Goal: Contribute content: Contribute content

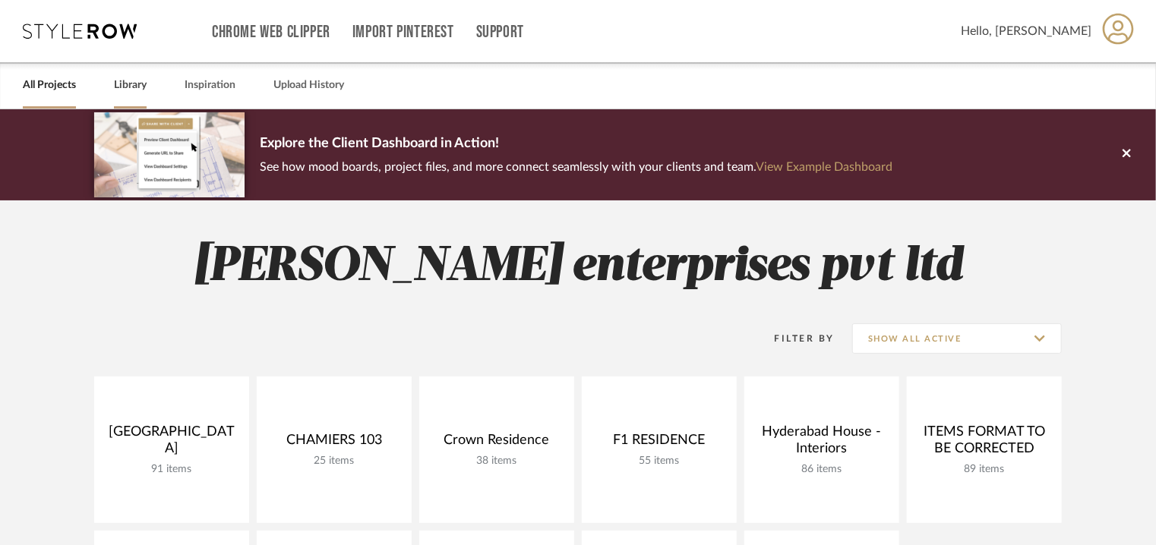
click at [128, 82] on link "Library" at bounding box center [130, 85] width 33 height 21
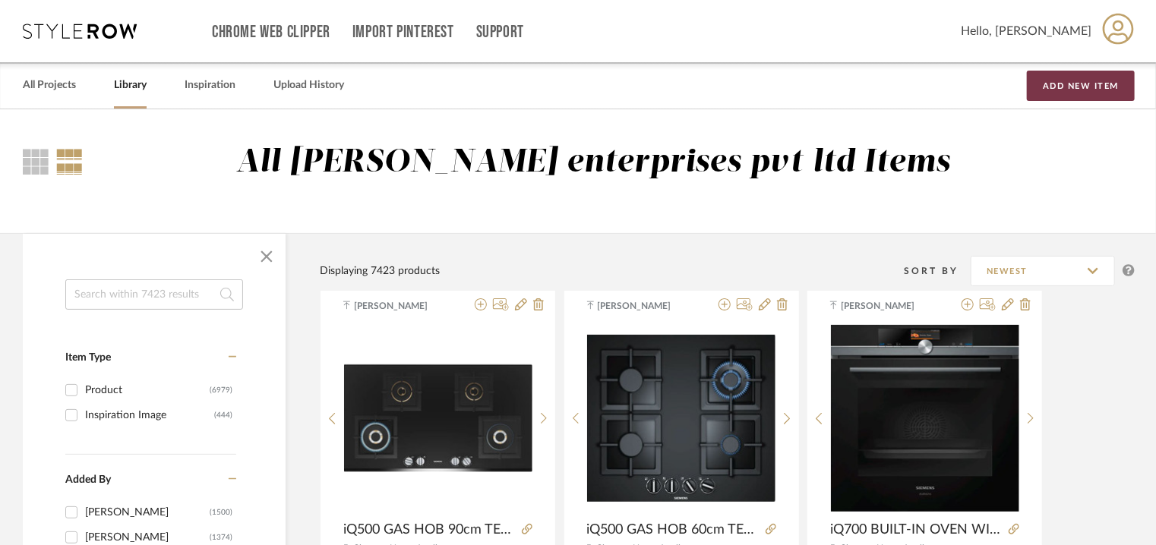
click at [1093, 72] on button "Add New Item" at bounding box center [1081, 86] width 108 height 30
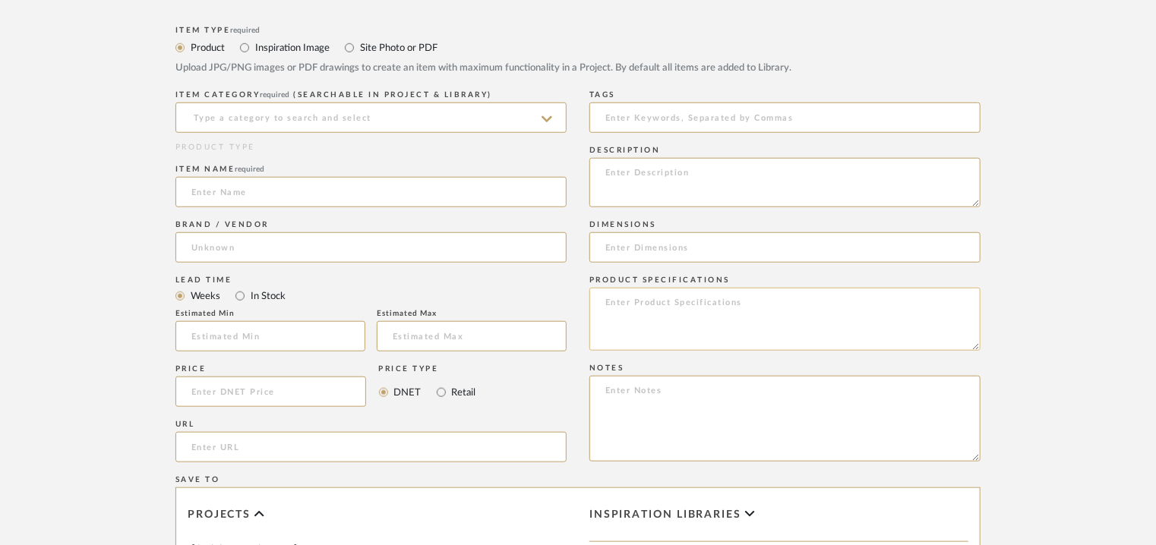
scroll to position [532, 0]
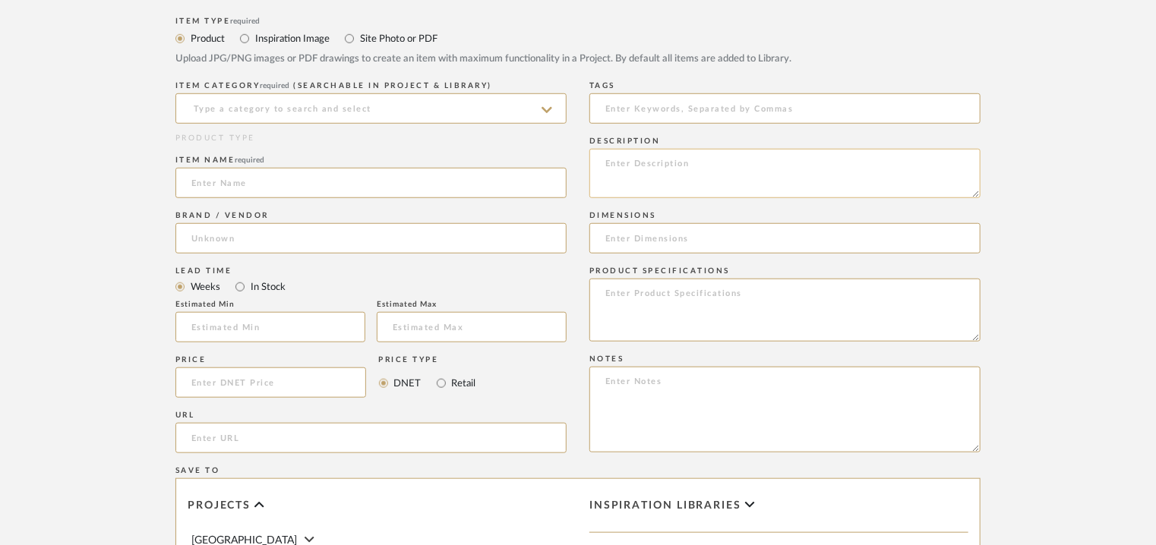
paste textarea "Type: Washing machine Inbuilt: No Dimension(s): 598x588x845 Capacity : 6.5 l Ma…"
type textarea "Type: Washing machine Inbuilt: No Dimension(s): 598x588x845 Capacity : 6.5 l Ma…"
click at [328, 102] on input at bounding box center [370, 108] width 391 height 30
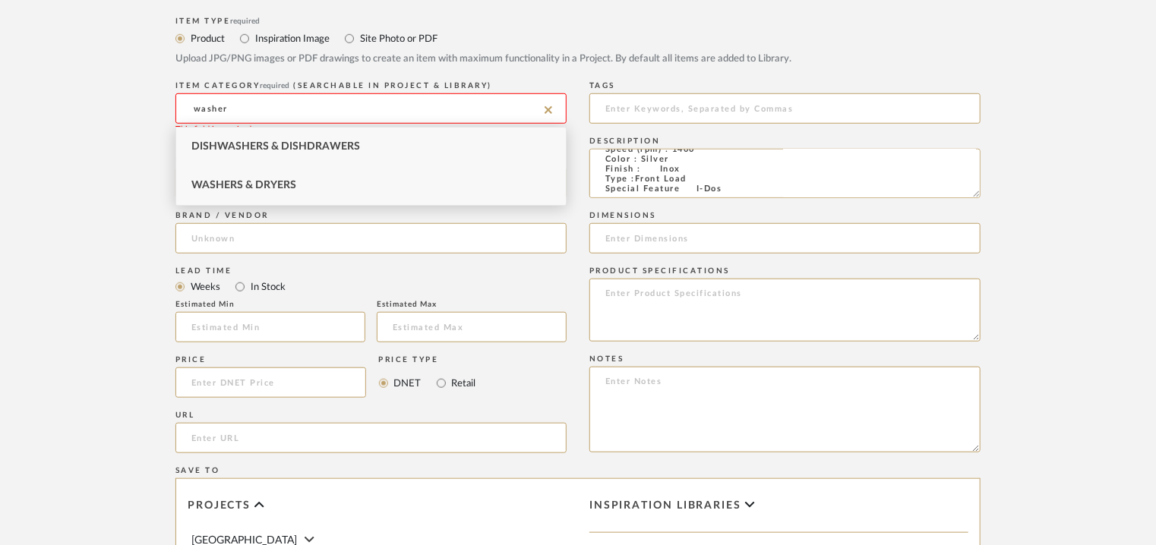
click at [241, 181] on span "Washers & Dryers" at bounding box center [243, 185] width 105 height 11
type input "Washers & Dryers"
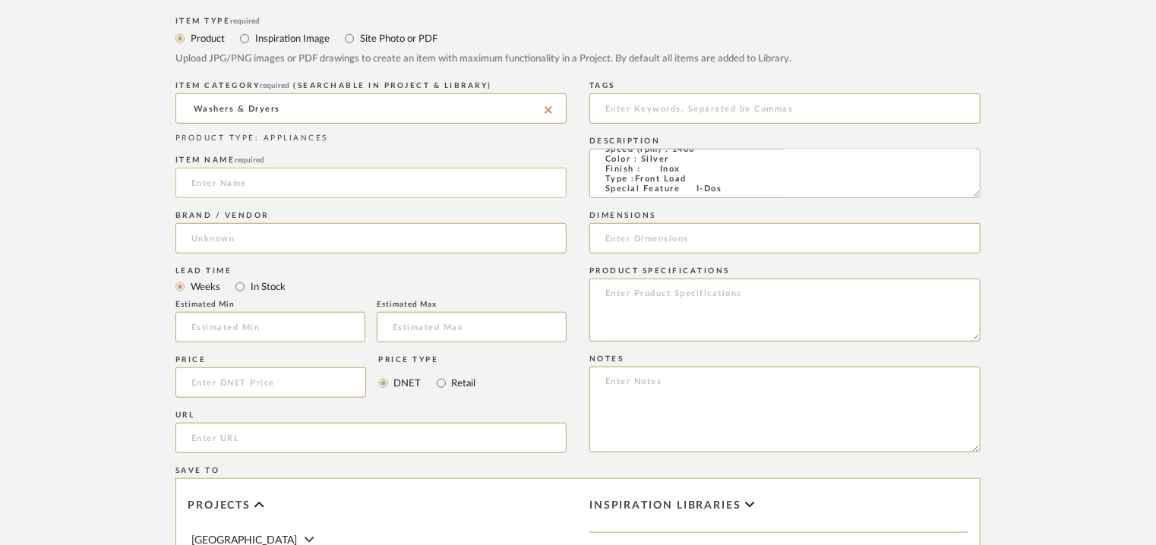
click at [245, 181] on input at bounding box center [370, 183] width 391 height 30
paste input "iQ700 washing machine, front loader 11 kg , Silver inox WG64A2AXIN"
click at [239, 179] on input "iQ700 washing machine, front loader 11 kg , Silver inox WG64A2AXIN" at bounding box center [370, 183] width 391 height 30
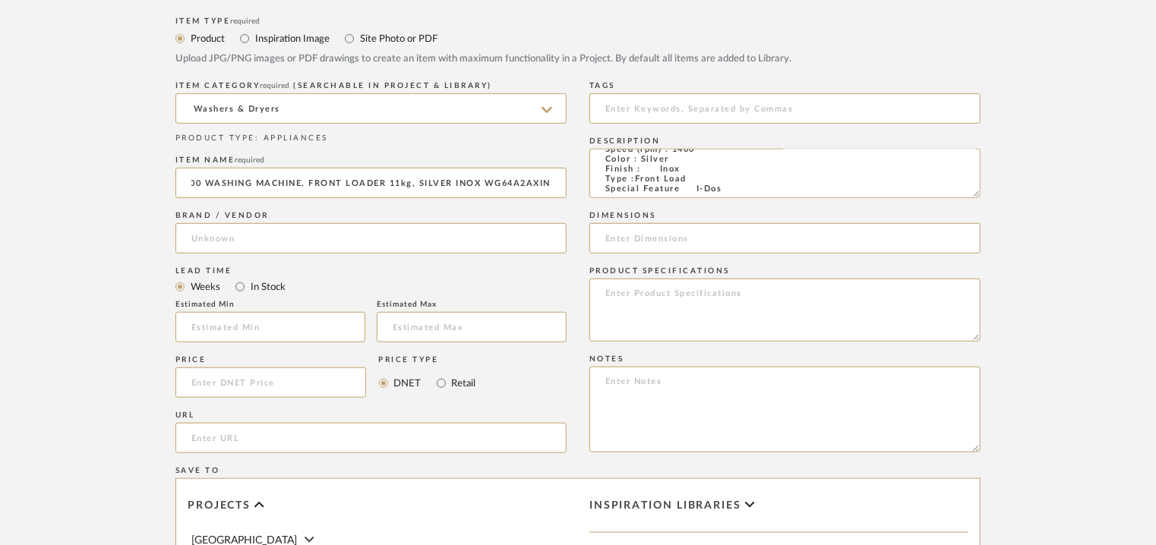
type input "iQ700 WASHING MACHINE, FRONT LOADER 11kg, SILVER INOX WG64A2AXIN"
click at [258, 235] on input at bounding box center [370, 238] width 391 height 30
click at [233, 235] on input at bounding box center [370, 238] width 391 height 30
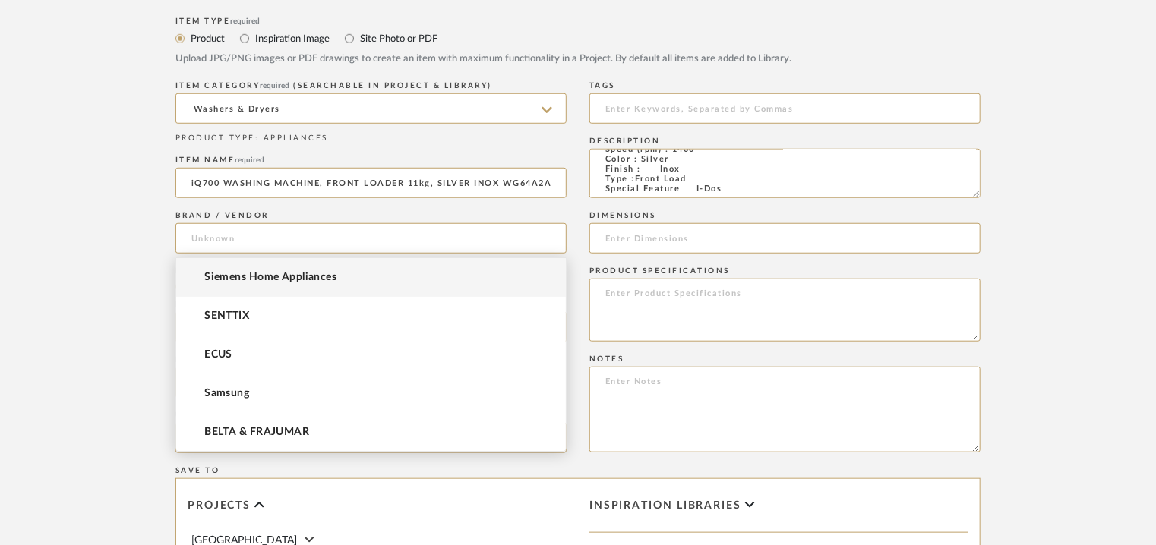
click at [248, 267] on mat-option "Siemens Home Appliances" at bounding box center [371, 277] width 390 height 39
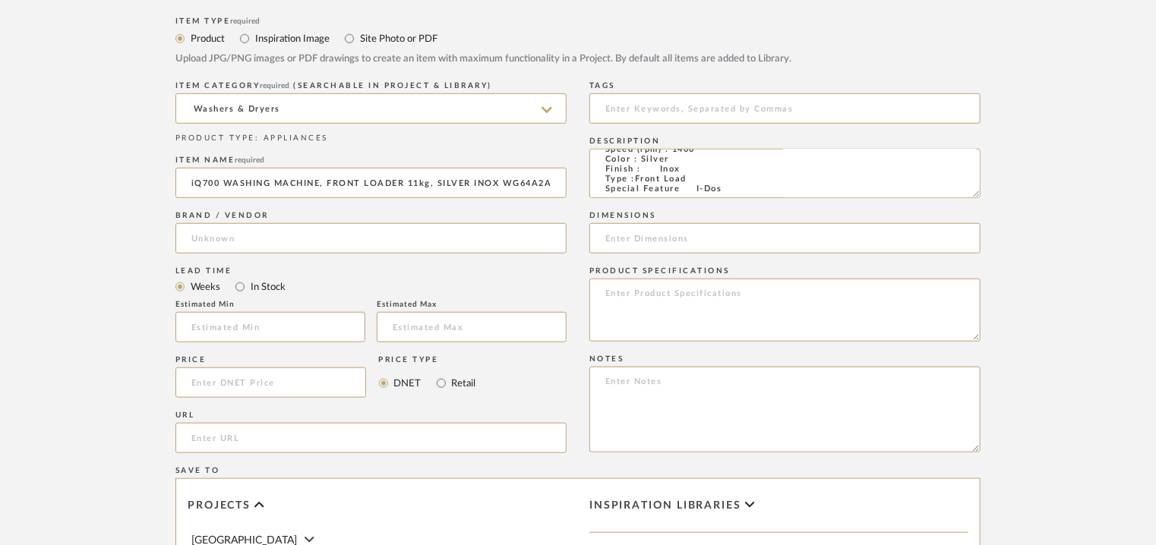
type input "Siemens Home Appliances"
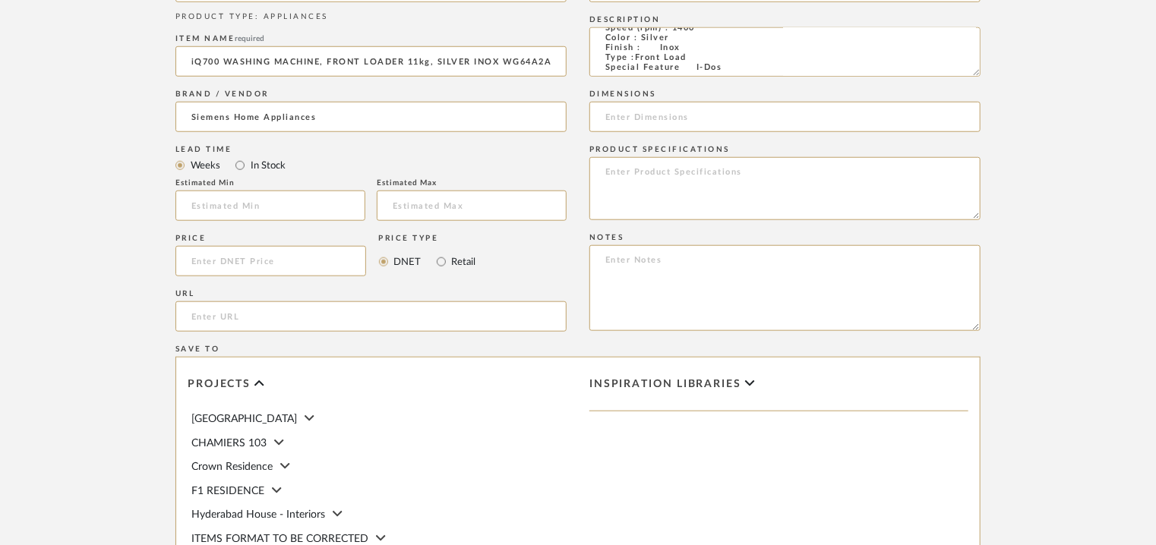
scroll to position [759, 0]
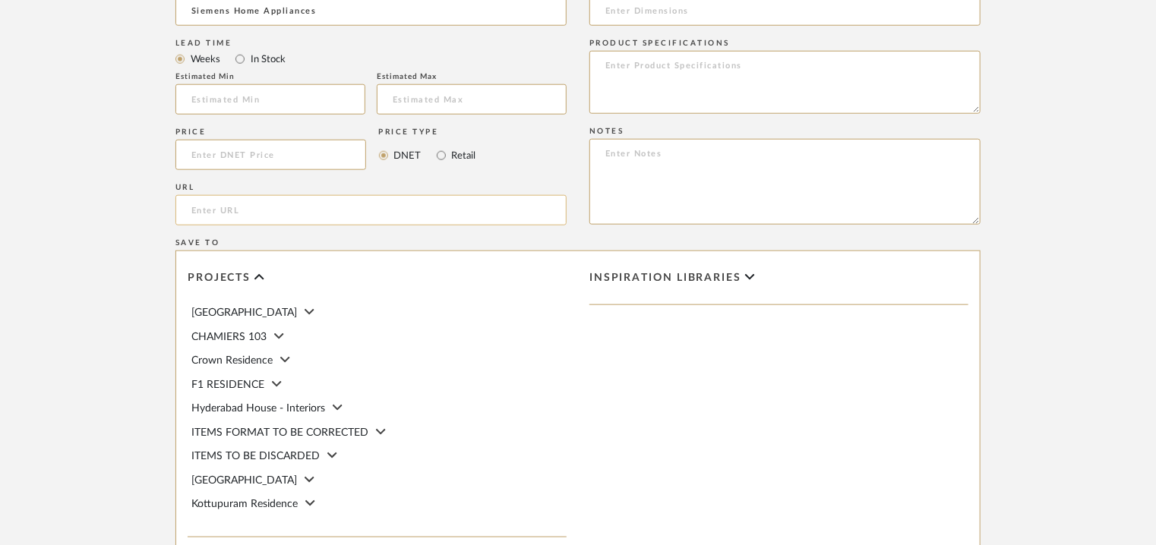
click at [213, 210] on input "url" at bounding box center [370, 210] width 391 height 30
paste input "[URL][DOMAIN_NAME]"
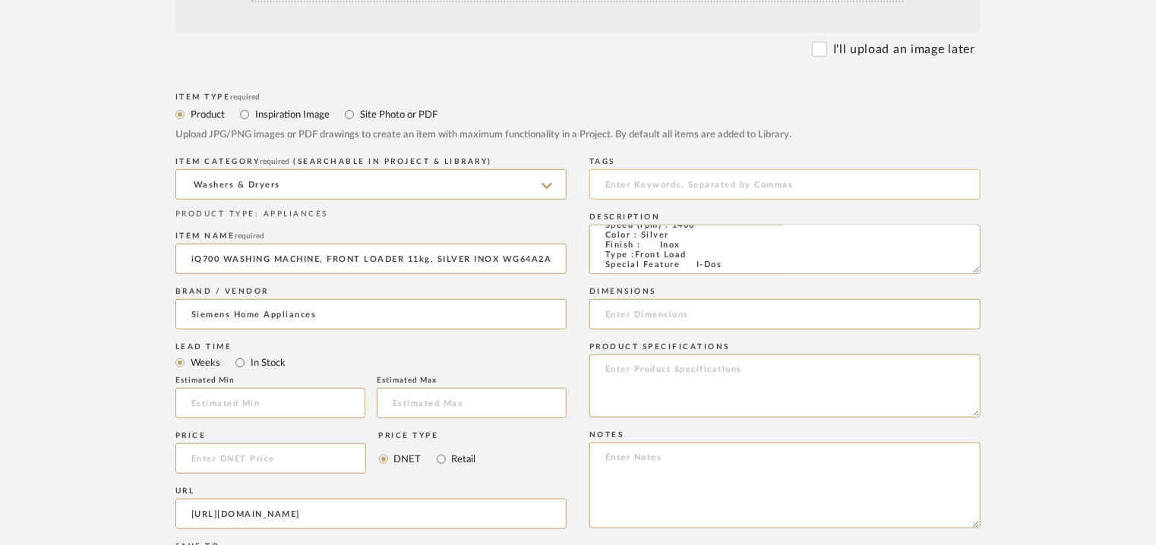
type input "[URL][DOMAIN_NAME]"
click at [683, 183] on input at bounding box center [784, 184] width 391 height 30
type input "w"
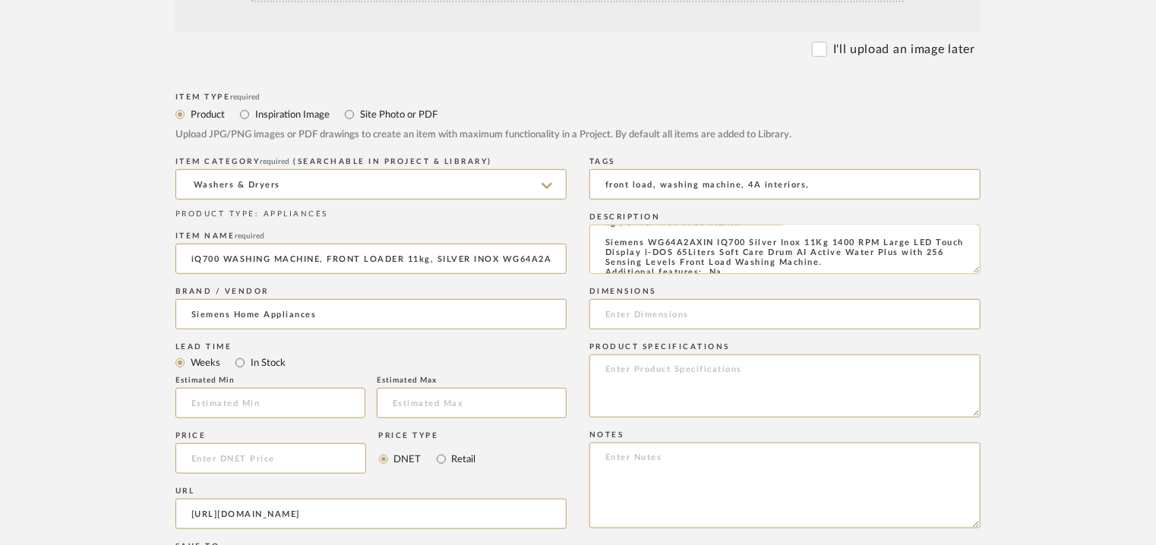
scroll to position [0, 0]
type input "front load, washing machine, 4A interiors,"
click at [746, 257] on textarea "Type: Washing machine Inbuilt: No Dimension(s): 598x588x845 Capacity : 6.5 l Ma…" at bounding box center [784, 249] width 391 height 49
drag, startPoint x: 765, startPoint y: 260, endPoint x: 677, endPoint y: 255, distance: 87.4
click at [677, 255] on textarea "Type: Washing machine Inbuilt: No Dimension(s): 598x588x845mm Capacity : 6.5 l …" at bounding box center [784, 249] width 391 height 49
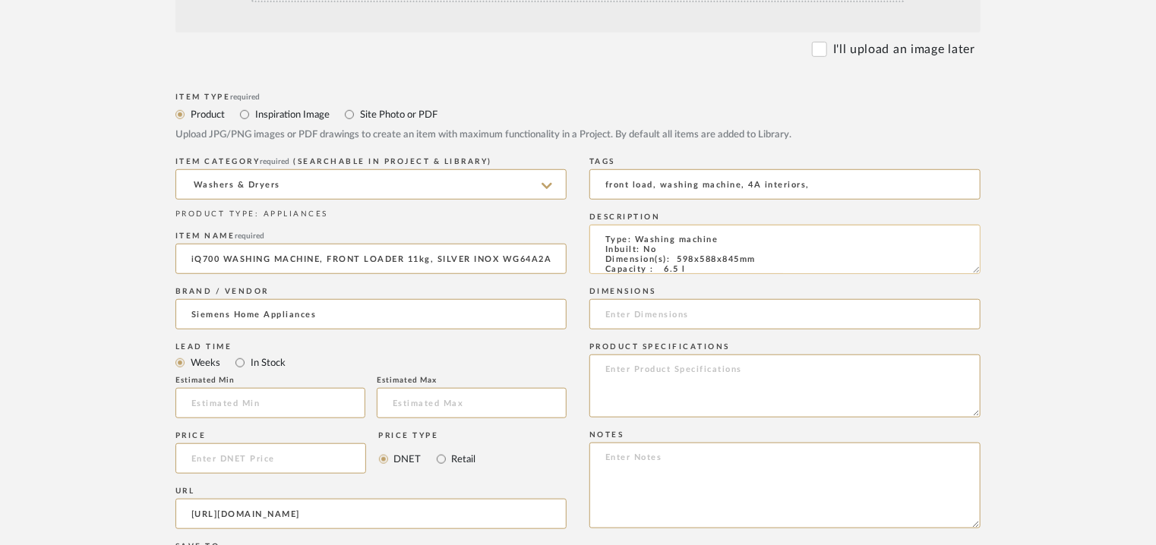
click at [680, 254] on textarea "Type: Washing machine Inbuilt: No Dimension(s): 598x588x845mm Capacity : 6.5 l …" at bounding box center [784, 249] width 391 height 49
click at [687, 256] on textarea "Type: Washing machine Inbuilt: No Dimension(s): 598x588x845mm Capacity : 6.5 l …" at bounding box center [784, 249] width 391 height 49
click at [733, 256] on textarea "Type: Washing machine Inbuilt: No Dimension(s): 598x588x845mm Capacity : 6.5 l …" at bounding box center [784, 249] width 391 height 49
drag, startPoint x: 758, startPoint y: 260, endPoint x: 695, endPoint y: 259, distance: 63.0
click at [674, 258] on textarea "Type: Washing machine Inbuilt: No Dimension(s): 598x588x845mm Capacity : 6.5 l …" at bounding box center [784, 249] width 391 height 49
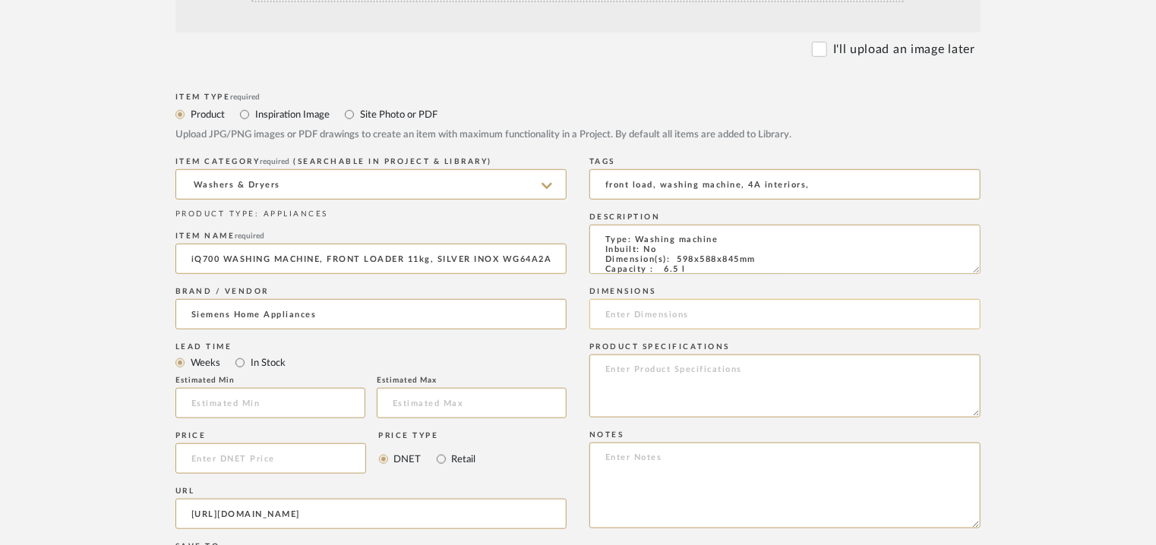
type textarea "Type: Washing machine Inbuilt: No Dimension(s): 598x588x845mm Capacity : 6.5 l …"
click at [632, 304] on input at bounding box center [784, 314] width 391 height 30
paste input "598x588x845mm"
type input "598x588x845mm"
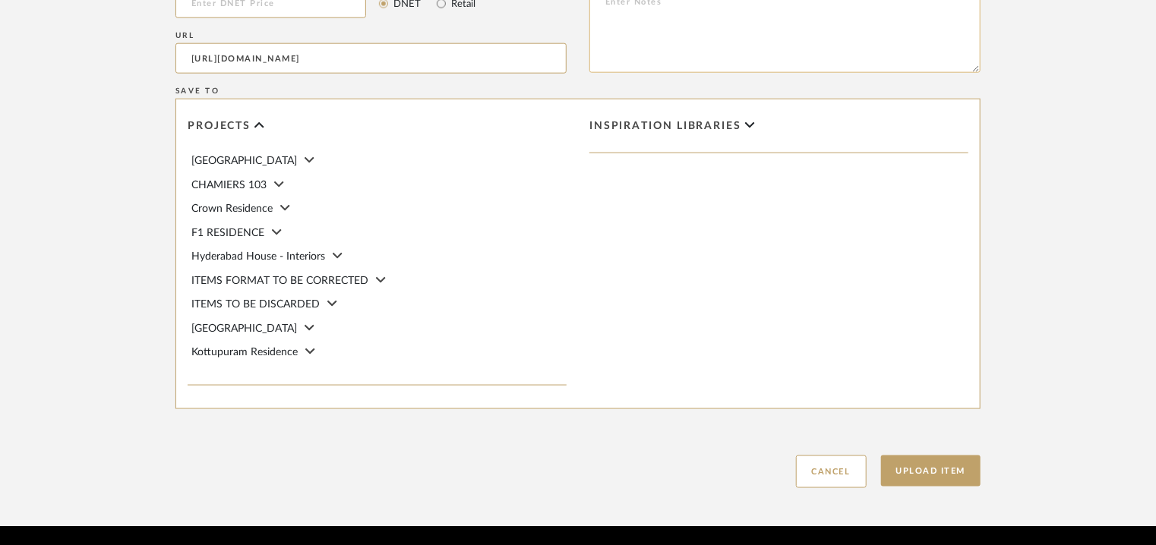
scroll to position [759, 0]
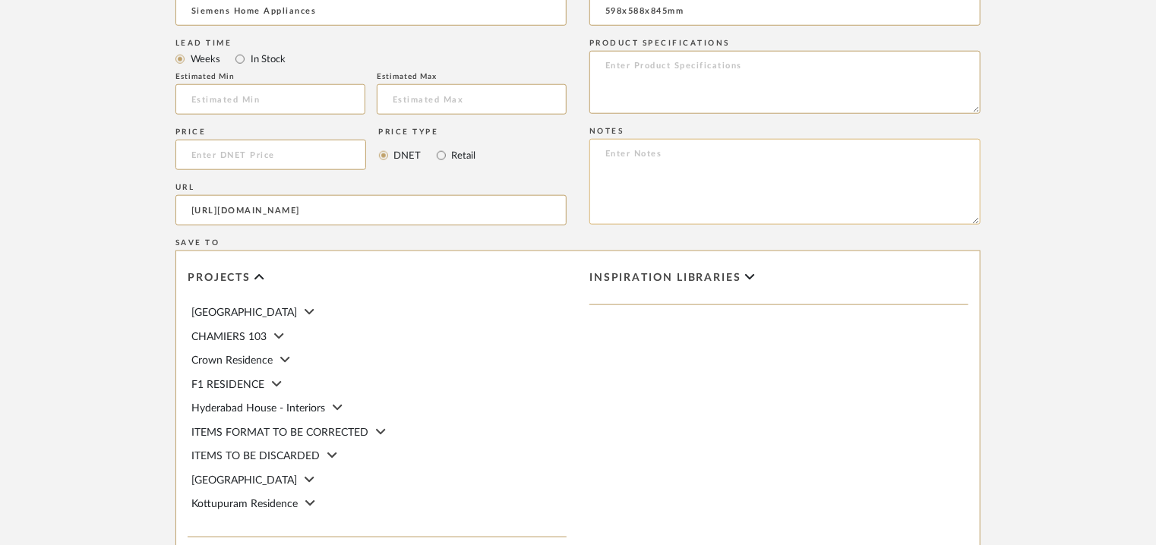
click at [615, 155] on textarea at bounding box center [784, 182] width 391 height 86
paste textarea "Price: ₹79,790/- (MRP) Lead time: 90 DAYS FROM THE DATE OF PO / ADVANCE / FINIS…"
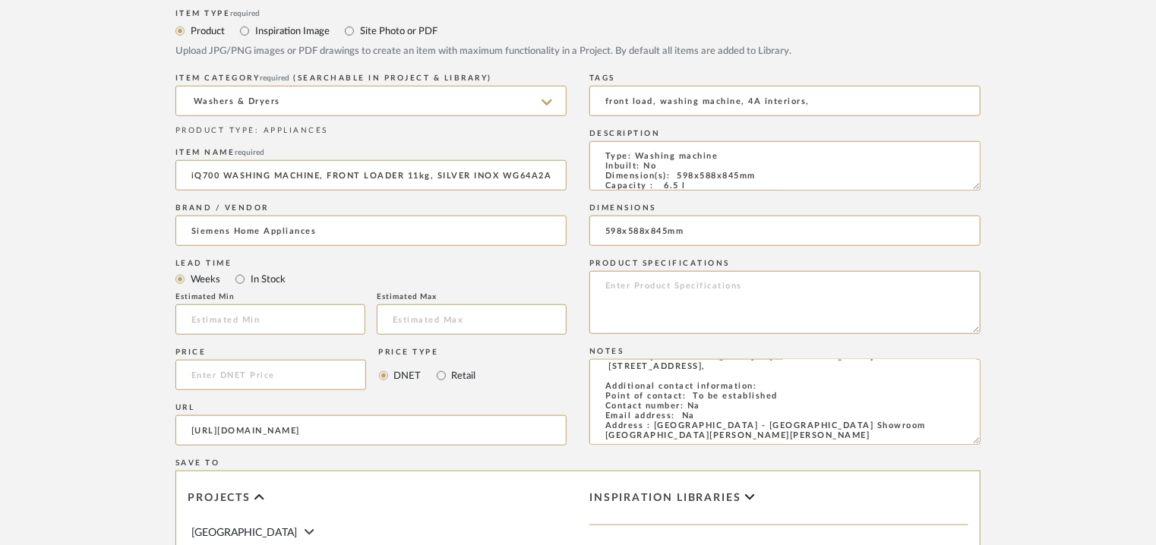
scroll to position [304, 0]
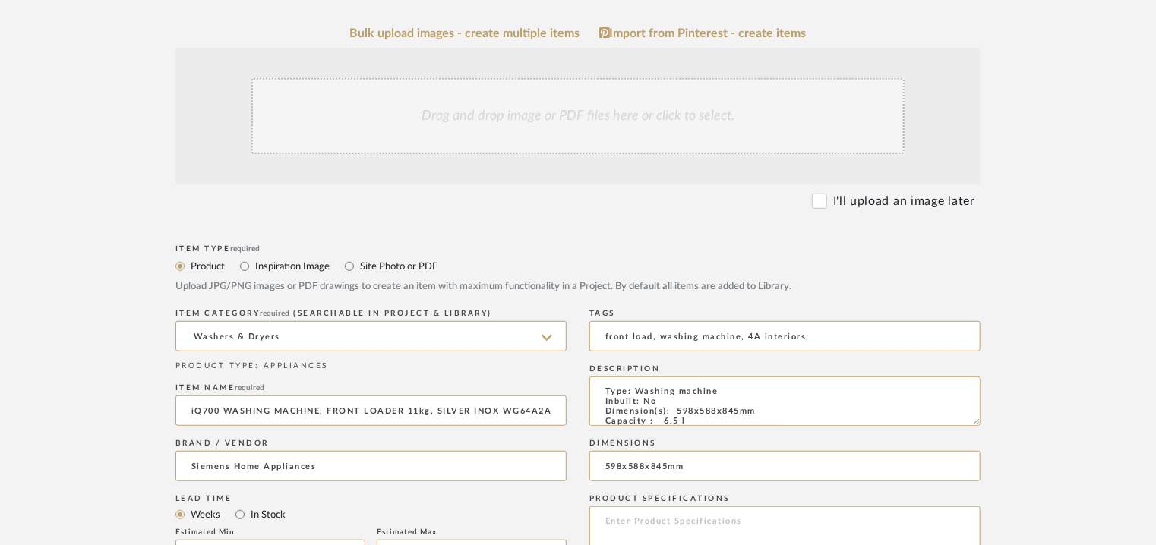
type textarea "Price: ₹79,790/- (MRP) Lead time: 90 DAYS FROM THE DATE OF PO / ADVANCE / FINIS…"
click at [545, 109] on div "Drag and drop image or PDF files here or click to select." at bounding box center [577, 116] width 653 height 76
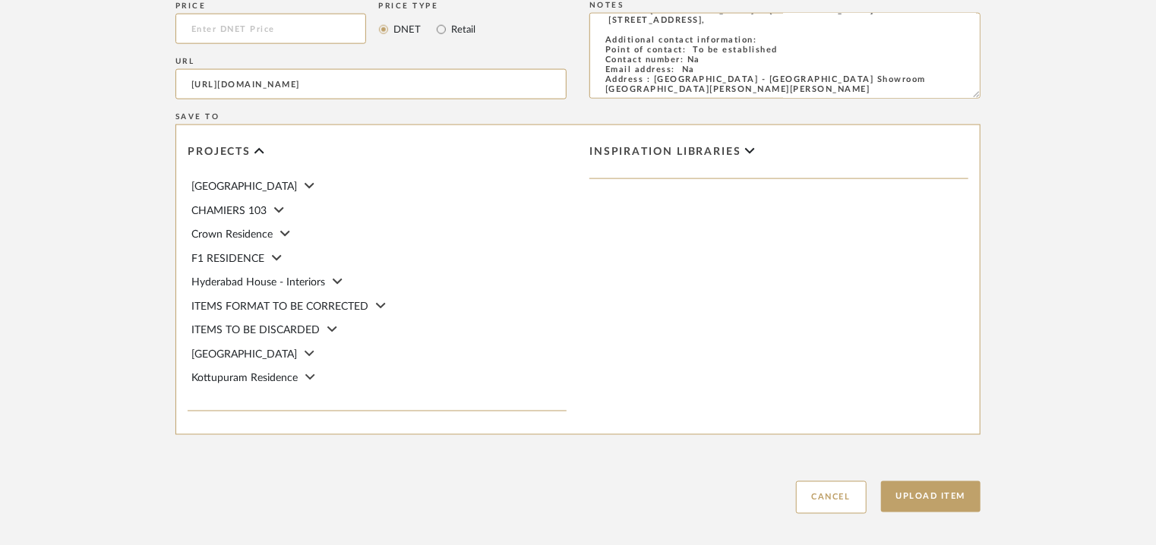
scroll to position [1124, 0]
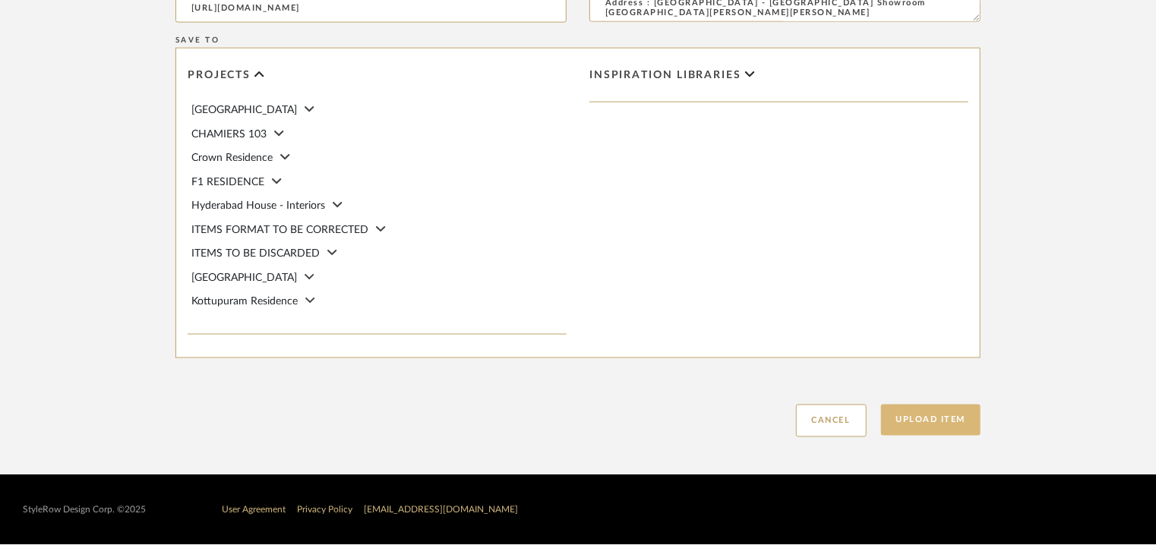
click at [940, 424] on button "Upload Item" at bounding box center [931, 420] width 100 height 31
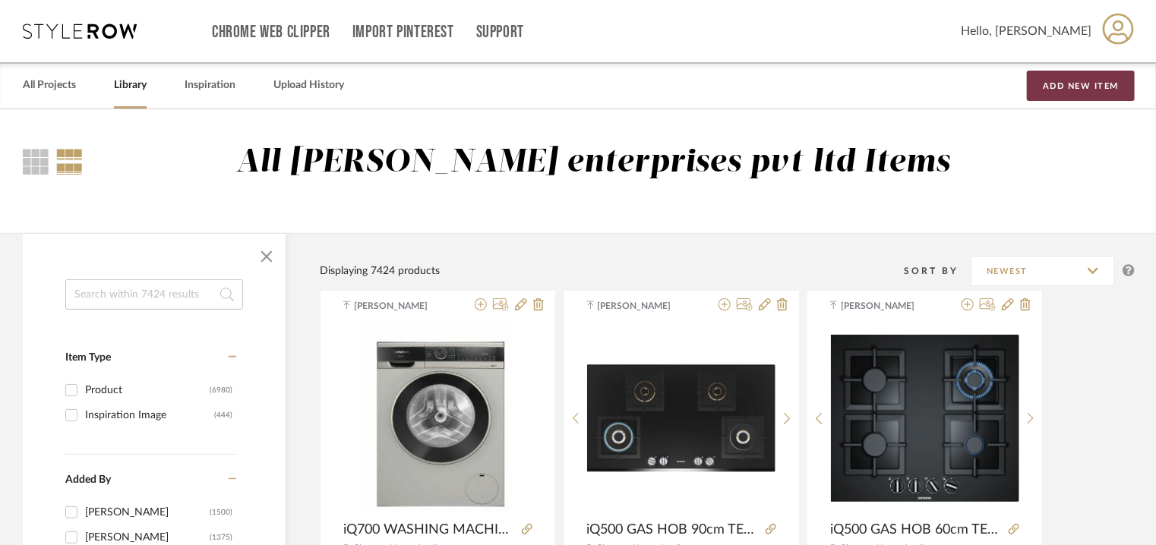
click at [1098, 92] on button "Add New Item" at bounding box center [1081, 86] width 108 height 30
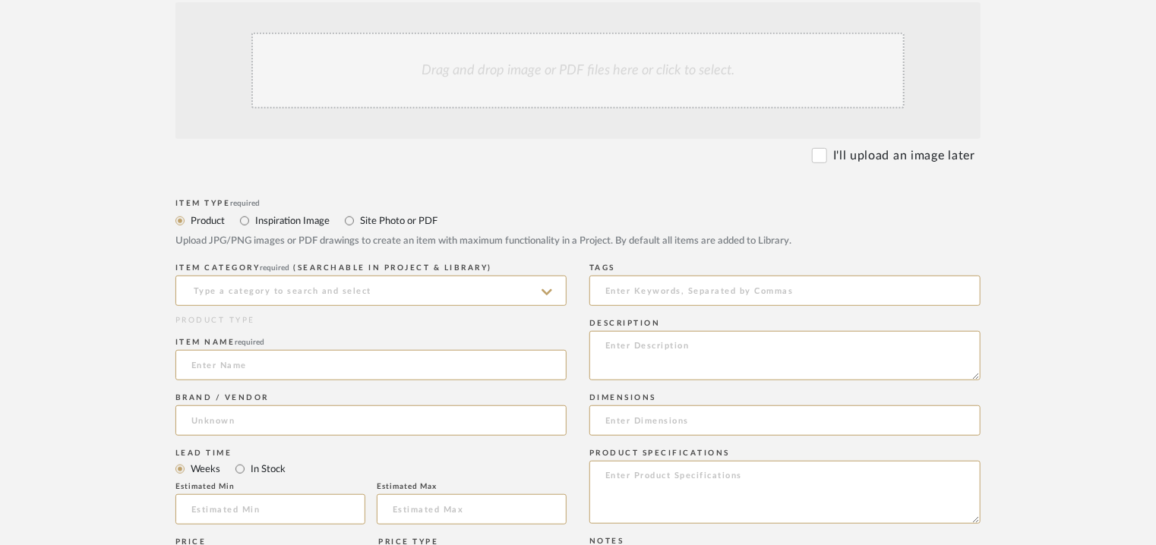
scroll to position [532, 0]
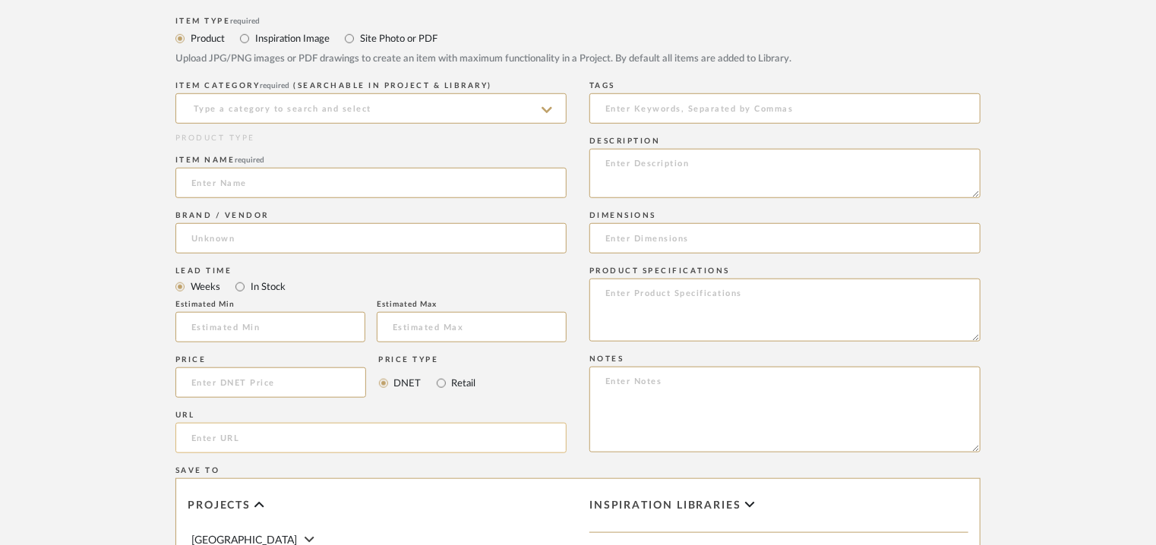
click at [255, 441] on input "url" at bounding box center [370, 438] width 391 height 30
paste input "[URL][DOMAIN_NAME]"
type input "[URL][DOMAIN_NAME]"
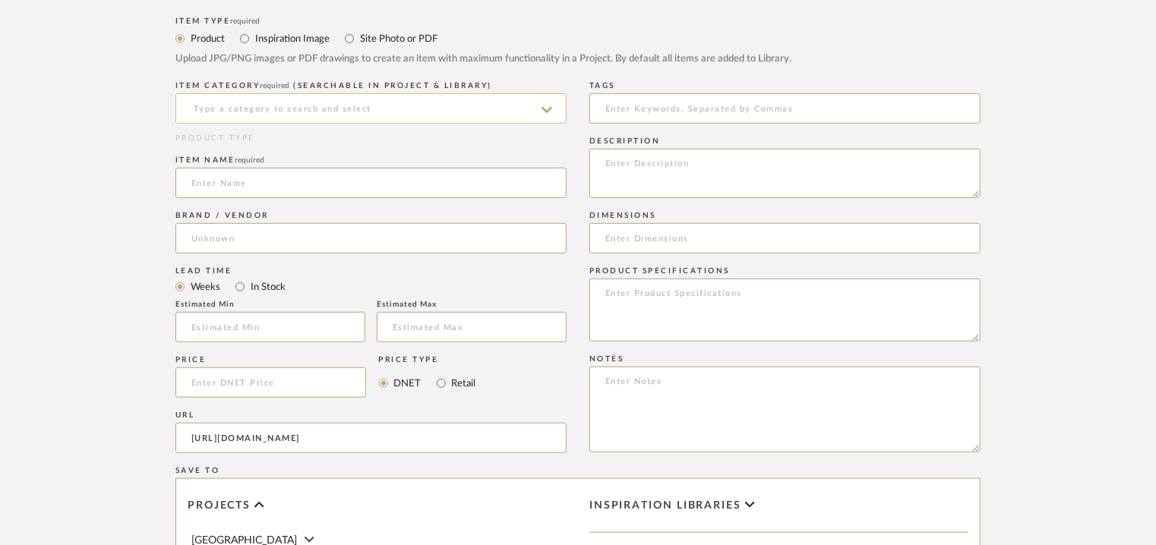
click at [408, 94] on input at bounding box center [370, 108] width 391 height 30
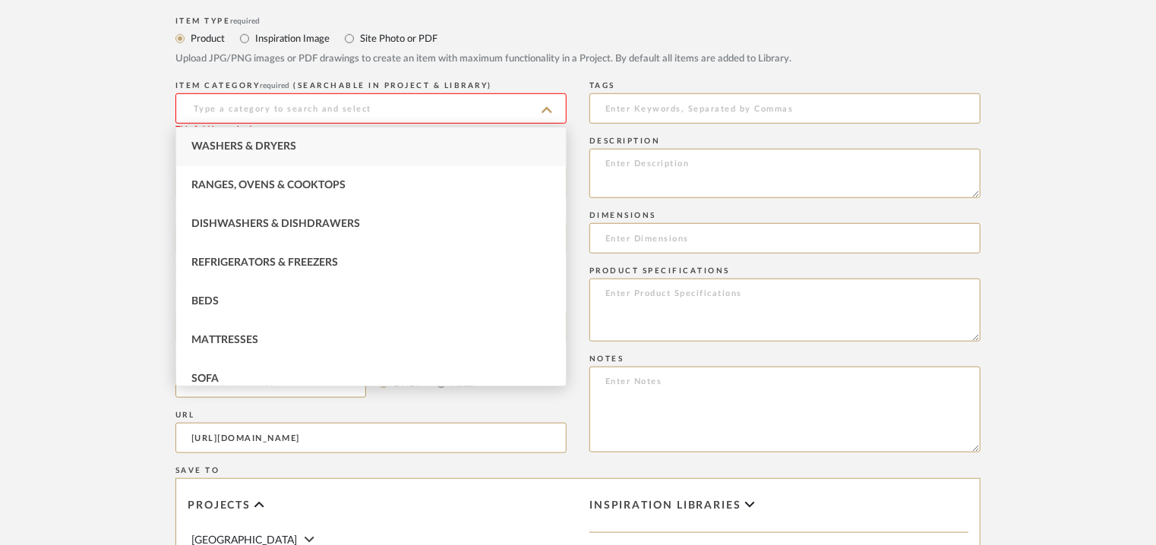
click at [369, 141] on div "Washers & Dryers" at bounding box center [371, 147] width 390 height 39
type input "Washers & Dryers"
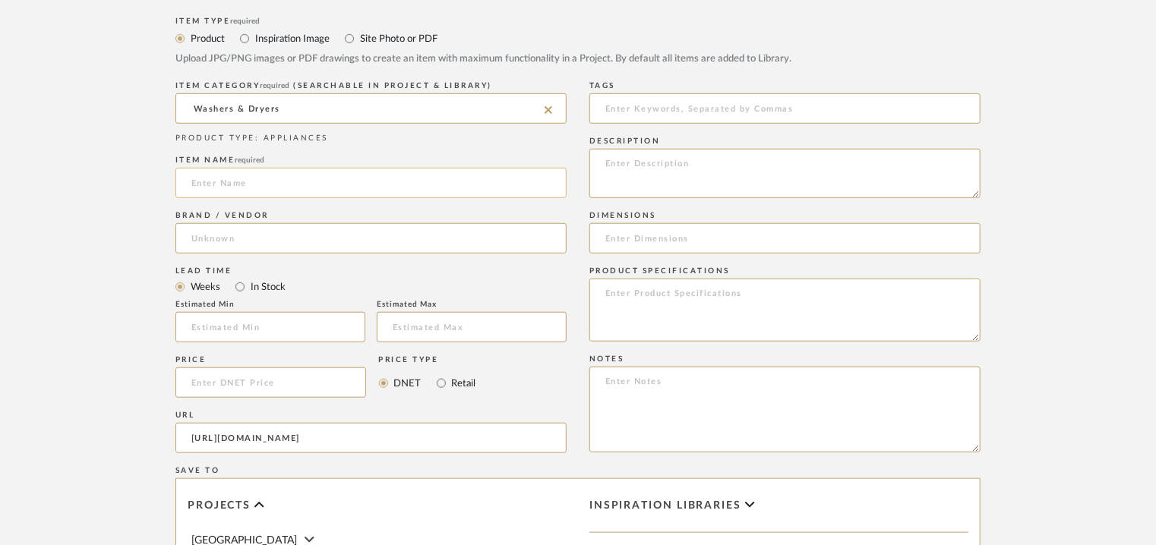
click at [325, 179] on input at bounding box center [370, 183] width 391 height 30
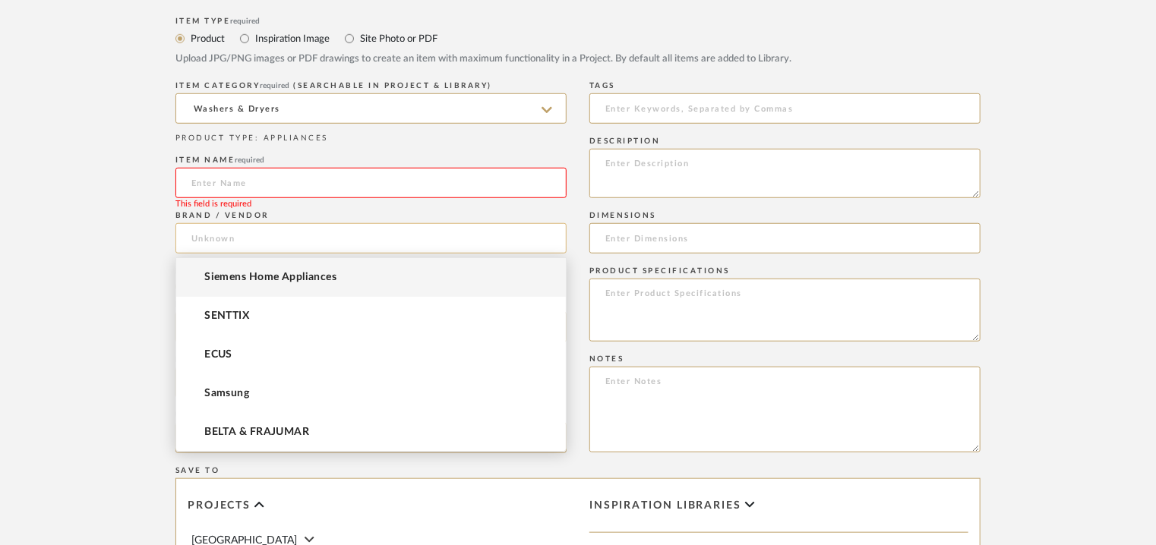
click at [276, 240] on input at bounding box center [370, 238] width 391 height 30
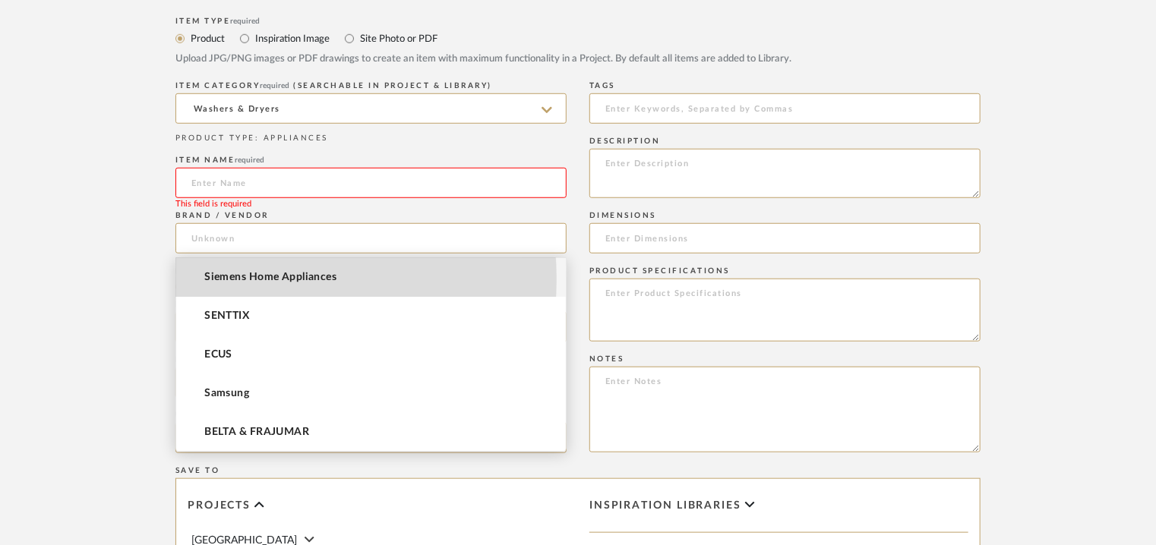
click at [249, 279] on span "Siemens Home Appliances" at bounding box center [270, 277] width 132 height 13
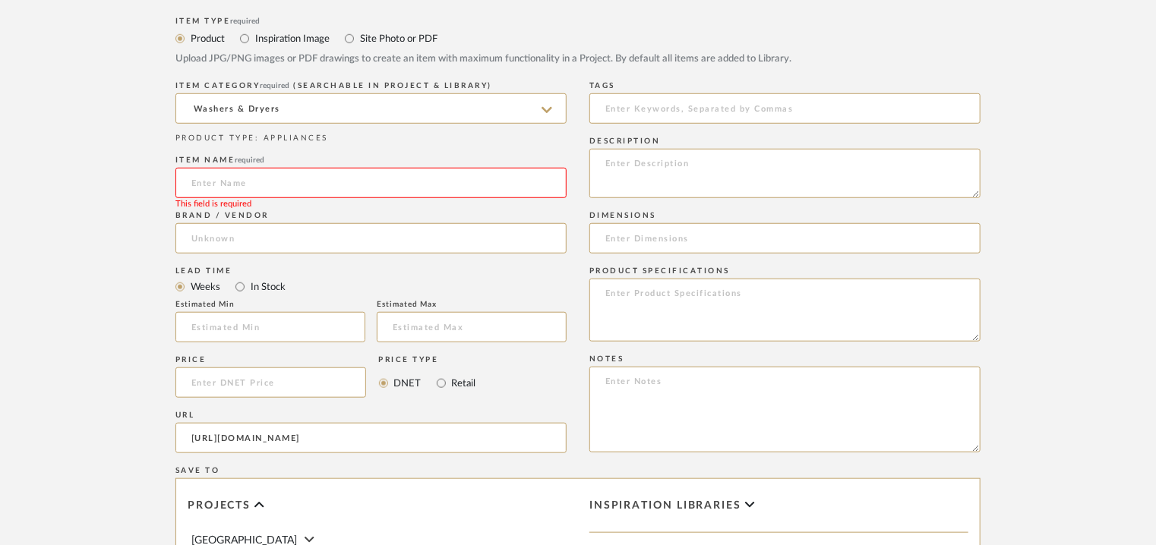
type input "Siemens Home Appliances"
click at [231, 180] on input at bounding box center [370, 183] width 391 height 30
paste input "iQ500 condenser tumble dryer 9 kg Silver inox WP41G208IN"
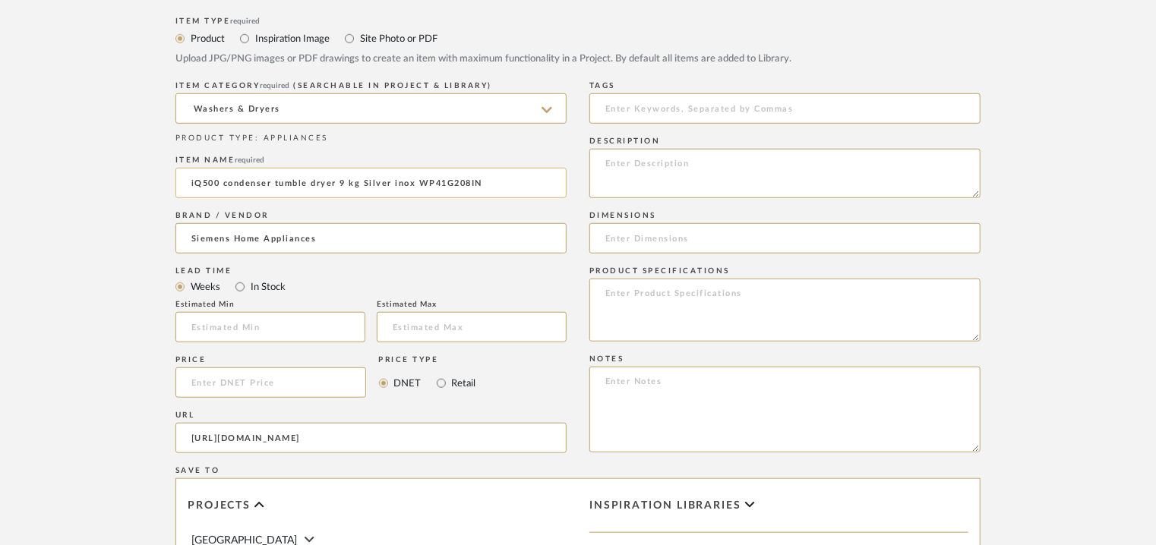
click at [249, 177] on input "iQ500 condenser tumble dryer 9 kg Silver inox WP41G208IN" at bounding box center [370, 183] width 391 height 30
type input "iQ500 CONDENSER TUMBLE DRYER 9kg SILVER INOX WP41G208IN"
click at [710, 109] on input at bounding box center [784, 108] width 391 height 30
type input "D"
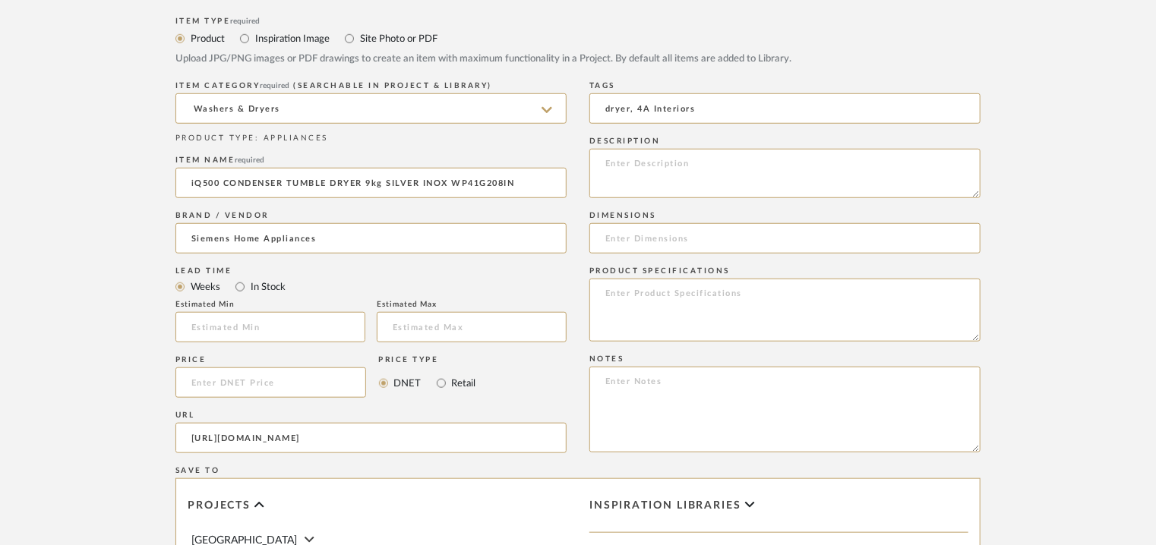
type input "dryer, 4A Interiors"
click at [607, 173] on textarea at bounding box center [784, 173] width 391 height 49
paste textarea "Type: Dryer Inbuilt: No Dimension(s): 842 x 598 x 613mm Depth with open door 90…"
drag, startPoint x: 776, startPoint y: 180, endPoint x: 677, endPoint y: 183, distance: 99.5
click at [677, 183] on textarea at bounding box center [784, 173] width 391 height 49
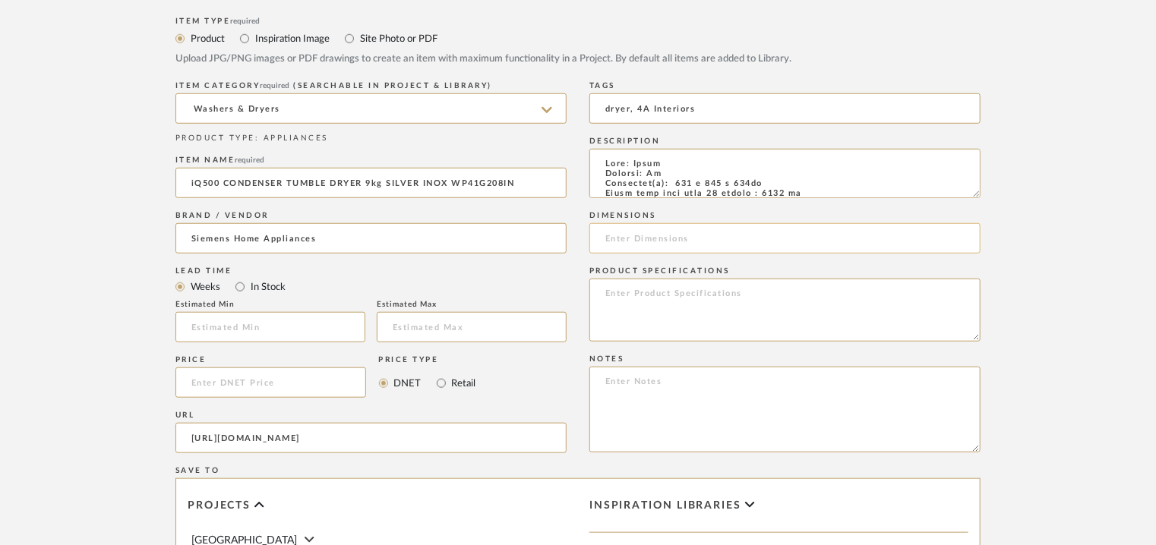
type textarea "Type: Dryer Inbuilt: No Dimension(s): 842 x 598 x 613mm Depth with open door 90…"
click at [645, 238] on input at bounding box center [784, 238] width 391 height 30
paste input "842 x 598 x 613mm"
type input "842 x 598 x 613mm"
click at [626, 379] on textarea at bounding box center [784, 410] width 391 height 86
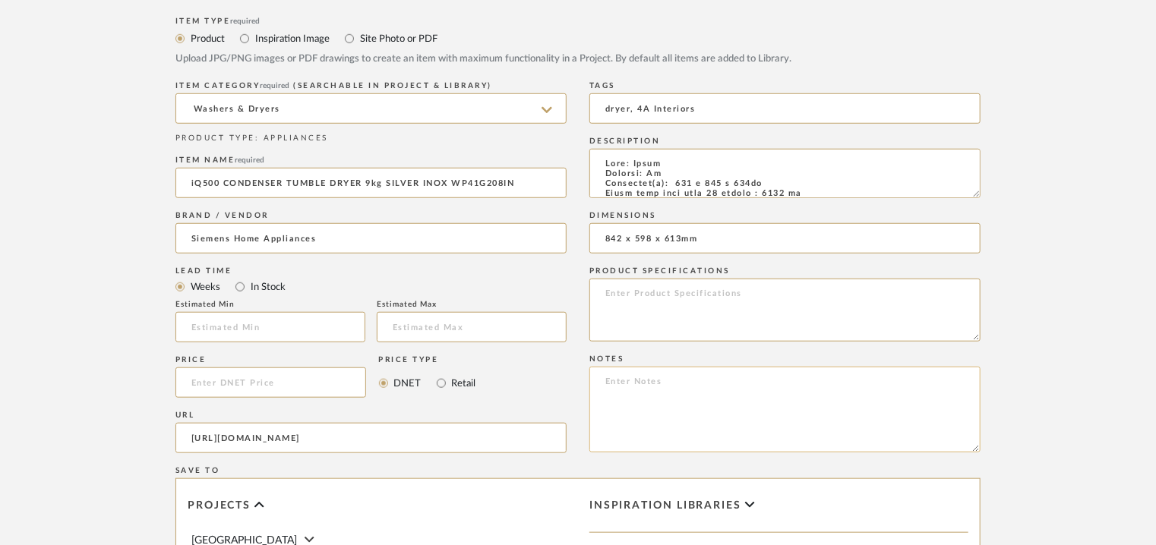
paste textarea "Price: ₹71,990/- (MRP) Lead time: 90 DAYS FROM THE DATE OF PO / ADVANCE / FINIS…"
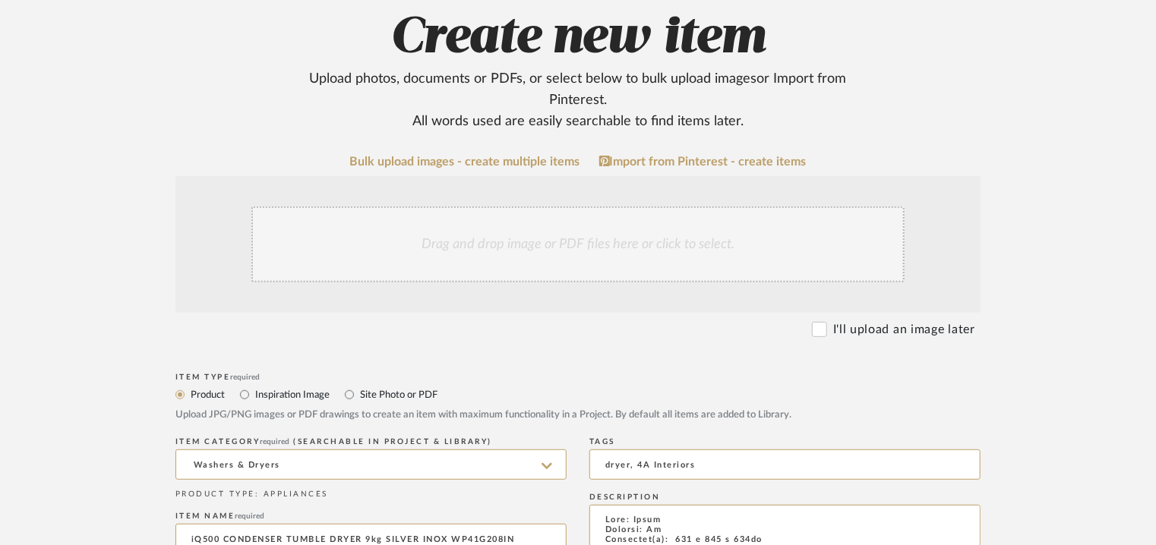
scroll to position [152, 0]
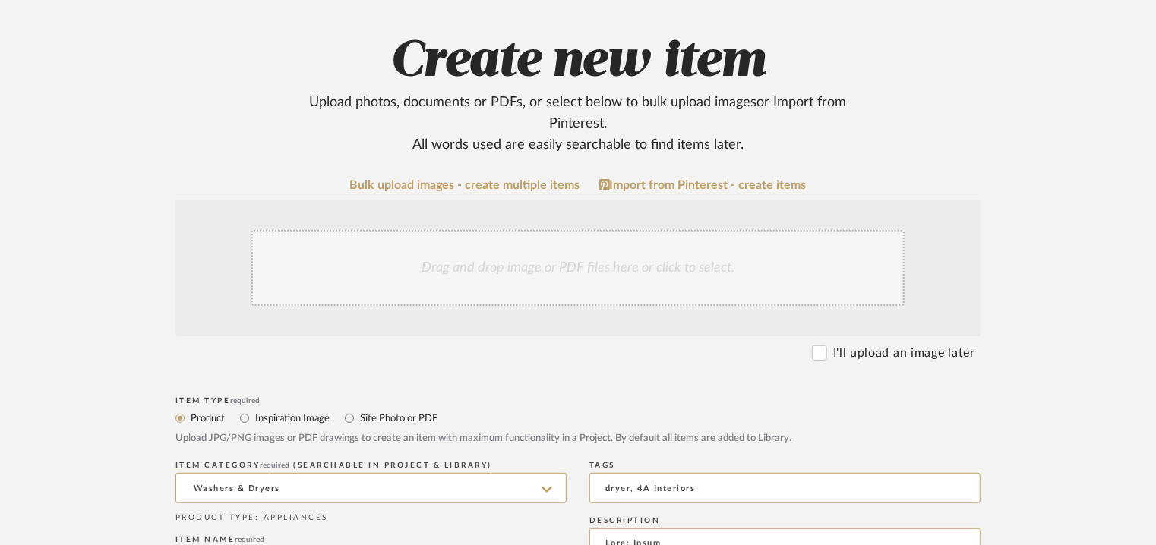
type textarea "Price: ₹71,990/- (MRP) Lead time: 90 DAYS FROM THE DATE OF PO / ADVANCE / FINIS…"
click at [556, 265] on div "Drag and drop image or PDF files here or click to select." at bounding box center [577, 268] width 653 height 76
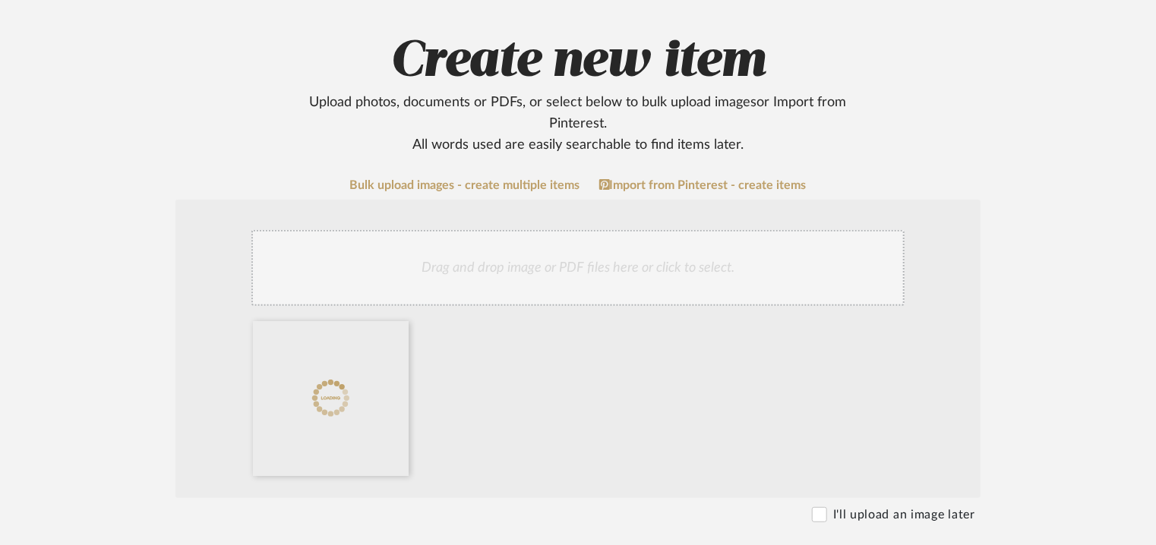
click at [577, 283] on div "Drag and drop image or PDF files here or click to select." at bounding box center [577, 268] width 653 height 76
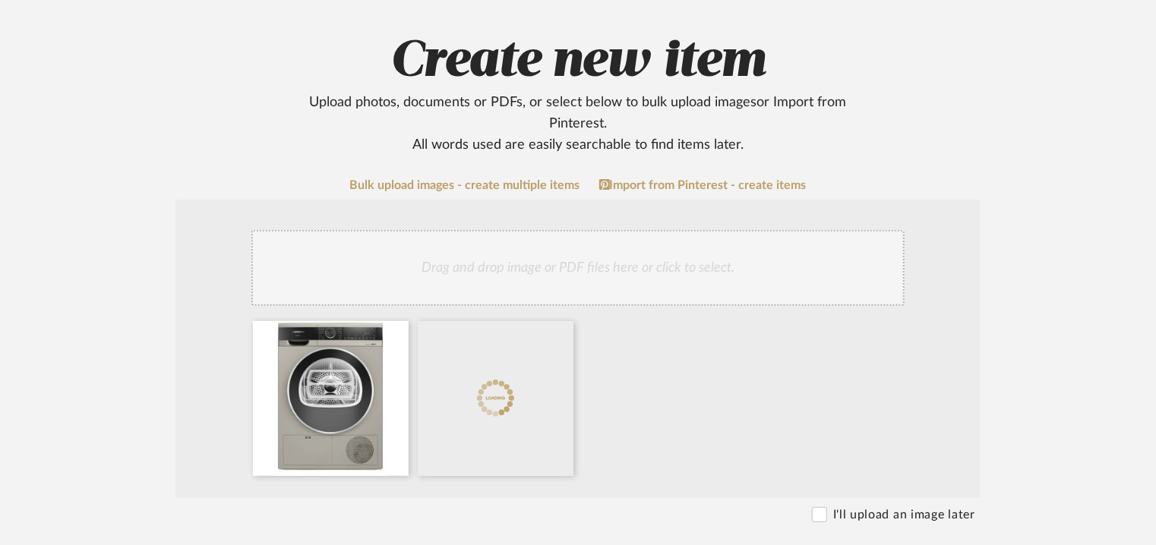
click at [560, 270] on div "Drag and drop image or PDF files here or click to select." at bounding box center [577, 268] width 653 height 76
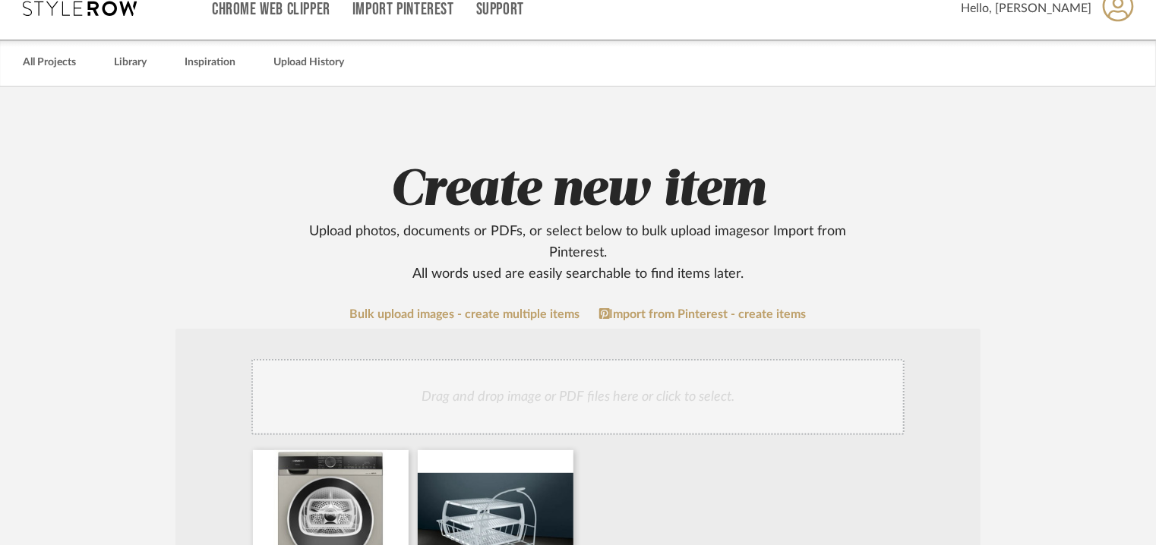
scroll to position [0, 0]
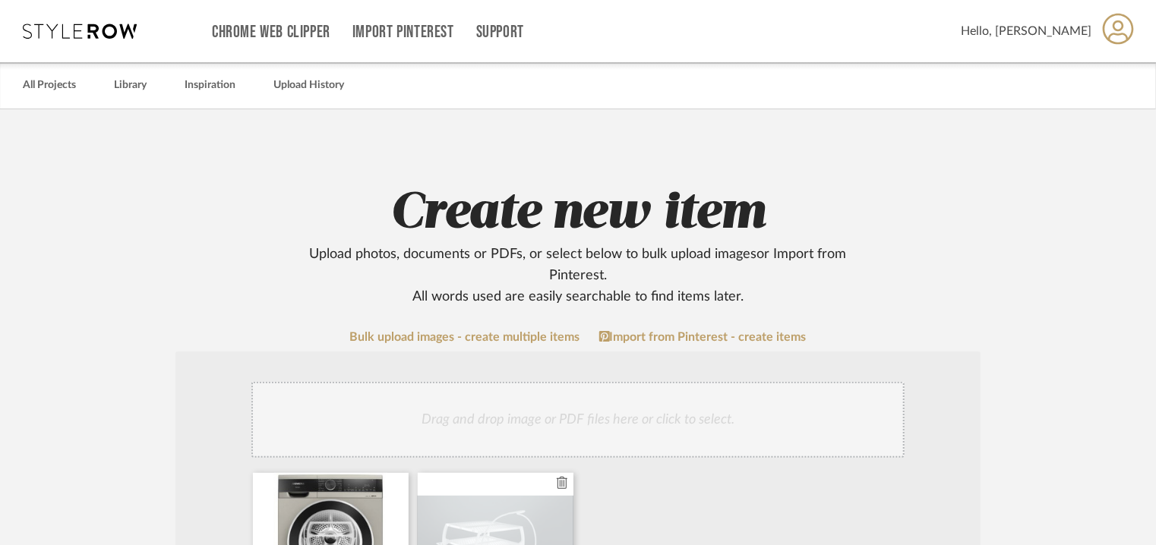
click at [554, 497] on div at bounding box center [496, 550] width 156 height 155
click at [562, 482] on icon at bounding box center [562, 483] width 11 height 12
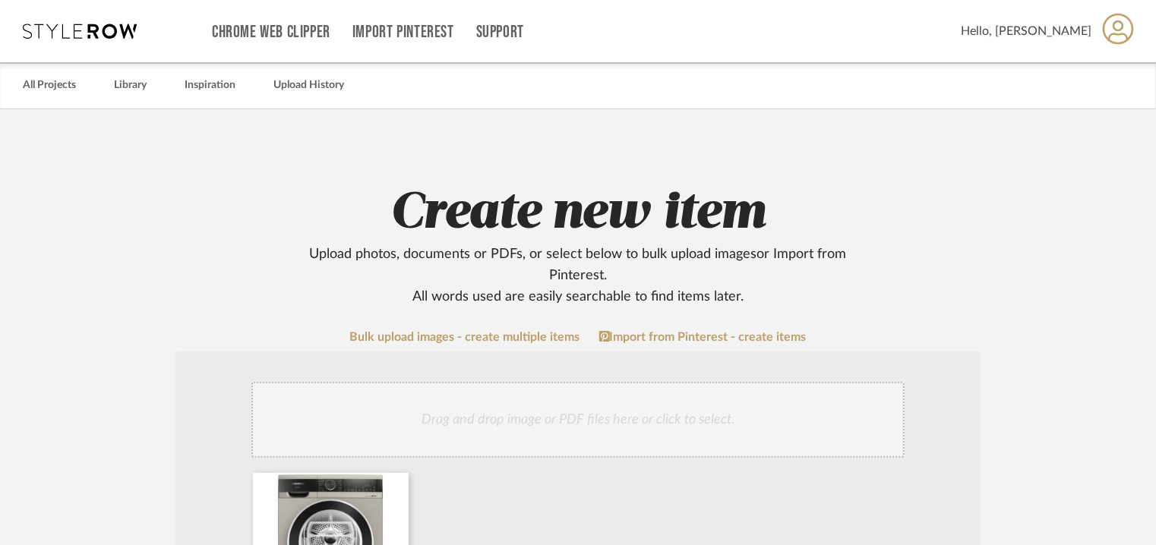
click at [549, 427] on div "Drag and drop image or PDF files here or click to select." at bounding box center [577, 420] width 653 height 76
click at [566, 405] on div "Drag and drop image or PDF files here or click to select." at bounding box center [577, 420] width 653 height 76
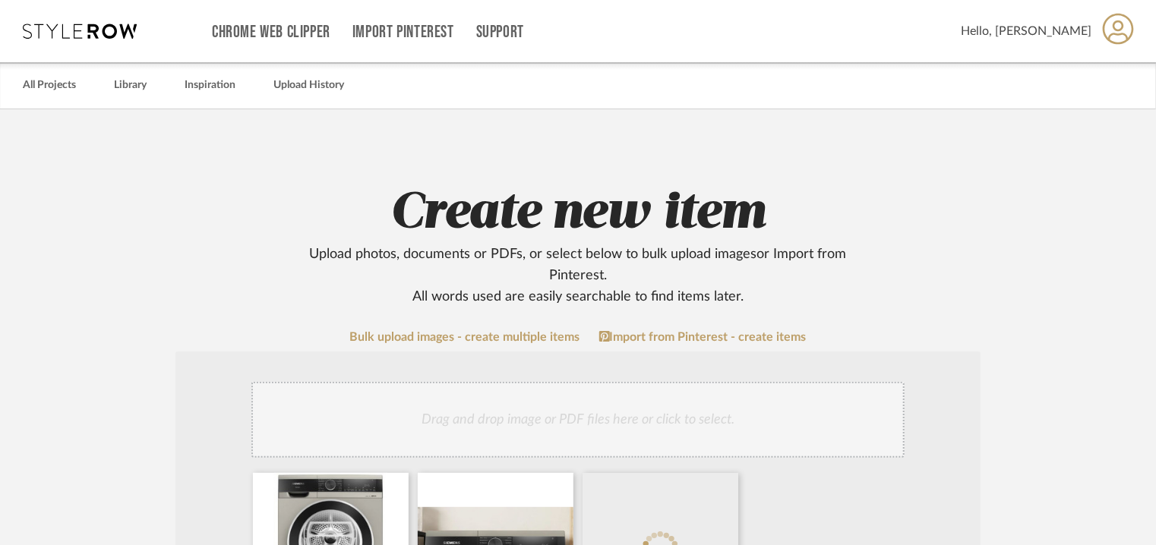
click at [669, 419] on div "Drag and drop image or PDF files here or click to select." at bounding box center [577, 420] width 653 height 76
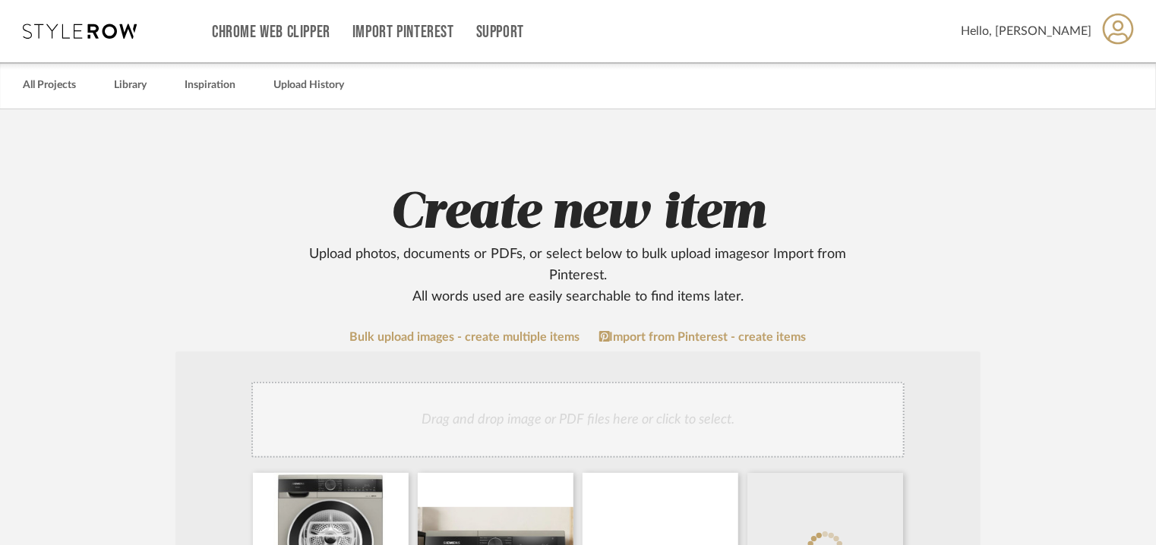
click at [656, 404] on div "Drag and drop image or PDF files here or click to select." at bounding box center [577, 420] width 653 height 76
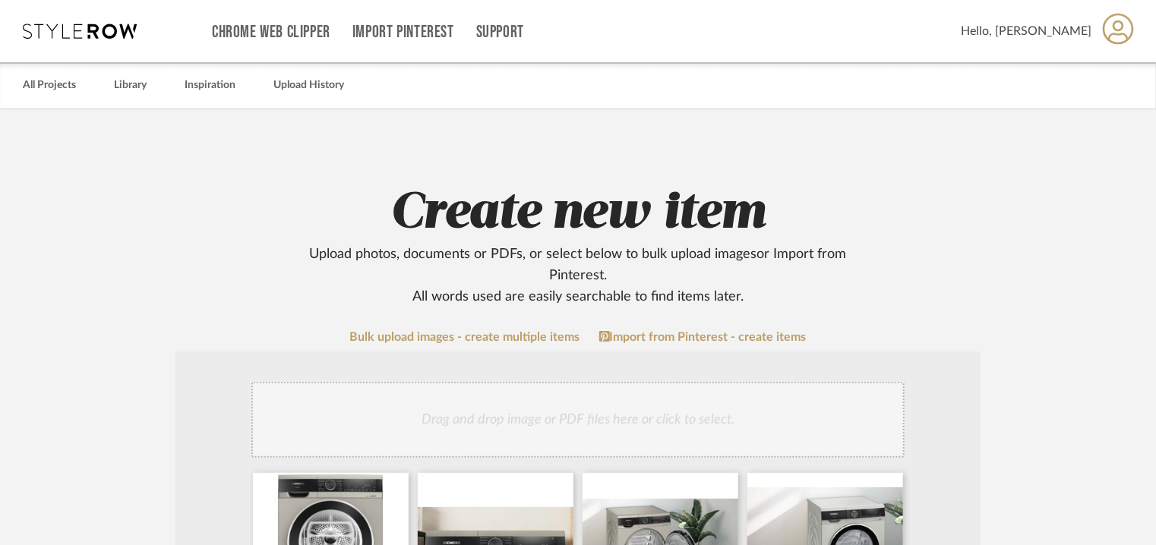
click at [658, 425] on div "Drag and drop image or PDF files here or click to select." at bounding box center [577, 420] width 653 height 76
click at [629, 399] on div "Drag and drop image or PDF files here or click to select." at bounding box center [577, 420] width 653 height 76
click at [715, 421] on div "Drag and drop image or PDF files here or click to select." at bounding box center [577, 420] width 653 height 76
click at [550, 412] on div "Drag and drop image or PDF files here or click to select." at bounding box center [577, 420] width 653 height 76
click at [509, 423] on div "Drag and drop image or PDF files here or click to select." at bounding box center [577, 420] width 653 height 76
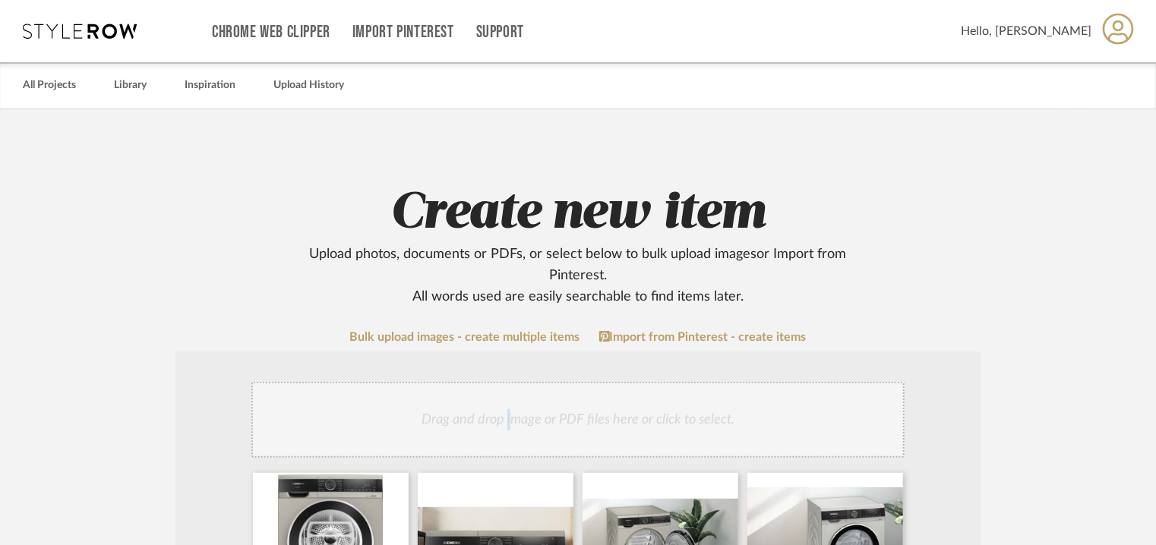
click at [510, 402] on div "Drag and drop image or PDF files here or click to select." at bounding box center [577, 420] width 653 height 76
click at [522, 431] on div "Drag and drop image or PDF files here or click to select." at bounding box center [577, 420] width 653 height 76
click at [585, 417] on div "Drag and drop image or PDF files here or click to select." at bounding box center [577, 420] width 653 height 76
click at [637, 408] on div "Drag and drop image or PDF files here or click to select." at bounding box center [577, 420] width 653 height 76
click at [589, 420] on div "Drag and drop image or PDF files here or click to select." at bounding box center [577, 420] width 653 height 76
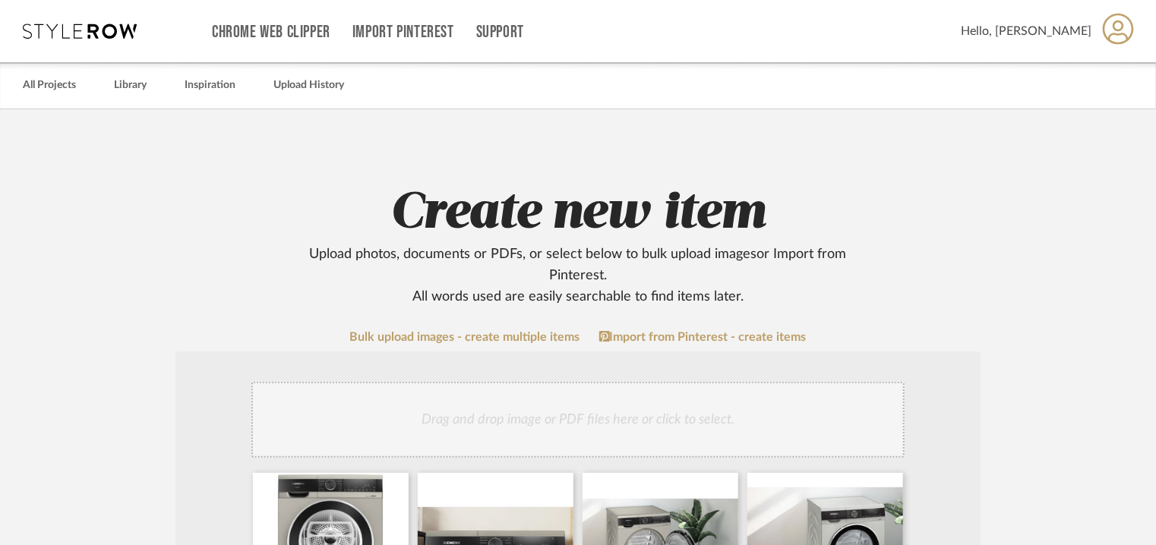
click at [637, 405] on div "Drag and drop image or PDF files here or click to select." at bounding box center [577, 420] width 653 height 76
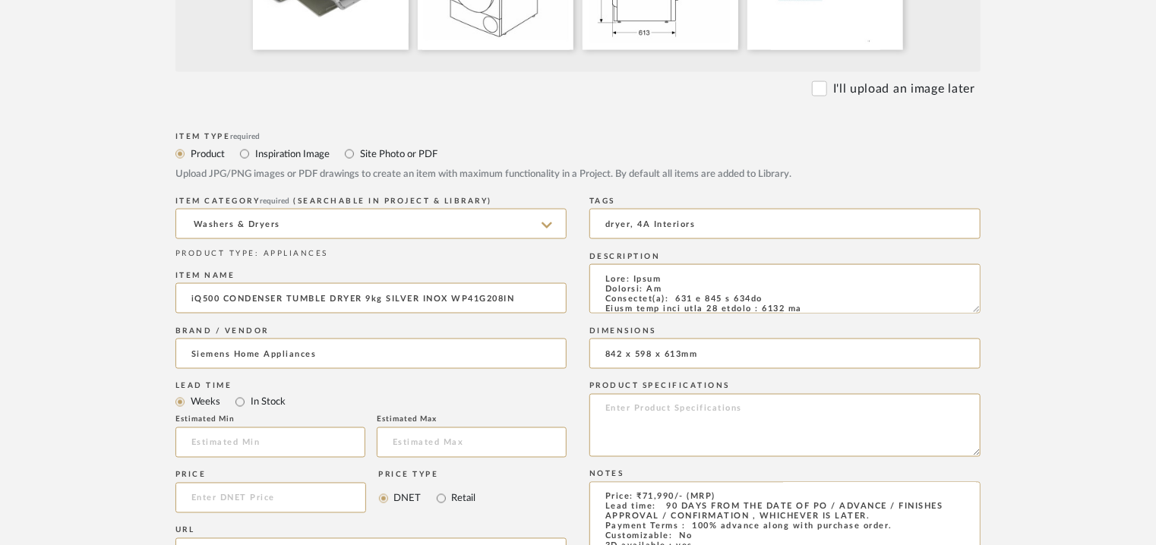
scroll to position [1139, 0]
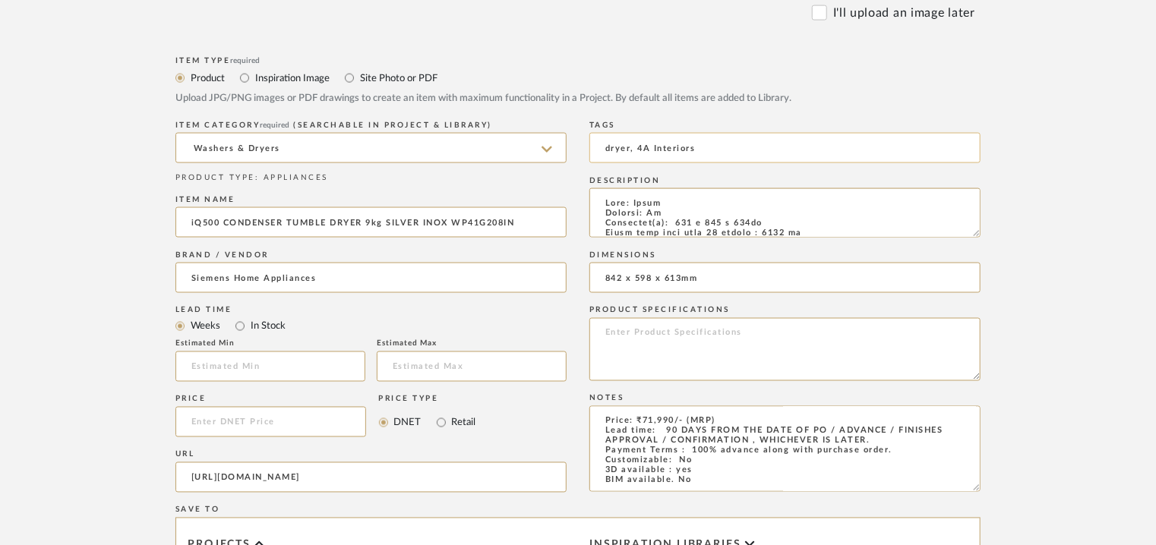
click at [715, 146] on input "dryer, 4A Interiors" at bounding box center [784, 148] width 391 height 30
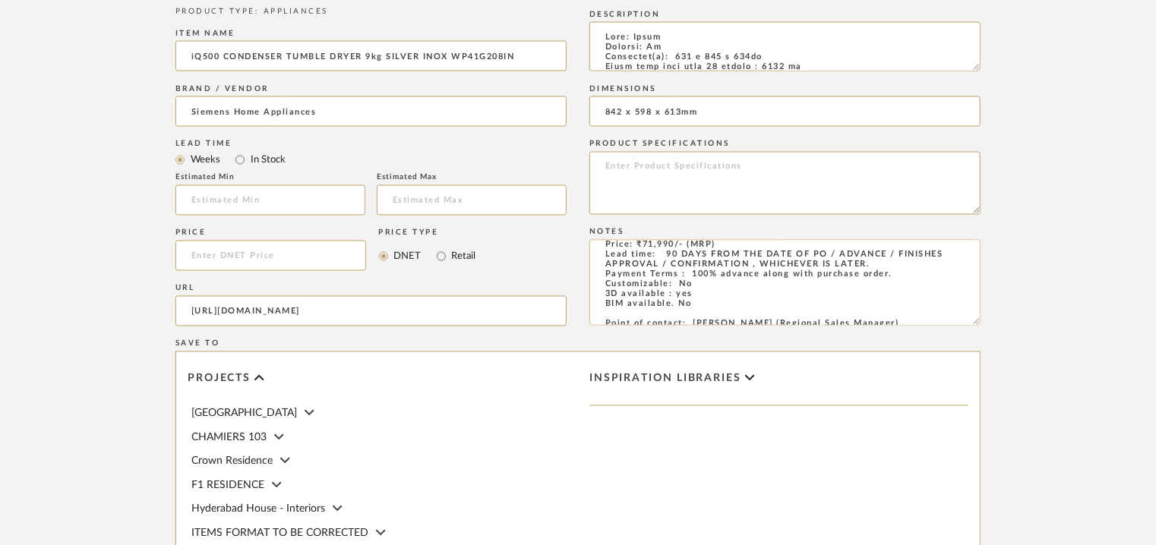
scroll to position [0, 0]
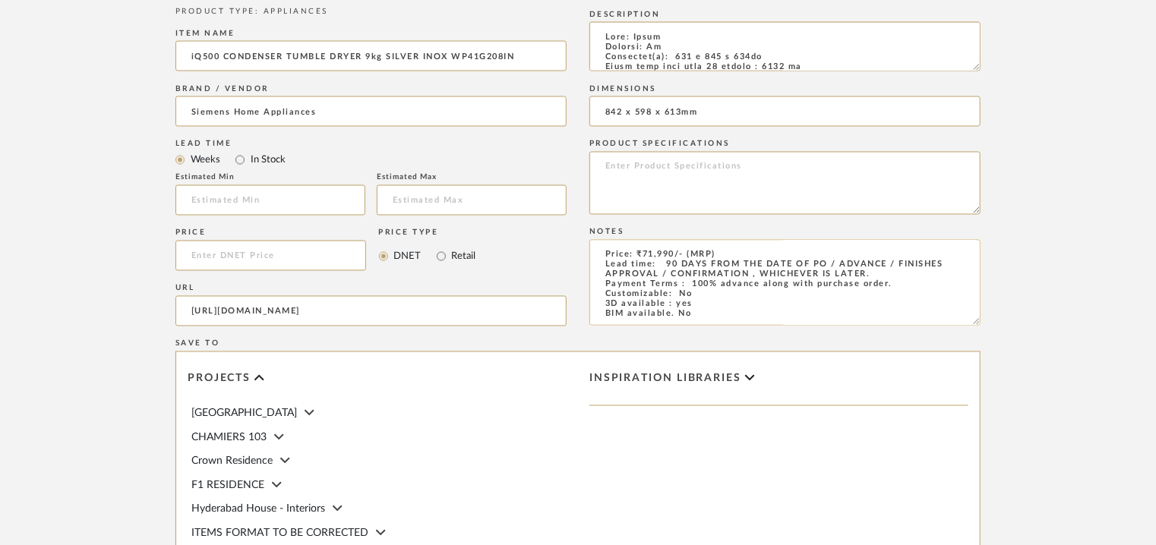
type input "dryer, 4A Interiors,"
click at [678, 305] on textarea "Price: ₹71,990/- (MRP) Lead time: 90 DAYS FROM THE DATE OF PO / ADVANCE / FINIS…" at bounding box center [784, 283] width 391 height 86
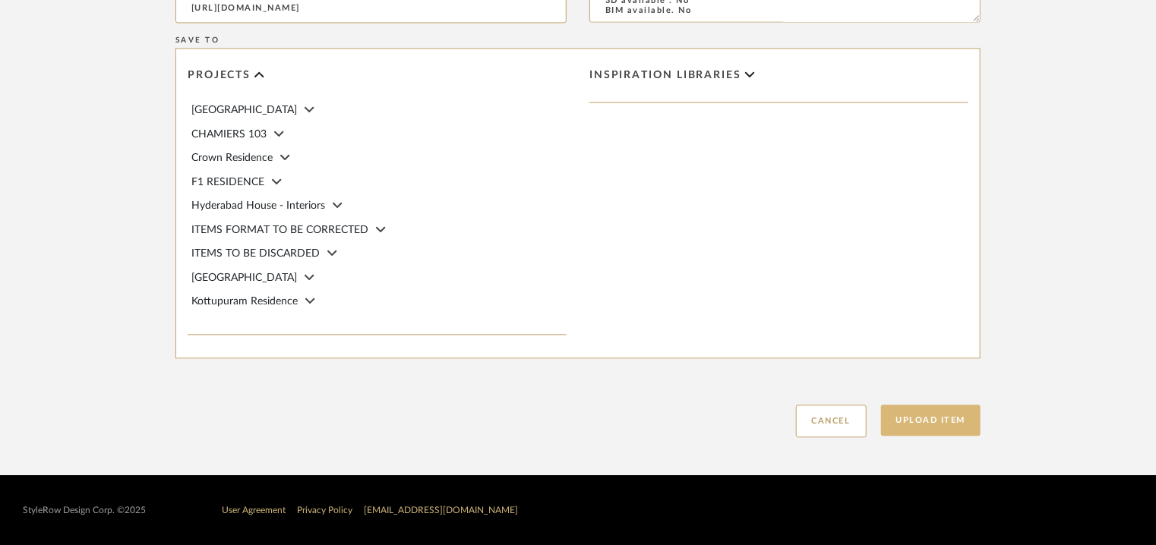
type textarea "Price: ₹71,990/- (MRP) Lead time: 90 DAYS FROM THE DATE OF PO / ADVANCE / FINIS…"
click at [944, 426] on button "Upload Item" at bounding box center [931, 420] width 100 height 31
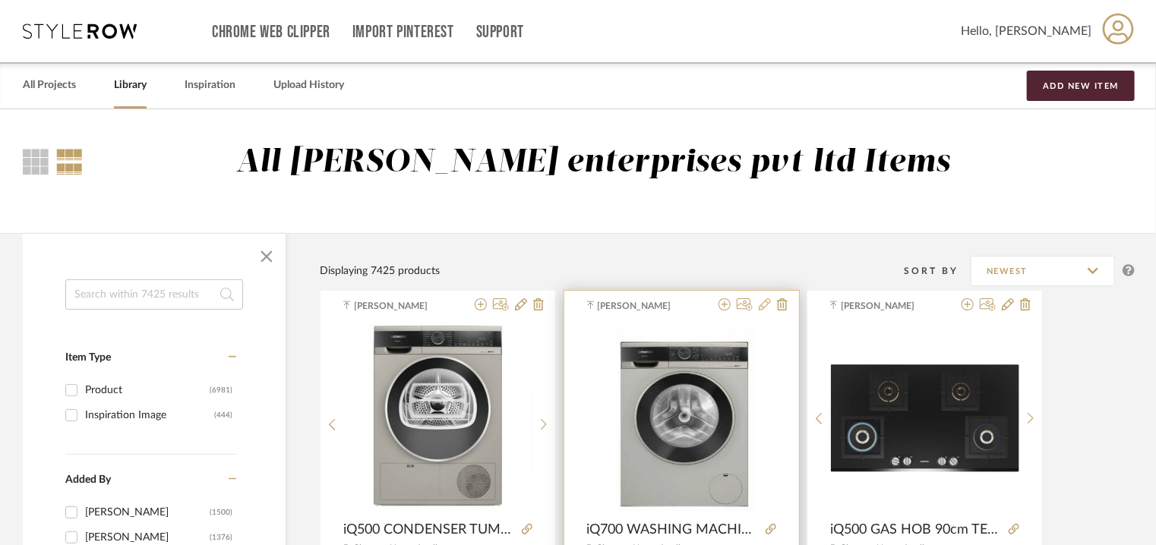
click at [759, 307] on icon at bounding box center [765, 304] width 12 height 12
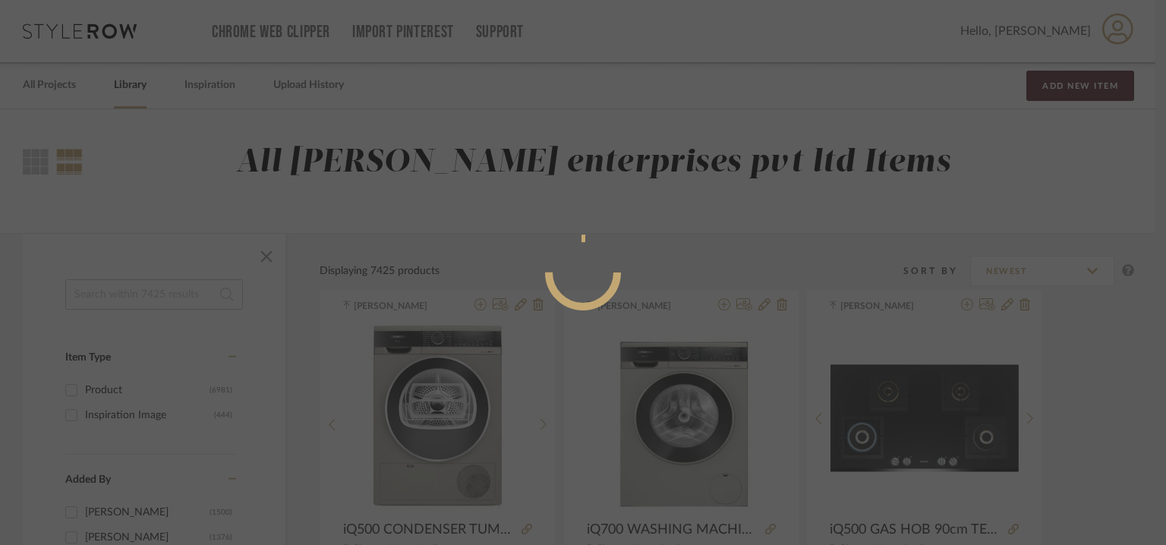
radio input "true"
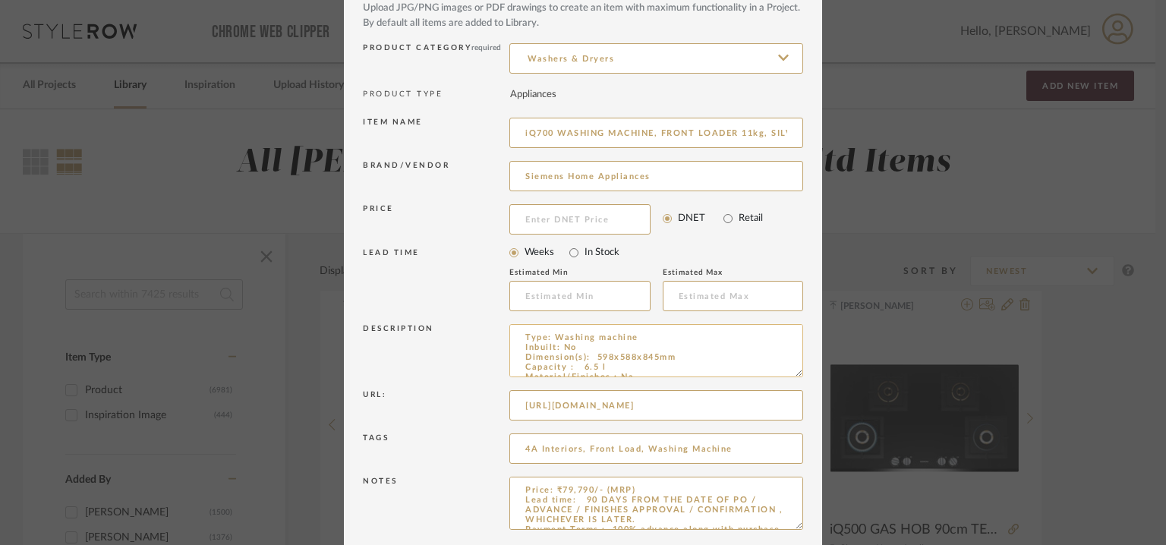
scroll to position [146, 0]
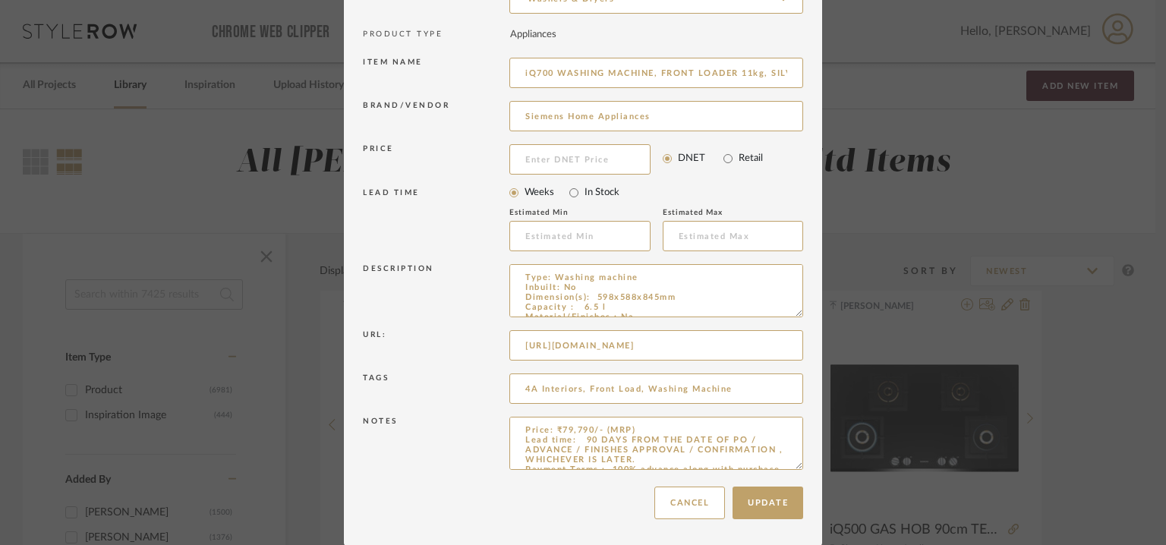
click at [863, 208] on div "Edit Item × Item Type required Product Inspiration Image Site Photo or PDF Uplo…" at bounding box center [583, 272] width 1166 height 545
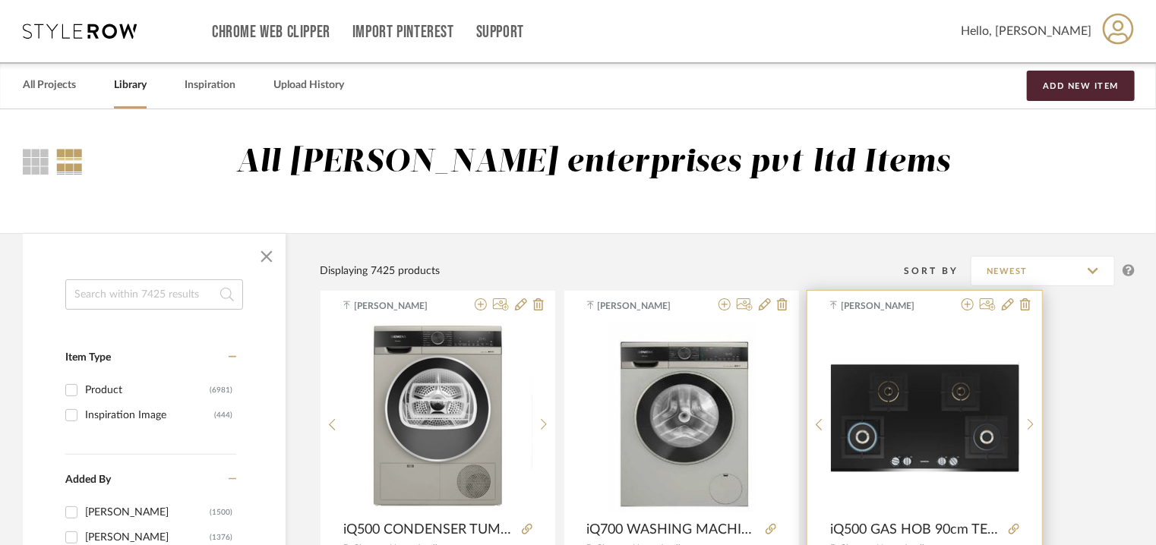
click at [0, 0] on img at bounding box center [0, 0] width 0 height 0
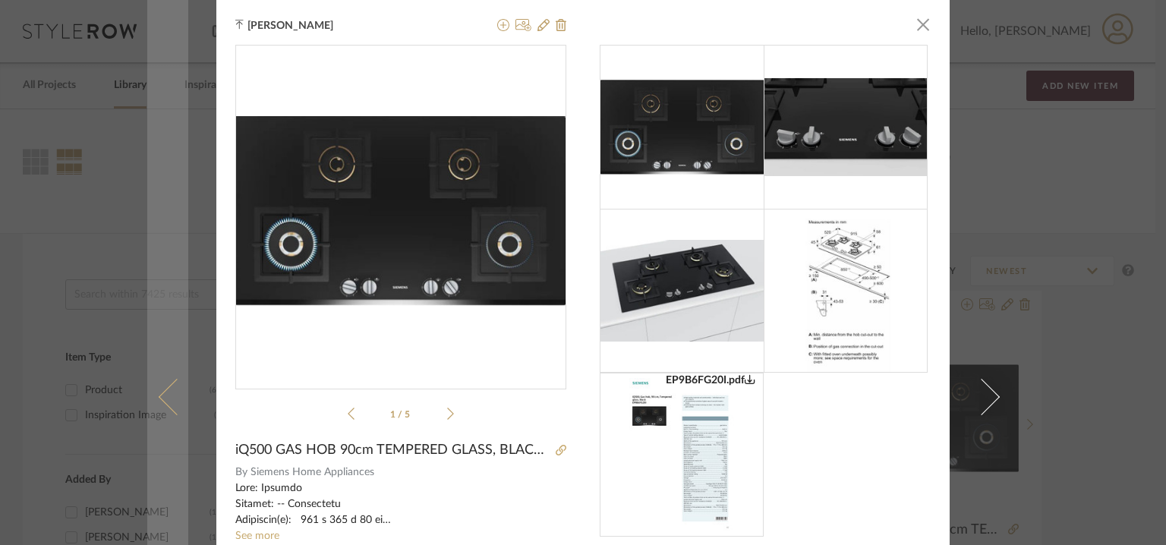
click at [161, 399] on span at bounding box center [177, 397] width 36 height 36
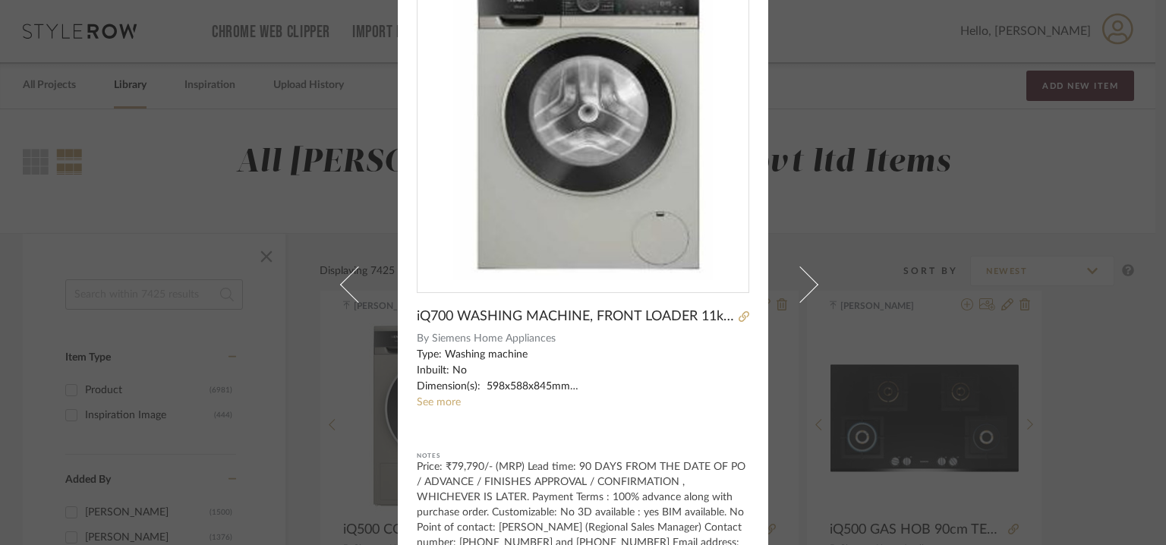
scroll to position [0, 0]
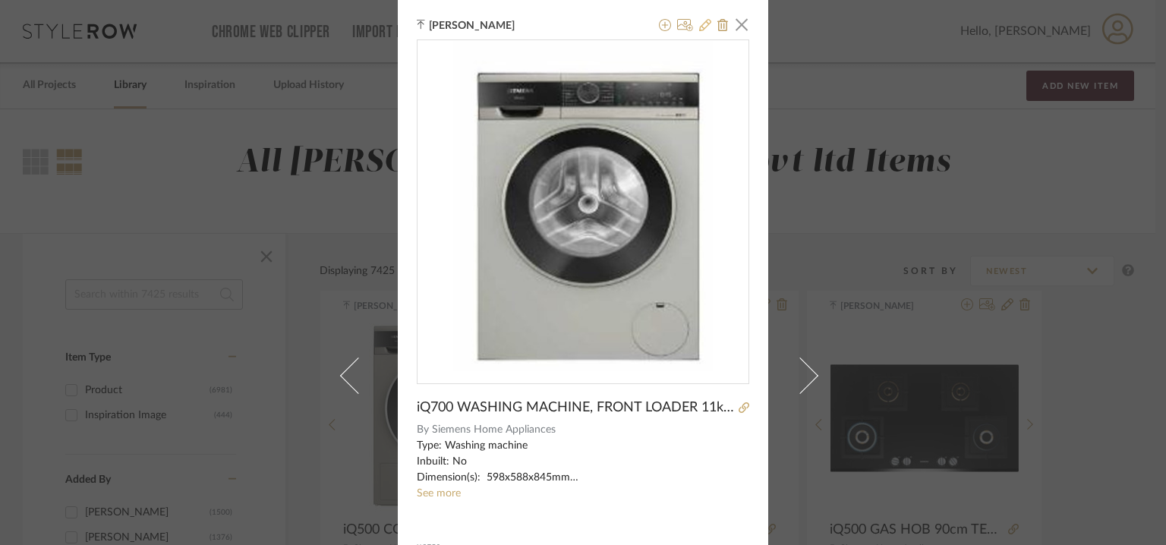
click at [699, 25] on icon at bounding box center [705, 25] width 12 height 12
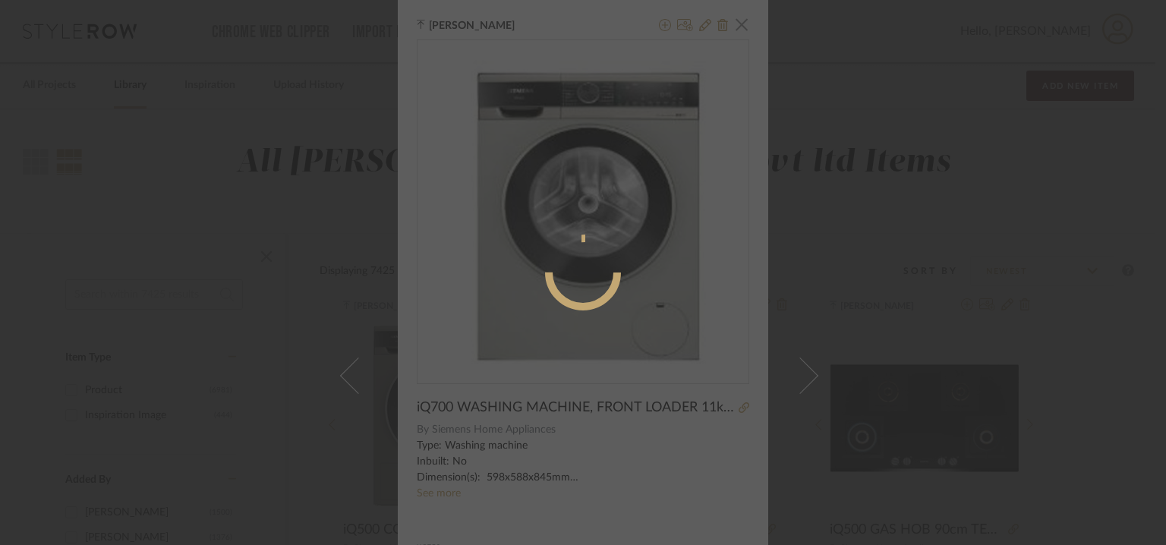
radio input "true"
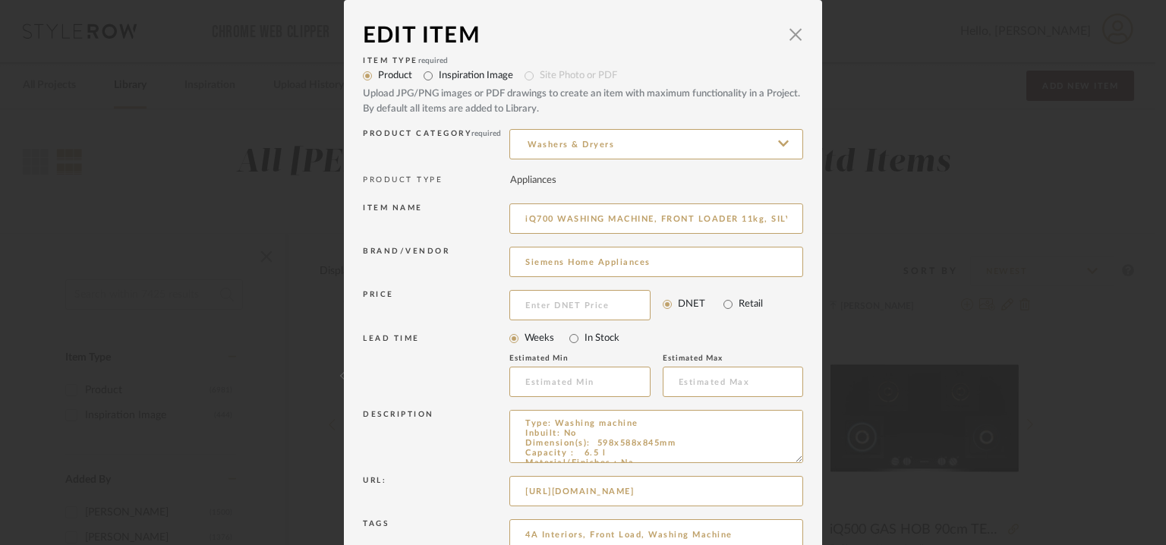
scroll to position [146, 0]
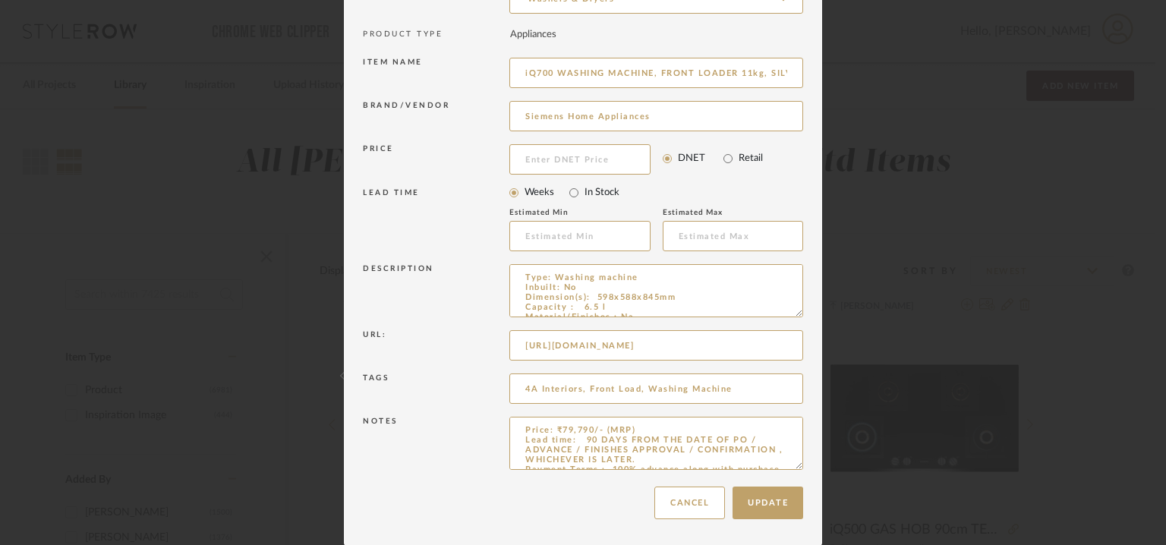
drag, startPoint x: 790, startPoint y: 464, endPoint x: 809, endPoint y: 568, distance: 105.6
click at [809, 544] on html "Chrome Web Clipper Import Pinterest Support All Projects Library Inspiration Up…" at bounding box center [583, 272] width 1166 height 545
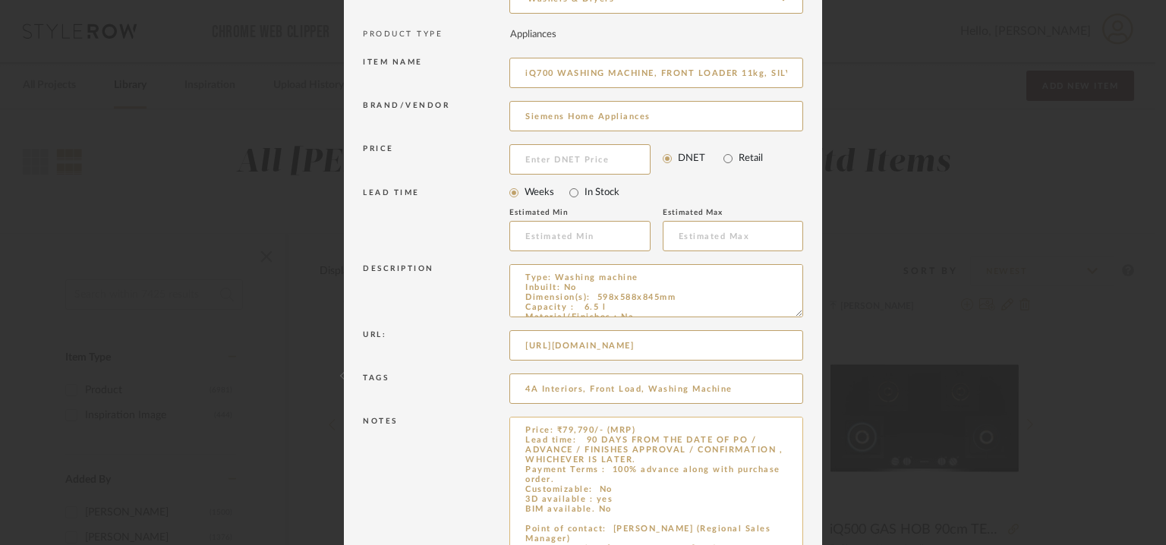
click at [595, 499] on textarea "Price: ₹79,790/- (MRP) Lead time: 90 DAYS FROM THE DATE OF PO / ADVANCE / FINIS…" at bounding box center [656, 495] width 294 height 156
click at [591, 500] on textarea "Price: ₹79,790/- (MRP) Lead time: 90 DAYS FROM THE DATE OF PO / ADVANCE / FINIS…" at bounding box center [656, 495] width 294 height 156
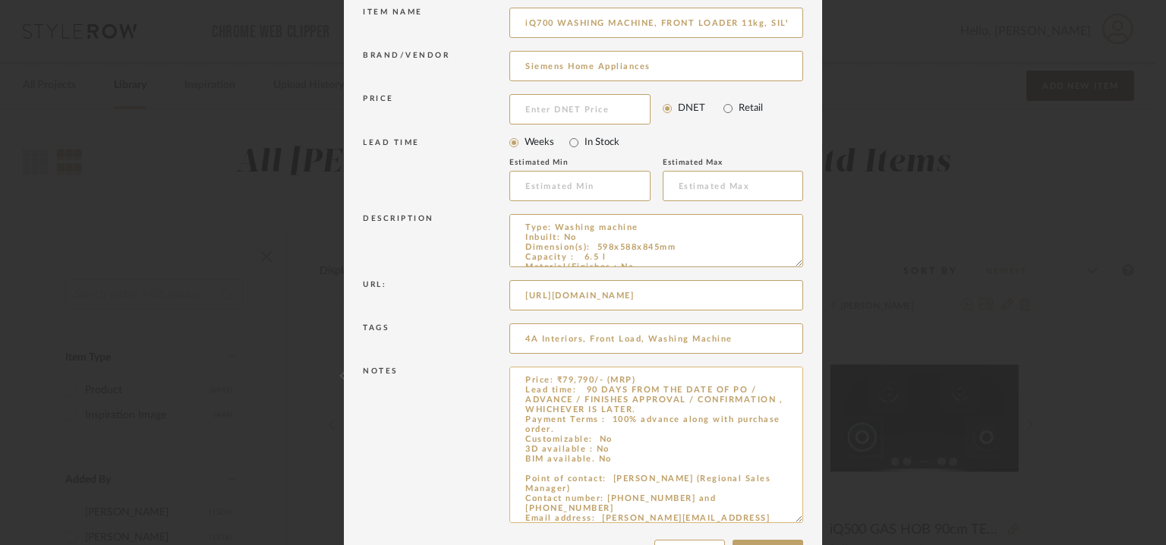
scroll to position [249, 0]
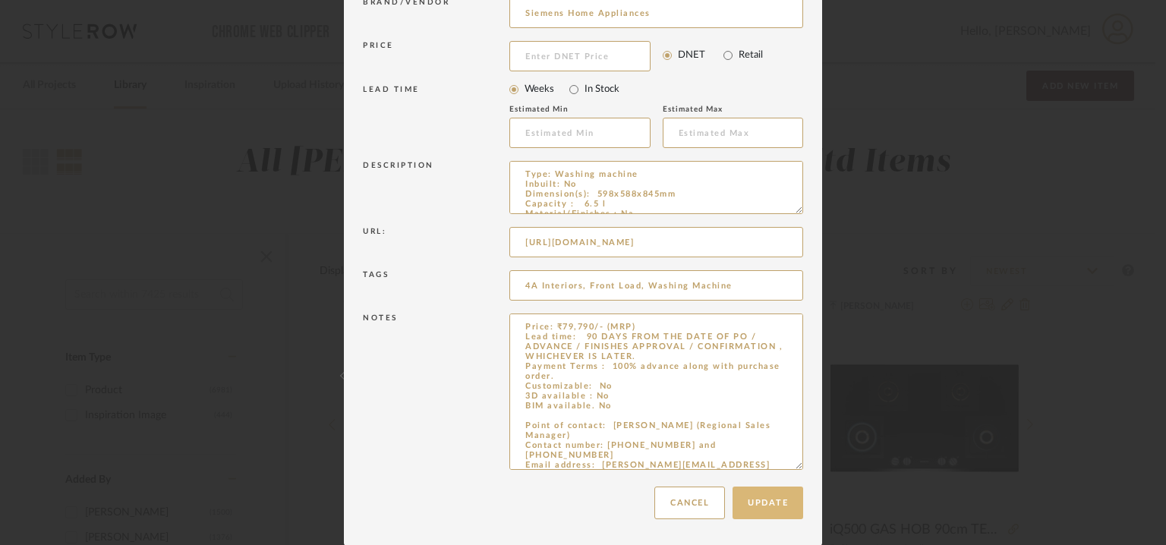
type textarea "Price: ₹79,790/- (MRP) Lead time: 90 DAYS FROM THE DATE OF PO / ADVANCE / FINIS…"
click at [756, 509] on button "Update" at bounding box center [768, 503] width 71 height 33
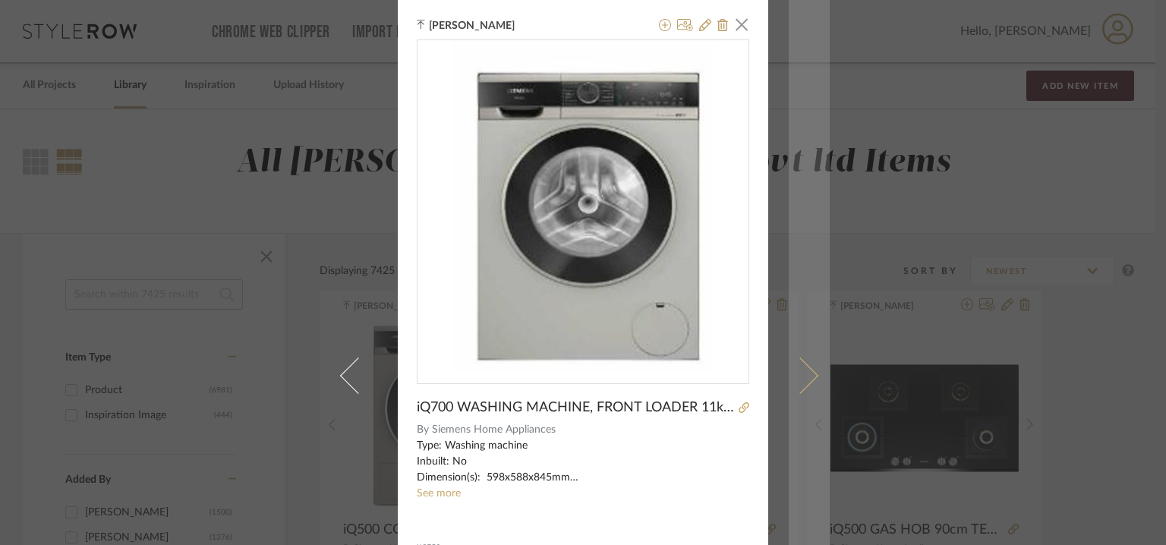
click at [810, 377] on span at bounding box center [800, 376] width 36 height 36
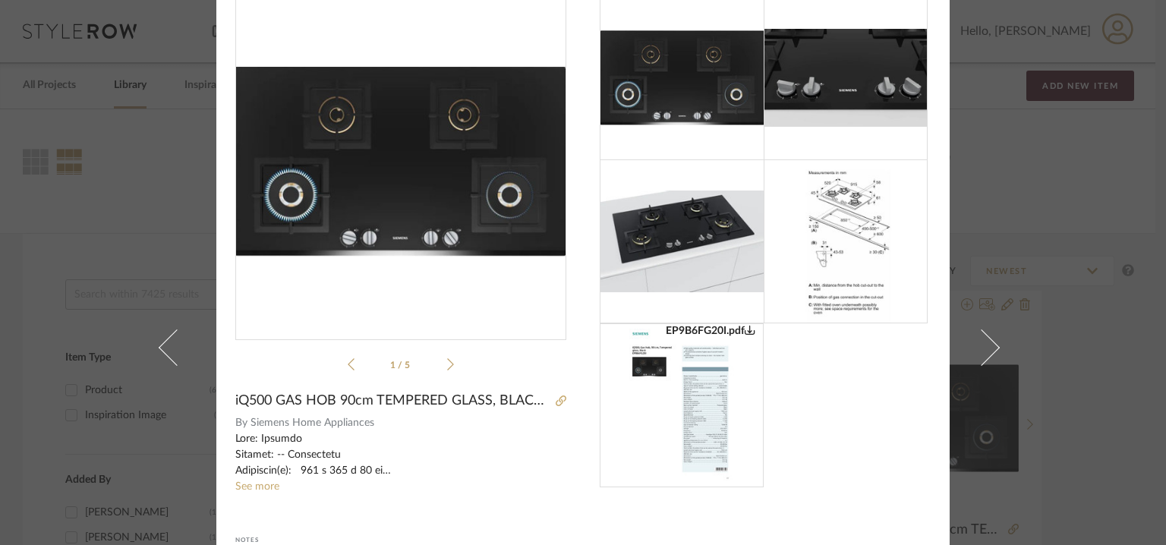
scroll to position [76, 0]
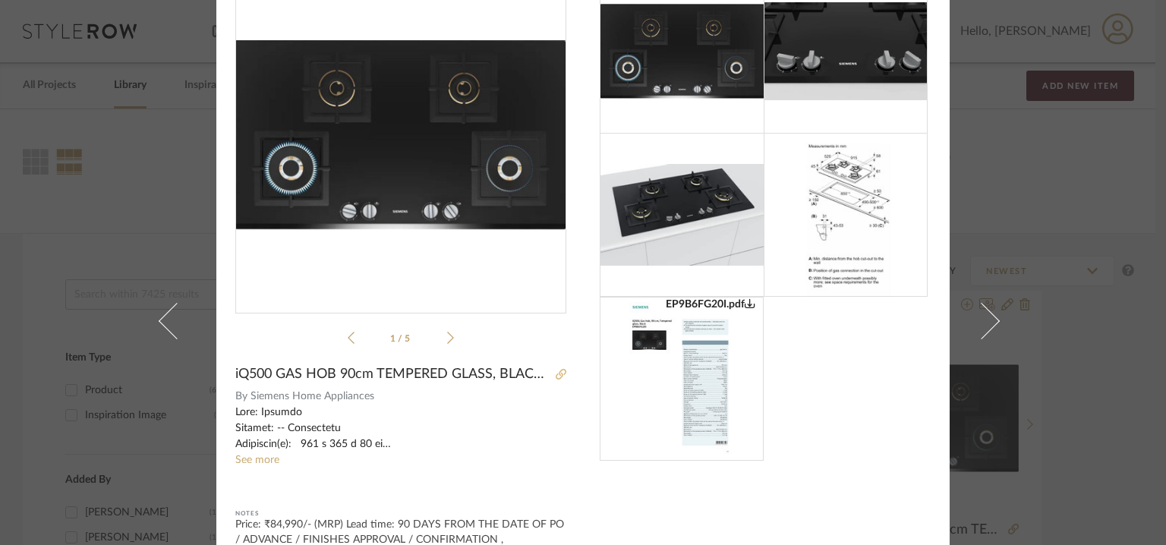
click at [560, 377] on icon at bounding box center [561, 374] width 11 height 11
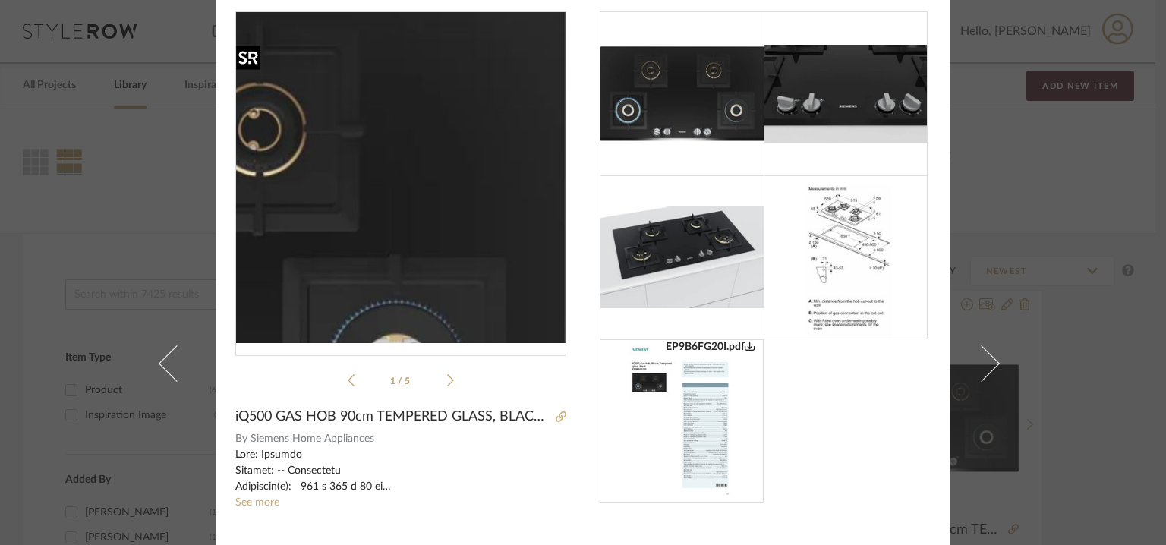
scroll to position [0, 0]
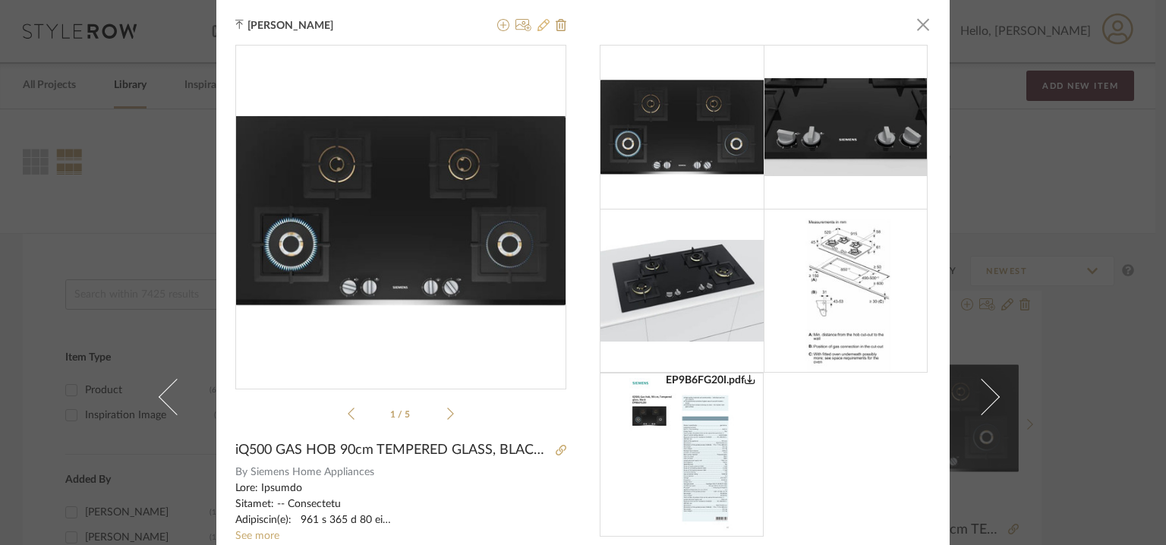
click at [538, 22] on icon at bounding box center [544, 25] width 12 height 12
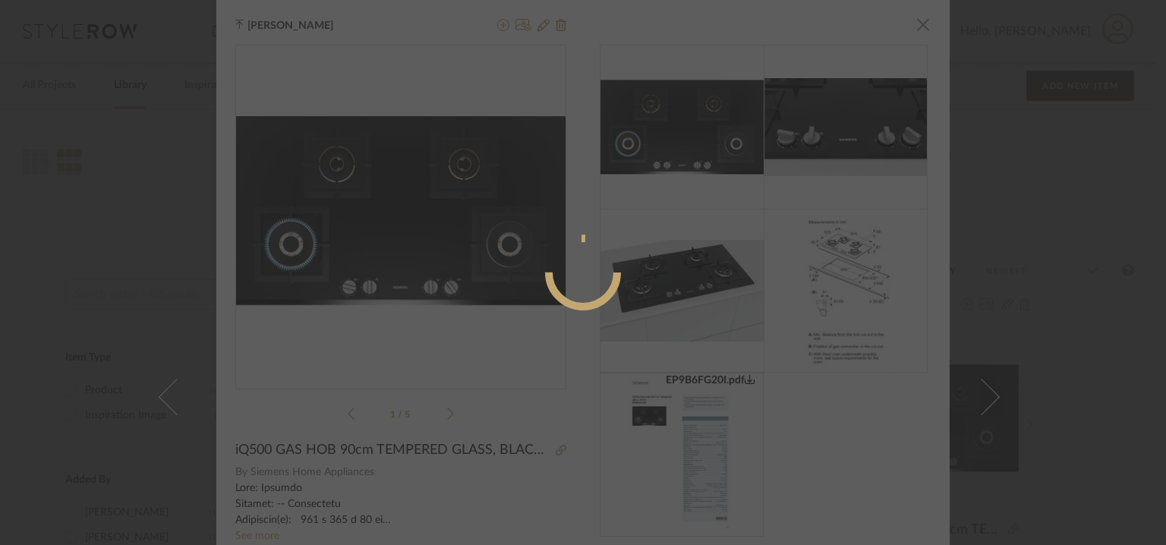
radio input "true"
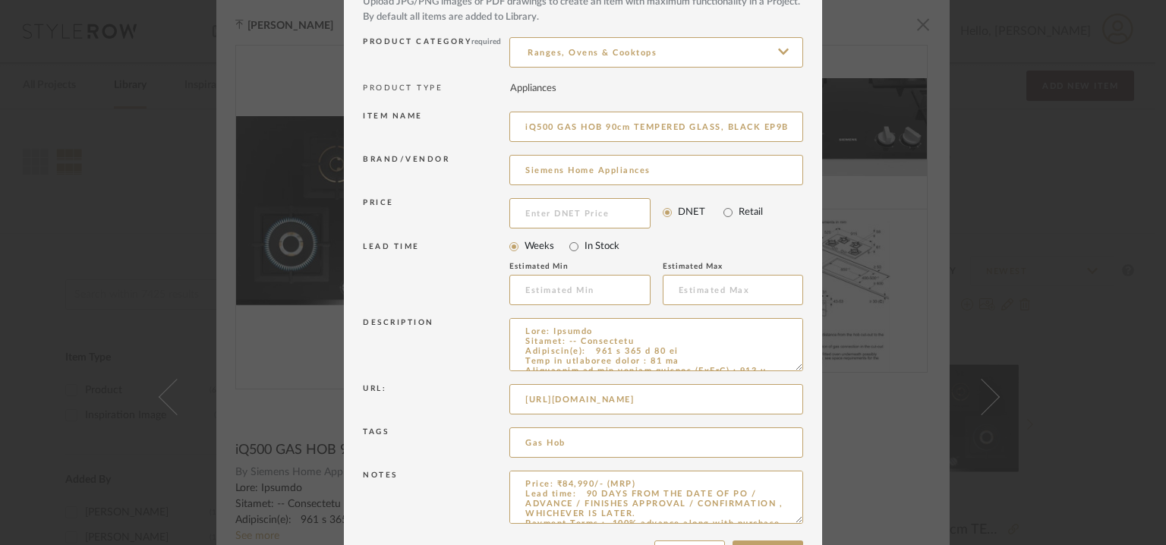
scroll to position [146, 0]
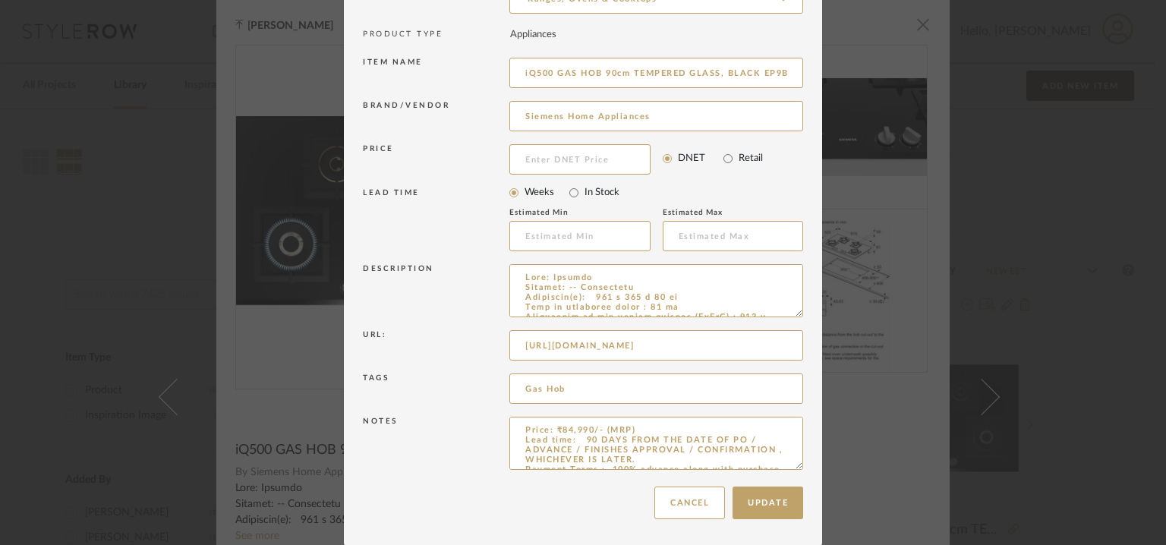
drag, startPoint x: 796, startPoint y: 465, endPoint x: 796, endPoint y: 581, distance: 115.4
click at [796, 544] on html "Chrome Web Clipper Import Pinterest Support All Projects Library Inspiration Up…" at bounding box center [583, 272] width 1166 height 545
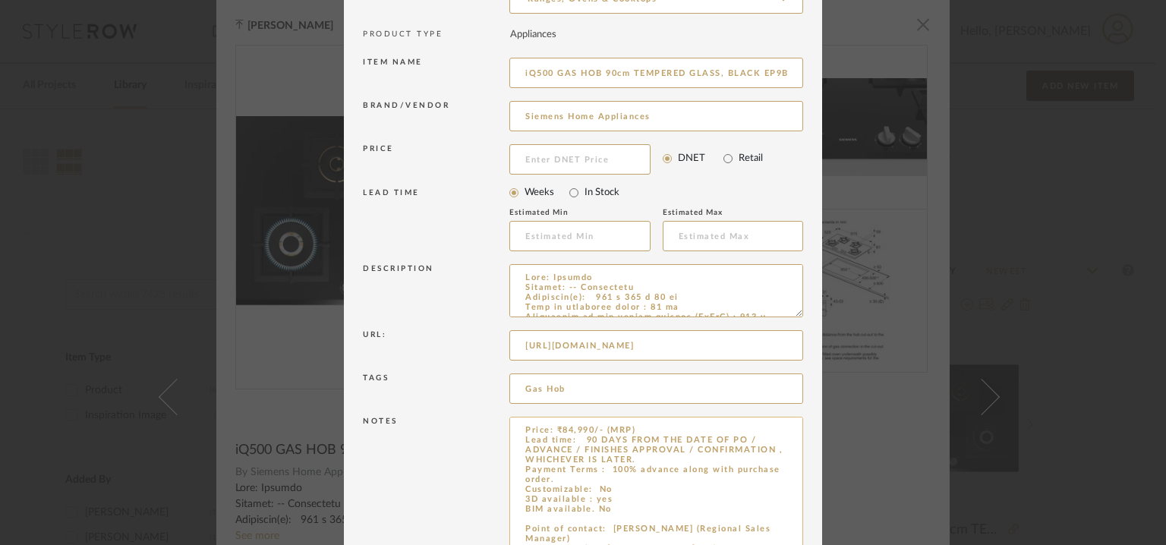
click at [600, 499] on textarea "Price: ₹84,990/- (MRP) Lead time: 90 DAYS FROM THE DATE OF PO / ADVANCE / FINIS…" at bounding box center [656, 501] width 294 height 168
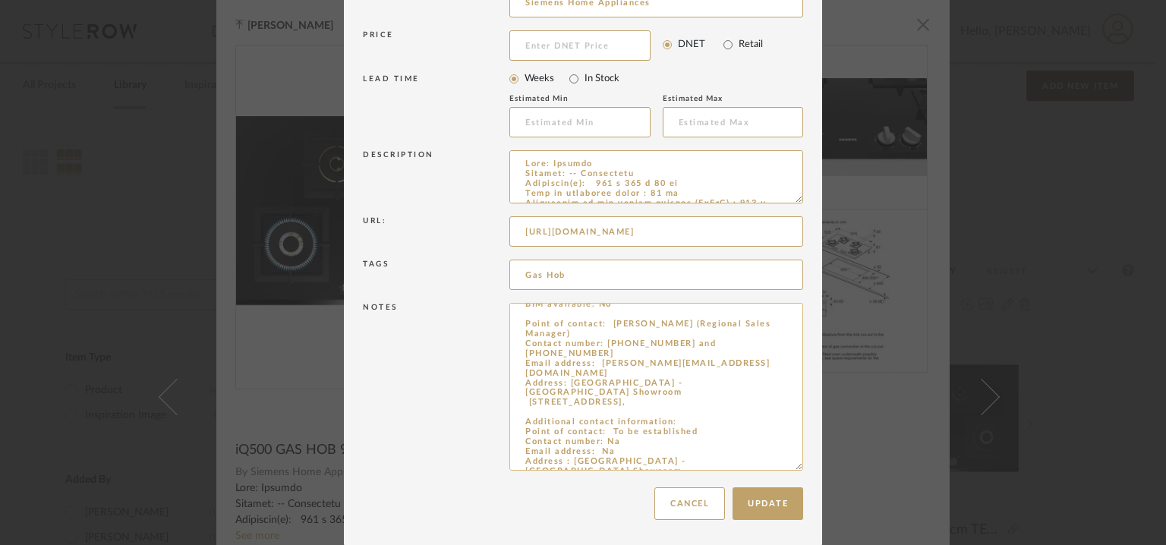
scroll to position [261, 0]
type textarea "Price: ₹84,990/- (MRP) Lead time: 90 DAYS FROM THE DATE OF PO / ADVANCE / FINIS…"
click at [601, 273] on input "Gas Hob" at bounding box center [656, 273] width 294 height 30
type input "Gas Hob, 4A interiors,"
click at [764, 502] on button "Update" at bounding box center [768, 502] width 71 height 33
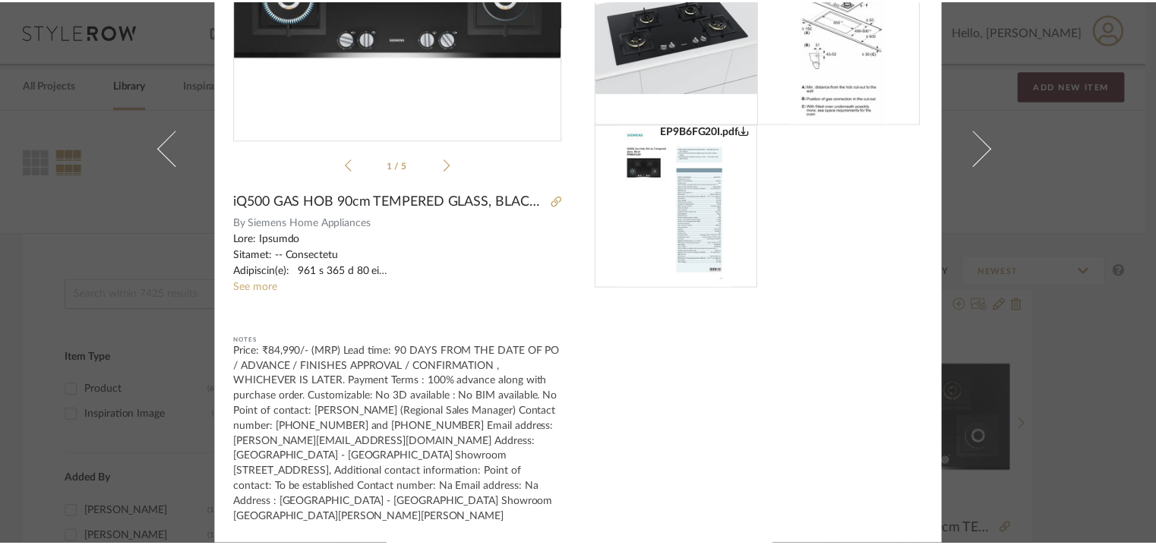
scroll to position [0, 0]
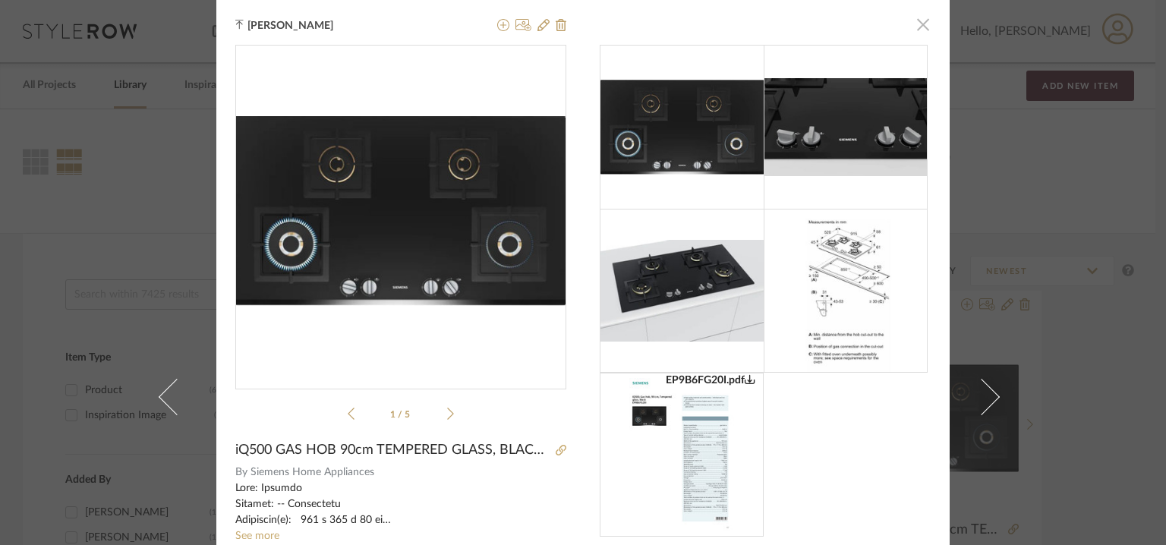
click at [917, 18] on span "button" at bounding box center [923, 24] width 30 height 30
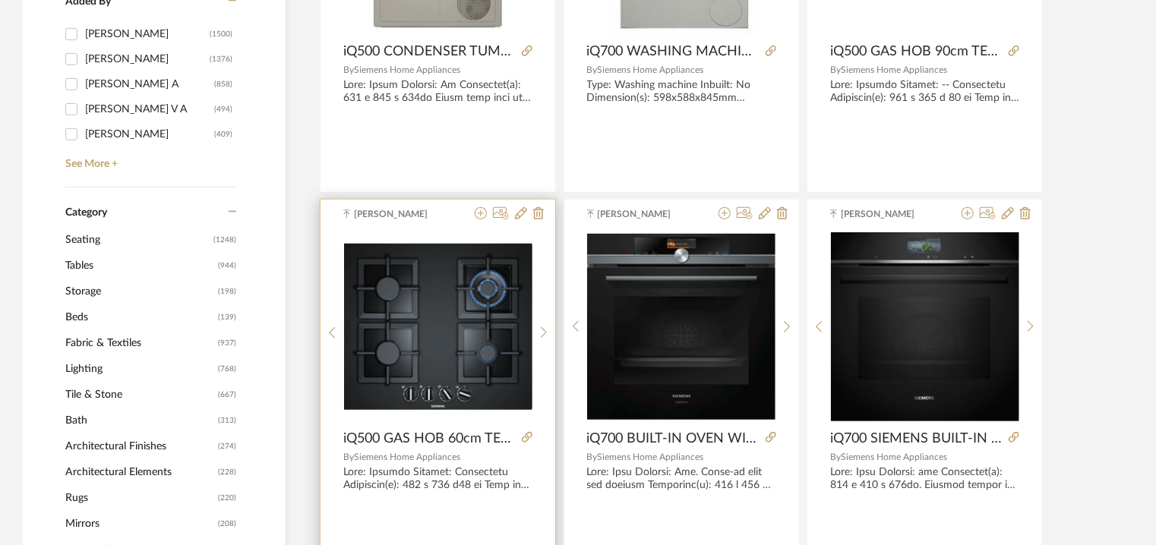
scroll to position [607, 0]
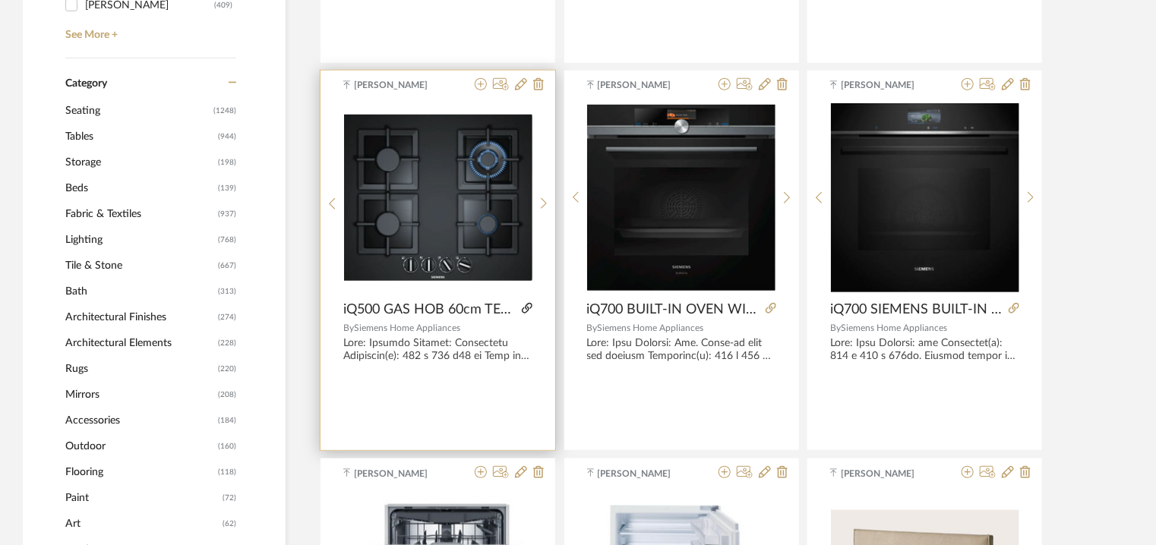
click at [527, 308] on icon at bounding box center [527, 308] width 11 height 11
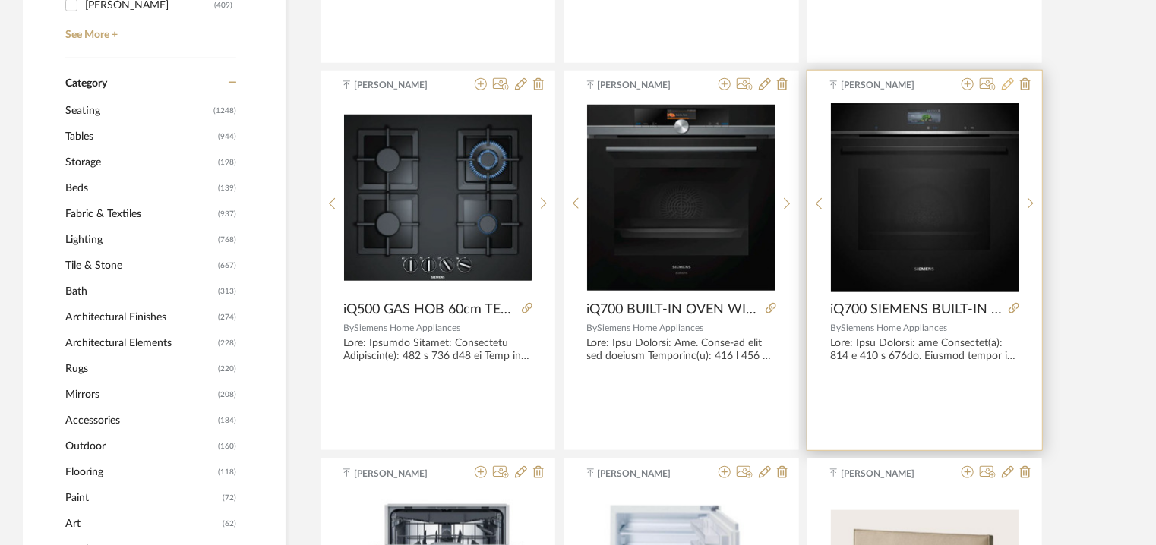
click at [1007, 84] on icon at bounding box center [1008, 84] width 12 height 12
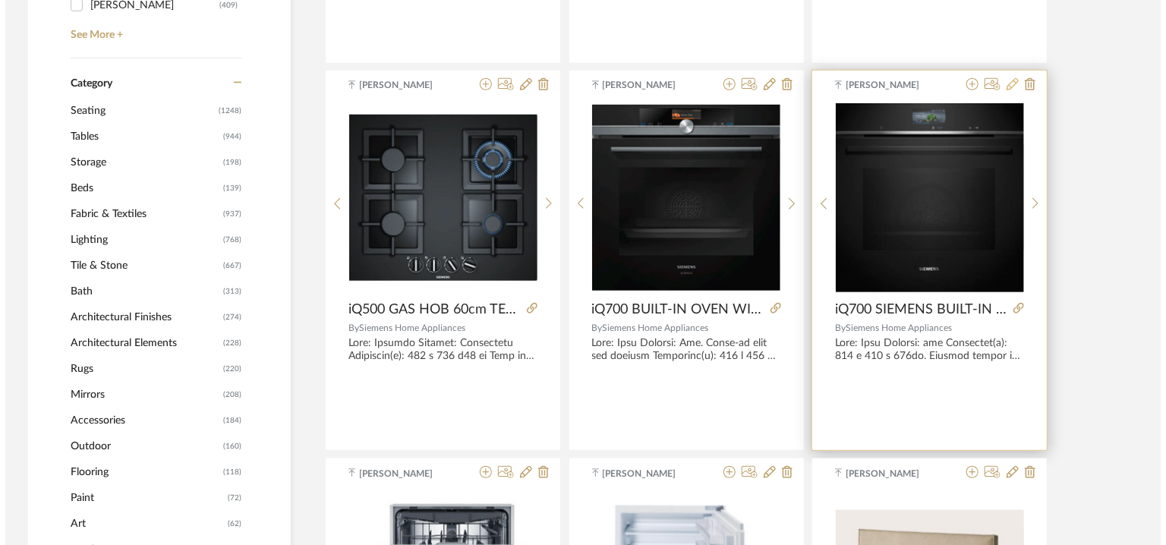
scroll to position [0, 0]
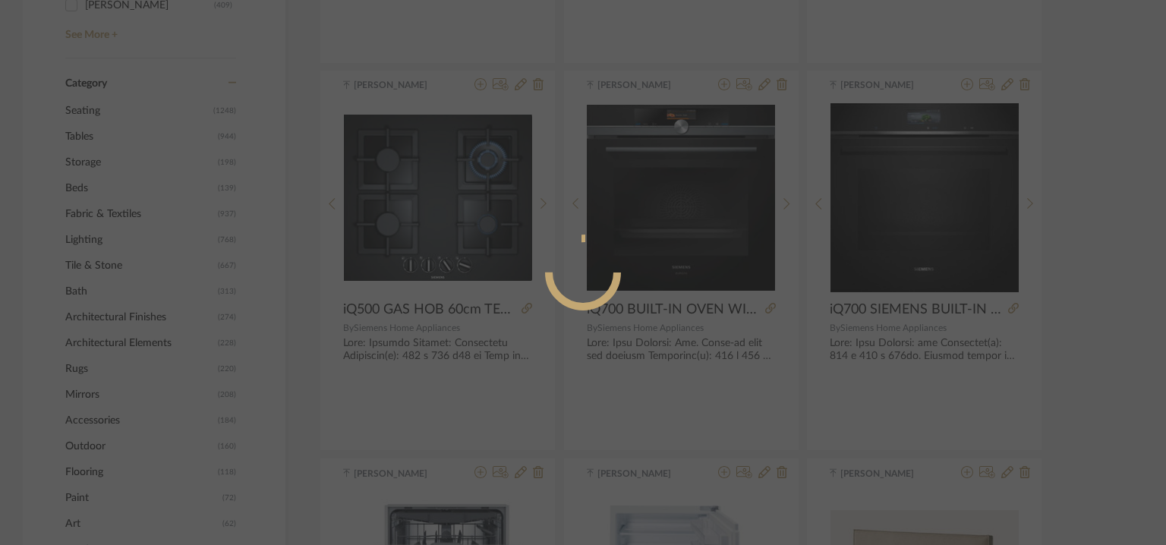
radio input "true"
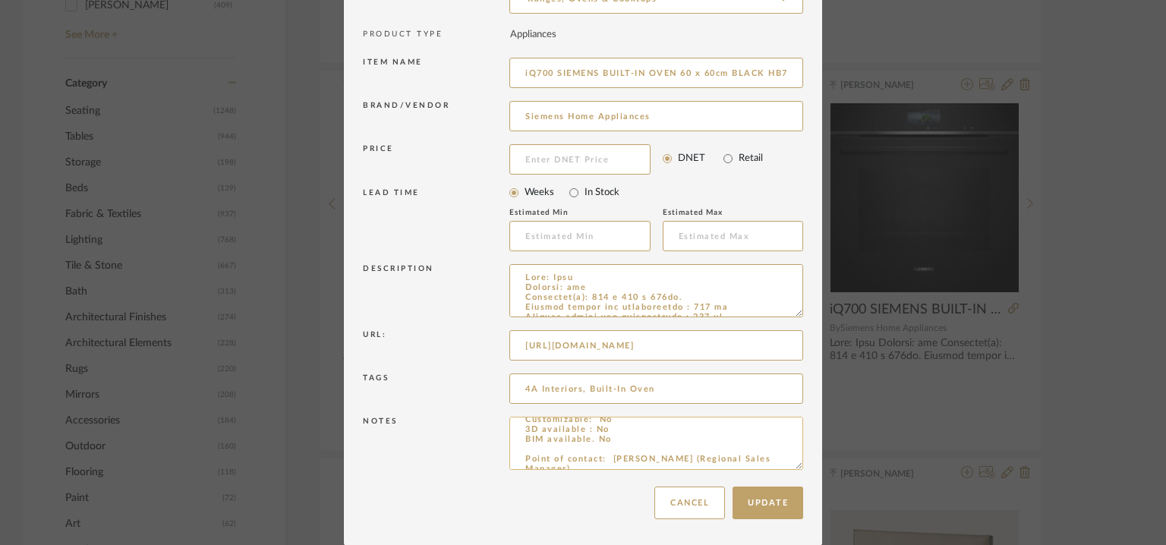
scroll to position [152, 0]
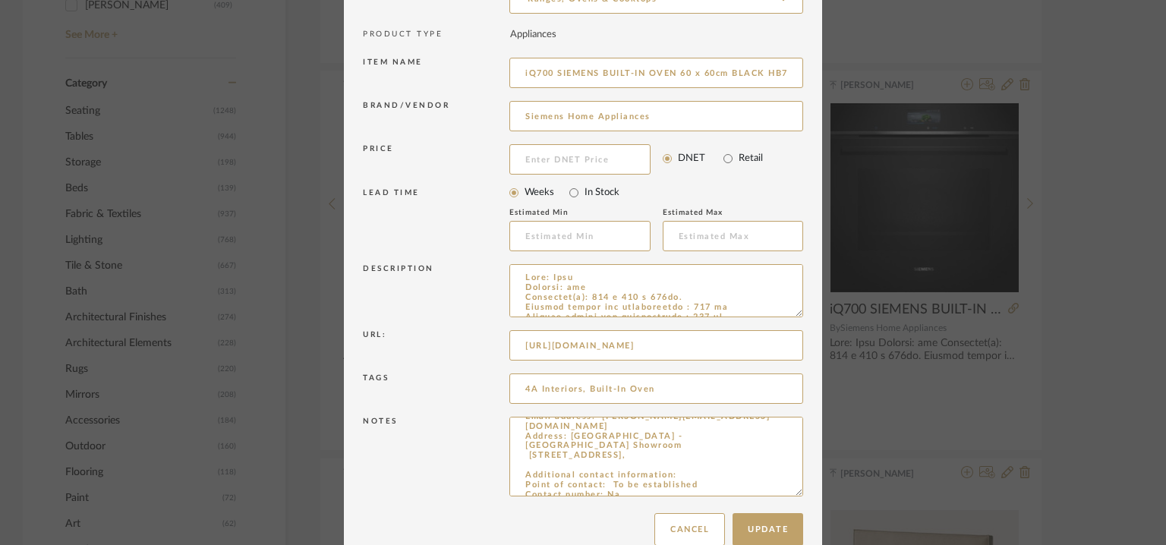
drag, startPoint x: 793, startPoint y: 468, endPoint x: 840, endPoint y: 589, distance: 130.0
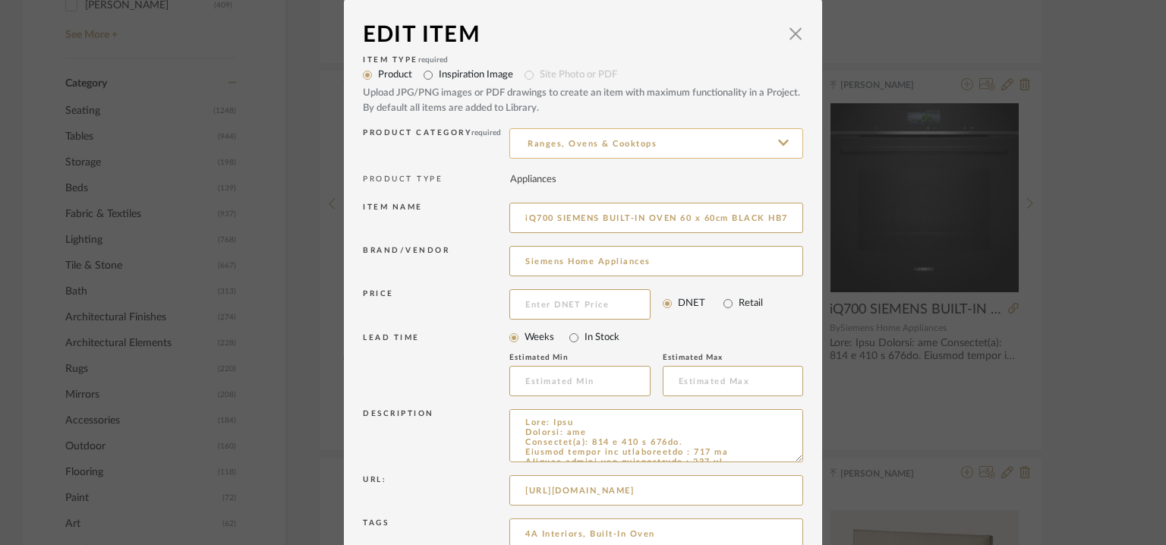
scroll to position [0, 0]
click at [793, 31] on span "button" at bounding box center [796, 34] width 30 height 30
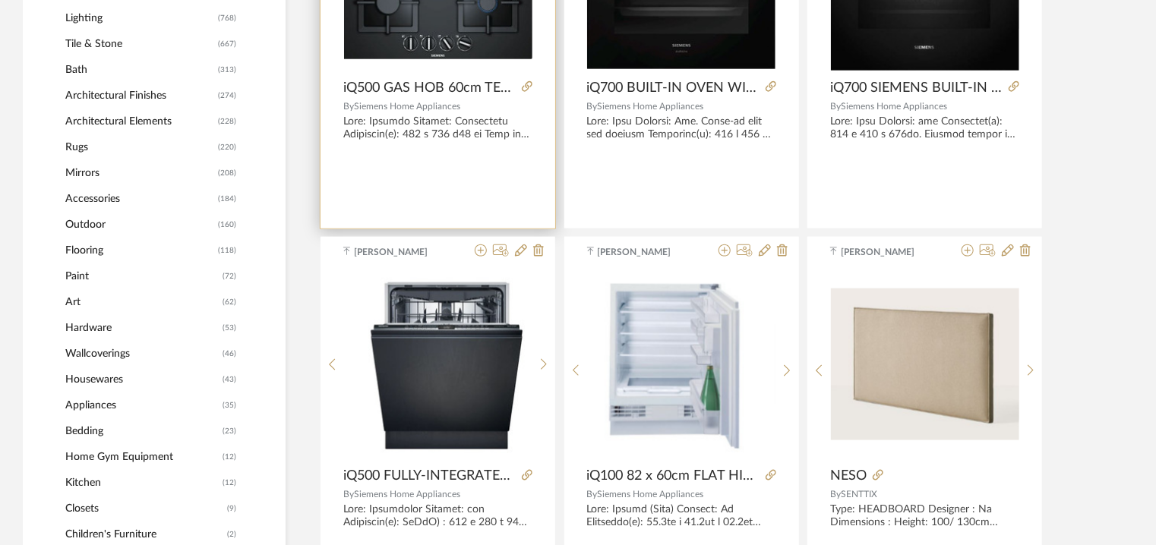
scroll to position [835, 0]
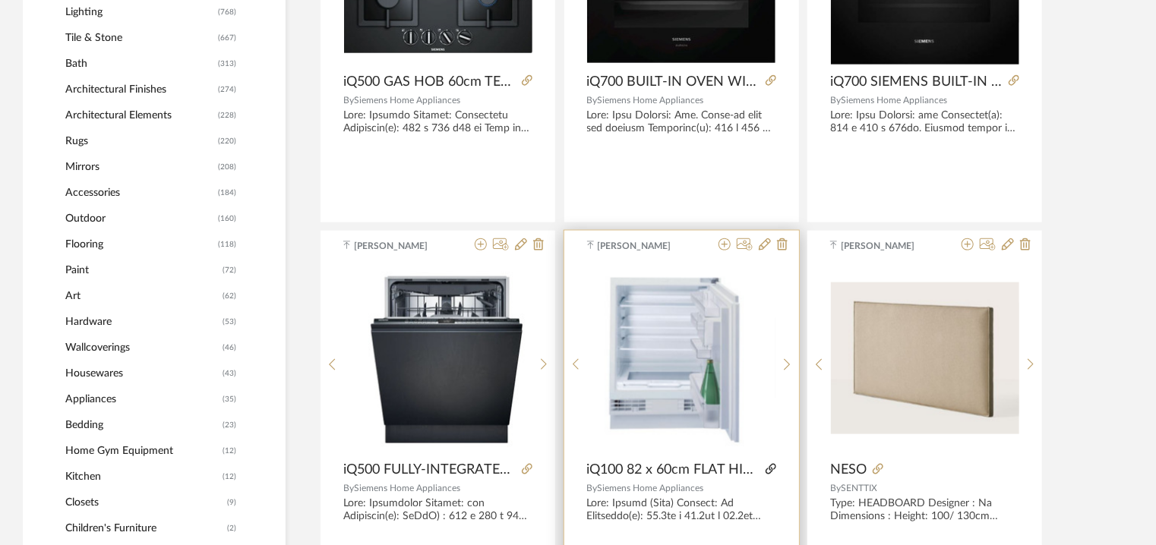
click at [770, 465] on icon at bounding box center [770, 469] width 11 height 11
click at [709, 353] on img "0" at bounding box center [681, 358] width 188 height 185
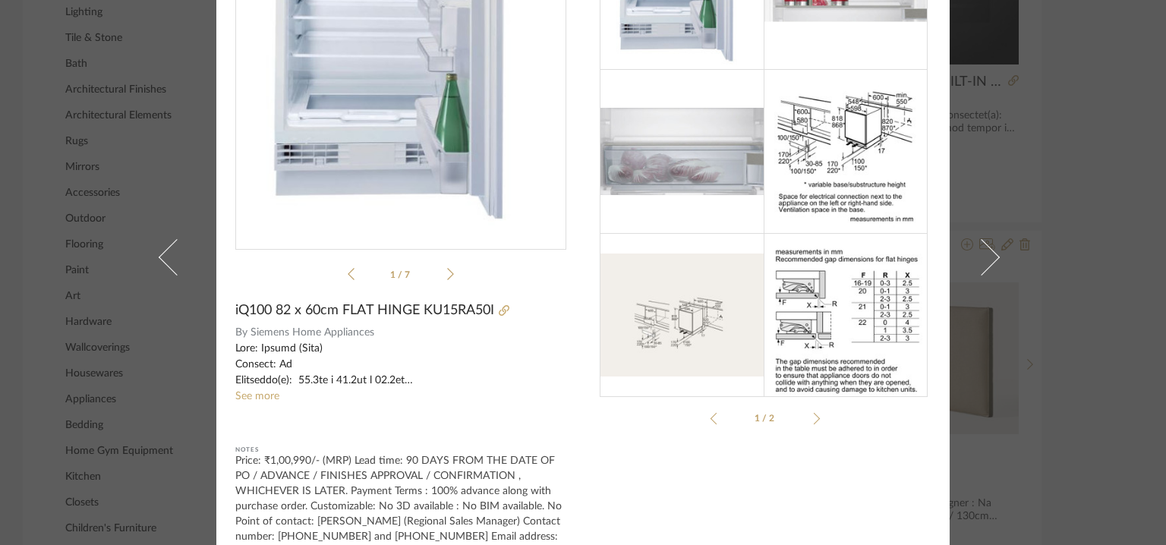
scroll to position [0, 0]
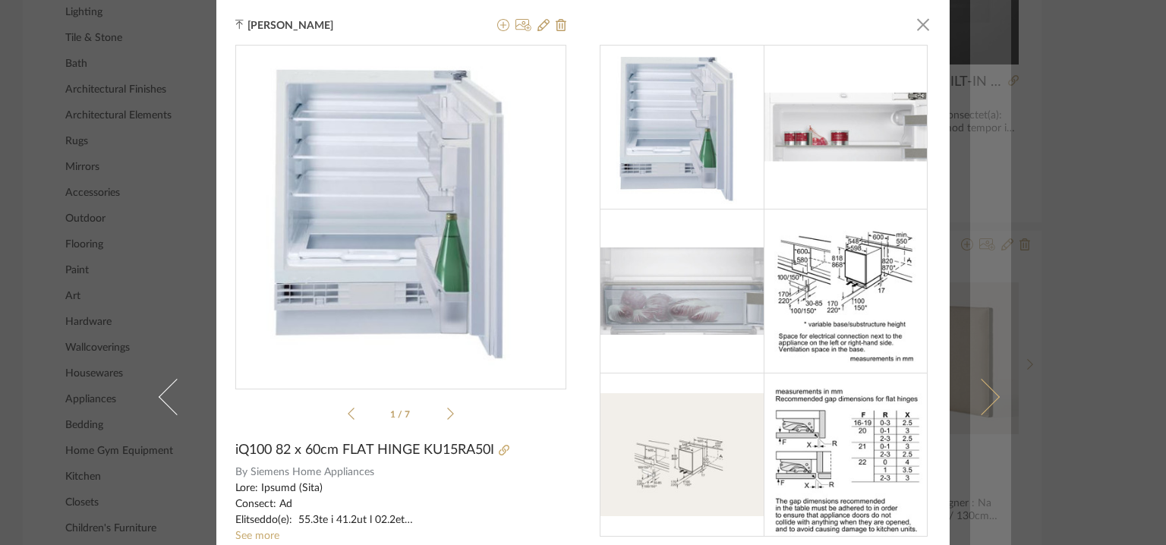
click at [998, 393] on link at bounding box center [990, 397] width 41 height 794
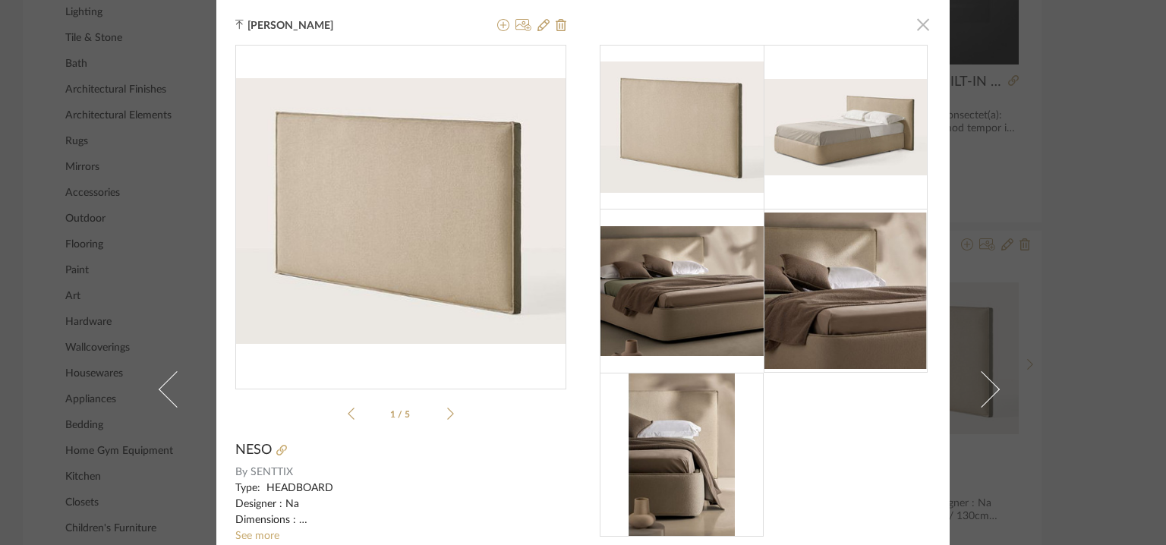
click at [918, 16] on span "button" at bounding box center [923, 24] width 30 height 30
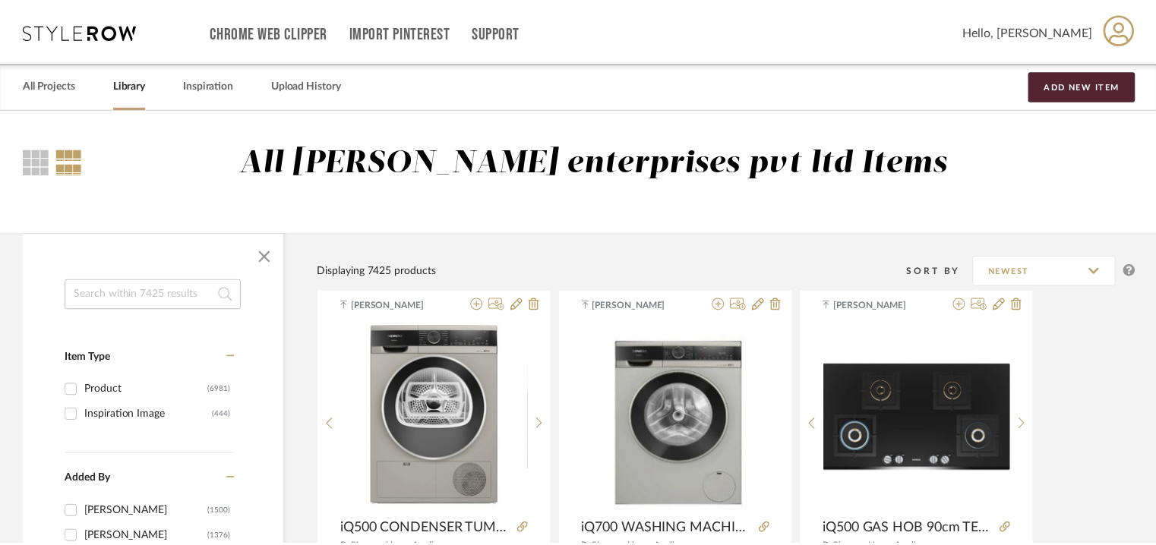
scroll to position [835, 0]
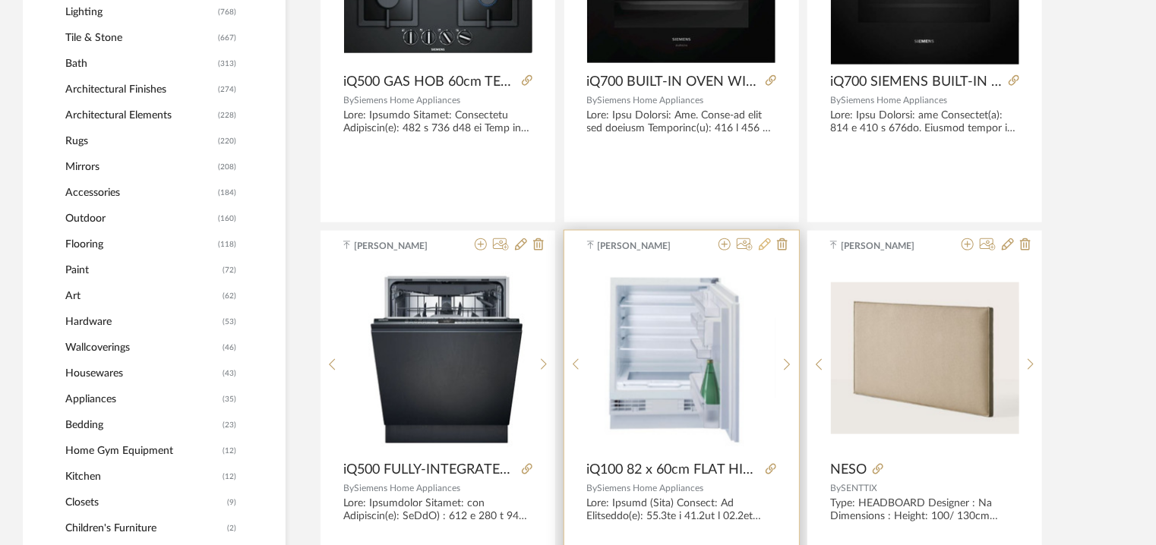
click at [763, 251] on fa-icon at bounding box center [765, 245] width 12 height 12
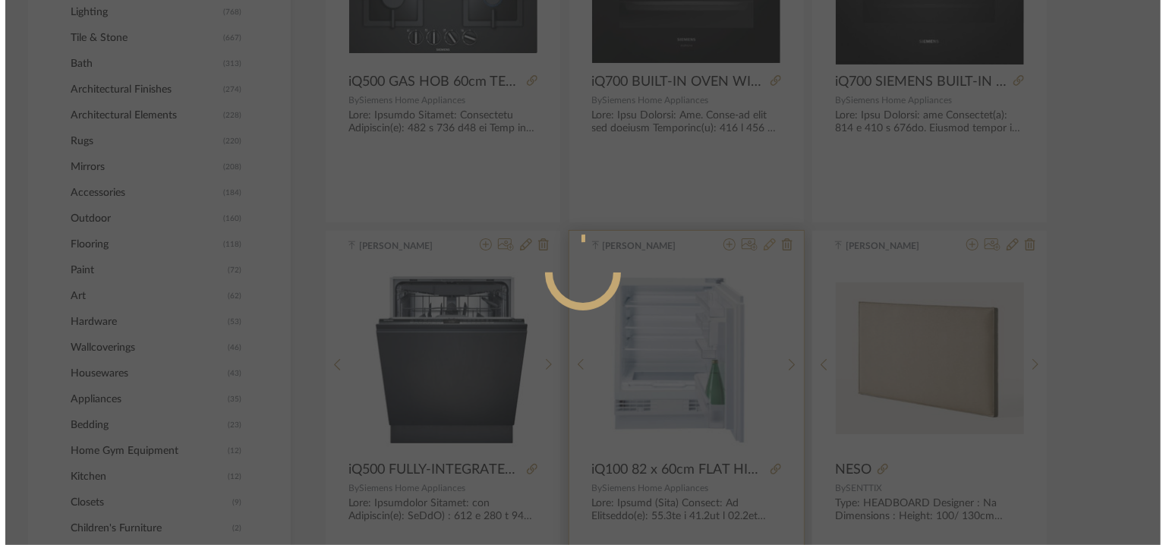
scroll to position [0, 0]
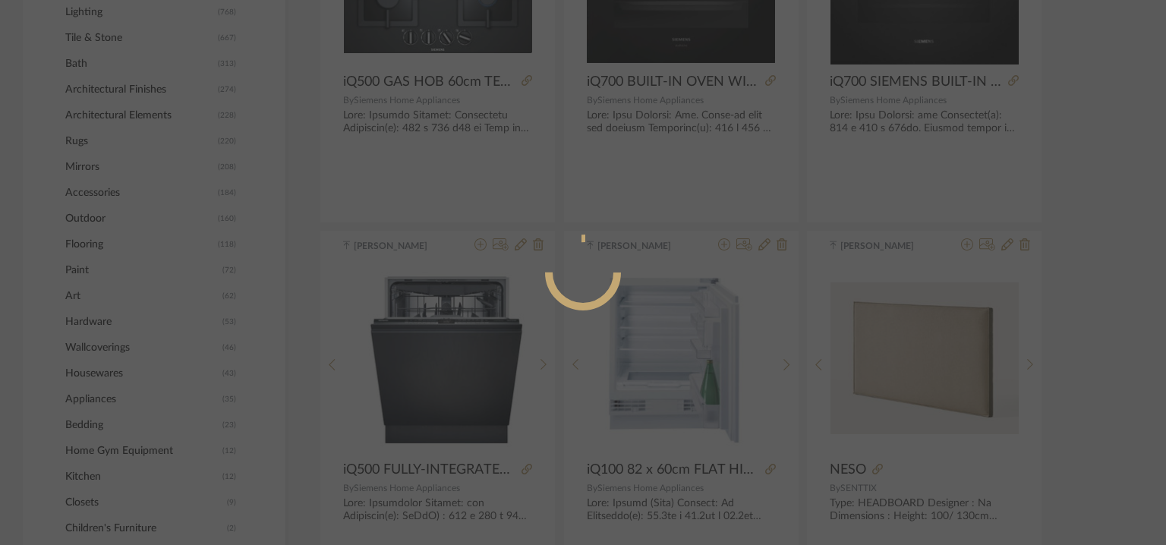
radio input "true"
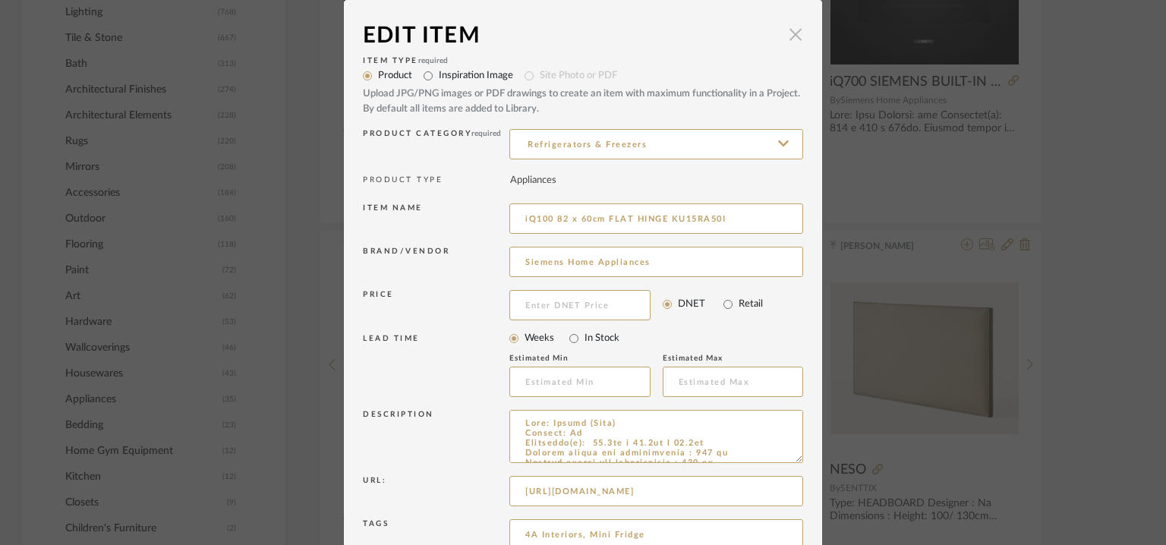
click at [786, 31] on span "button" at bounding box center [796, 34] width 30 height 30
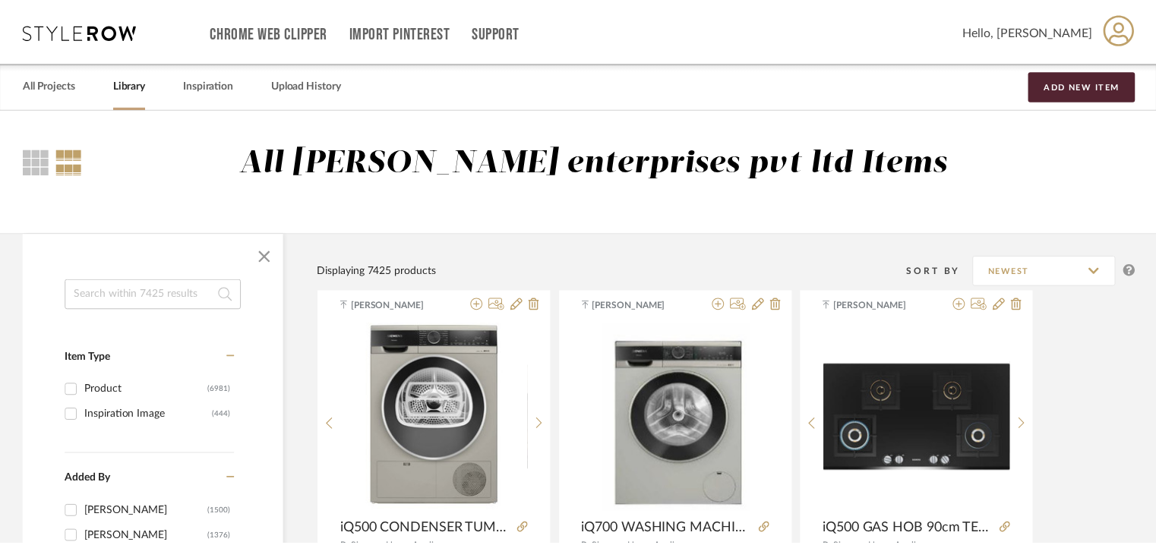
scroll to position [835, 0]
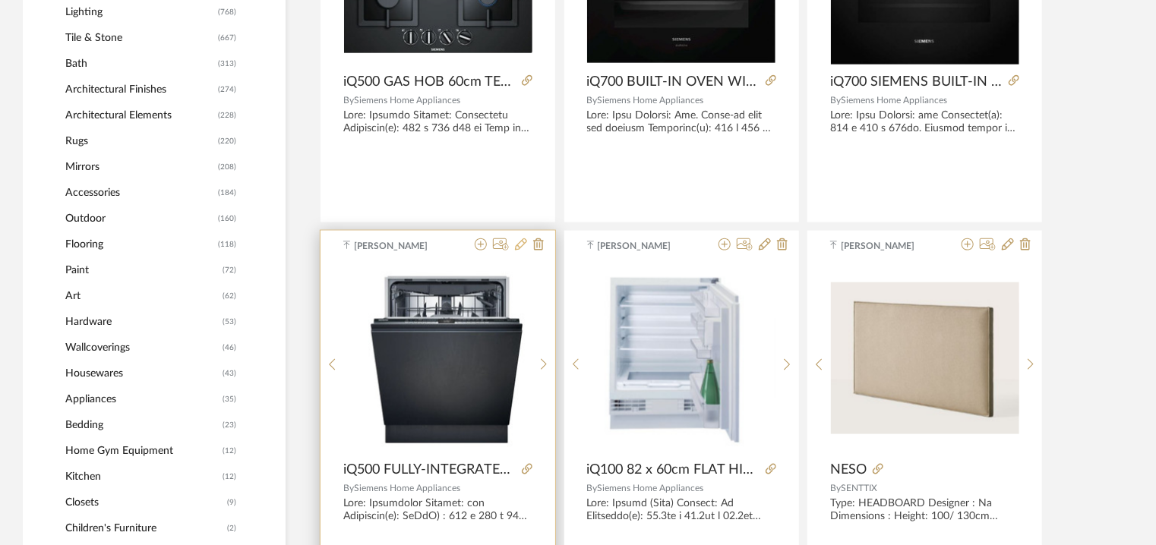
click at [522, 244] on icon at bounding box center [521, 244] width 12 height 12
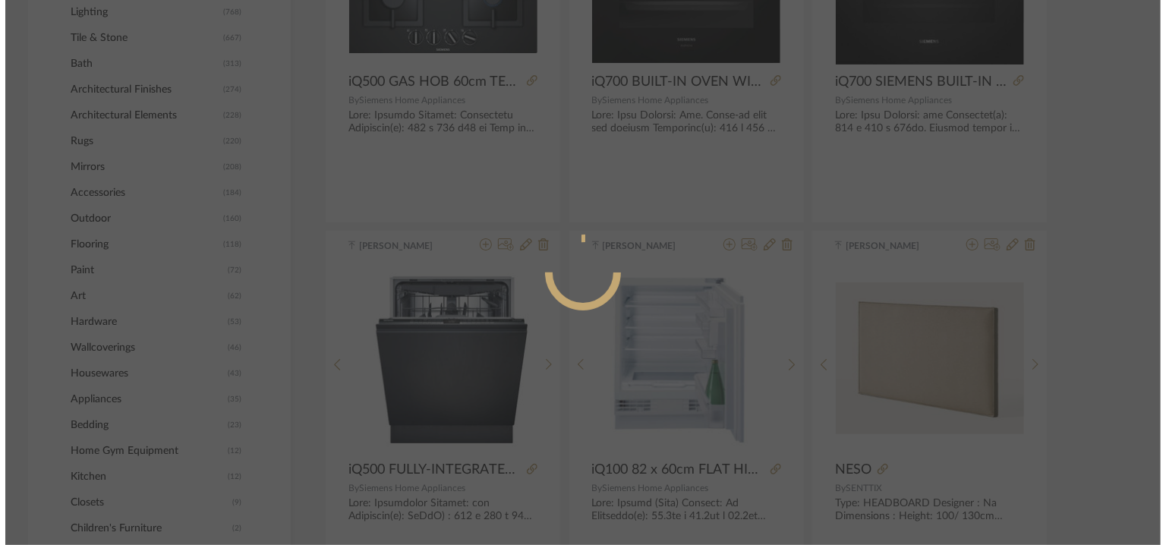
scroll to position [0, 0]
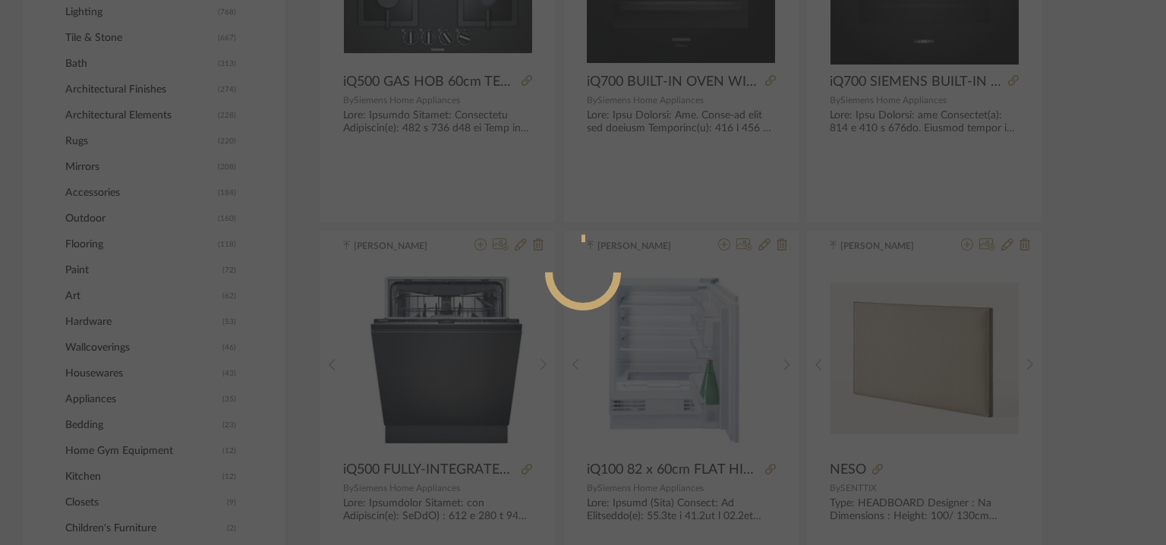
radio input "true"
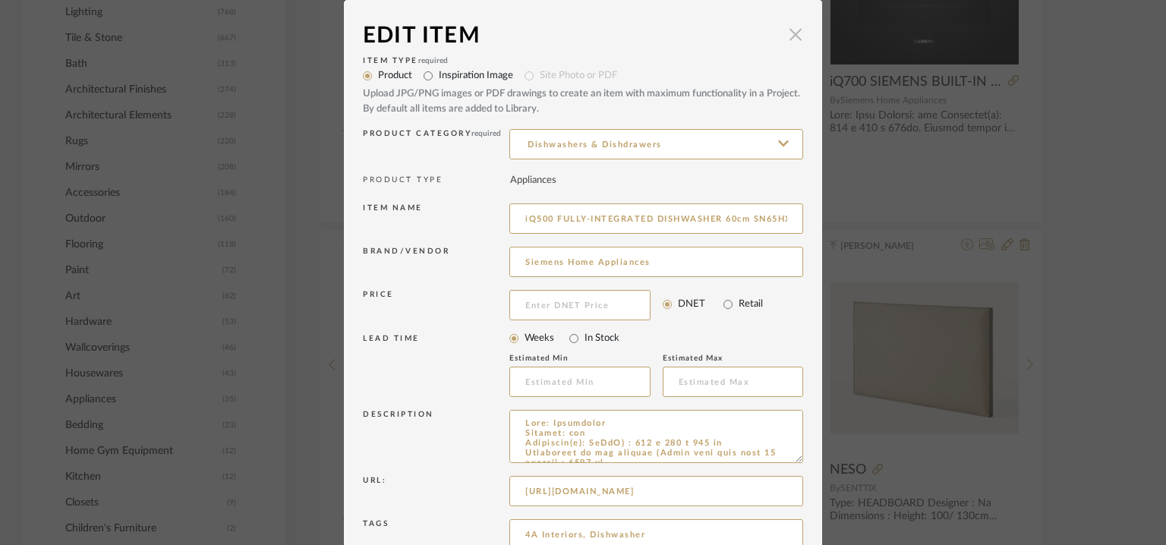
click at [788, 33] on span "button" at bounding box center [796, 34] width 30 height 30
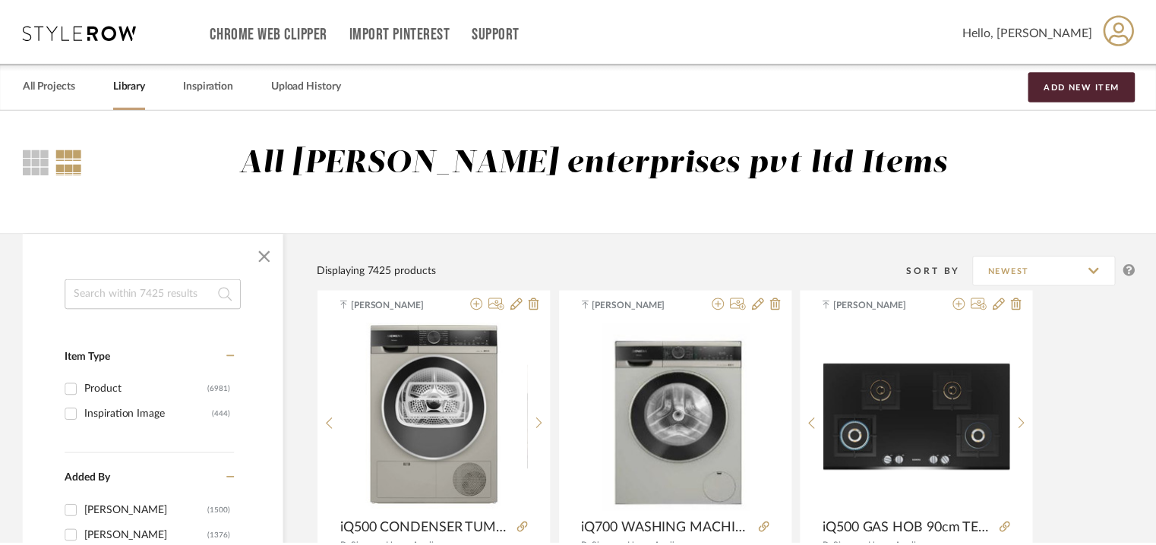
scroll to position [835, 0]
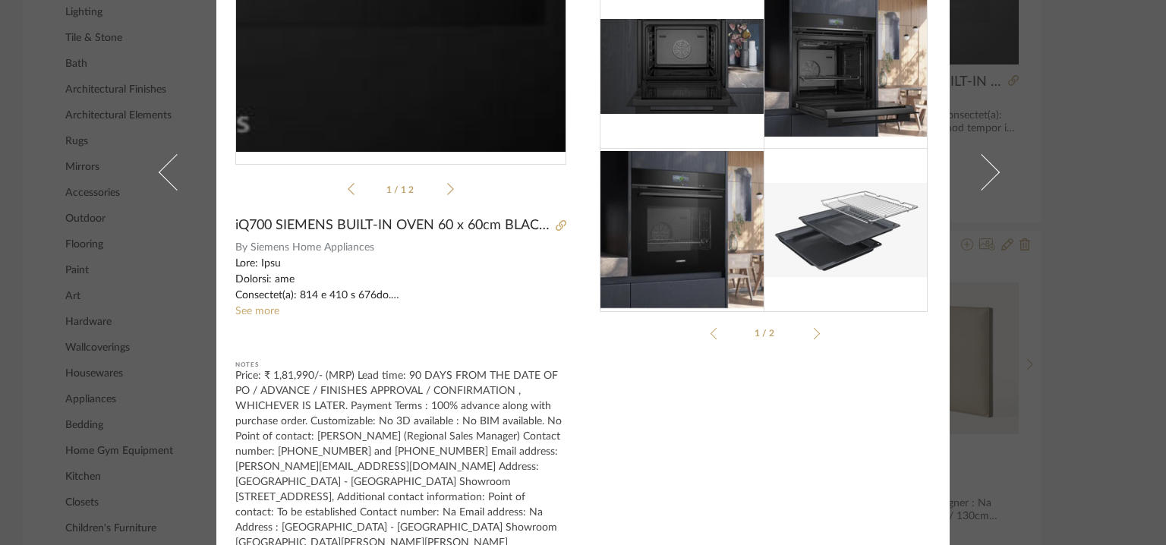
scroll to position [249, 0]
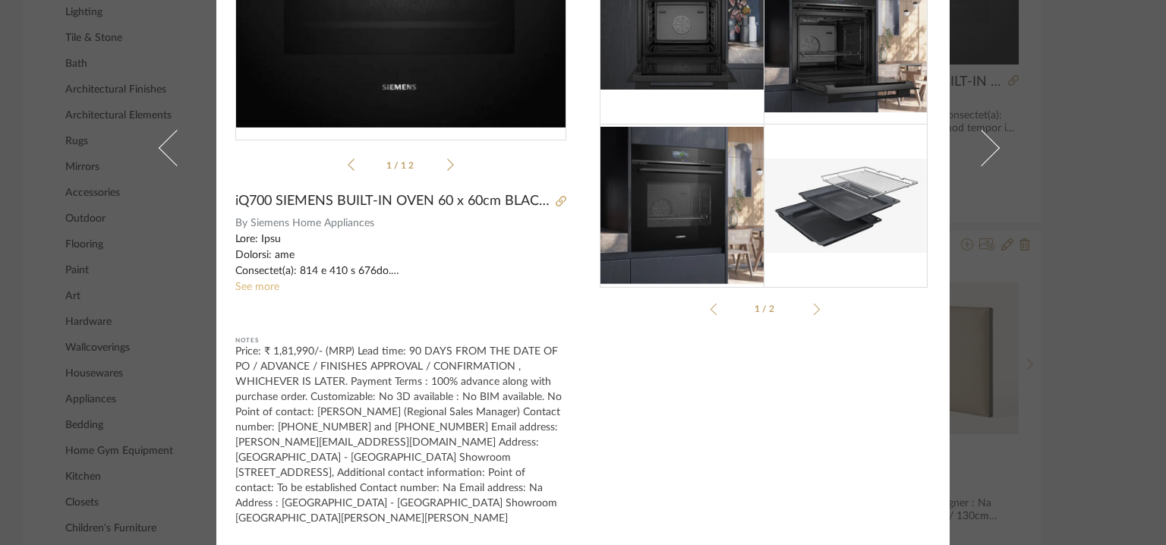
click at [252, 285] on link "See more" at bounding box center [257, 287] width 44 height 11
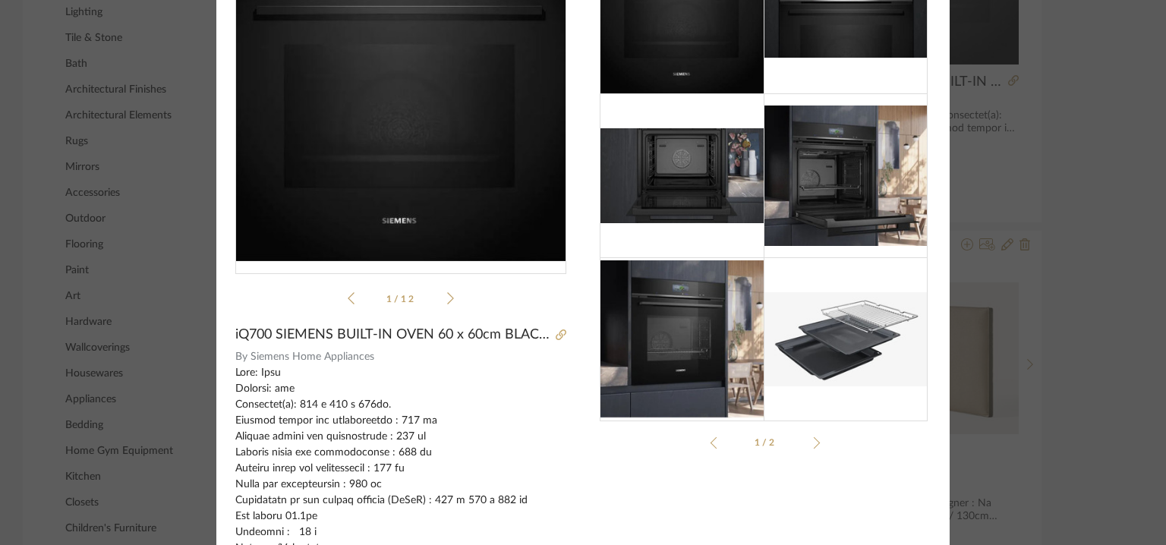
scroll to position [0, 0]
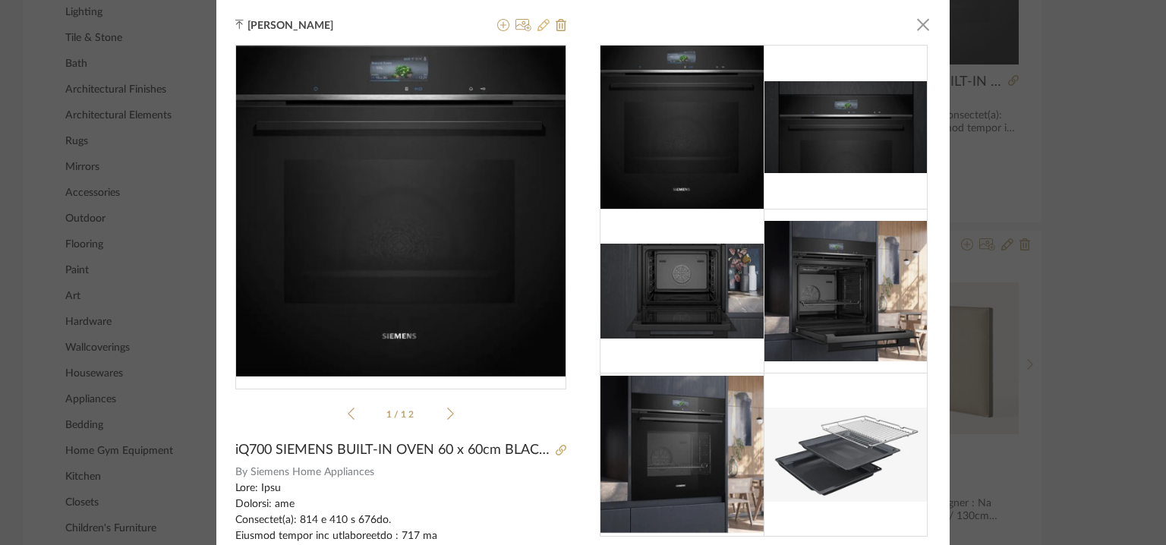
click at [539, 22] on icon at bounding box center [544, 25] width 12 height 12
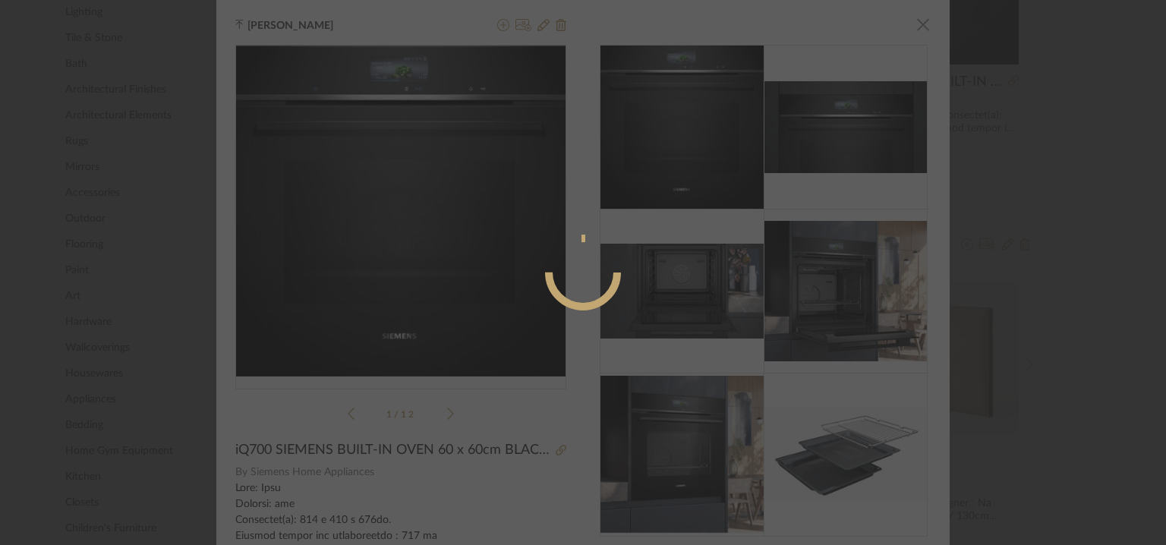
radio input "true"
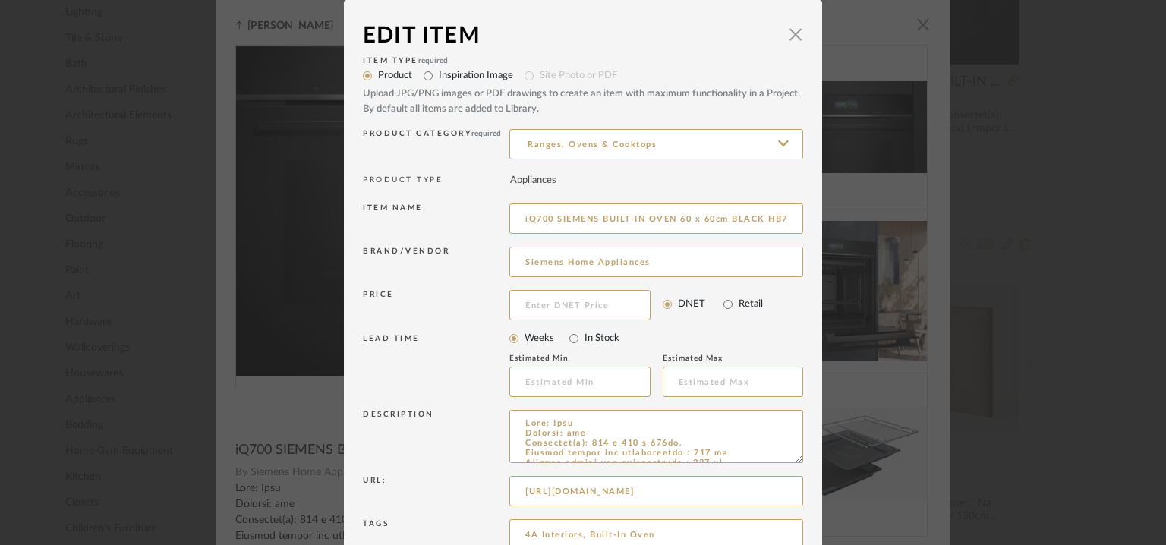
click at [800, 33] on dialog-content "Edit Item × Item Type required Product Inspiration Image Site Photo or PDF Uplo…" at bounding box center [583, 346] width 478 height 692
click at [791, 31] on span "button" at bounding box center [796, 34] width 30 height 30
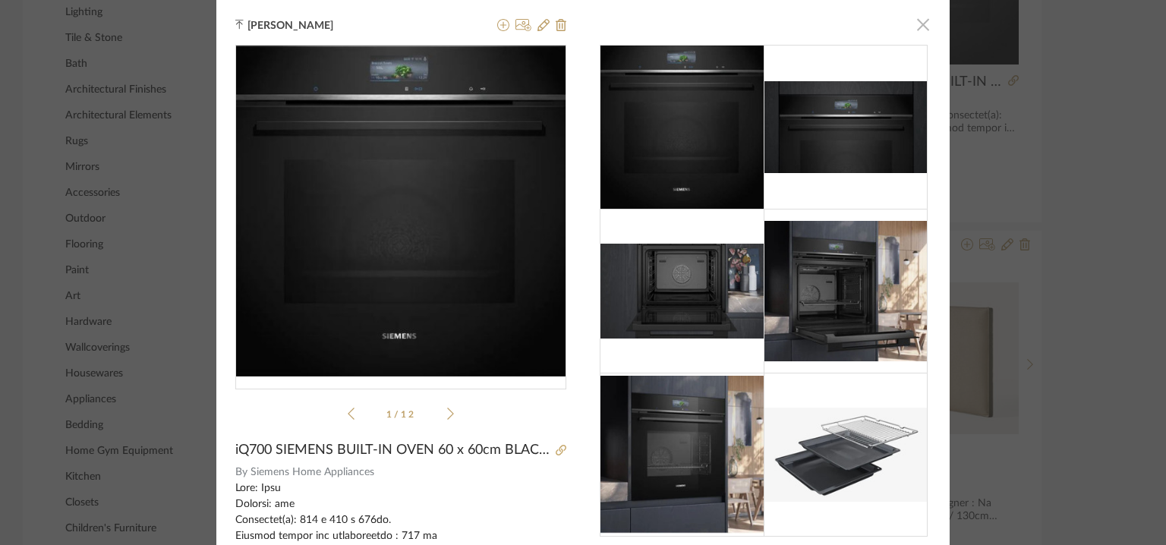
click at [918, 25] on span "button" at bounding box center [923, 24] width 30 height 30
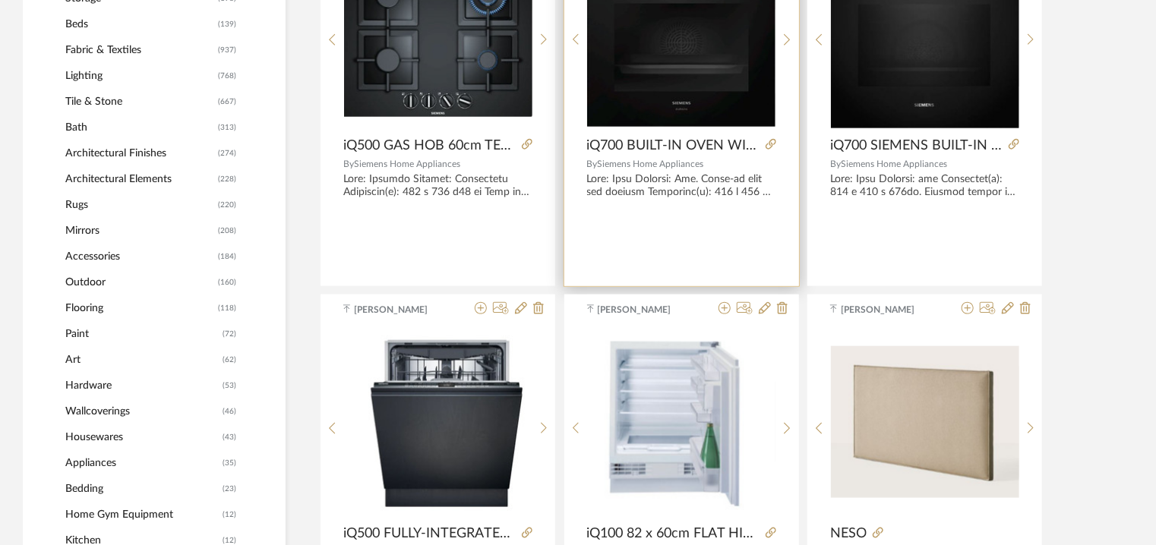
scroll to position [683, 0]
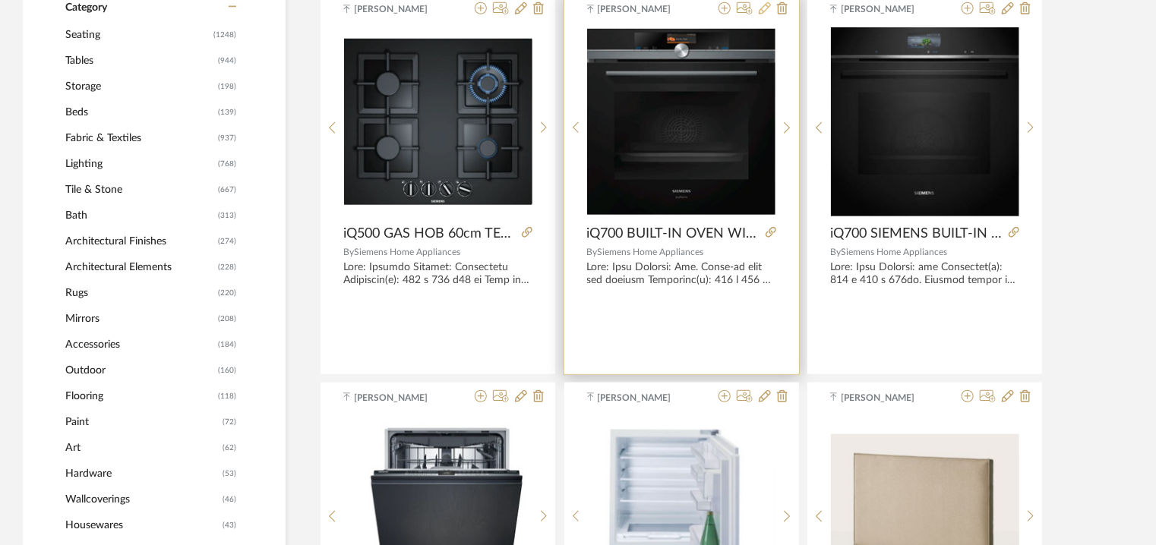
click at [764, 10] on icon at bounding box center [765, 8] width 12 height 12
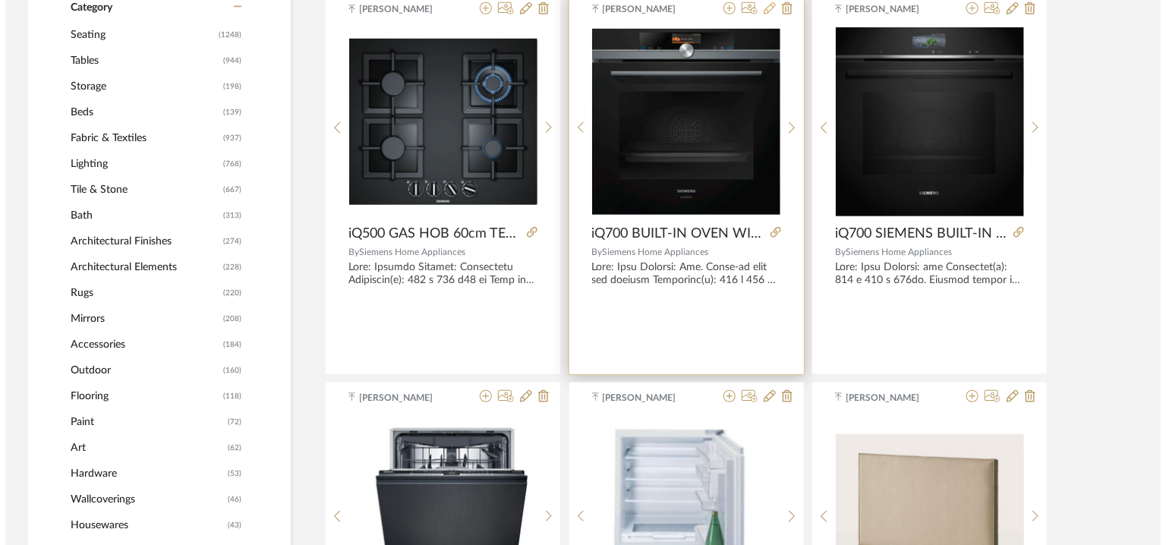
scroll to position [0, 0]
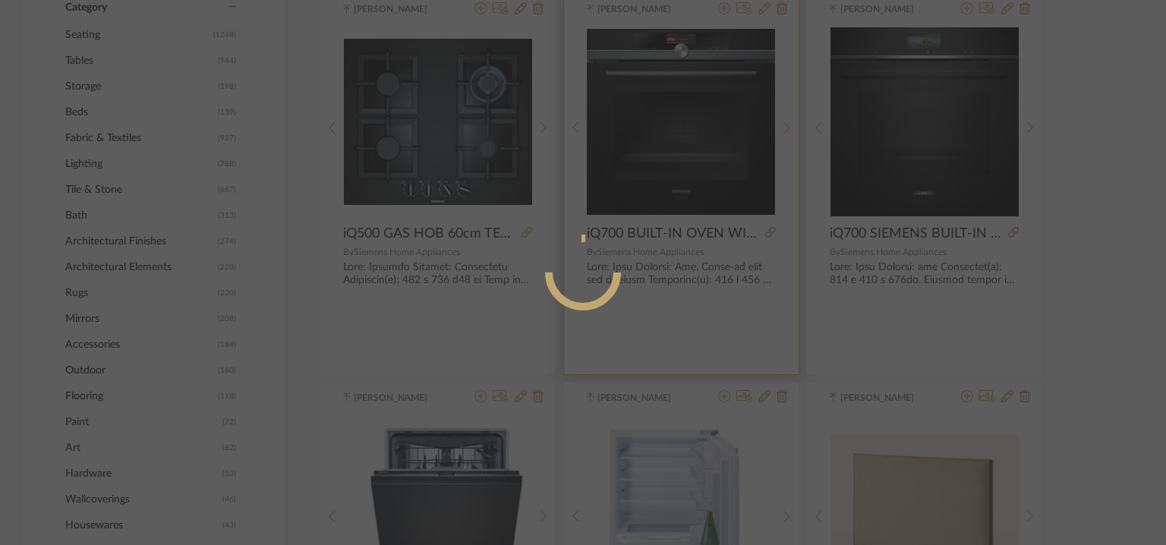
radio input "true"
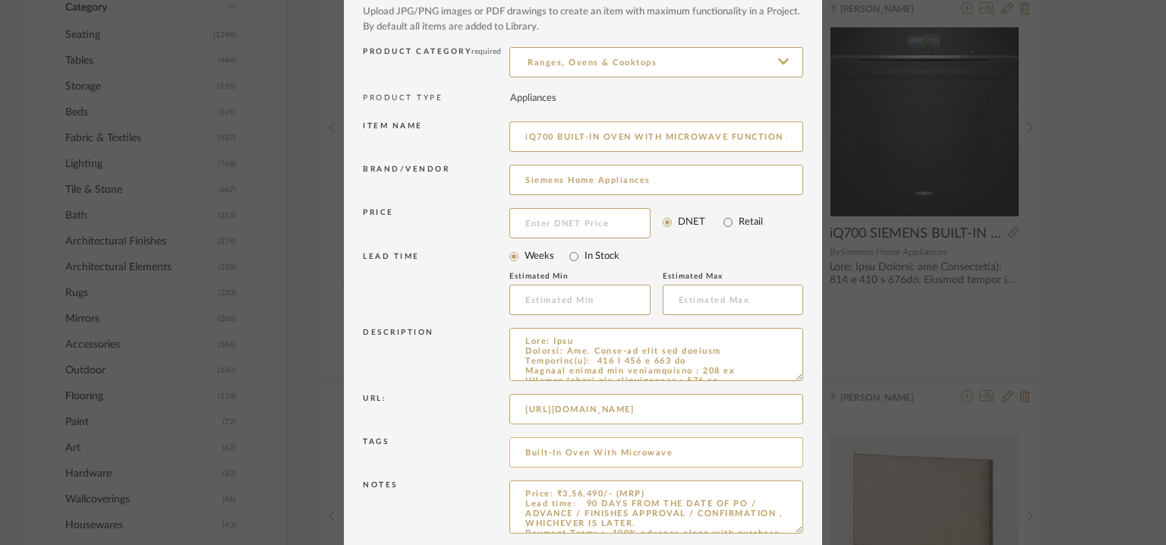
scroll to position [146, 0]
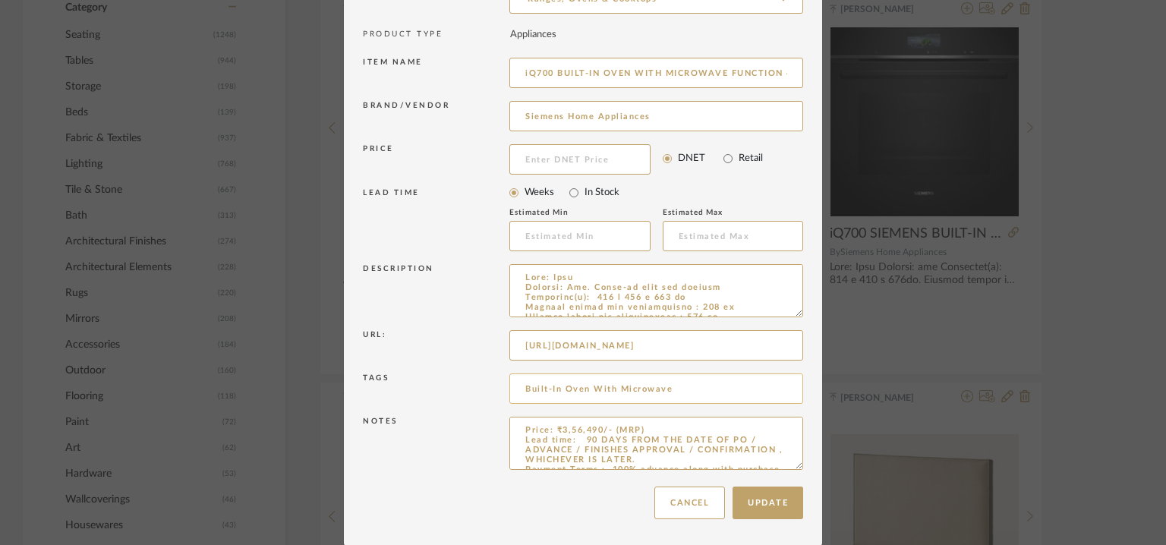
click at [677, 380] on input "Built-In Oven With Microwave" at bounding box center [656, 389] width 294 height 30
drag, startPoint x: 671, startPoint y: 388, endPoint x: 732, endPoint y: 390, distance: 60.8
click at [732, 390] on input "Built-In Oven With Microwave, 4A Interiors," at bounding box center [656, 389] width 294 height 30
type input "Built-In Oven With Microwave, 4A Interiors,"
click at [770, 508] on button "Update" at bounding box center [768, 503] width 71 height 33
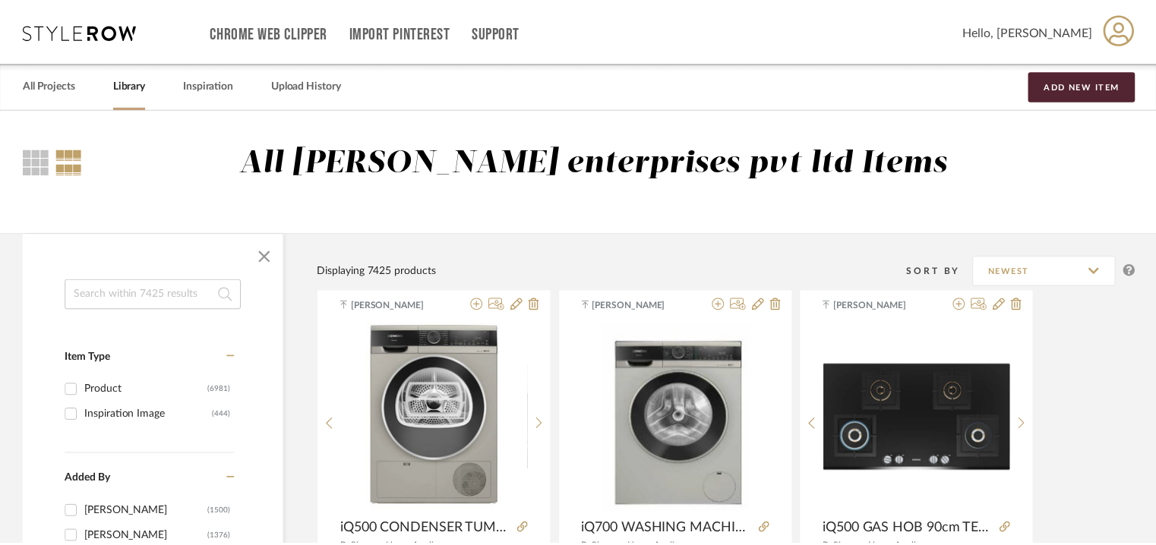
scroll to position [683, 0]
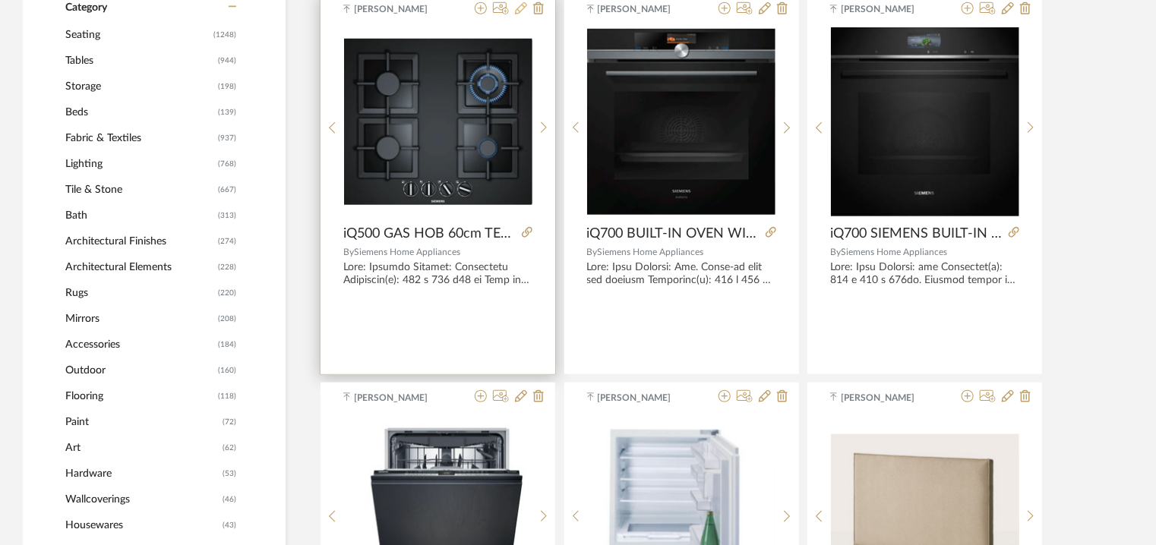
click at [519, 10] on icon at bounding box center [521, 8] width 12 height 12
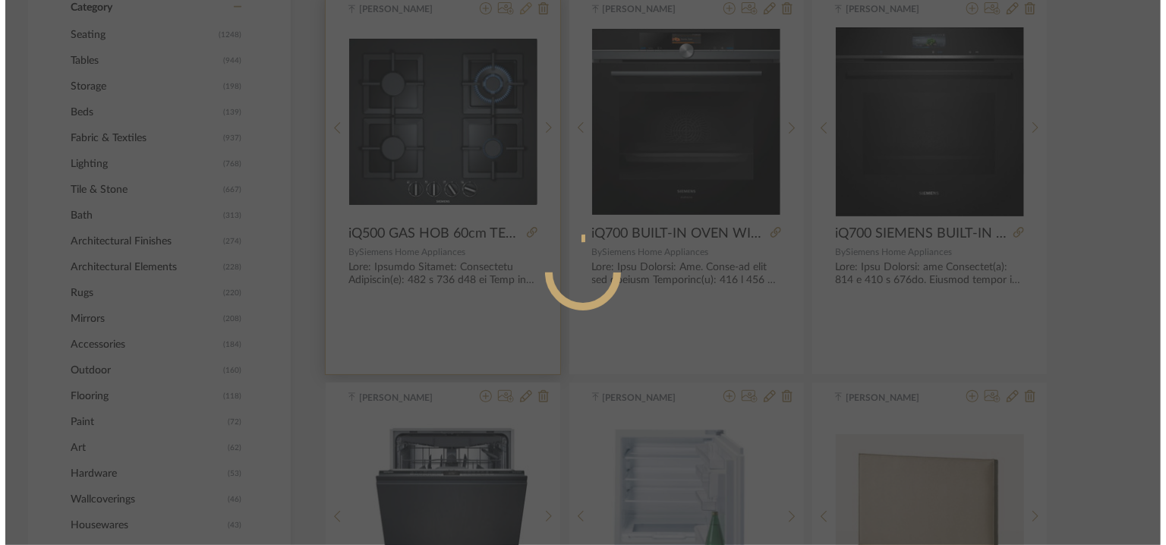
scroll to position [0, 0]
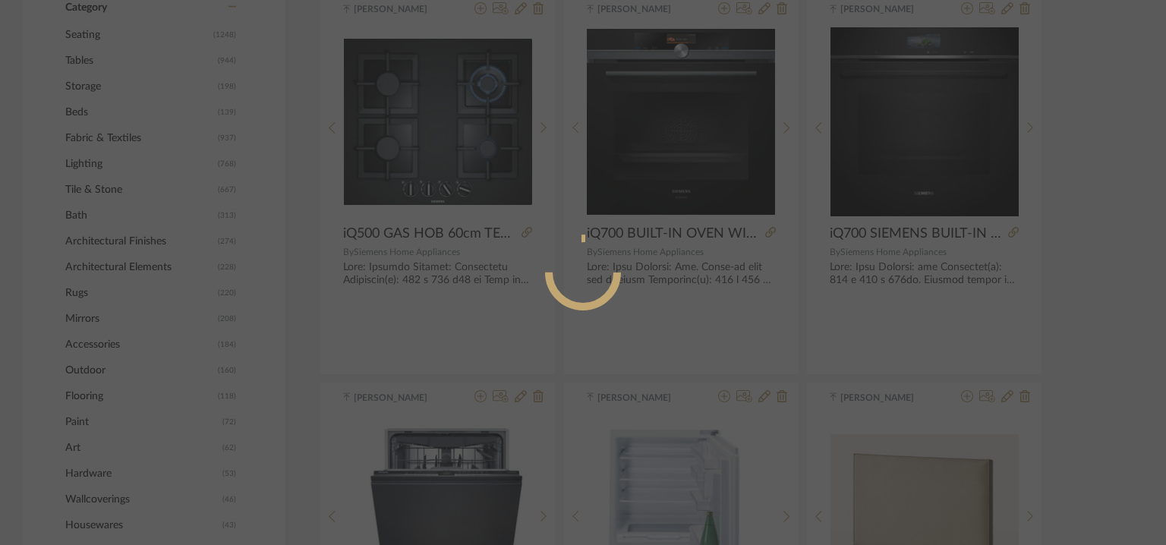
radio input "true"
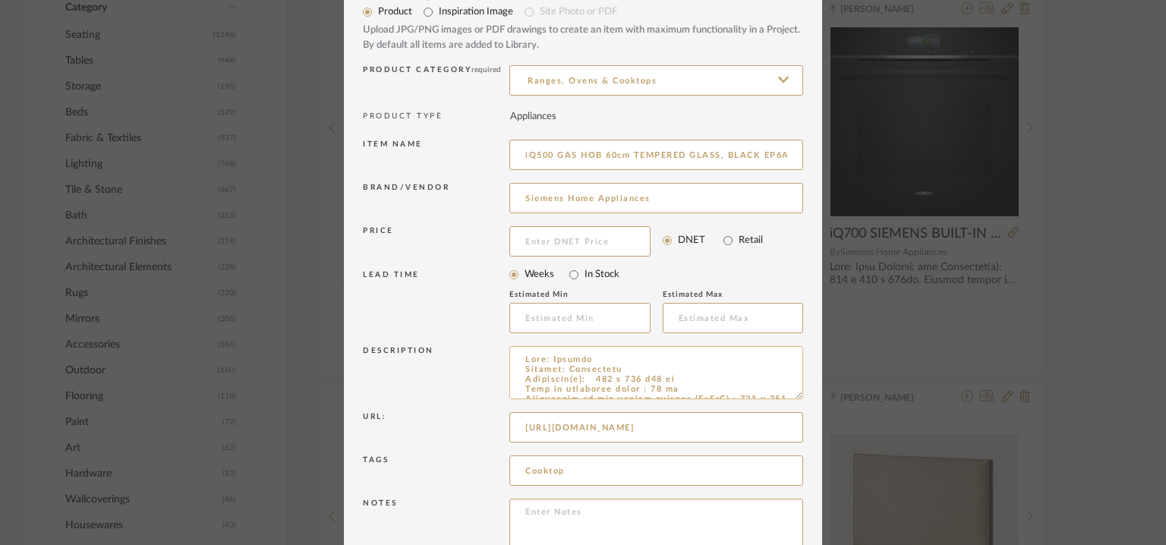
scroll to position [146, 0]
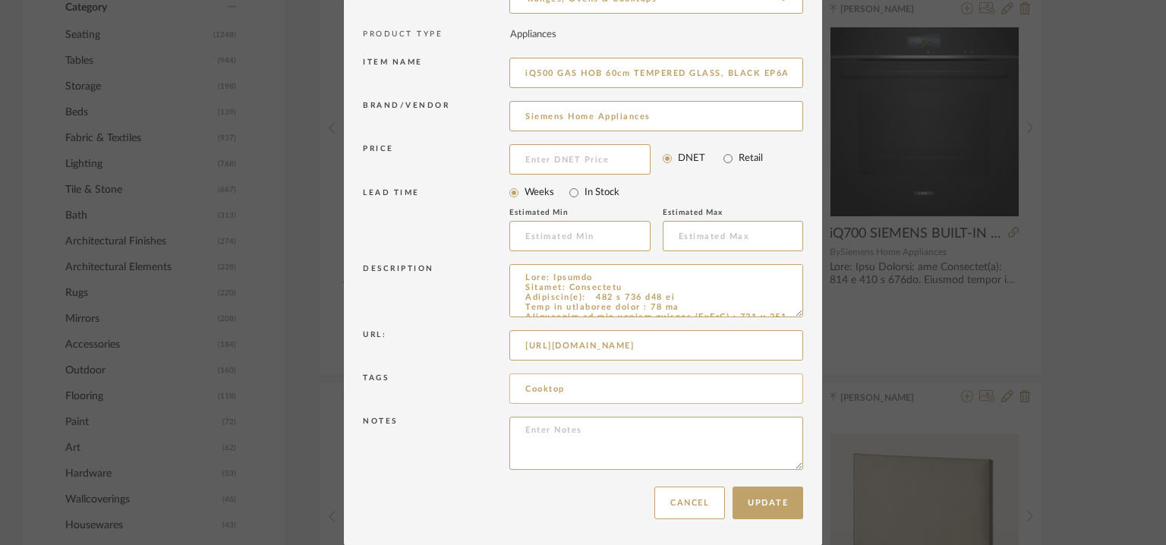
click at [578, 387] on input "Cooktop" at bounding box center [656, 389] width 294 height 30
paste input "4A Interiors,"
type input "Cooktop, 4A Interiors,"
click at [531, 431] on textarea at bounding box center [656, 443] width 294 height 53
paste textarea "Price: ₹71,990/- (MRP) Lead time: 90 DAYS FROM THE DATE OF PO / ADVANCE / FINIS…"
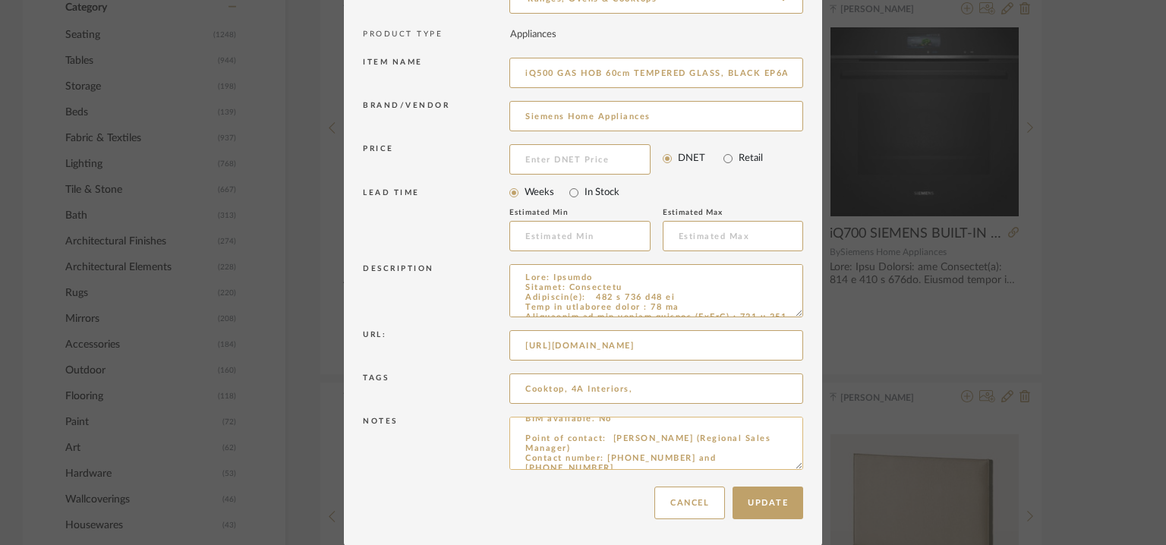
scroll to position [0, 0]
drag, startPoint x: 559, startPoint y: 427, endPoint x: 586, endPoint y: 429, distance: 27.4
click at [586, 429] on textarea "Price: ₹71,990/- (MRP) Lead time: 90 DAYS FROM THE DATE OF PO / ADVANCE / FINIS…" at bounding box center [656, 443] width 294 height 53
type textarea "Price: ₹72,490/- (MRP) Lead time: 90 DAYS FROM THE DATE OF PO / ADVANCE / FINIS…"
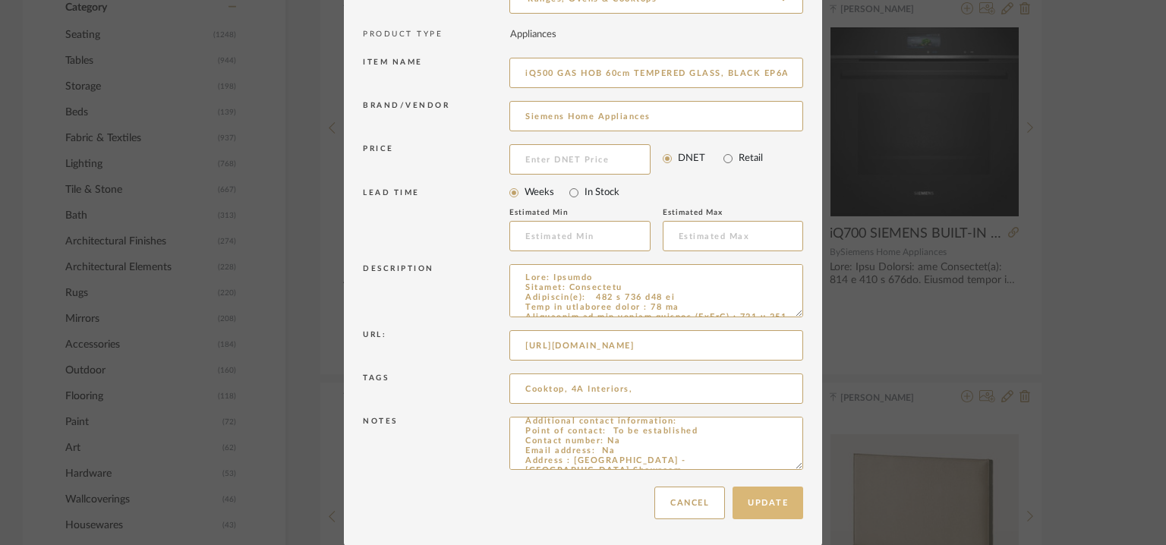
click at [778, 507] on button "Update" at bounding box center [768, 503] width 71 height 33
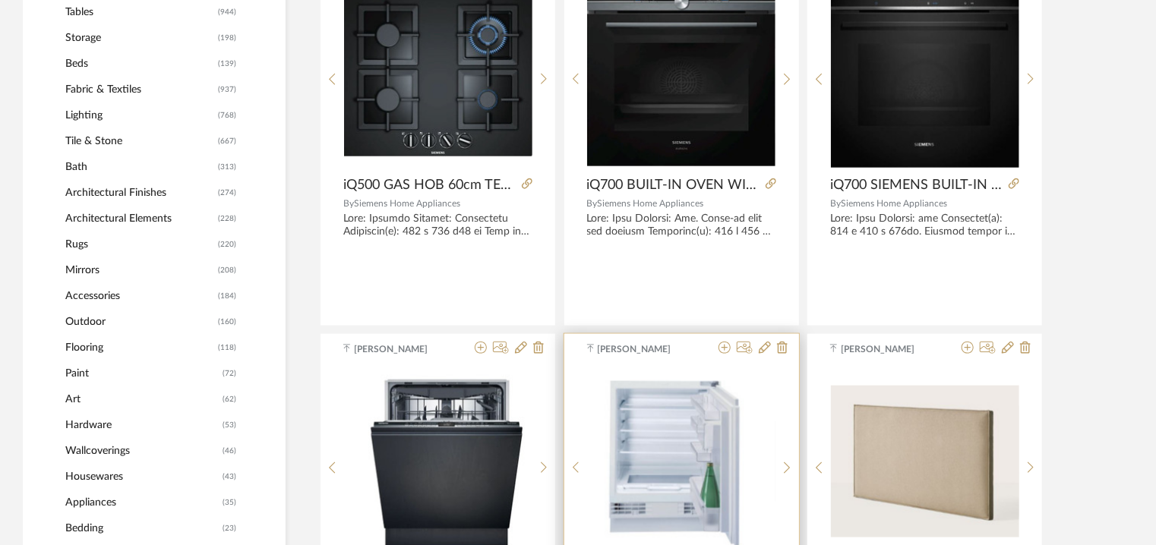
scroll to position [987, 0]
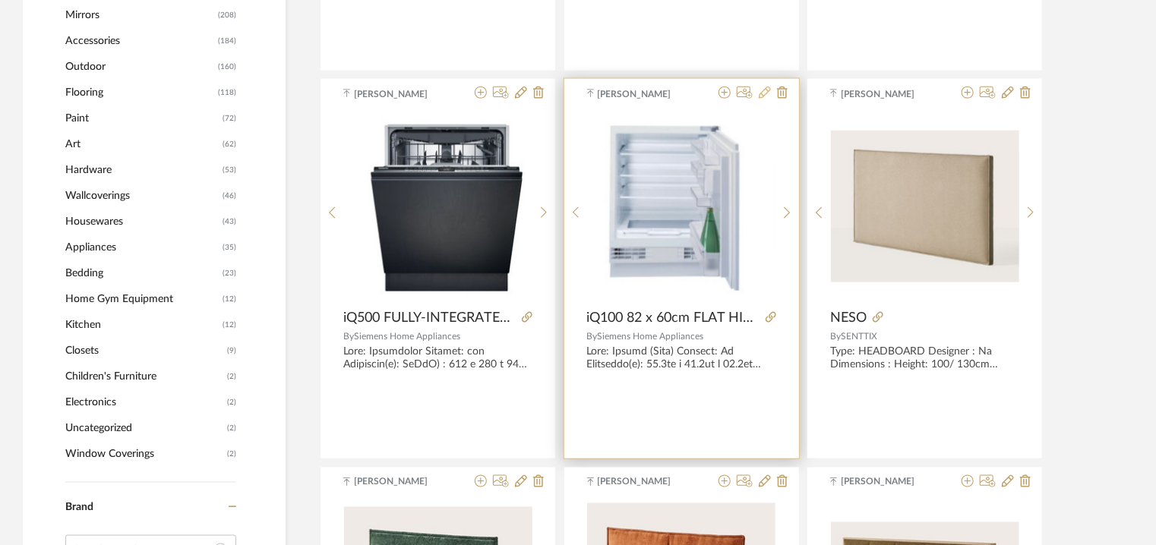
click at [762, 93] on icon at bounding box center [765, 93] width 12 height 12
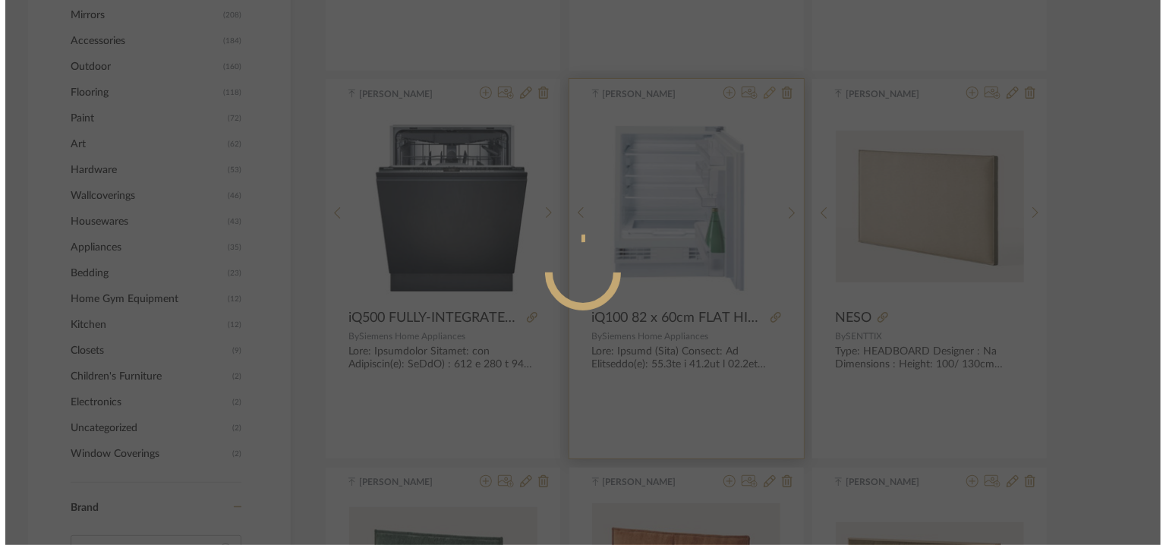
scroll to position [0, 0]
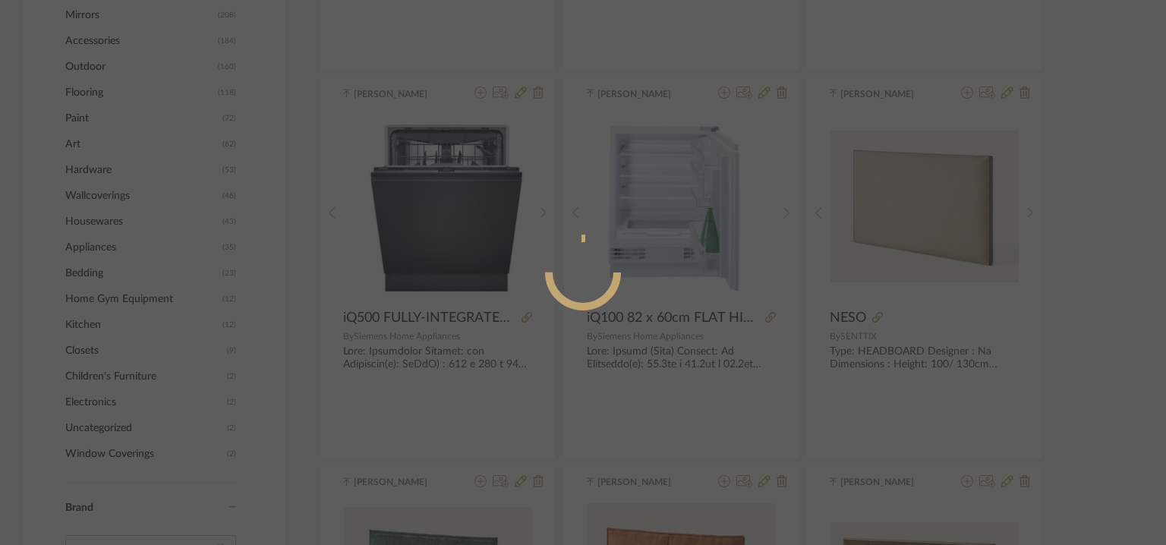
radio input "true"
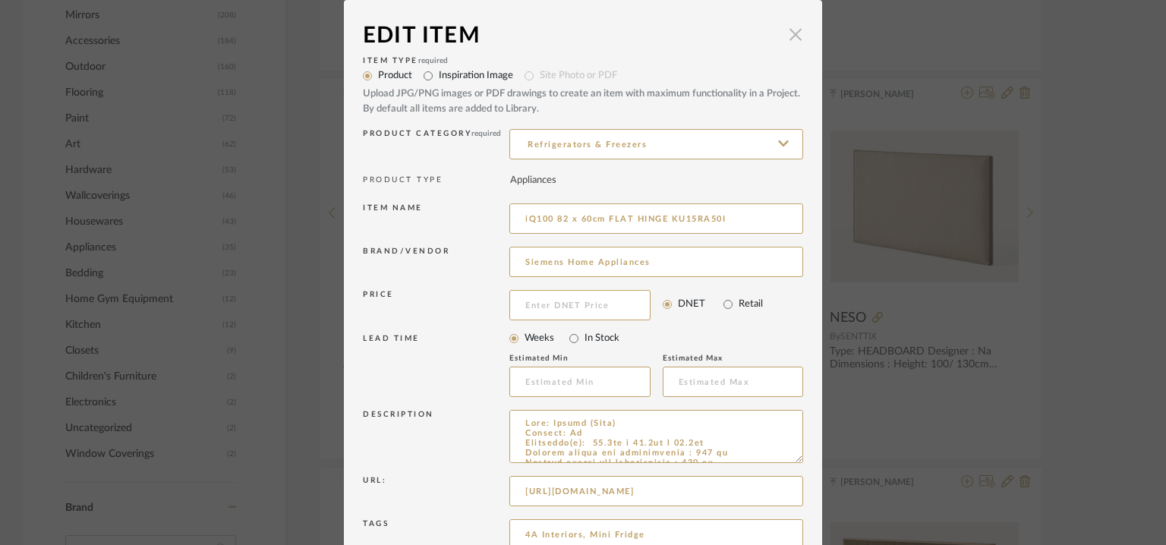
click at [787, 30] on span "button" at bounding box center [796, 34] width 30 height 30
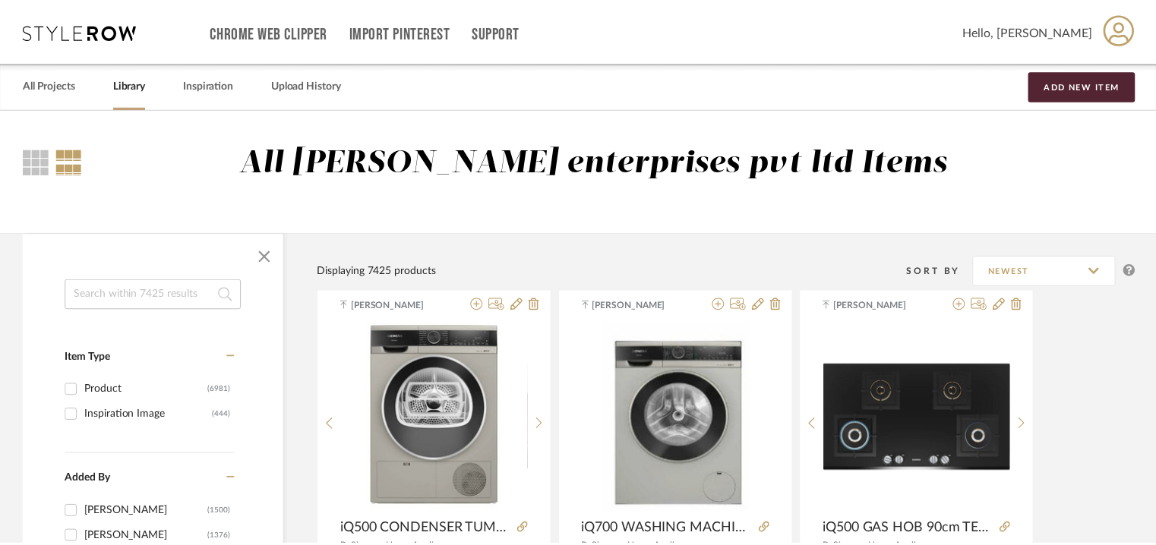
scroll to position [987, 0]
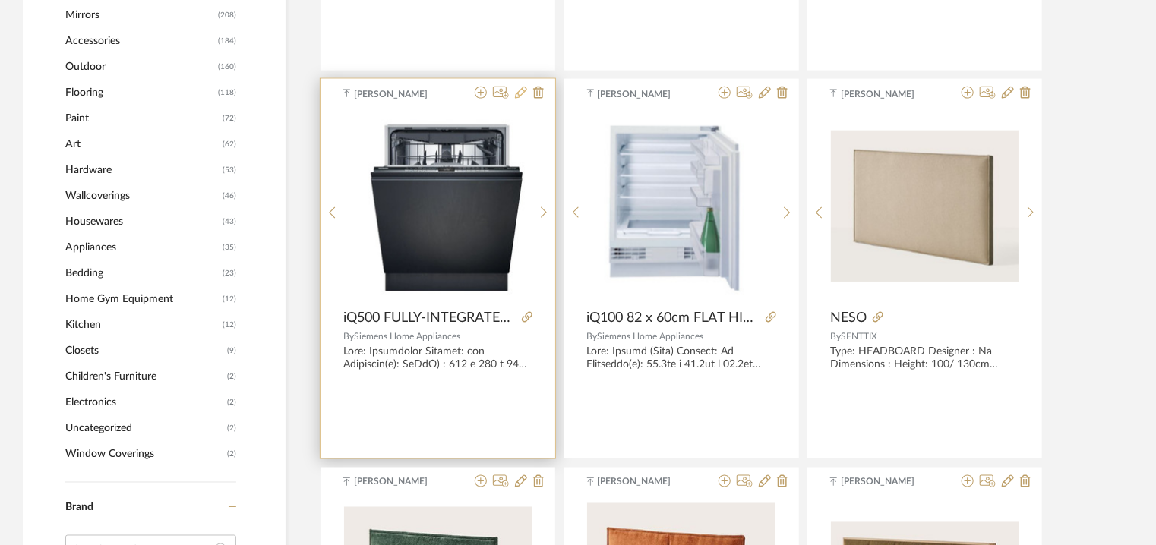
click at [526, 87] on icon at bounding box center [521, 93] width 12 height 12
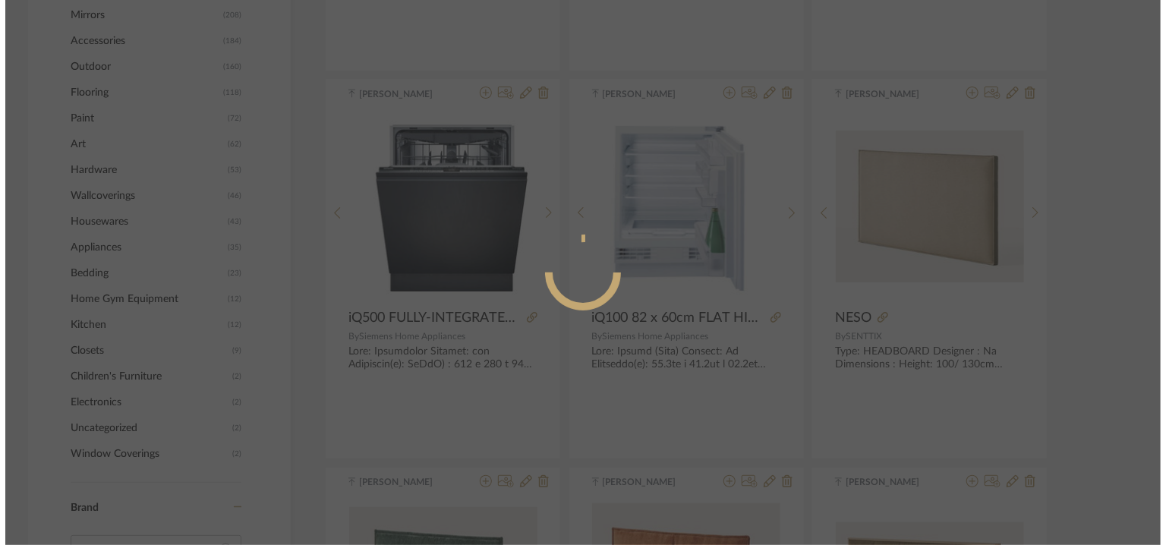
scroll to position [0, 0]
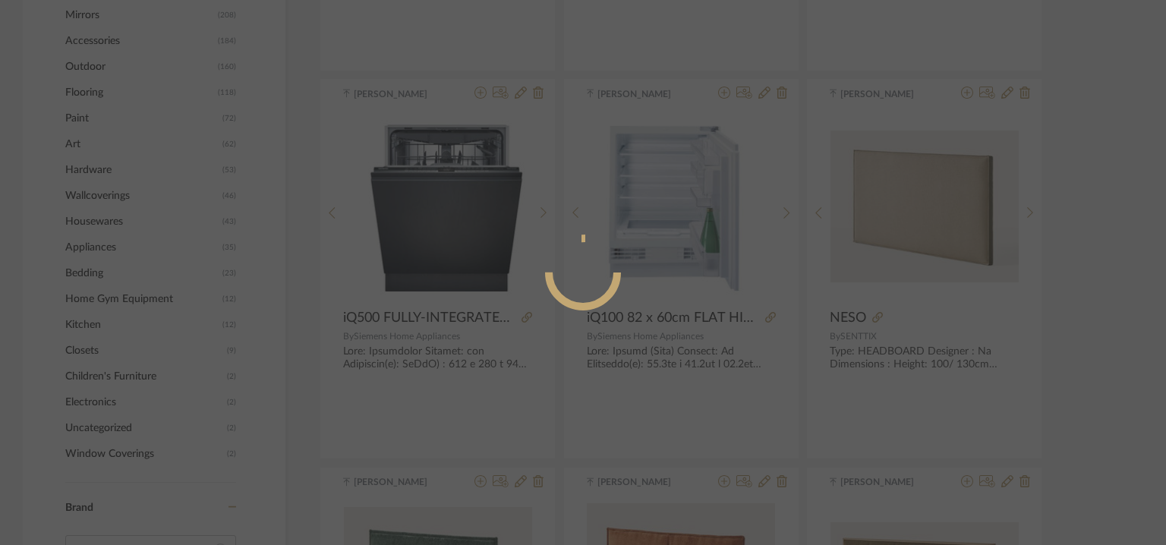
radio input "true"
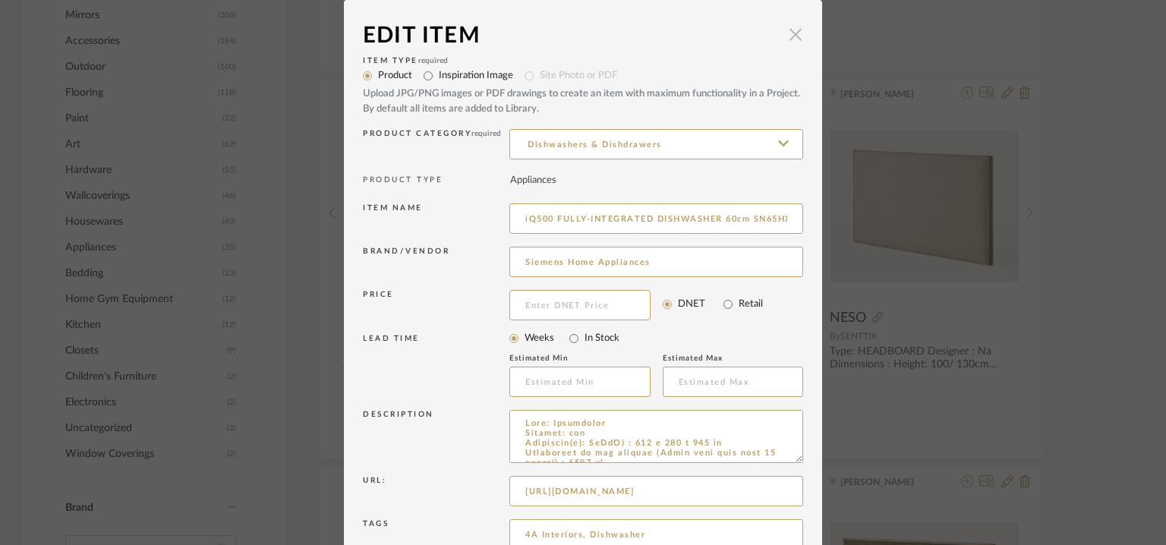
click at [787, 28] on span "button" at bounding box center [796, 34] width 30 height 30
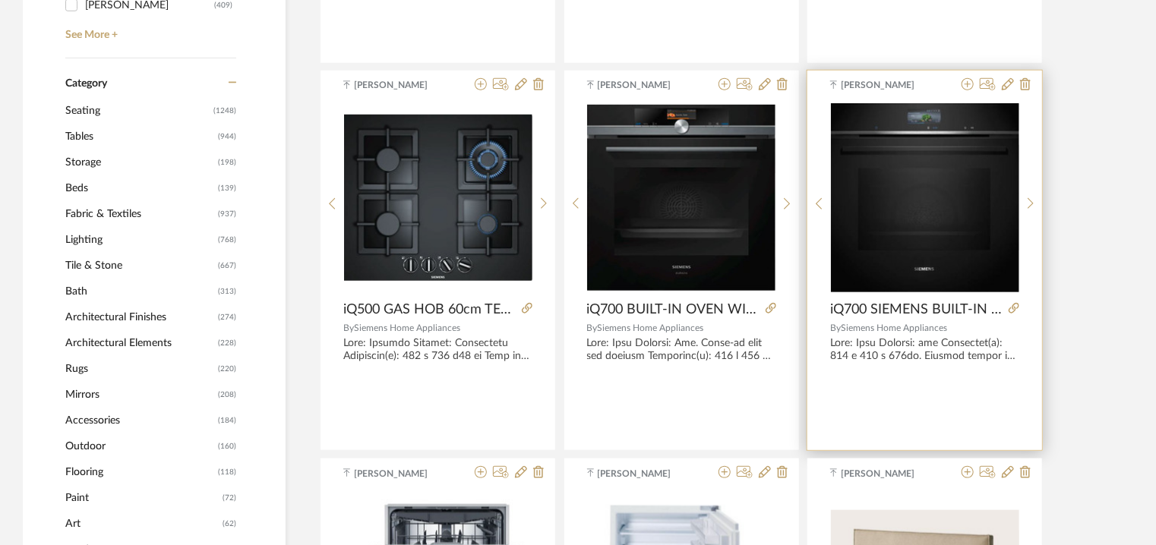
scroll to position [607, 0]
click at [1003, 83] on icon at bounding box center [1008, 84] width 12 height 12
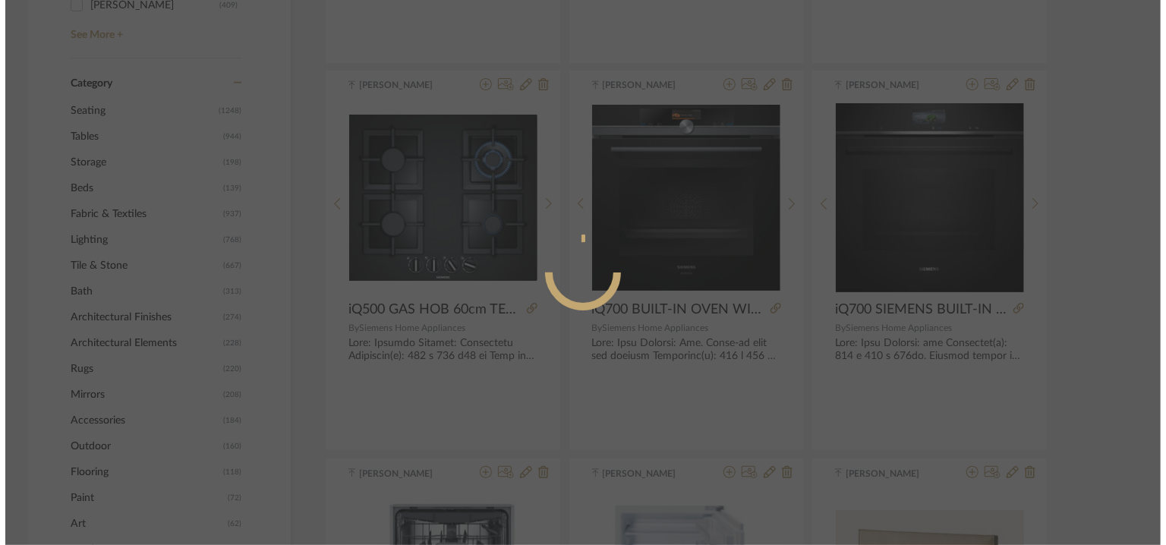
scroll to position [0, 0]
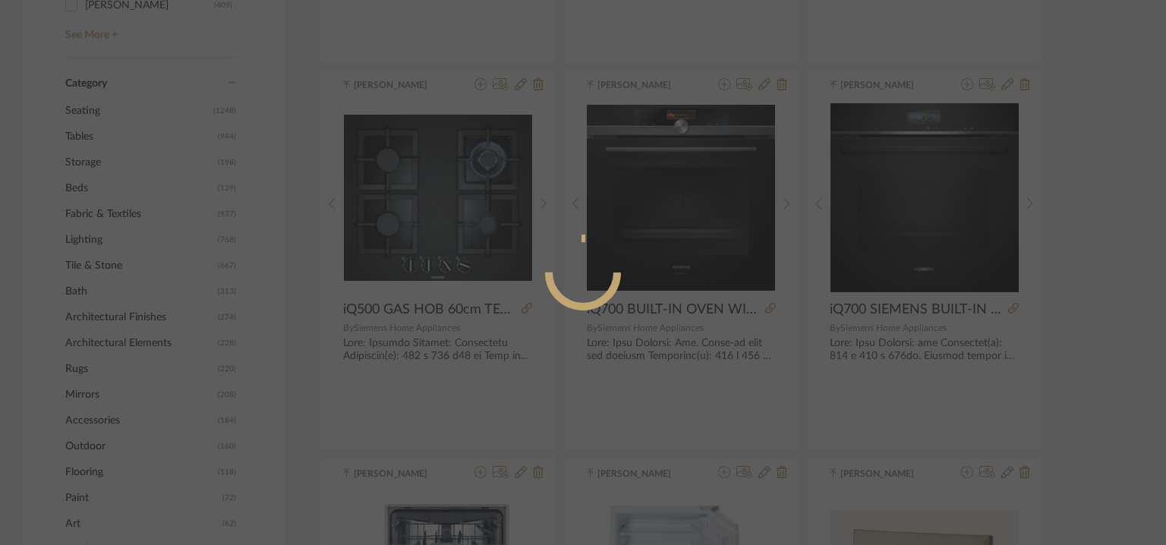
radio input "true"
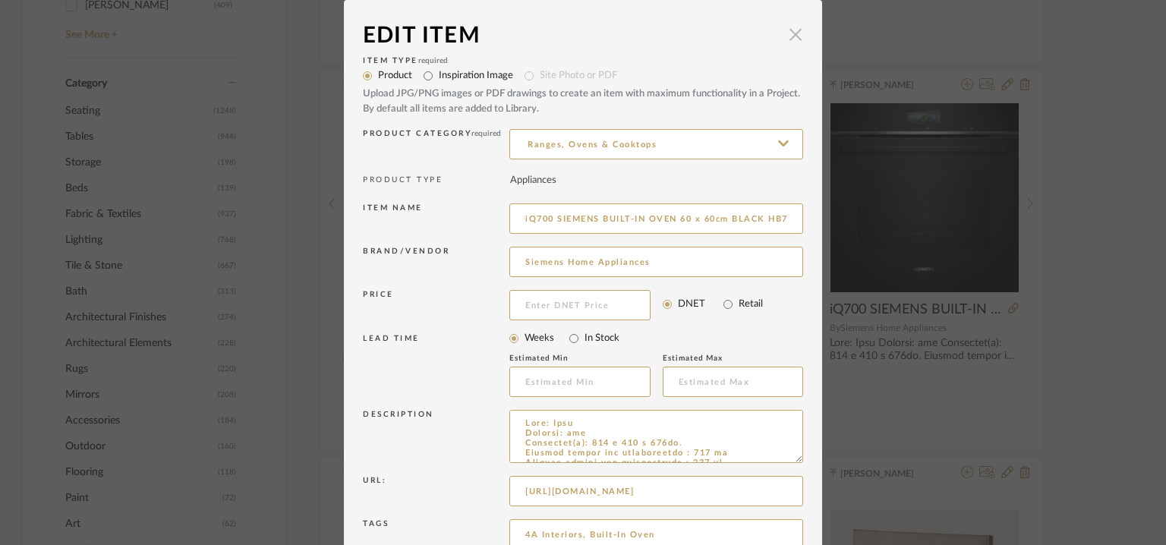
click at [785, 36] on span "button" at bounding box center [796, 34] width 30 height 30
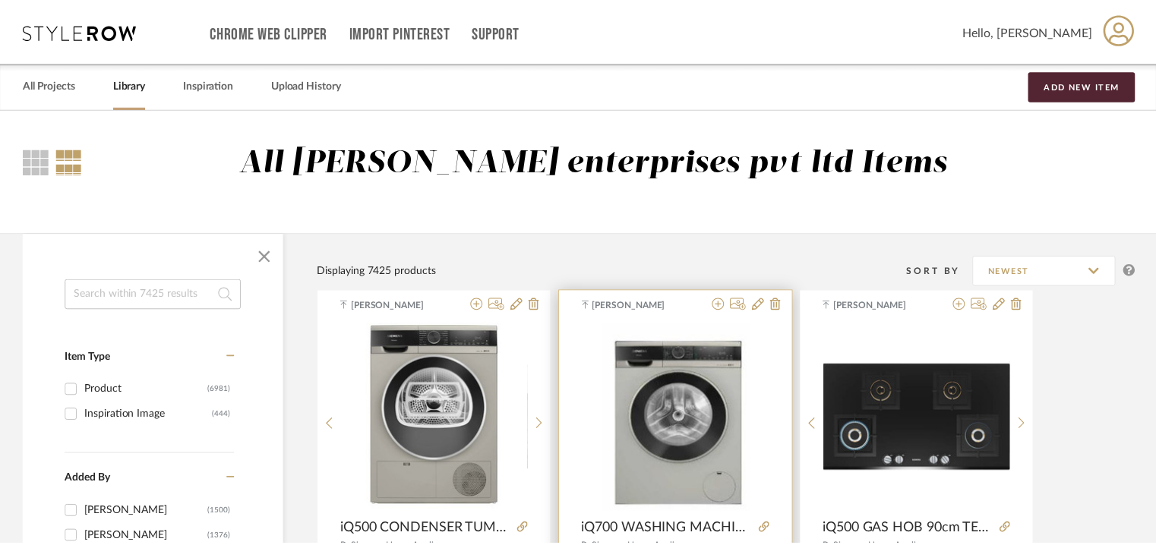
scroll to position [607, 0]
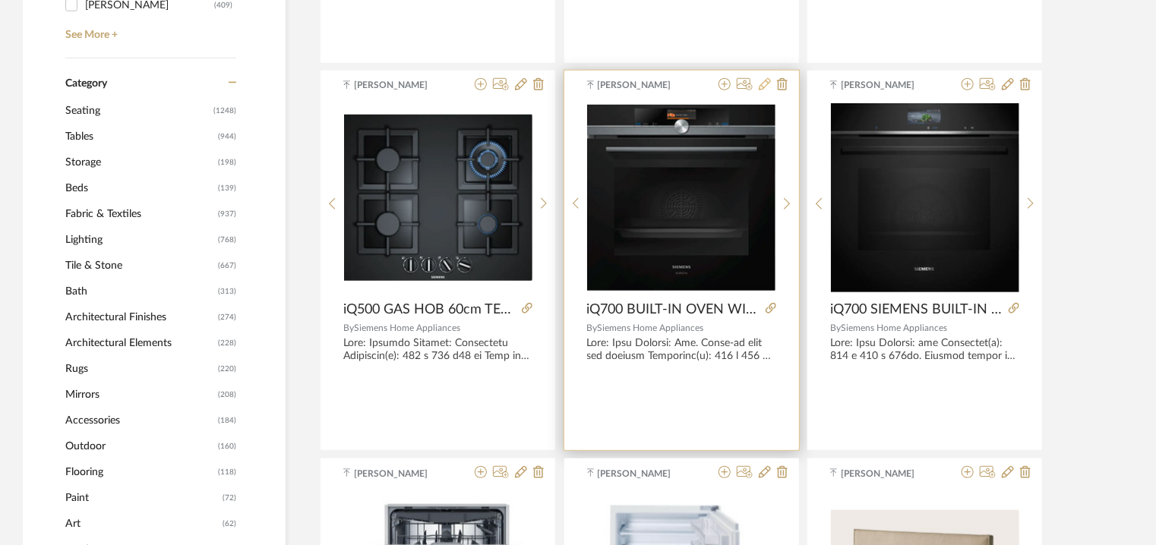
click at [766, 86] on icon at bounding box center [765, 84] width 12 height 12
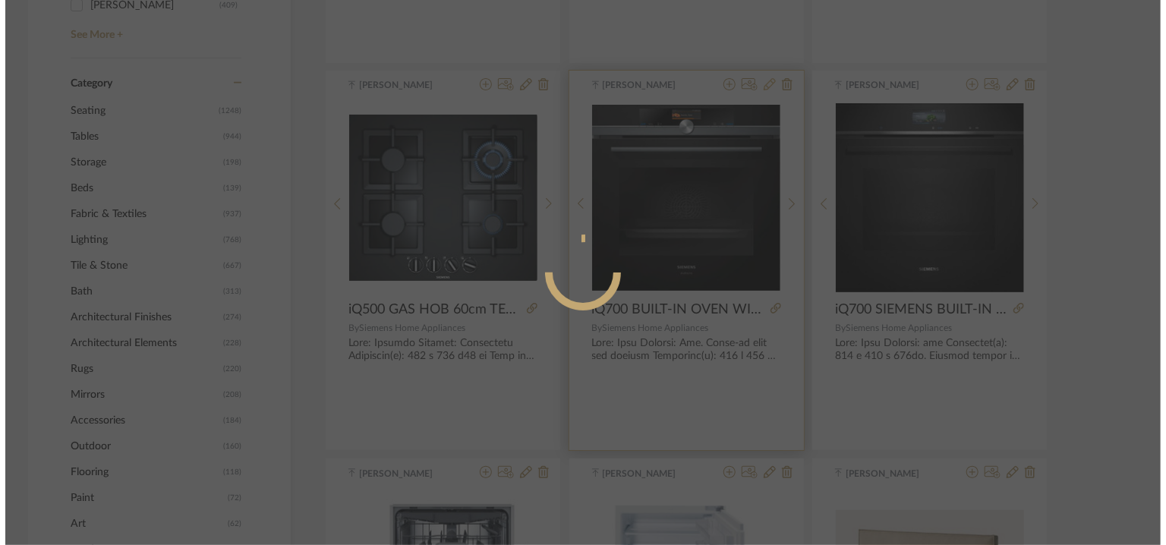
scroll to position [0, 0]
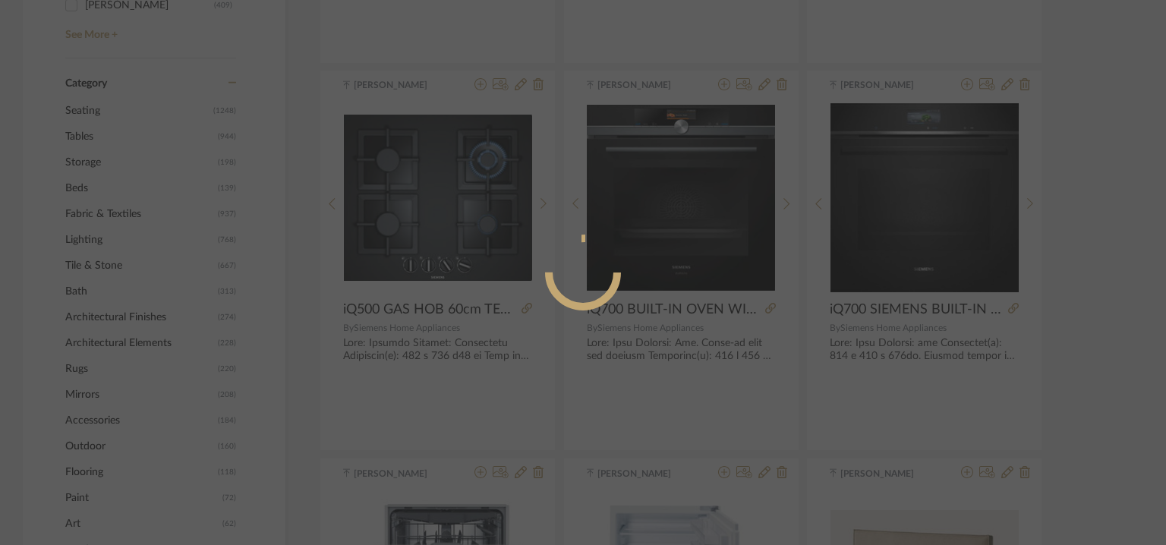
radio input "true"
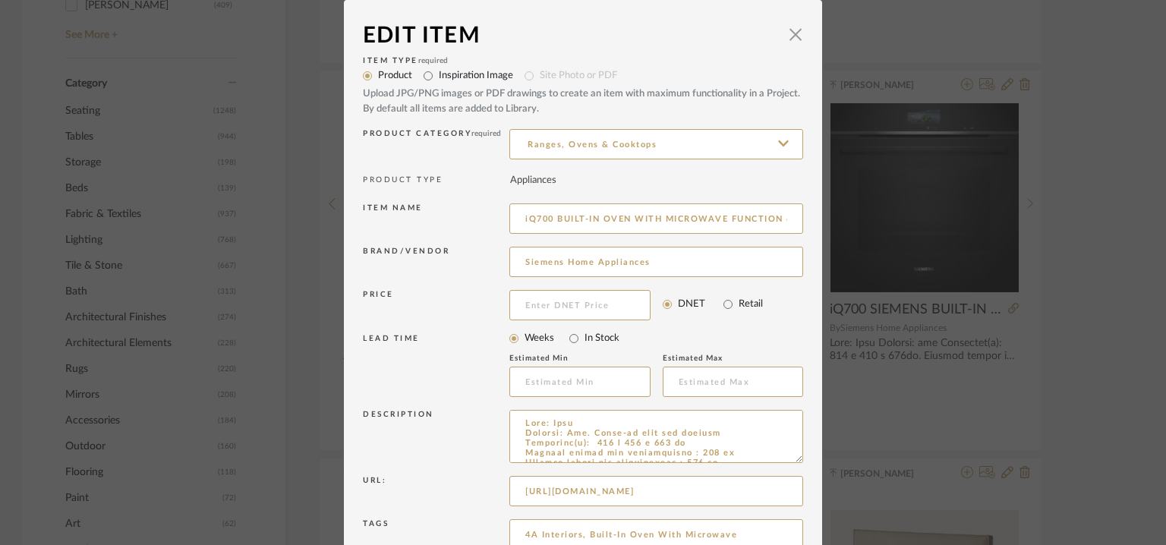
drag, startPoint x: 787, startPoint y: 31, endPoint x: 748, endPoint y: 80, distance: 62.6
click at [791, 31] on span "button" at bounding box center [796, 34] width 30 height 30
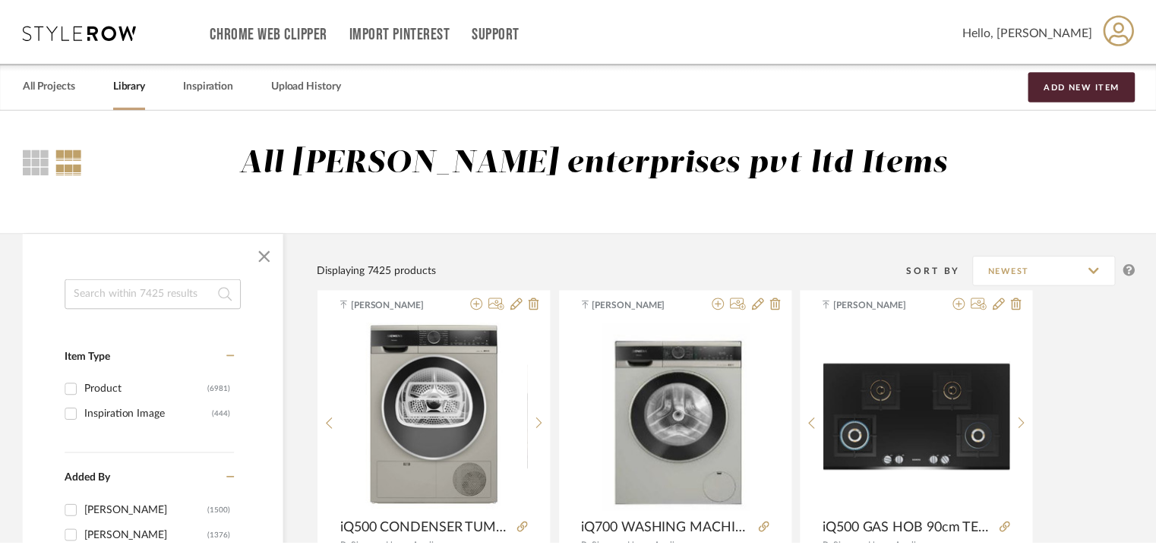
scroll to position [607, 0]
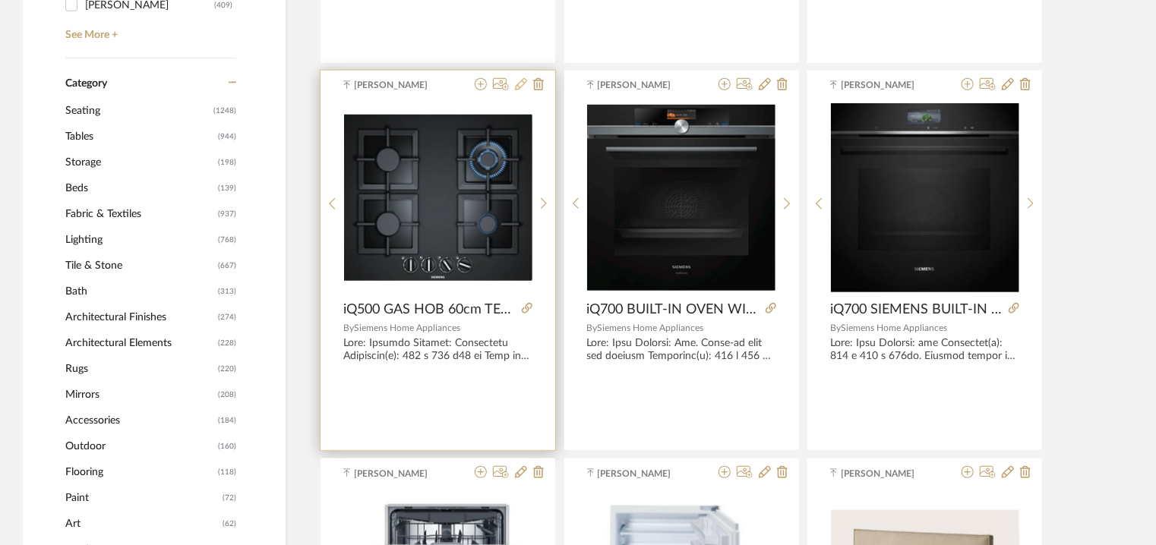
click at [524, 84] on icon at bounding box center [521, 84] width 12 height 12
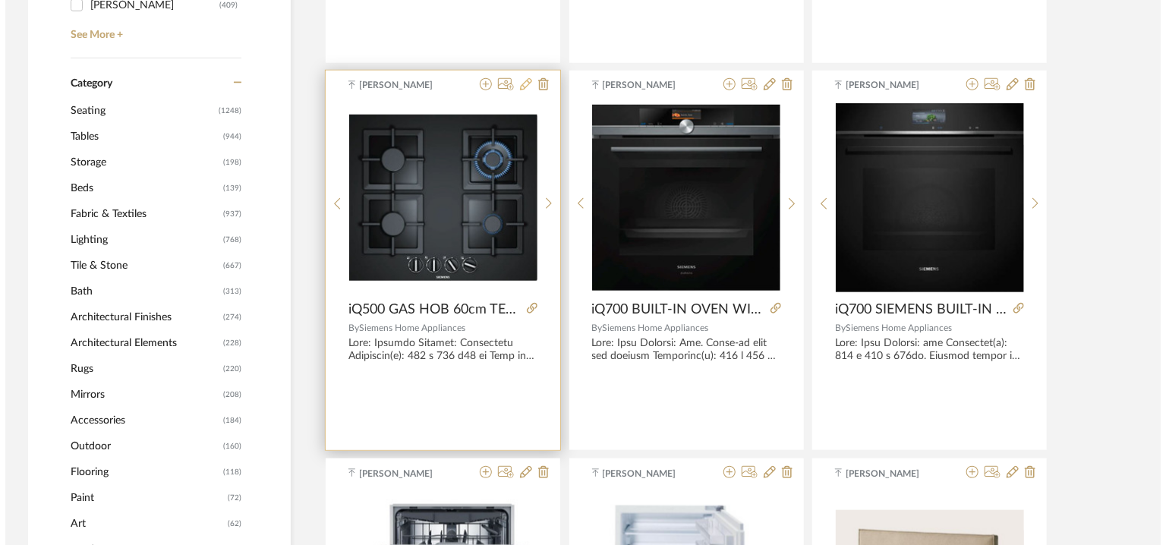
scroll to position [0, 0]
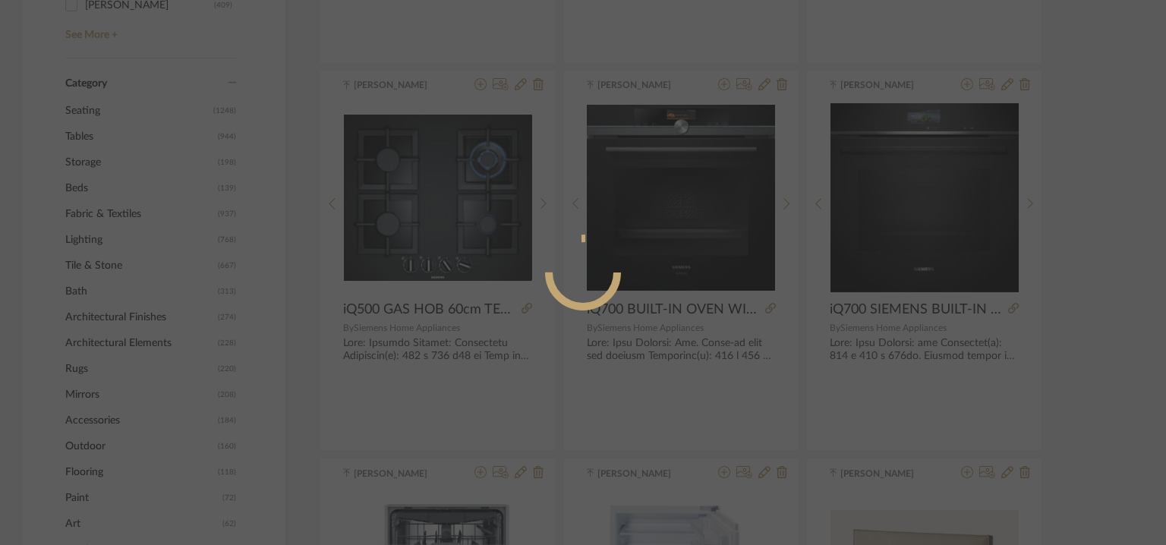
radio input "true"
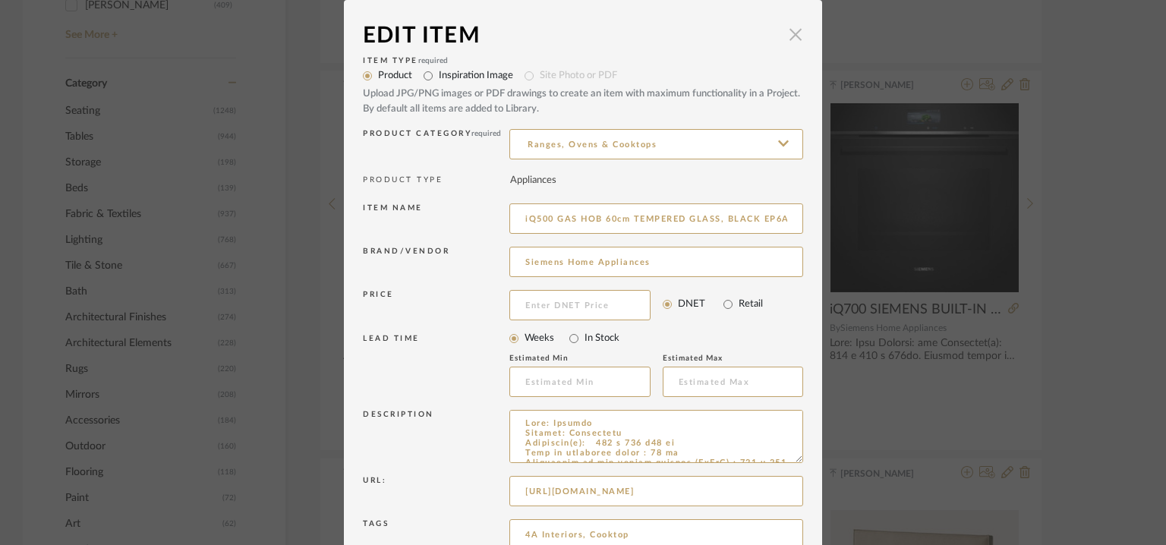
click at [787, 34] on span "button" at bounding box center [796, 34] width 30 height 30
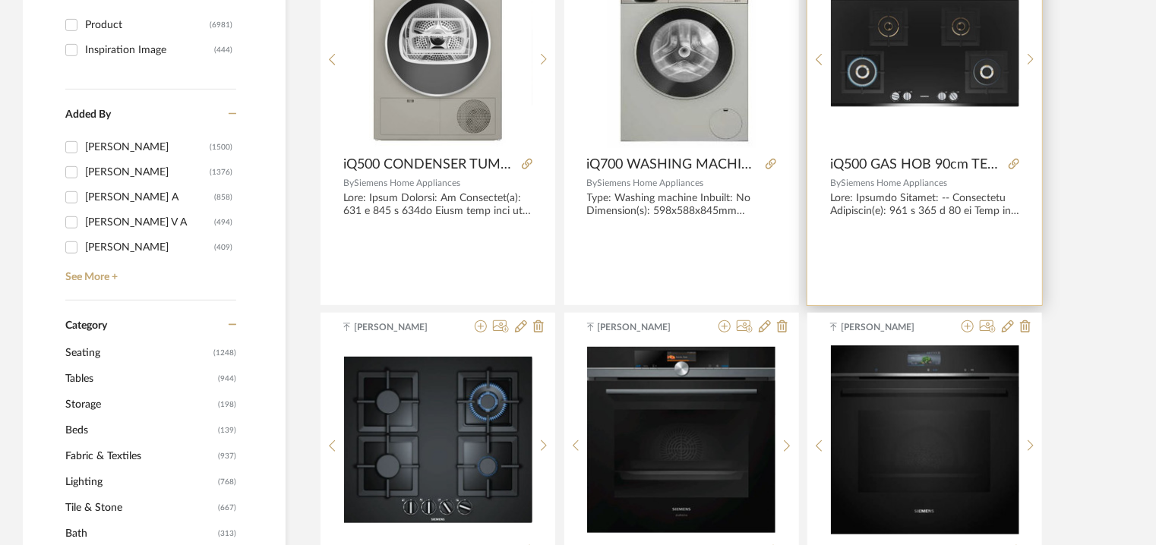
scroll to position [152, 0]
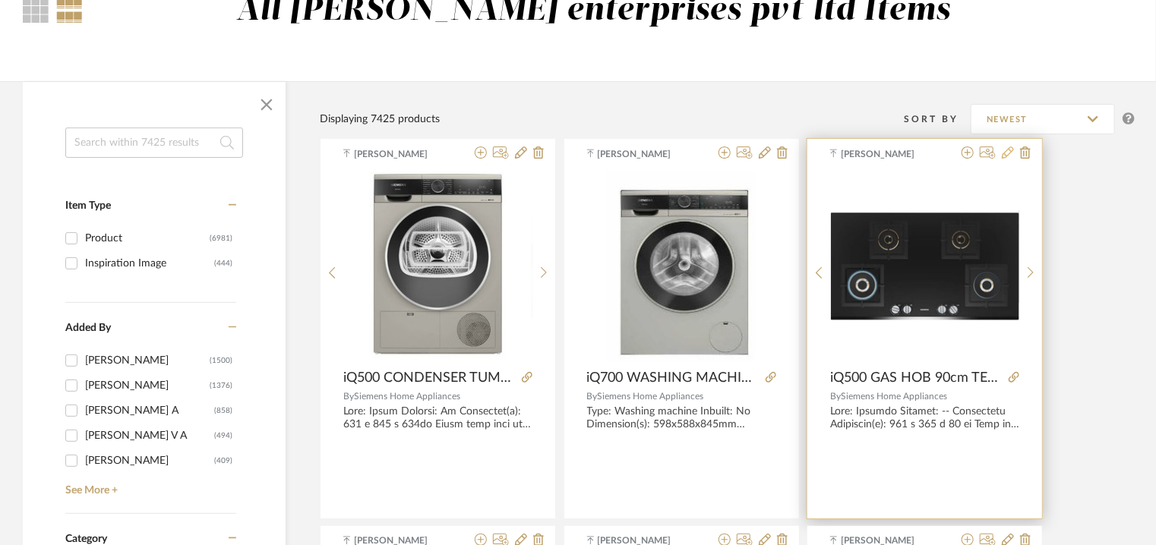
click at [1010, 150] on icon at bounding box center [1008, 153] width 12 height 12
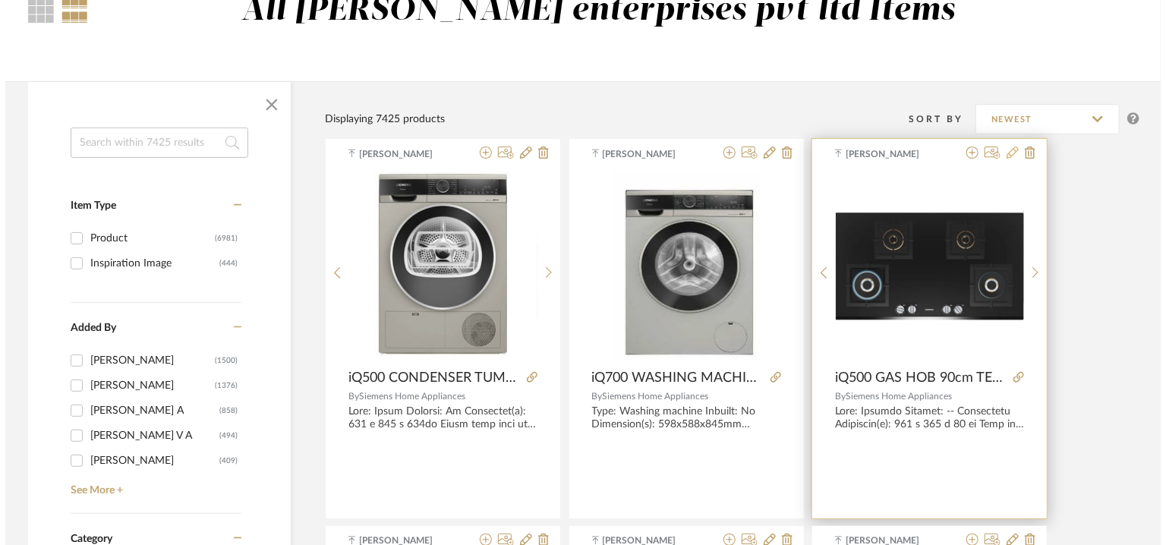
scroll to position [0, 0]
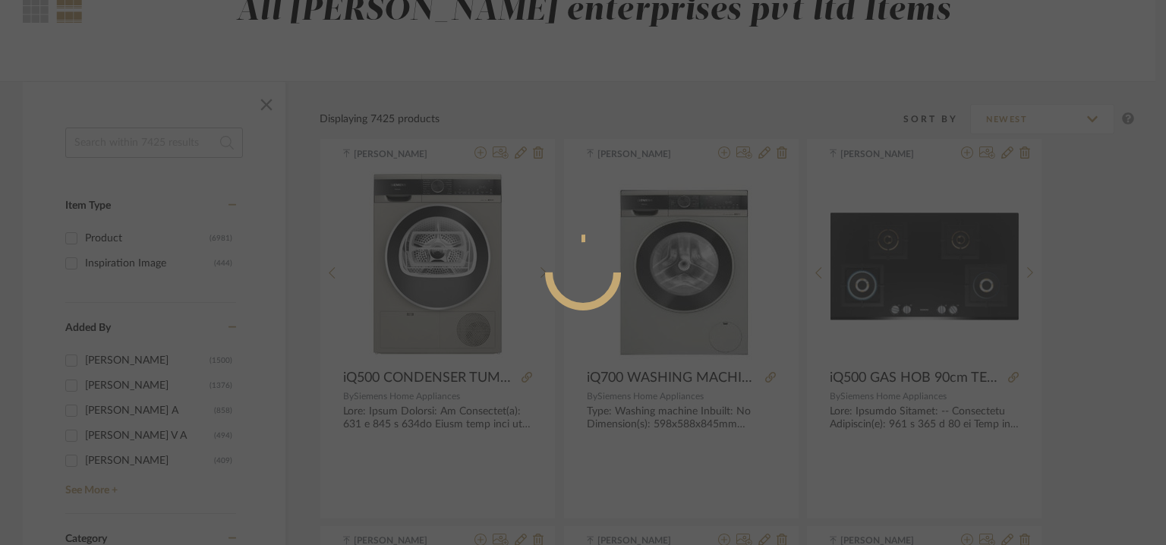
radio input "true"
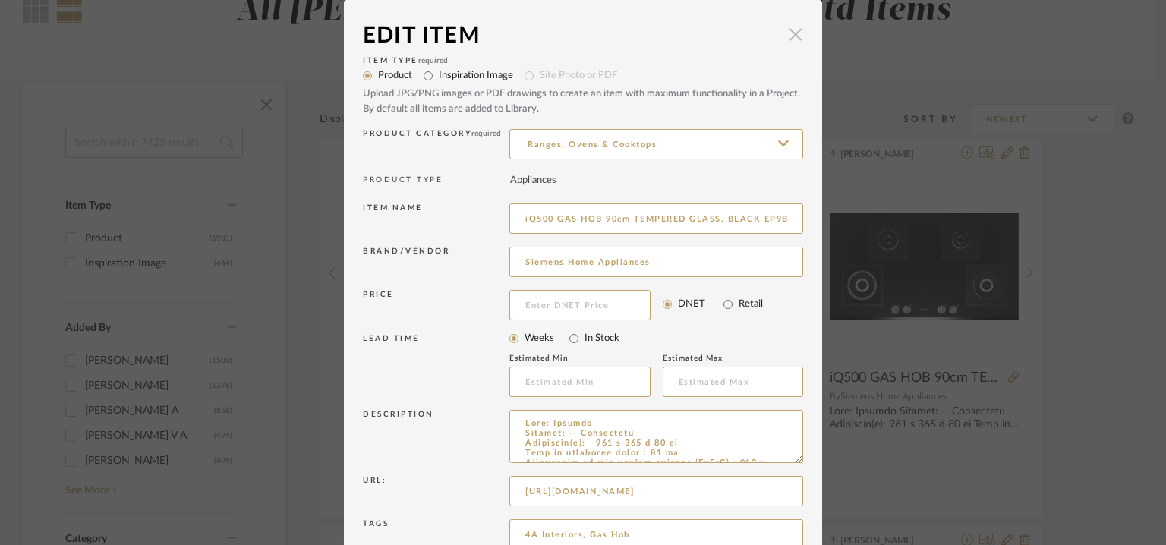
click at [790, 36] on span "button" at bounding box center [796, 34] width 30 height 30
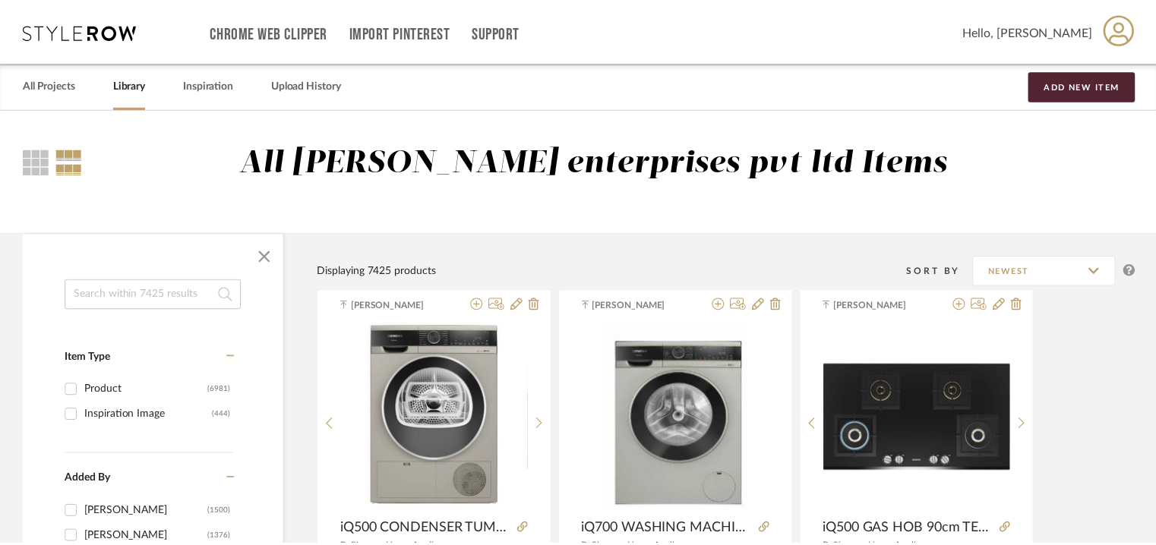
scroll to position [152, 0]
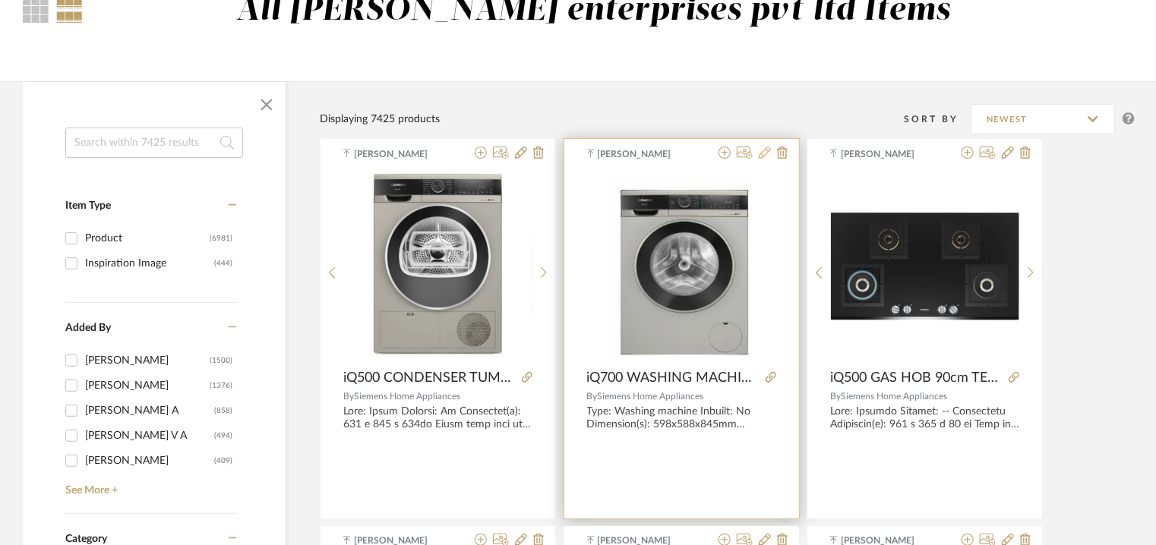
click at [762, 156] on icon at bounding box center [765, 153] width 12 height 12
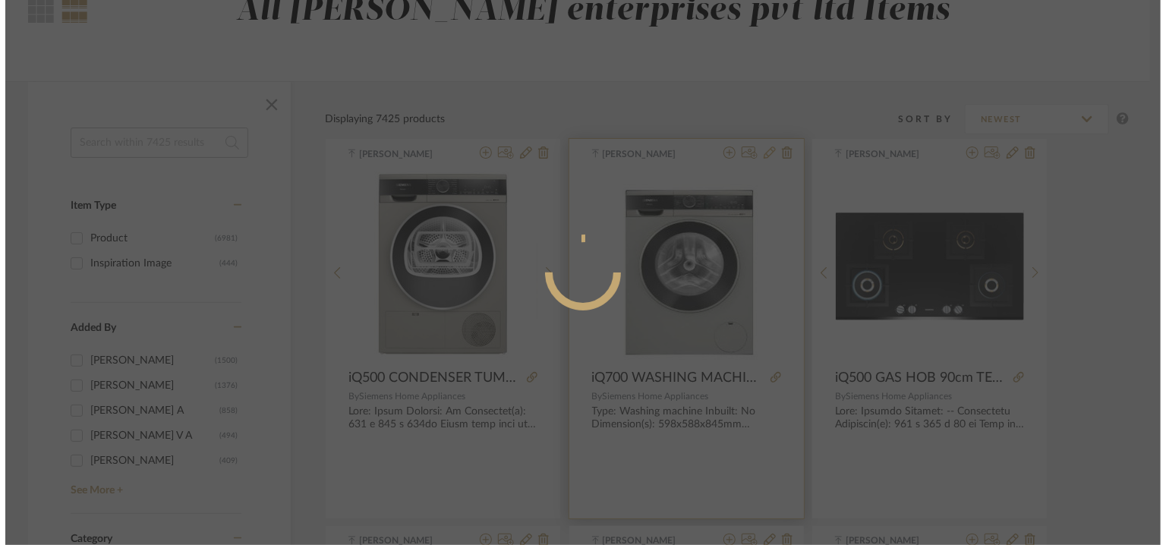
scroll to position [0, 0]
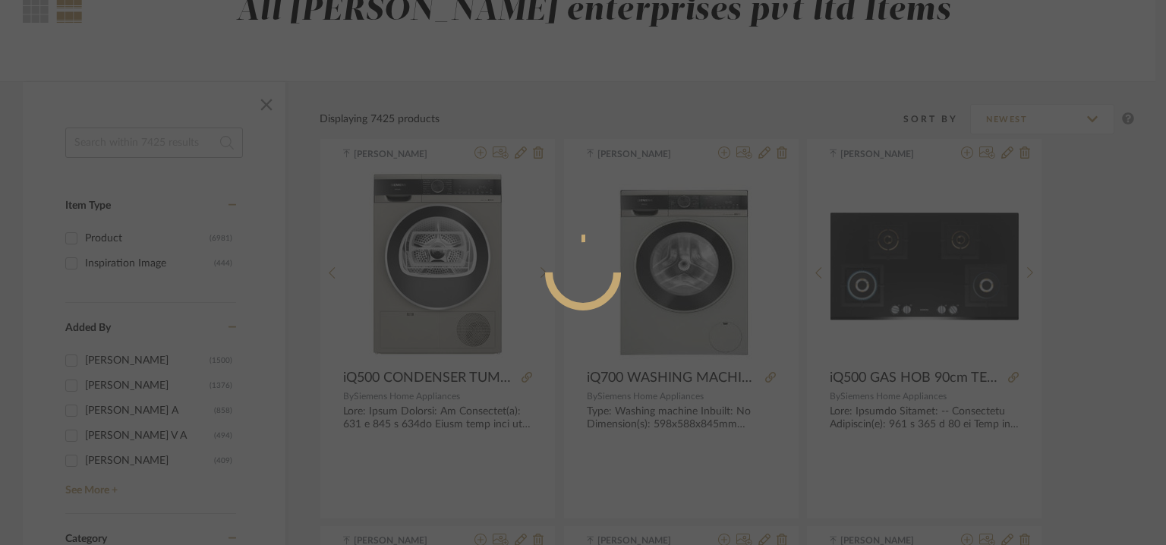
radio input "true"
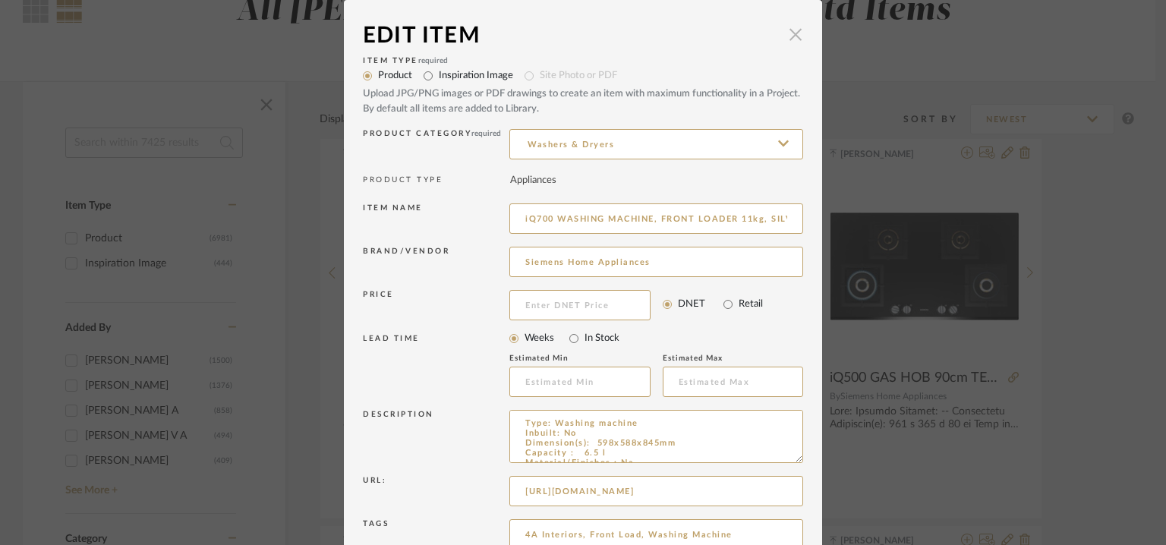
click at [793, 28] on span "button" at bounding box center [796, 34] width 30 height 30
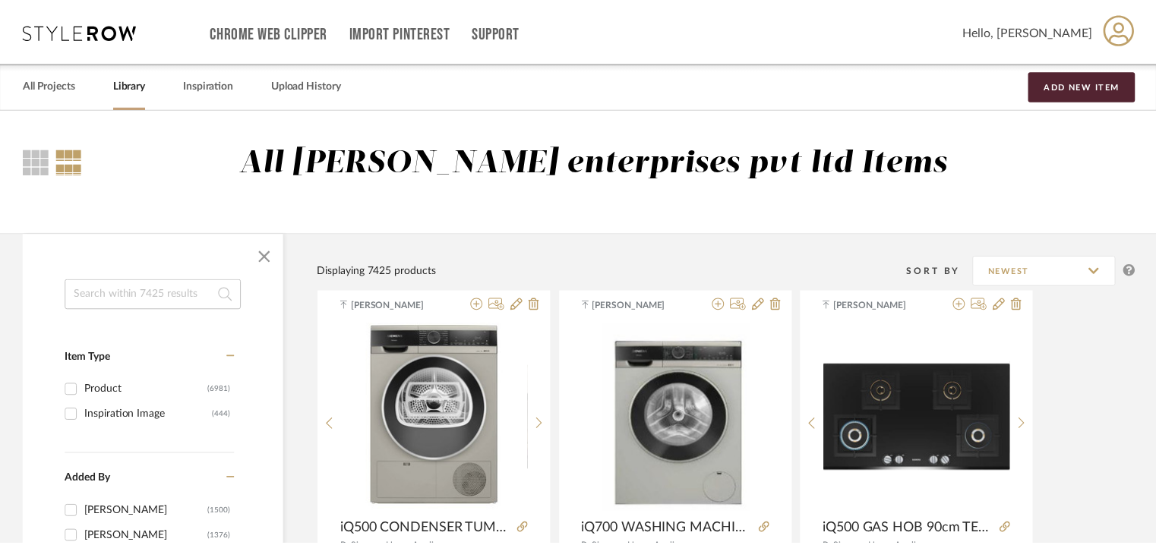
scroll to position [152, 0]
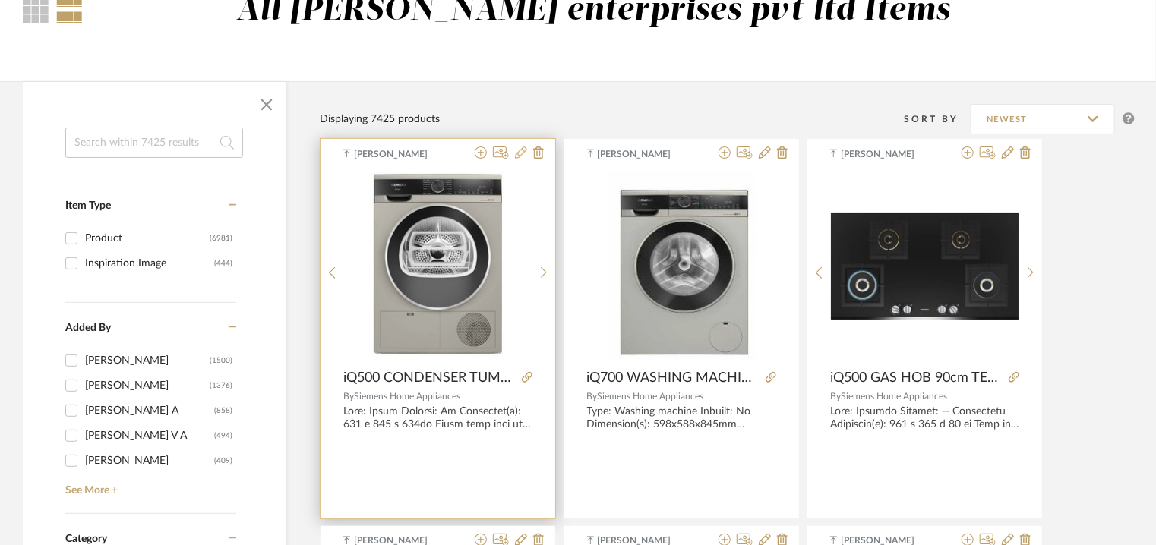
click at [521, 153] on icon at bounding box center [521, 153] width 12 height 12
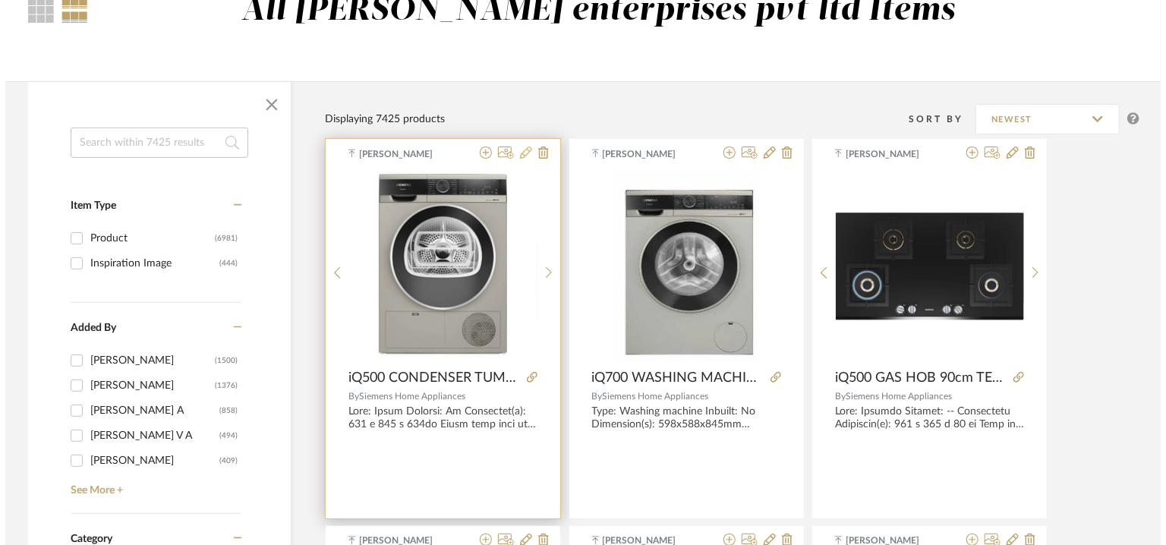
scroll to position [0, 0]
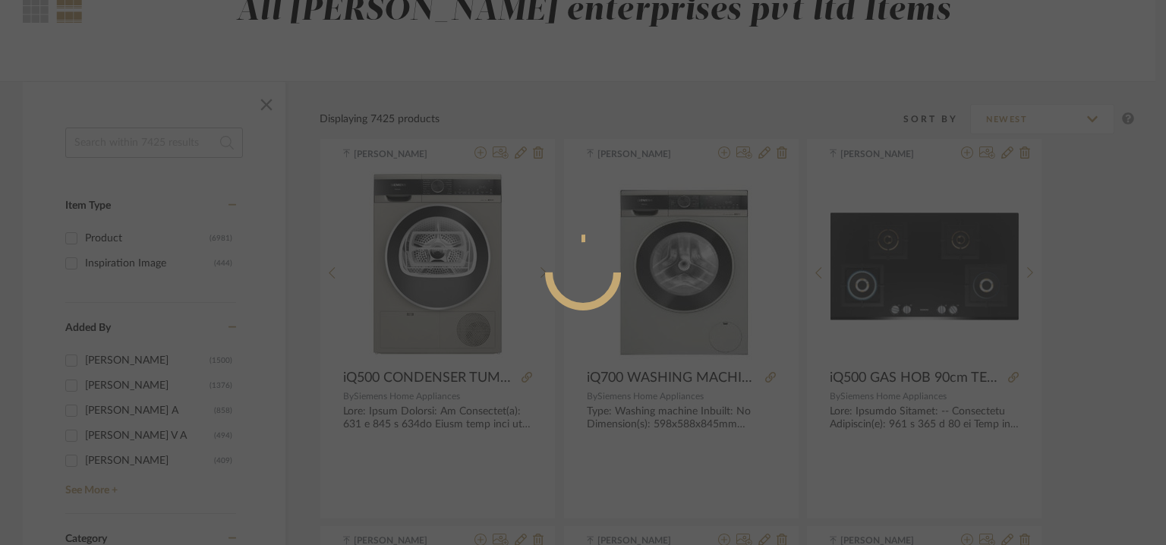
radio input "true"
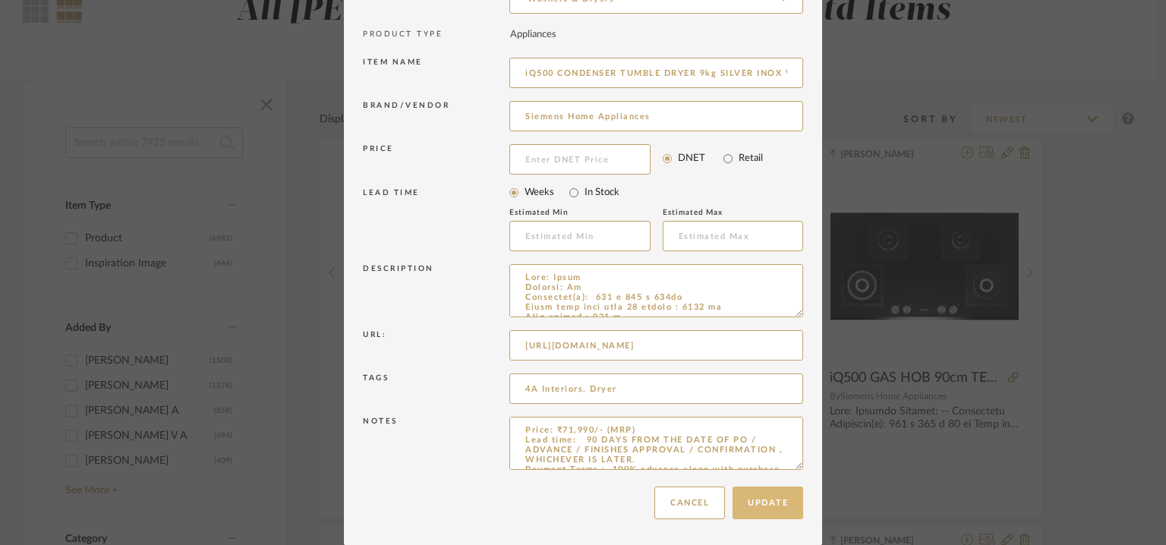
click at [743, 498] on button "Update" at bounding box center [768, 503] width 71 height 33
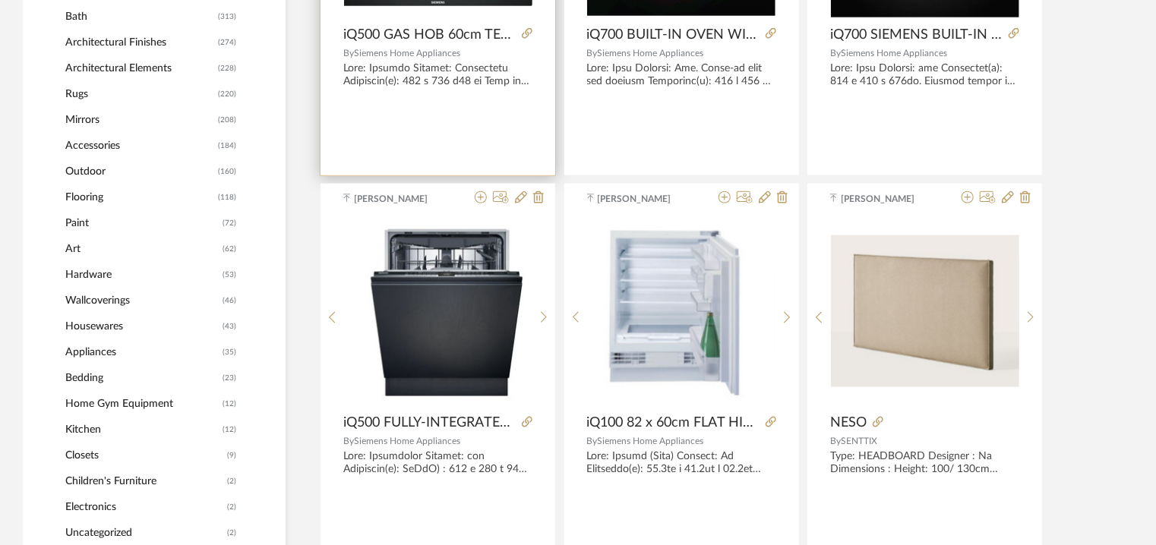
scroll to position [911, 0]
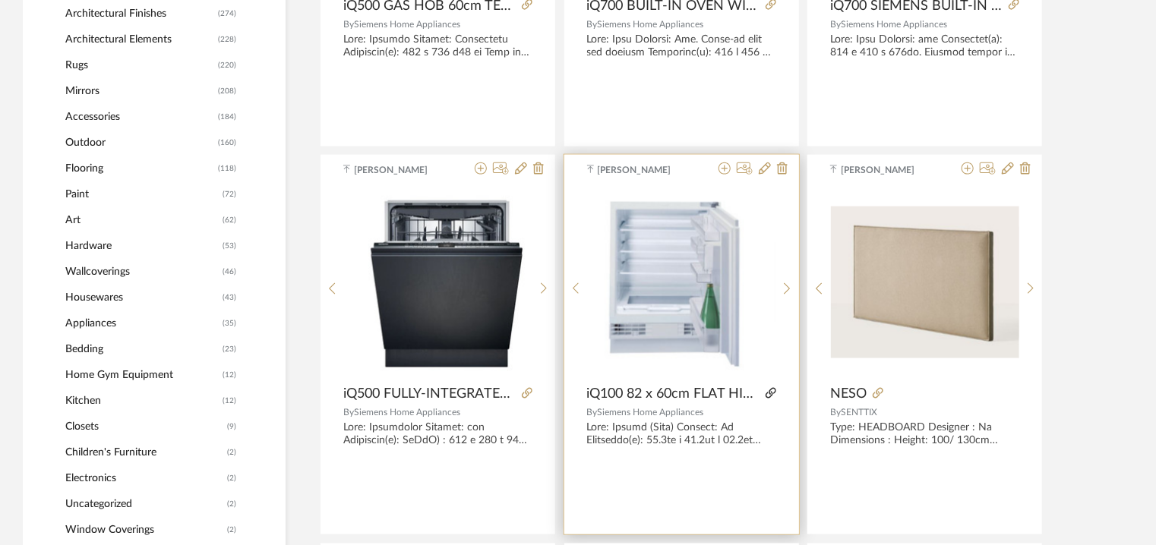
click at [771, 395] on icon at bounding box center [770, 393] width 11 height 11
click at [768, 392] on icon at bounding box center [770, 393] width 11 height 11
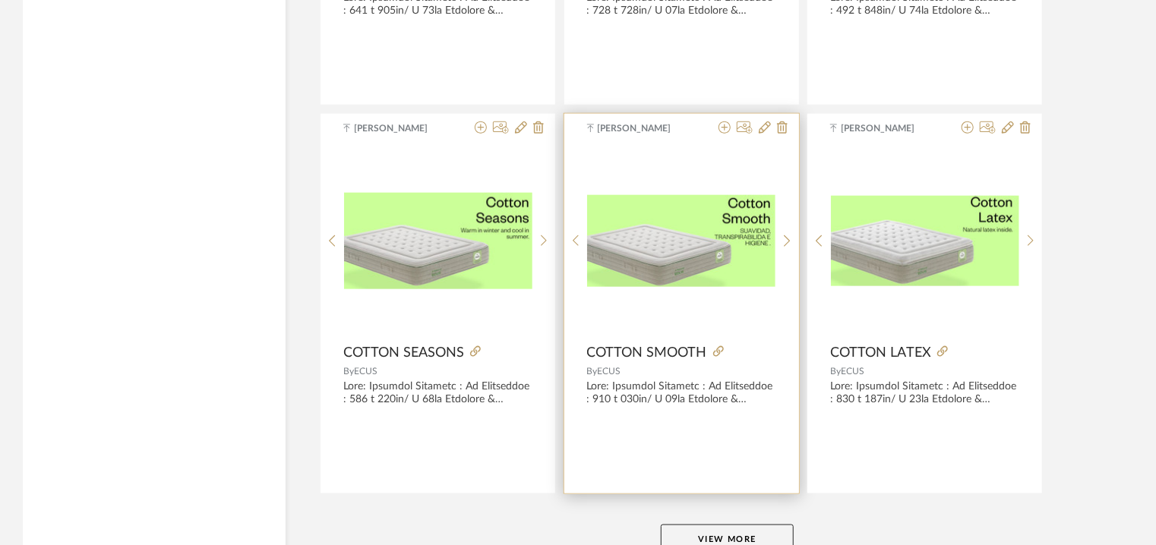
scroll to position [3778, 0]
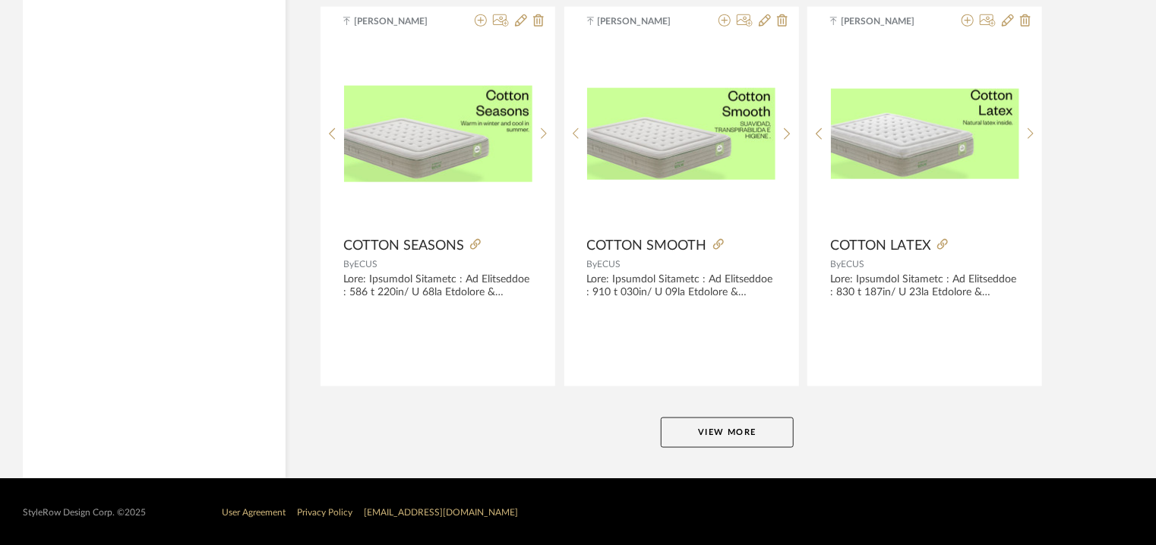
click at [755, 437] on button "View More" at bounding box center [727, 433] width 133 height 30
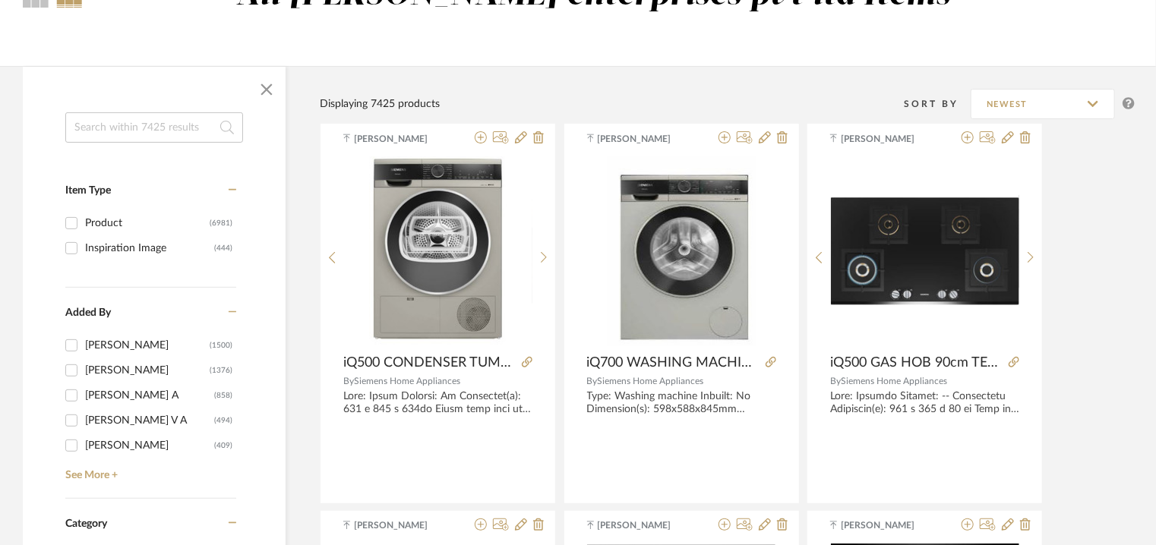
scroll to position [0, 0]
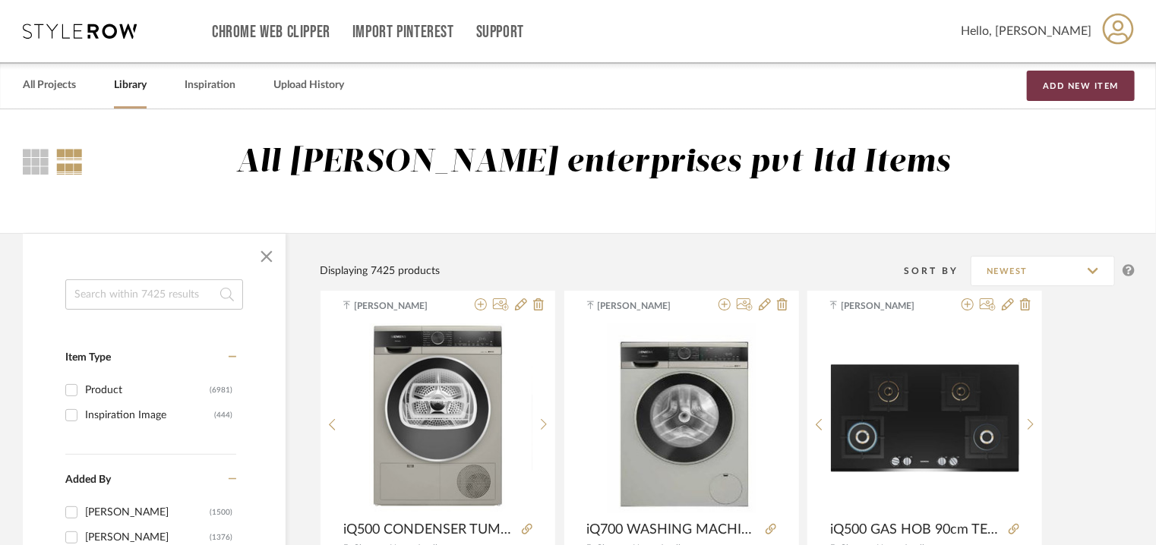
click at [1041, 91] on button "Add New Item" at bounding box center [1081, 86] width 108 height 30
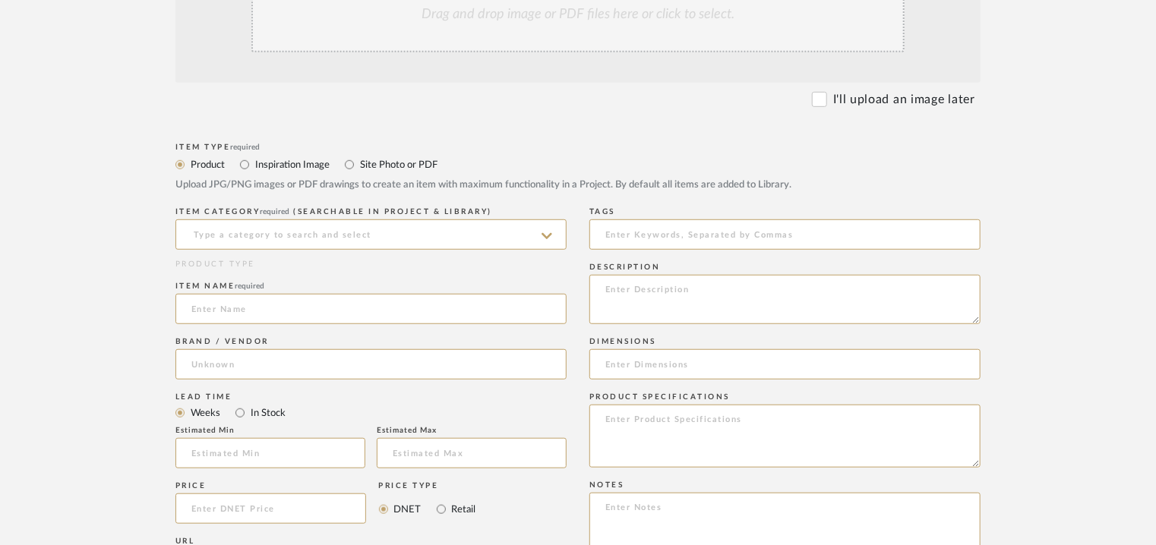
scroll to position [532, 0]
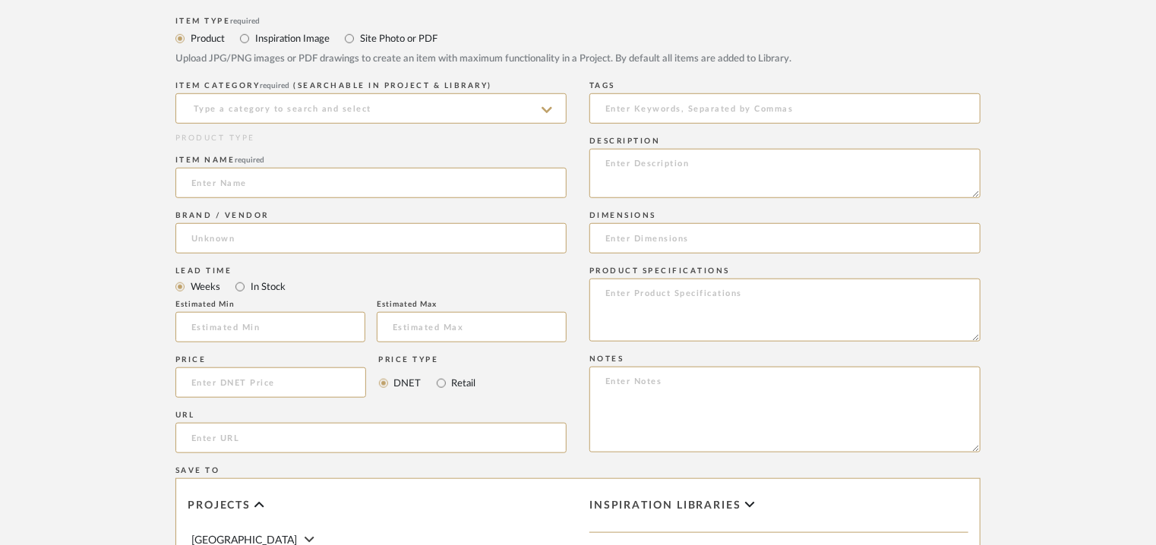
click at [304, 34] on label "Inspiration Image" at bounding box center [292, 38] width 76 height 17
click at [254, 34] on input "Inspiration Image" at bounding box center [244, 39] width 18 height 18
radio input "true"
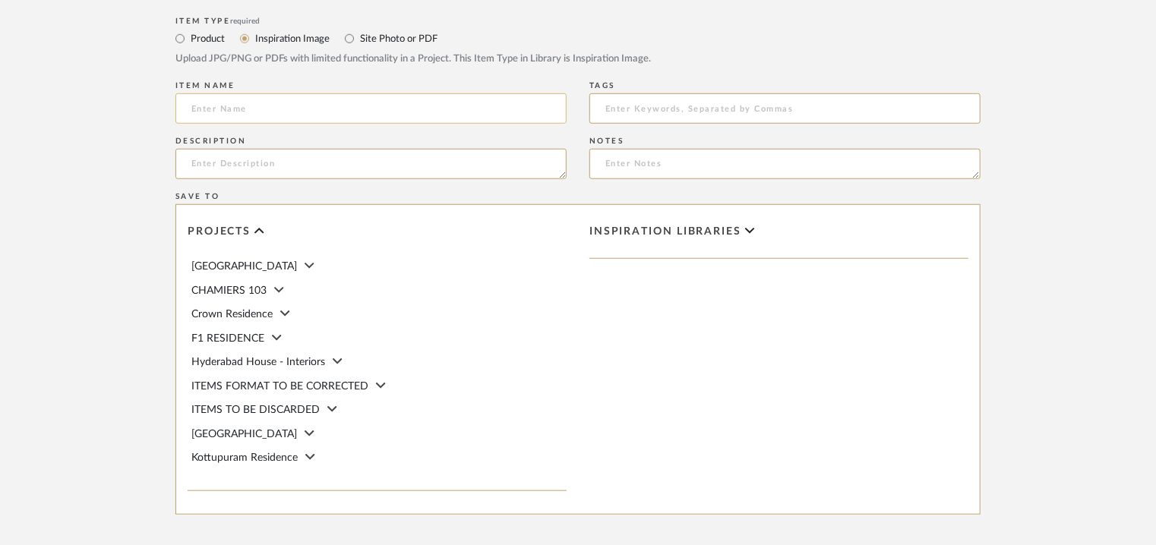
click at [276, 108] on input at bounding box center [370, 108] width 391 height 30
type input "e15"
click at [427, 162] on textarea at bounding box center [370, 164] width 391 height 30
click at [316, 167] on textarea at bounding box center [370, 164] width 391 height 30
paste textarea "Type: e15 Products/Services offered: CABLE MANAGEMENT More versatile and more e…"
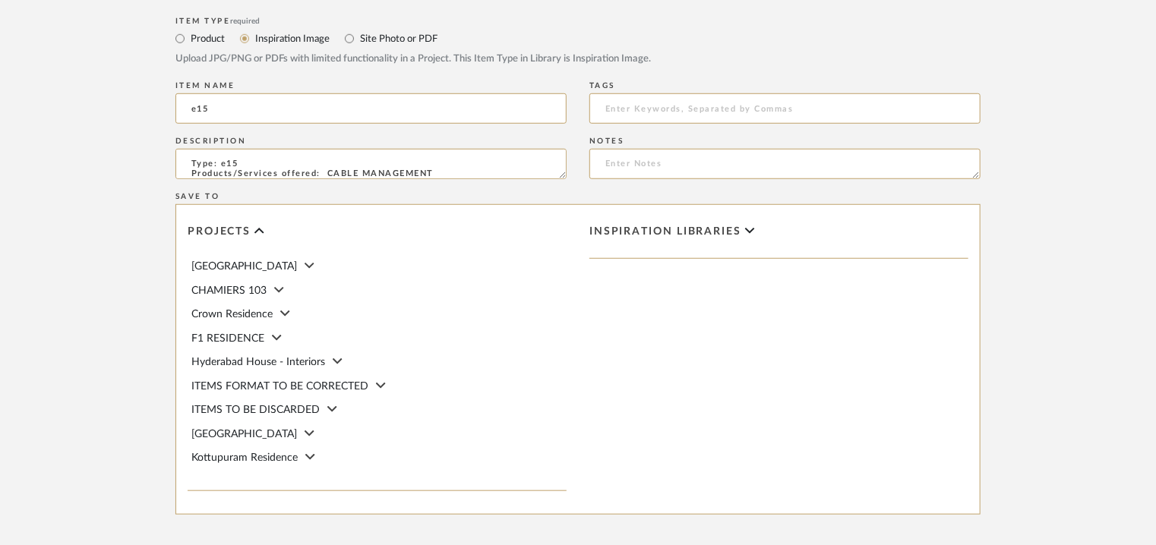
scroll to position [185, 0]
type textarea "Type: e15 Products/Services offered: CABLE MANAGEMENT More versatile and more e…"
click at [670, 103] on input at bounding box center [784, 108] width 391 height 30
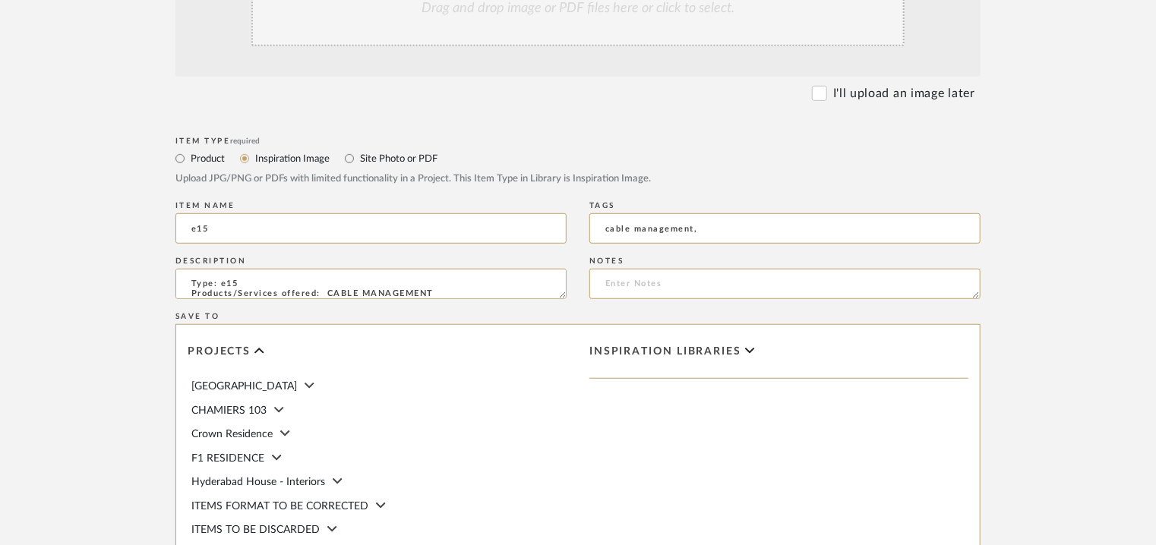
scroll to position [228, 0]
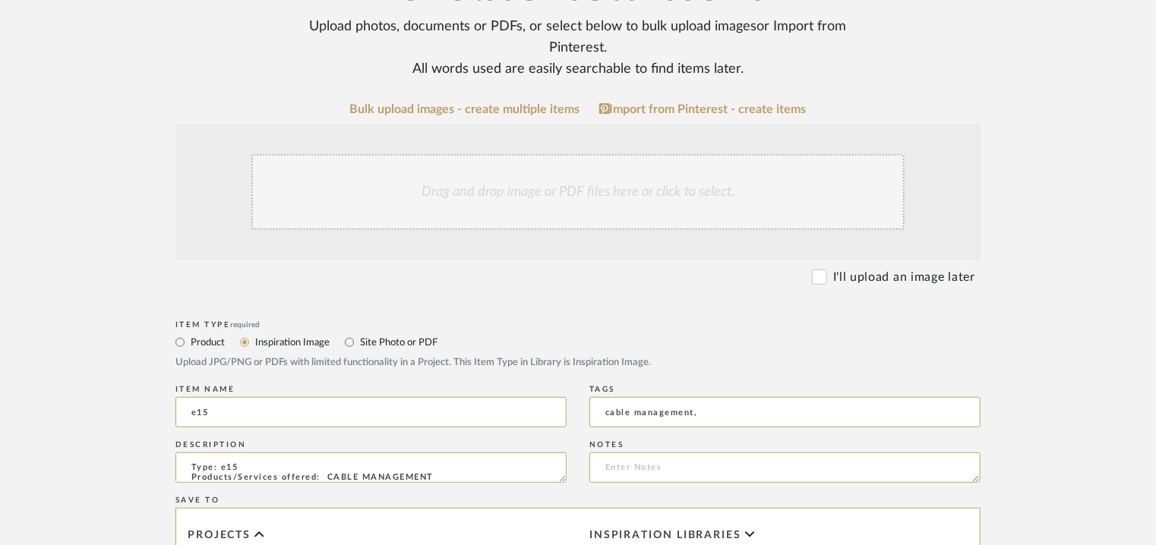
type input "cable management,"
click at [443, 182] on div "Drag and drop image or PDF files here or click to select." at bounding box center [577, 192] width 653 height 76
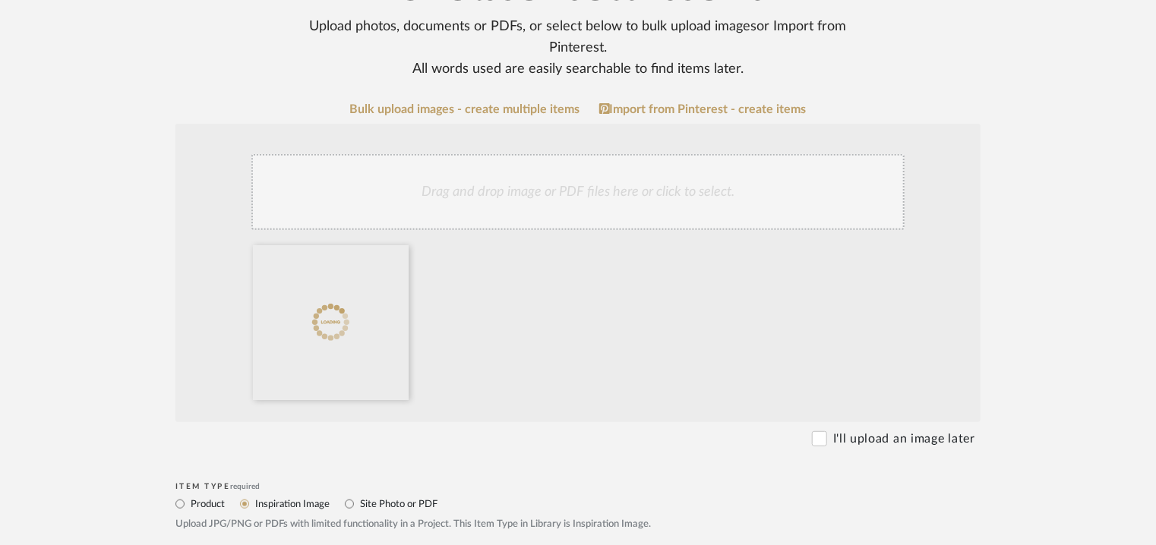
click at [525, 184] on div "Drag and drop image or PDF files here or click to select." at bounding box center [577, 192] width 653 height 76
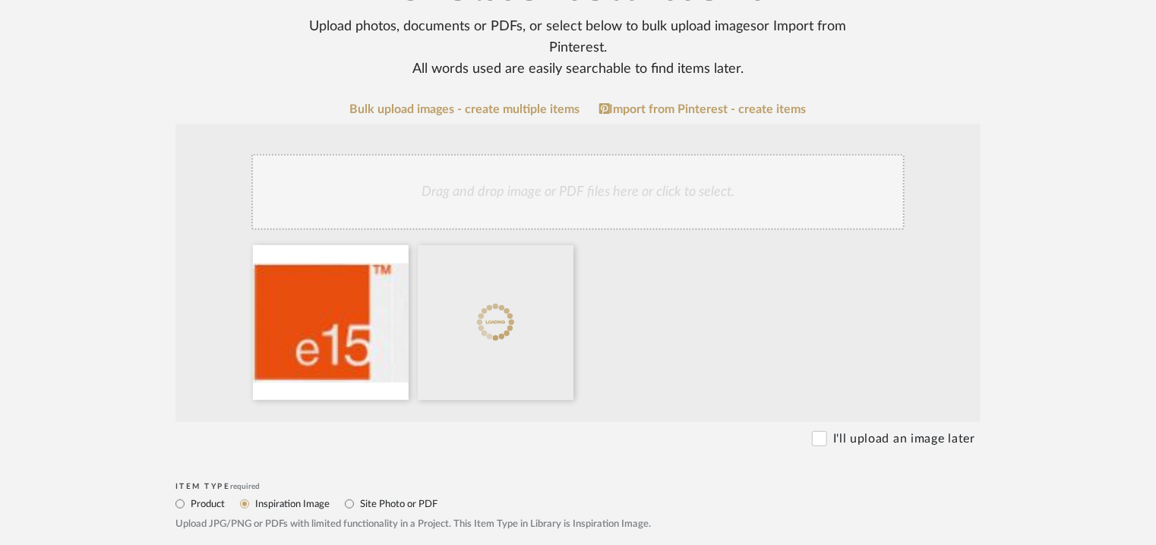
click at [516, 196] on div "Drag and drop image or PDF files here or click to select." at bounding box center [577, 192] width 653 height 76
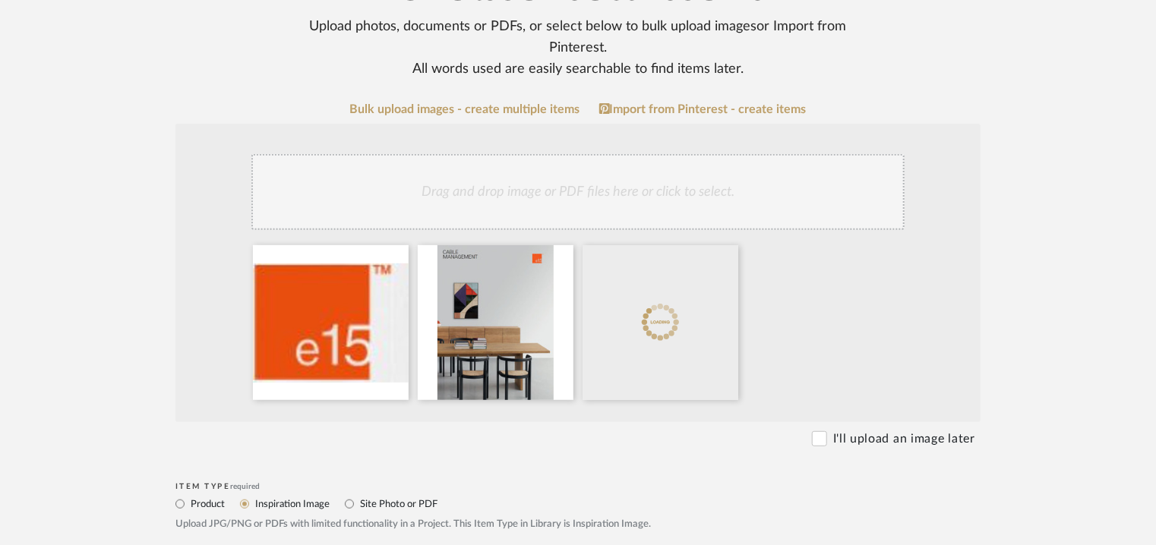
click at [547, 198] on div "Drag and drop image or PDF files here or click to select." at bounding box center [577, 192] width 653 height 76
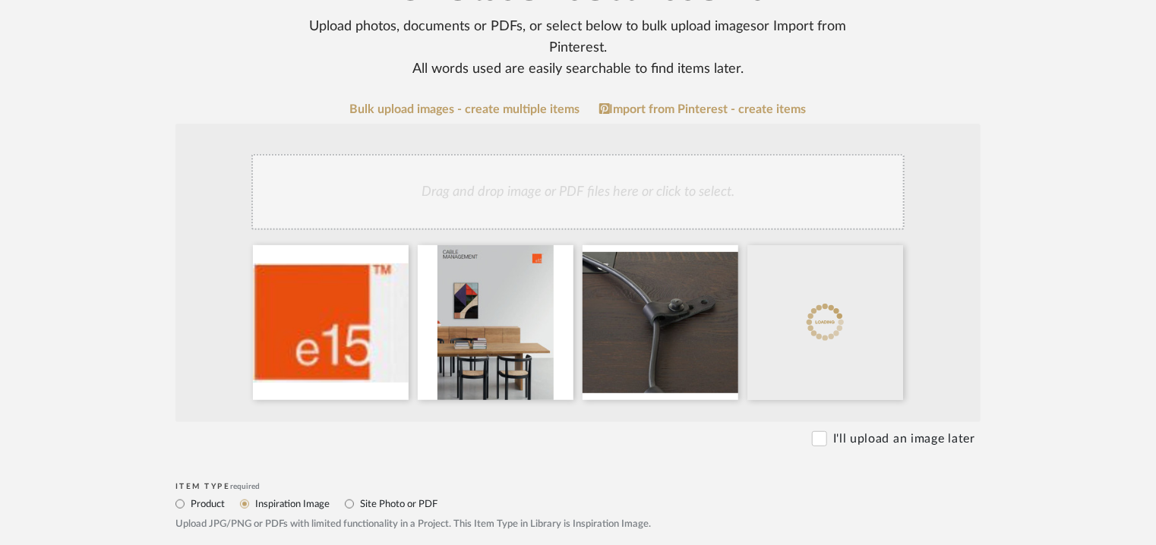
click at [573, 181] on div "Drag and drop image or PDF files here or click to select." at bounding box center [577, 192] width 653 height 76
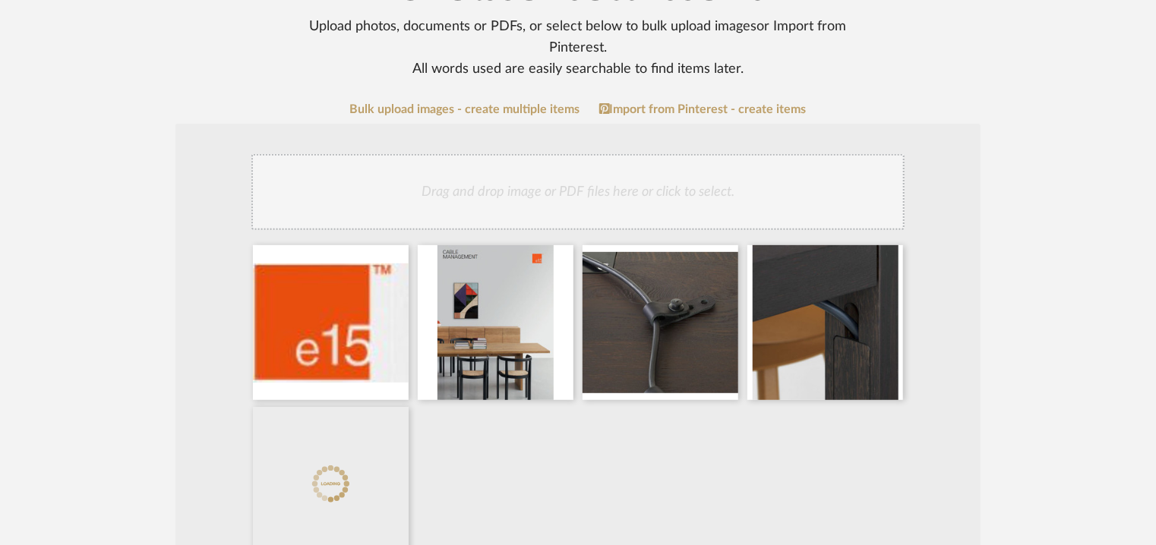
click at [641, 193] on div "Drag and drop image or PDF files here or click to select." at bounding box center [577, 192] width 653 height 76
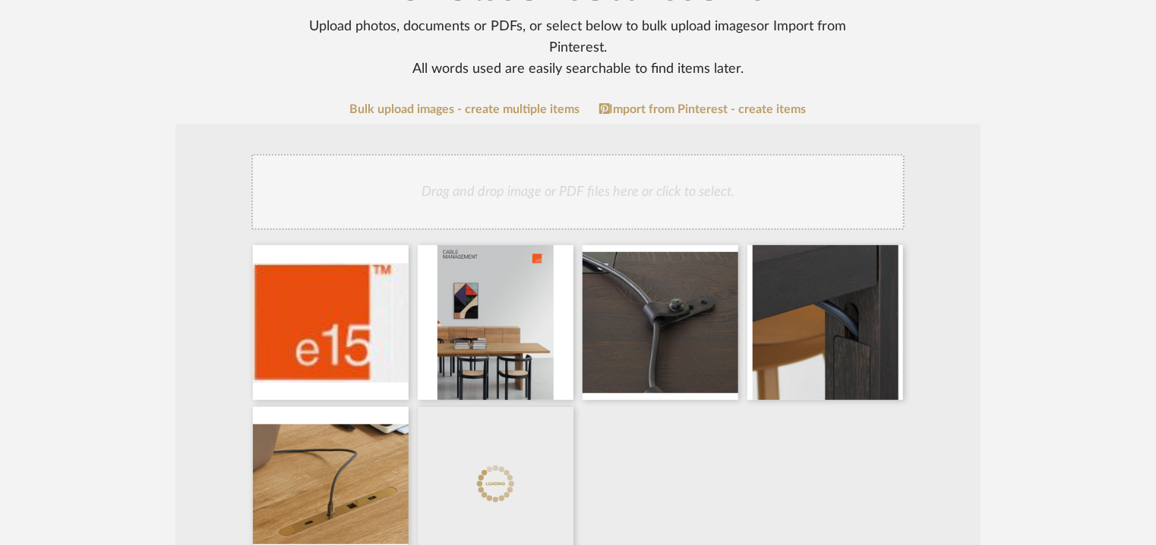
click at [598, 187] on div "Drag and drop image or PDF files here or click to select." at bounding box center [577, 192] width 653 height 76
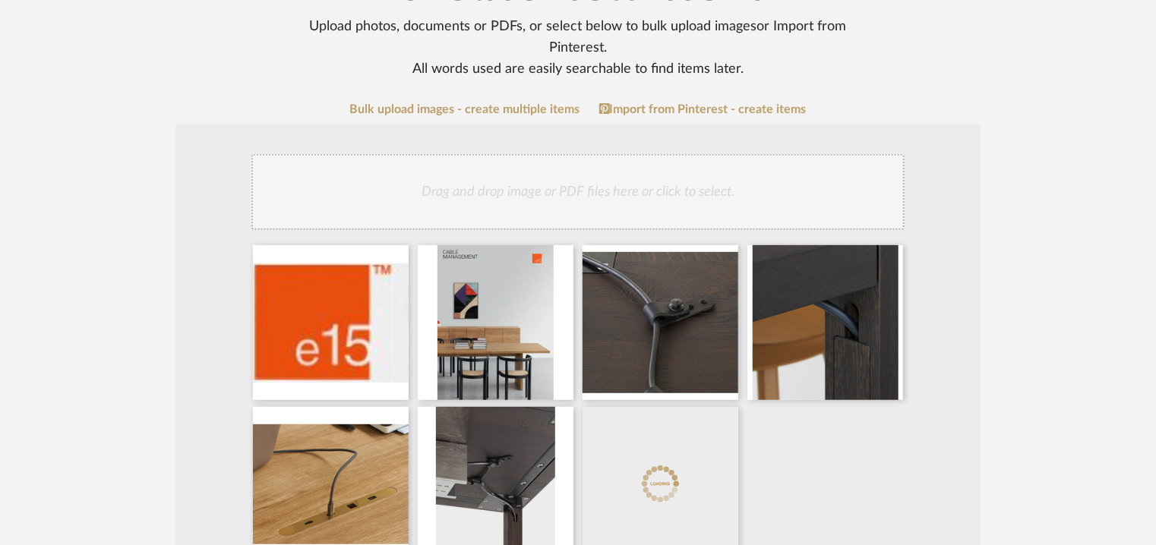
click at [670, 201] on div "Drag and drop image or PDF files here or click to select." at bounding box center [577, 192] width 653 height 76
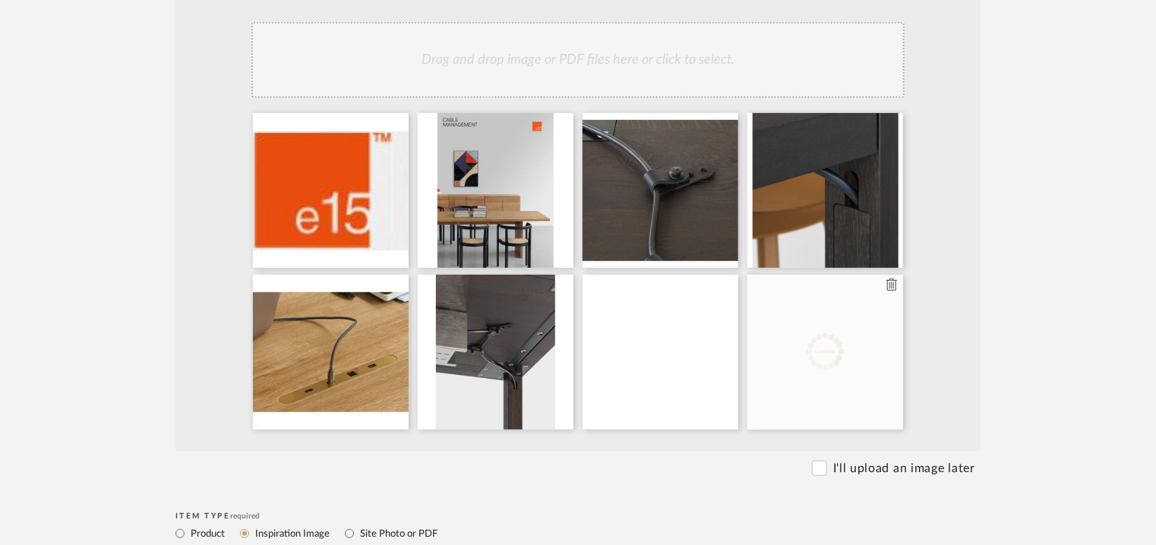
scroll to position [380, 0]
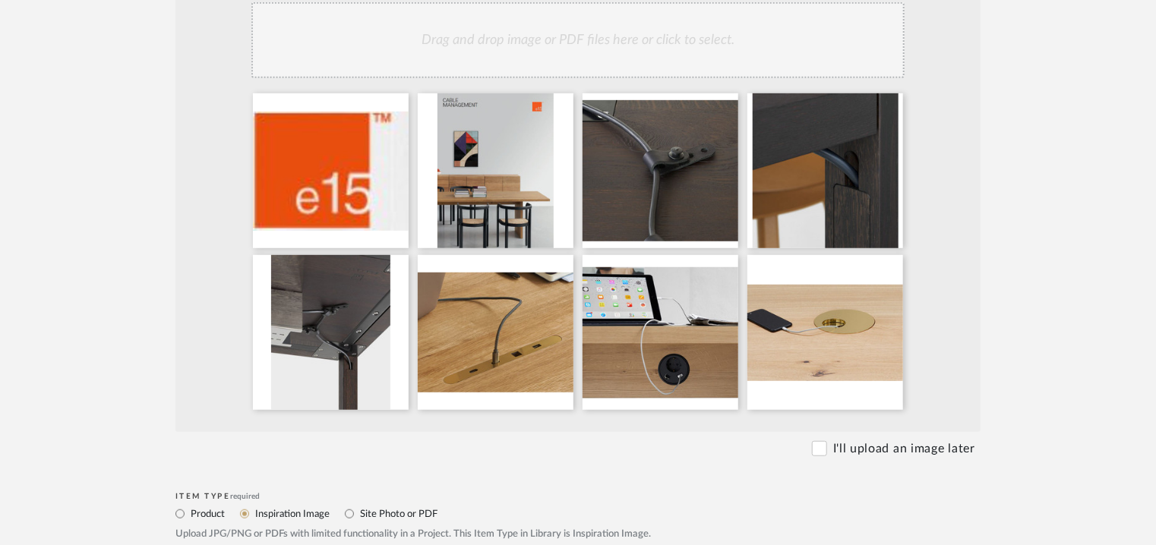
click at [691, 31] on div "Drag and drop image or PDF files here or click to select." at bounding box center [577, 40] width 653 height 76
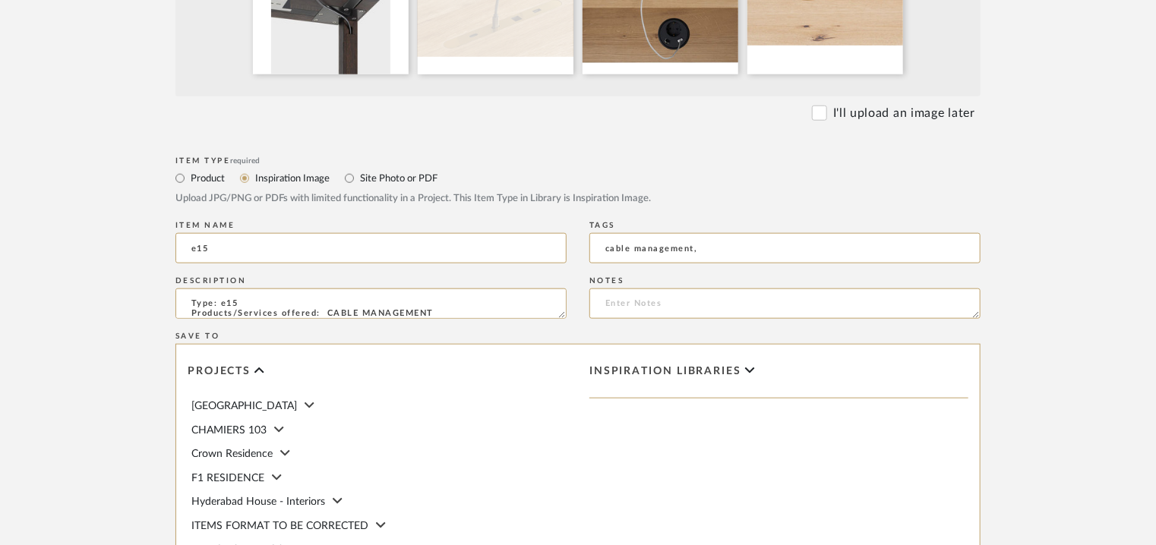
scroll to position [759, 0]
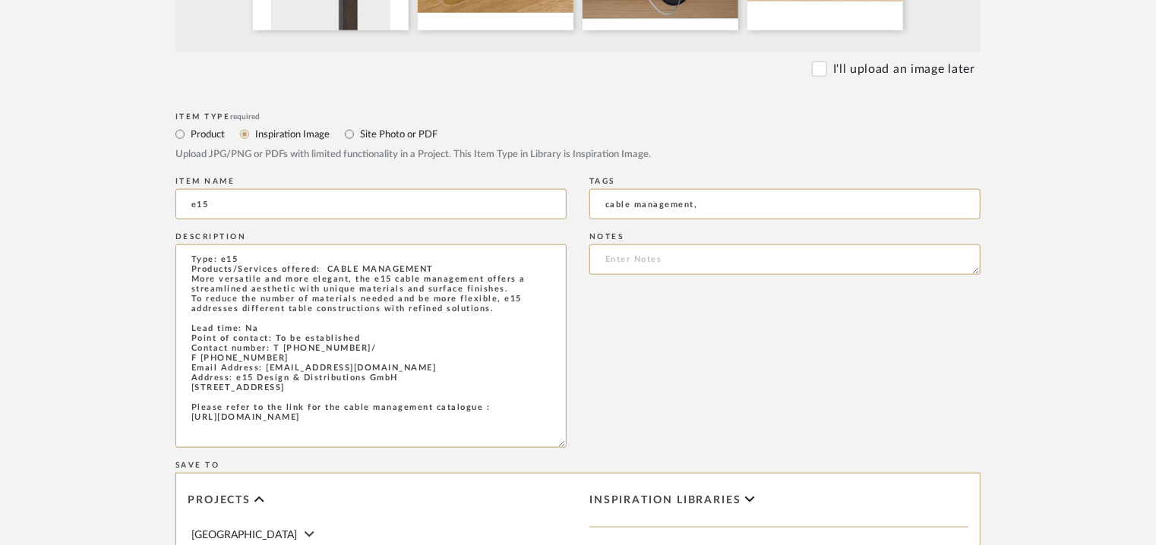
drag, startPoint x: 563, startPoint y: 271, endPoint x: 574, endPoint y: 528, distance: 256.9
click at [582, 516] on div "Item Type required Product Inspiration Image Site Photo or PDF Upload JPG/PNG o…" at bounding box center [577, 486] width 805 height 754
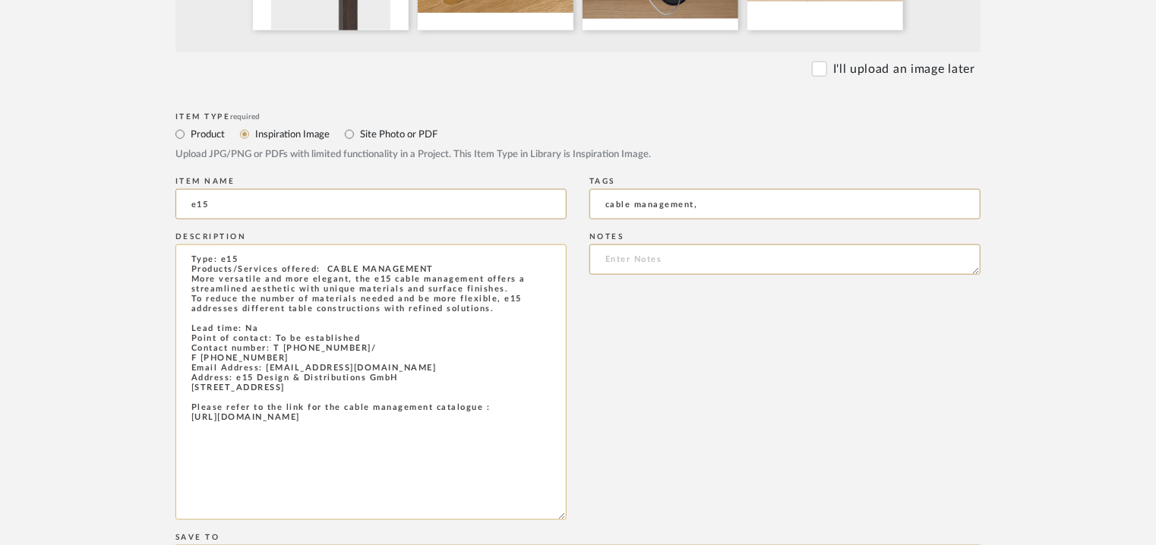
click at [547, 436] on textarea "Type: e15 Products/Services offered: CABLE MANAGEMENT More versatile and more e…" at bounding box center [370, 382] width 391 height 276
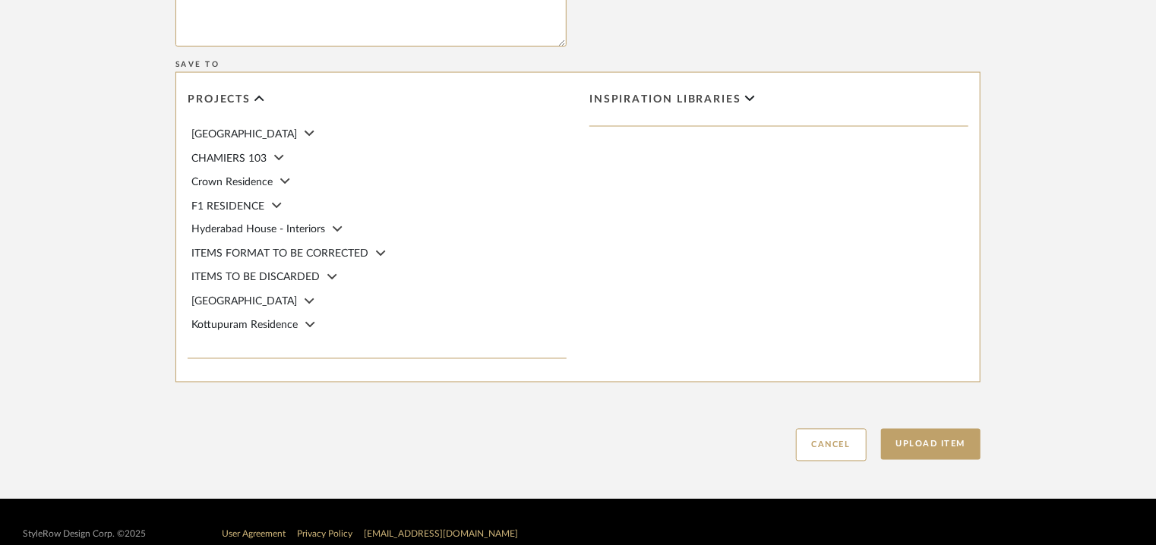
scroll to position [1257, 0]
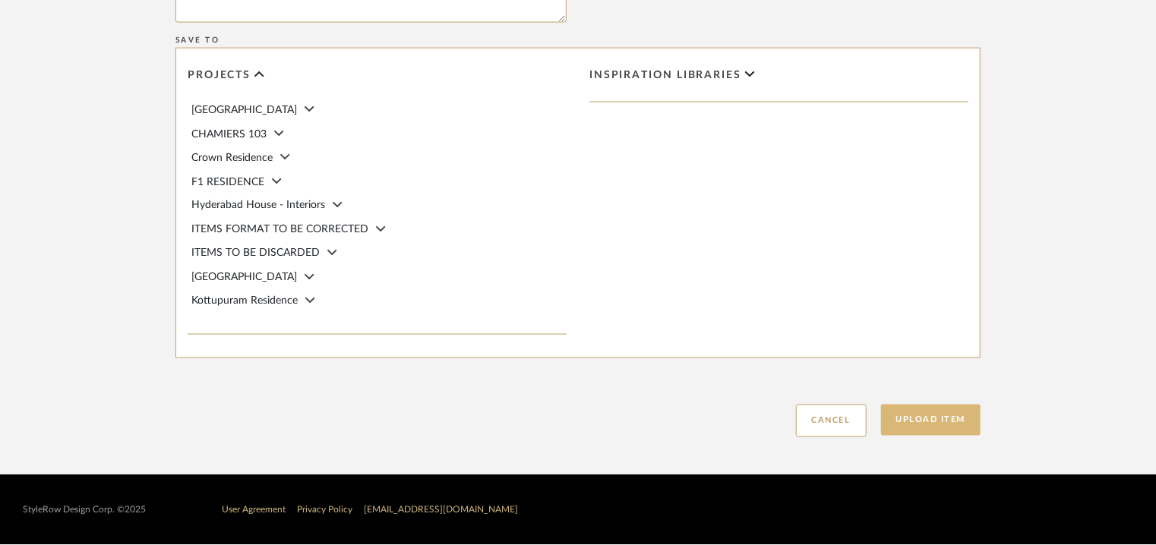
type textarea "Type: e15 Products/Services offered: CABLE MANAGEMENT More versatile and more e…"
click at [936, 415] on button "Upload Item" at bounding box center [931, 420] width 100 height 31
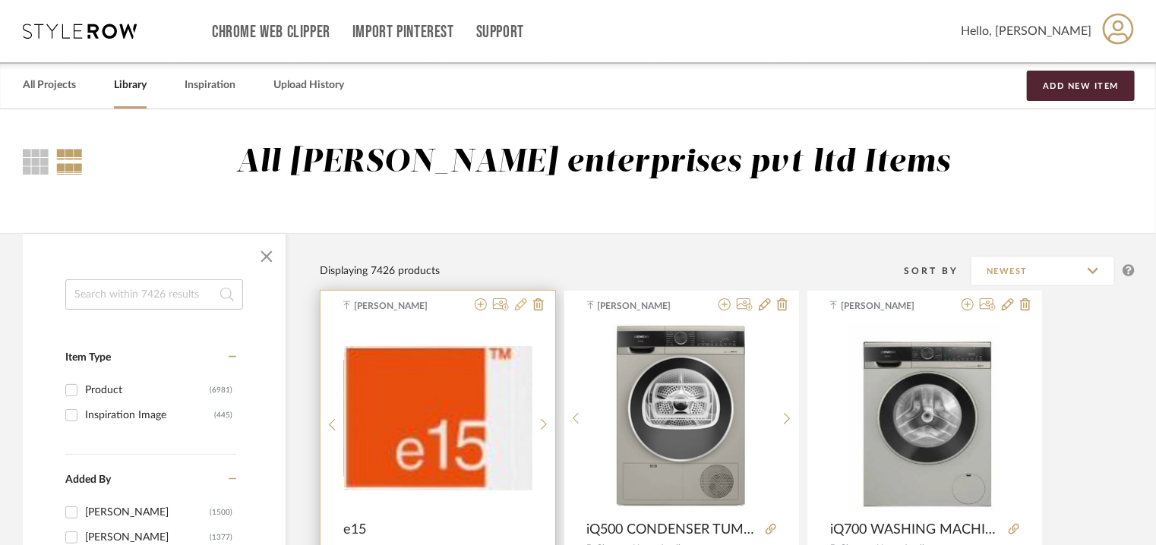
click at [519, 304] on icon at bounding box center [521, 304] width 12 height 12
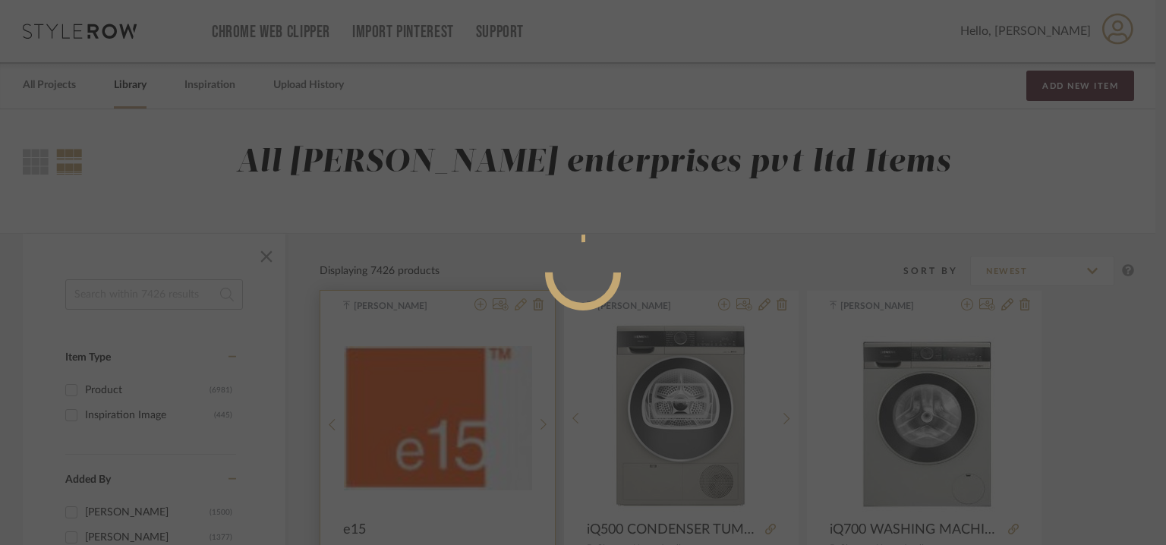
radio input "true"
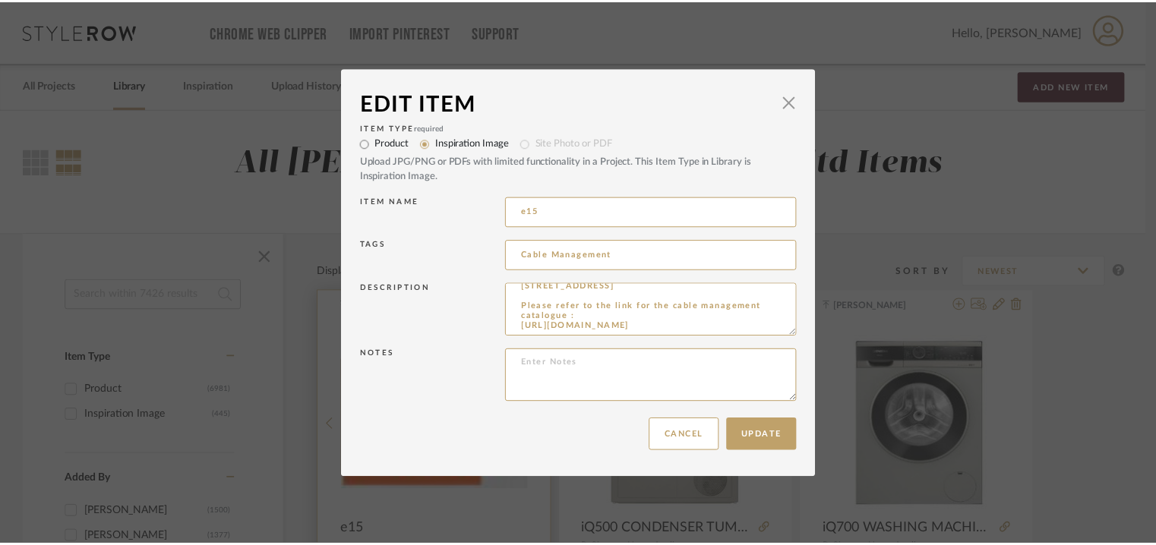
scroll to position [176, 0]
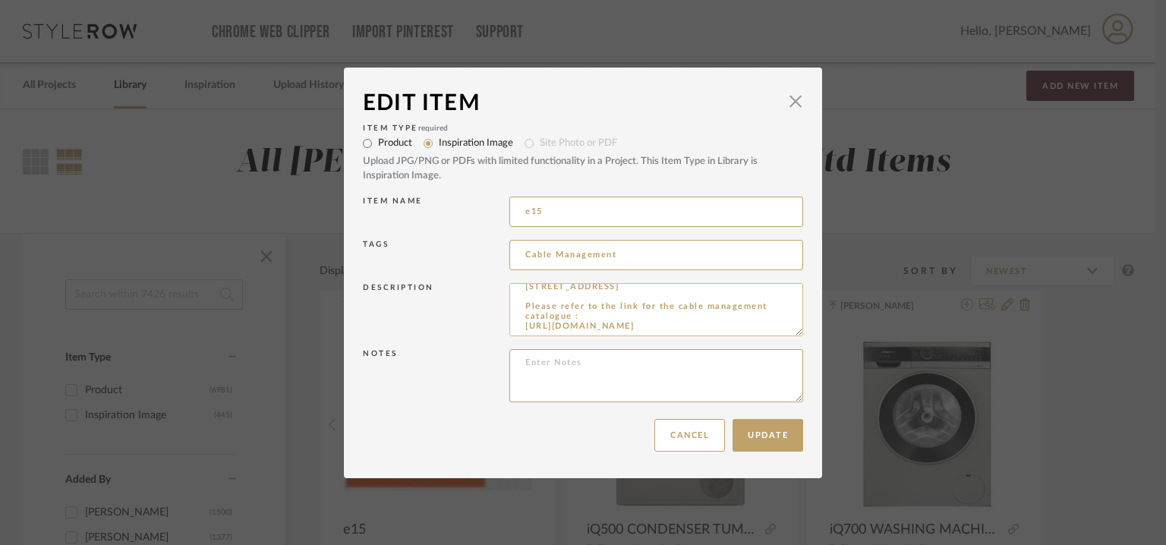
click at [627, 324] on textarea "Type: e15 Products/Services offered: CABLE MANAGEMENT More versatile and more e…" at bounding box center [656, 309] width 294 height 53
click at [792, 104] on span "button" at bounding box center [796, 102] width 30 height 30
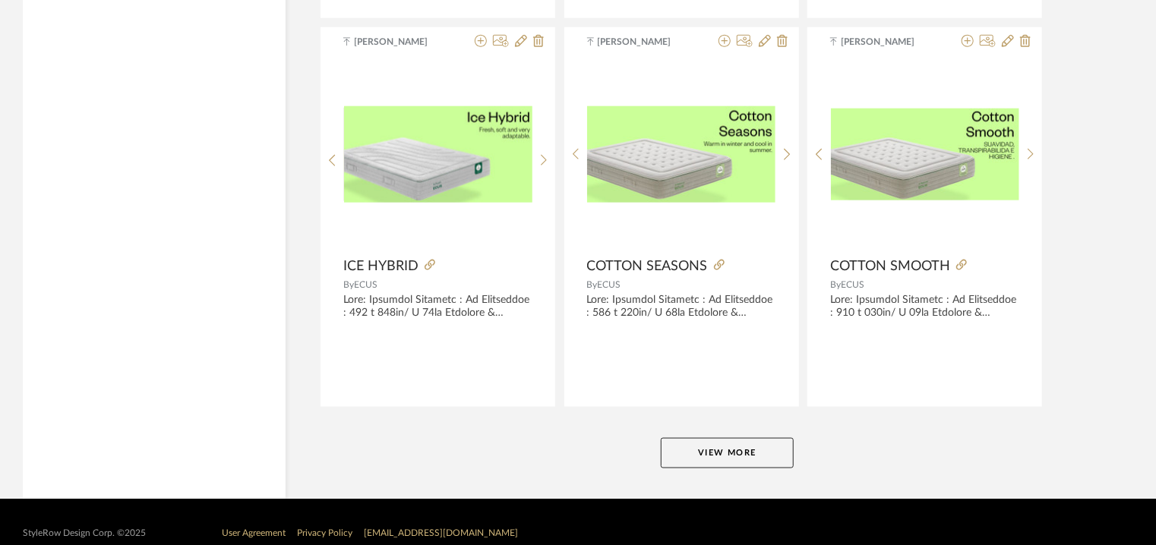
scroll to position [3778, 0]
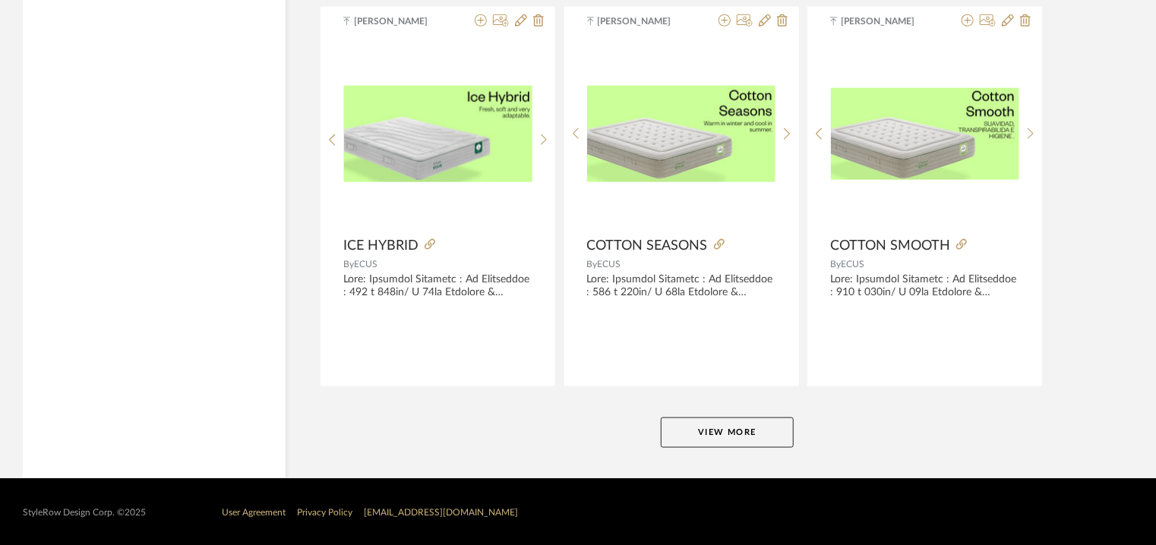
click at [688, 425] on button "View More" at bounding box center [727, 433] width 133 height 30
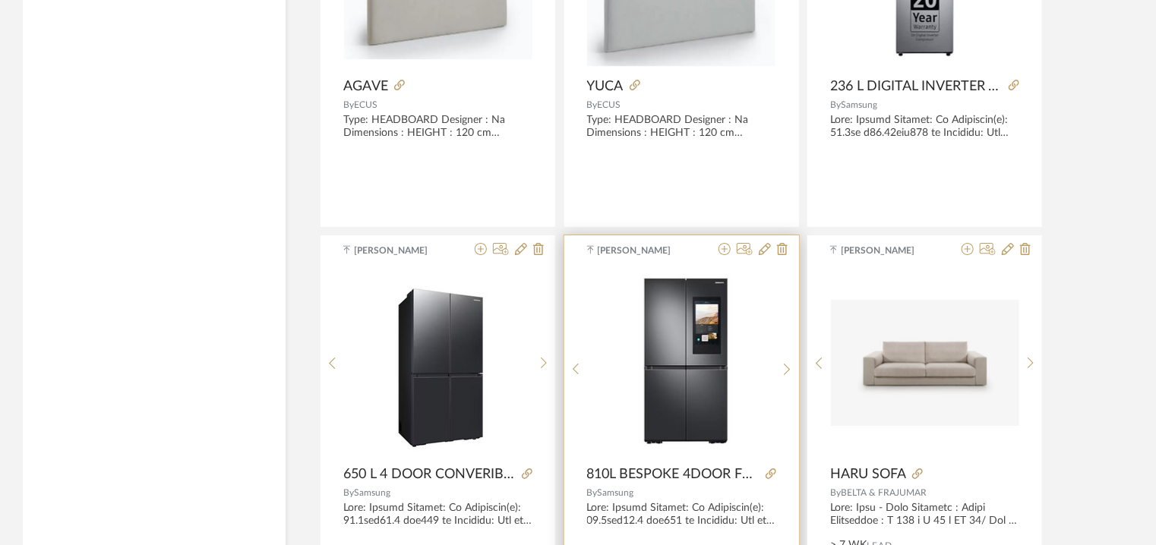
scroll to position [5297, 0]
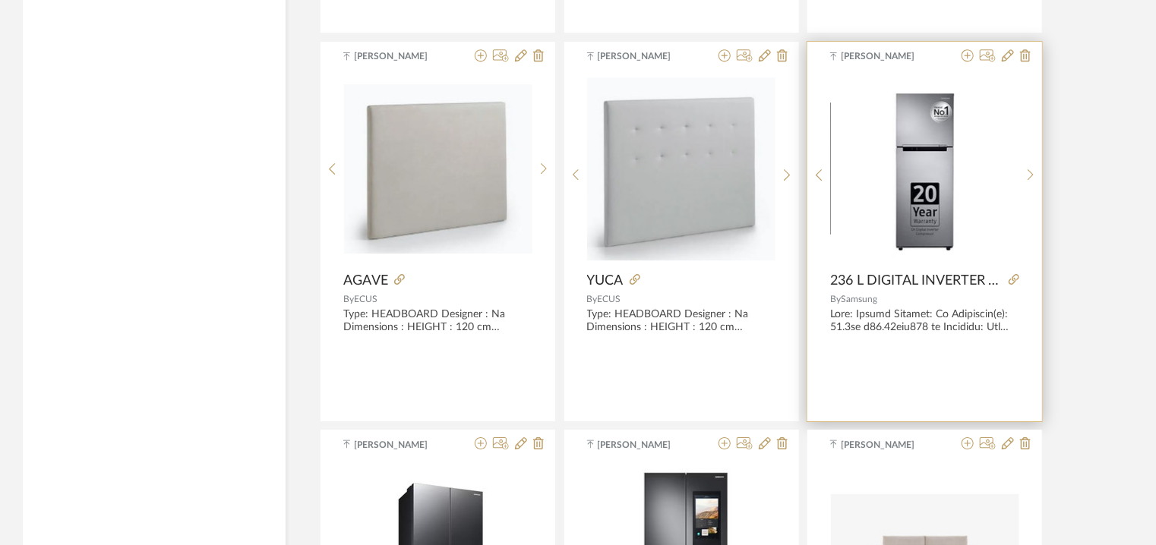
click at [0, 0] on img at bounding box center [0, 0] width 0 height 0
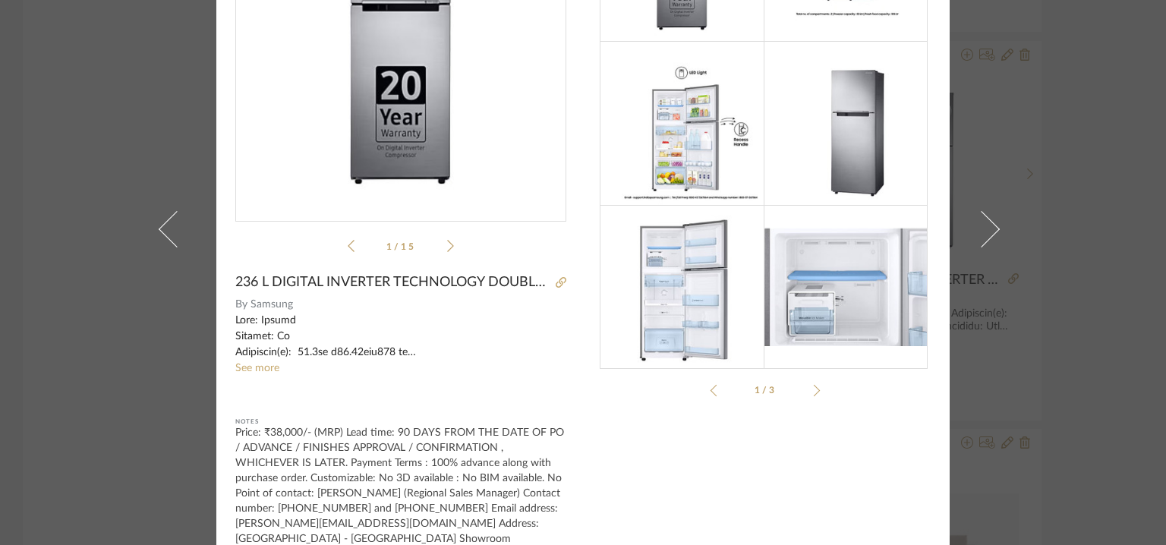
scroll to position [249, 0]
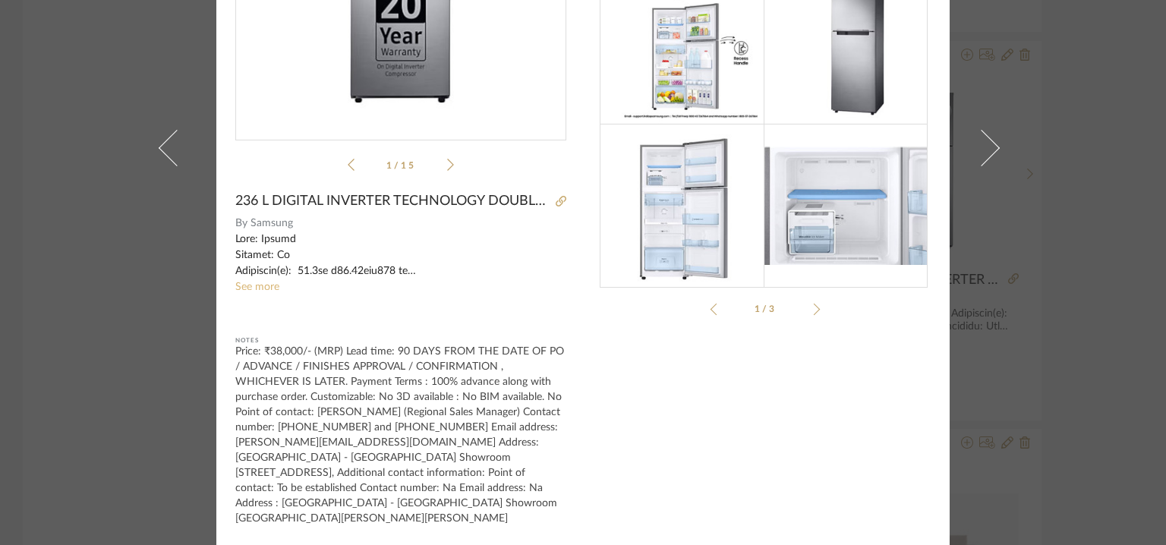
click at [248, 286] on link "See more" at bounding box center [257, 287] width 44 height 11
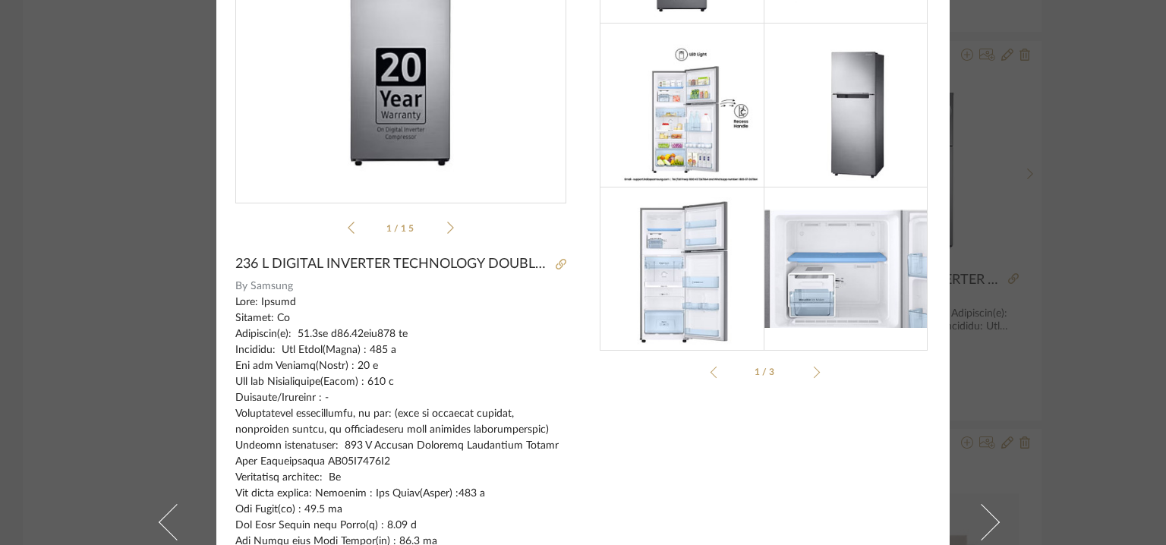
scroll to position [0, 0]
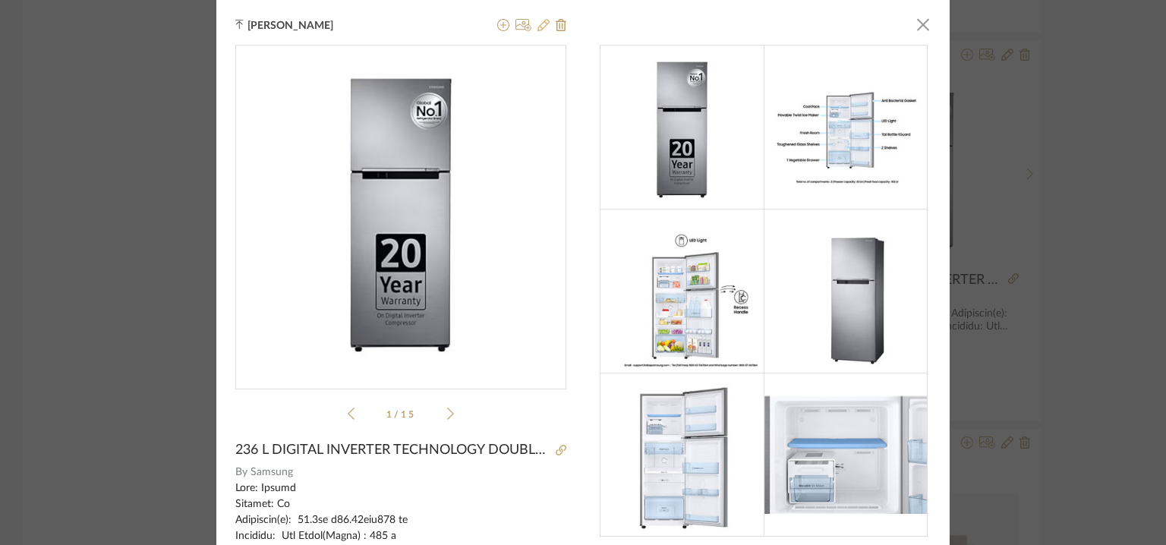
click at [538, 22] on icon at bounding box center [544, 25] width 12 height 12
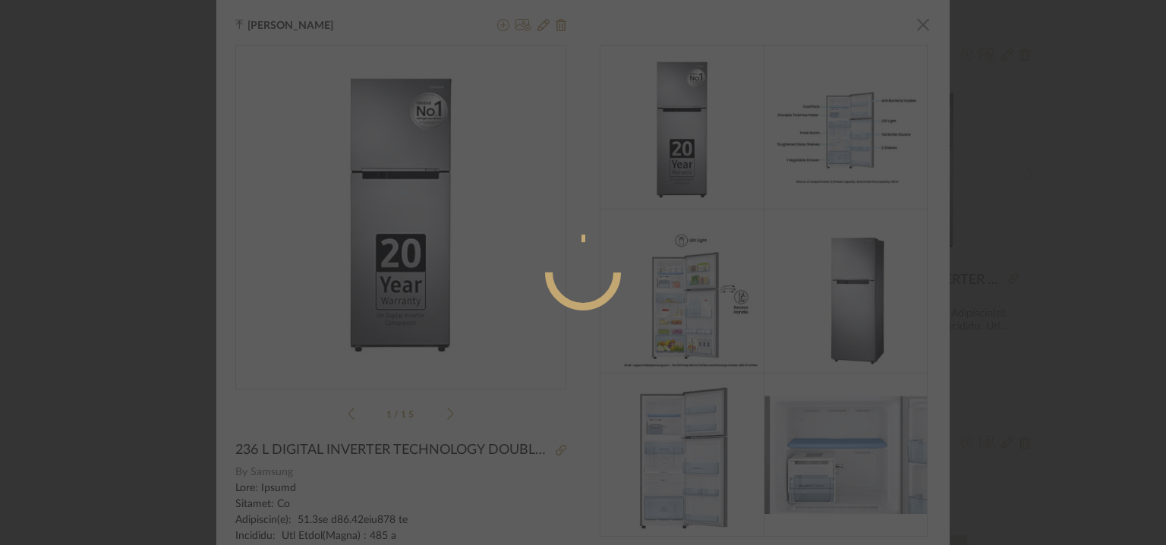
radio input "true"
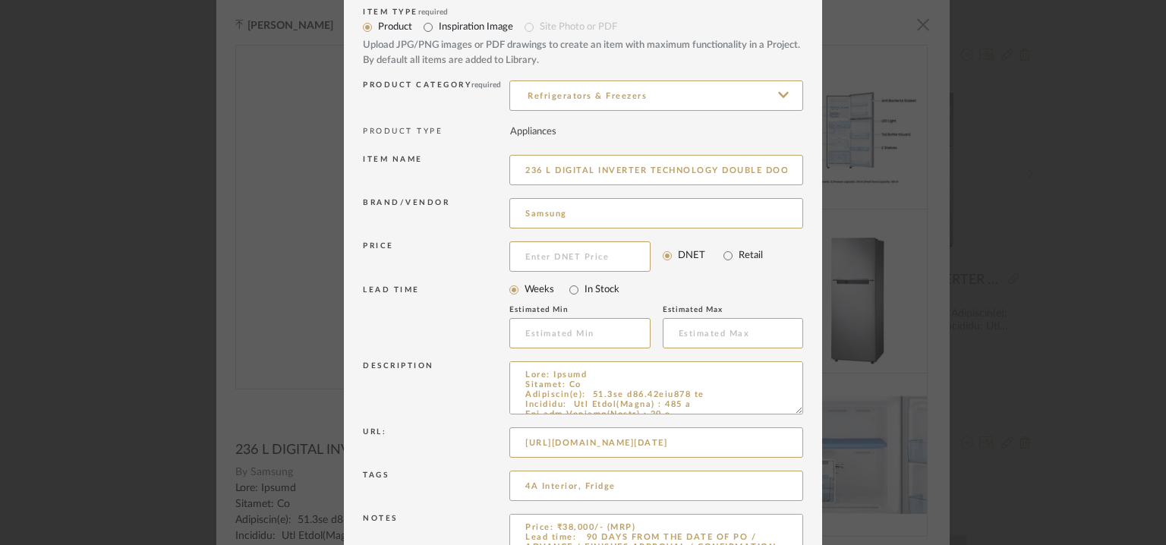
scroll to position [146, 0]
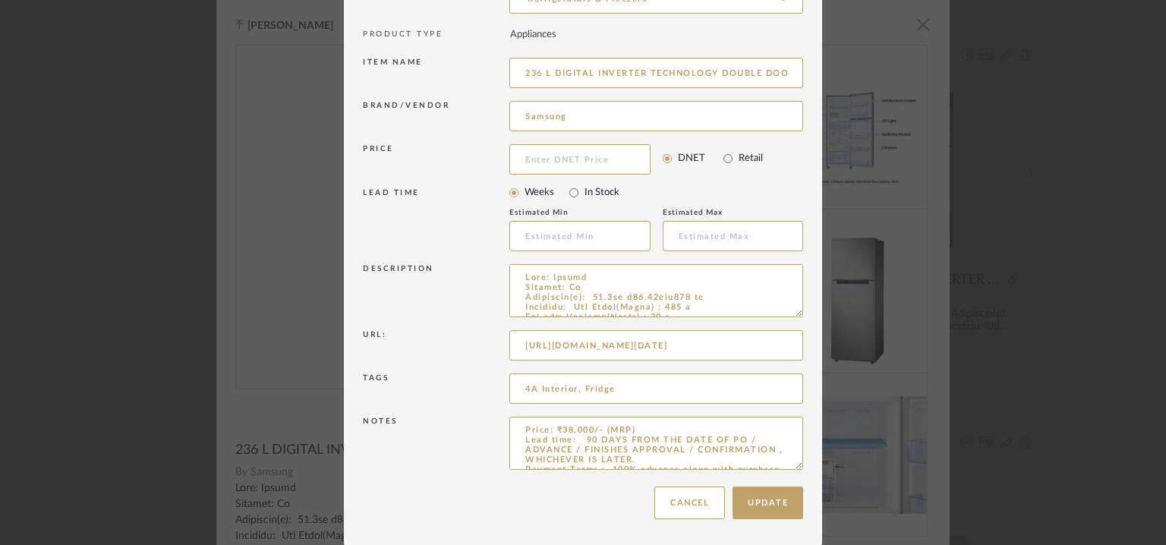
drag, startPoint x: 797, startPoint y: 464, endPoint x: 831, endPoint y: 568, distance: 109.5
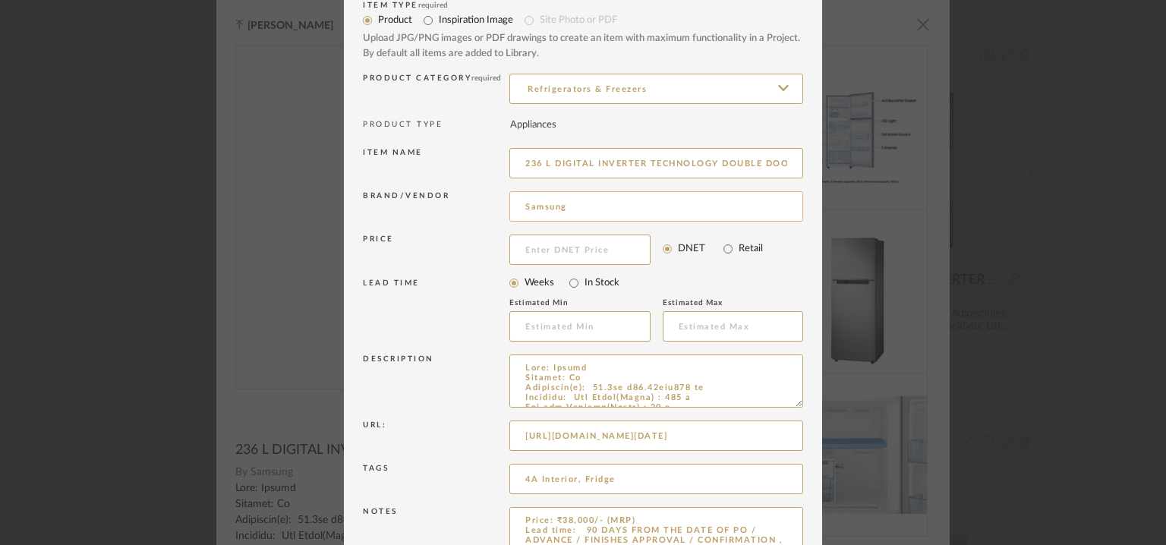
scroll to position [0, 0]
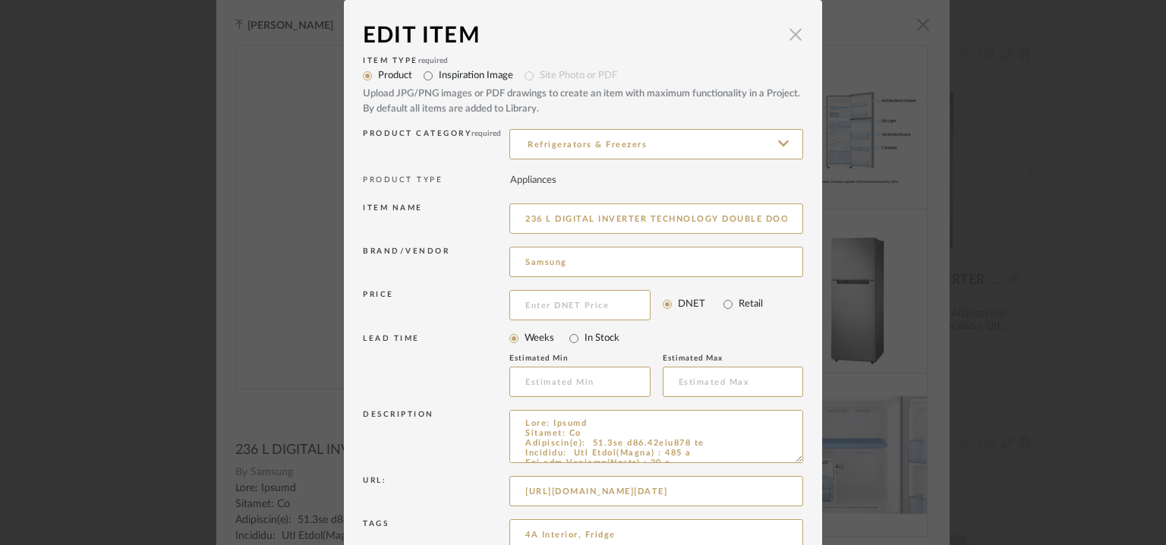
click at [785, 35] on span "button" at bounding box center [796, 34] width 30 height 30
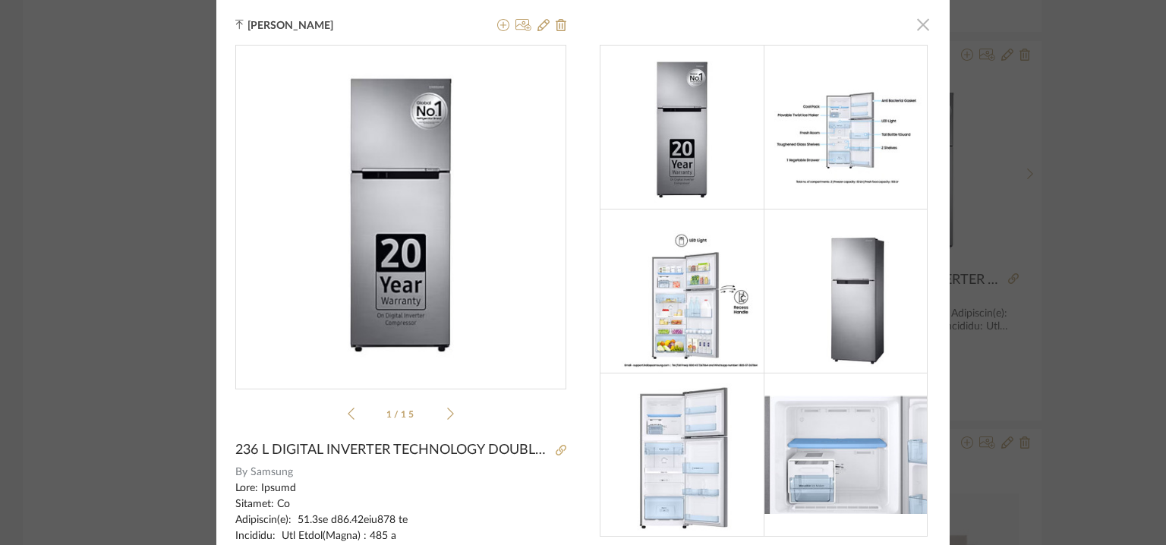
click at [912, 22] on span "button" at bounding box center [923, 24] width 30 height 30
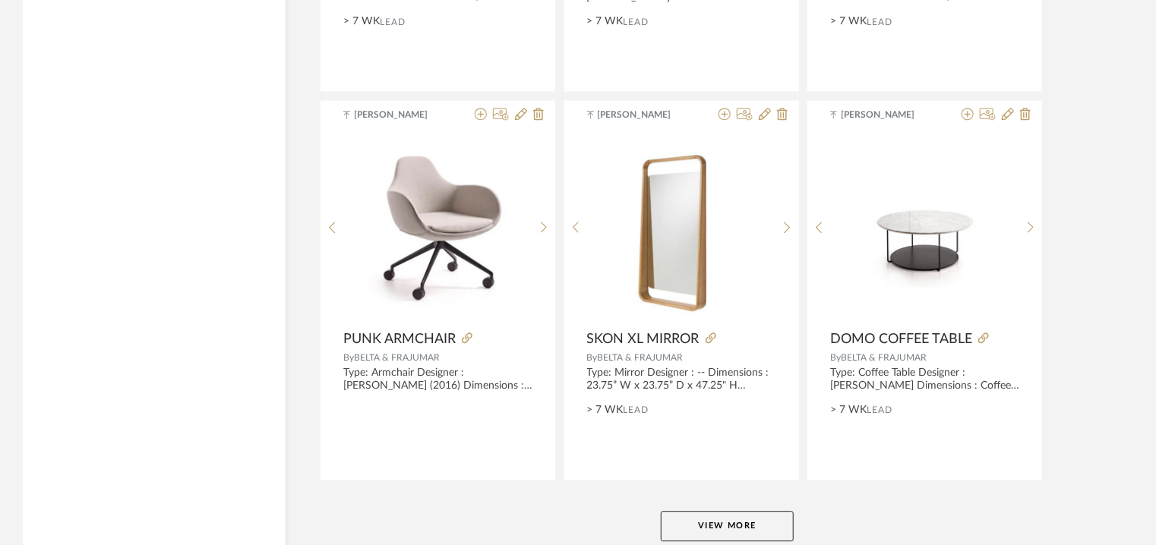
scroll to position [7651, 0]
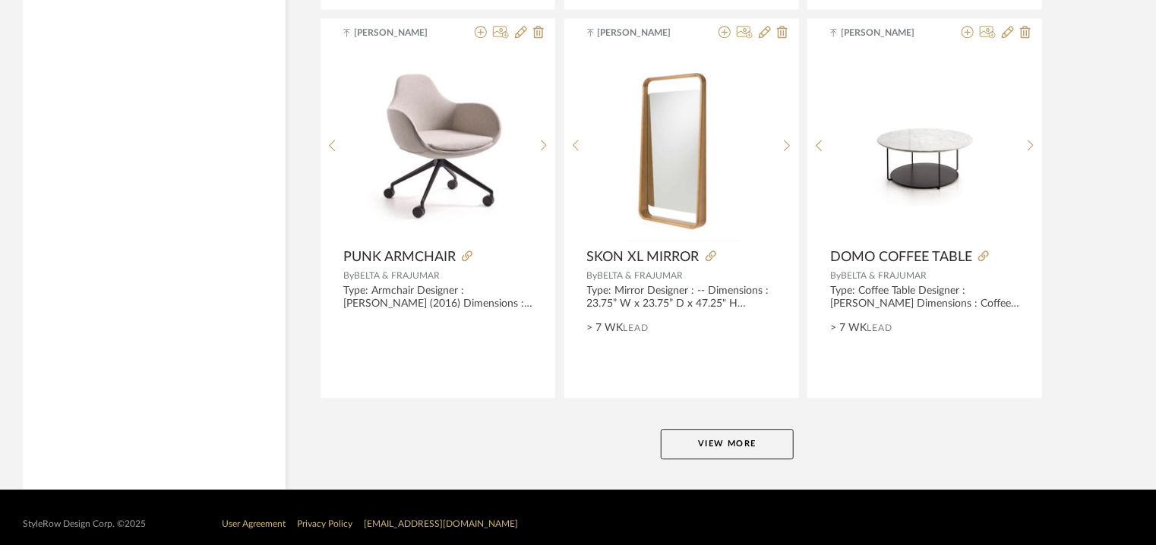
click at [753, 439] on button "View More" at bounding box center [727, 444] width 133 height 30
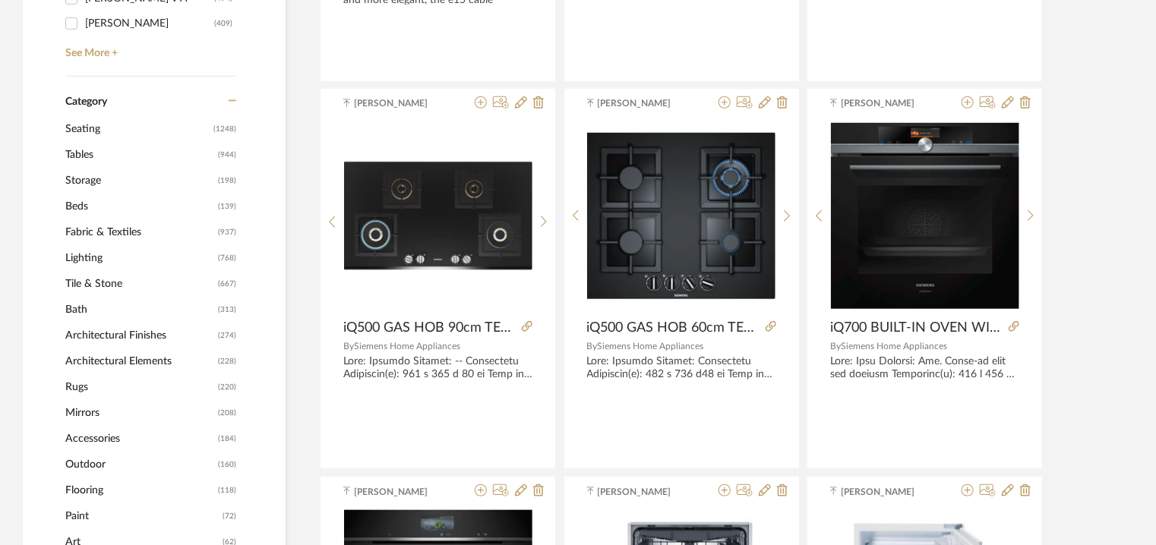
scroll to position [134, 0]
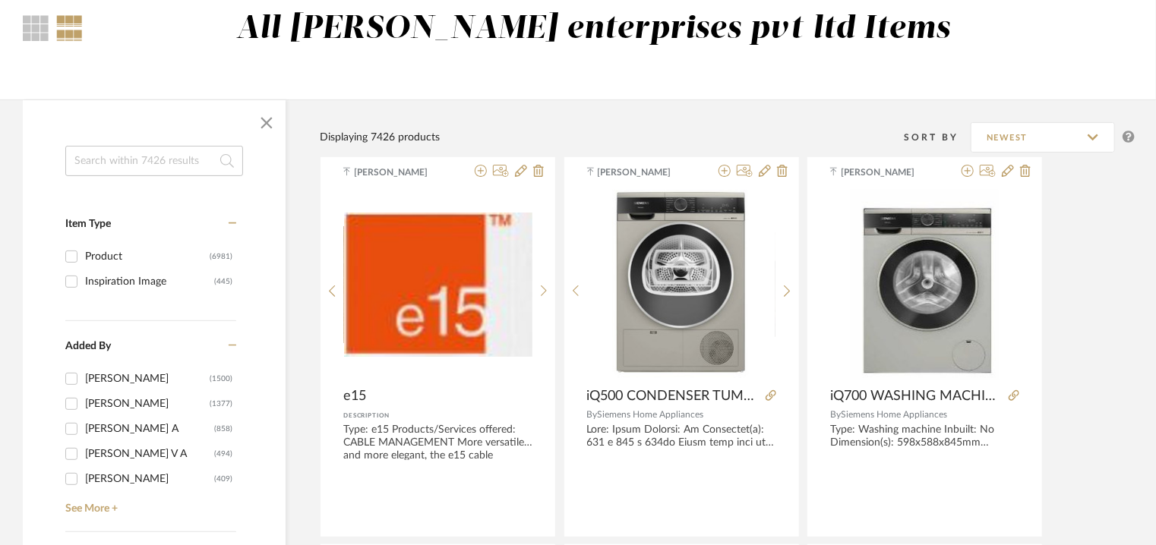
click at [137, 156] on input at bounding box center [154, 161] width 178 height 30
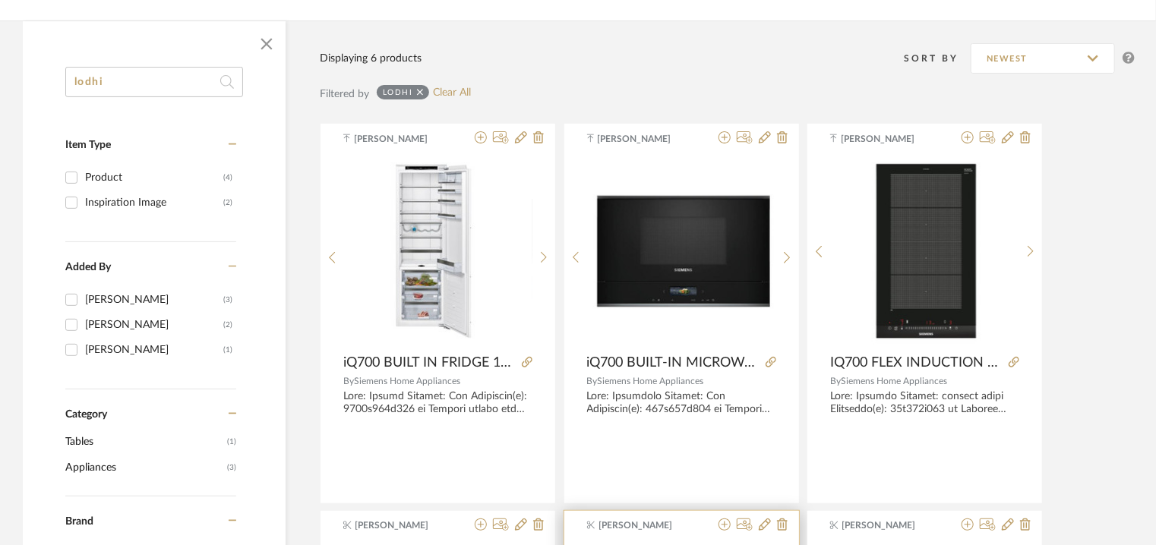
scroll to position [210, 0]
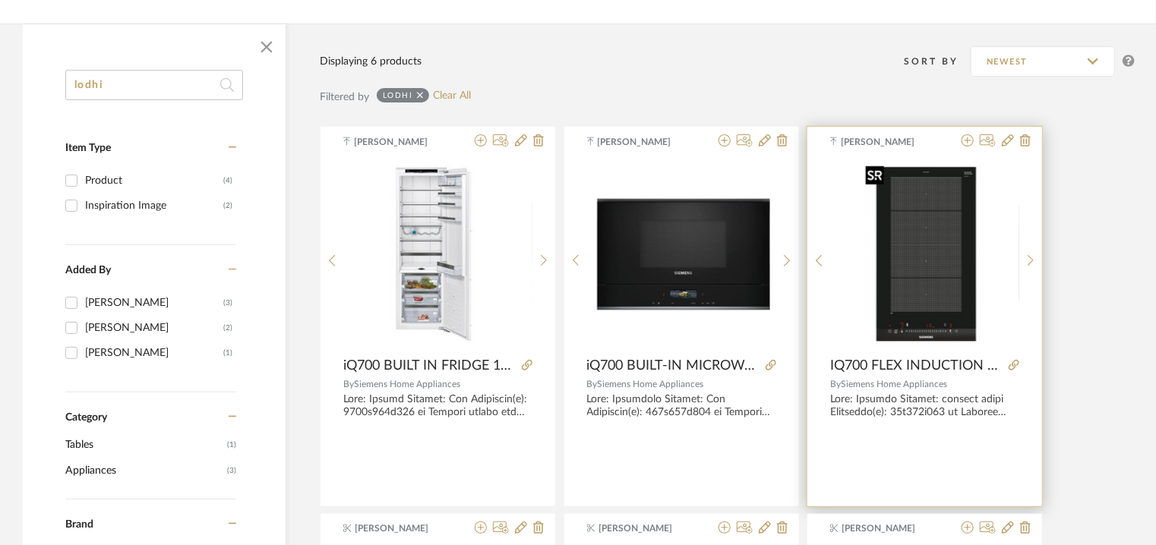
click at [934, 264] on img "0" at bounding box center [925, 254] width 131 height 190
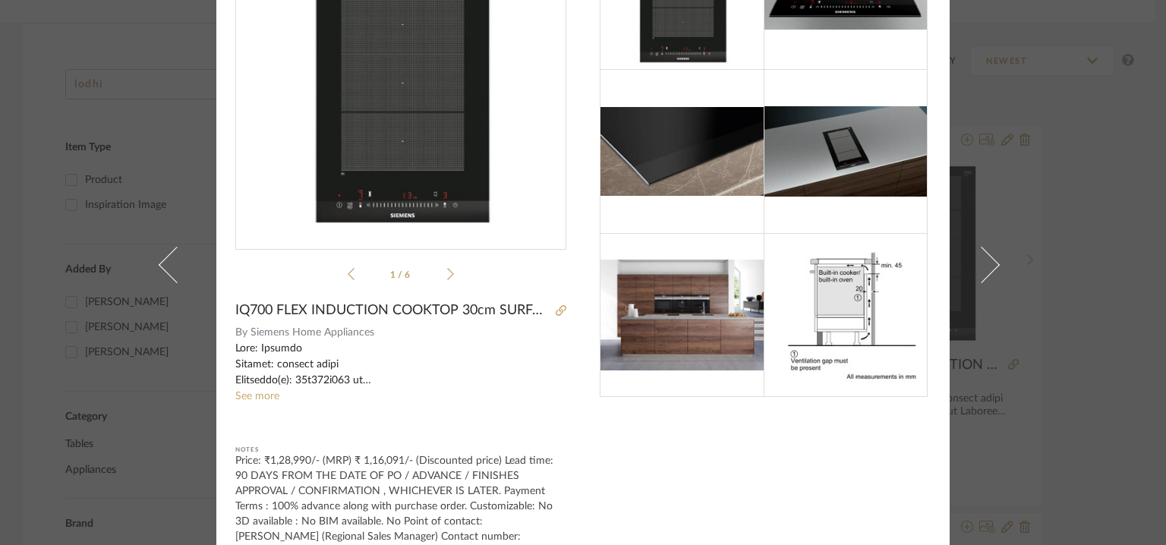
scroll to position [0, 0]
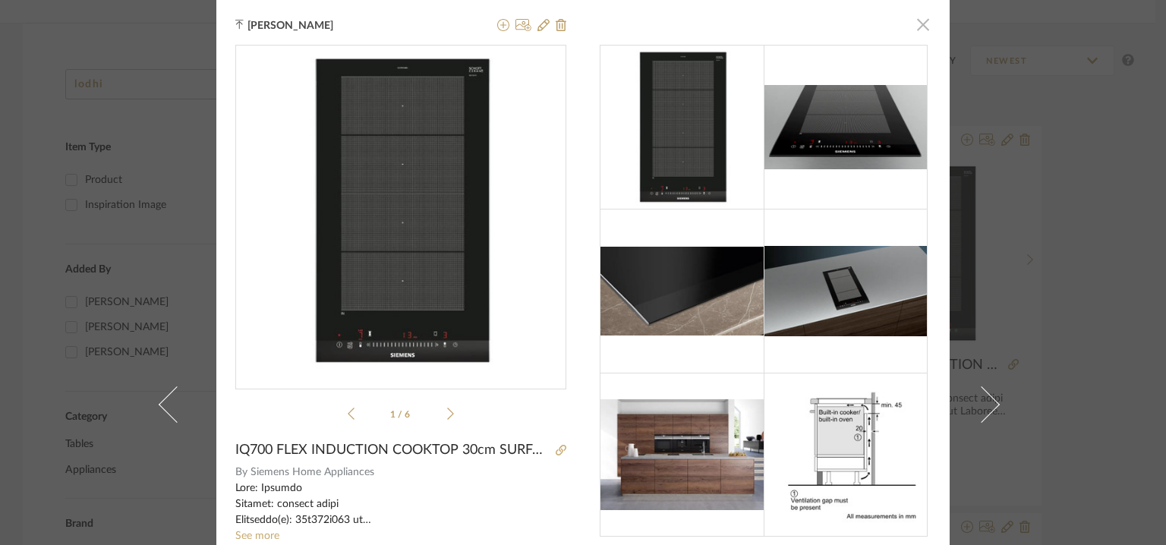
click at [917, 22] on span "button" at bounding box center [923, 24] width 30 height 30
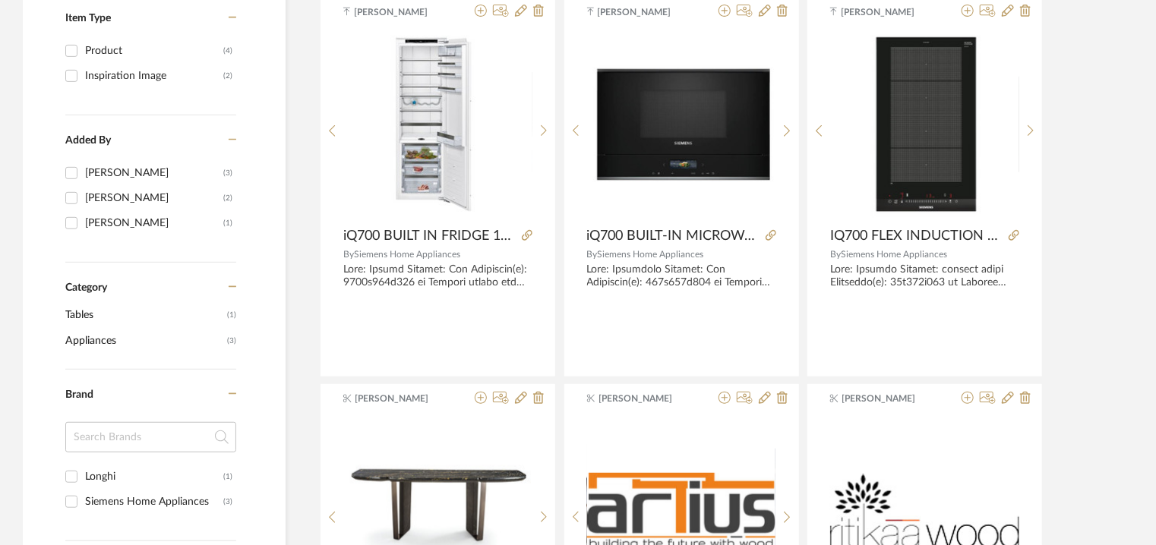
scroll to position [134, 0]
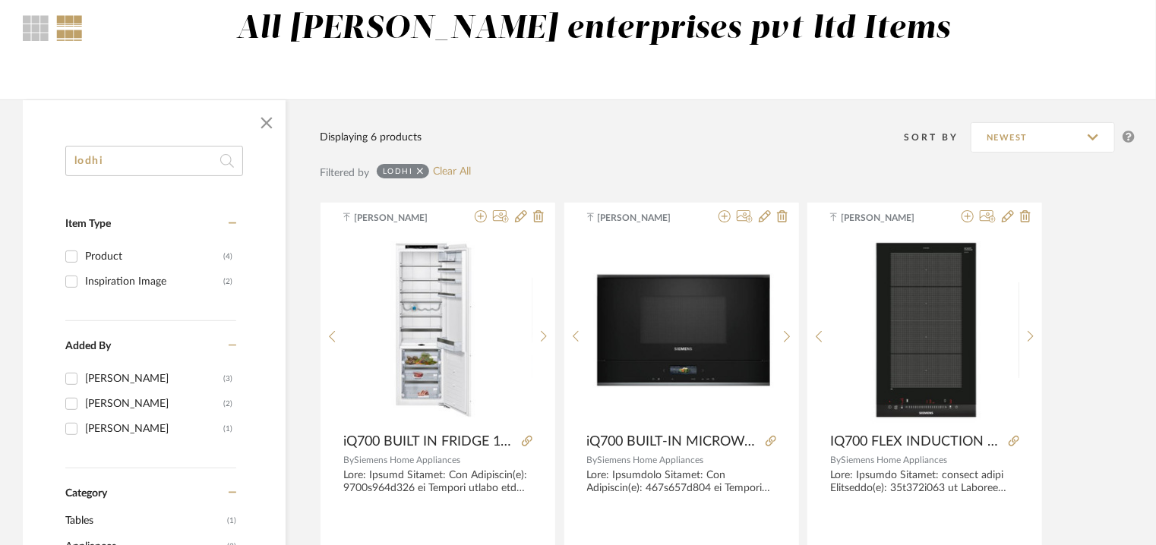
drag, startPoint x: 120, startPoint y: 153, endPoint x: 0, endPoint y: 135, distance: 121.2
type input "4a"
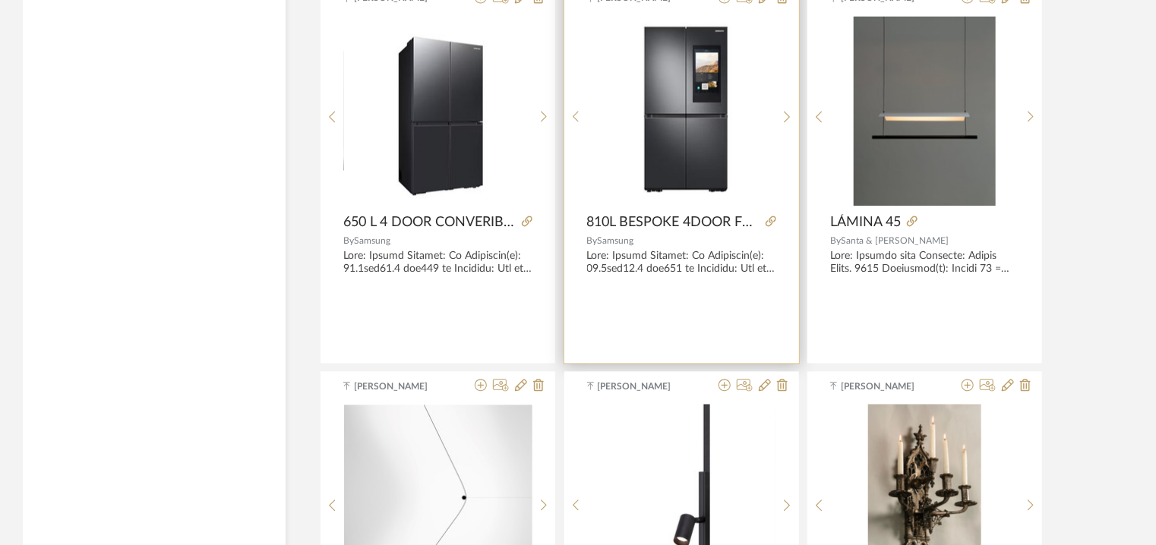
scroll to position [1576, 0]
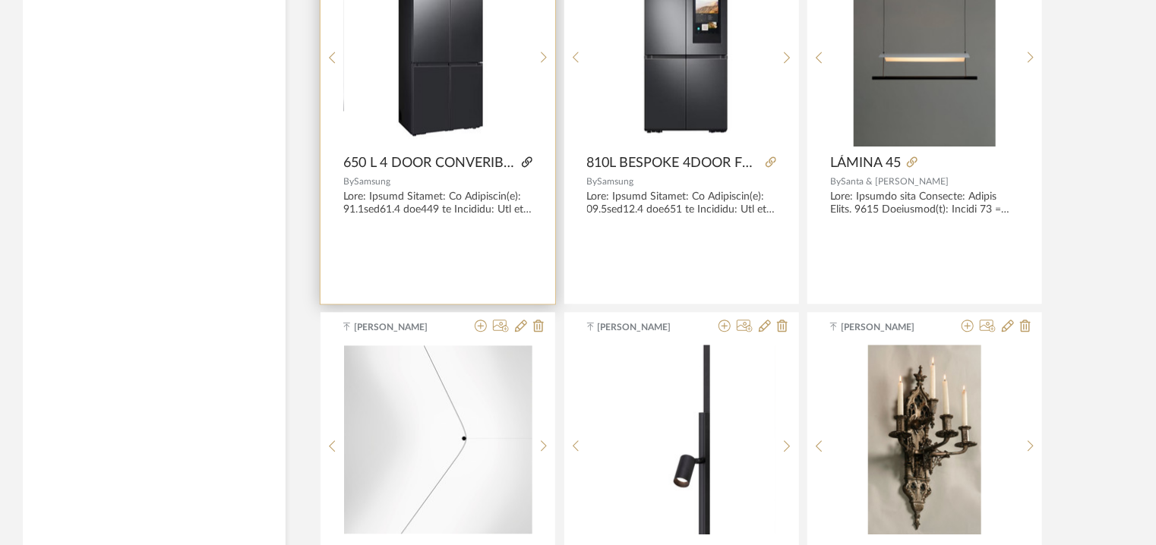
click at [522, 160] on icon at bounding box center [527, 161] width 11 height 11
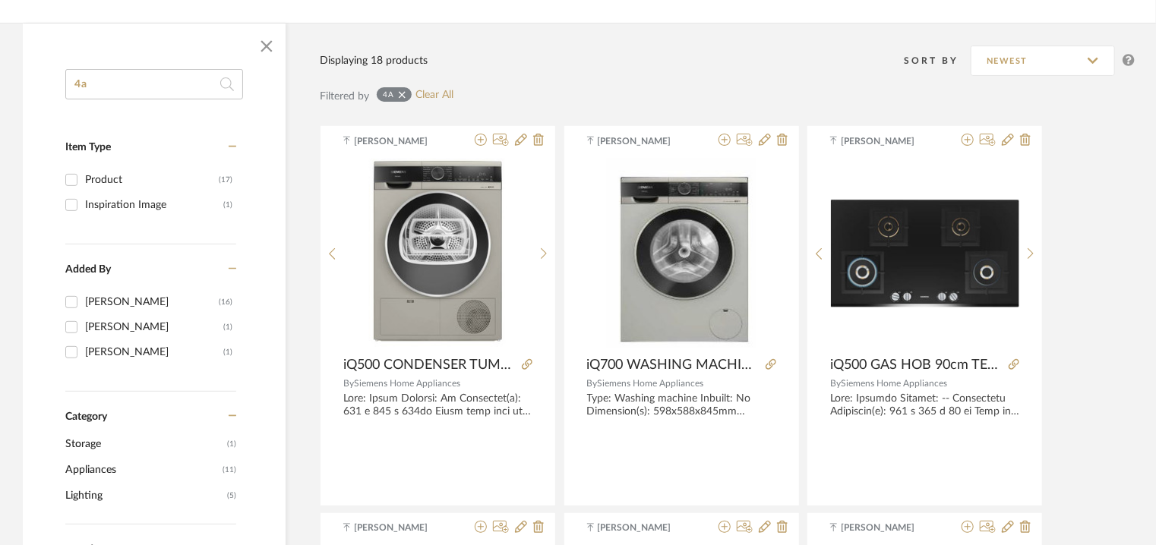
scroll to position [210, 0]
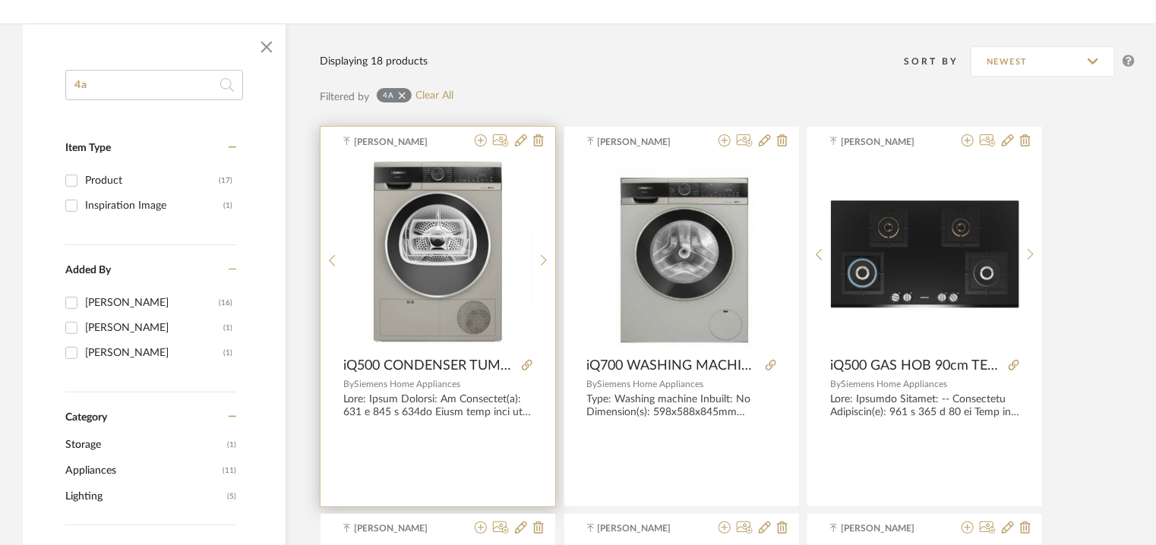
click at [536, 361] on product-name "iQ500 CONDENSER TUMBLE DRYER 9kg SILVER INOX WP41G208IN" at bounding box center [437, 366] width 235 height 17
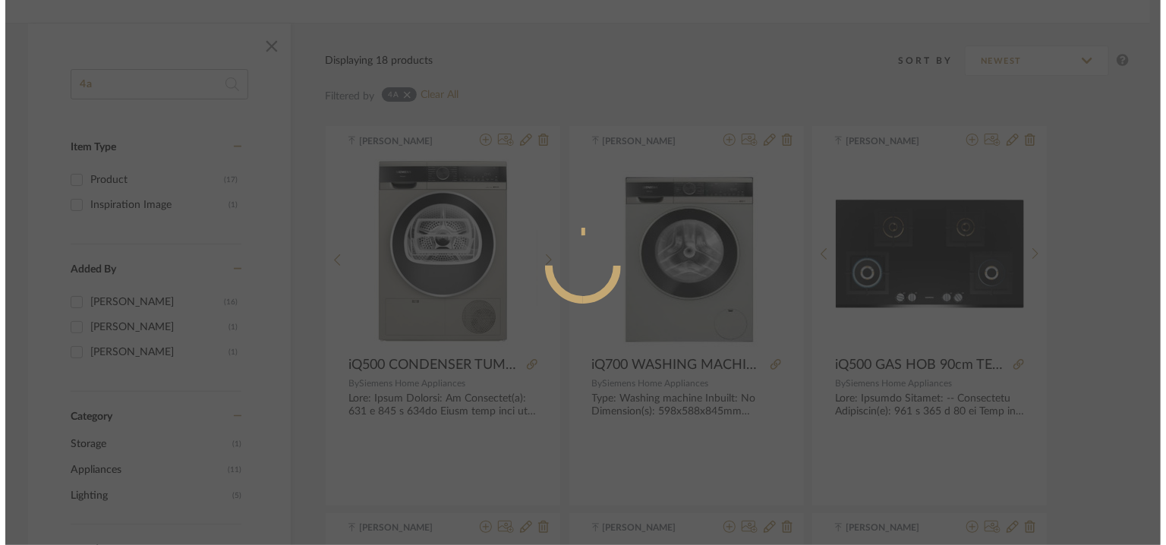
scroll to position [0, 0]
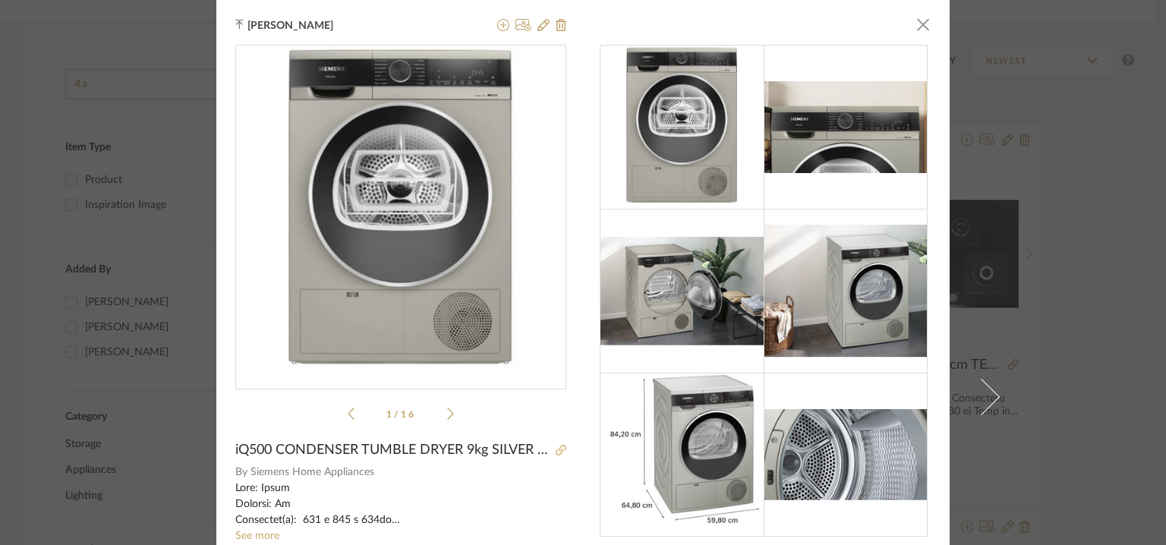
click at [558, 450] on icon at bounding box center [561, 450] width 11 height 11
click at [920, 21] on span "button" at bounding box center [923, 24] width 30 height 30
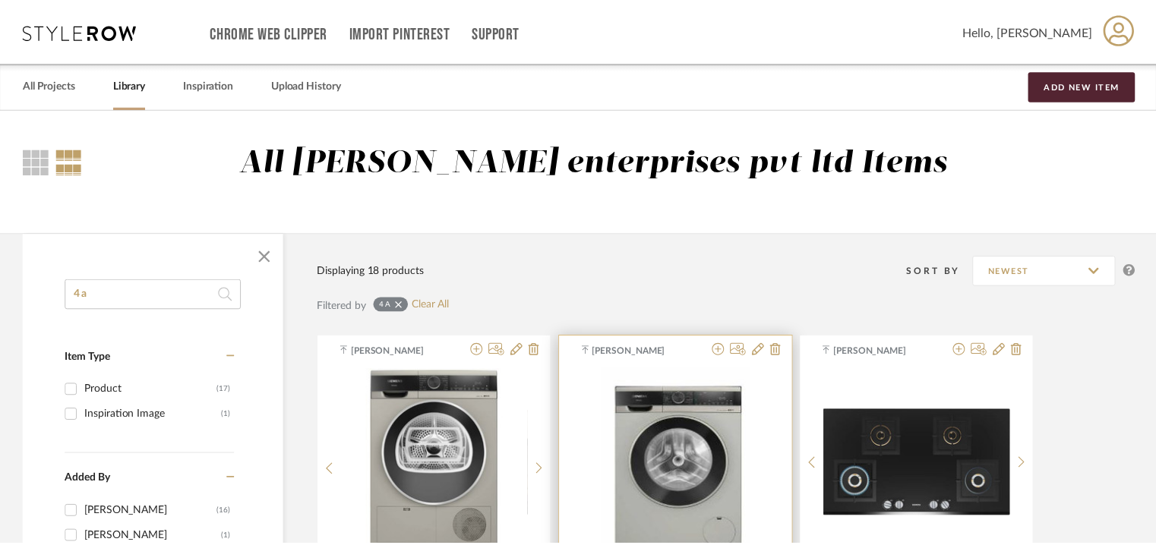
scroll to position [210, 0]
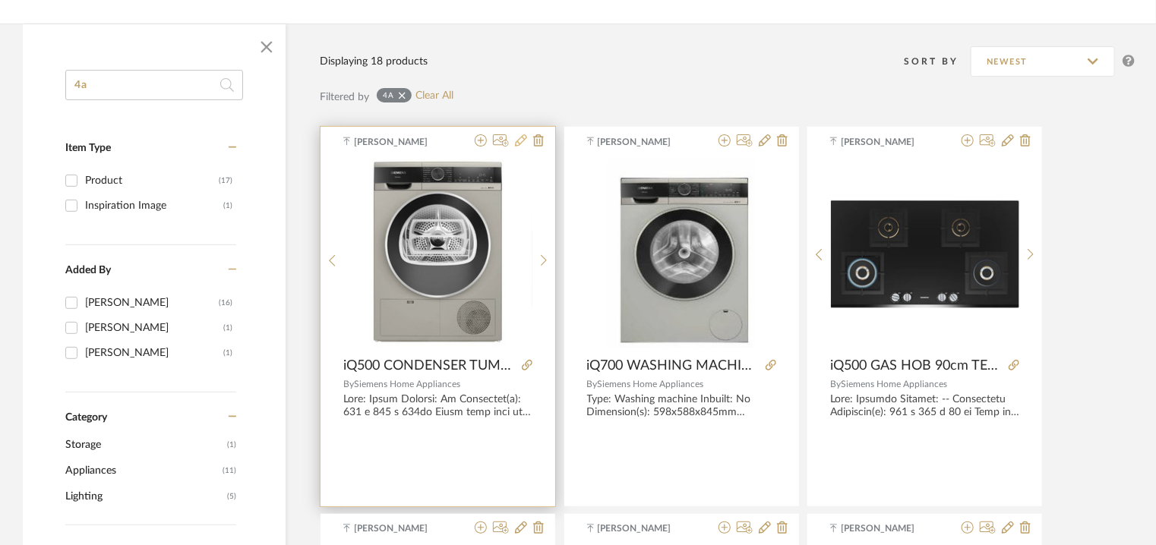
click at [516, 140] on icon at bounding box center [521, 140] width 12 height 12
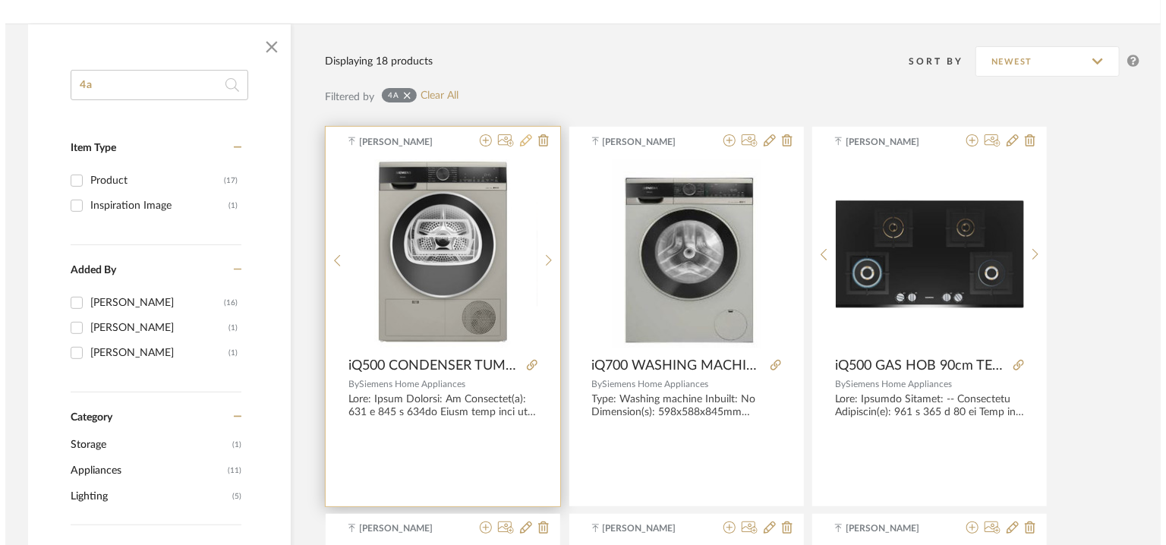
scroll to position [0, 0]
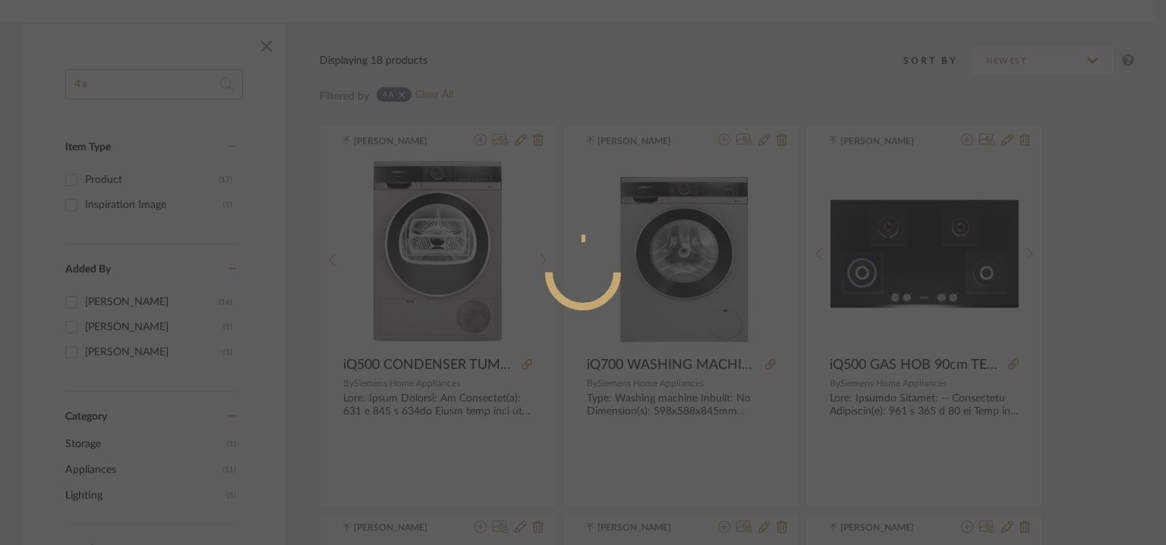
radio input "true"
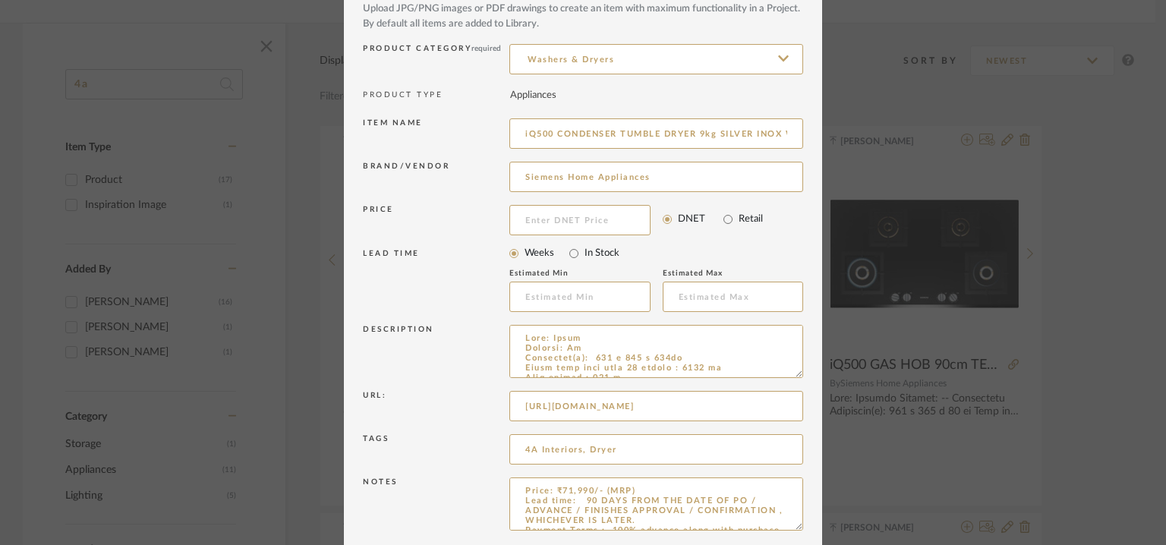
scroll to position [146, 0]
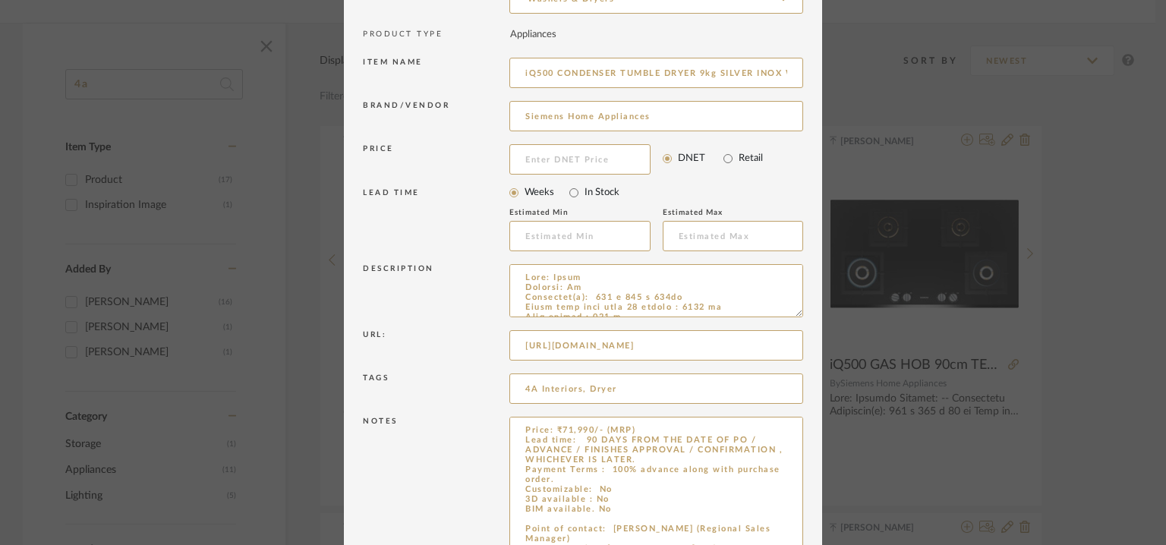
drag, startPoint x: 793, startPoint y: 465, endPoint x: 856, endPoint y: 589, distance: 139.6
click at [856, 335] on html "Chrome Web Clipper Import Pinterest Support All Projects Library Inspiration Up…" at bounding box center [583, 62] width 1166 height 545
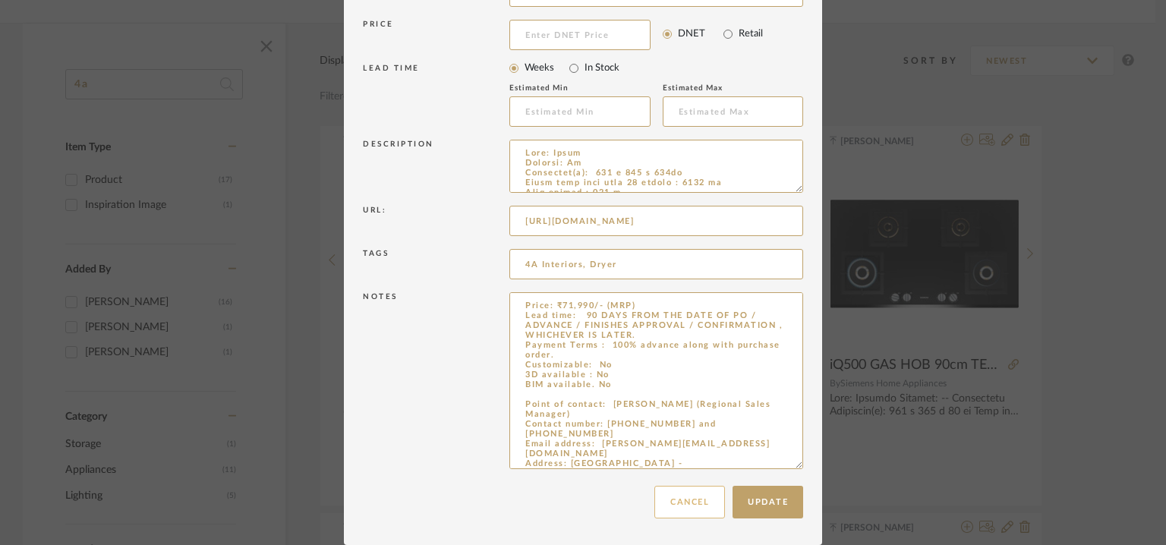
scroll to position [82, 0]
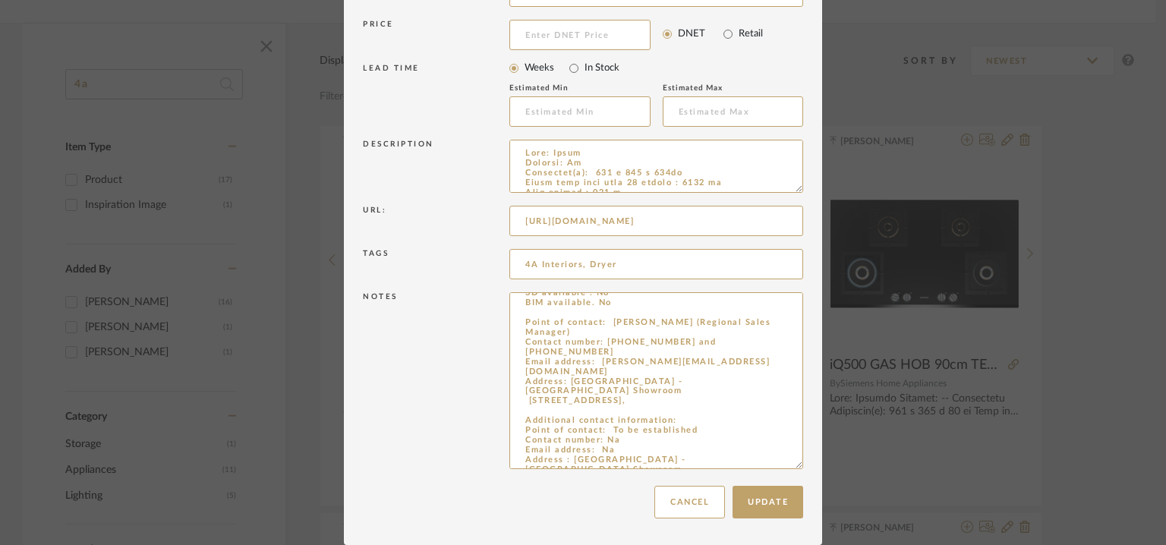
drag, startPoint x: 519, startPoint y: 403, endPoint x: 689, endPoint y: 518, distance: 204.5
click at [680, 514] on mat-dialog-content "Edit Item × Item Type required Product Inspiration Image Site Photo or PDF Uplo…" at bounding box center [583, 138] width 440 height 778
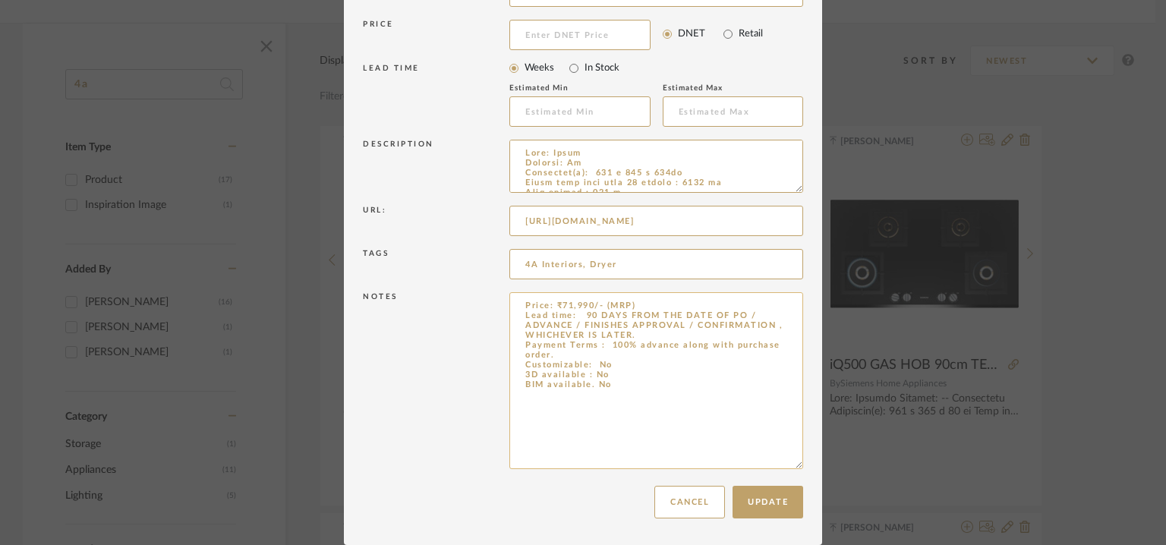
scroll to position [0, 0]
paste textarea "Point of contact: To be established (India dealer) Contact number: [PHONE_NUMBE…"
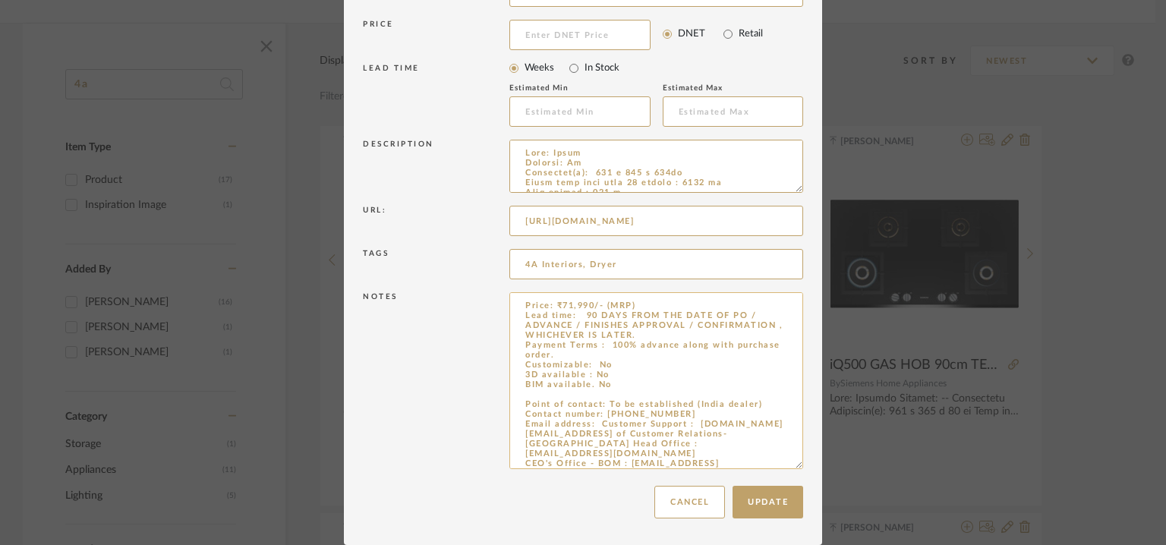
drag, startPoint x: 578, startPoint y: 313, endPoint x: 633, endPoint y: 333, distance: 59.1
click at [633, 333] on textarea "Price: ₹71,990/- (MRP) Lead time: 90 DAYS FROM THE DATE OF PO / ADVANCE / FINIS…" at bounding box center [656, 380] width 294 height 177
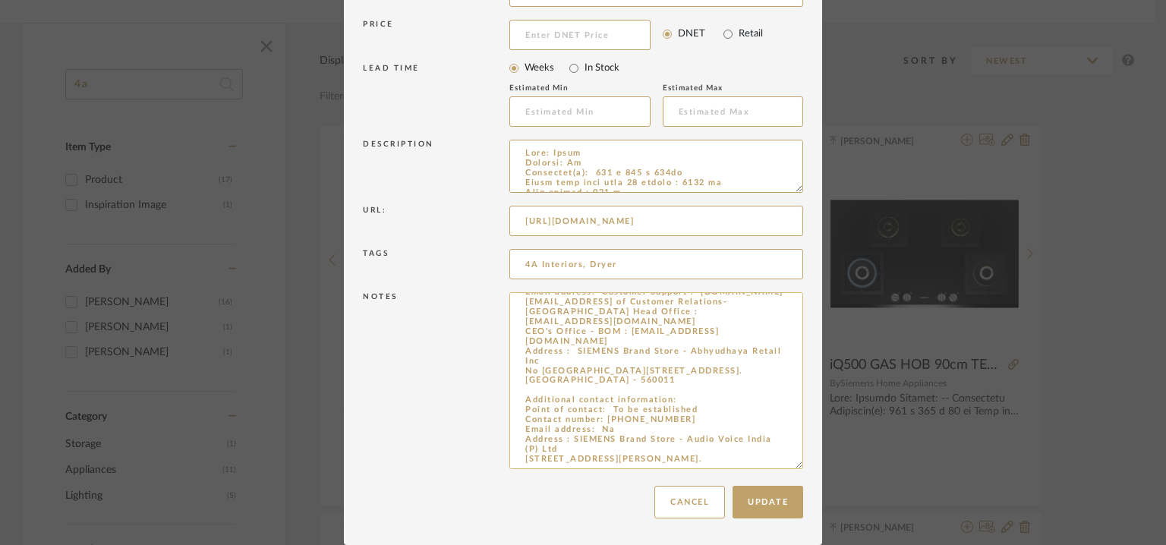
scroll to position [112, 0]
type textarea "Price: ₹71,990/- (MRP) Lead time: No Customizable: No 3D available : No BIM ava…"
click at [784, 499] on button "Update" at bounding box center [768, 502] width 71 height 33
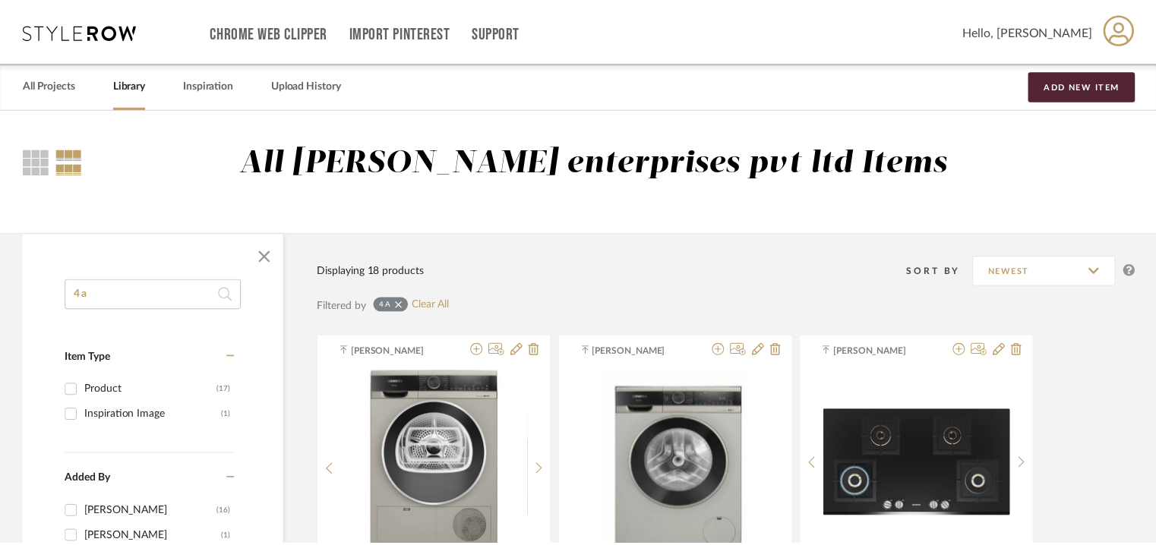
scroll to position [210, 0]
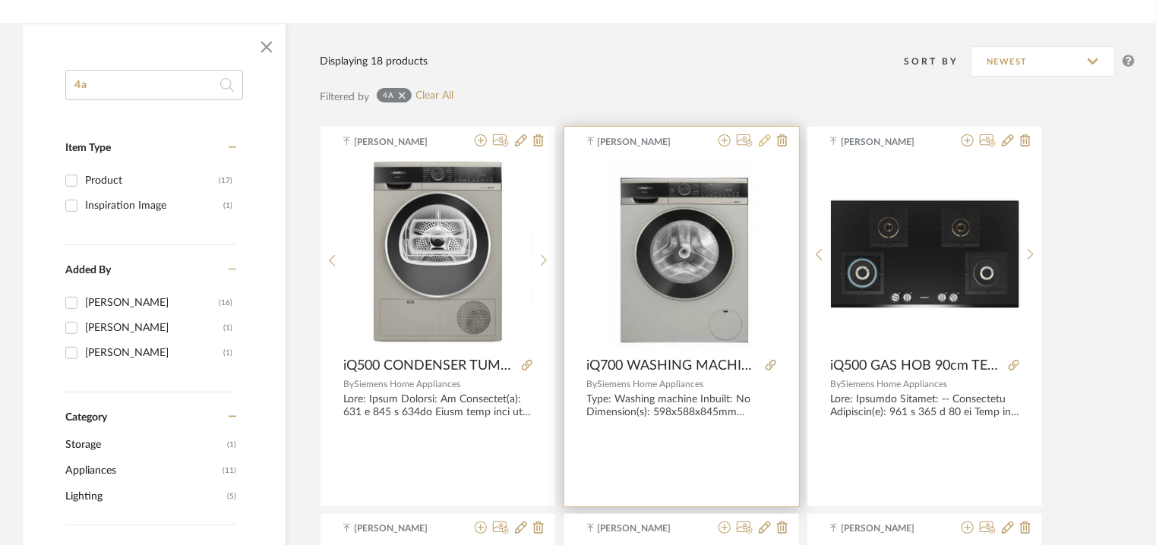
click at [766, 139] on icon at bounding box center [765, 140] width 12 height 12
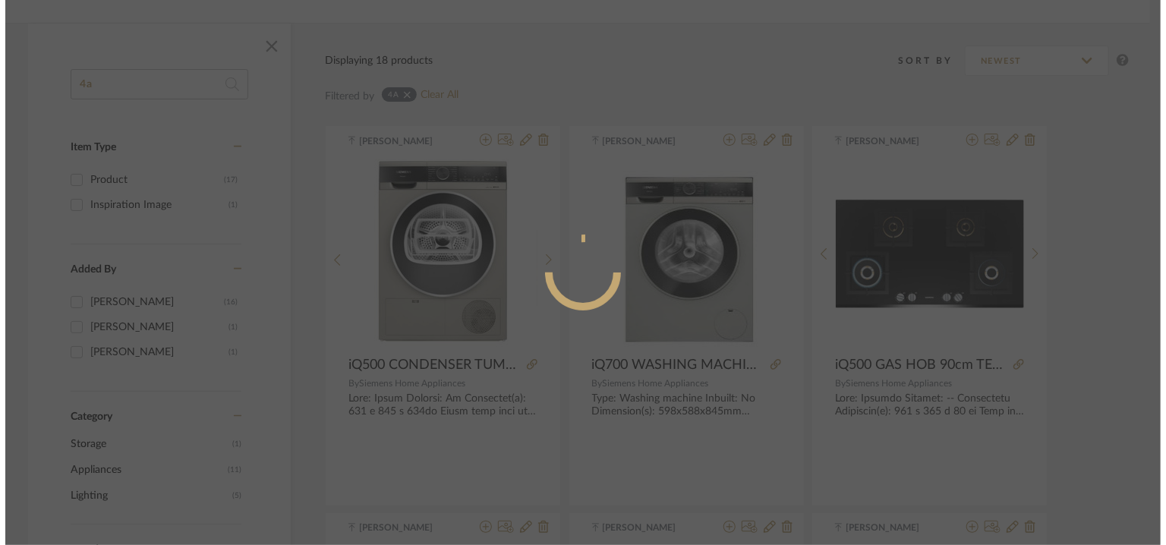
scroll to position [0, 0]
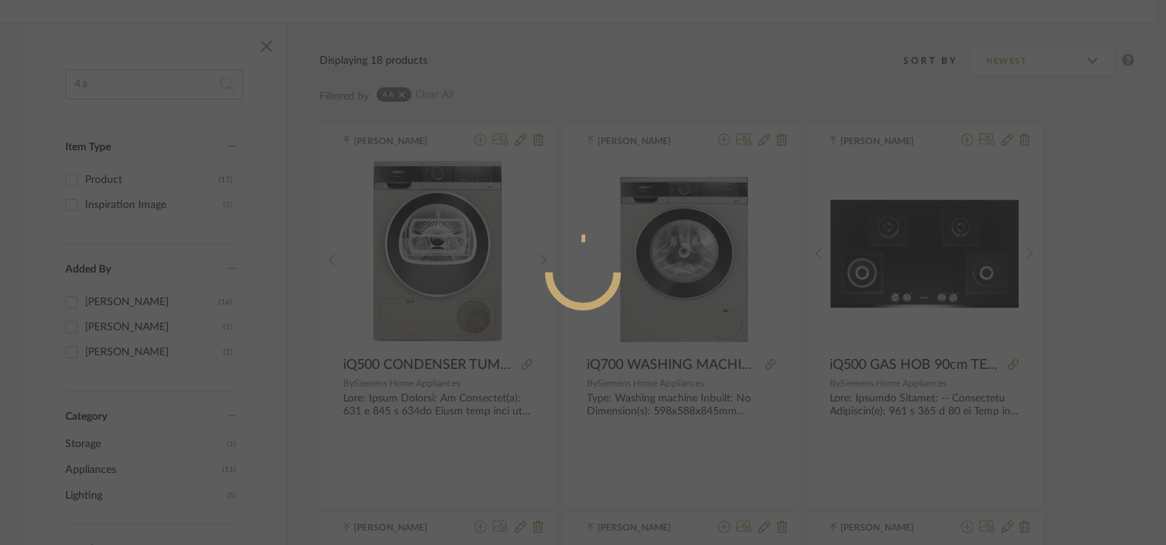
radio input "true"
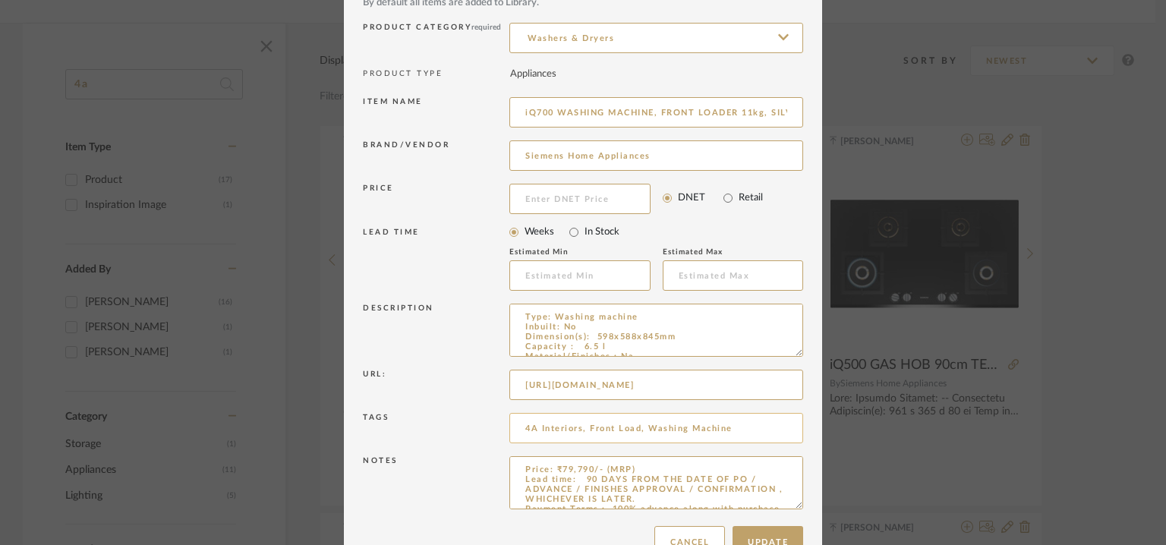
scroll to position [146, 0]
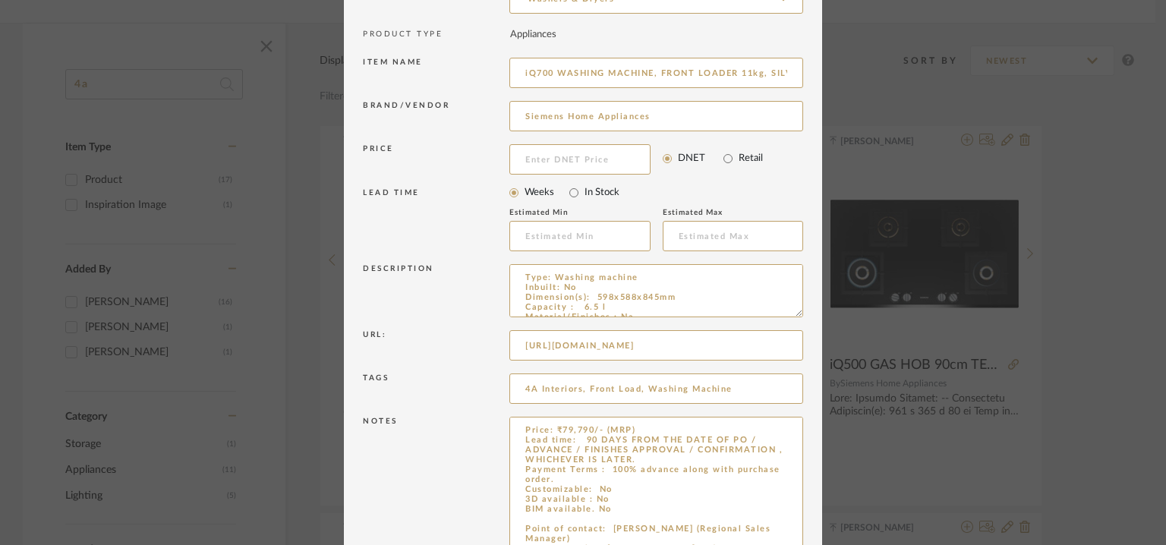
drag, startPoint x: 795, startPoint y: 467, endPoint x: 861, endPoint y: 589, distance: 139.0
click at [861, 335] on html "Chrome Web Clipper Import Pinterest Support All Projects Library Inspiration Up…" at bounding box center [583, 62] width 1166 height 545
drag, startPoint x: 547, startPoint y: 481, endPoint x: 577, endPoint y: 441, distance: 49.8
click at [577, 441] on textarea "Price: ₹79,790/- (MRP) Lead time: 90 DAYS FROM THE DATE OF PO / ADVANCE / FINIS…" at bounding box center [656, 504] width 294 height 175
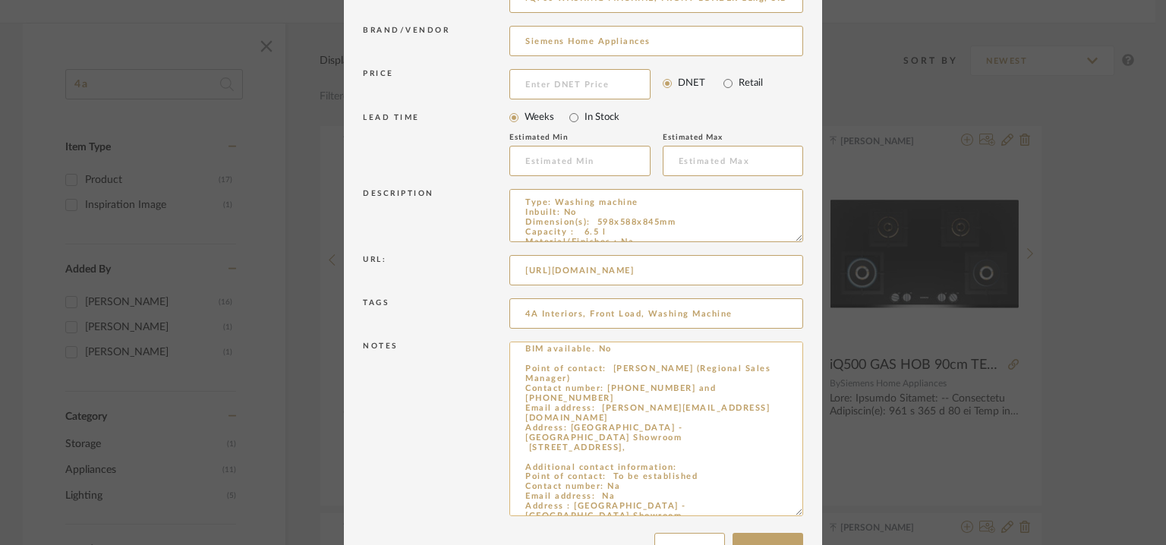
scroll to position [267, 0]
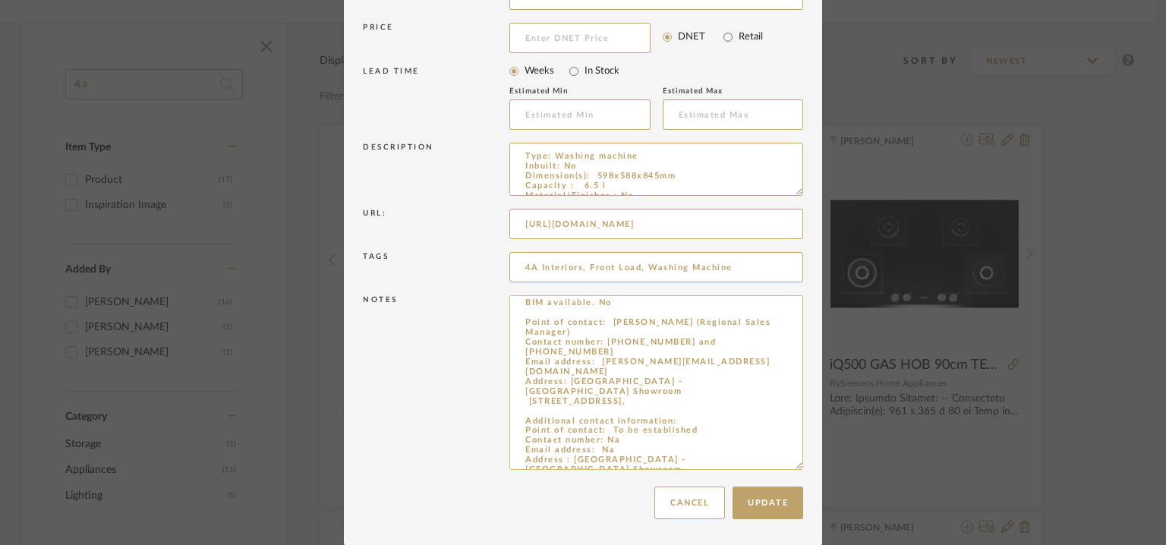
drag, startPoint x: 576, startPoint y: 380, endPoint x: 753, endPoint y: 468, distance: 198.0
click at [753, 468] on textarea "Price: ₹79,790/- (MRP) Lead time: No. Customizable: No 3D available : No BIM av…" at bounding box center [656, 382] width 294 height 175
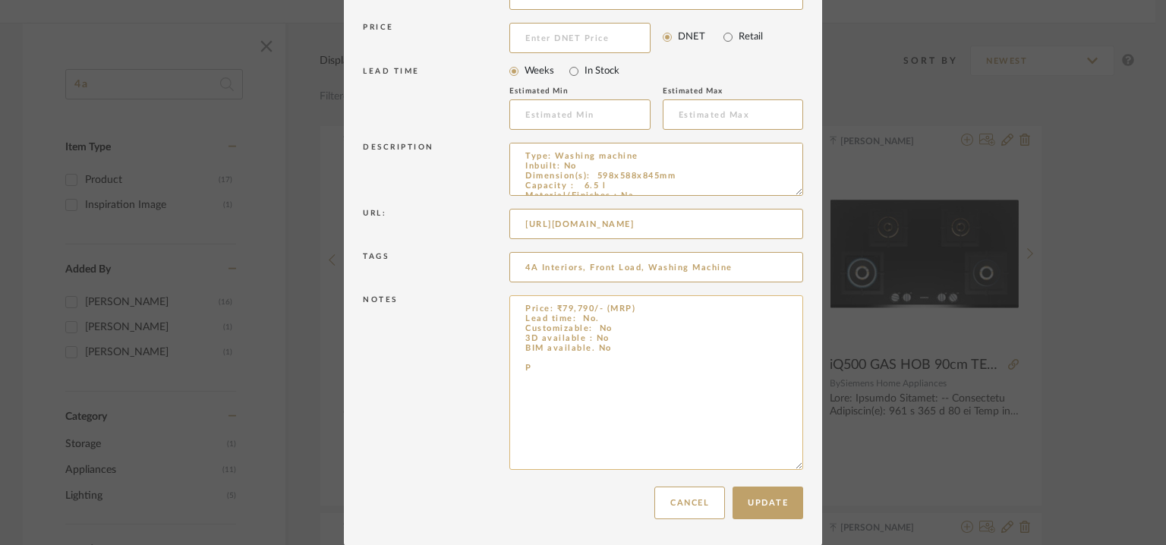
scroll to position [0, 0]
paste textarea "Point of contact: To be established (India dealer) Contact number: [PHONE_NUMBE…"
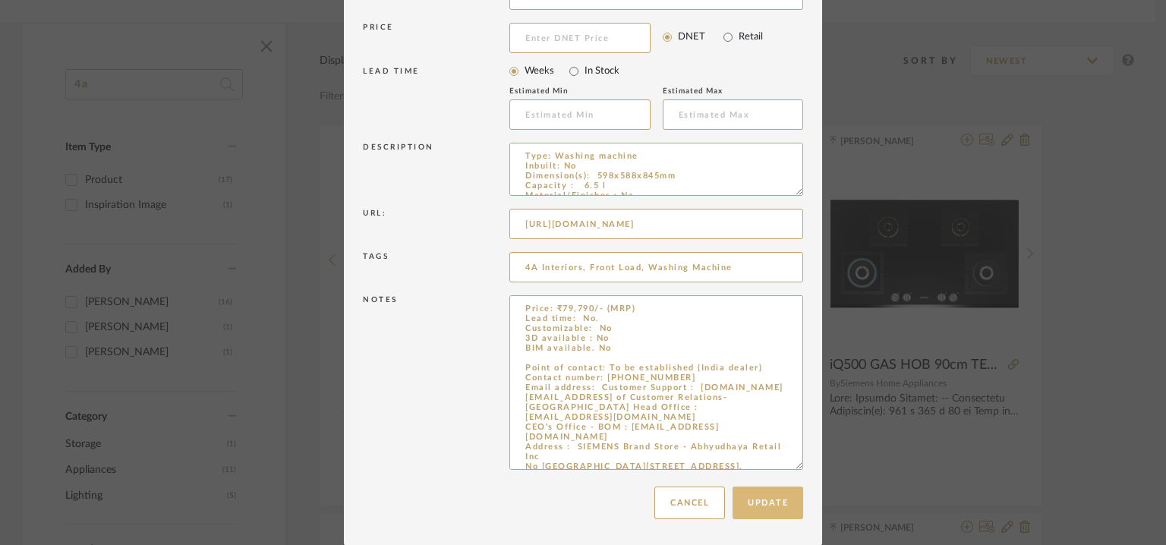
type textarea "Price: ₹79,790/- (MRP) Lead time: No. Customizable: No 3D available : No BIM av…"
click at [774, 498] on button "Update" at bounding box center [768, 503] width 71 height 33
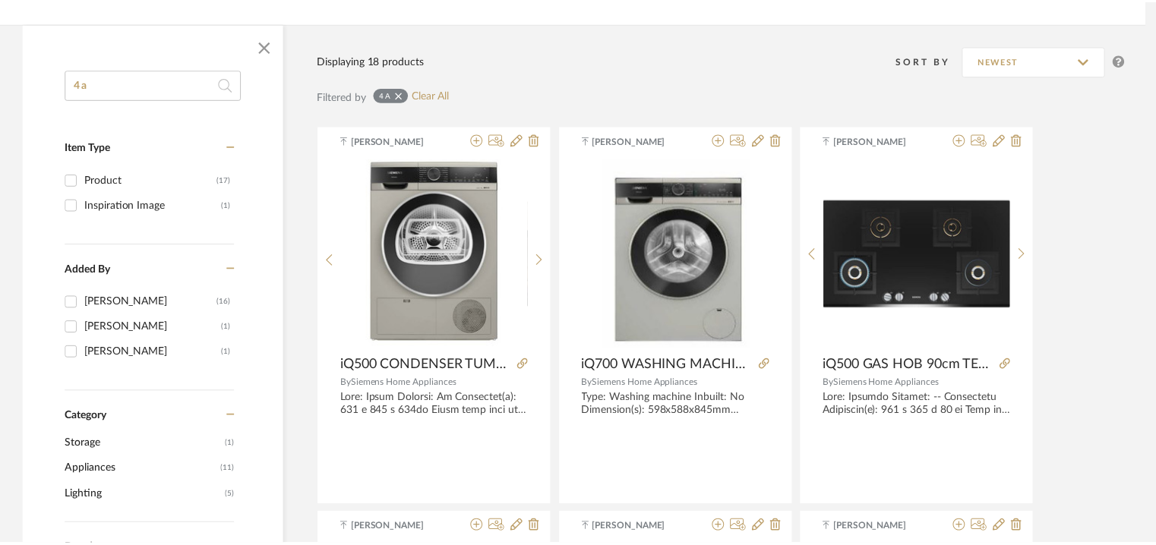
scroll to position [210, 0]
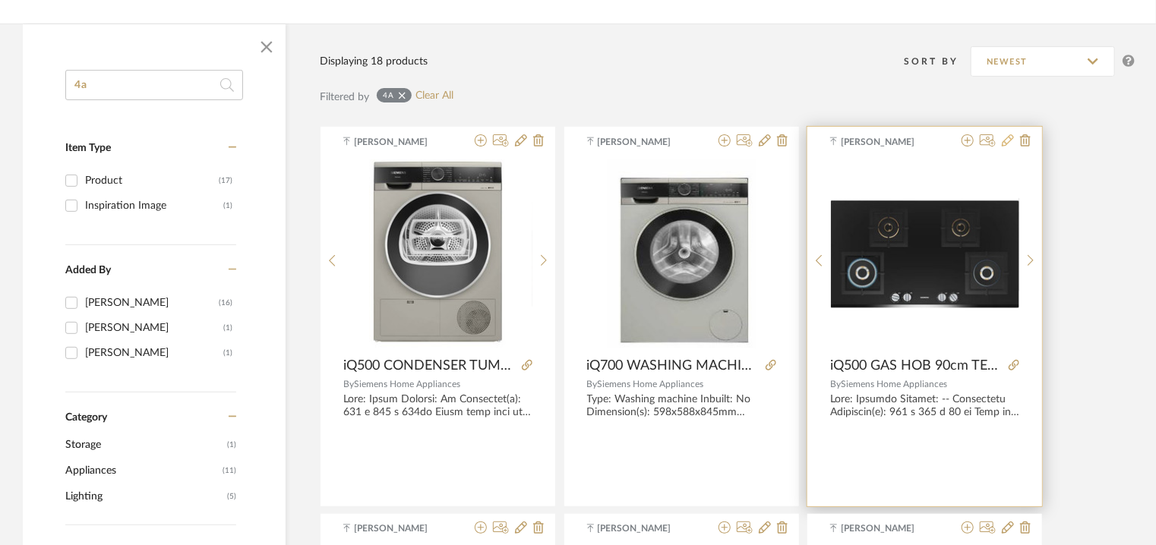
click at [1008, 139] on icon at bounding box center [1008, 140] width 12 height 12
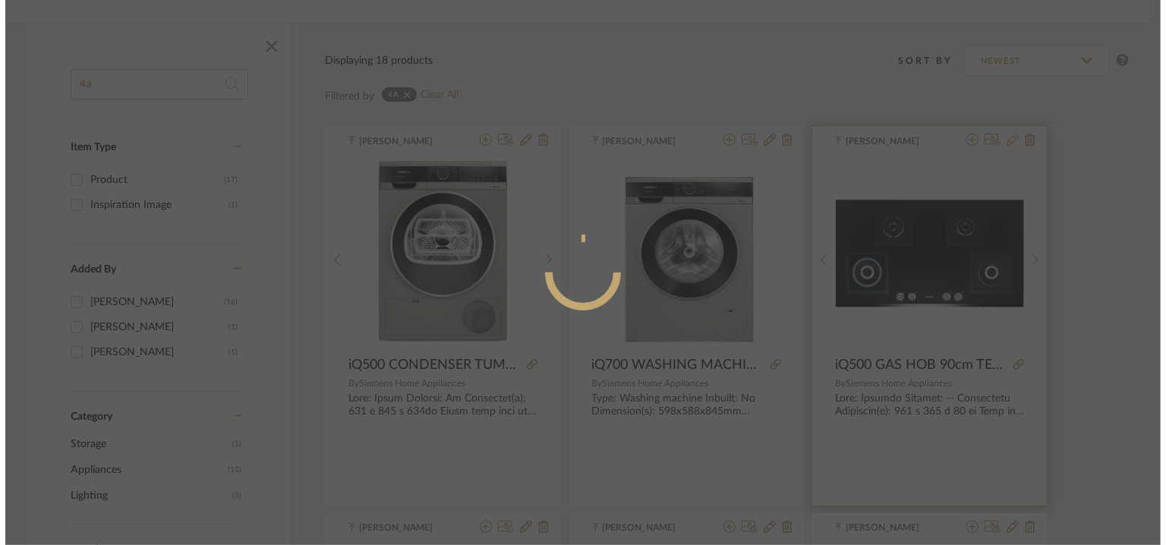
scroll to position [0, 0]
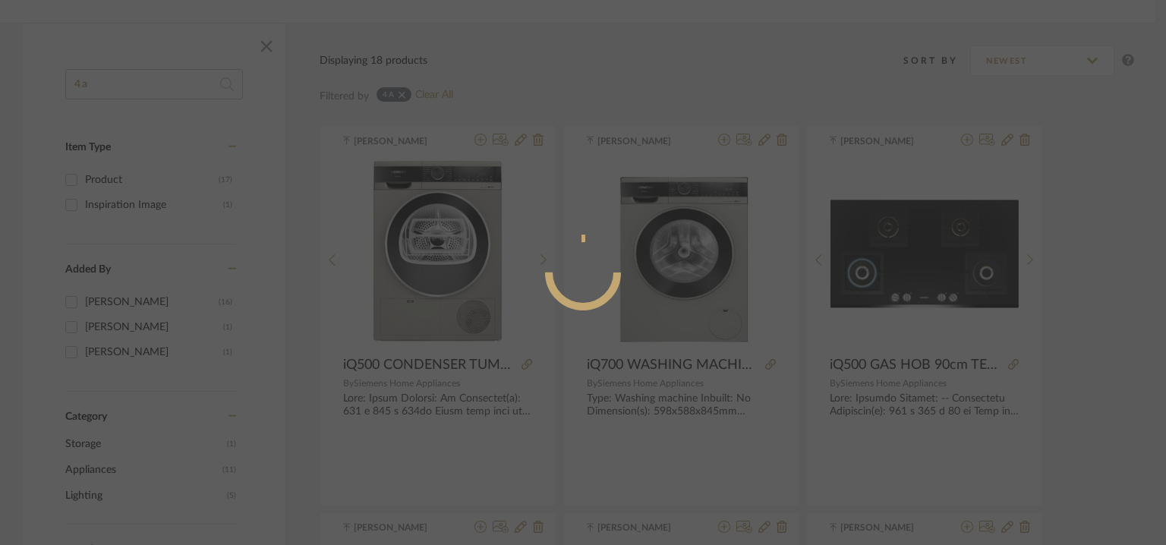
radio input "true"
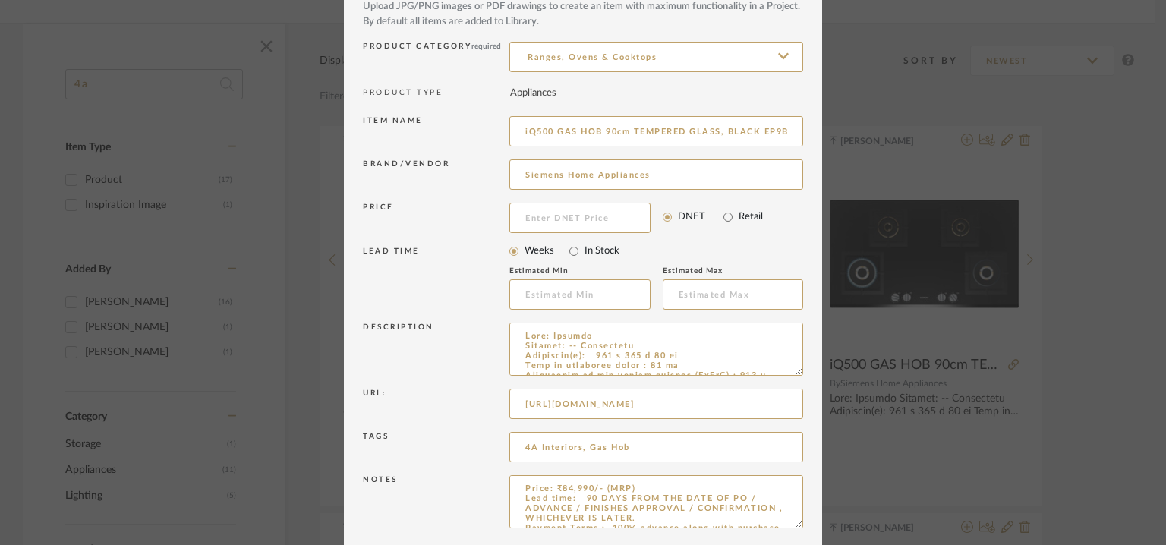
scroll to position [146, 0]
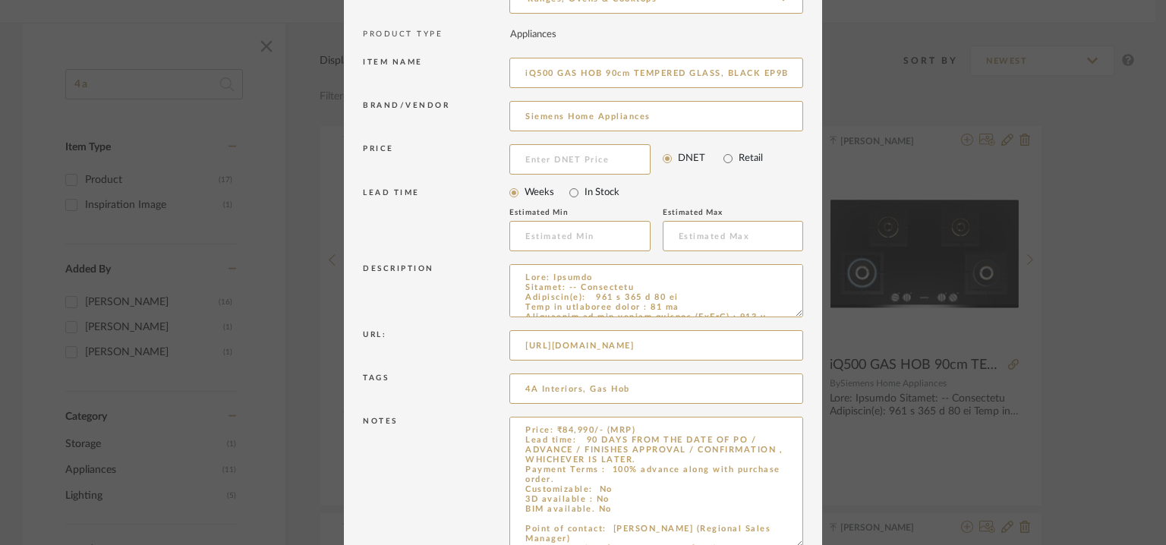
drag, startPoint x: 791, startPoint y: 463, endPoint x: 819, endPoint y: 589, distance: 129.0
click at [819, 335] on html "Chrome Web Clipper Import Pinterest Support All Projects Library Inspiration Up…" at bounding box center [583, 62] width 1166 height 545
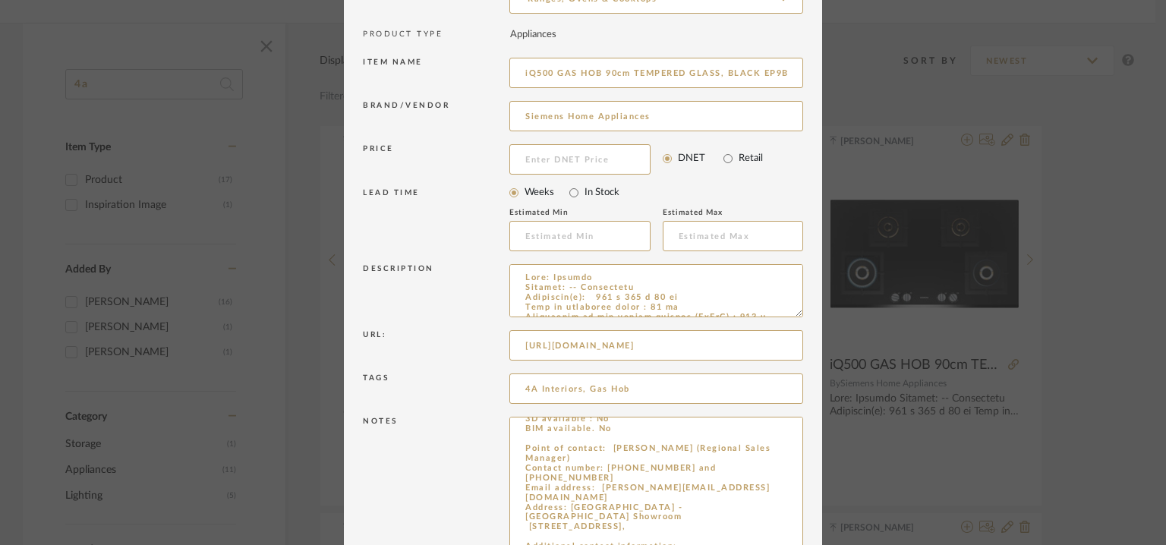
scroll to position [272, 0]
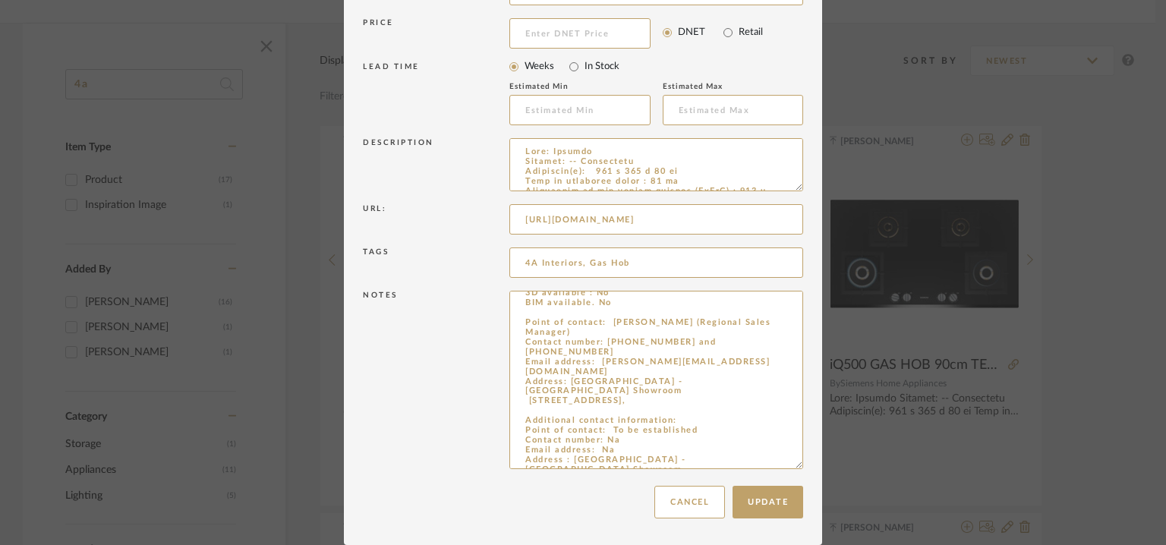
drag, startPoint x: 513, startPoint y: 449, endPoint x: 817, endPoint y: 589, distance: 335.3
click at [817, 335] on html "Chrome Web Clipper Import Pinterest Support All Projects Library Inspiration Up…" at bounding box center [583, 62] width 1166 height 545
paste textarea "Point of contact: To be established (India dealer) Contact number: [PHONE_NUMBE…"
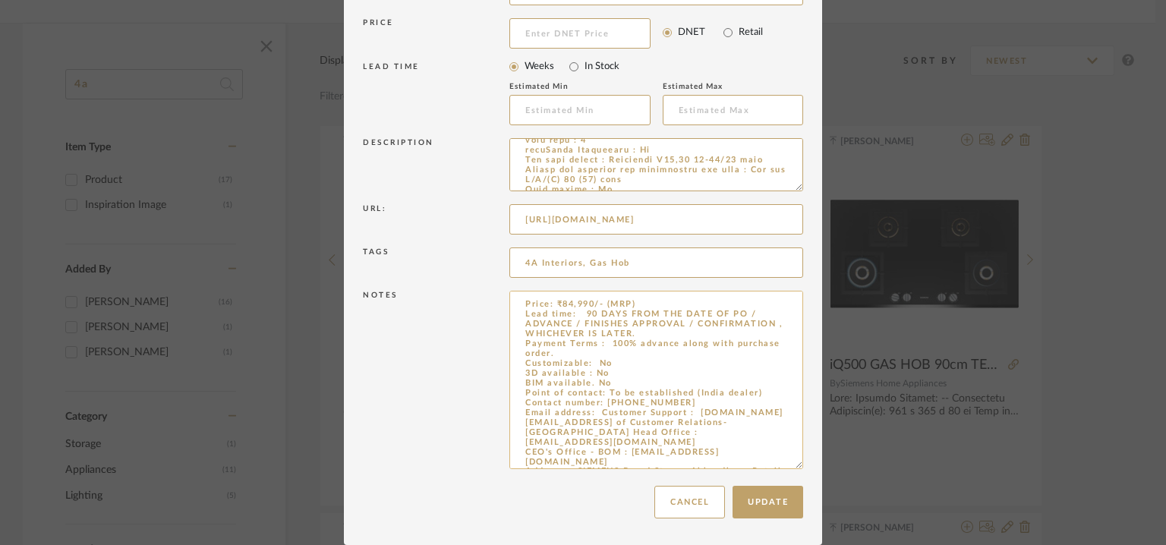
drag, startPoint x: 579, startPoint y: 311, endPoint x: 641, endPoint y: 330, distance: 64.9
click at [641, 330] on textarea "Price: ₹84,990/- (MRP) Lead time: 90 DAYS FROM THE DATE OF PO / ADVANCE / FINIS…" at bounding box center [656, 380] width 294 height 178
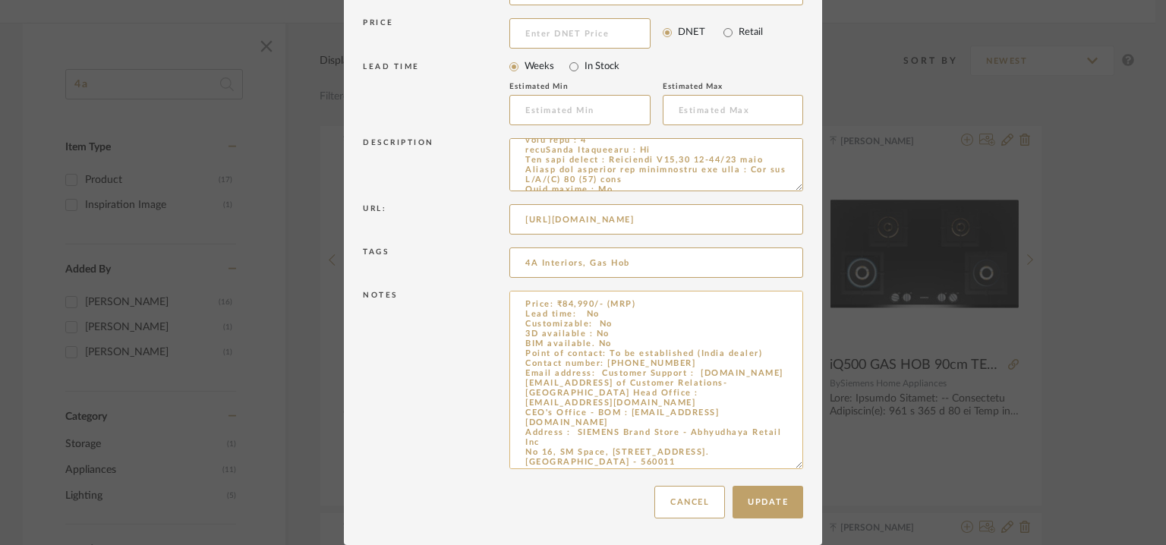
click at [738, 342] on textarea "Price: ₹84,990/- (MRP) Lead time: No Customizable: No 3D available : No BIM ava…" at bounding box center [656, 380] width 294 height 178
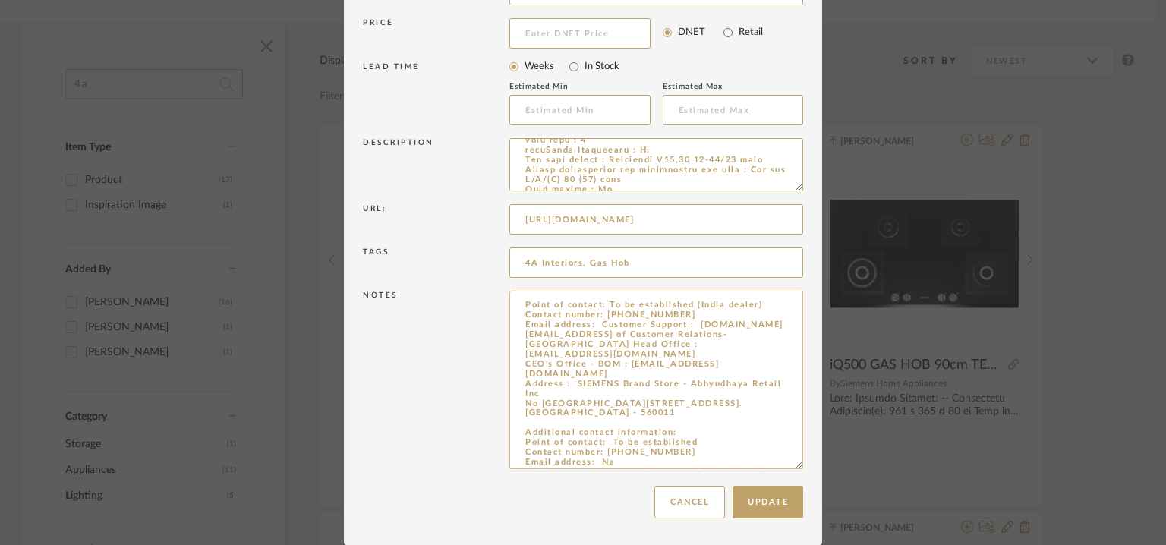
scroll to position [110, 0]
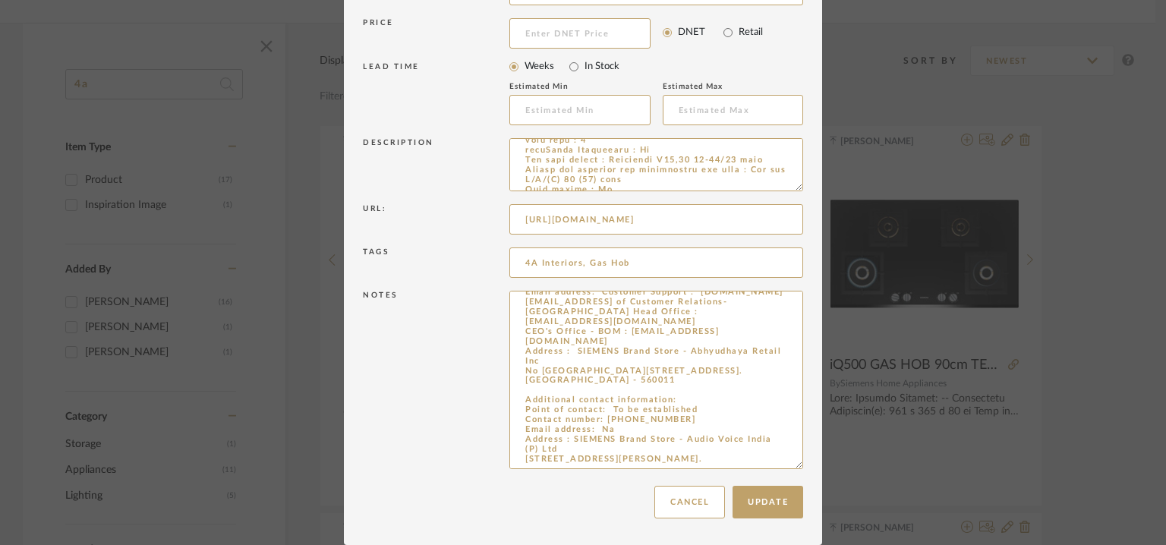
type textarea "Price: ₹84,990/- (MRP) Lead time: No Customizable: No 3D available : No BIM ava…"
click at [785, 520] on div "Update Cancel" at bounding box center [583, 502] width 440 height 48
click at [773, 499] on button "Update" at bounding box center [768, 502] width 71 height 33
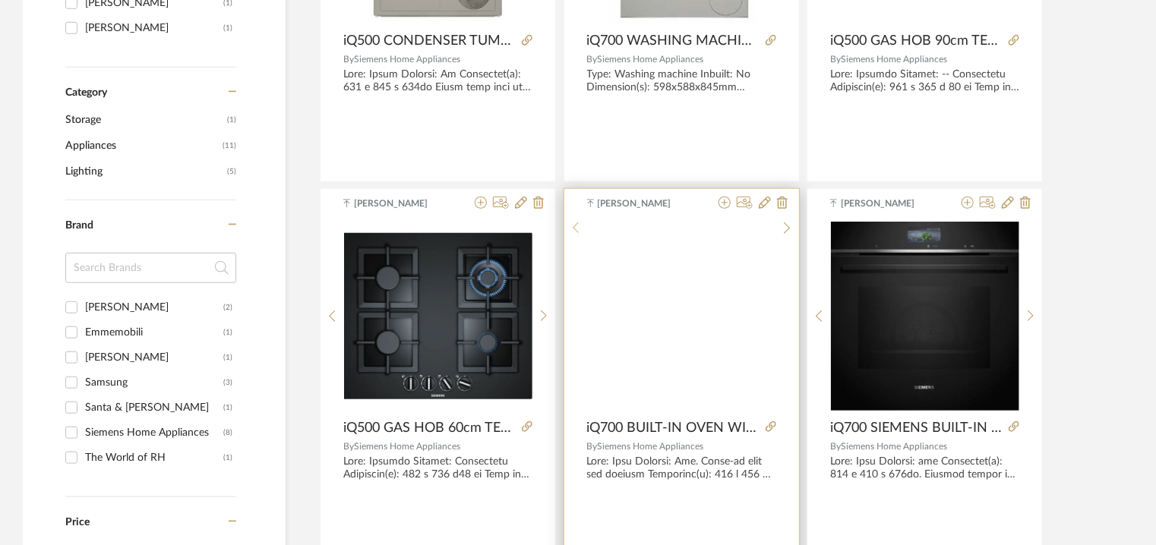
scroll to position [589, 0]
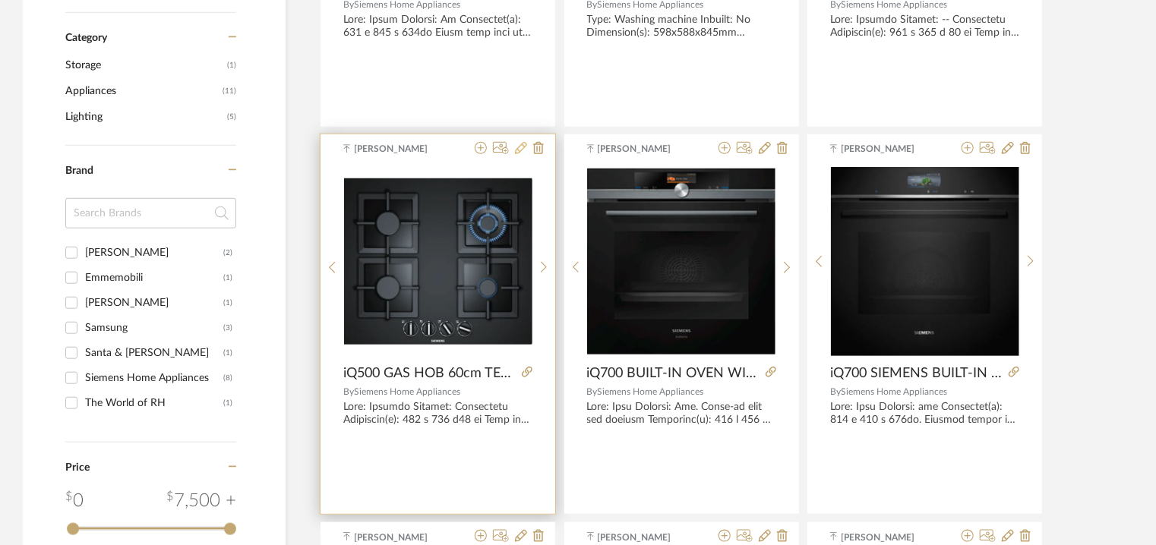
click at [522, 145] on icon at bounding box center [521, 148] width 12 height 12
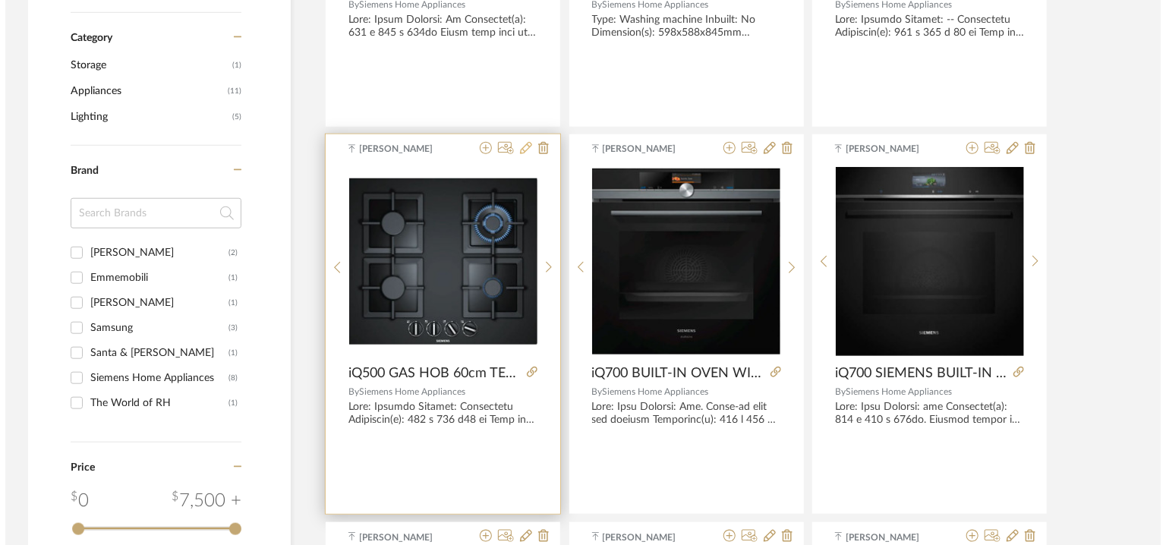
scroll to position [0, 0]
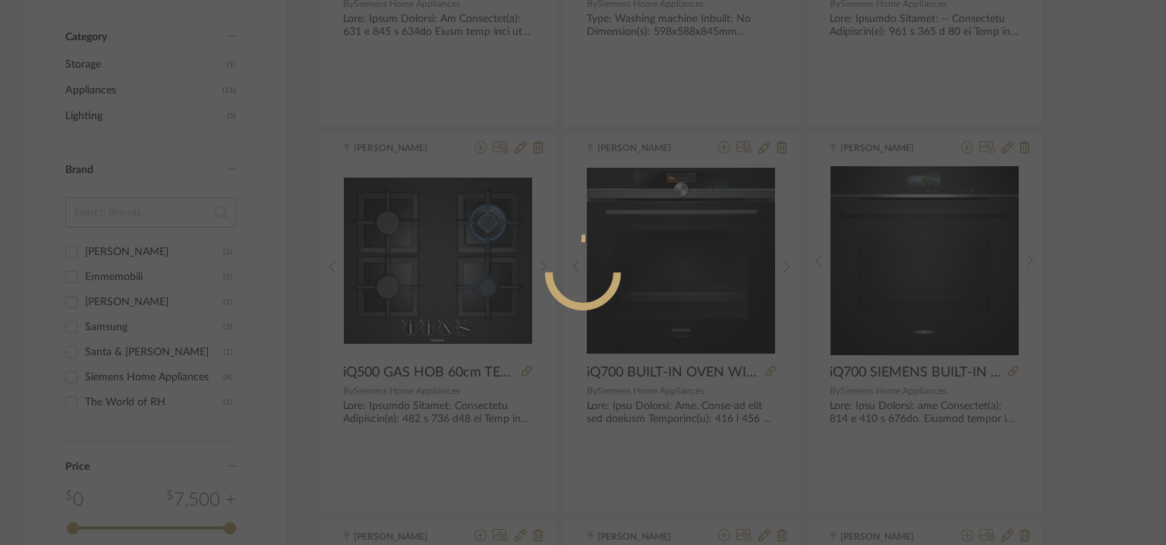
radio input "true"
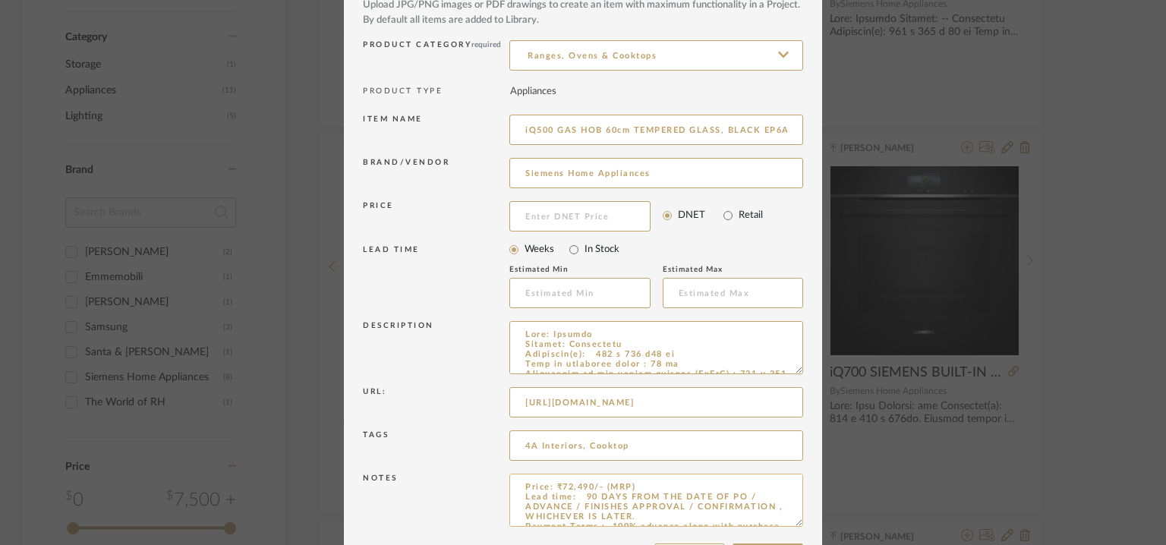
scroll to position [146, 0]
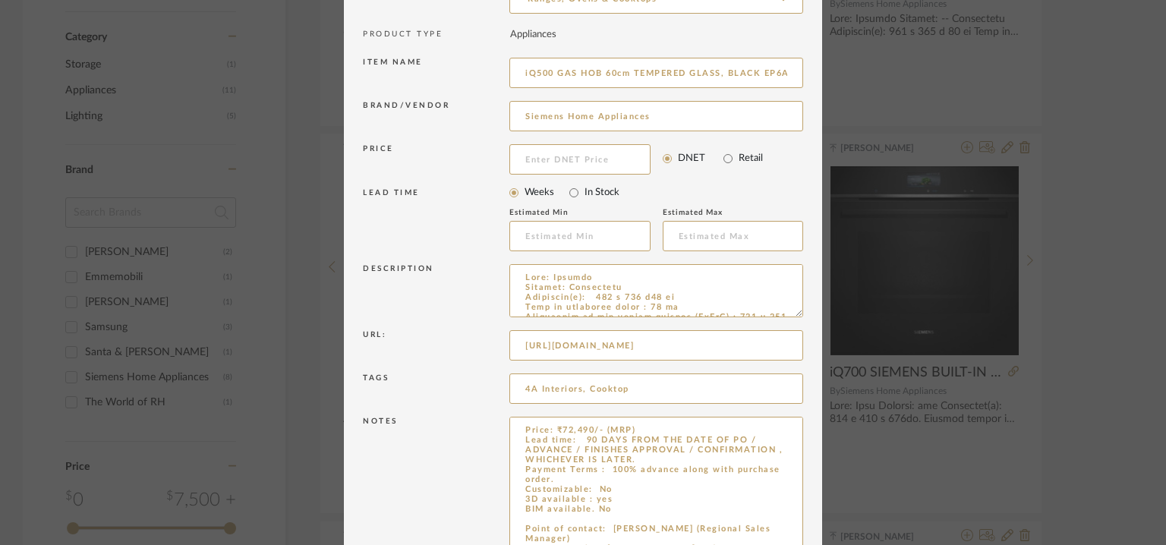
drag, startPoint x: 793, startPoint y: 466, endPoint x: 857, endPoint y: 589, distance: 138.6
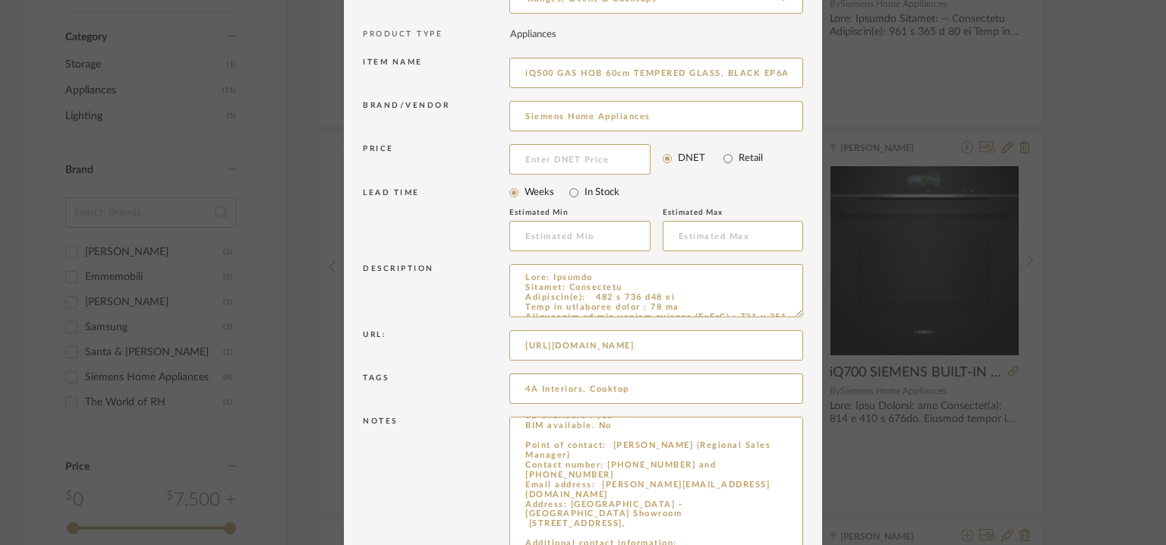
scroll to position [269, 0]
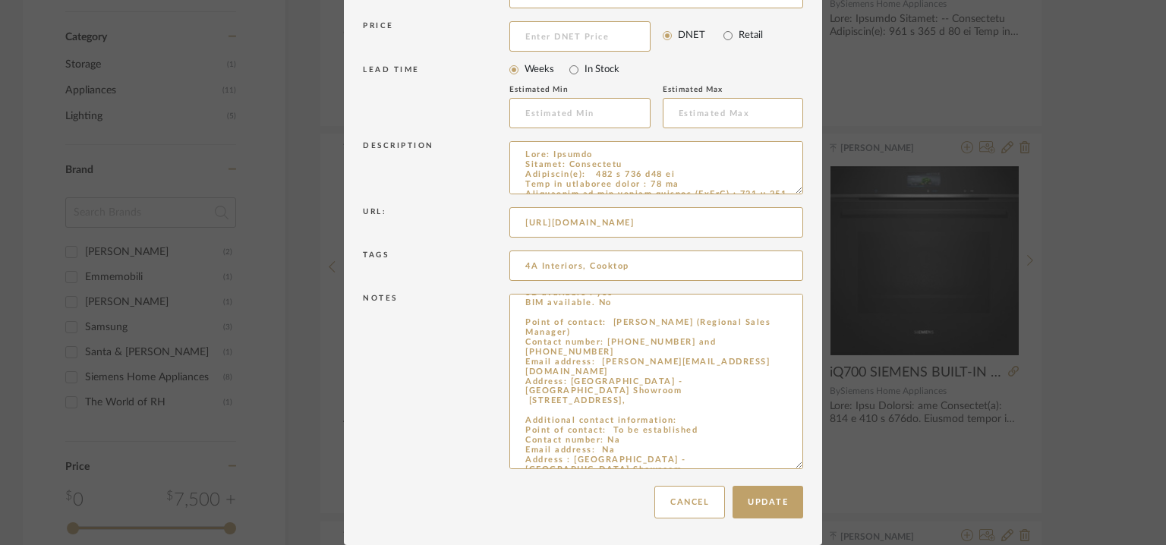
drag, startPoint x: 520, startPoint y: 440, endPoint x: 736, endPoint y: 589, distance: 262.0
paste textarea "To be established (India dealer) Contact number: [PHONE_NUMBER] Email address: …"
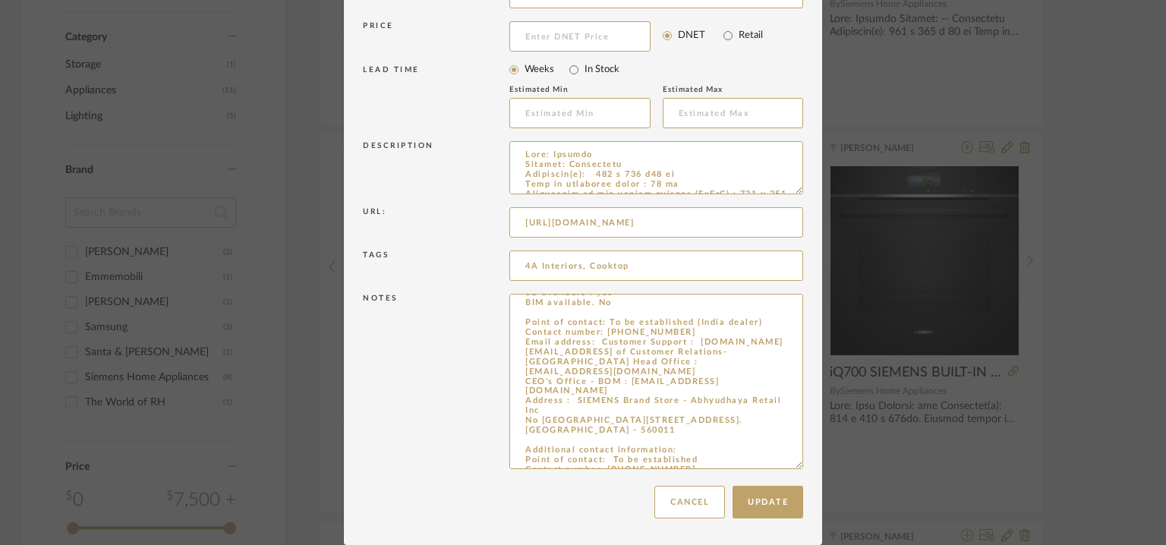
scroll to position [0, 0]
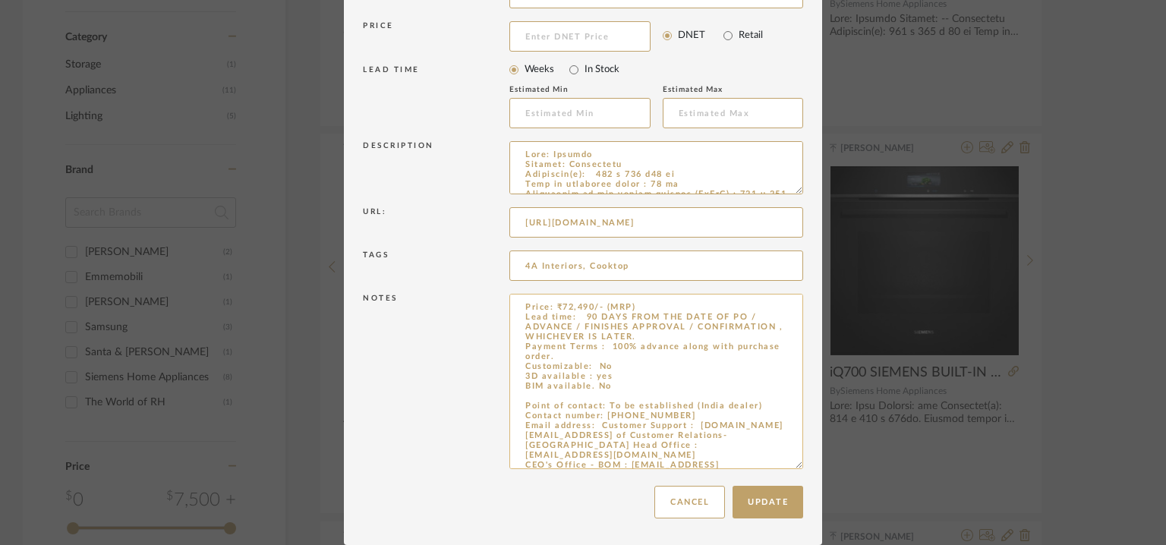
drag, startPoint x: 579, startPoint y: 313, endPoint x: 648, endPoint y: 354, distance: 79.7
click at [648, 354] on textarea "Price: ₹72,490/- (MRP) Lead time: 90 DAYS FROM THE DATE OF PO / ADVANCE / FINIS…" at bounding box center [656, 381] width 294 height 175
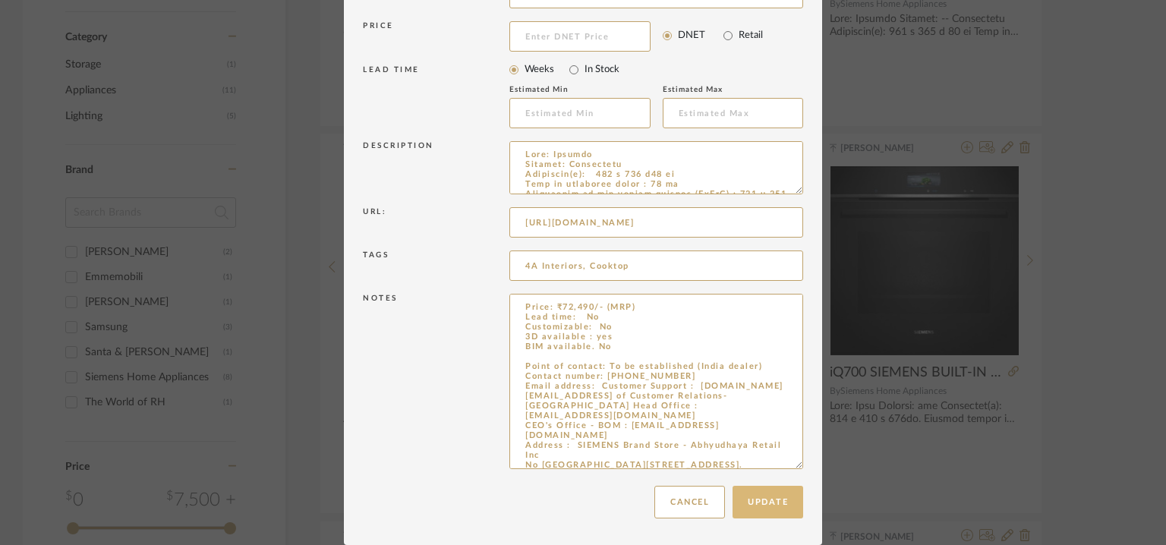
type textarea "Price: ₹72,490/- (MRP) Lead time: No Customizable: No 3D available : yes BIM av…"
click at [774, 502] on button "Update" at bounding box center [768, 502] width 71 height 33
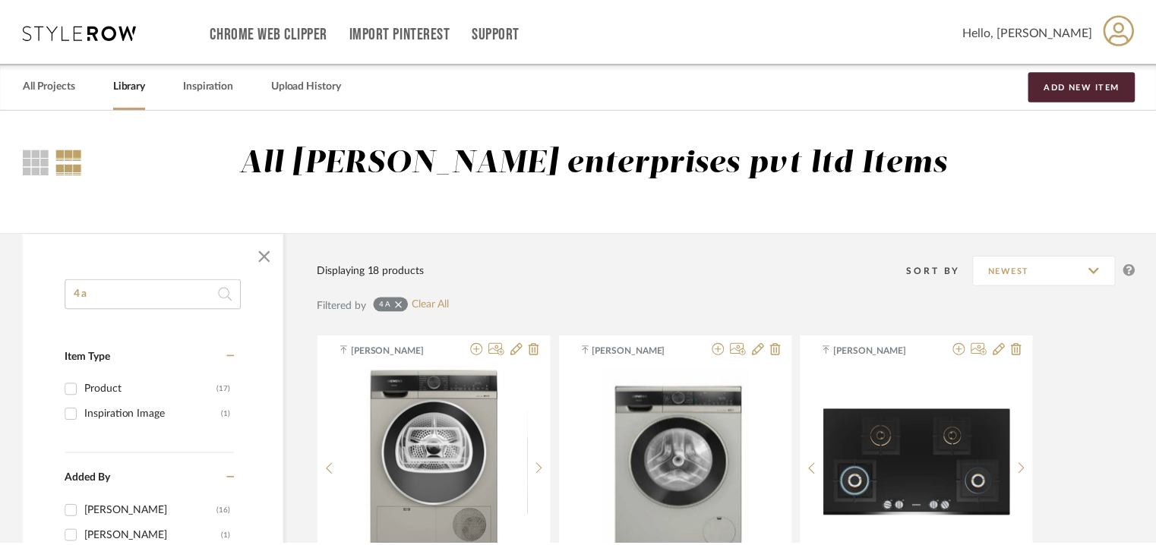
scroll to position [589, 0]
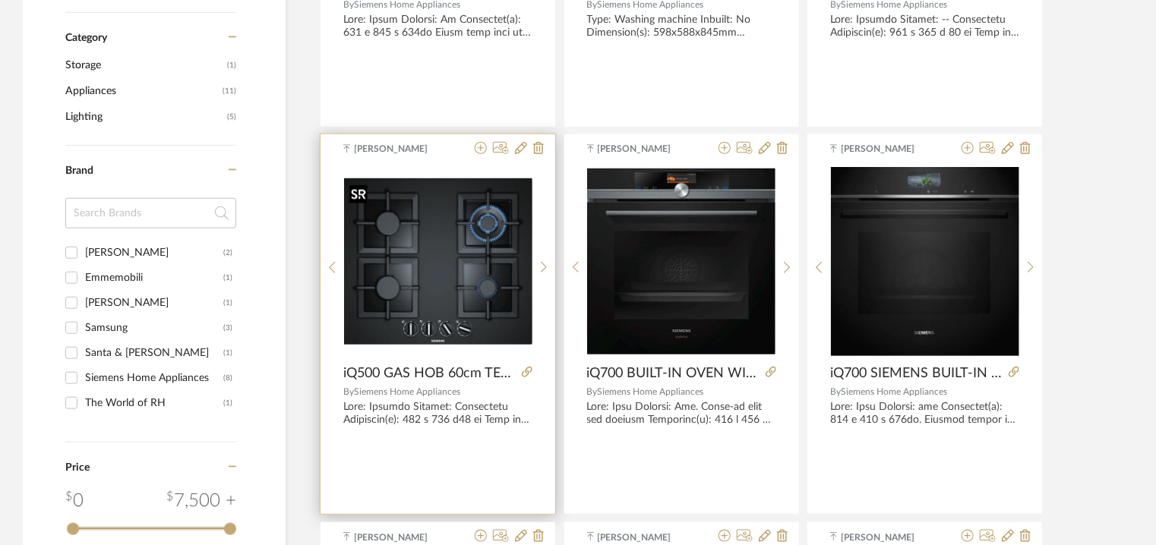
click at [433, 273] on img "0" at bounding box center [438, 261] width 188 height 166
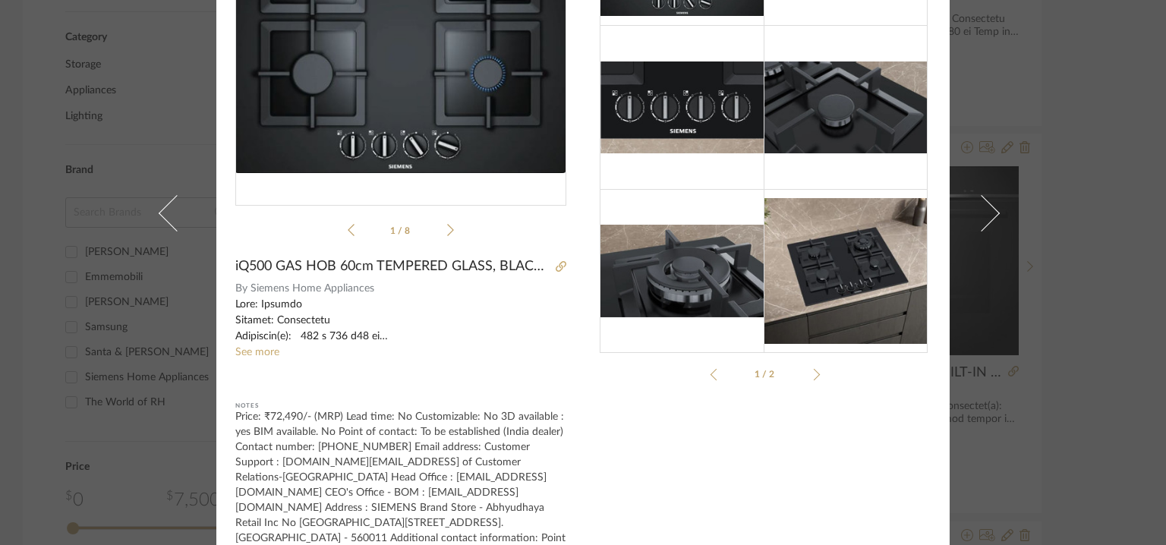
scroll to position [249, 0]
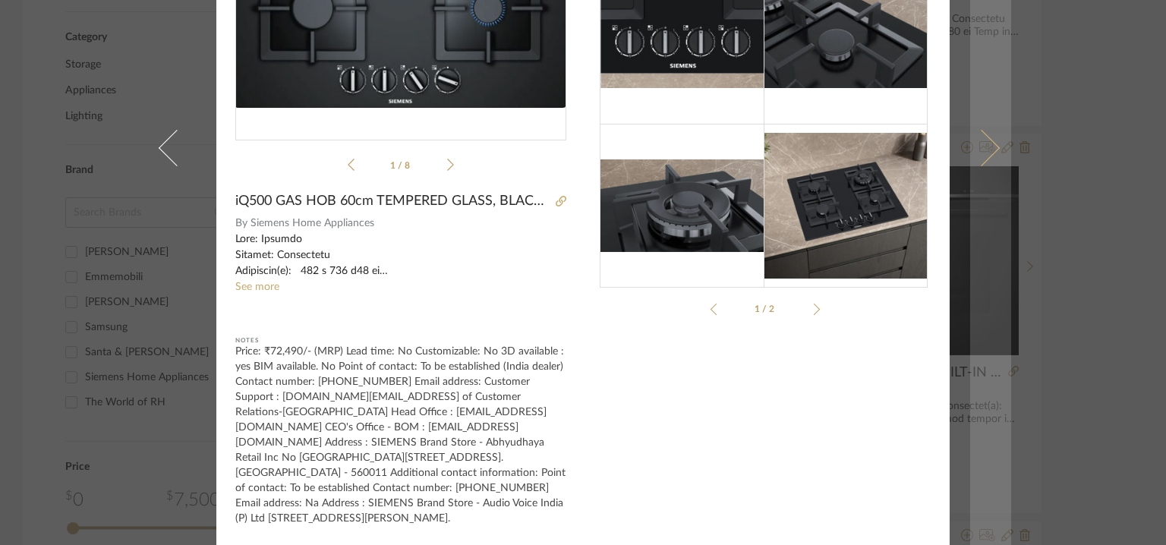
click at [977, 142] on span at bounding box center [982, 148] width 36 height 36
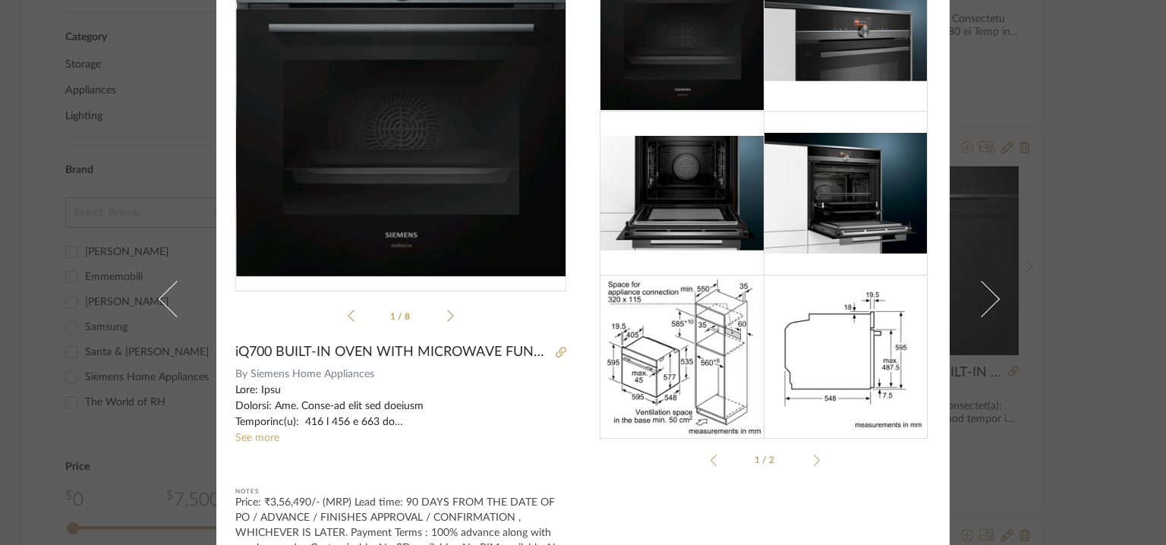
scroll to position [0, 0]
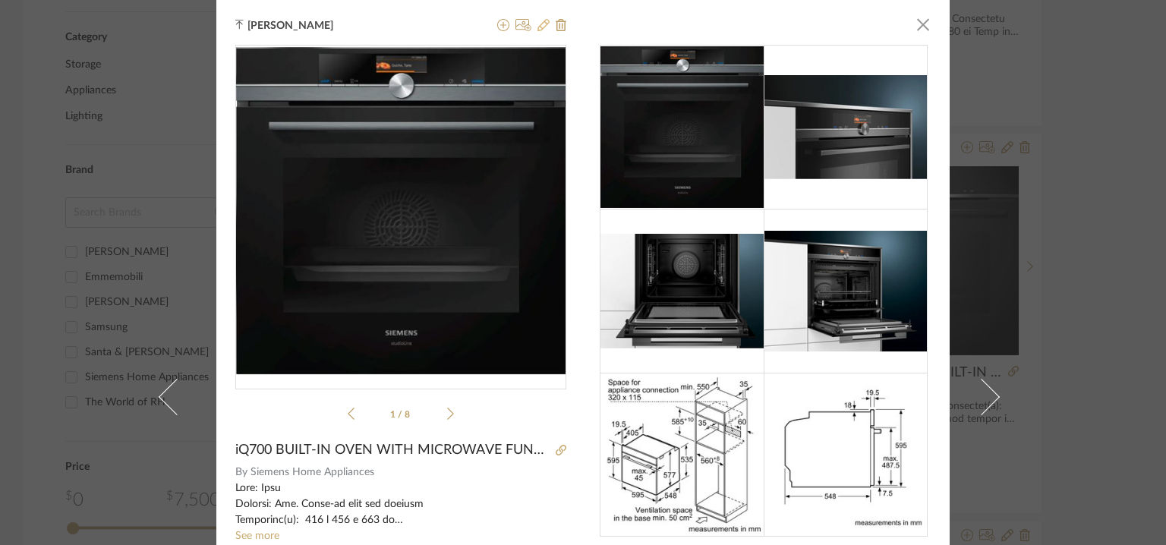
click at [538, 24] on icon at bounding box center [544, 25] width 12 height 12
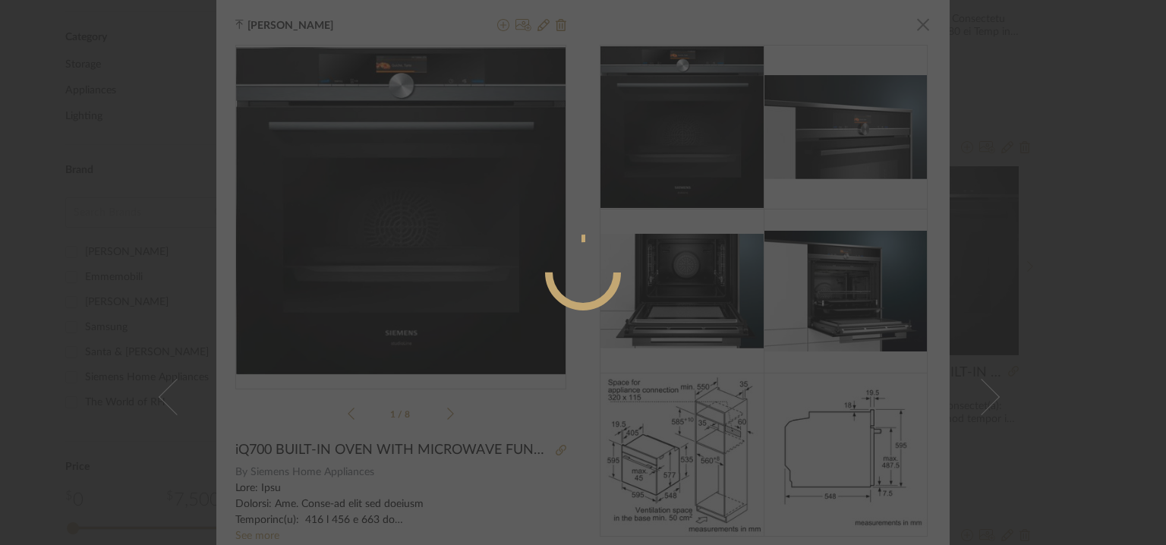
radio input "true"
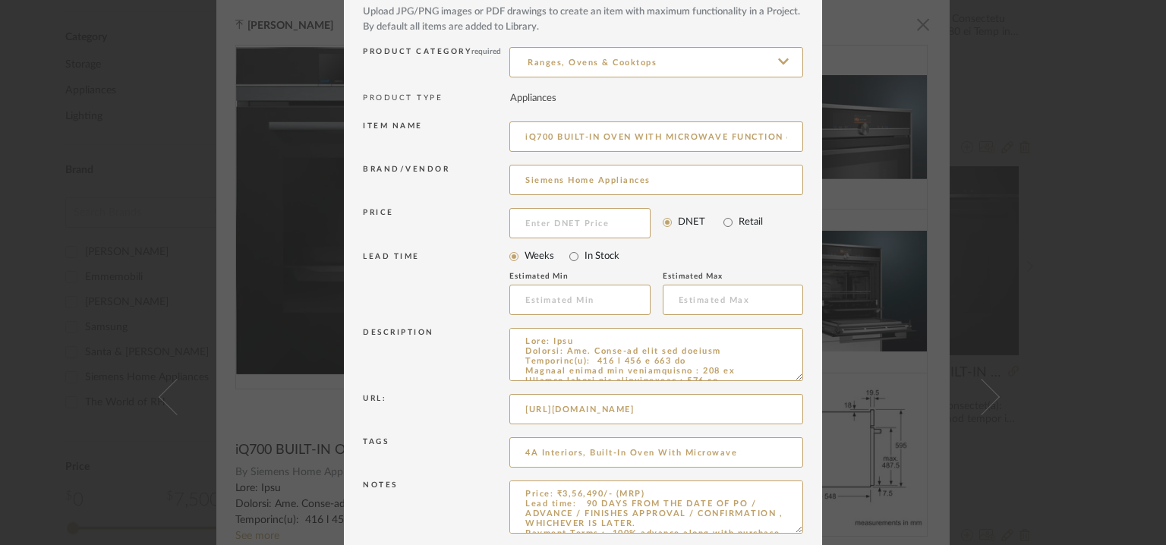
scroll to position [146, 0]
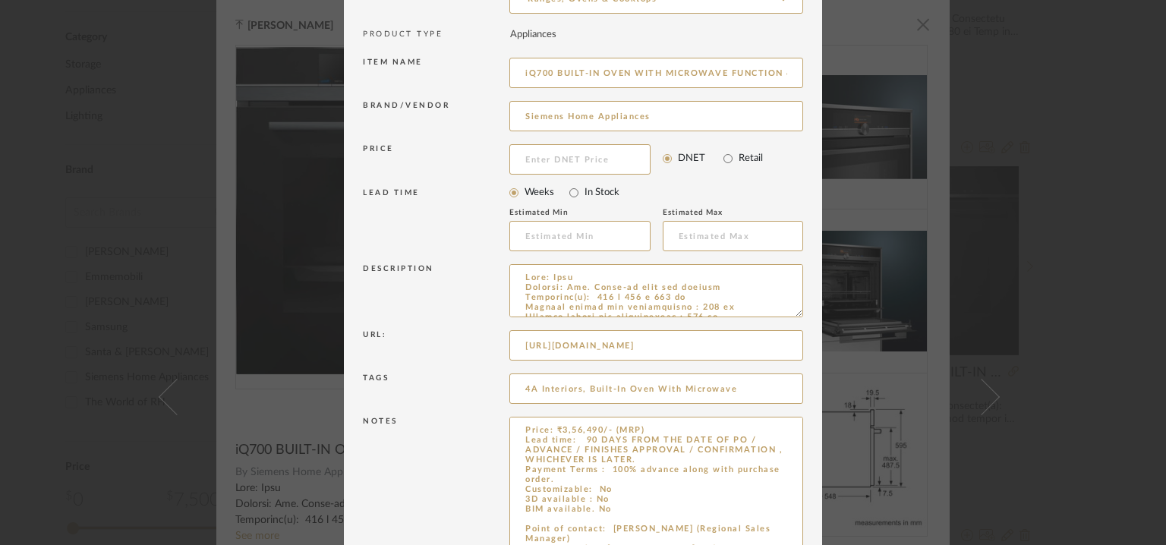
drag, startPoint x: 796, startPoint y: 464, endPoint x: 826, endPoint y: 589, distance: 128.9
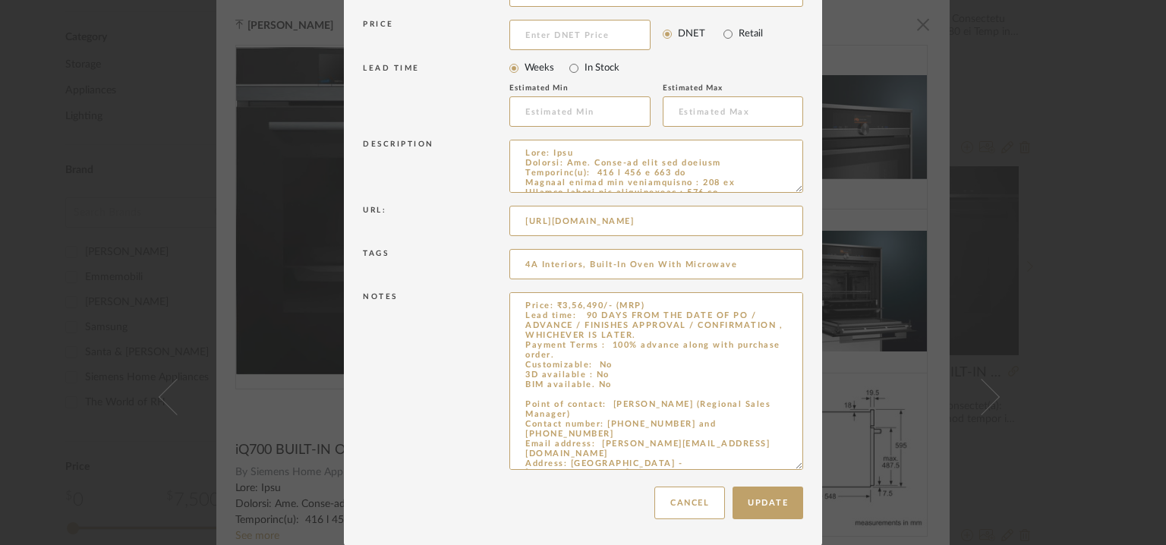
scroll to position [81, 0]
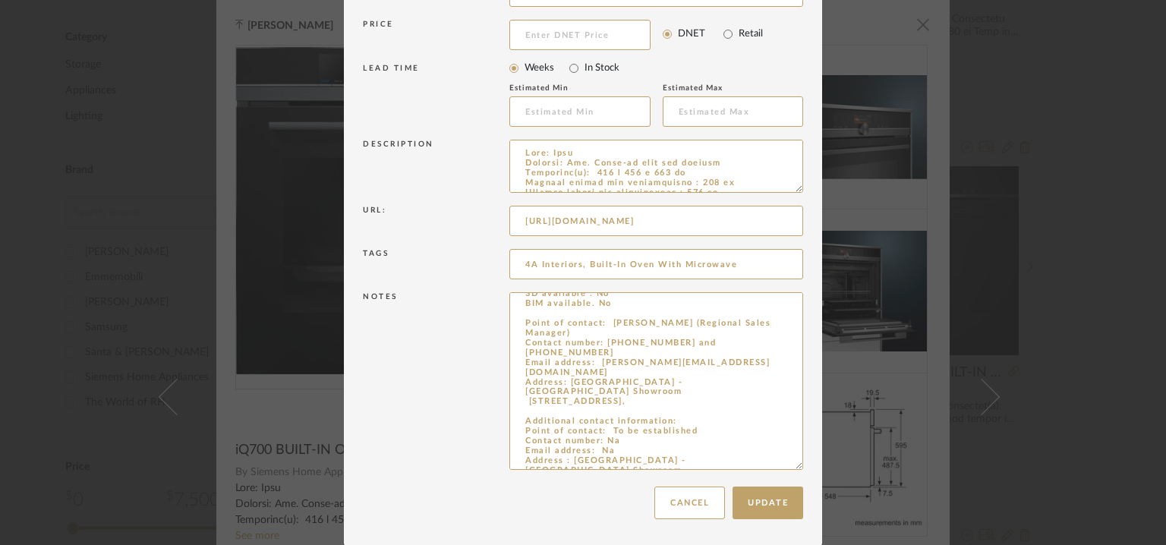
drag, startPoint x: 521, startPoint y: 393, endPoint x: 657, endPoint y: 568, distance: 221.9
drag, startPoint x: 689, startPoint y: 459, endPoint x: 510, endPoint y: 319, distance: 227.1
click at [510, 319] on textarea "Price: ₹3,56,490/- (MRP) Lead time: 90 DAYS FROM THE DATE OF PO / ADVANCE / FIN…" at bounding box center [656, 381] width 294 height 178
paste textarea "To be established (India dealer) Contact number: [PHONE_NUMBER] Email address: …"
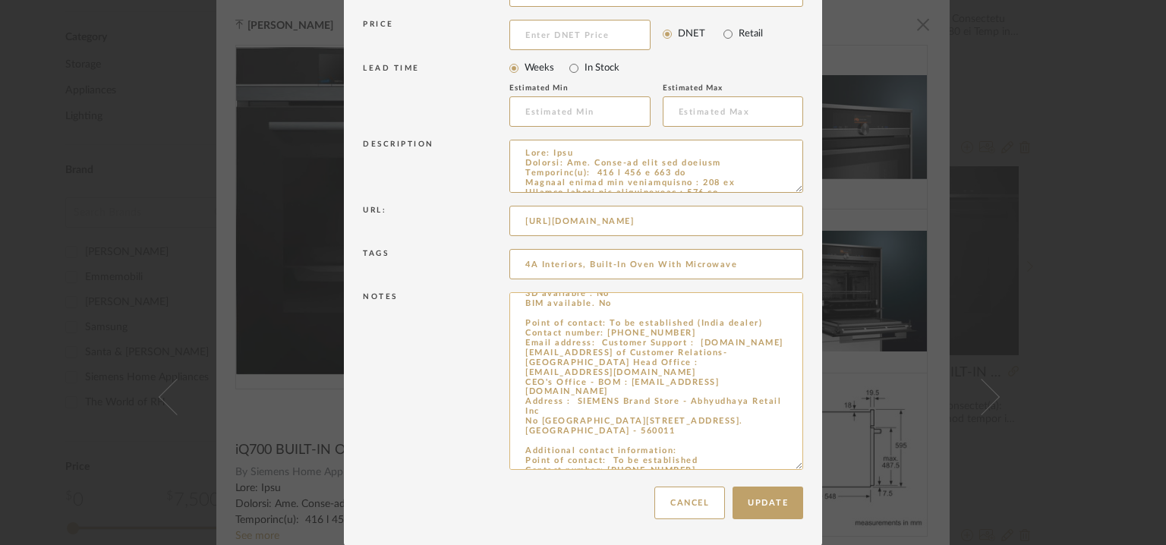
scroll to position [0, 0]
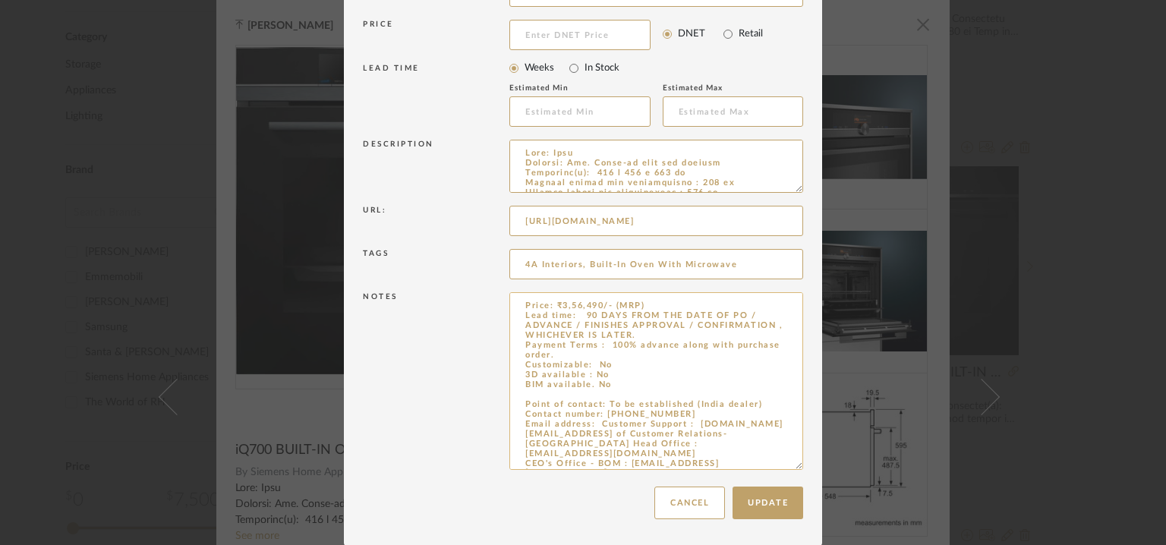
drag, startPoint x: 579, startPoint y: 312, endPoint x: 640, endPoint y: 333, distance: 65.1
click at [640, 333] on textarea "Price: ₹3,56,490/- (MRP) Lead time: 90 DAYS FROM THE DATE OF PO / ADVANCE / FIN…" at bounding box center [656, 381] width 294 height 178
drag, startPoint x: 580, startPoint y: 314, endPoint x: 601, endPoint y: 352, distance: 42.5
click at [601, 352] on textarea "Price: ₹3,56,490/- (MRP) Lead time: 90 DAYS FROM THE DATE OF PO / ADVANCE / FIN…" at bounding box center [656, 381] width 294 height 178
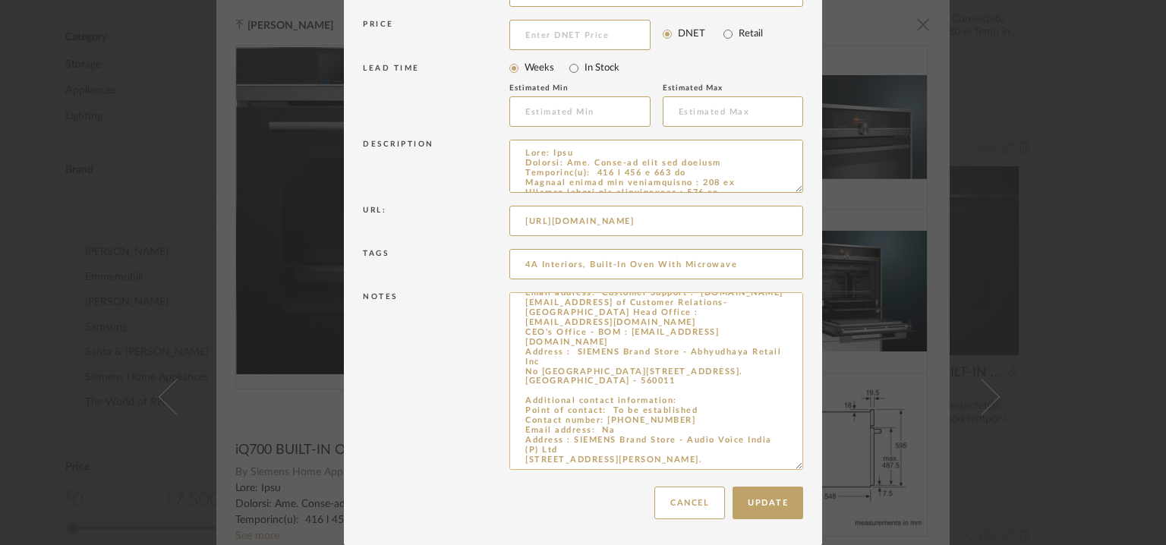
scroll to position [111, 0]
type textarea "Price: ₹3,56,490/- (MRP) Lead time: No Customizable: No 3D available : No BIM a…"
click at [766, 516] on button "Update" at bounding box center [768, 503] width 71 height 33
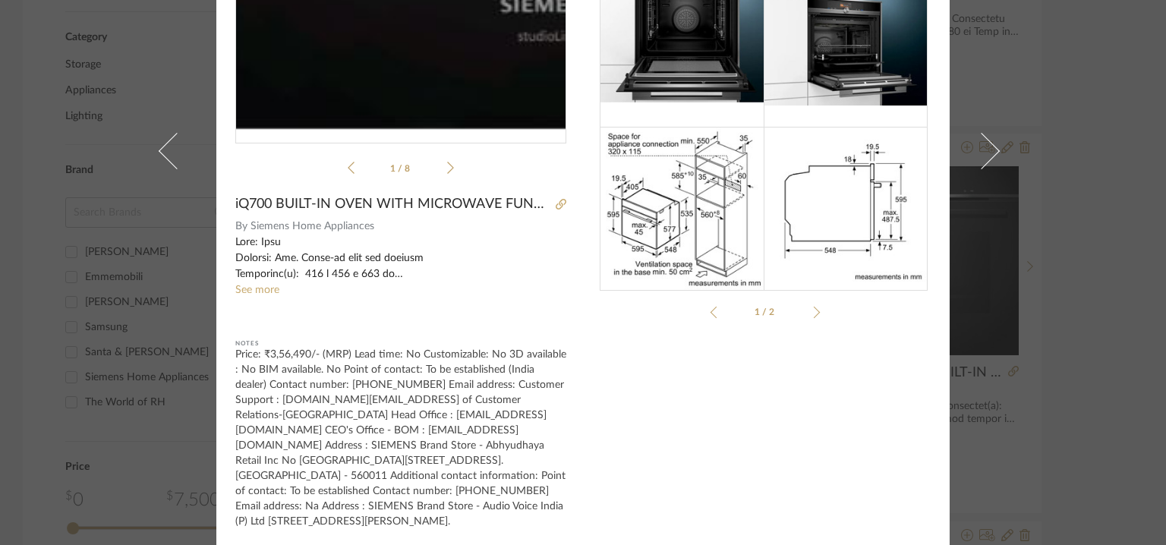
scroll to position [249, 0]
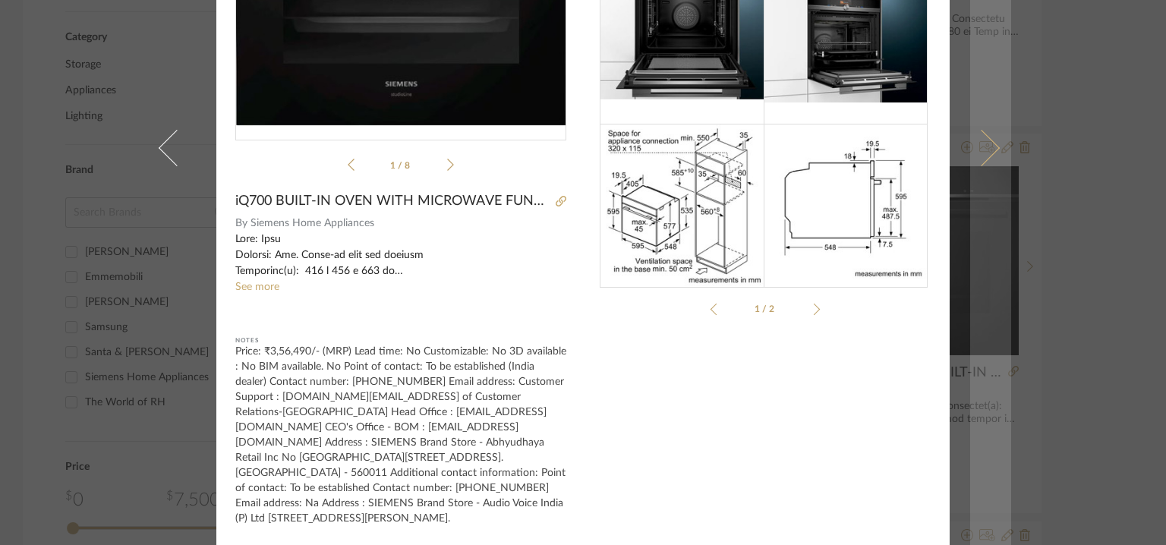
click at [980, 139] on span at bounding box center [982, 148] width 36 height 36
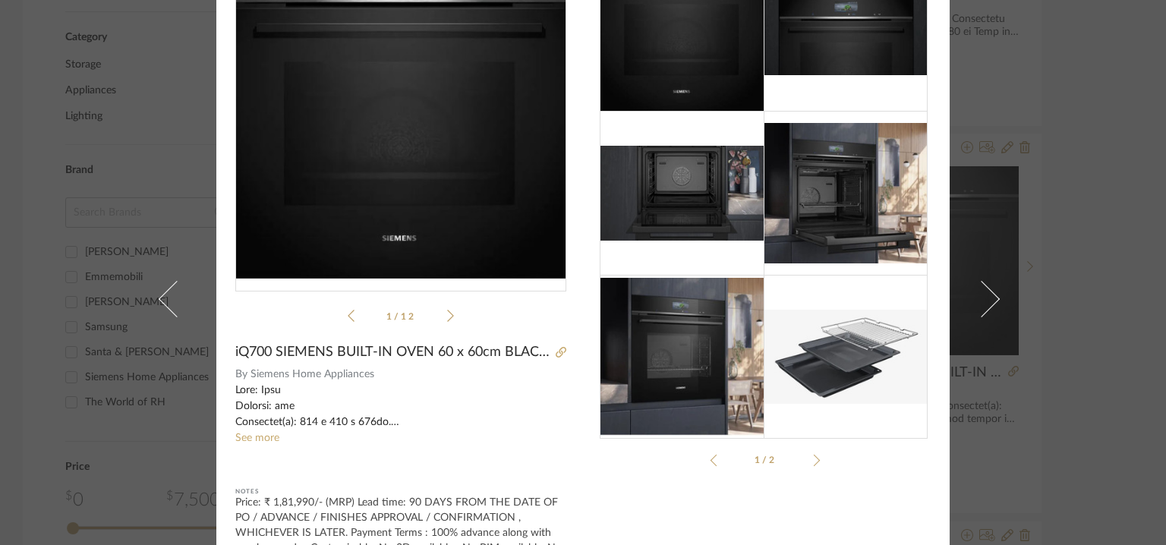
scroll to position [0, 0]
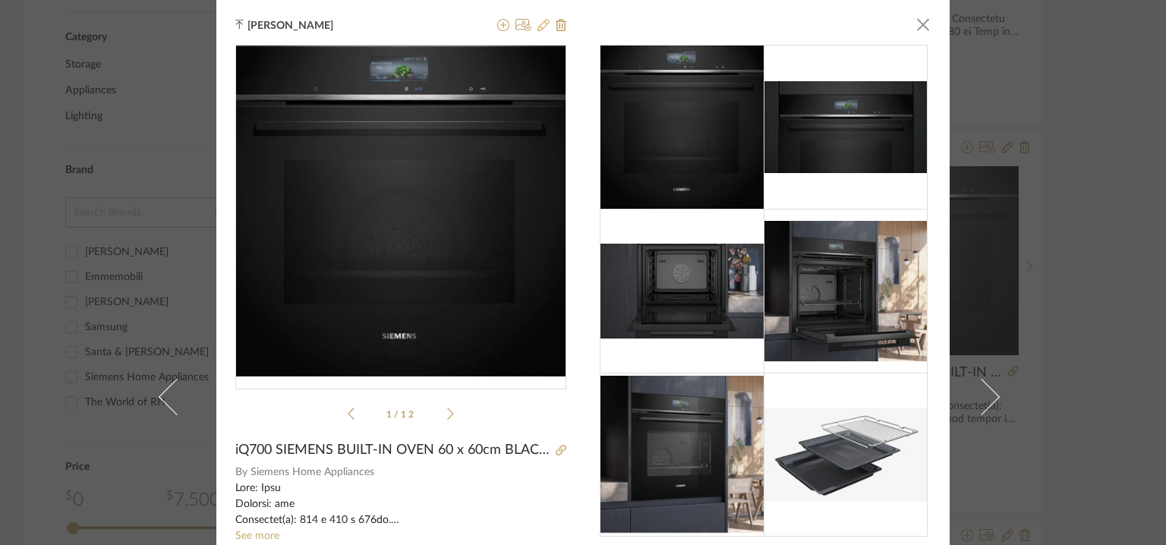
click at [540, 24] on icon at bounding box center [544, 25] width 12 height 12
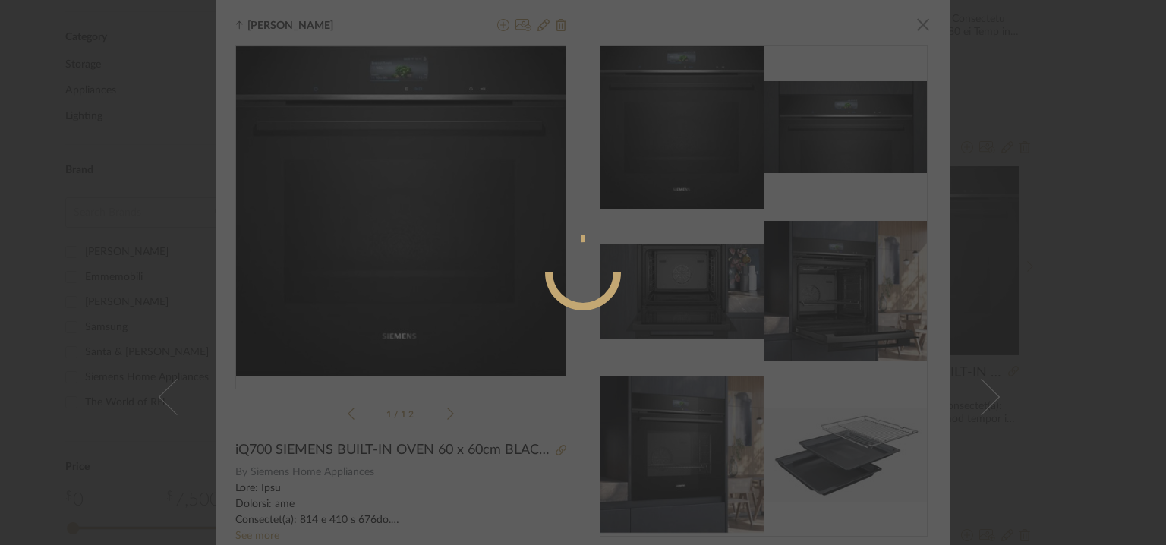
radio input "true"
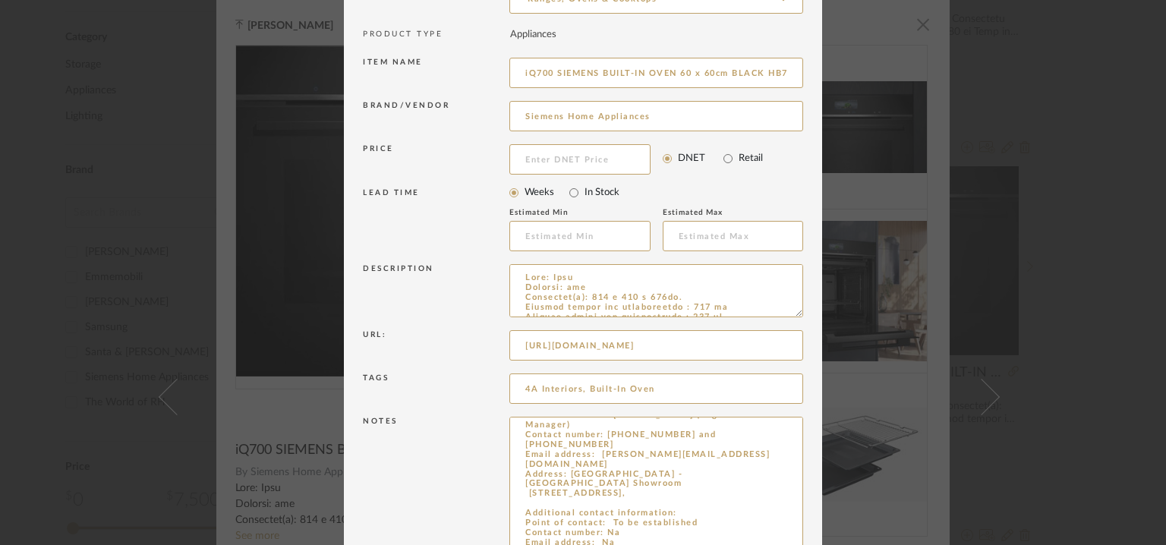
scroll to position [84, 0]
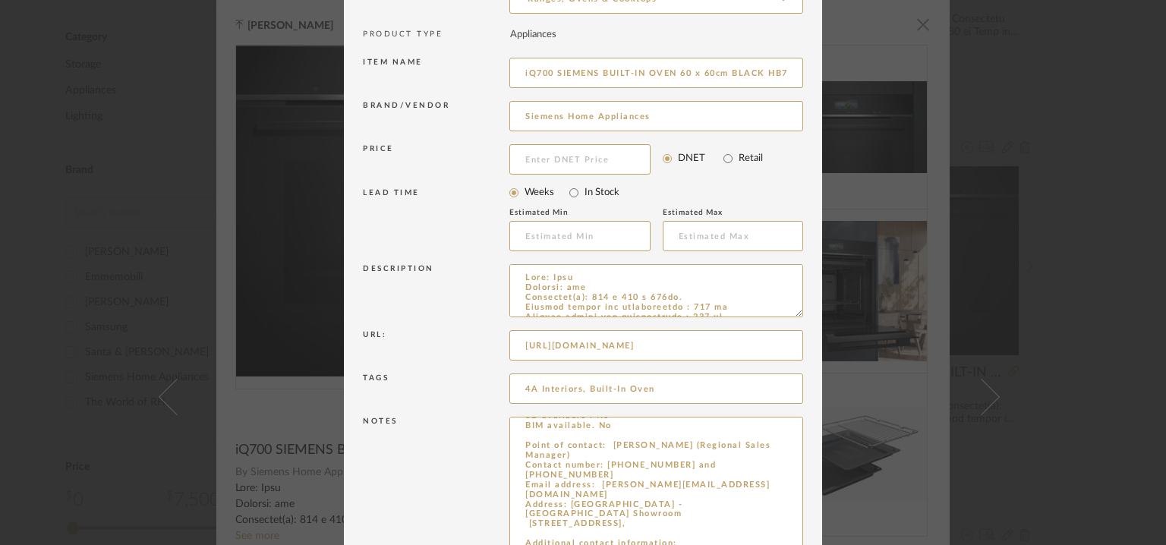
drag, startPoint x: 791, startPoint y: 466, endPoint x: 878, endPoint y: 589, distance: 150.4
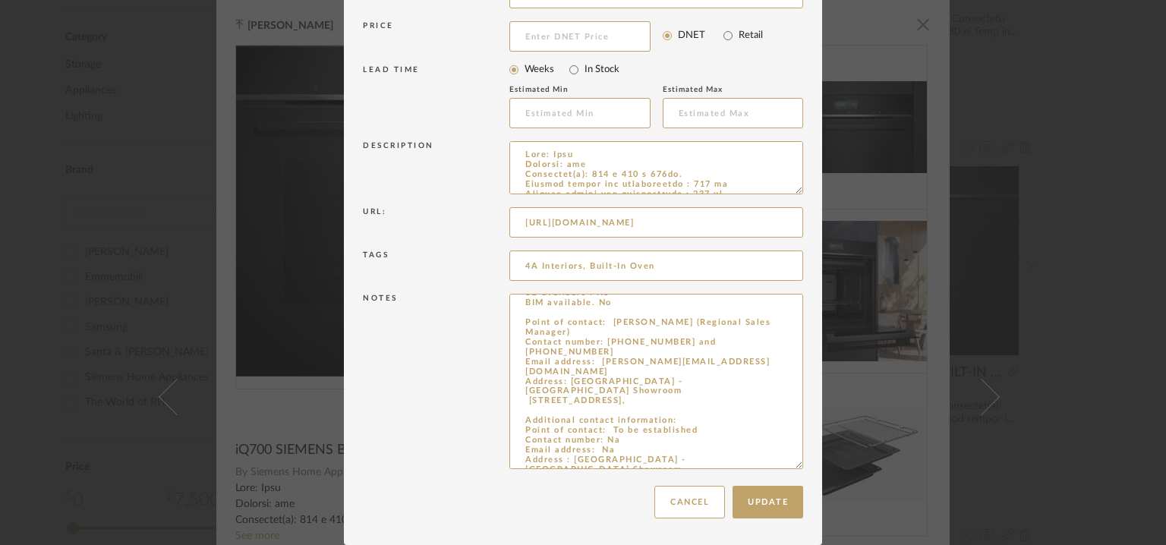
drag, startPoint x: 518, startPoint y: 441, endPoint x: 705, endPoint y: 589, distance: 238.4
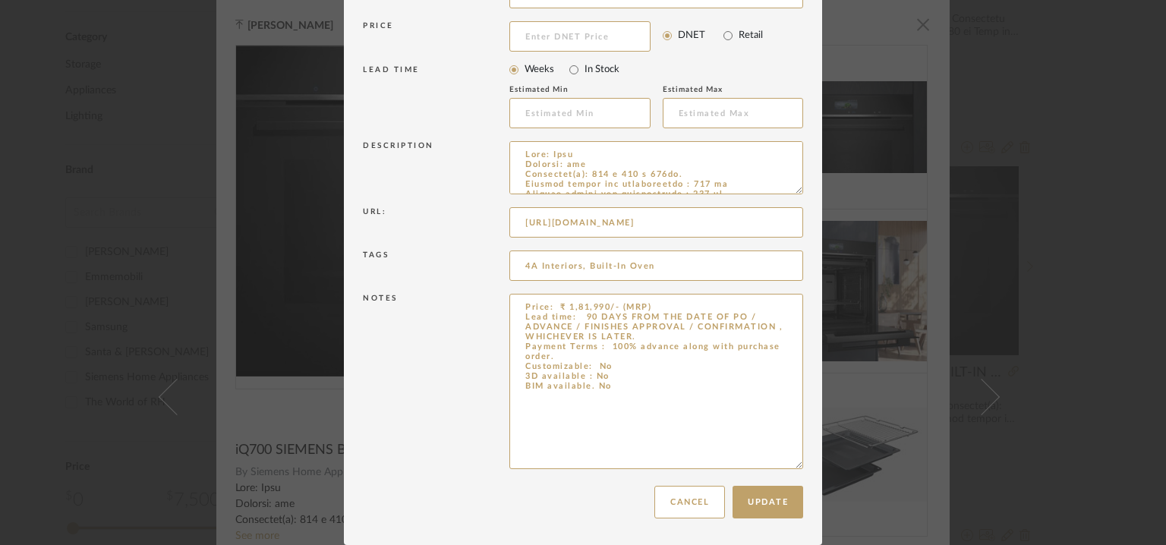
scroll to position [0, 0]
paste textarea "Point of contact: To be established (India dealer) Contact number: [PHONE_NUMBE…"
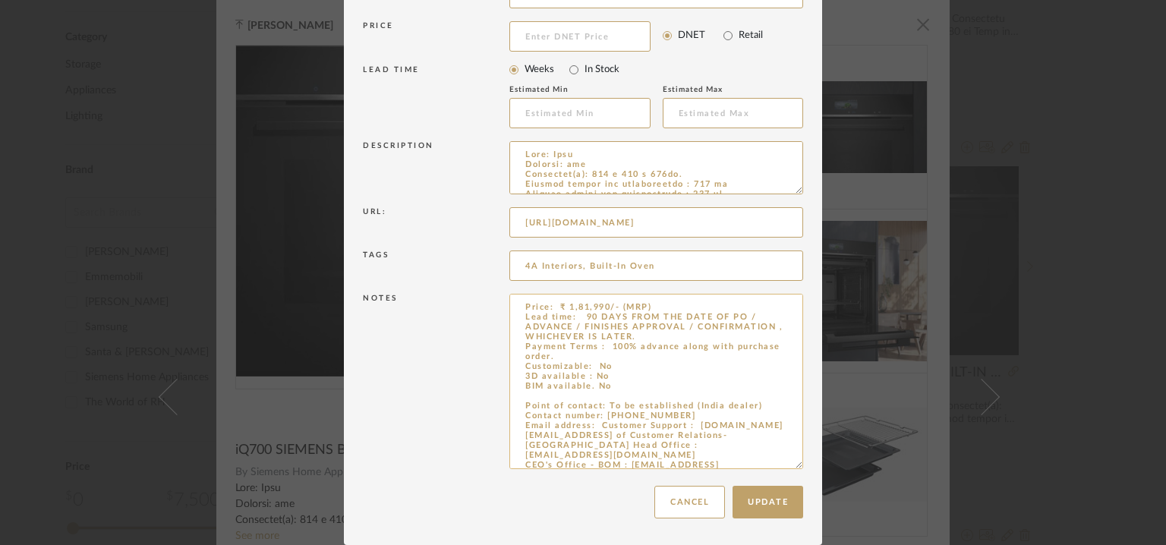
drag, startPoint x: 580, startPoint y: 313, endPoint x: 613, endPoint y: 354, distance: 52.4
click at [613, 354] on textarea "Price: ₹ 1,81,990/- (MRP) Lead time: 90 DAYS FROM THE DATE OF PO / ADVANCE / FI…" at bounding box center [656, 381] width 294 height 175
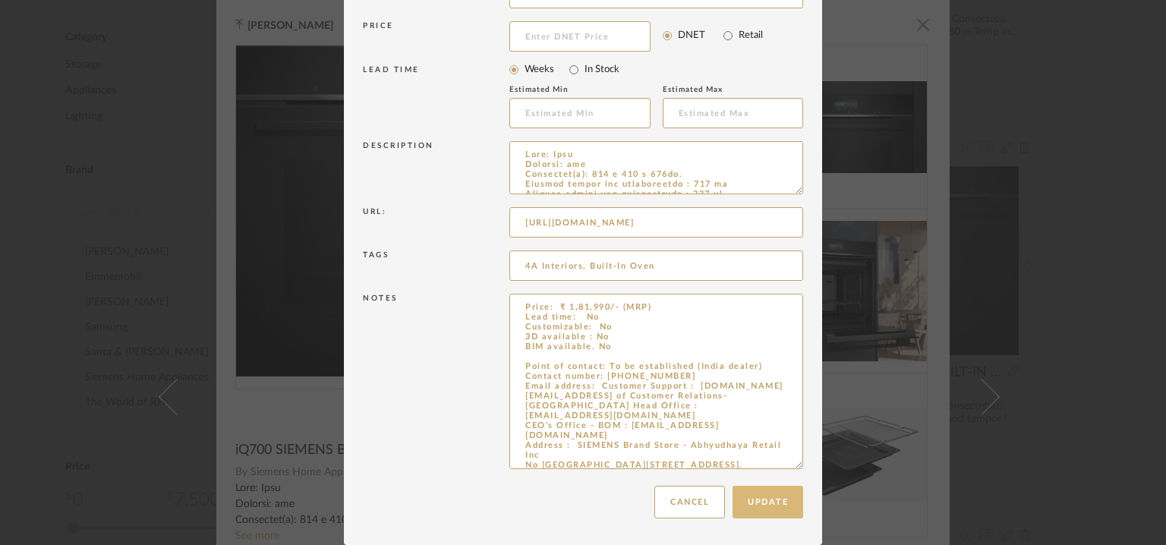
type textarea "Price: ₹ 1,81,990/- (MRP) Lead time: No Customizable: No 3D available : No BIM …"
click at [781, 498] on button "Update" at bounding box center [768, 502] width 71 height 33
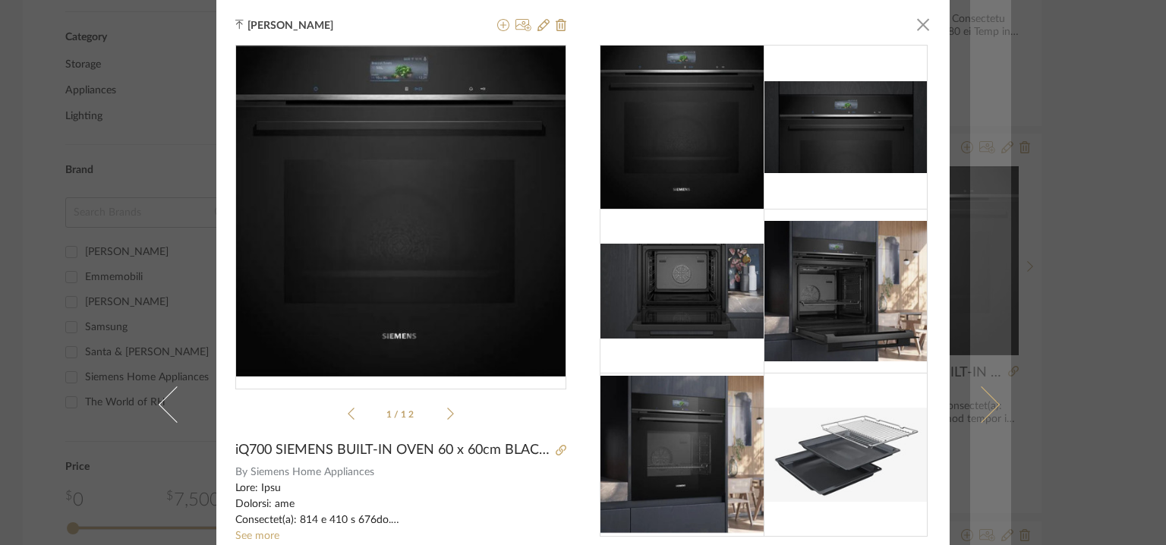
click at [985, 398] on span at bounding box center [982, 404] width 36 height 36
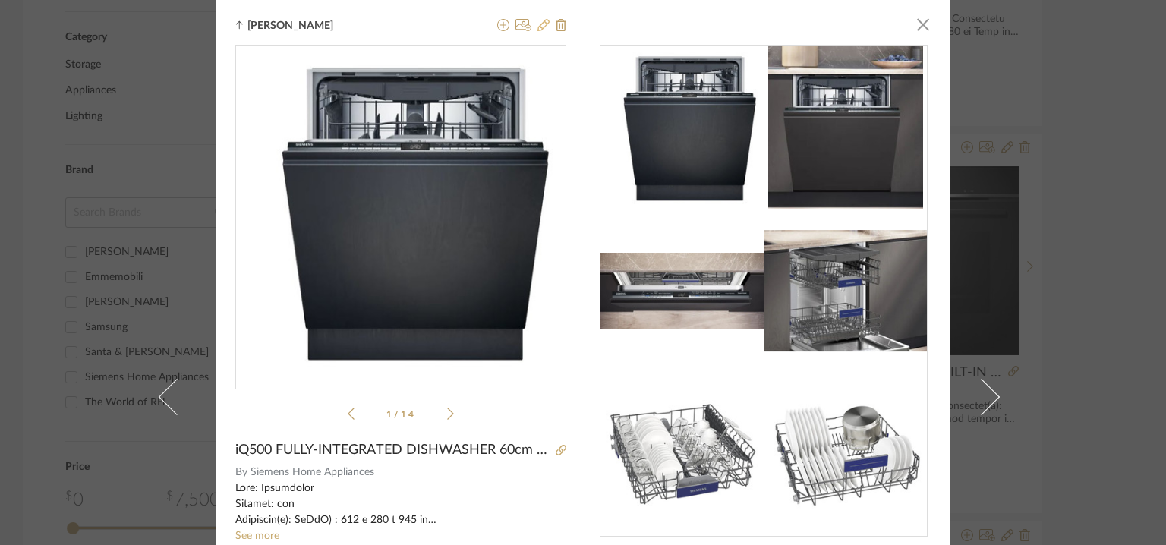
click at [540, 26] on icon at bounding box center [544, 25] width 12 height 12
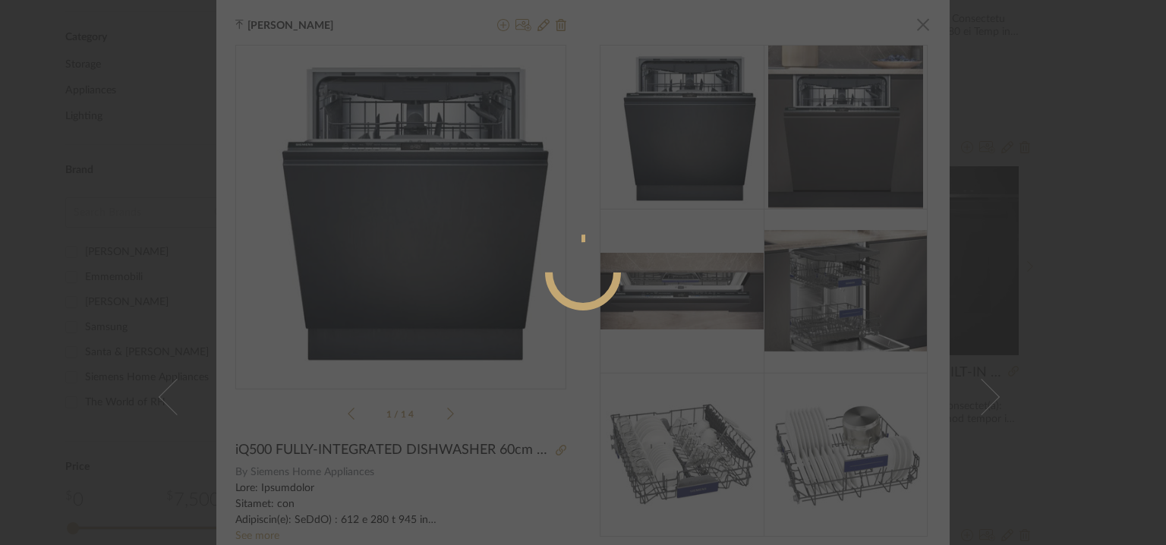
radio input "true"
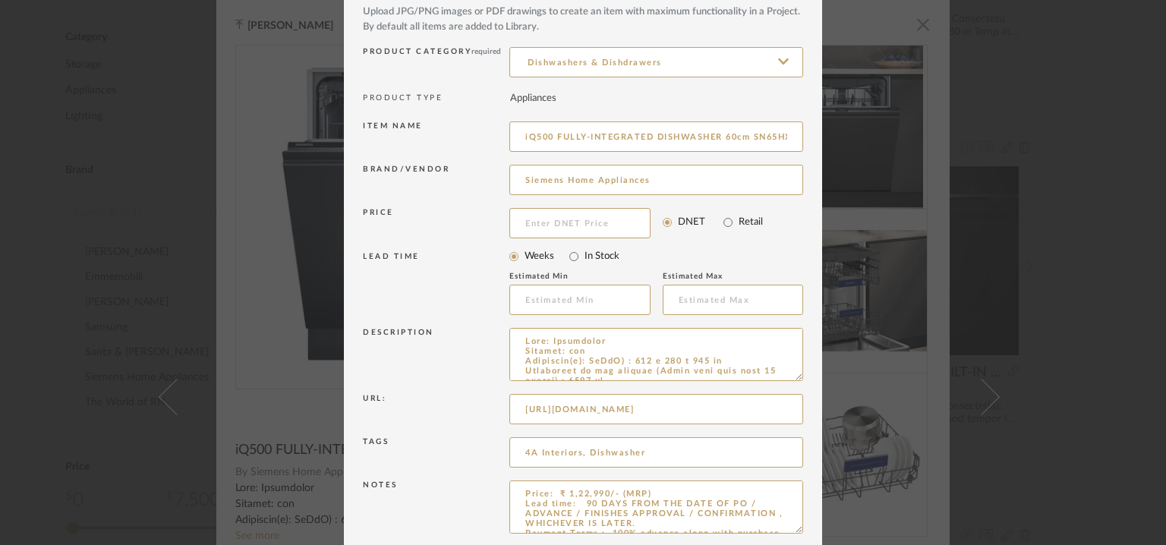
scroll to position [146, 0]
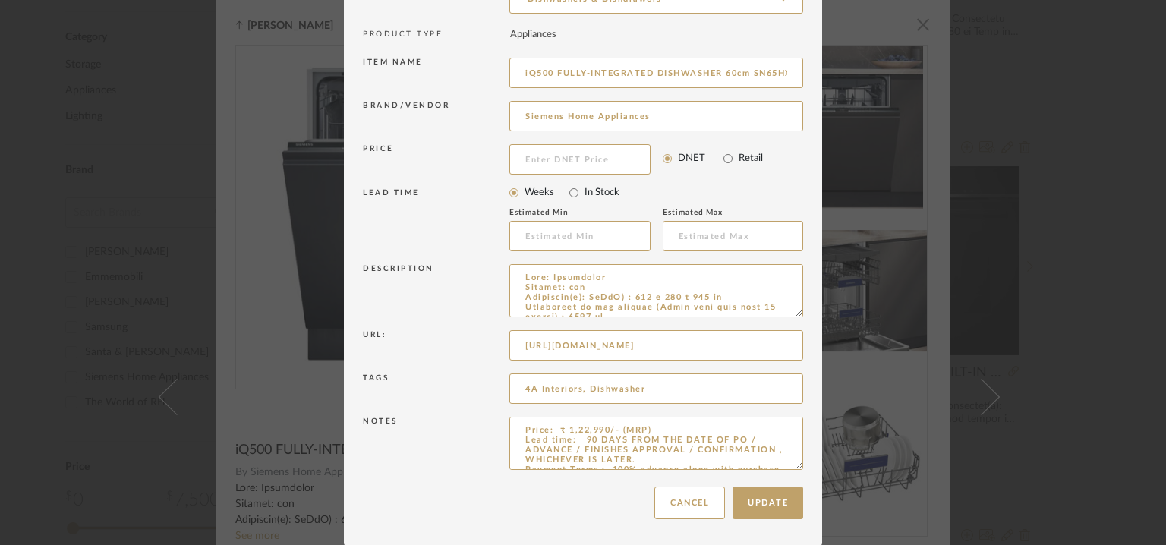
drag, startPoint x: 794, startPoint y: 462, endPoint x: 844, endPoint y: 589, distance: 137.1
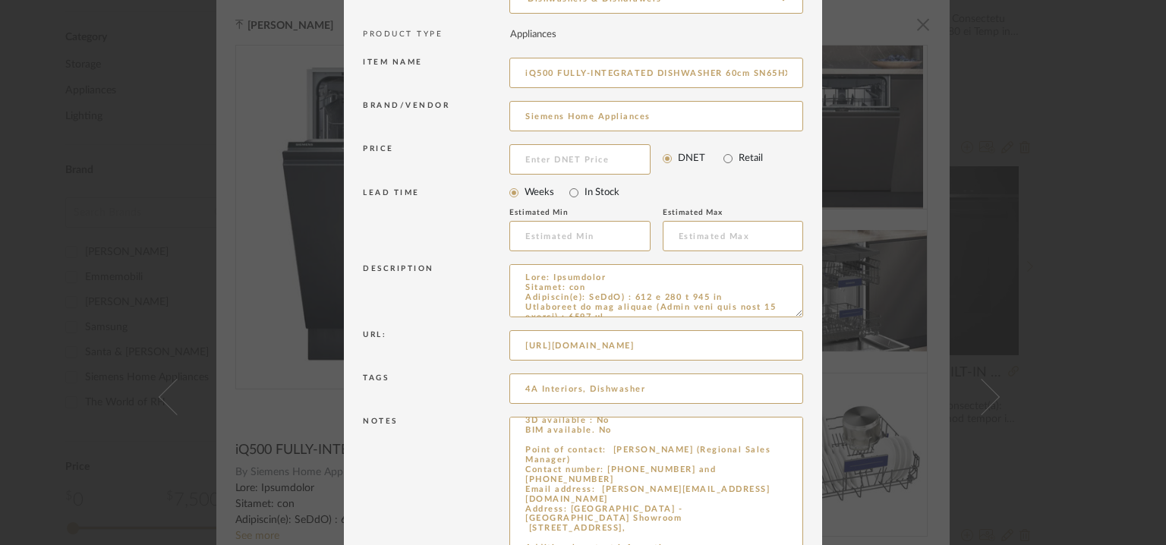
scroll to position [273, 0]
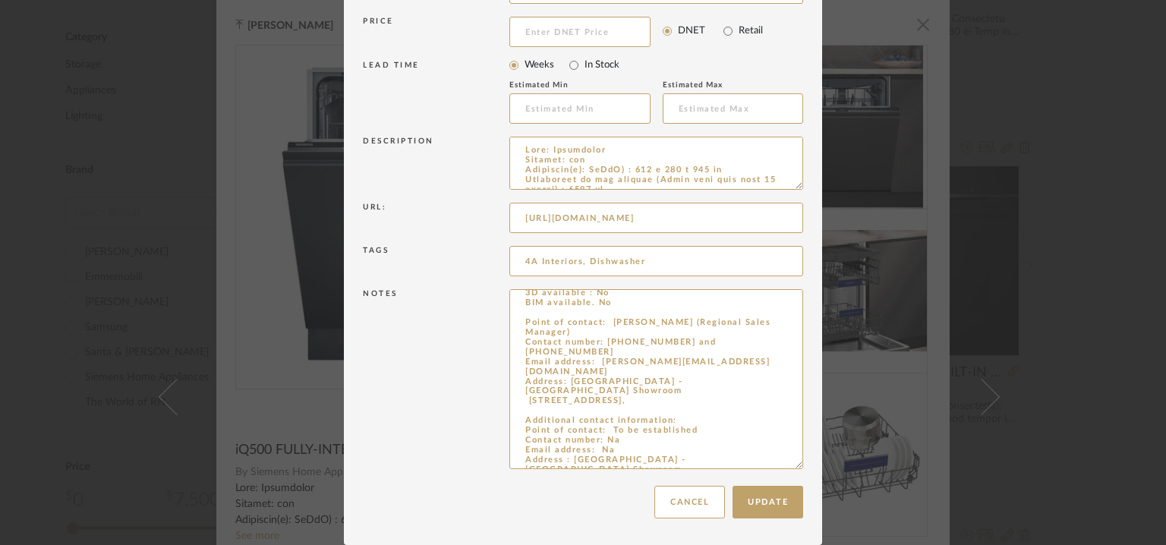
drag, startPoint x: 519, startPoint y: 440, endPoint x: 686, endPoint y: 589, distance: 224.8
paste textarea "Point of contact: To be established (India dealer) Contact number: [PHONE_NUMBE…"
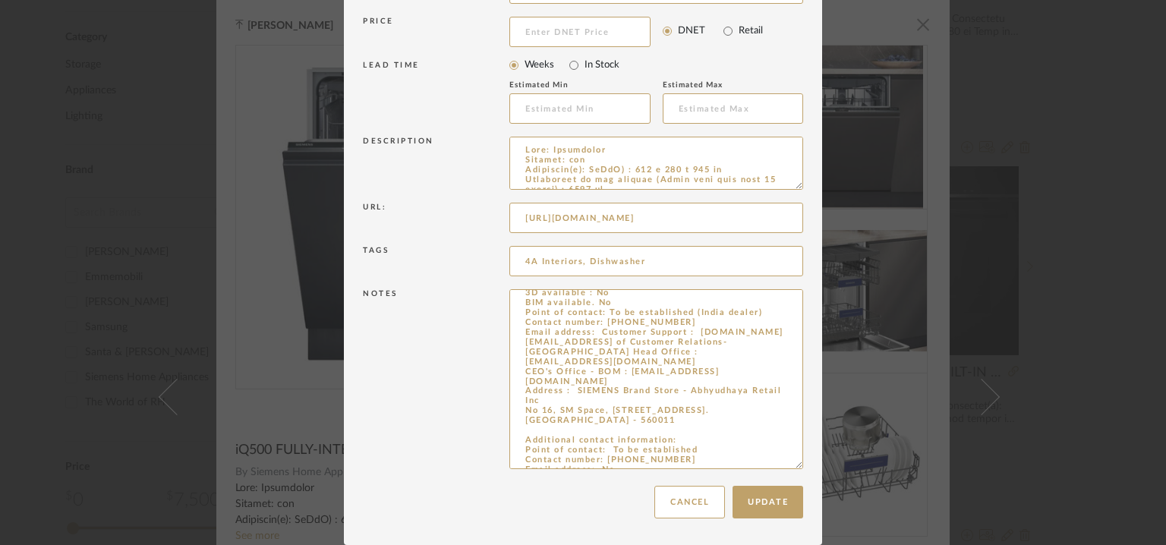
scroll to position [0, 0]
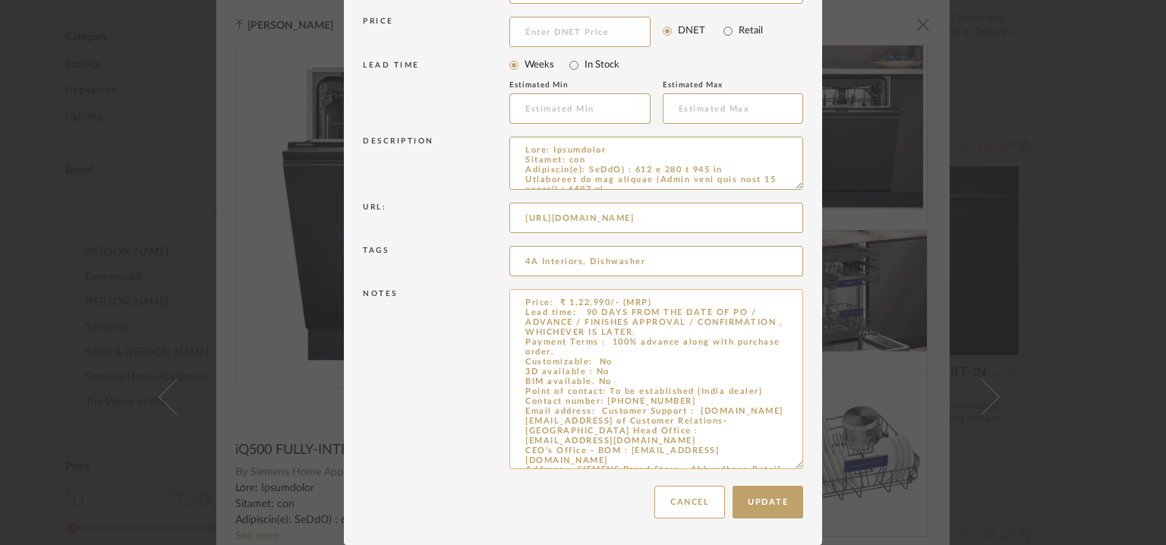
drag, startPoint x: 577, startPoint y: 311, endPoint x: 610, endPoint y: 349, distance: 51.1
click at [610, 349] on textarea "Price: ₹ 1,22,990/- (MRP) Lead time: 90 DAYS FROM THE DATE OF PO / ADVANCE / FI…" at bounding box center [656, 379] width 294 height 180
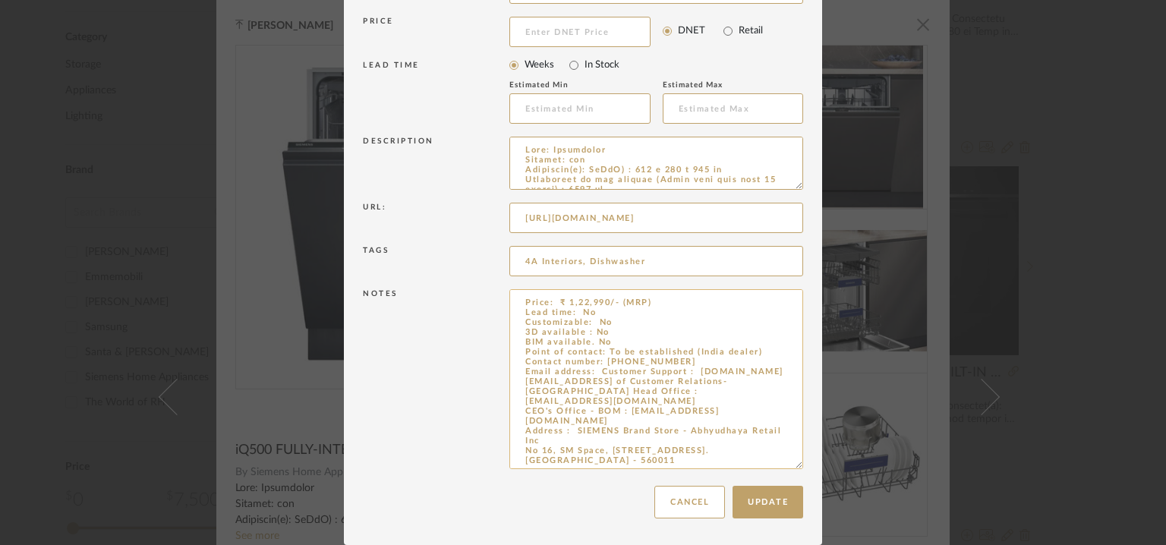
click at [683, 348] on textarea "Price: ₹ 1,22,990/- (MRP) Lead time: No Customizable: No 3D available : No BIM …" at bounding box center [656, 379] width 294 height 180
click at [680, 338] on textarea "Price: ₹ 1,22,990/- (MRP) Lead time: No Customizable: No 3D available : No BIM …" at bounding box center [656, 379] width 294 height 180
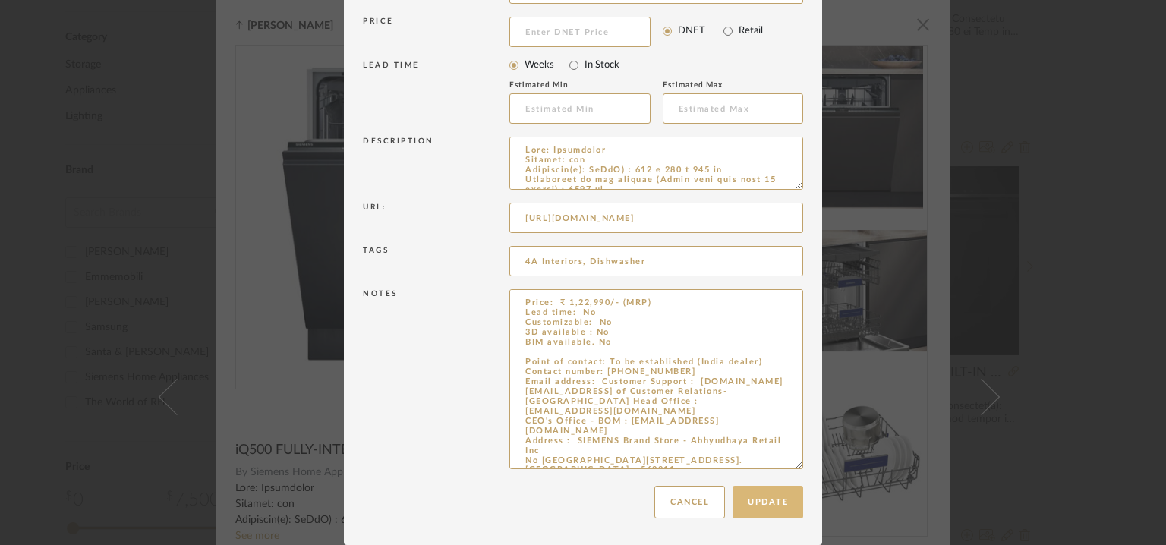
type textarea "Price: ₹ 1,22,990/- (MRP) Lead time: No Customizable: No 3D available : No BIM …"
click at [775, 490] on button "Update" at bounding box center [768, 502] width 71 height 33
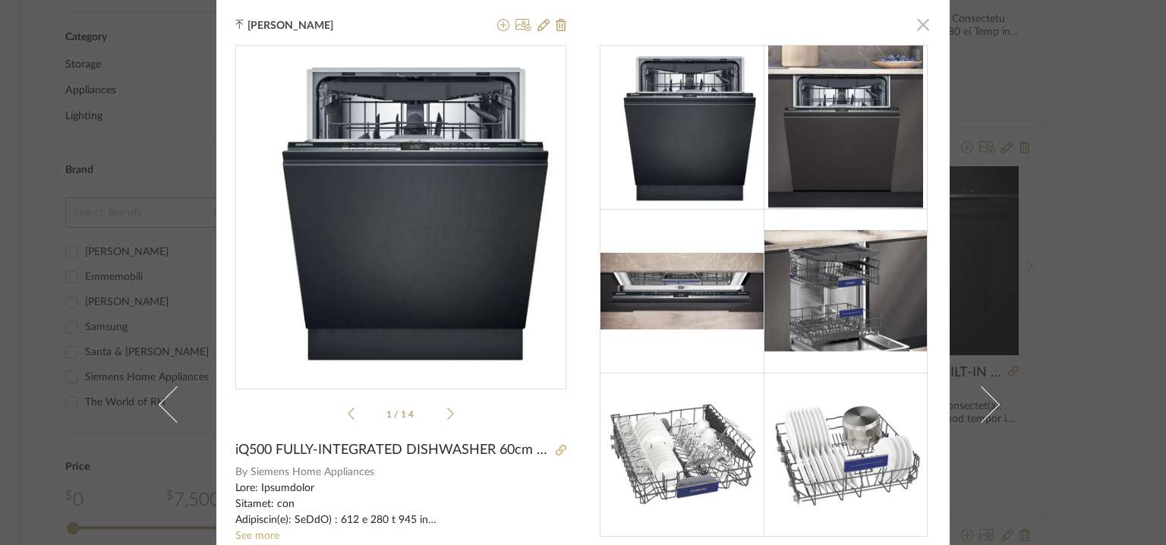
click at [913, 24] on span "button" at bounding box center [923, 24] width 30 height 30
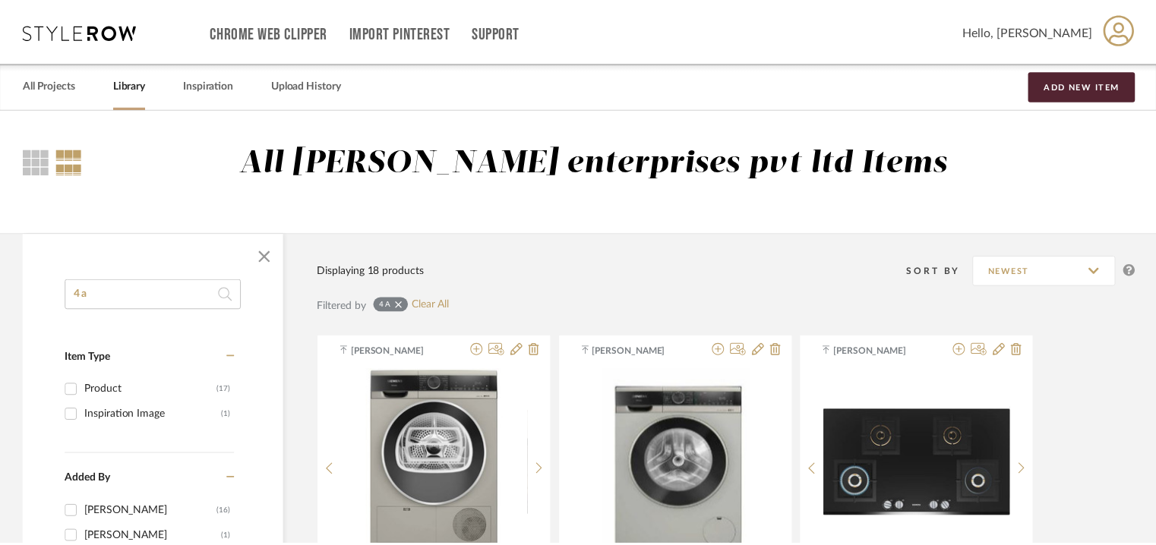
scroll to position [589, 0]
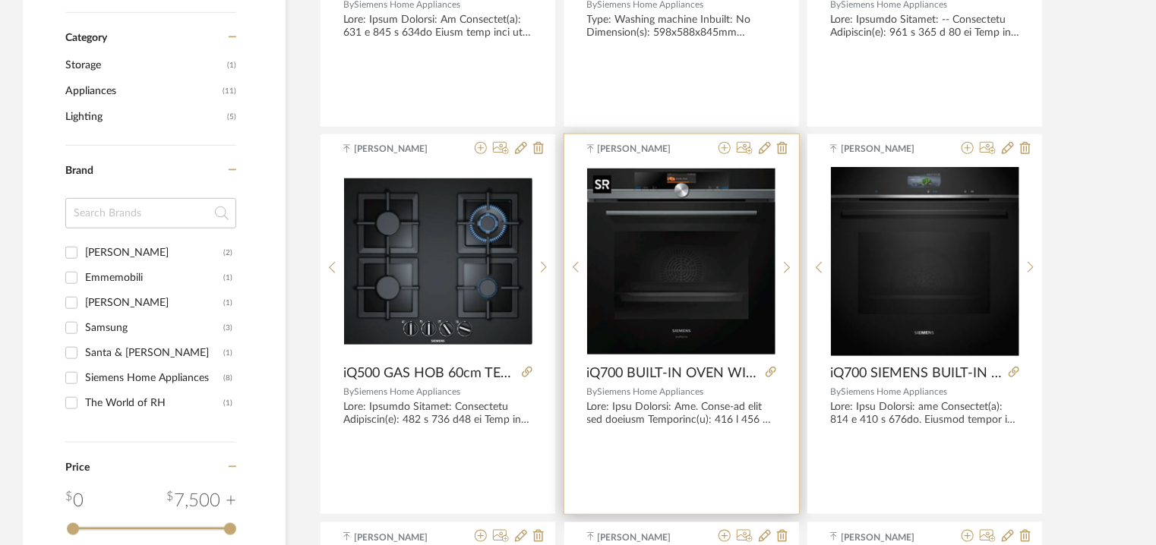
click at [664, 280] on img "0" at bounding box center [681, 262] width 188 height 186
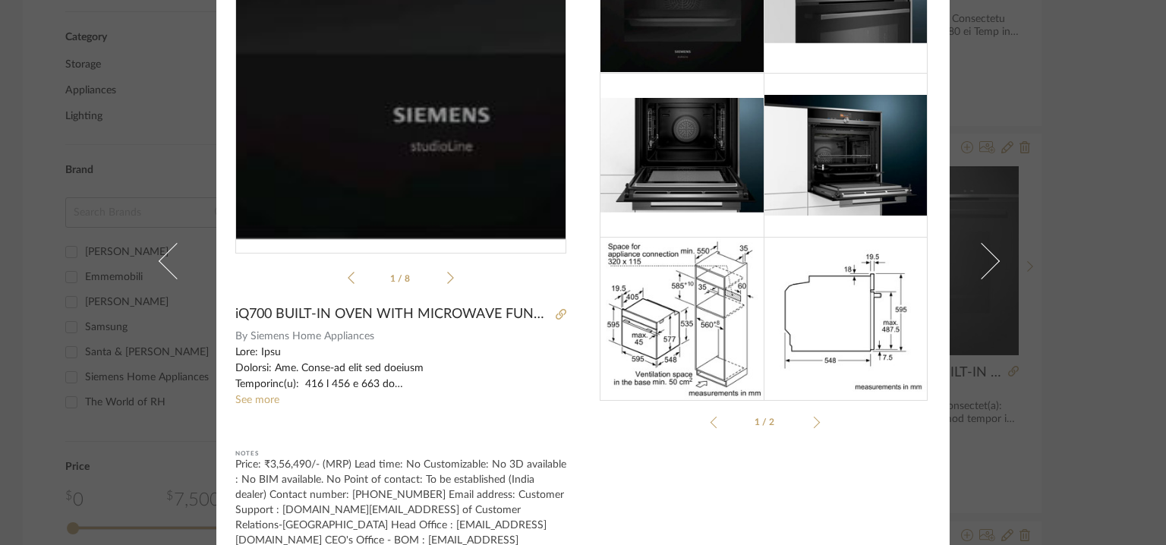
scroll to position [249, 0]
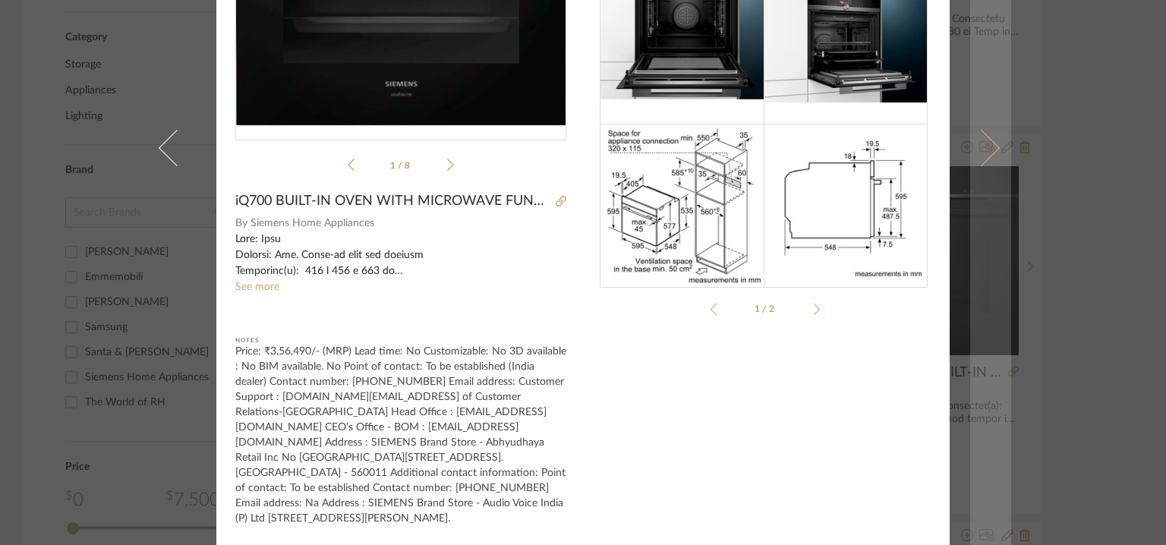
click at [987, 137] on link at bounding box center [990, 148] width 41 height 794
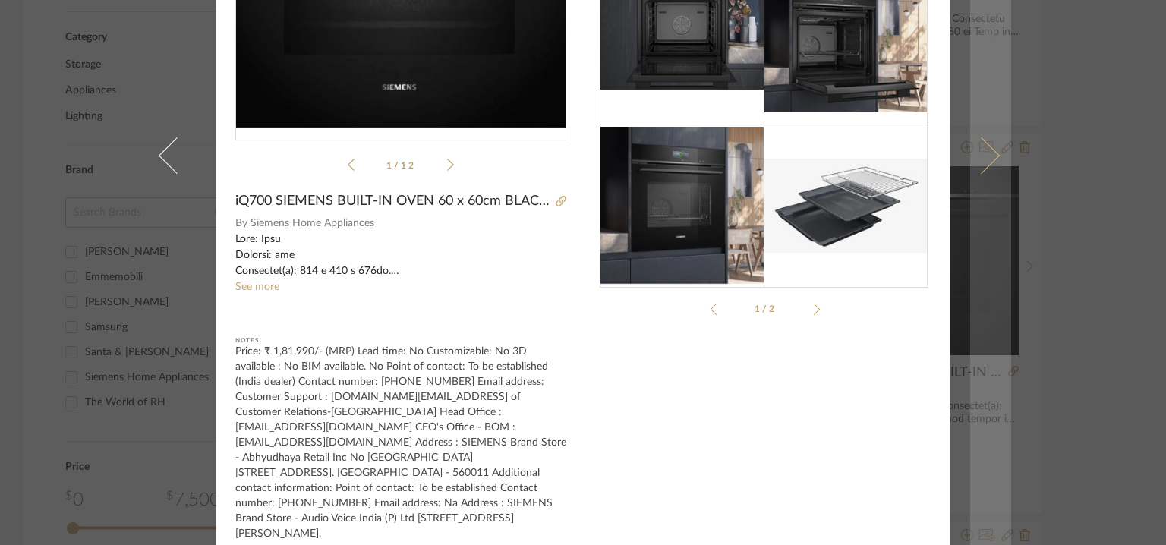
click at [995, 235] on link at bounding box center [990, 155] width 41 height 809
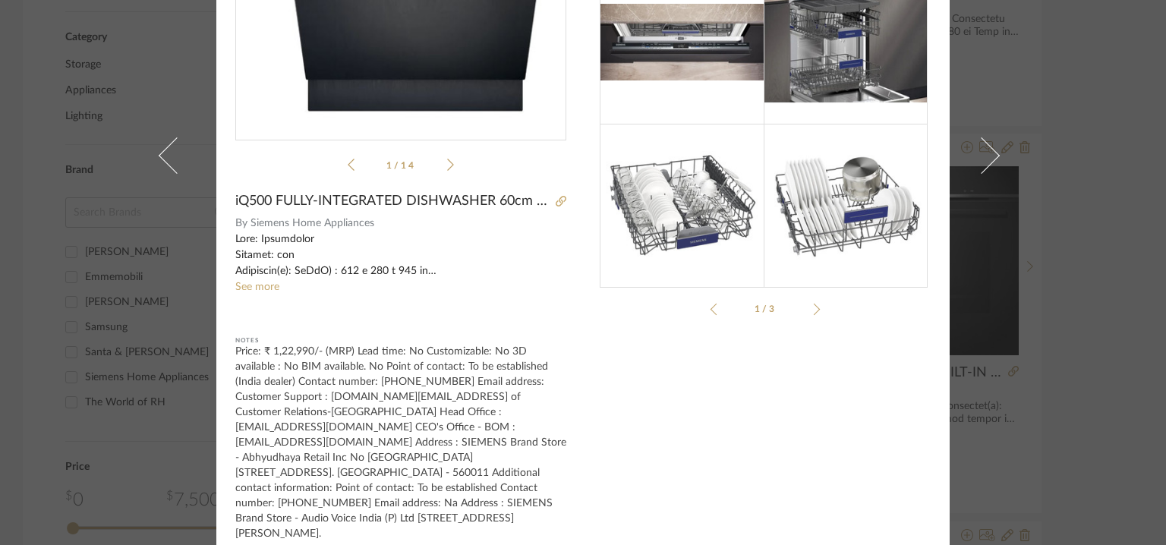
scroll to position [0, 0]
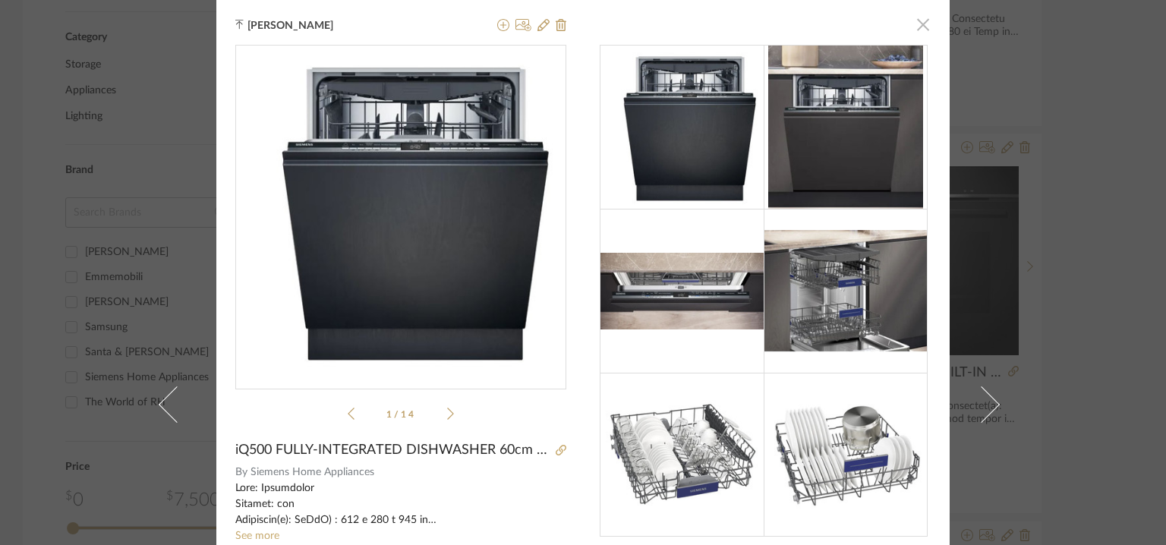
click at [912, 24] on span "button" at bounding box center [923, 24] width 30 height 30
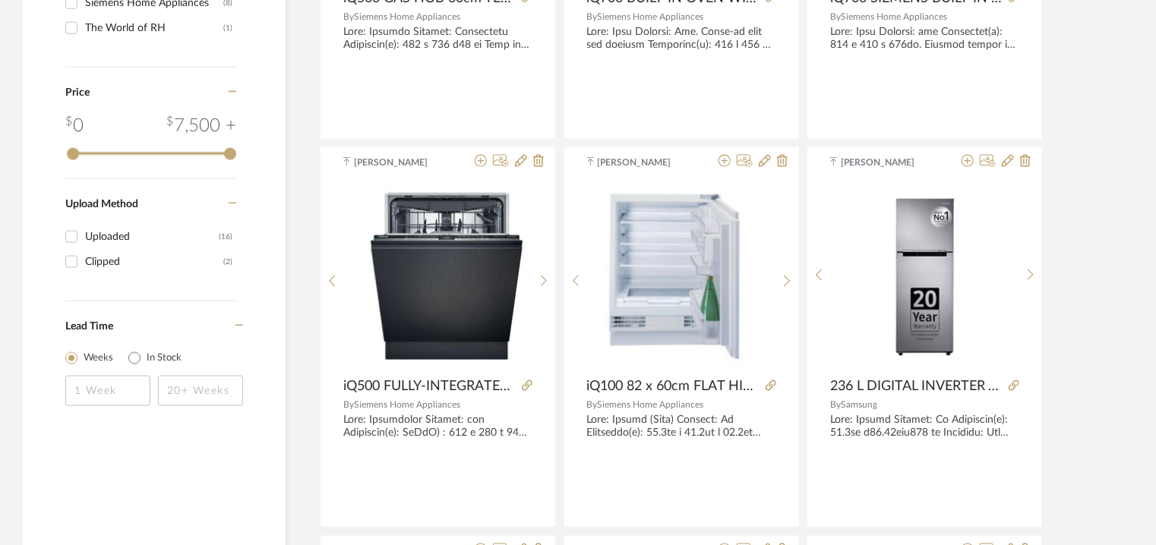
scroll to position [969, 0]
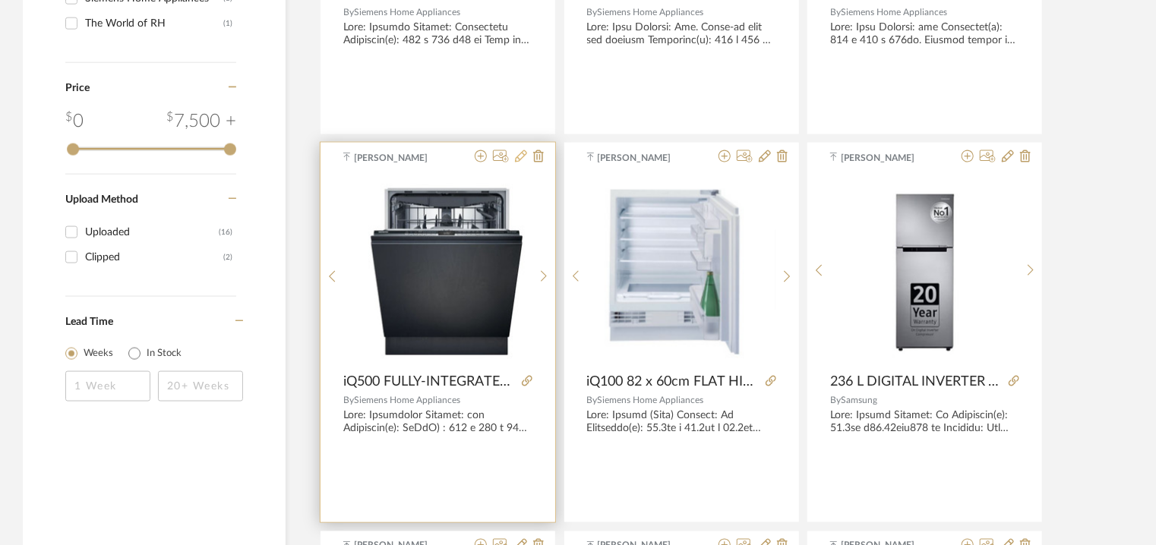
click at [519, 153] on icon at bounding box center [521, 156] width 12 height 12
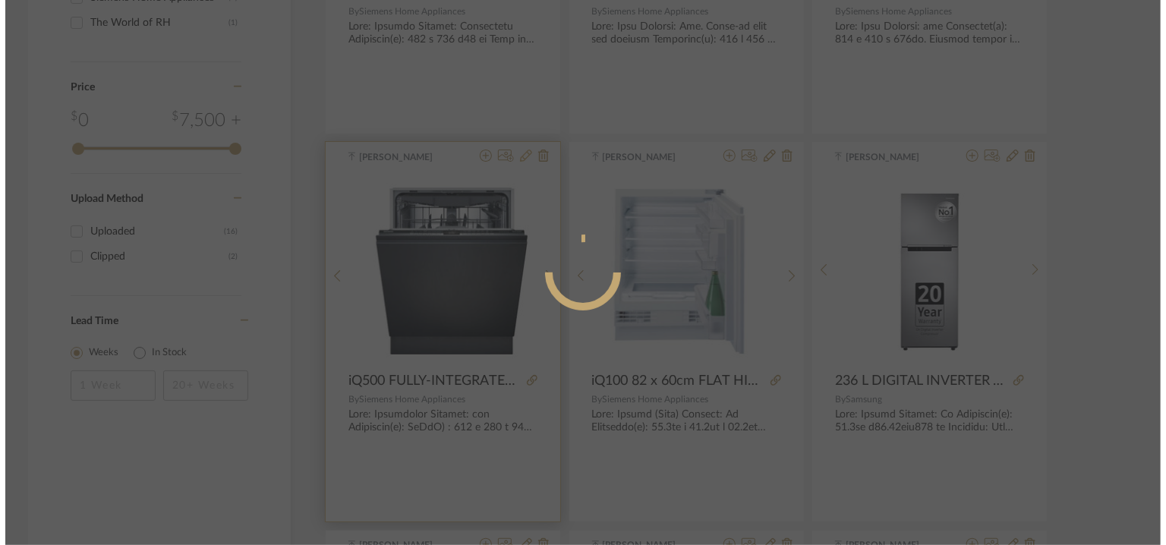
scroll to position [0, 0]
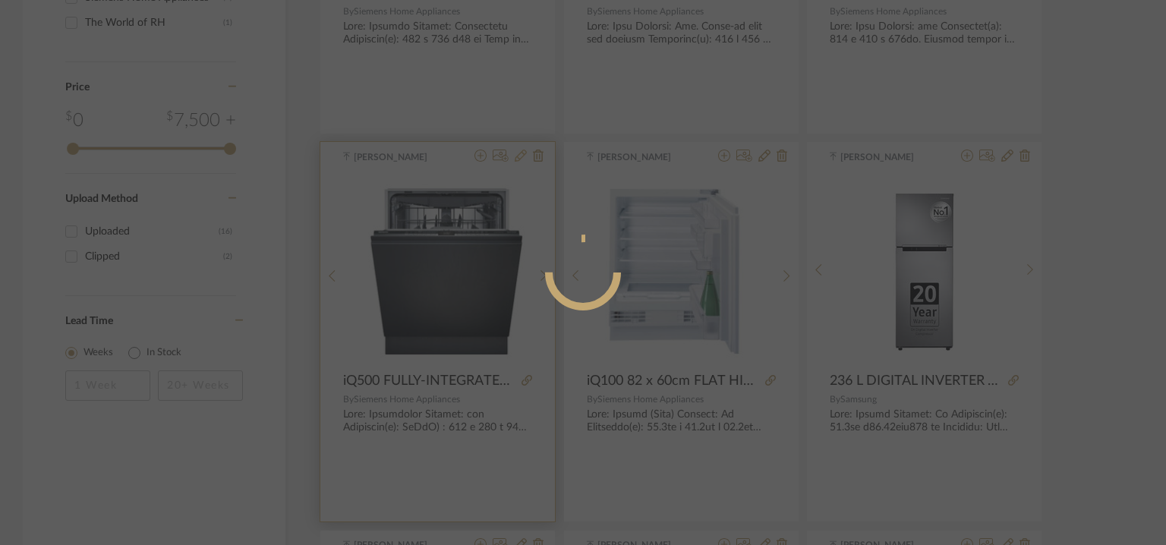
radio input "true"
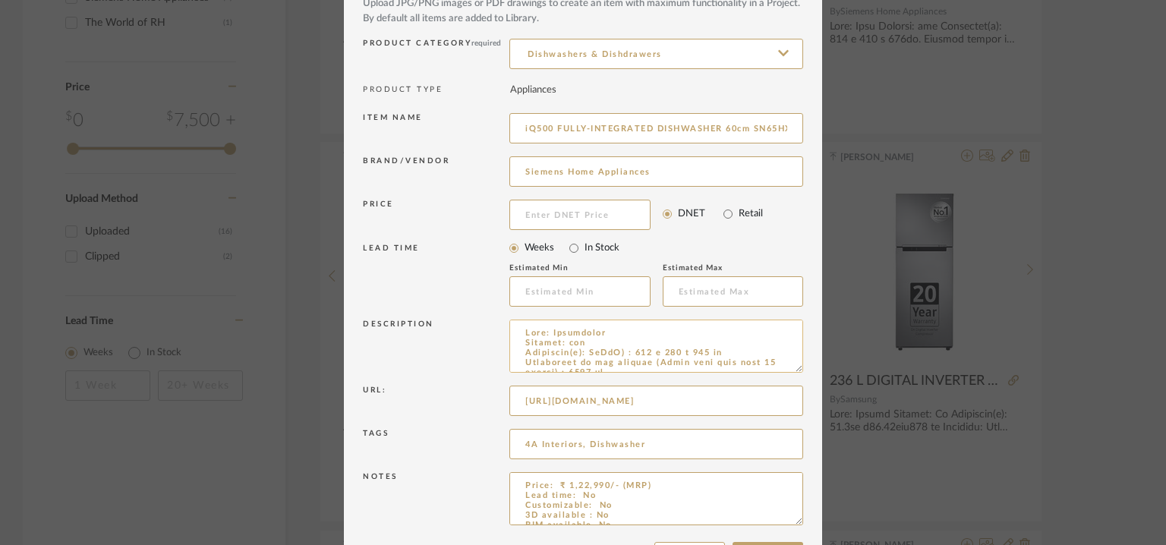
scroll to position [146, 0]
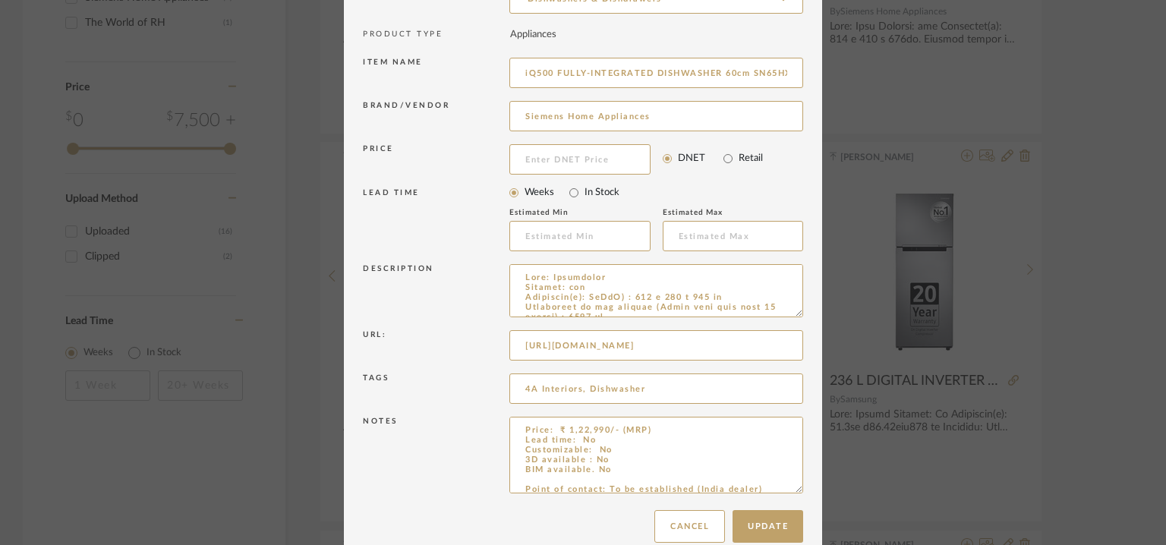
drag, startPoint x: 795, startPoint y: 465, endPoint x: 811, endPoint y: 547, distance: 83.5
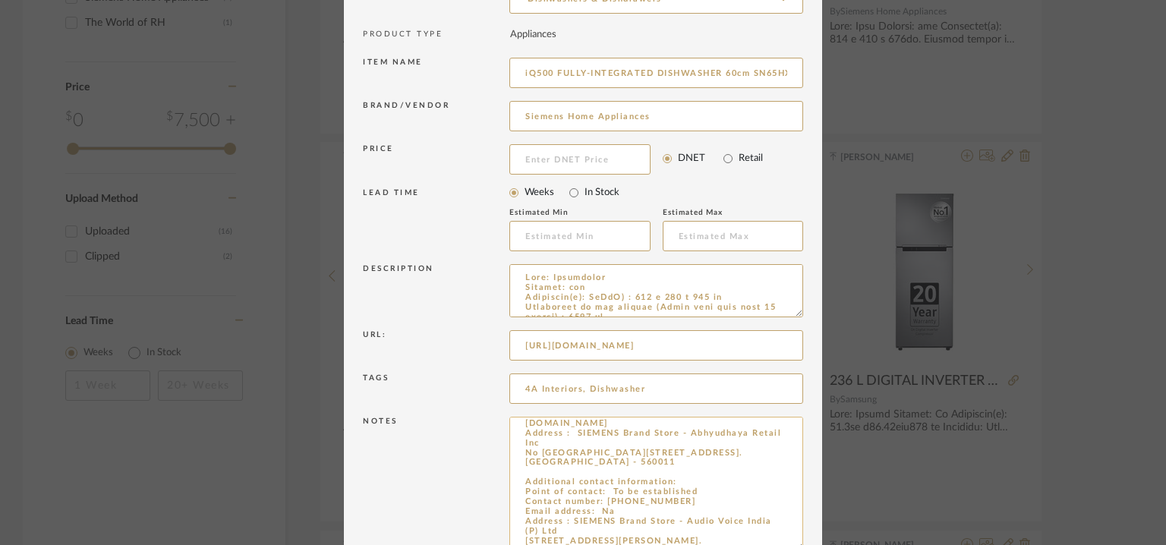
scroll to position [228, 0]
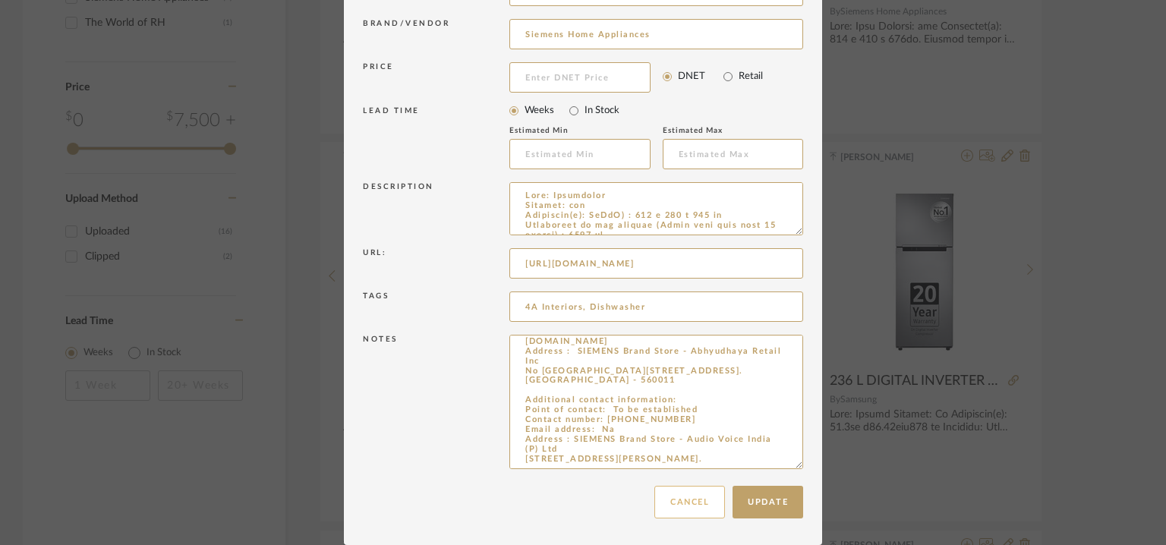
click at [717, 505] on button "Cancel" at bounding box center [690, 502] width 71 height 33
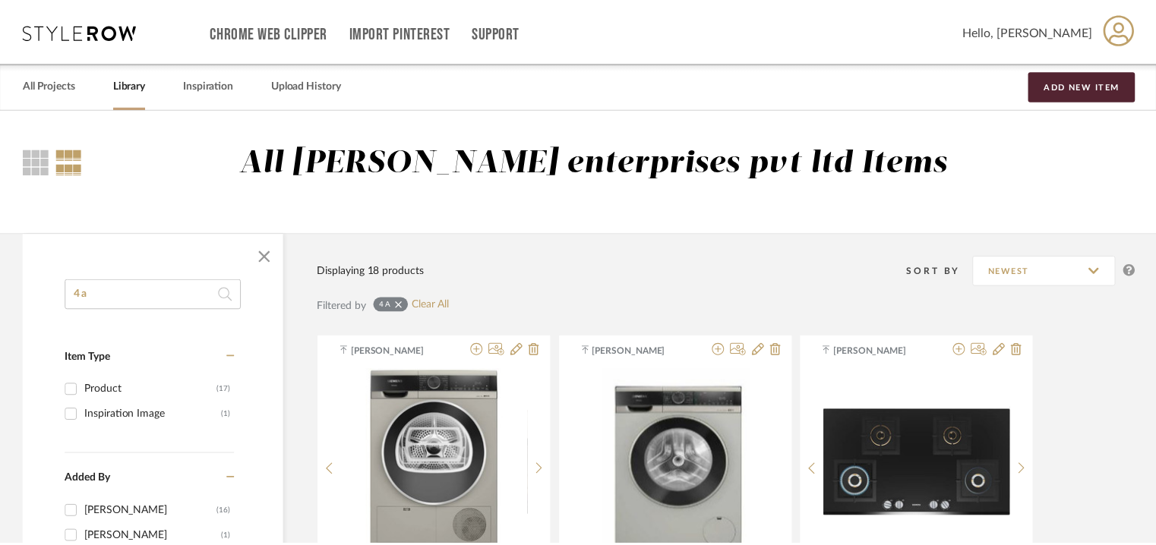
scroll to position [969, 0]
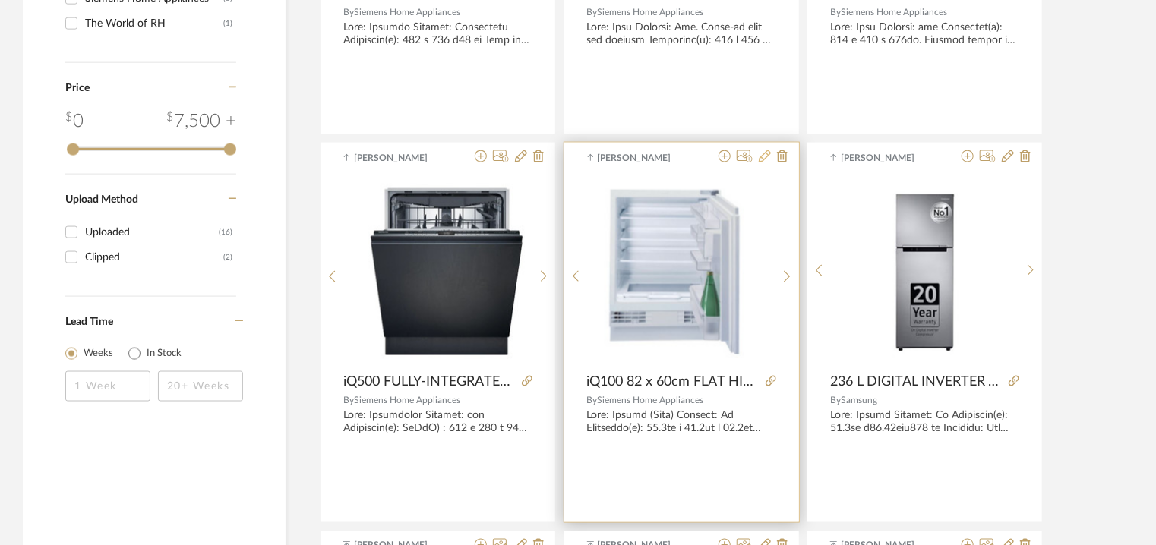
click at [762, 156] on icon at bounding box center [765, 156] width 12 height 12
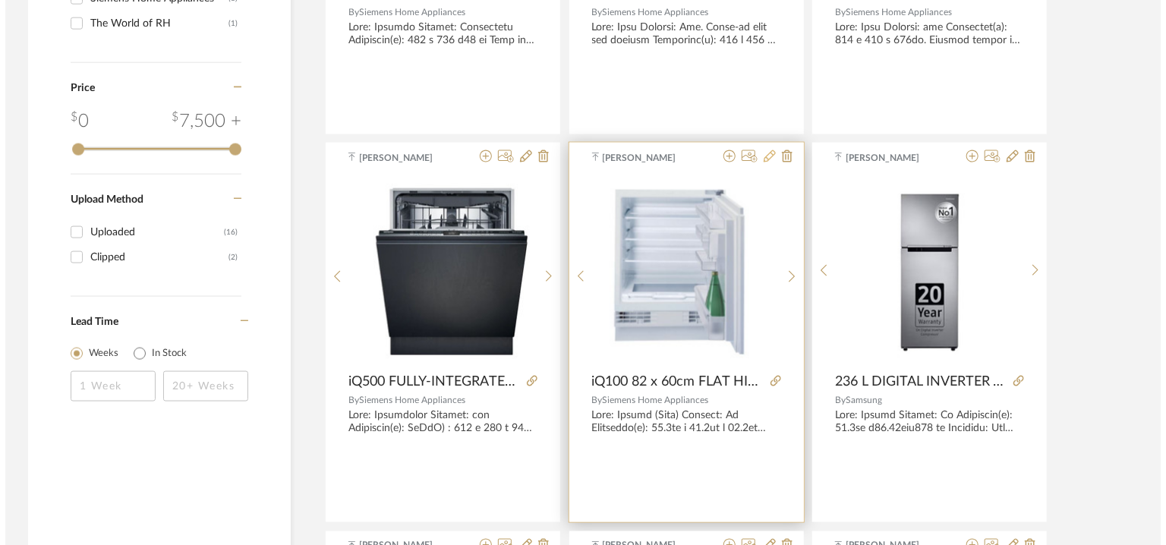
scroll to position [0, 0]
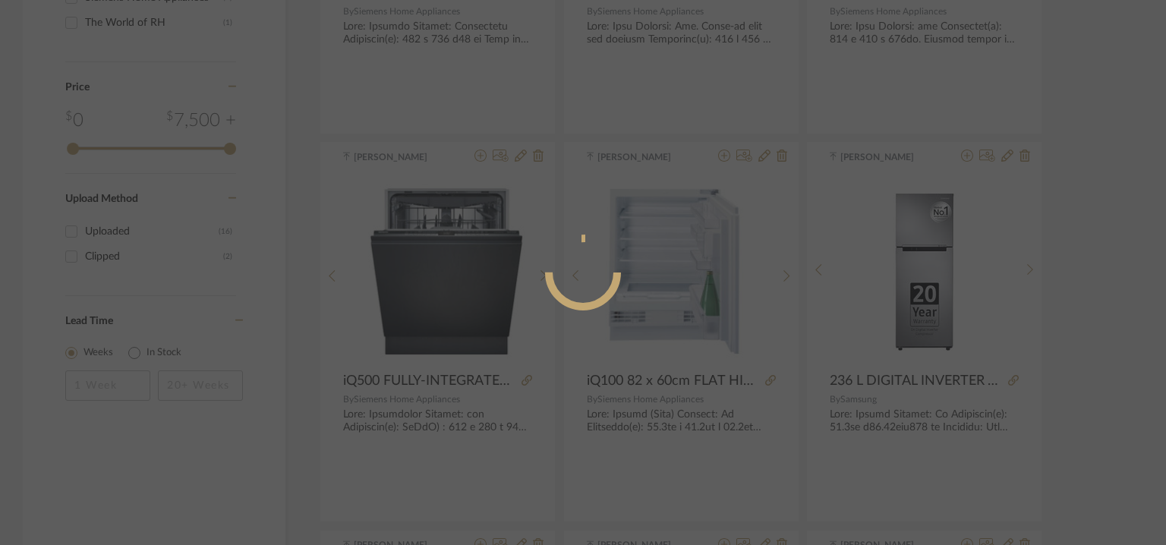
radio input "true"
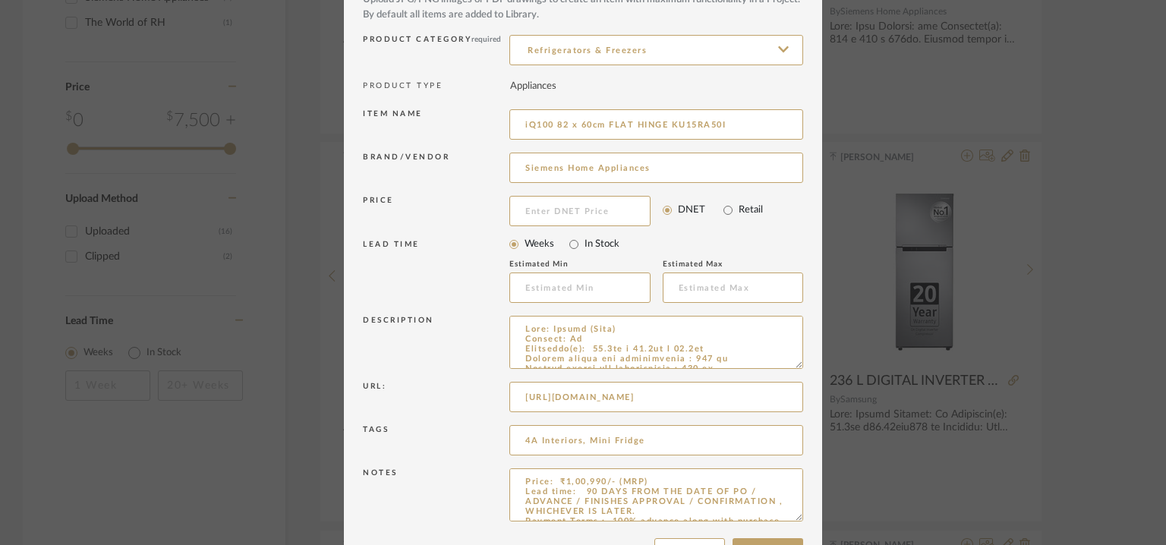
scroll to position [146, 0]
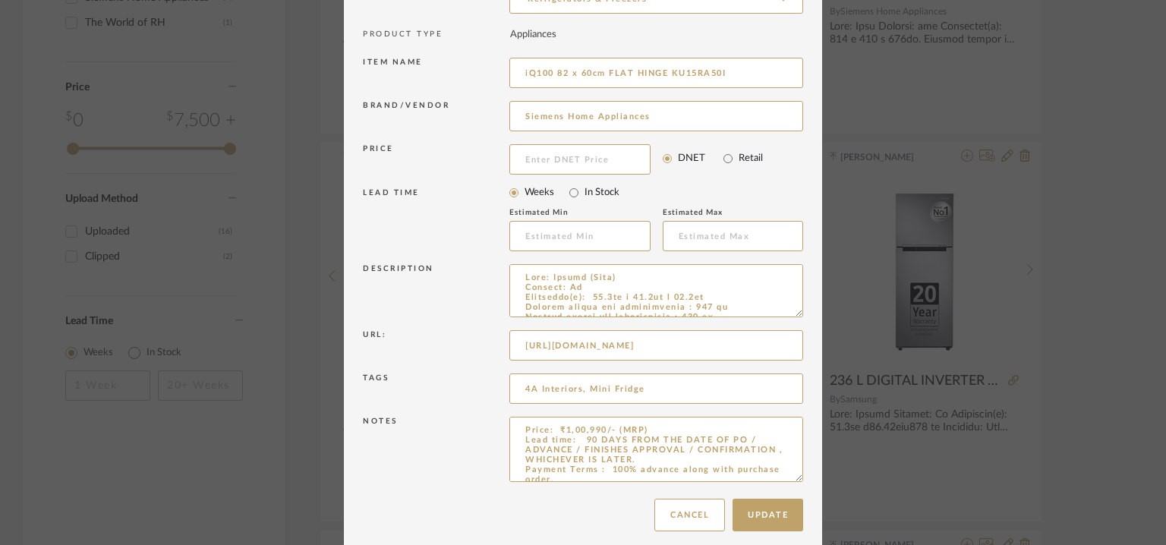
drag, startPoint x: 792, startPoint y: 465, endPoint x: 828, endPoint y: 589, distance: 128.8
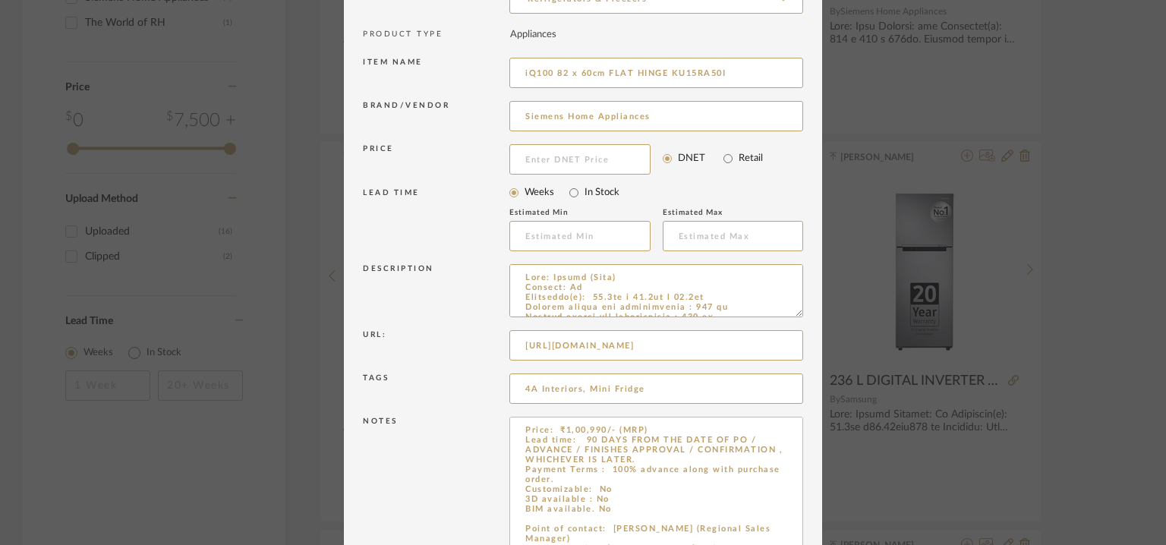
scroll to position [83, 0]
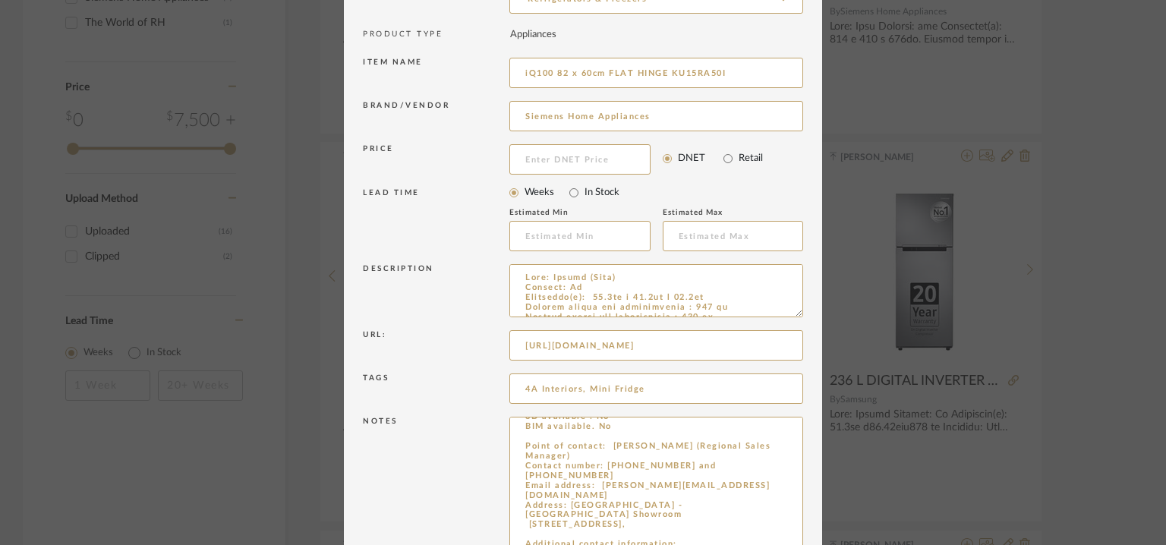
drag, startPoint x: 521, startPoint y: 441, endPoint x: 972, endPoint y: 589, distance: 474.7
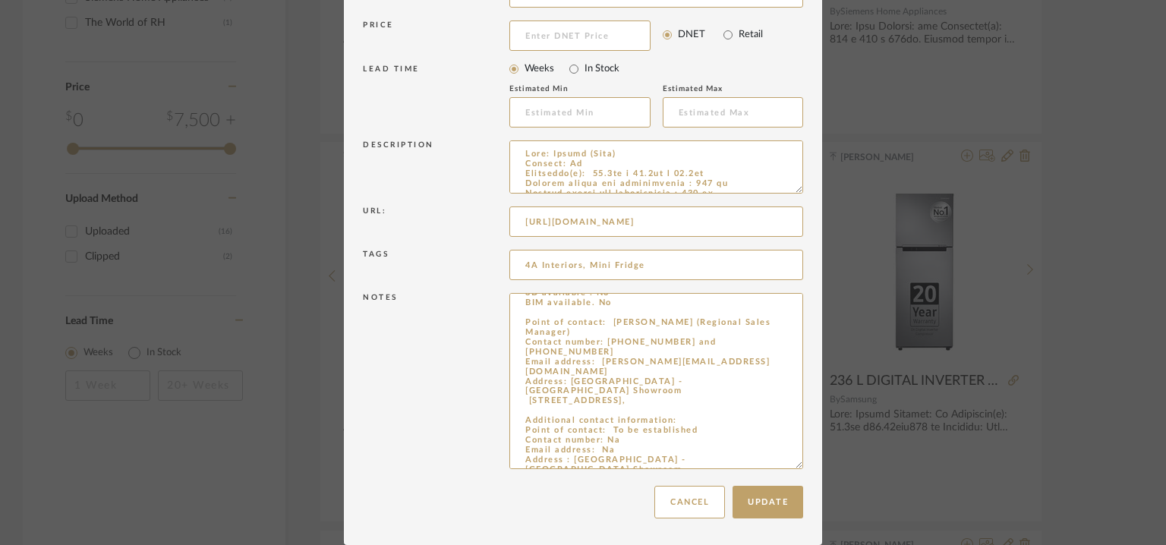
drag, startPoint x: 516, startPoint y: 437, endPoint x: 832, endPoint y: 589, distance: 350.5
paste textarea "Point of contact: To be established (India dealer) Contact number: [PHONE_NUMBE…"
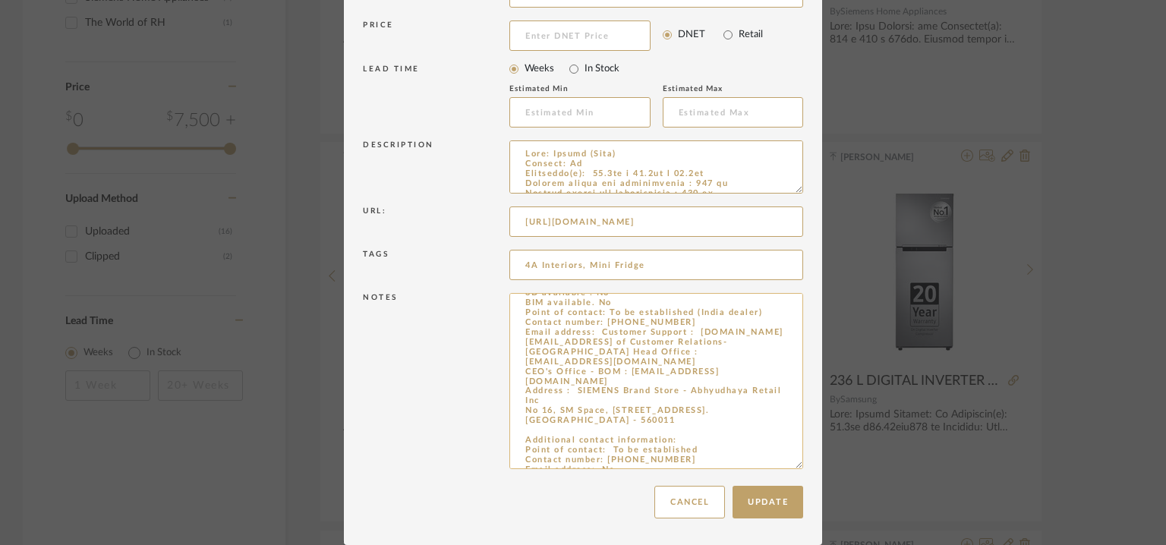
scroll to position [0, 0]
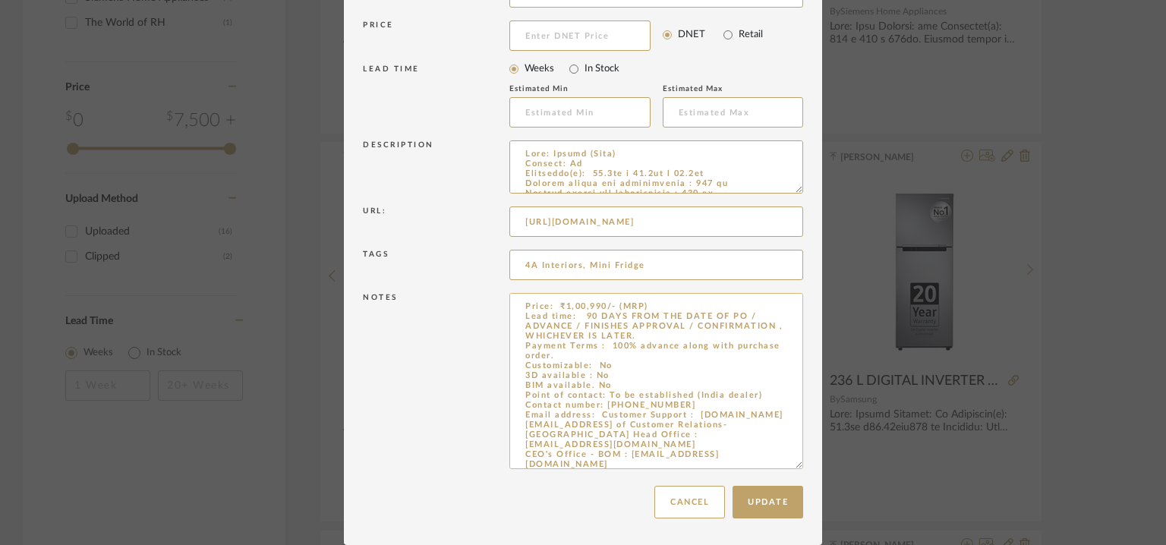
click at [621, 384] on textarea "Price: ₹1,00,990/- (MRP) Lead time: 90 DAYS FROM THE DATE OF PO / ADVANCE / FIN…" at bounding box center [656, 381] width 294 height 176
drag, startPoint x: 577, startPoint y: 328, endPoint x: 604, endPoint y: 355, distance: 37.6
click at [604, 355] on textarea "Price: ₹1,00,990/- (MRP) Lead time: 90 DAYS FROM THE DATE OF PO / ADVANCE / FIN…" at bounding box center [656, 381] width 294 height 176
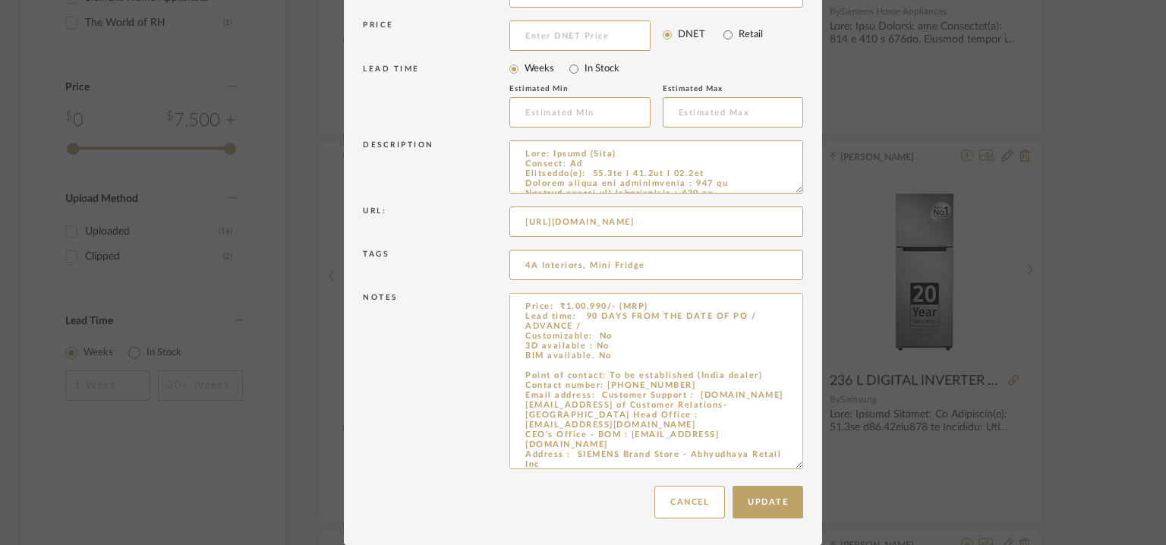
drag, startPoint x: 577, startPoint y: 313, endPoint x: 585, endPoint y: 323, distance: 12.9
click at [585, 323] on textarea "Price: ₹1,00,990/- (MRP) Lead time: 90 DAYS FROM THE DATE OF PO / ADVANCE / Cus…" at bounding box center [656, 381] width 294 height 176
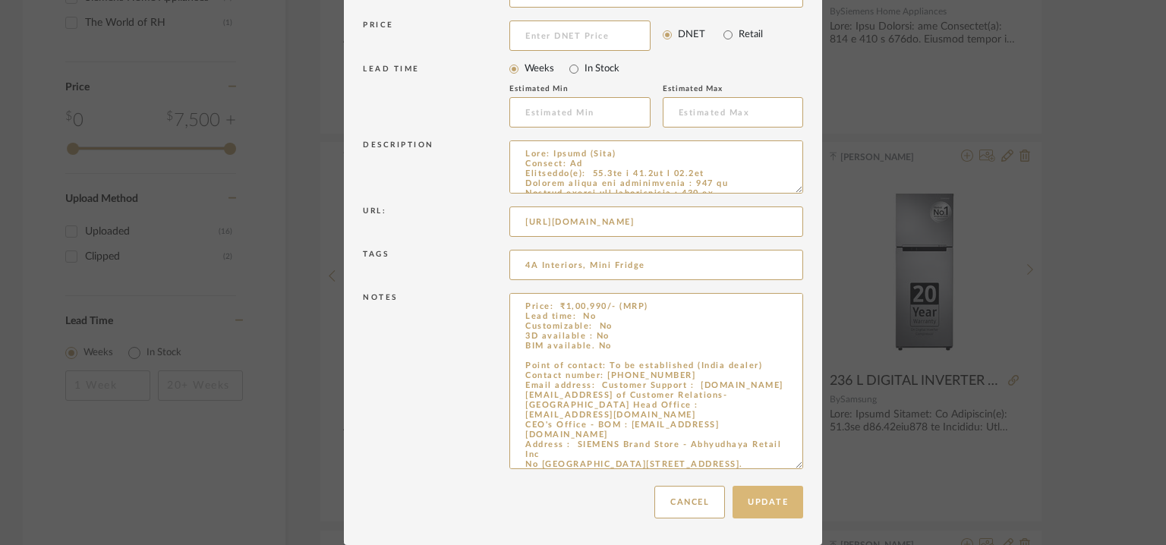
type textarea "Price: ₹1,00,990/- (MRP) Lead time: No Customizable: No 3D available : No BIM a…"
click at [774, 499] on button "Update" at bounding box center [768, 502] width 71 height 33
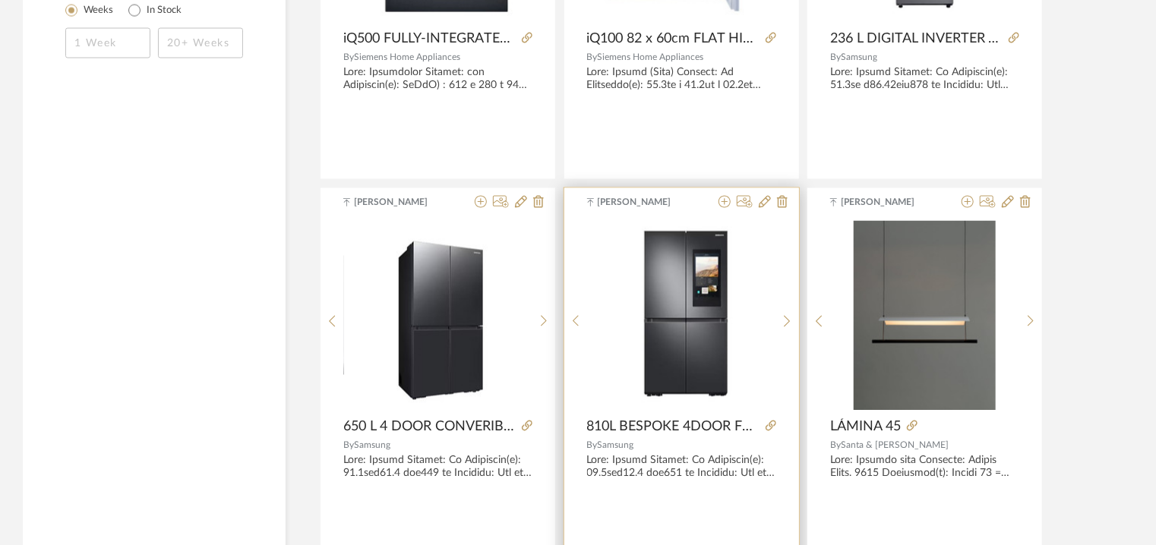
scroll to position [1349, 0]
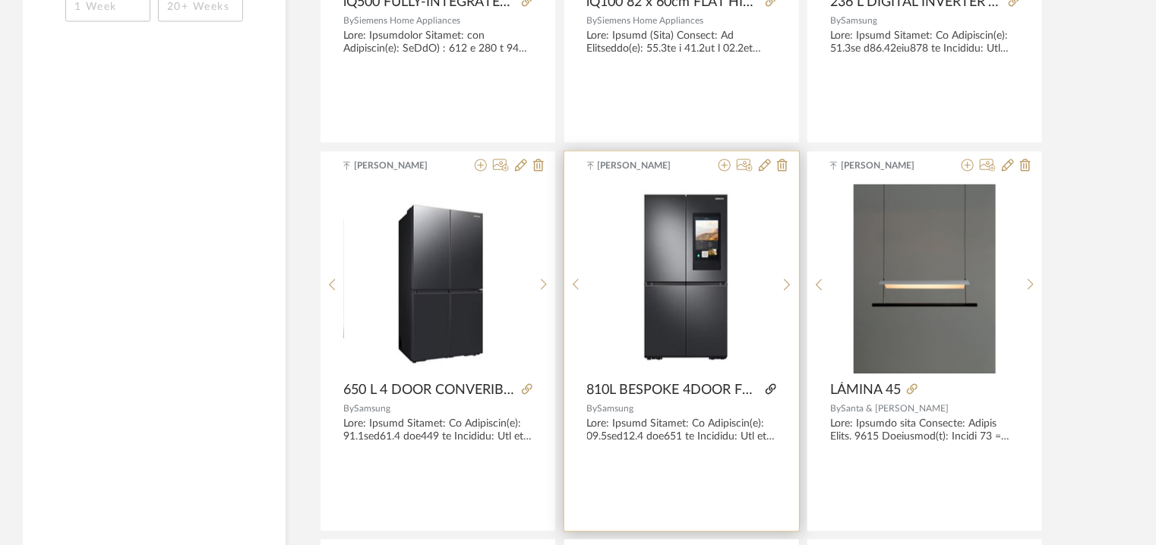
click at [769, 389] on icon at bounding box center [770, 389] width 11 height 11
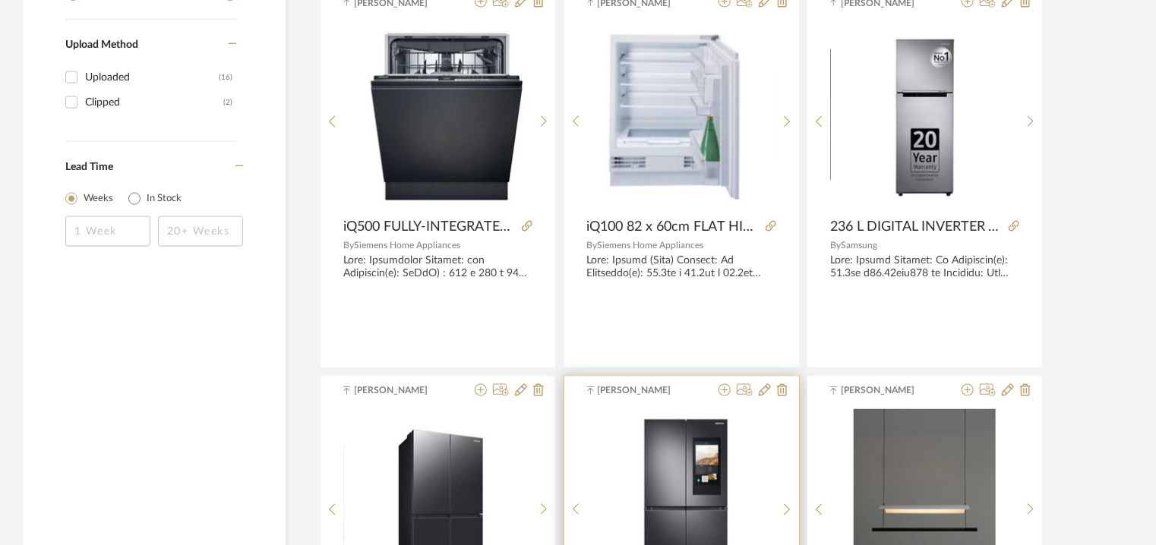
scroll to position [1121, 0]
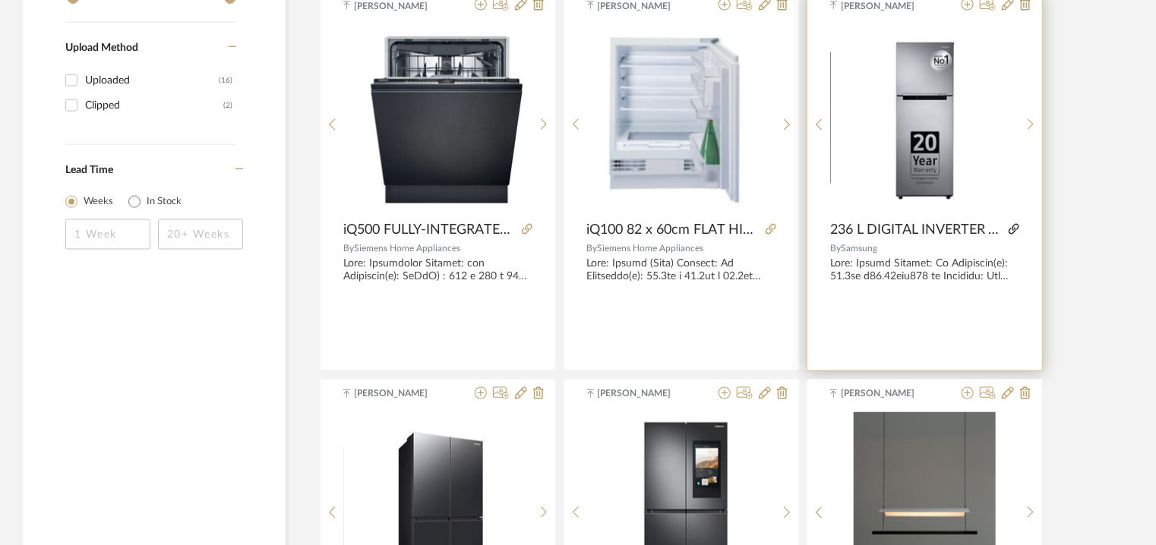
click at [1013, 232] on icon at bounding box center [1013, 229] width 11 height 11
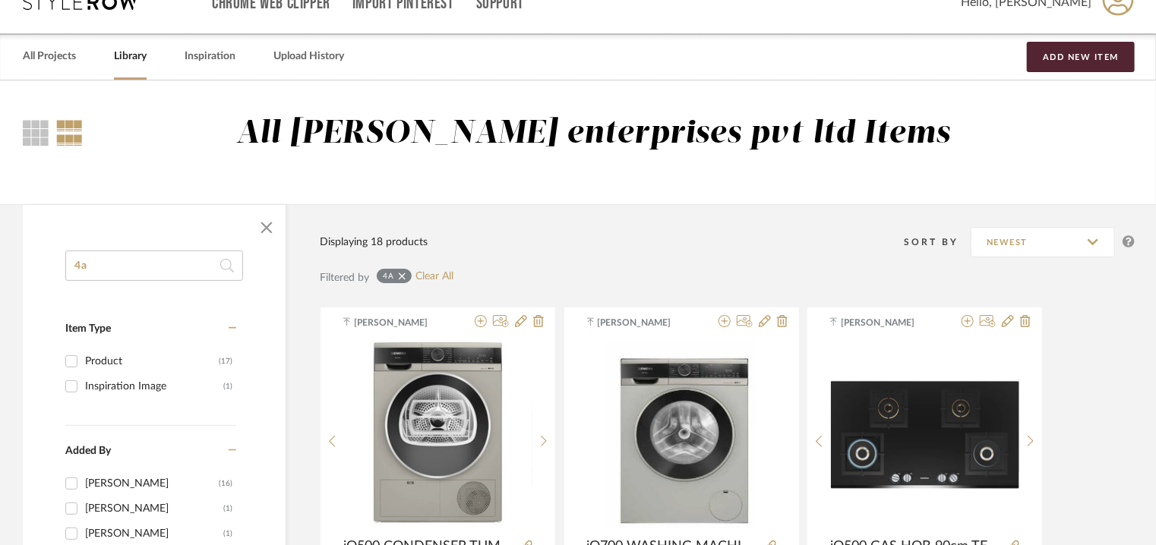
scroll to position [0, 0]
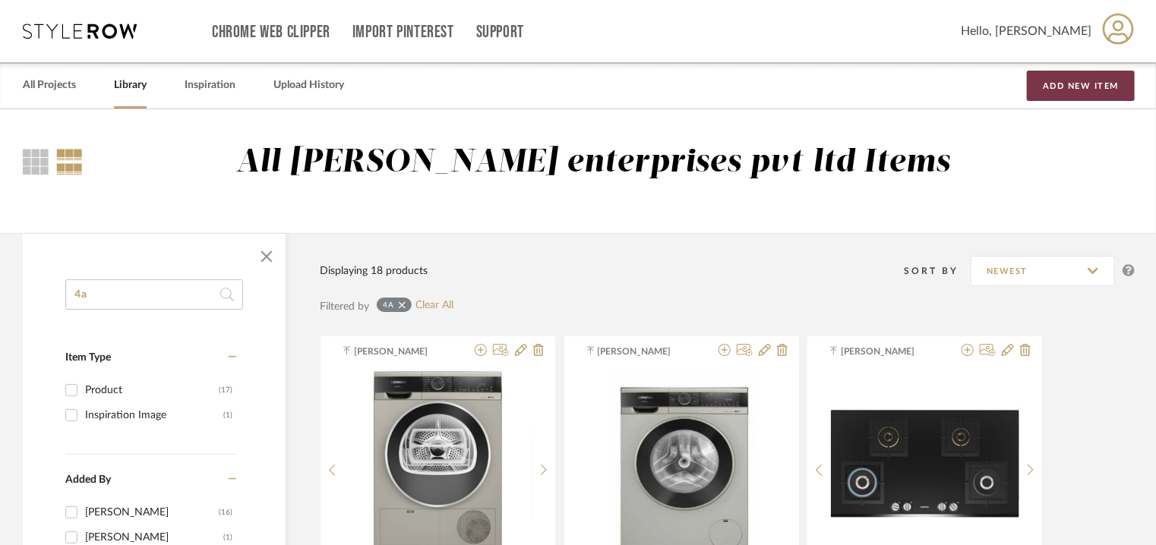
click at [1084, 89] on button "Add New Item" at bounding box center [1081, 86] width 108 height 30
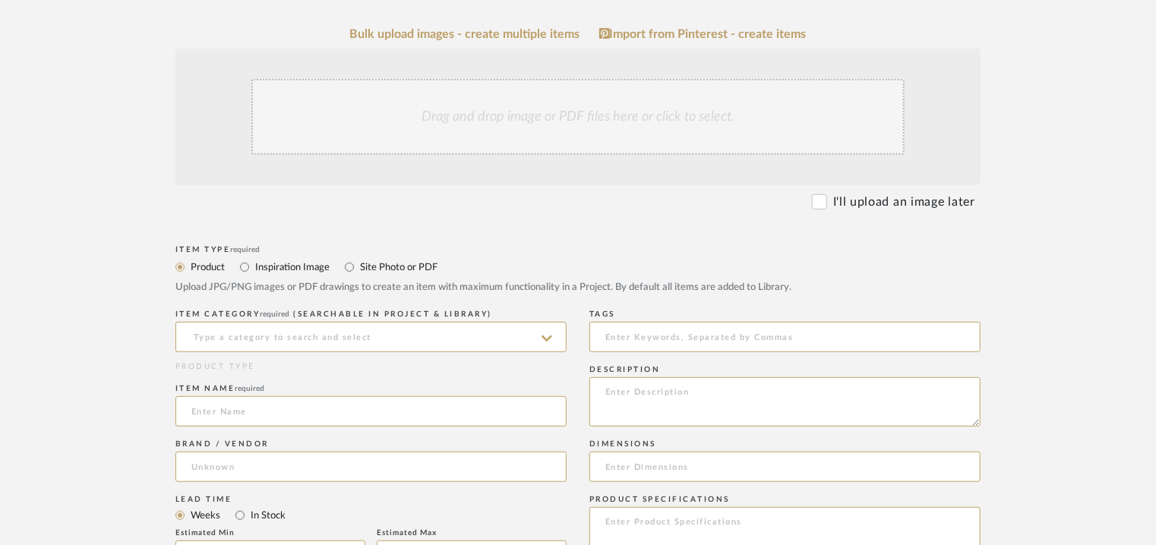
scroll to position [304, 0]
paste textarea "Type: High Bar Stool Designer : [PERSON_NAME] & [PERSON_NAME], 2017 Dimensions …"
type textarea "Type: High Bar Stool Designer : [PERSON_NAME] & [PERSON_NAME], 2017 Dimensions …"
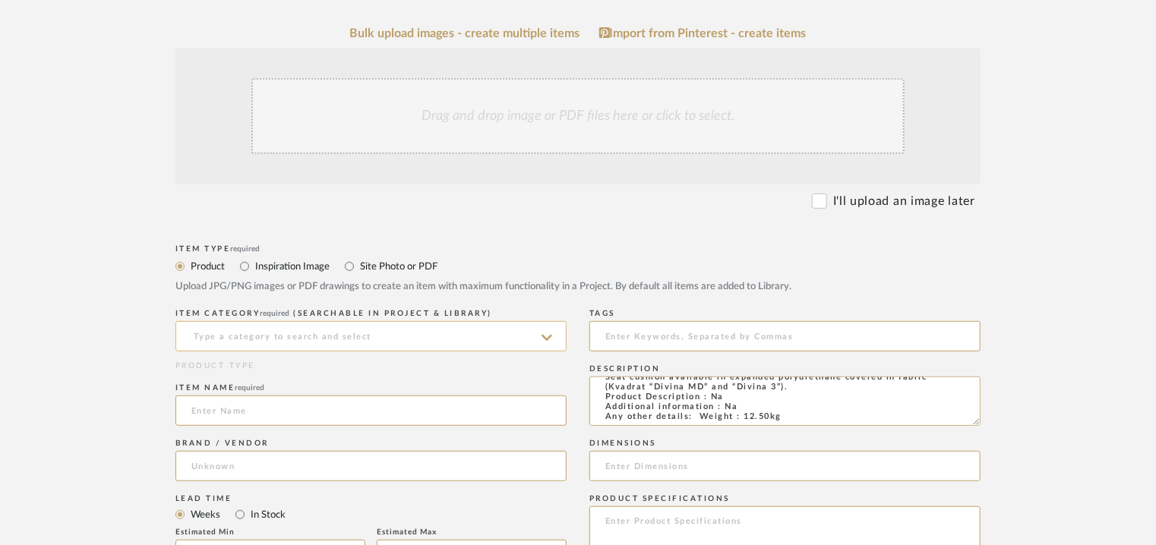
click at [282, 332] on input at bounding box center [370, 336] width 391 height 30
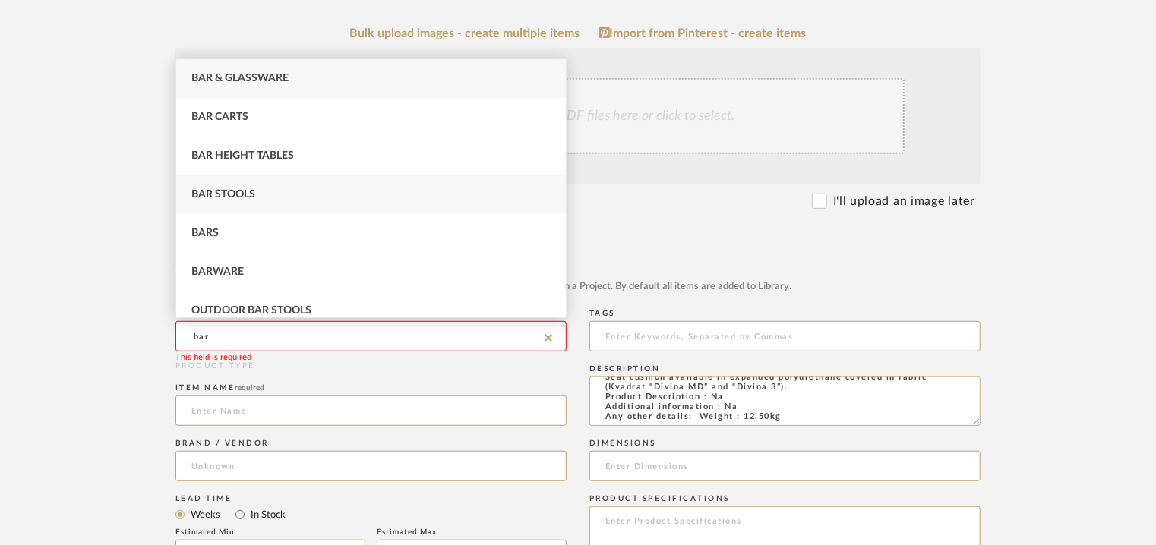
click at [219, 196] on span "Bar Stools" at bounding box center [223, 194] width 64 height 11
type input "Bar Stools"
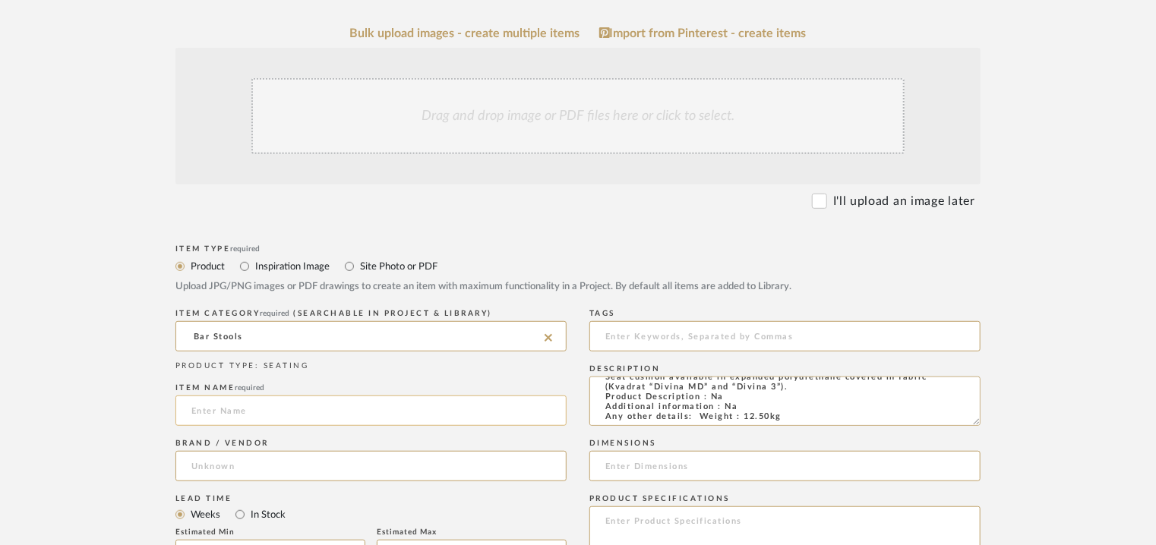
click at [261, 415] on input at bounding box center [370, 411] width 391 height 30
type input "s"
type input "SEQUOIA"
click at [233, 472] on input at bounding box center [370, 466] width 391 height 30
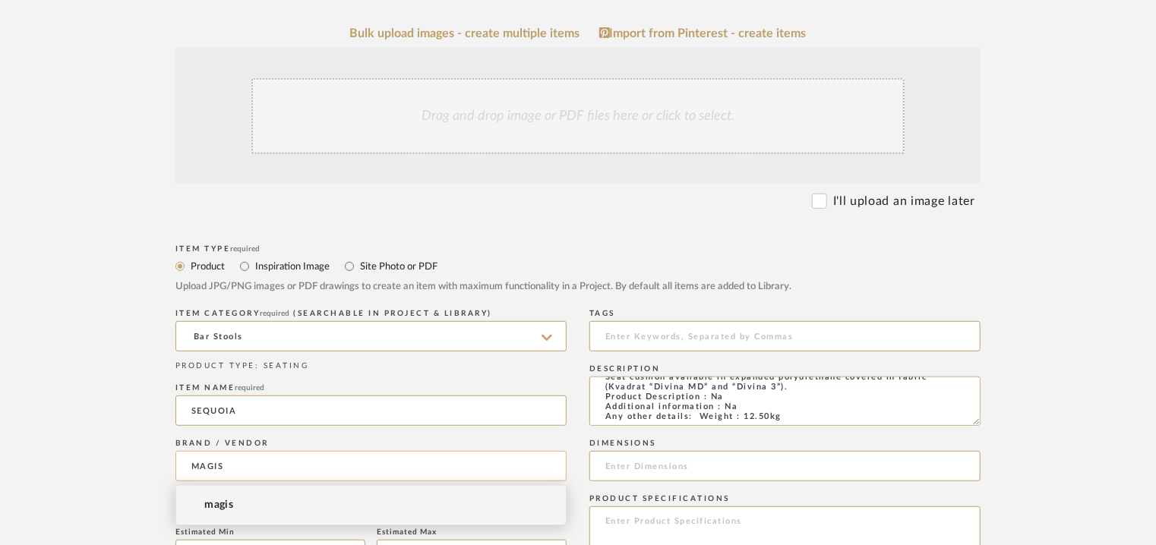
click at [219, 462] on input "MAGIS" at bounding box center [370, 466] width 391 height 30
click at [219, 506] on span "magis" at bounding box center [218, 505] width 29 height 13
type input "magis"
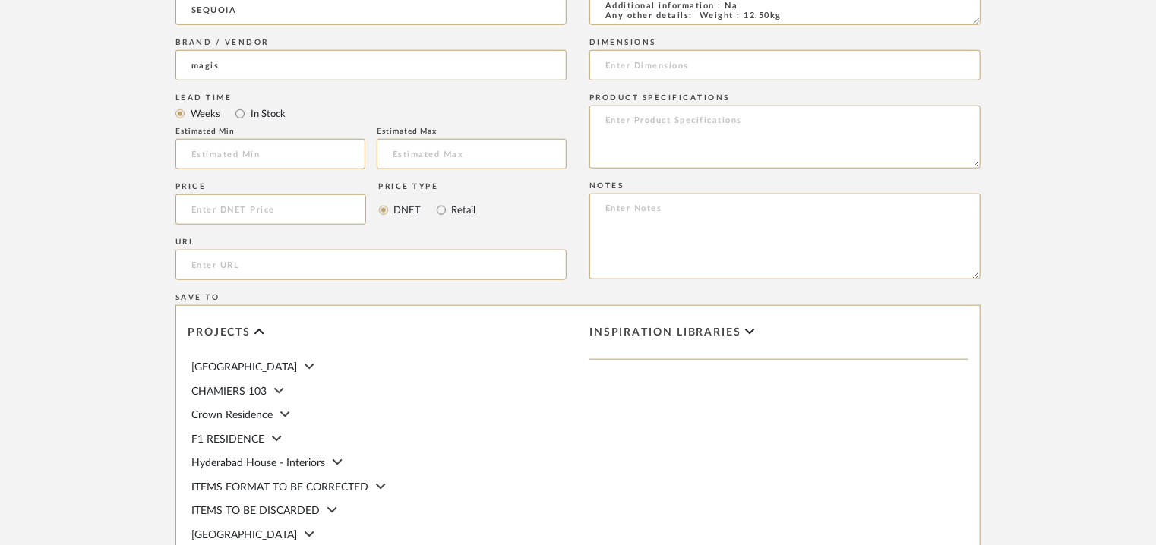
scroll to position [759, 0]
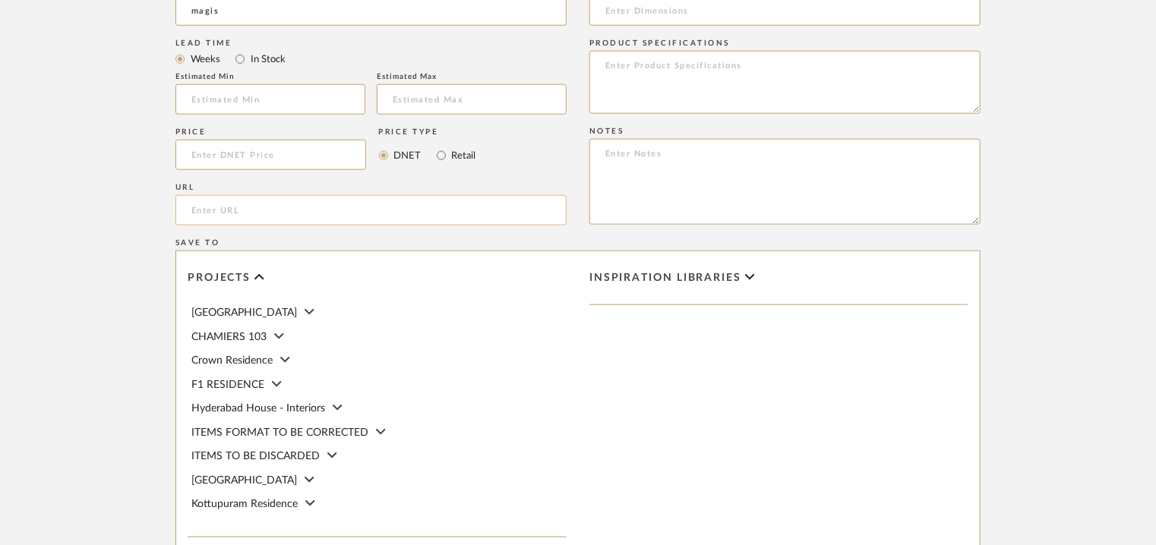
click at [232, 210] on input "url" at bounding box center [370, 210] width 391 height 30
paste input "[URL][DOMAIN_NAME]"
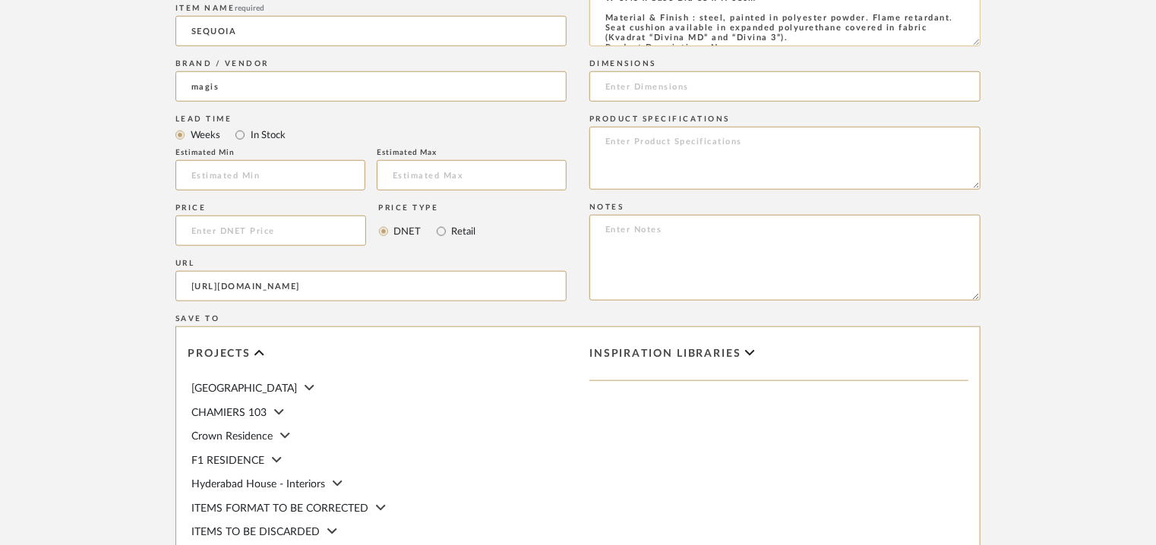
scroll to position [0, 0]
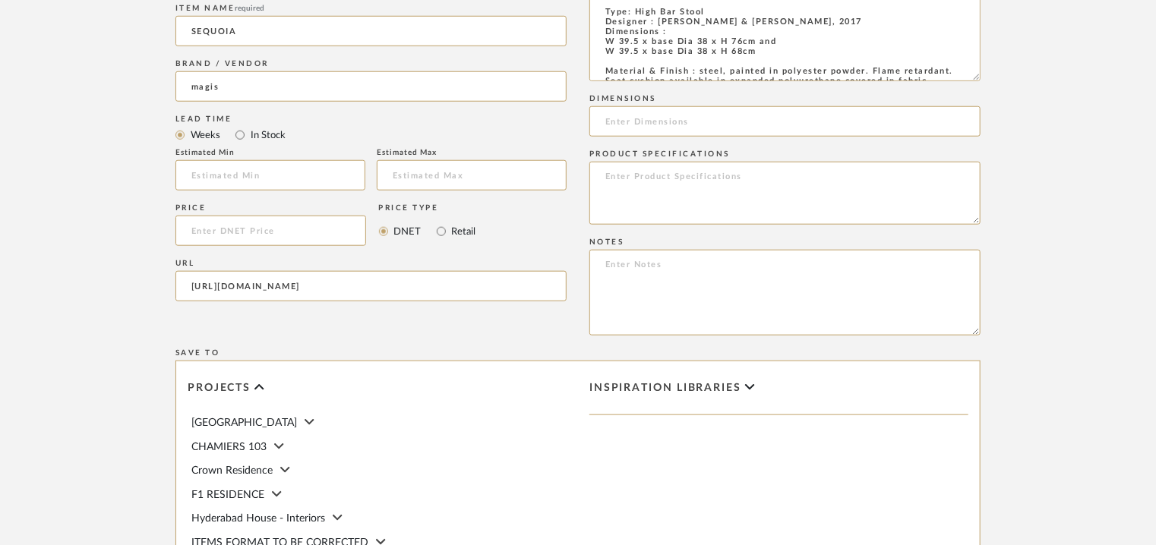
drag, startPoint x: 975, startPoint y: 43, endPoint x: 990, endPoint y: 77, distance: 37.4
click at [990, 77] on form "Bulk upload images - create multiple items Import from Pinterest - create items…" at bounding box center [577, 198] width 967 height 1103
type input "[URL][DOMAIN_NAME]"
drag, startPoint x: 753, startPoint y: 43, endPoint x: 600, endPoint y: 43, distance: 153.4
click at [600, 43] on textarea "Type: High Bar Stool Designer : [PERSON_NAME] & [PERSON_NAME], 2017 Dimensions …" at bounding box center [784, 39] width 391 height 84
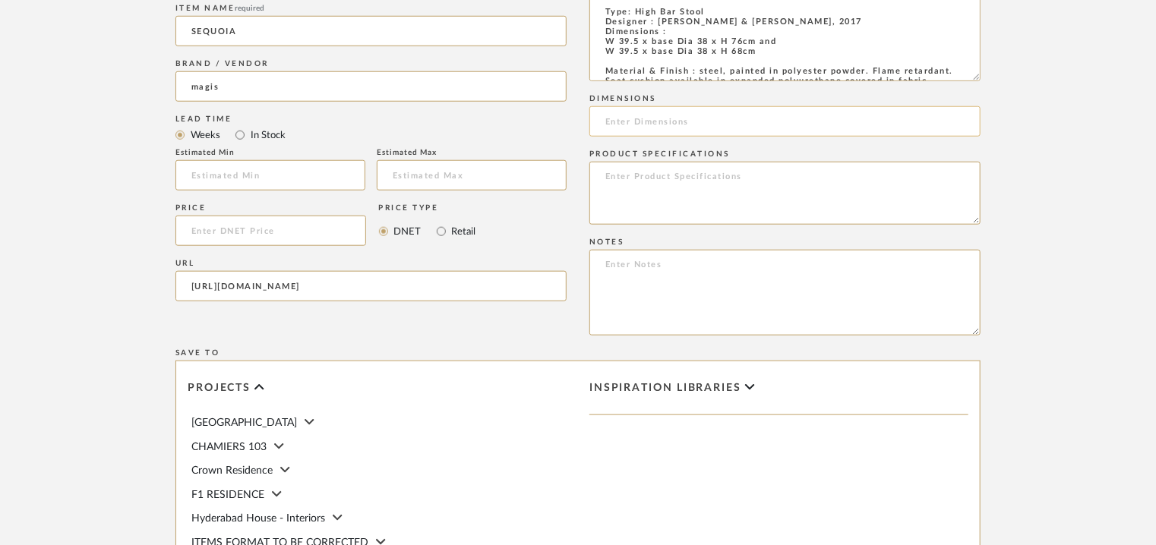
click at [650, 117] on input at bounding box center [784, 121] width 391 height 30
paste input "W 39.5 x base Dia 38 x H 76cm"
type input "W 39.5 x base Dia 38 x H 76cm"
click at [838, 311] on textarea at bounding box center [784, 293] width 391 height 86
paste textarea "Price: Na Lead time: Na Customizable: Na 3D available : yes BIM available. No P…"
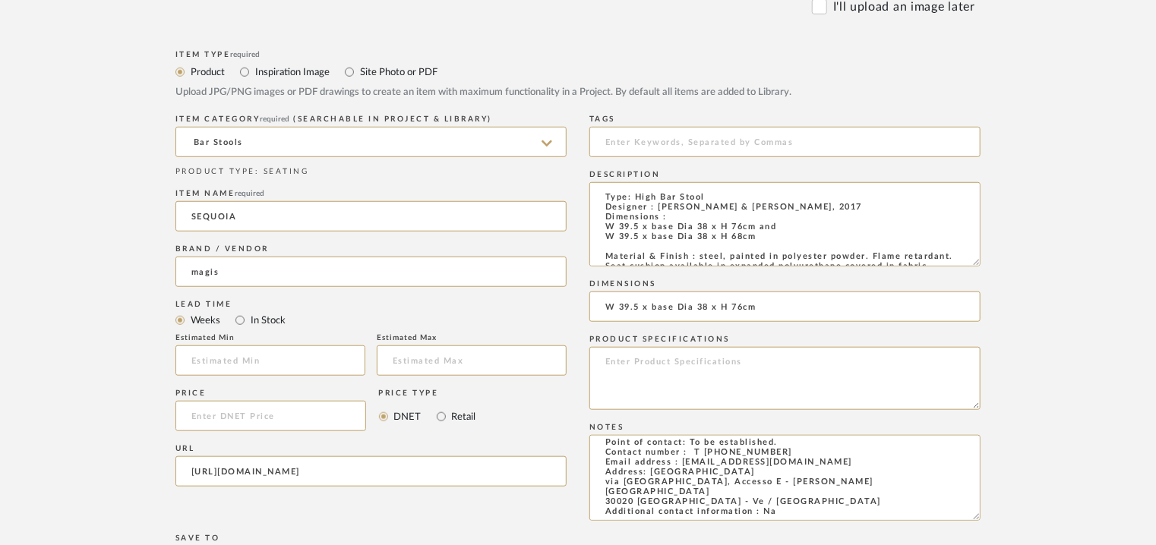
scroll to position [228, 0]
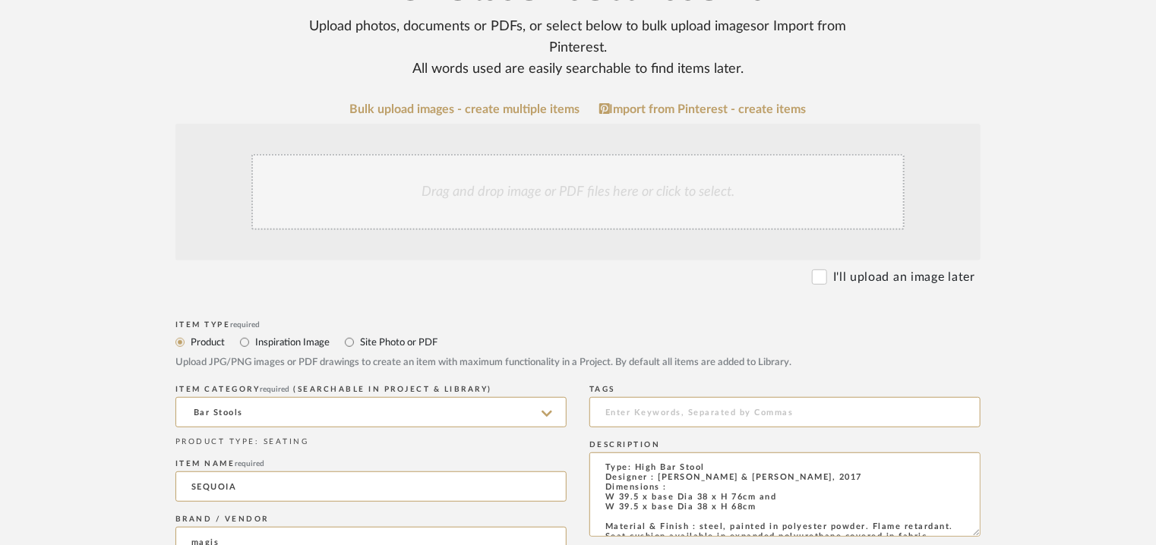
type textarea "Price: Na Lead time: Na Customizable: Na 3D available : yes BIM available. No P…"
click at [594, 194] on div "Drag and drop image or PDF files here or click to select." at bounding box center [577, 192] width 653 height 76
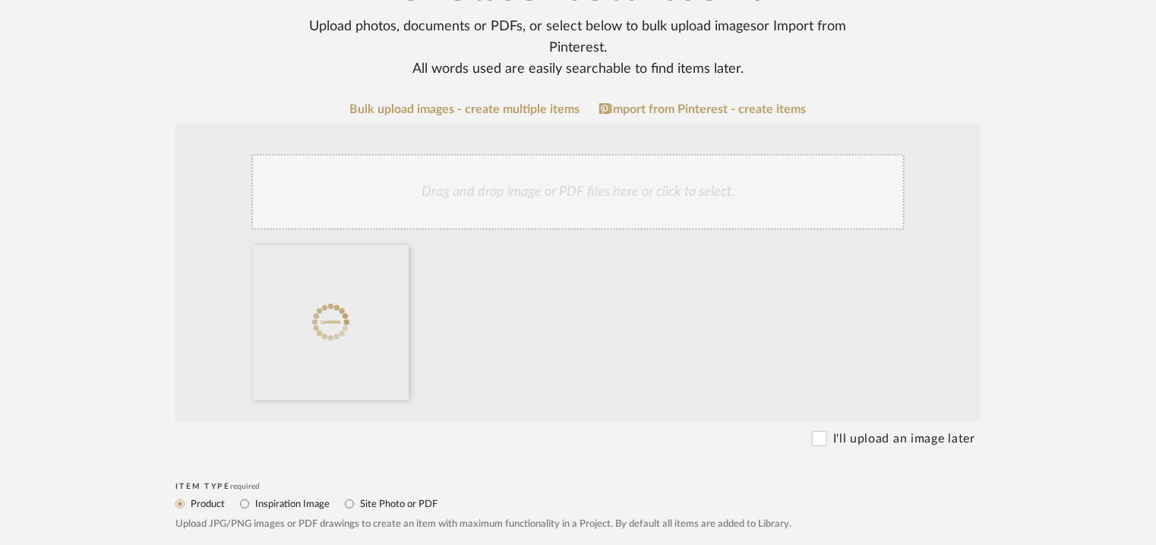
click at [481, 187] on div "Drag and drop image or PDF files here or click to select." at bounding box center [577, 192] width 653 height 76
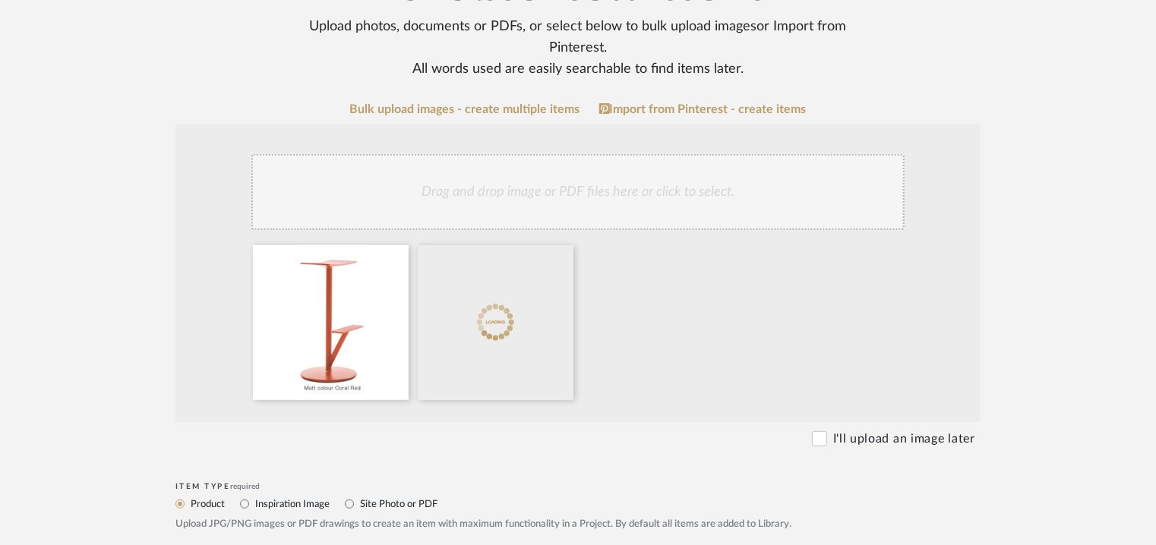
click at [486, 185] on div "Drag and drop image or PDF files here or click to select." at bounding box center [577, 192] width 653 height 76
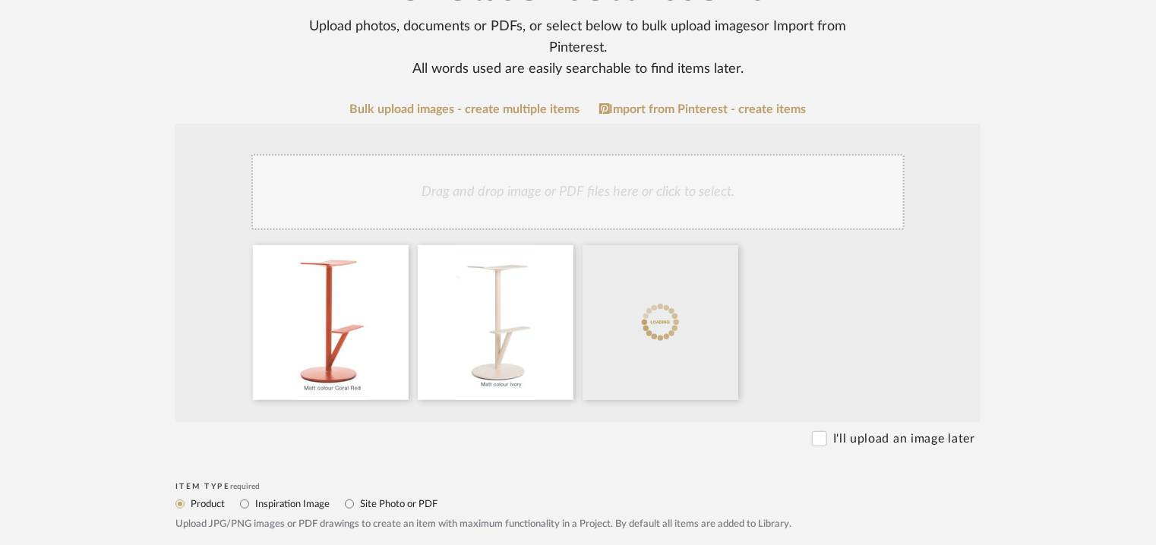
click at [533, 175] on div "Drag and drop image or PDF files here or click to select." at bounding box center [577, 192] width 653 height 76
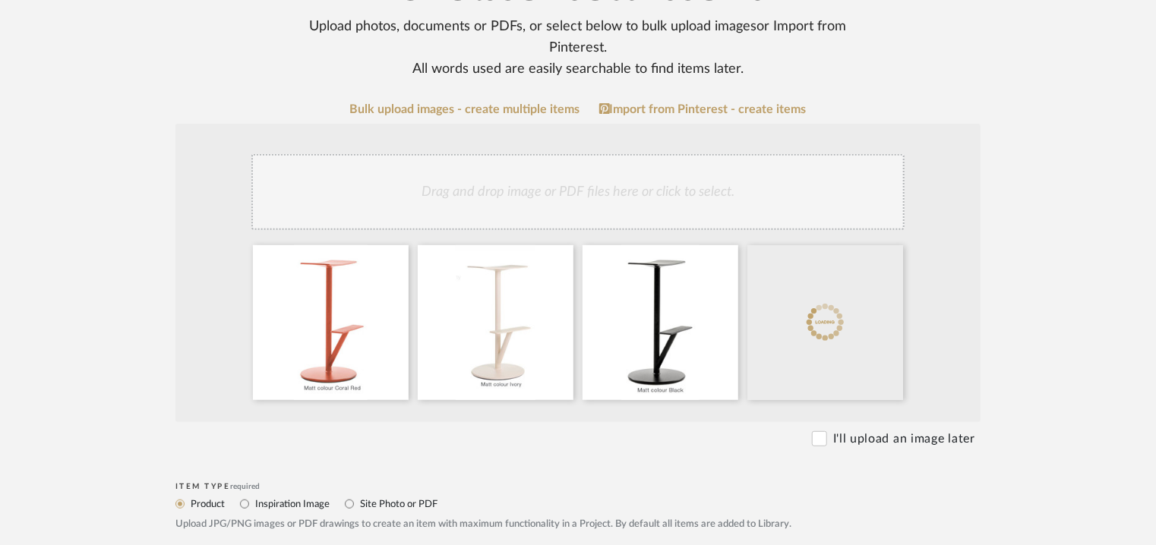
click at [592, 172] on div "Drag and drop image or PDF files here or click to select." at bounding box center [577, 192] width 653 height 76
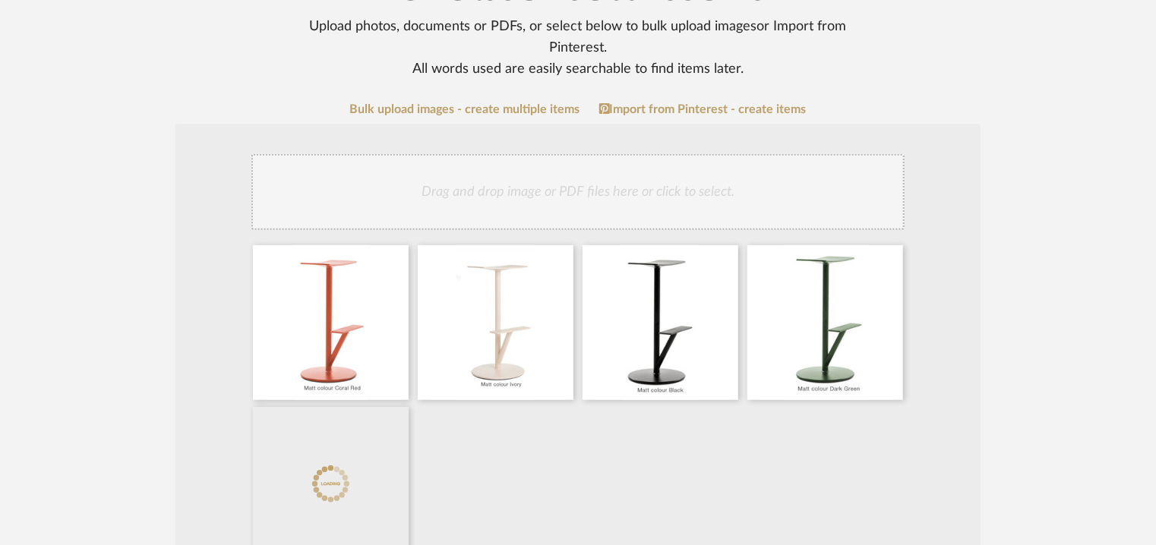
click at [604, 188] on div "Drag and drop image or PDF files here or click to select." at bounding box center [577, 192] width 653 height 76
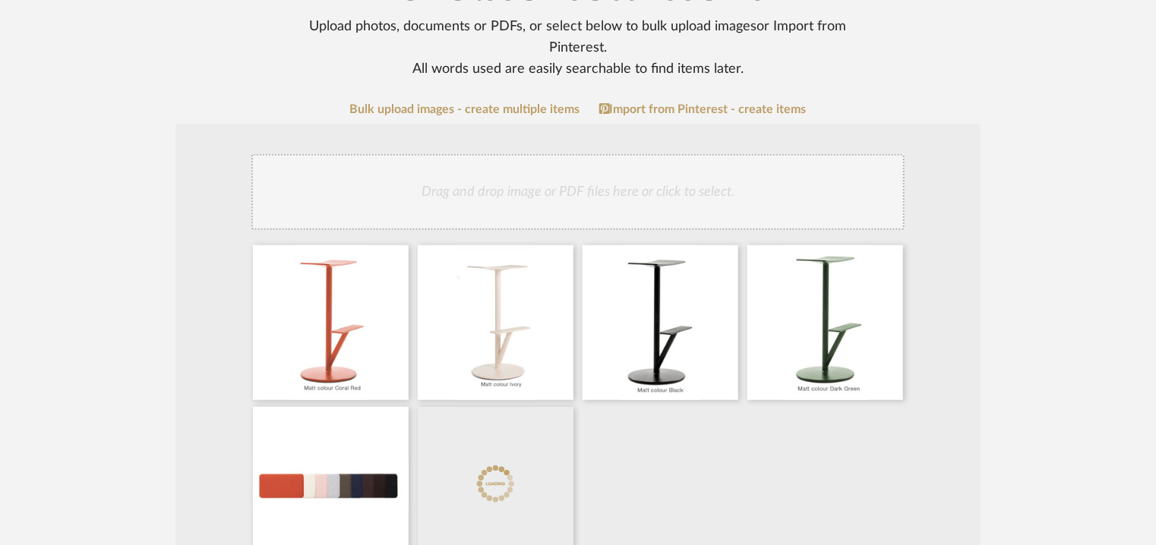
click at [632, 189] on div "Drag and drop image or PDF files here or click to select." at bounding box center [577, 192] width 653 height 76
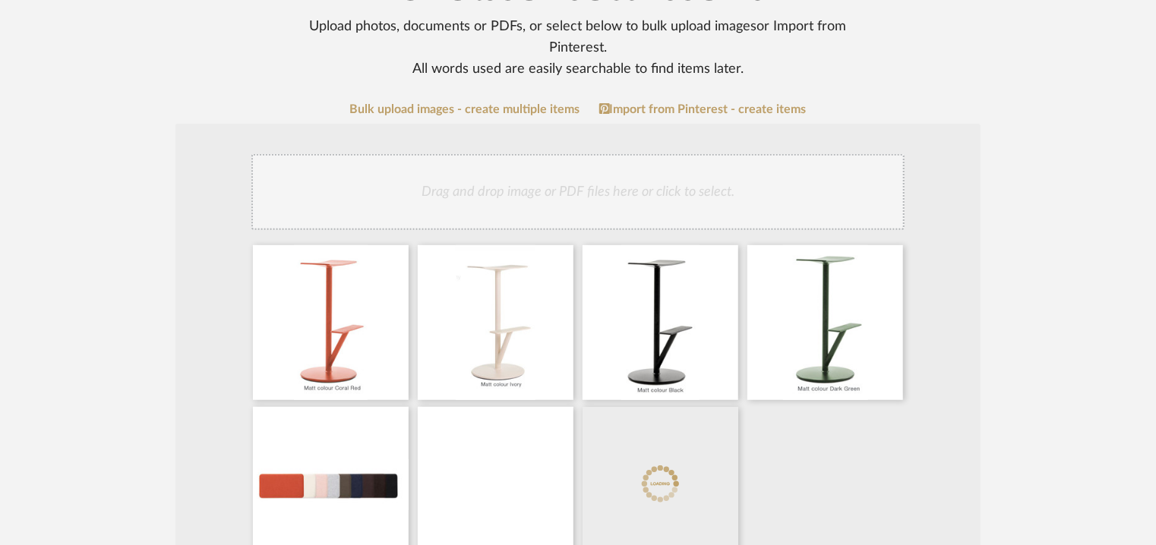
click at [699, 201] on div "Drag and drop image or PDF files here or click to select." at bounding box center [577, 192] width 653 height 76
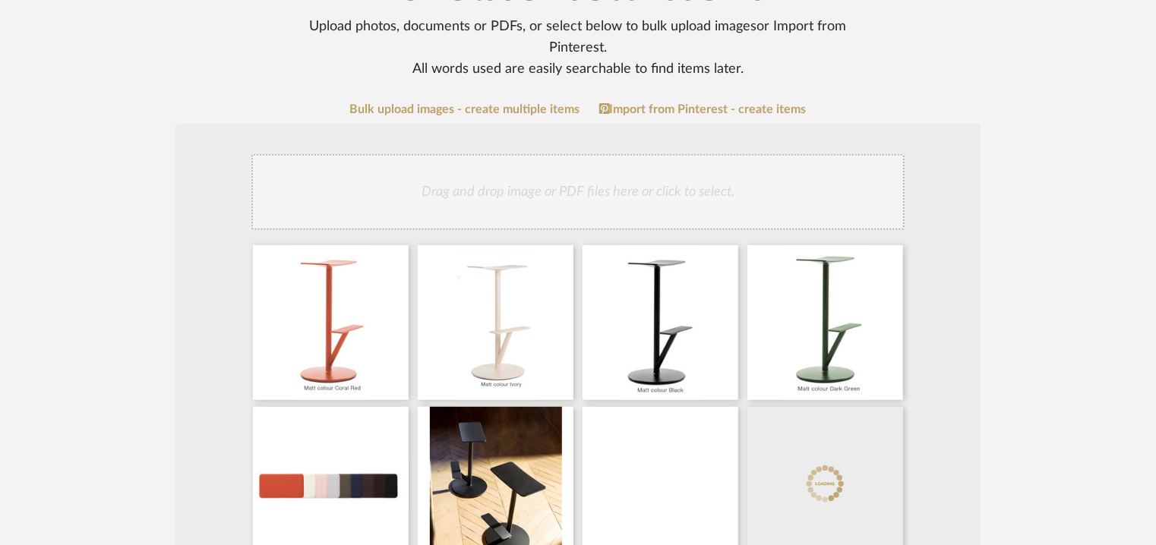
click at [506, 195] on div "Drag and drop image or PDF files here or click to select." at bounding box center [577, 192] width 653 height 76
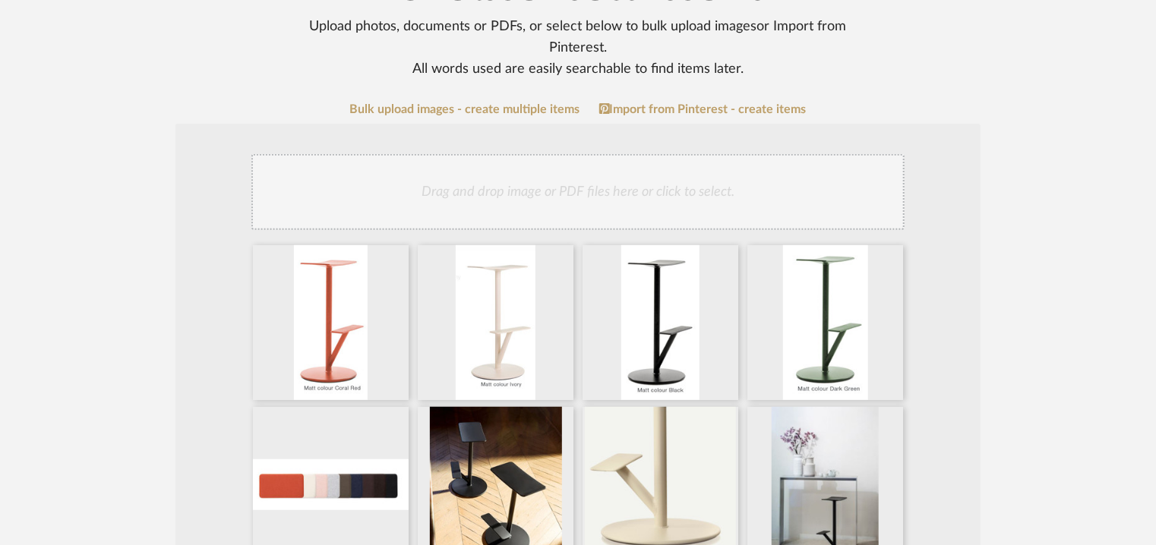
click at [597, 186] on div "Drag and drop image or PDF files here or click to select." at bounding box center [577, 192] width 653 height 76
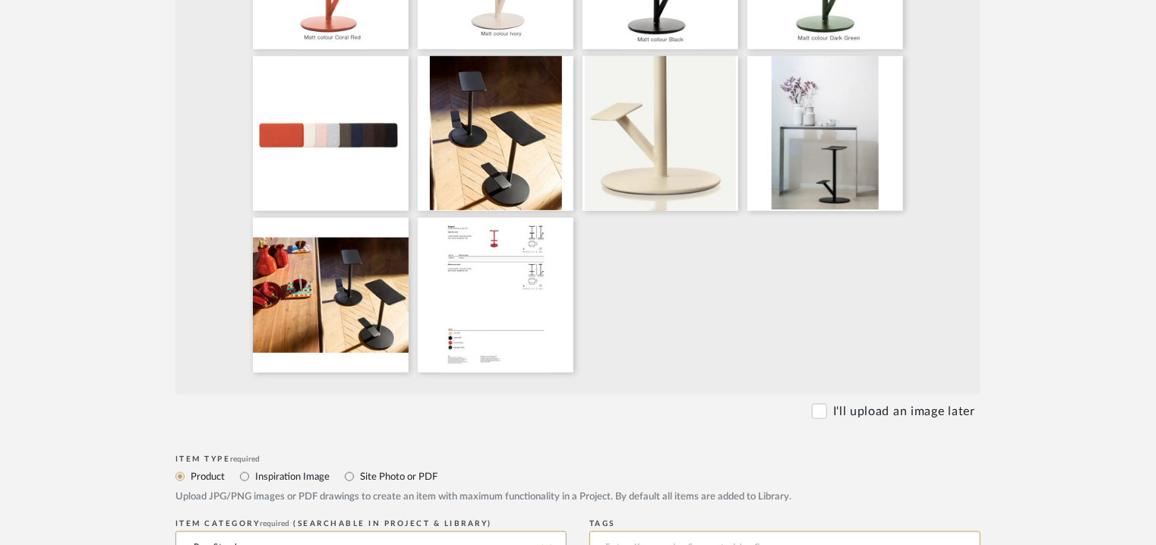
scroll to position [759, 0]
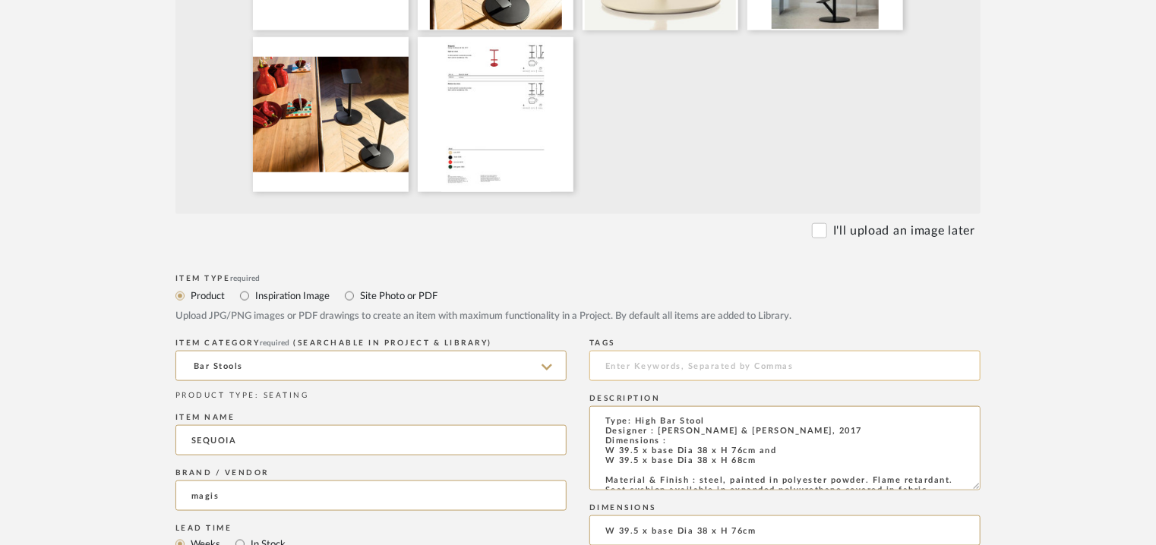
click at [656, 371] on input at bounding box center [784, 366] width 391 height 30
type input "B"
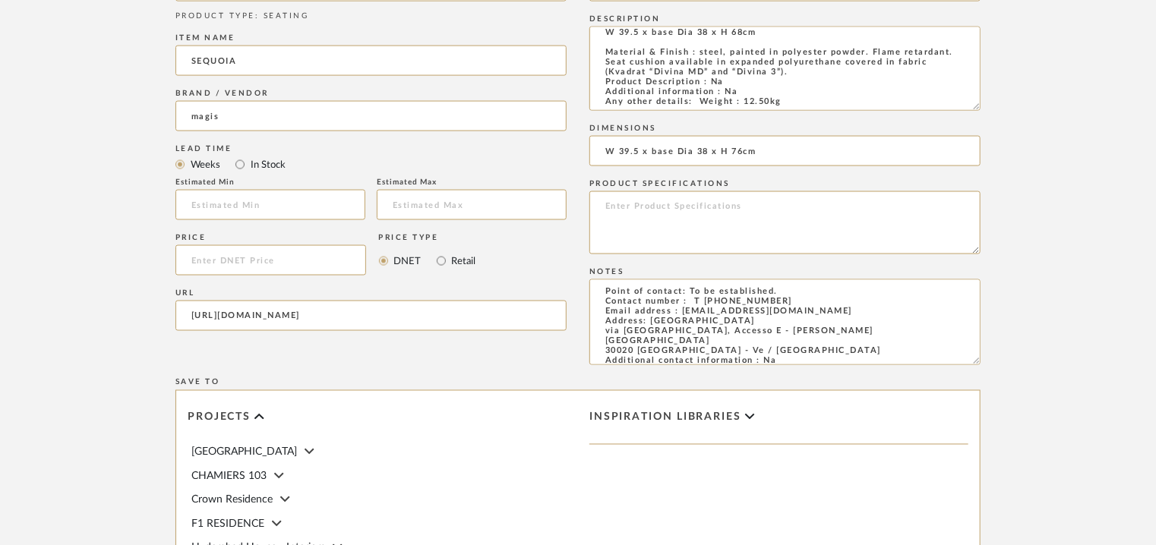
scroll to position [1443, 0]
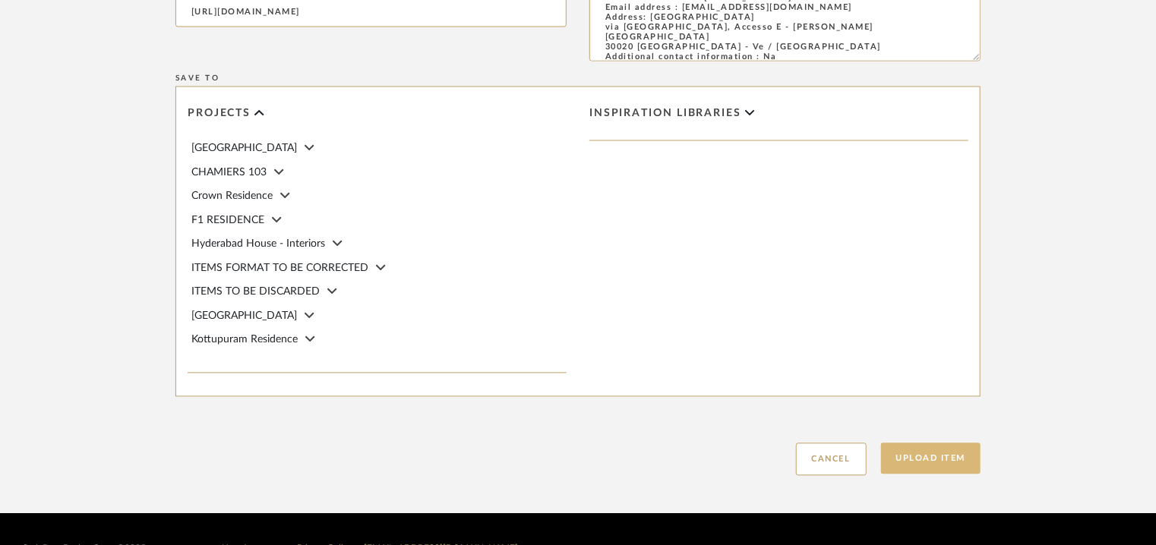
type input "bar stool,"
click at [908, 462] on button "Upload Item" at bounding box center [931, 458] width 100 height 31
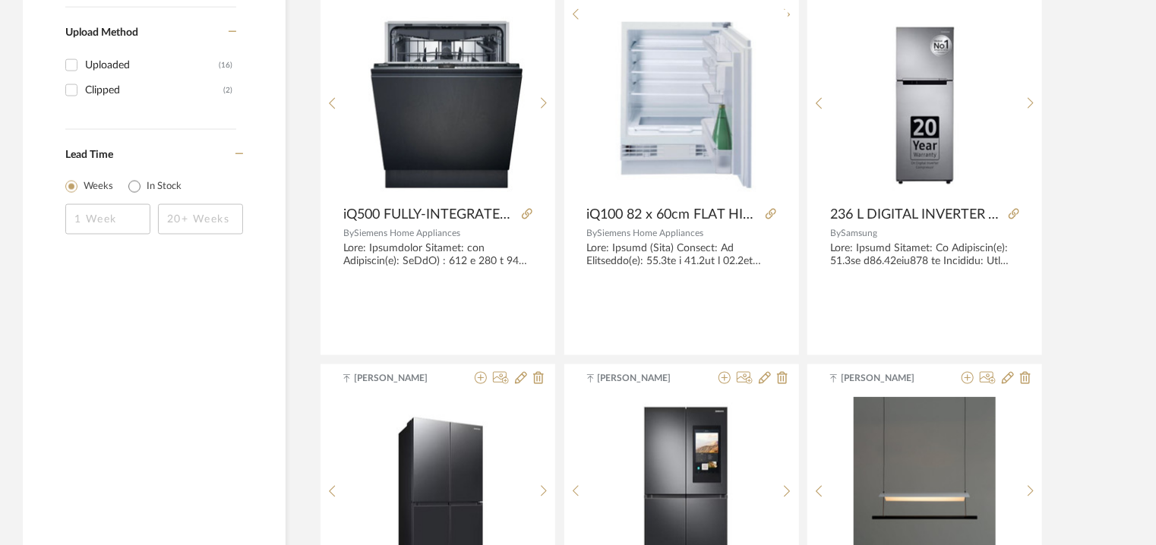
scroll to position [1139, 0]
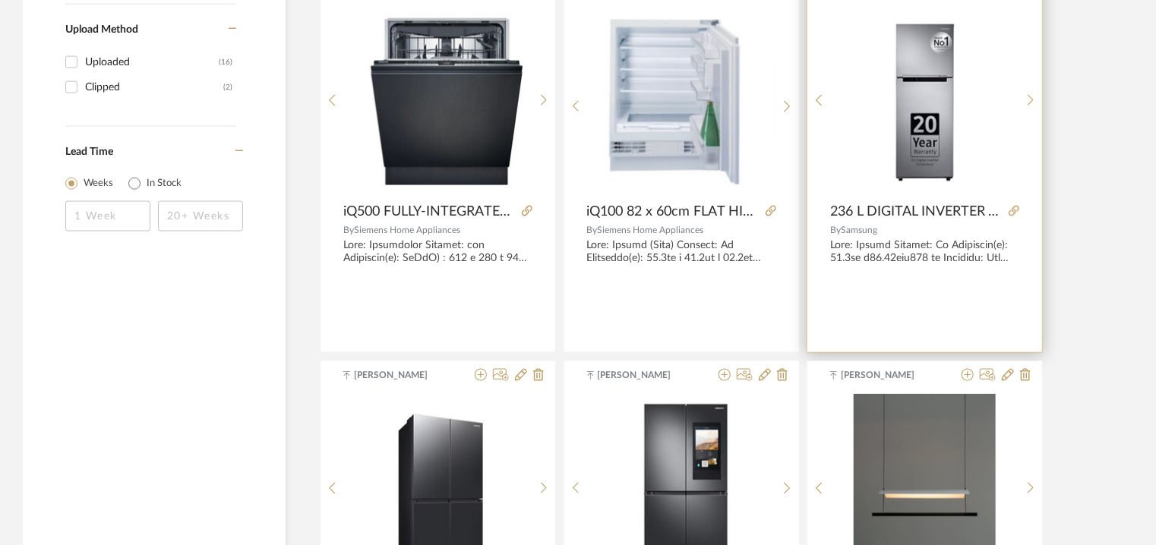
click at [958, 76] on img "0" at bounding box center [936, 100] width 88 height 190
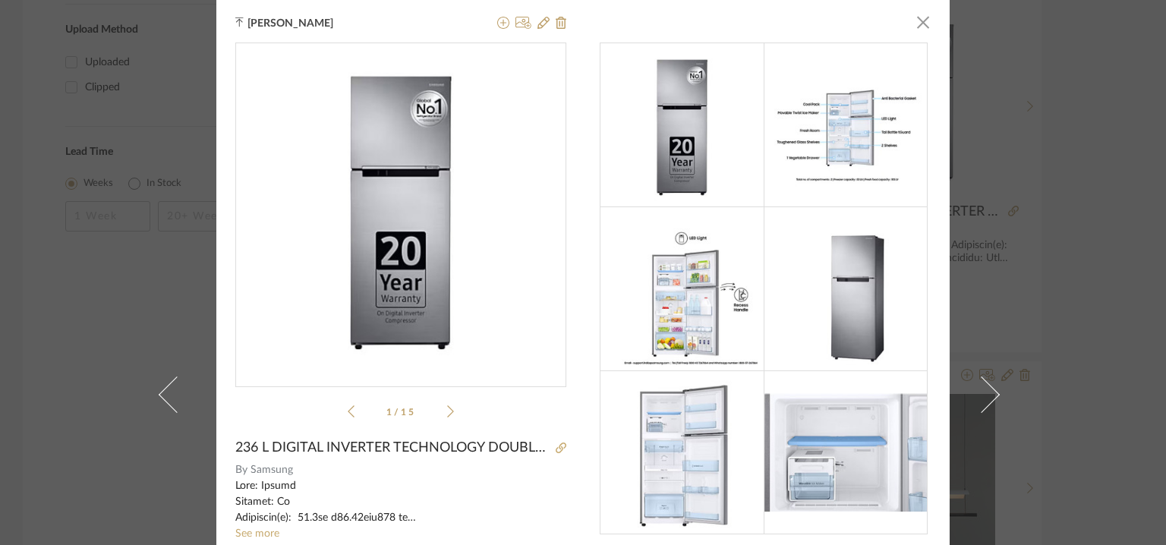
scroll to position [0, 0]
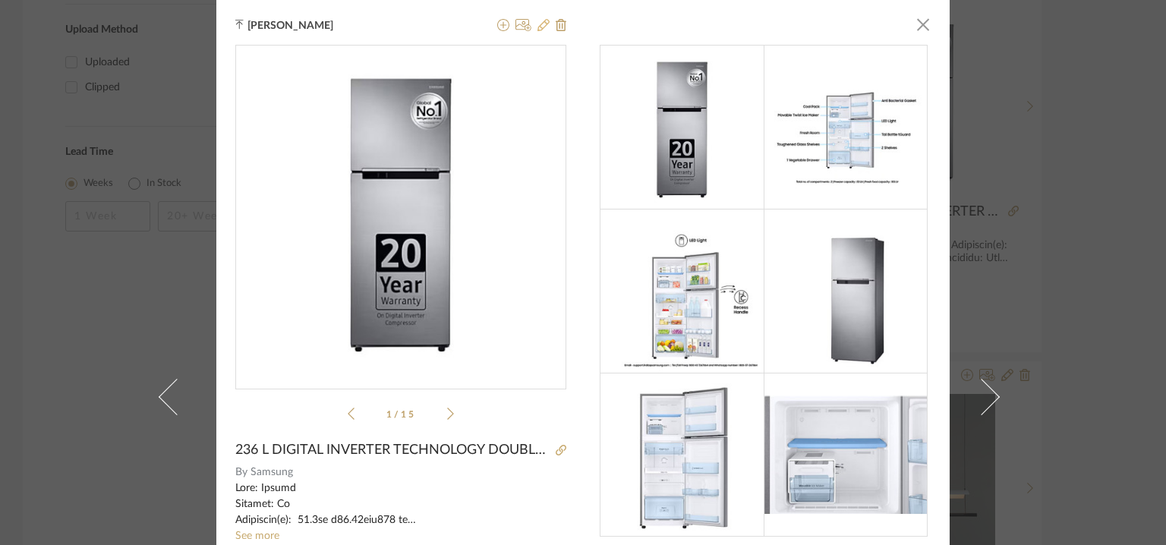
click at [539, 27] on icon at bounding box center [544, 25] width 12 height 12
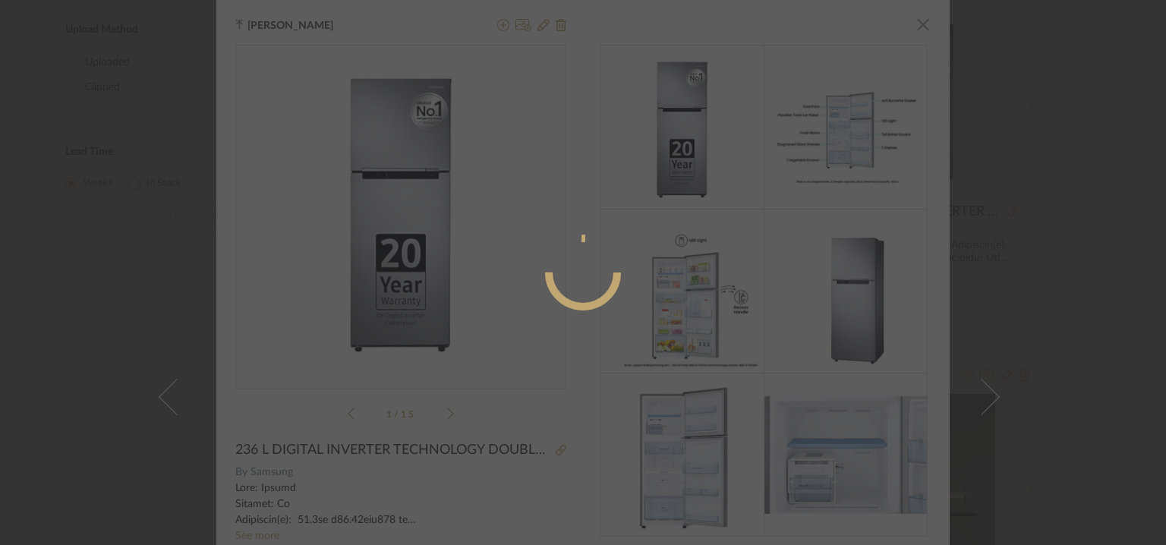
radio input "true"
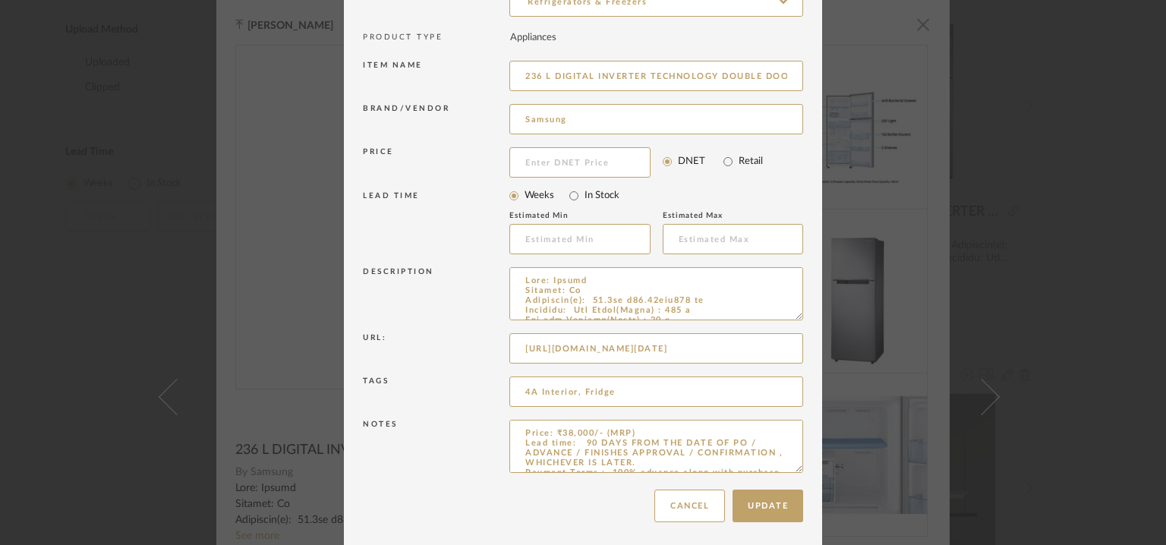
scroll to position [146, 0]
drag, startPoint x: 795, startPoint y: 465, endPoint x: 809, endPoint y: 589, distance: 125.3
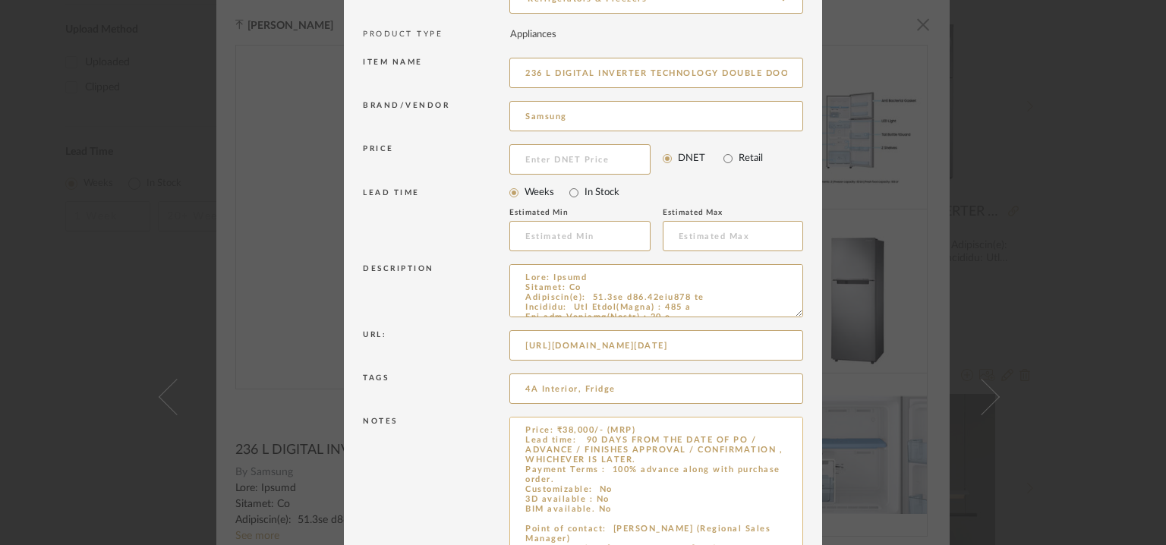
drag, startPoint x: 577, startPoint y: 439, endPoint x: 612, endPoint y: 475, distance: 50.5
click at [612, 475] on textarea "Price: ₹38,000/- (MRP) Lead time: 90 DAYS FROM THE DATE OF PO / ADVANCE / FINIS…" at bounding box center [656, 505] width 294 height 177
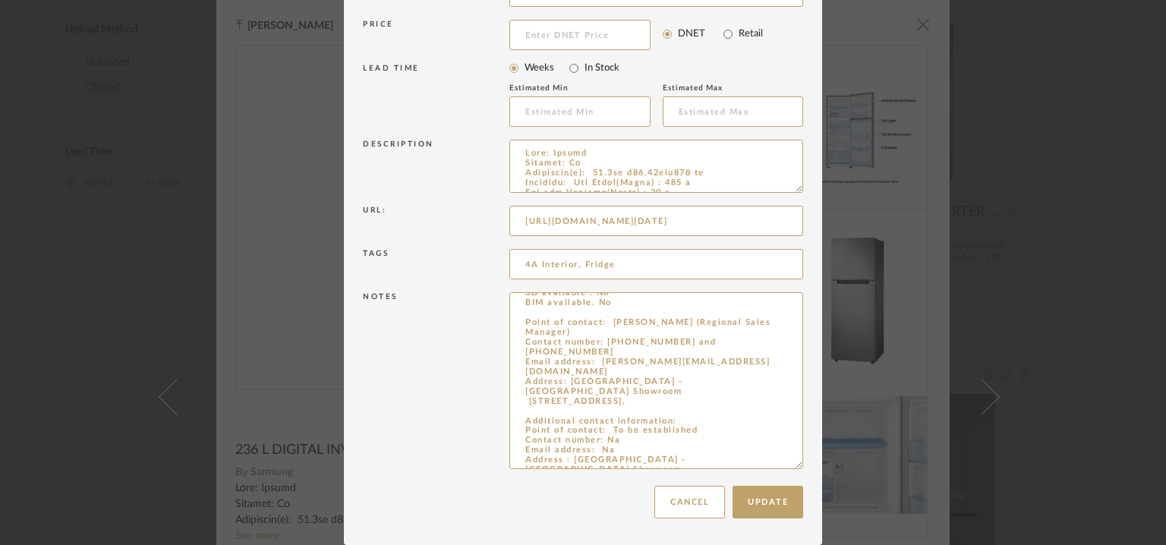
scroll to position [43, 0]
drag, startPoint x: 514, startPoint y: 441, endPoint x: 642, endPoint y: 582, distance: 190.3
type textarea "Price: ₹38,000/- (MRP) Lead time: Na Customizable: No 3D available : No BIM ava…"
click at [700, 505] on button "Cancel" at bounding box center [690, 502] width 71 height 33
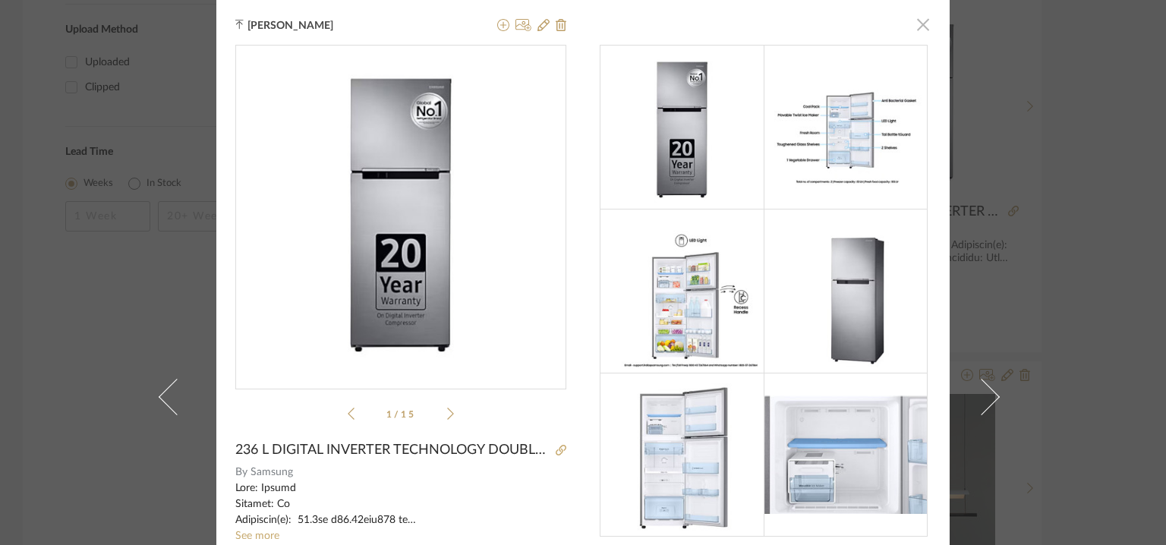
click at [924, 27] on span "button" at bounding box center [923, 24] width 30 height 30
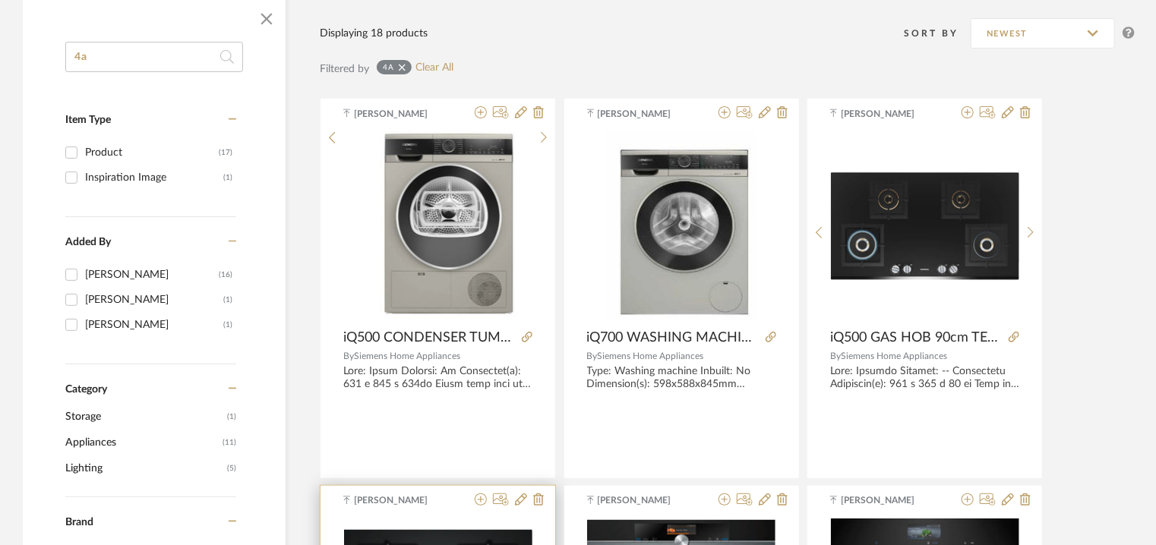
scroll to position [76, 0]
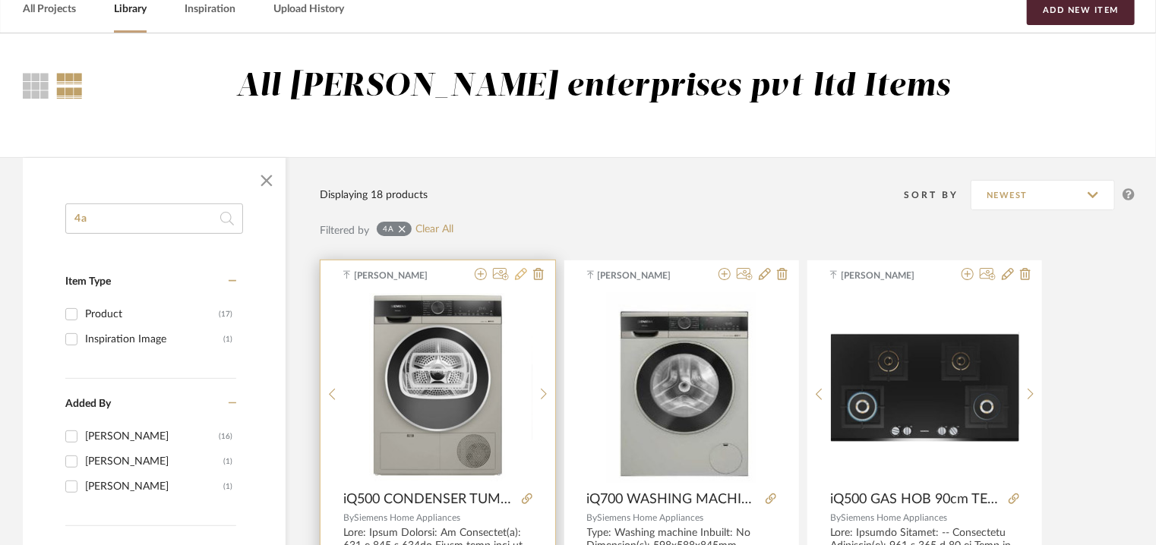
click at [516, 276] on icon at bounding box center [521, 274] width 12 height 12
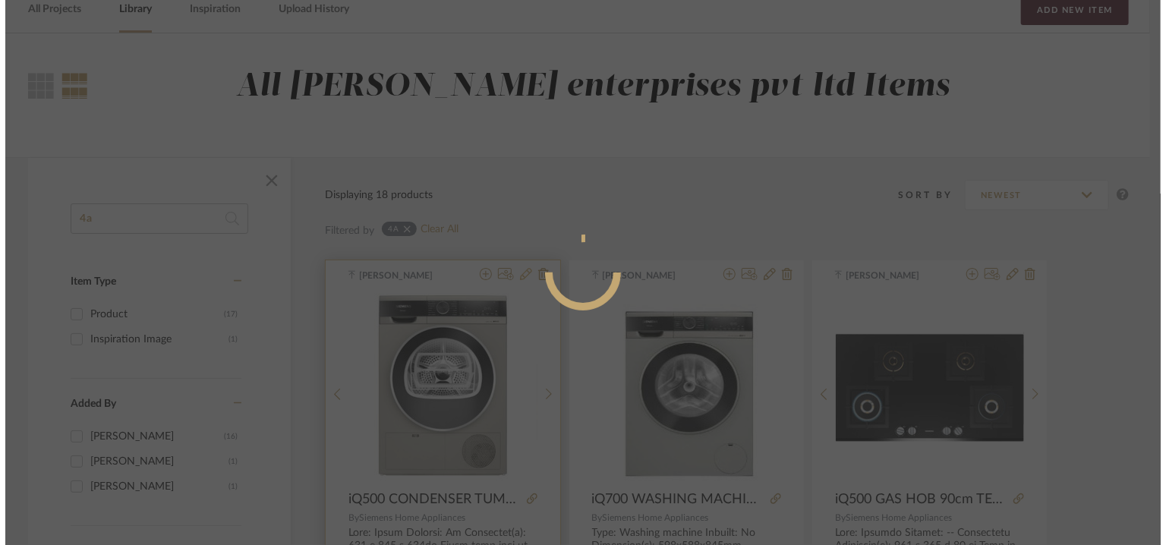
scroll to position [0, 0]
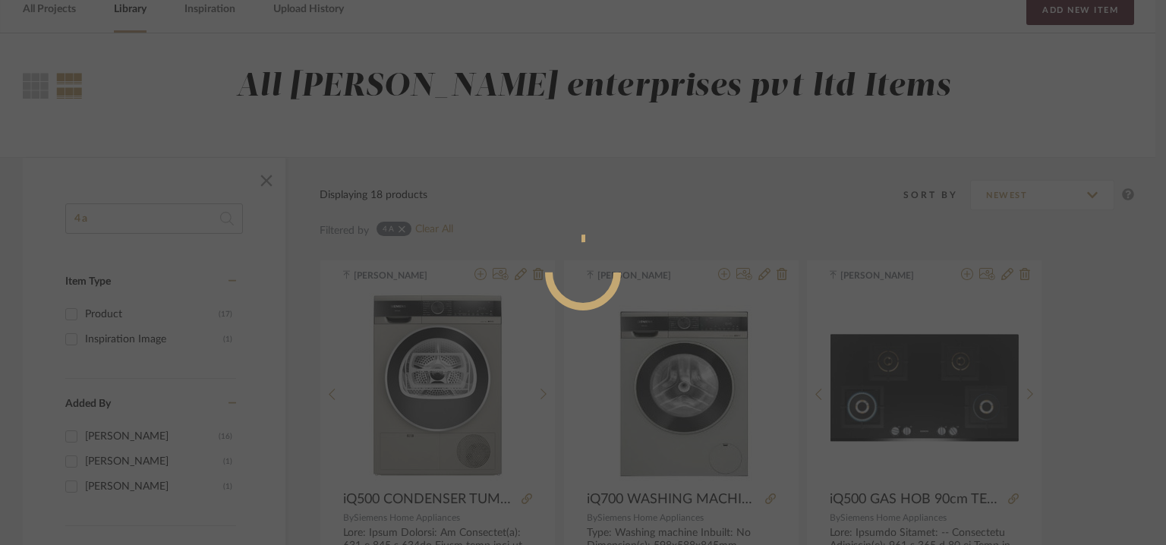
radio input "true"
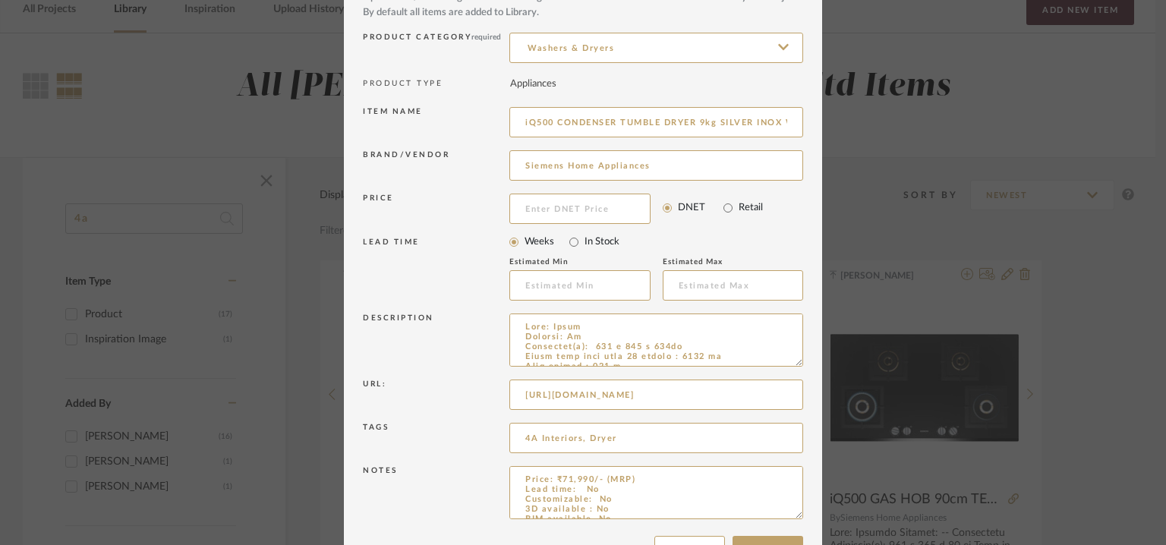
scroll to position [146, 0]
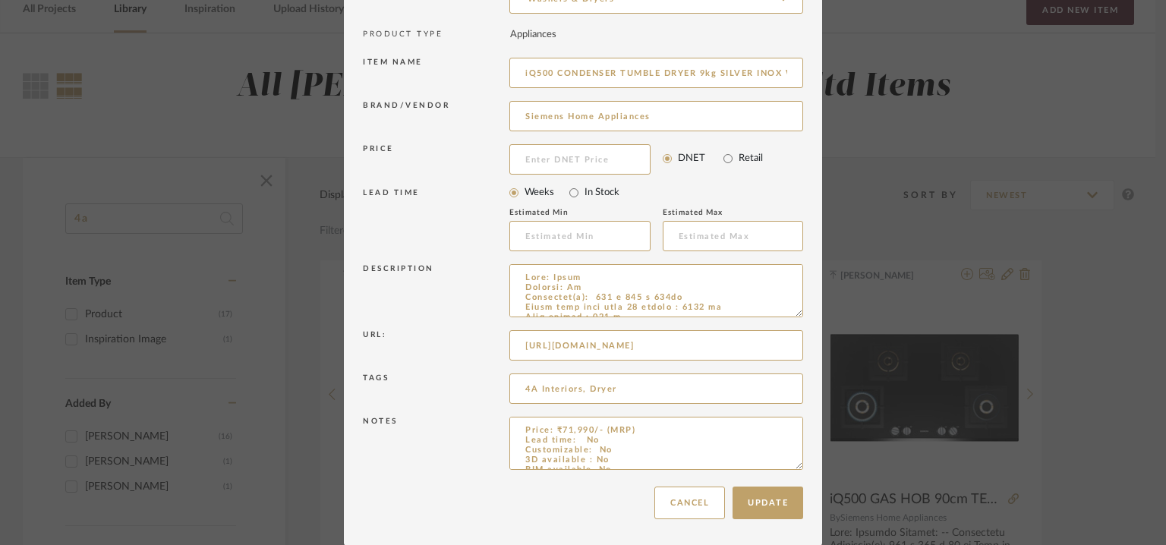
drag, startPoint x: 791, startPoint y: 467, endPoint x: 838, endPoint y: 589, distance: 131.0
click at [838, 469] on html "Chrome Web Clipper Import Pinterest Support All Projects Library Inspiration Up…" at bounding box center [583, 196] width 1166 height 545
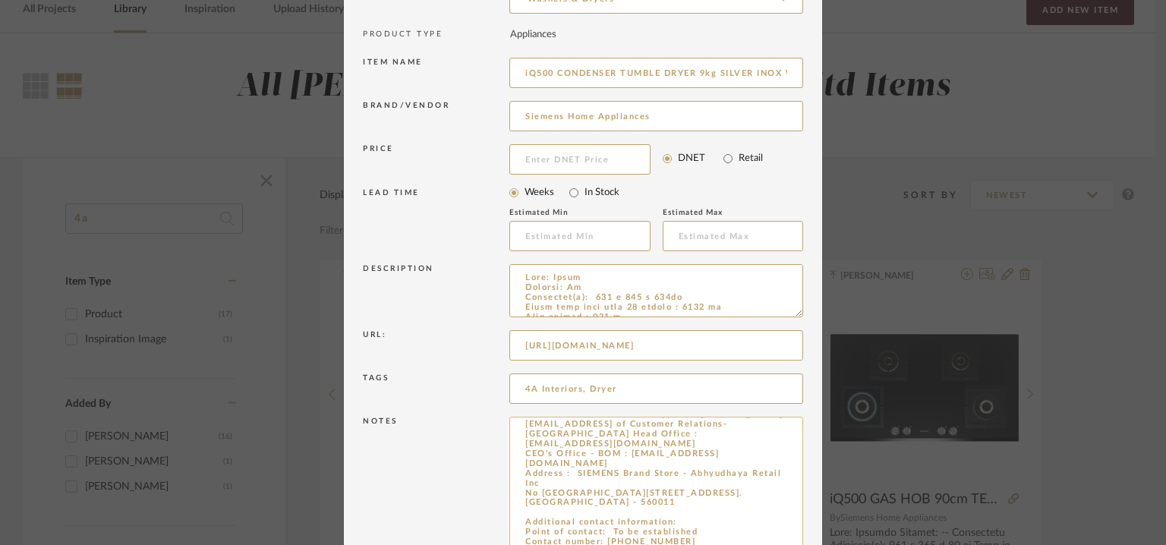
scroll to position [28, 0]
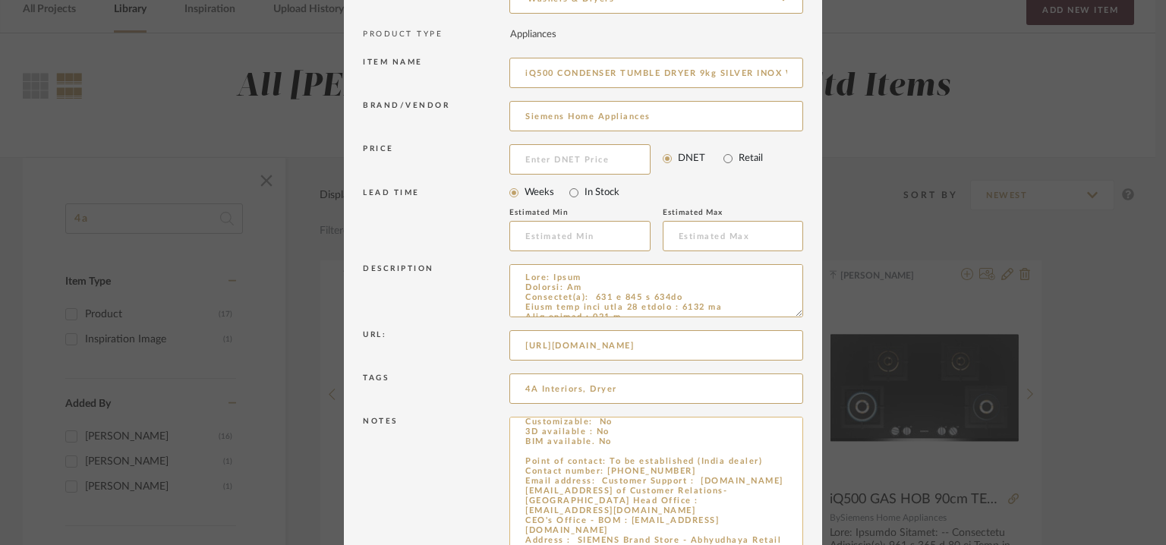
click at [516, 459] on textarea "Price: ₹71,990/- (MRP) Lead time: No Customizable: No 3D available : No BIM ava…" at bounding box center [656, 504] width 294 height 175
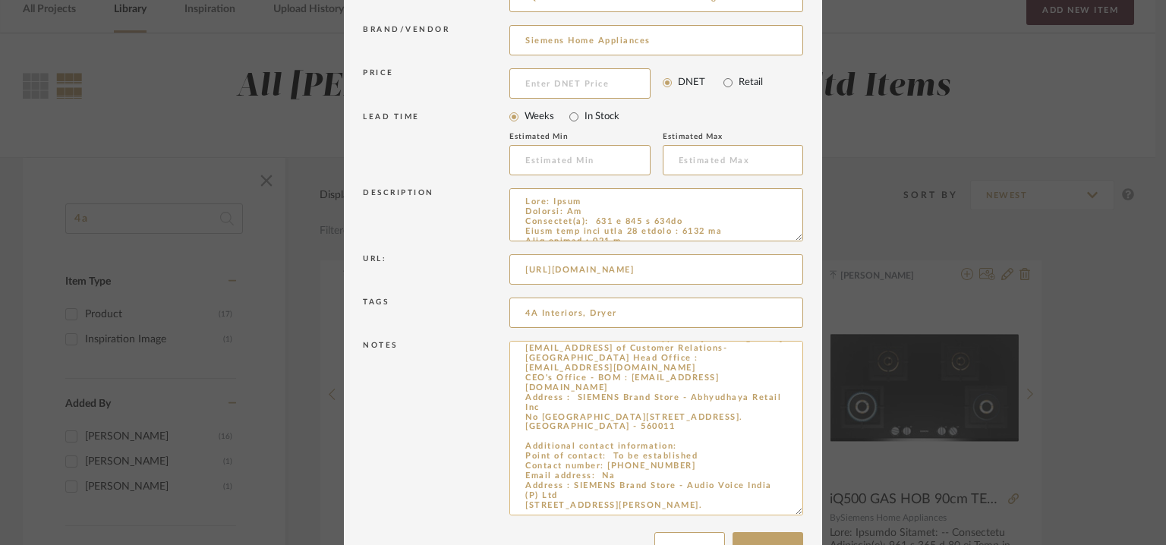
scroll to position [267, 0]
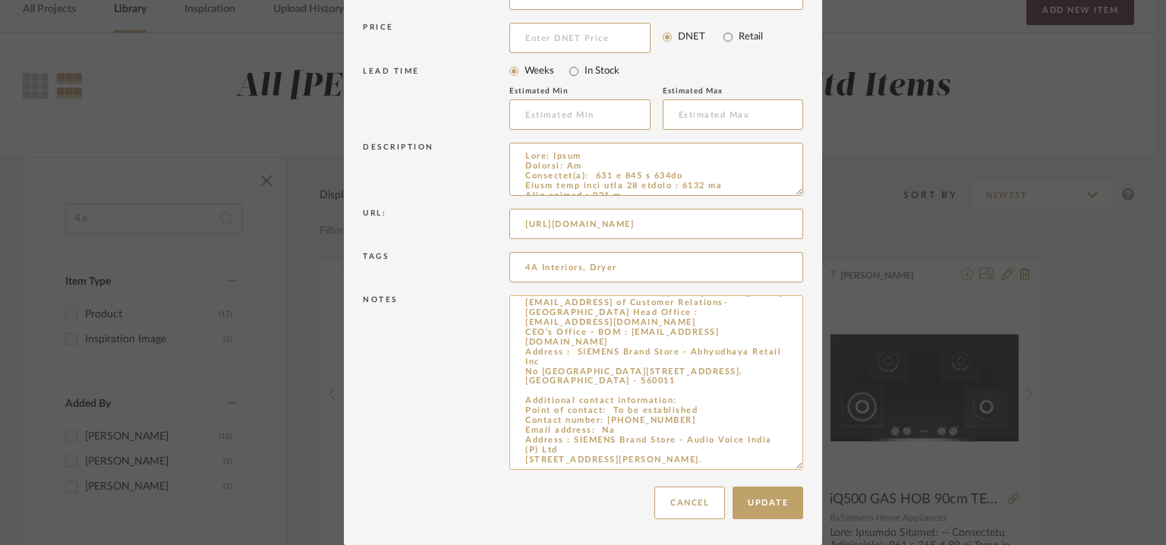
click at [522, 398] on textarea "Price: ₹71,990/- (MRP) Lead time: No Customizable: No 3D available : No BIM ava…" at bounding box center [656, 382] width 294 height 175
click at [519, 399] on textarea "Price: ₹71,990/- (MRP) Lead time: No Customizable: No 3D available : No BIM ava…" at bounding box center [656, 382] width 294 height 175
drag, startPoint x: 519, startPoint y: 399, endPoint x: 651, endPoint y: 464, distance: 146.7
click at [651, 464] on textarea "Price: ₹71,990/- (MRP) Lead time: No Customizable: No 3D available : No BIM ava…" at bounding box center [656, 382] width 294 height 175
drag, startPoint x: 519, startPoint y: 399, endPoint x: 630, endPoint y: 461, distance: 127.1
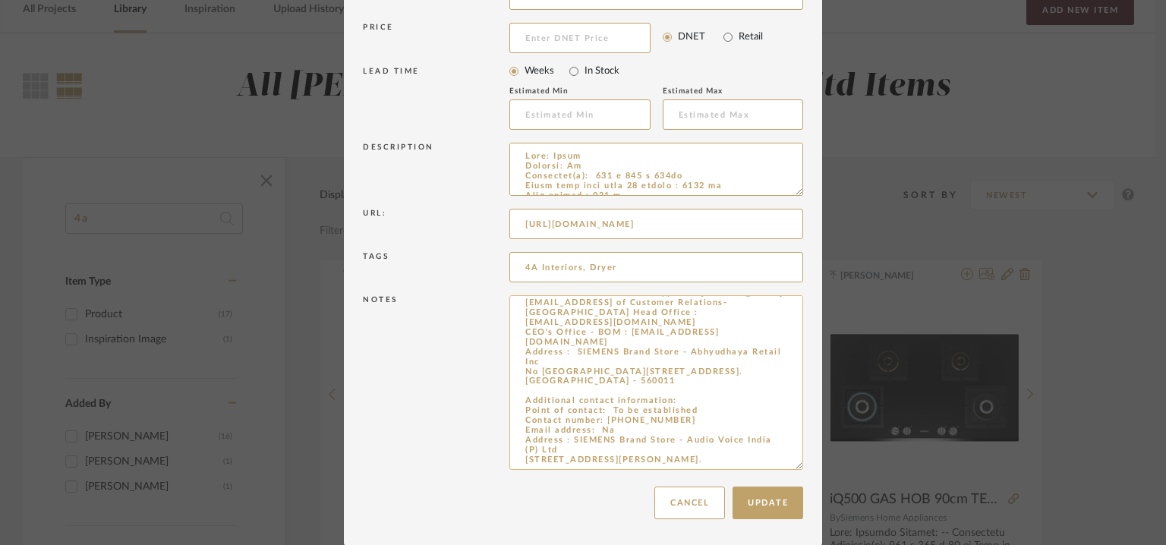
click at [630, 461] on textarea "Price: ₹71,990/- (MRP) Lead time: No Customizable: No 3D available : No BIM ava…" at bounding box center [656, 382] width 294 height 175
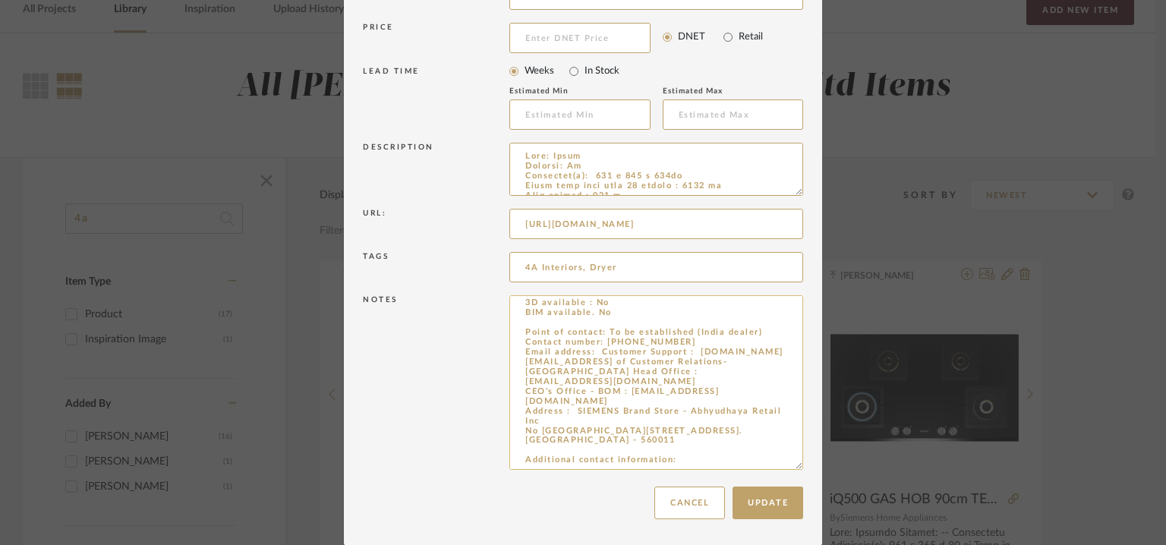
scroll to position [46, 0]
drag, startPoint x: 664, startPoint y: 429, endPoint x: 519, endPoint y: 319, distance: 182.7
click at [519, 319] on textarea "Price: ₹71,990/- (MRP) Lead time: No Customizable: No 3D available : No BIM ava…" at bounding box center [656, 382] width 294 height 175
click at [567, 311] on textarea "Price: ₹71,990/- (MRP) Lead time: No Customizable: No 3D available : No BIM ava…" at bounding box center [656, 382] width 294 height 175
click at [556, 309] on textarea "Price: ₹71,990/- (MRP) Lead time: No Customizable: No 3D available : No BIM ava…" at bounding box center [656, 382] width 294 height 175
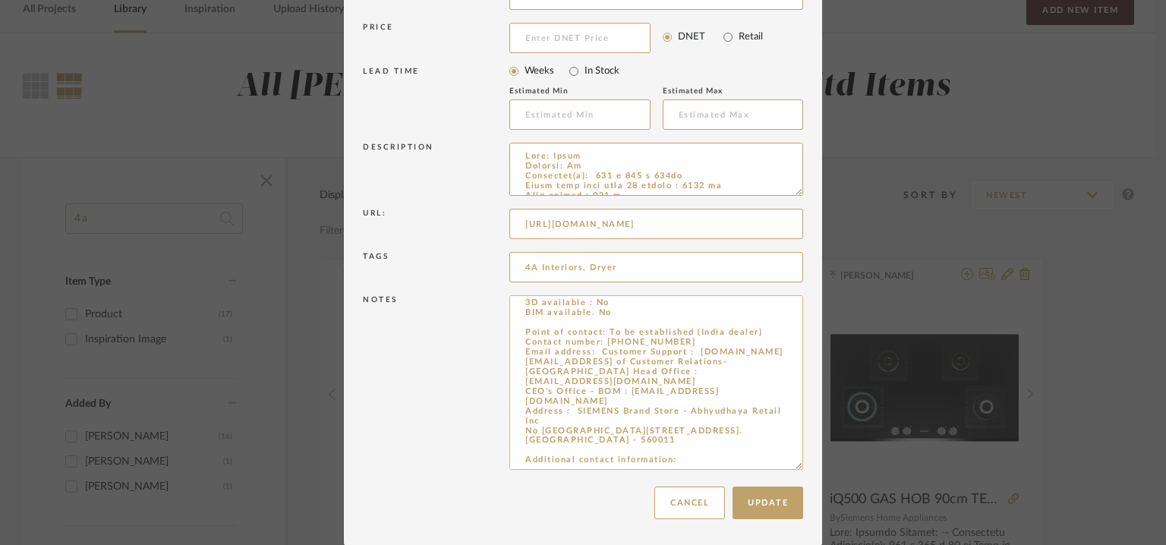
click at [556, 309] on textarea "Price: ₹71,990/- (MRP) Lead time: No Customizable: No 3D available : No BIM ava…" at bounding box center [656, 382] width 294 height 175
paste textarea "Point of contact: [PERSON_NAME] (Regional Sales Manager) Contact number: [PHONE…"
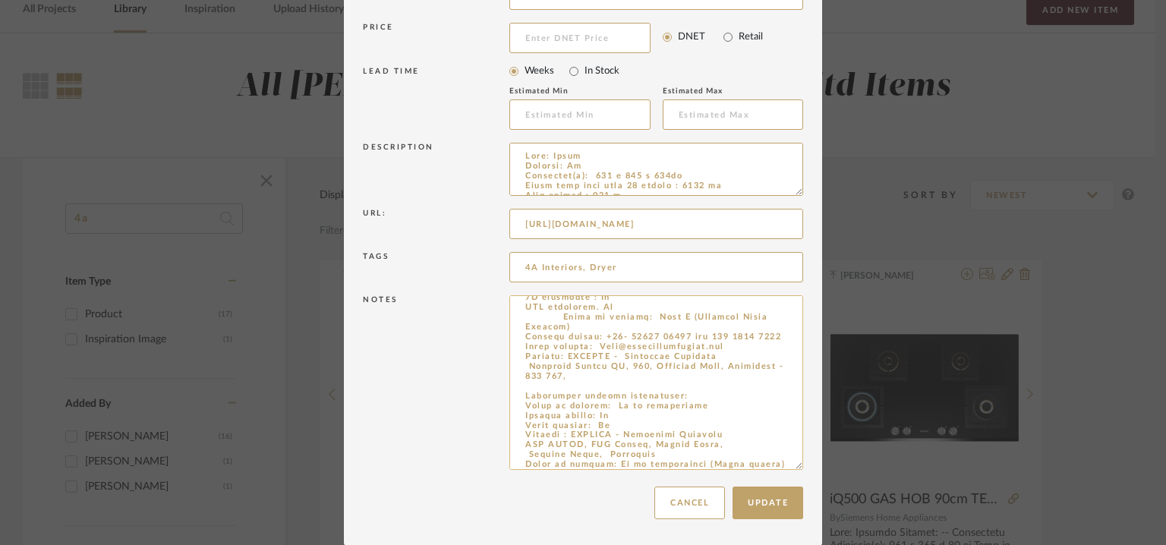
scroll to position [0, 0]
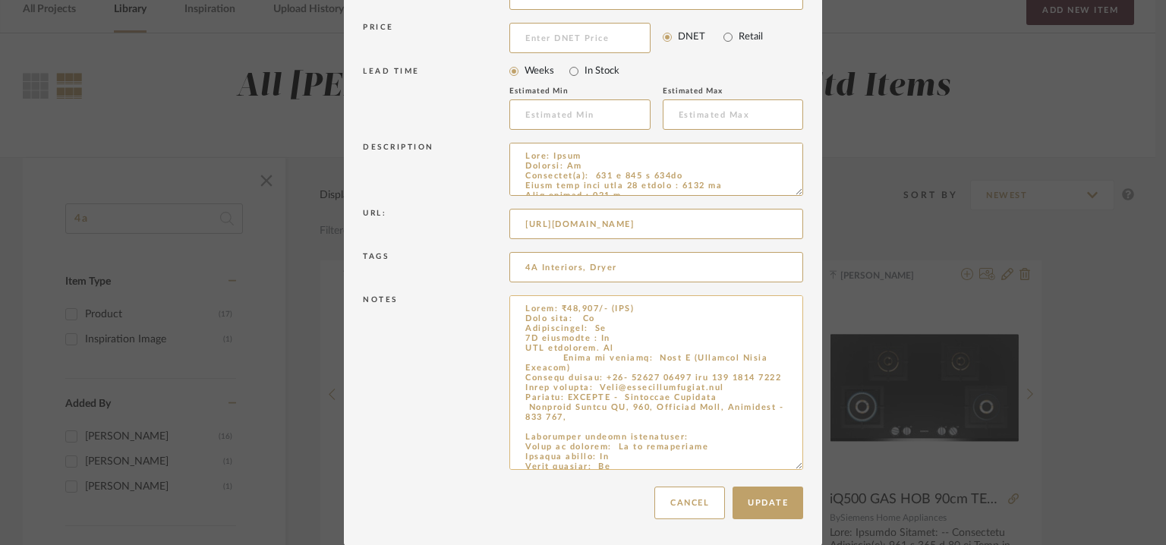
click at [556, 356] on textarea at bounding box center [656, 382] width 294 height 175
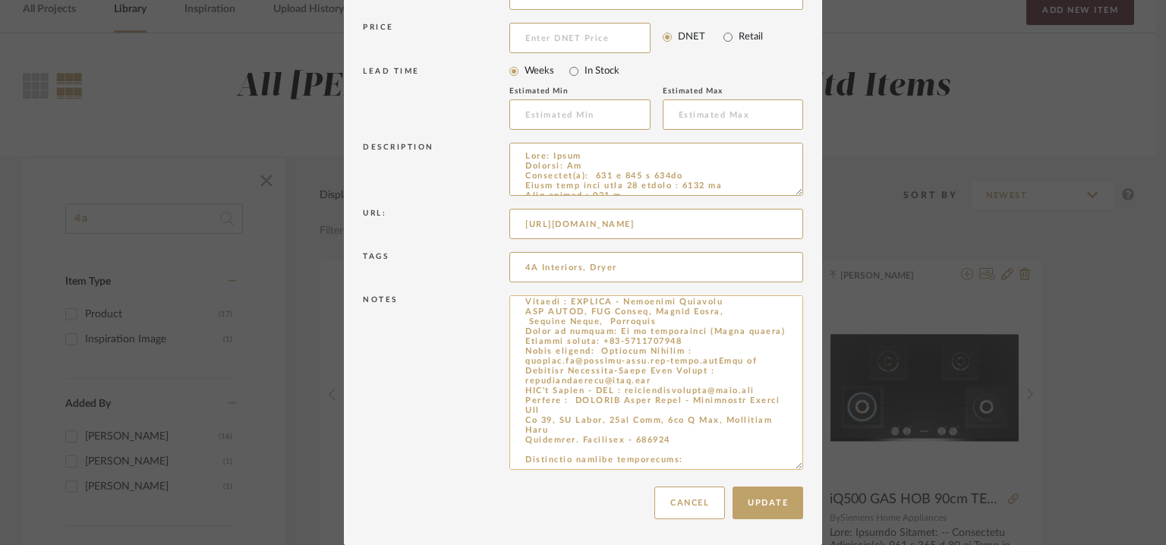
scroll to position [193, 0]
drag, startPoint x: 657, startPoint y: 449, endPoint x: 477, endPoint y: 460, distance: 180.3
click at [477, 460] on div "Notes" at bounding box center [583, 386] width 440 height 188
click at [686, 447] on textarea at bounding box center [656, 382] width 294 height 175
click at [688, 447] on textarea at bounding box center [656, 382] width 294 height 175
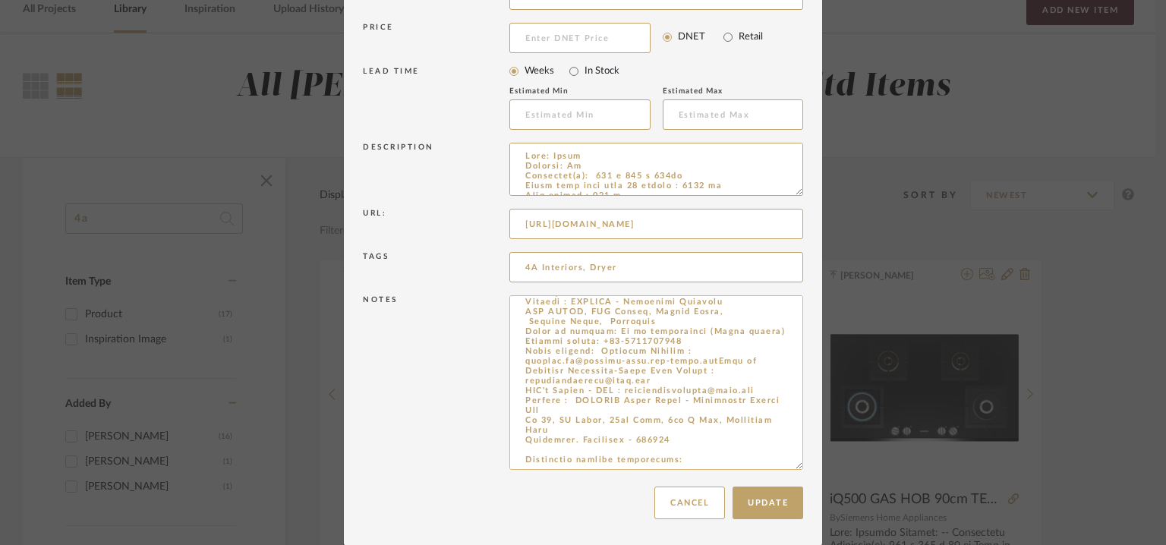
drag, startPoint x: 688, startPoint y: 447, endPoint x: 516, endPoint y: 448, distance: 172.4
click at [510, 450] on textarea at bounding box center [656, 382] width 294 height 175
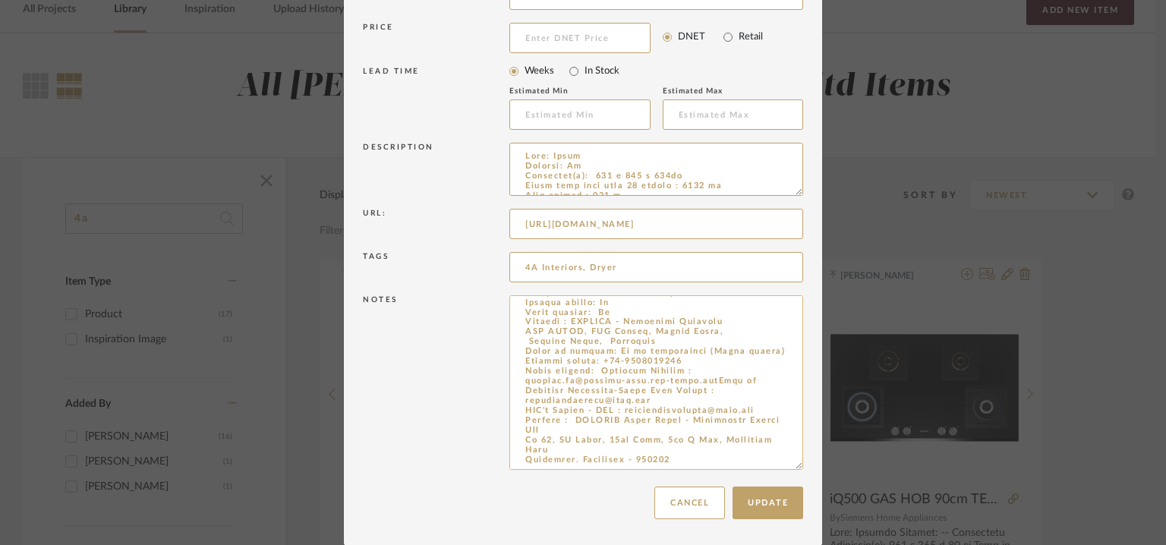
click at [662, 314] on textarea at bounding box center [656, 382] width 294 height 175
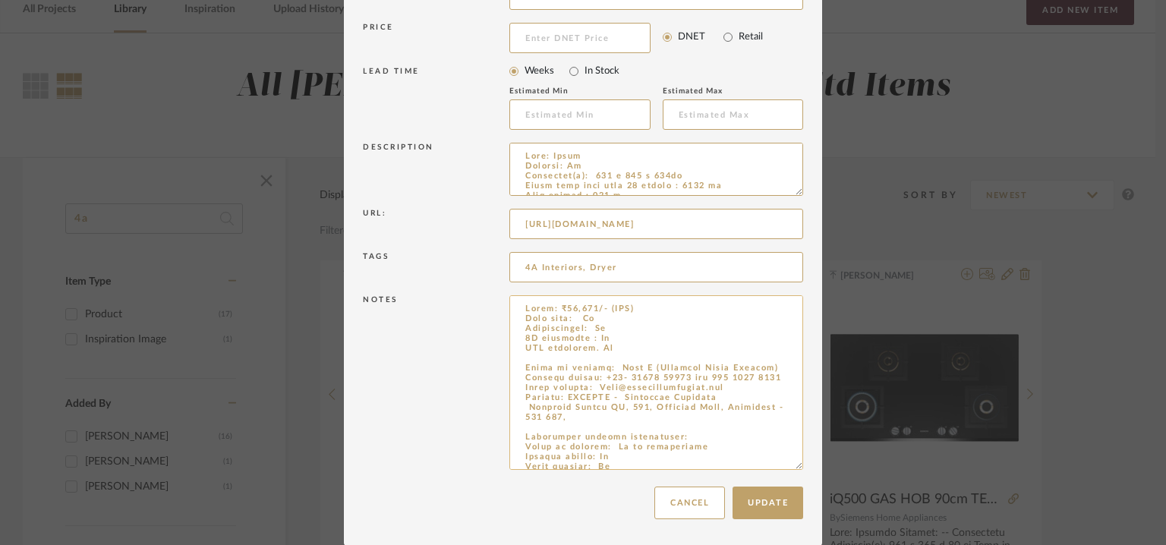
drag, startPoint x: 674, startPoint y: 445, endPoint x: 519, endPoint y: 364, distance: 174.6
click at [519, 364] on textarea at bounding box center [656, 382] width 294 height 175
type textarea "Lorem: ₹56,605/- (IPS) Dolo sita: Co Adipiscingel: Se 3D eiusmodte : In UTL etd…"
click at [746, 494] on button "Update" at bounding box center [768, 503] width 71 height 33
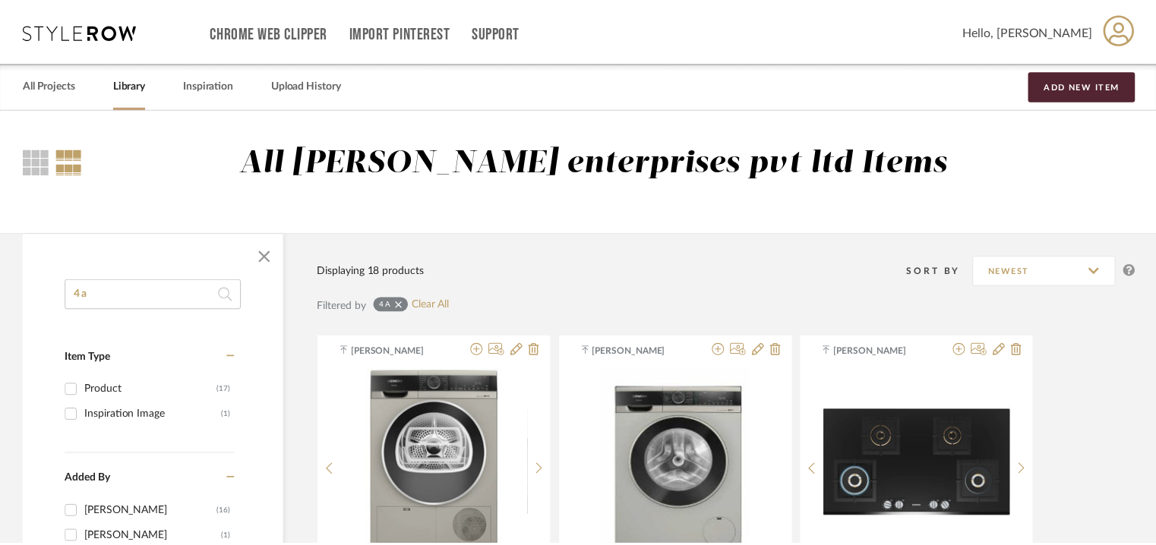
scroll to position [76, 0]
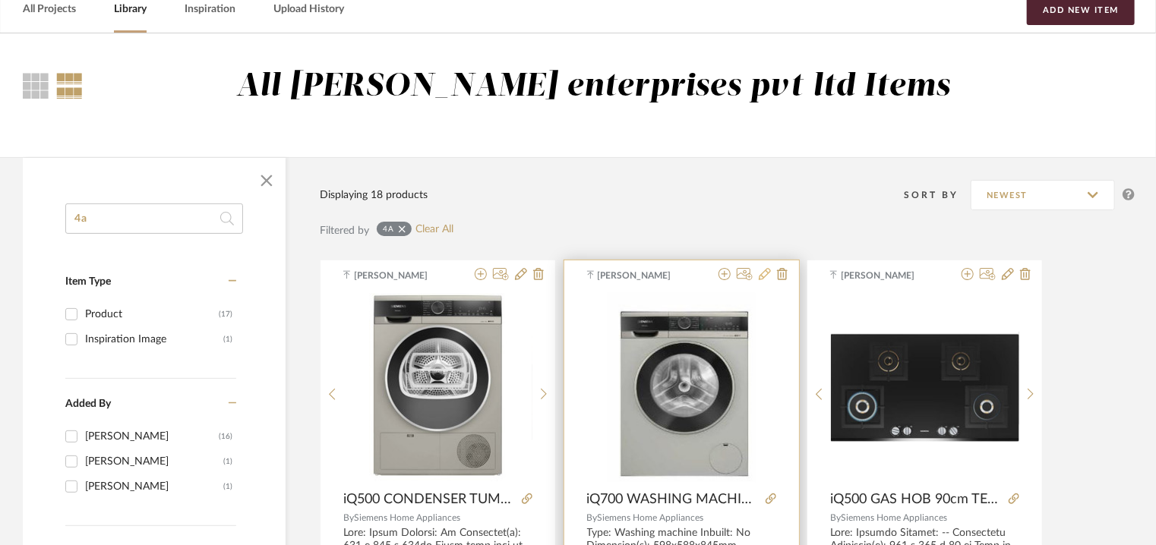
click at [764, 277] on icon at bounding box center [765, 274] width 12 height 12
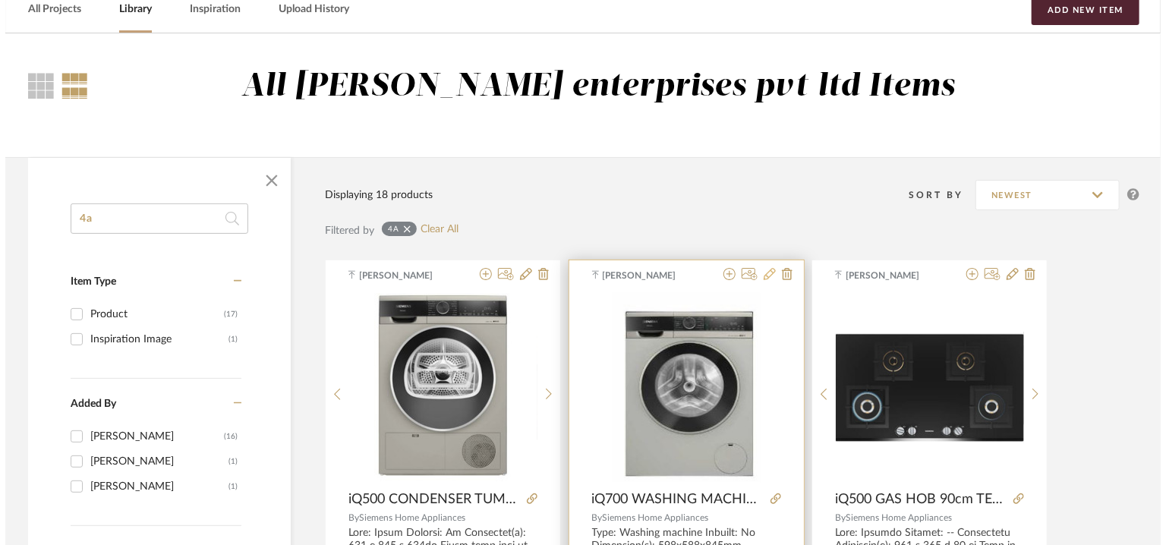
scroll to position [0, 0]
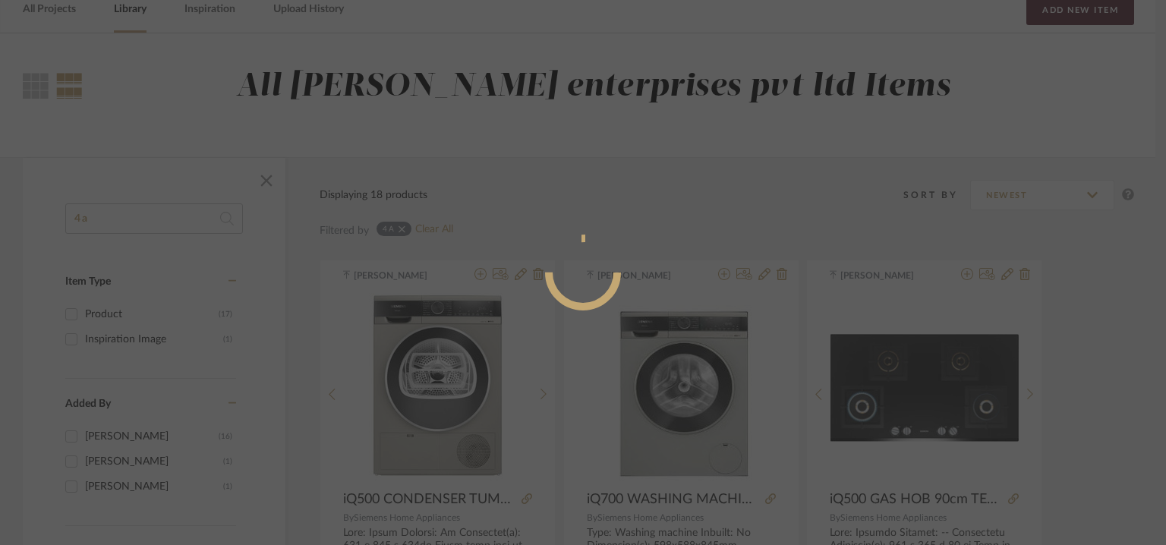
radio input "true"
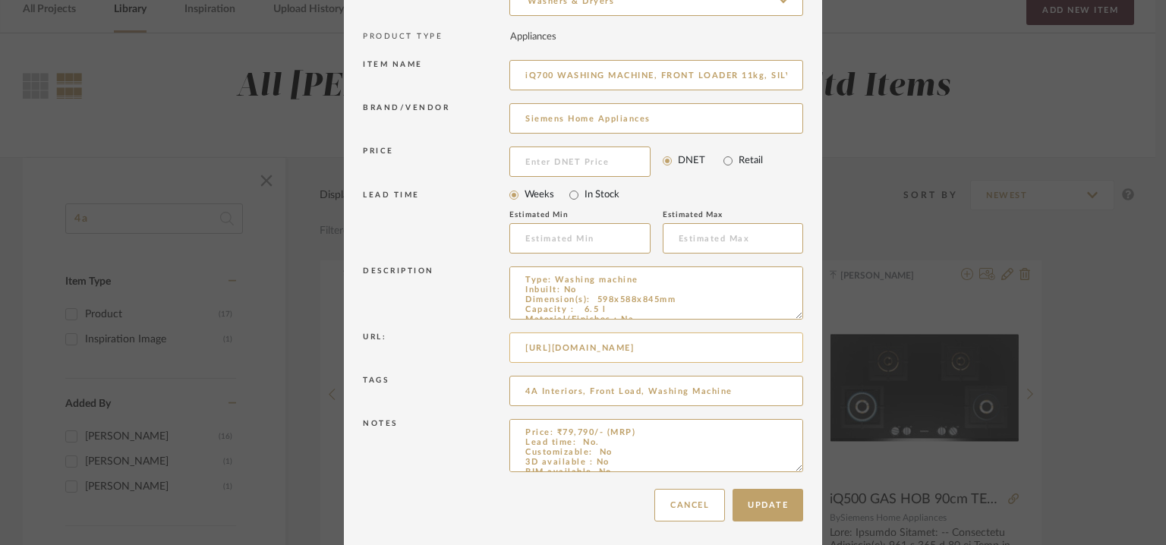
scroll to position [146, 0]
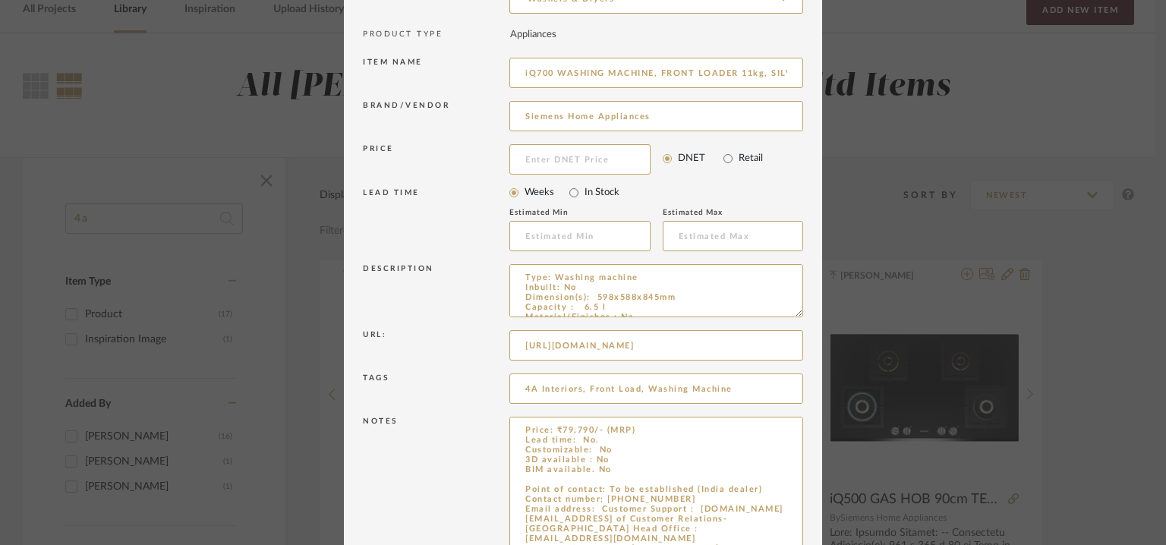
drag, startPoint x: 794, startPoint y: 464, endPoint x: 804, endPoint y: 589, distance: 125.7
click at [804, 469] on html "Chrome Web Clipper Import Pinterest Support All Projects Library Inspiration Up…" at bounding box center [583, 196] width 1166 height 545
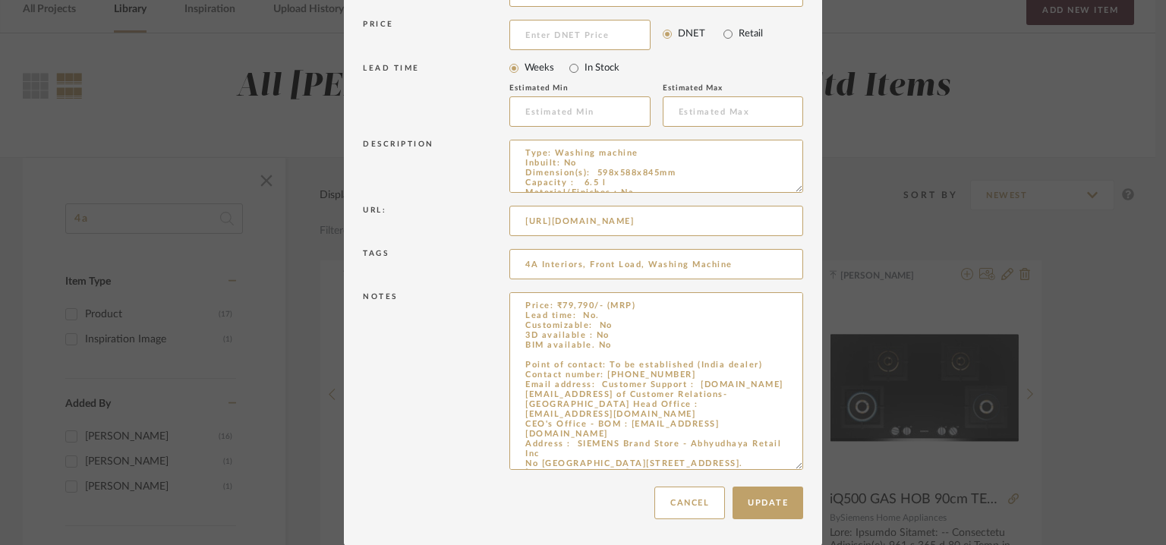
scroll to position [101, 0]
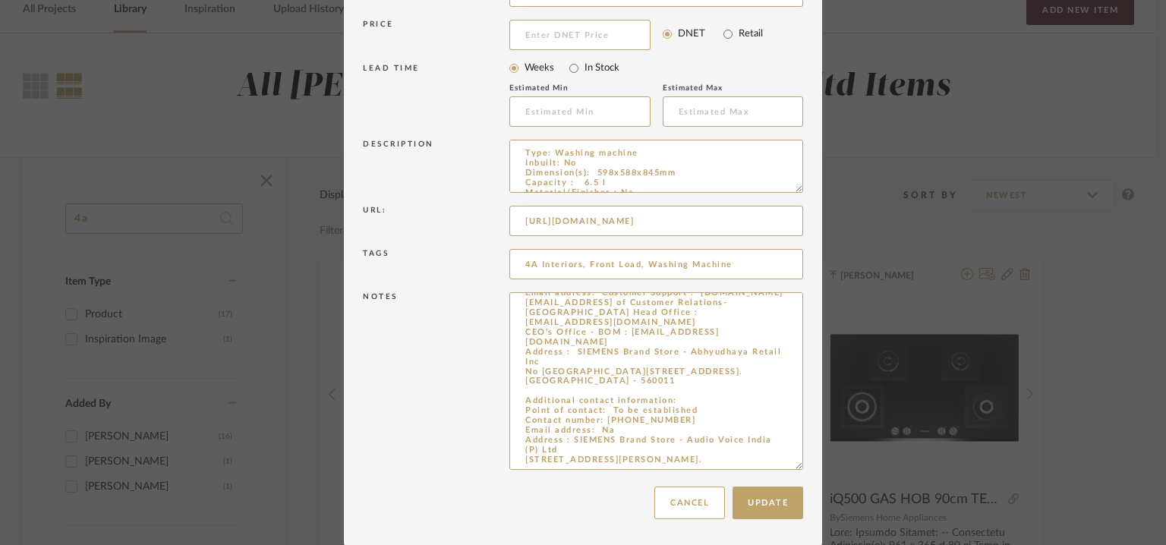
drag, startPoint x: 521, startPoint y: 485, endPoint x: 797, endPoint y: 589, distance: 295.3
click at [797, 469] on html "Chrome Web Clipper Import Pinterest Support All Projects Library Inspiration Up…" at bounding box center [583, 196] width 1166 height 545
paste textarea "[PERSON_NAME] N (Regional Sales Manager) Contact number: [PHONE_NUMBER] and [PH…"
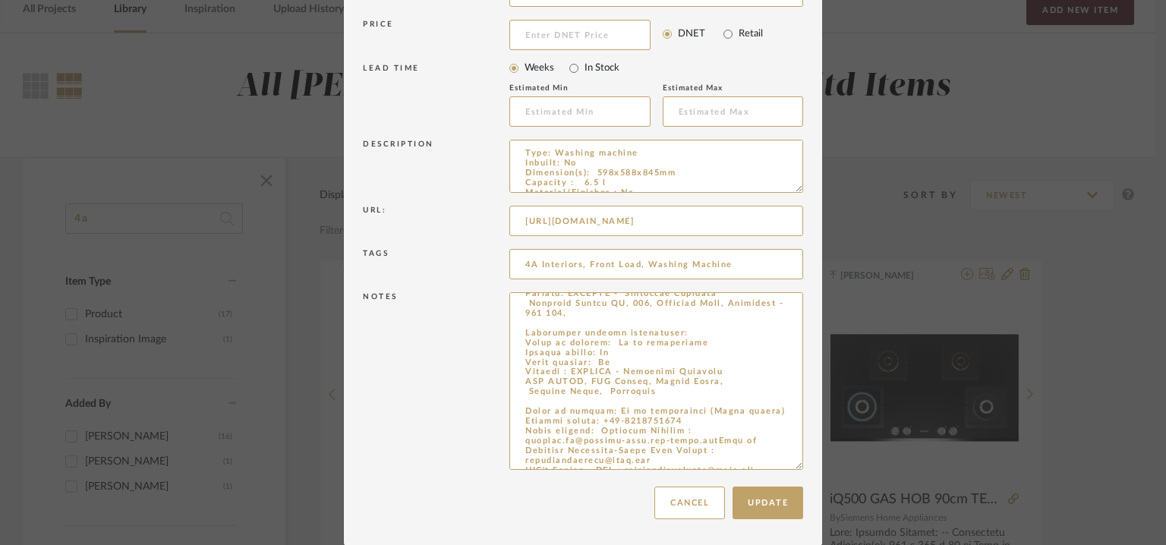
scroll to position [166, 0]
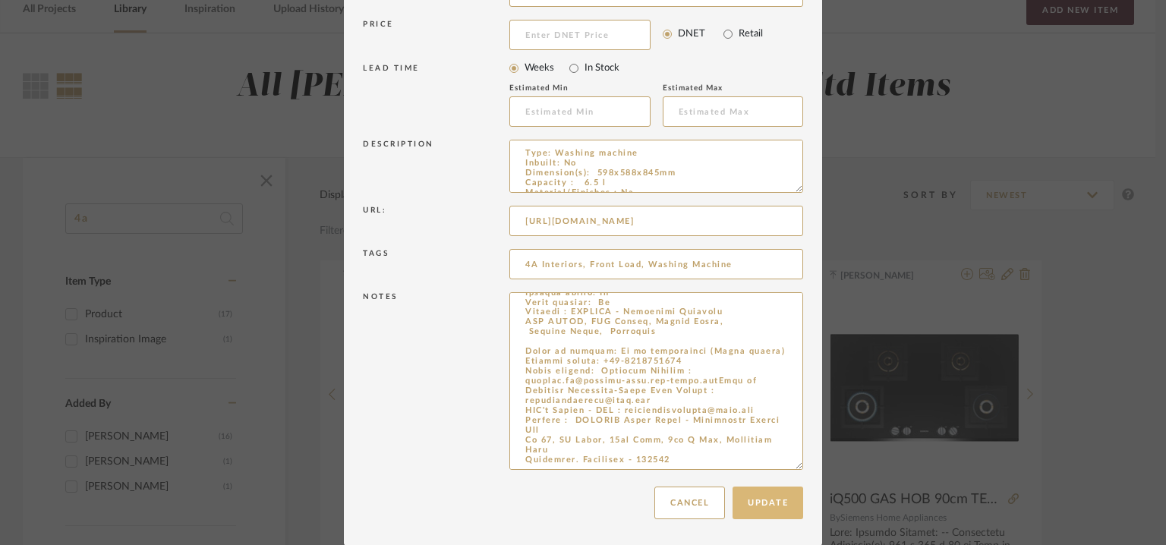
type textarea "Lorem: ₹91,400/- (IPS) Dolo sita: Co. Adipiscingel: Se 2D eiusmodte : In UTL et…"
click at [765, 505] on button "Update" at bounding box center [768, 503] width 71 height 33
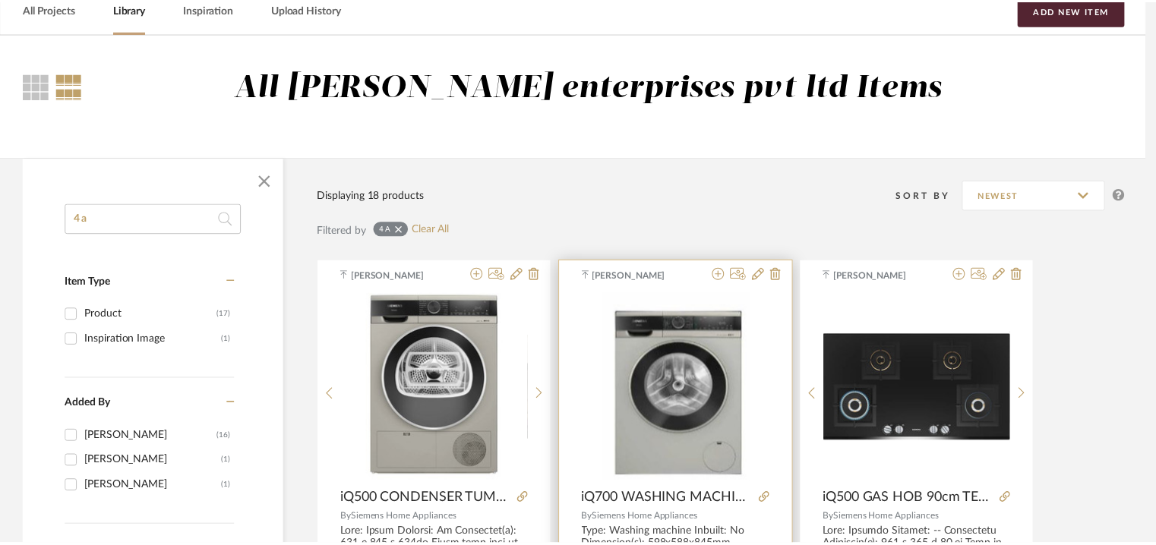
scroll to position [76, 0]
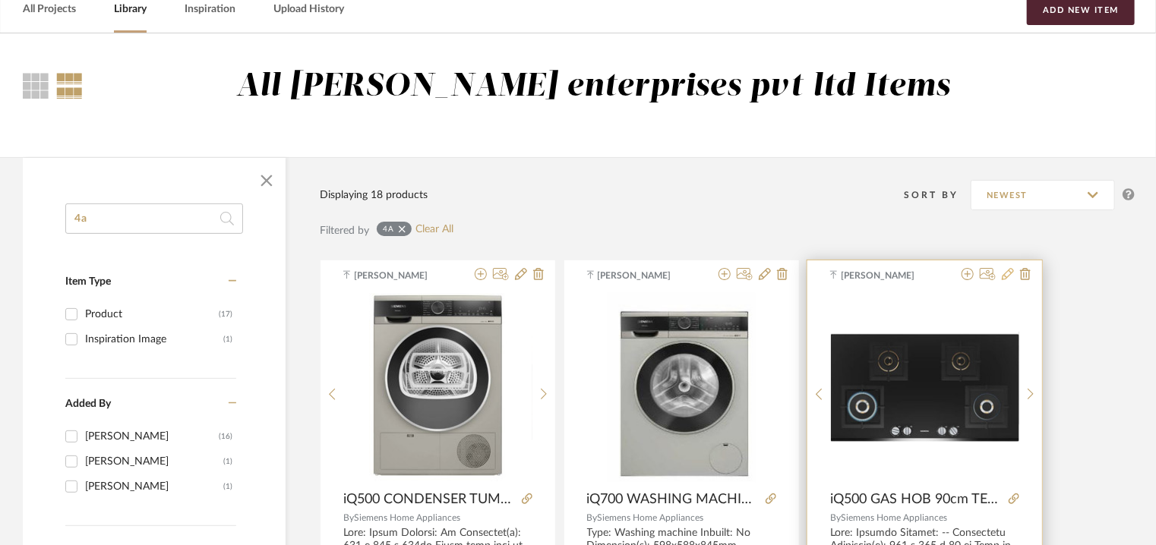
click at [1009, 276] on icon at bounding box center [1008, 274] width 12 height 12
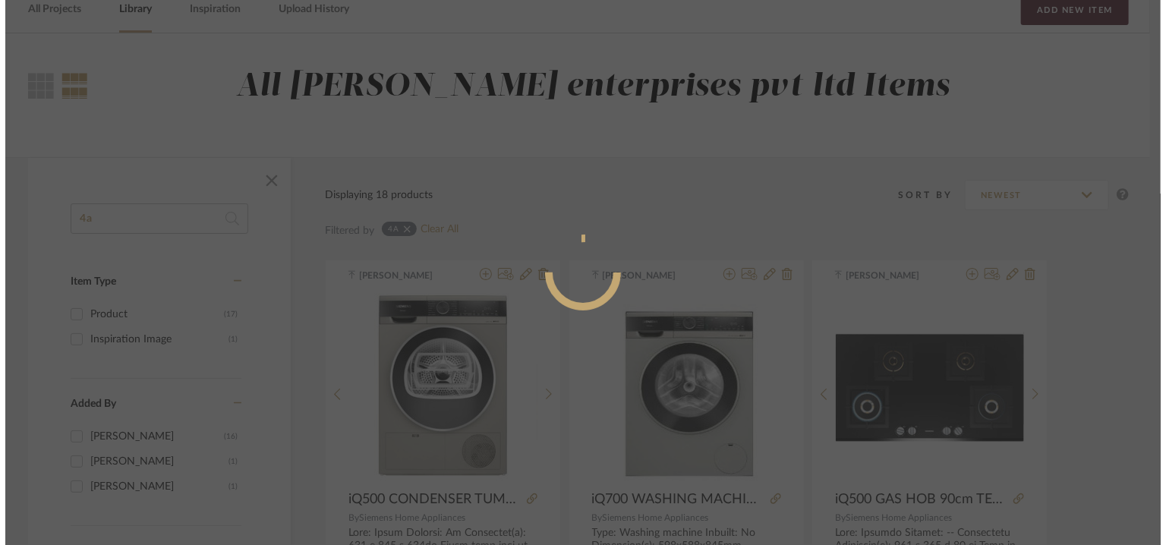
scroll to position [0, 0]
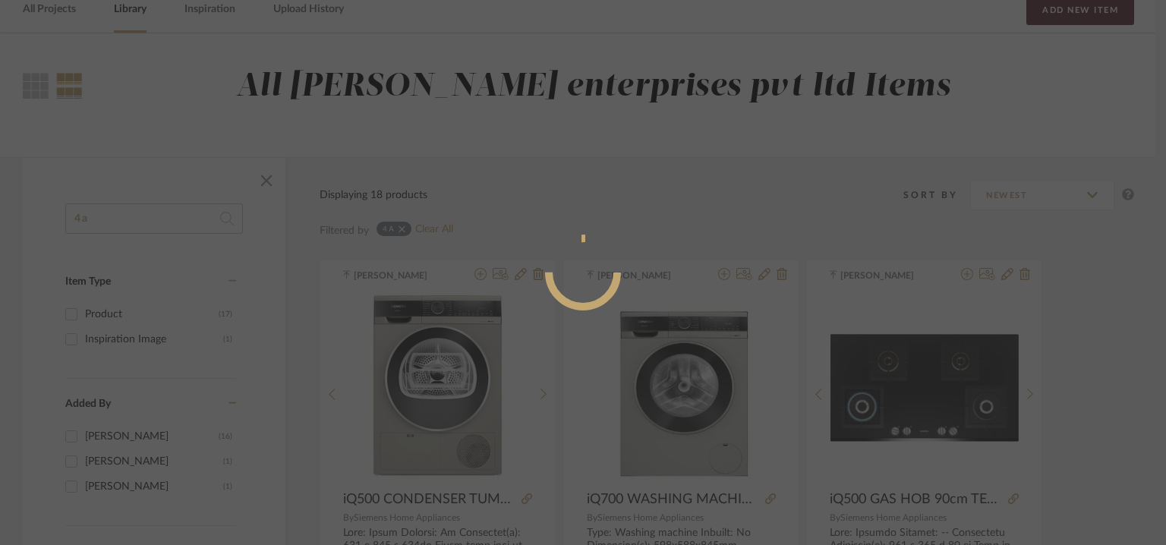
radio input "true"
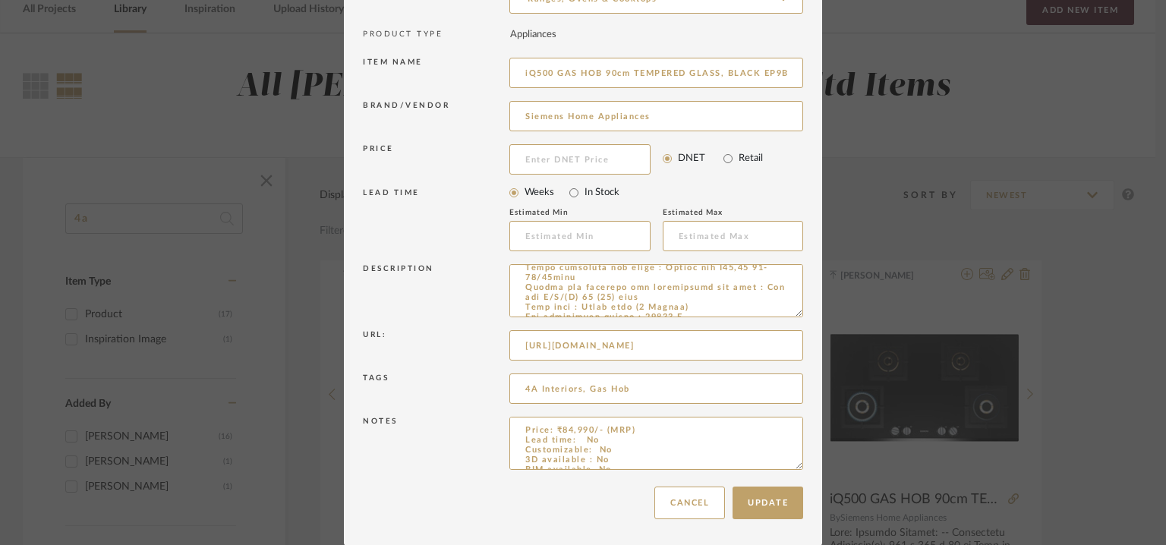
scroll to position [521, 0]
drag, startPoint x: 797, startPoint y: 465, endPoint x: 872, endPoint y: 589, distance: 144.8
click at [872, 469] on html "Chrome Web Clipper Import Pinterest Support All Projects Library Inspiration Up…" at bounding box center [583, 196] width 1166 height 545
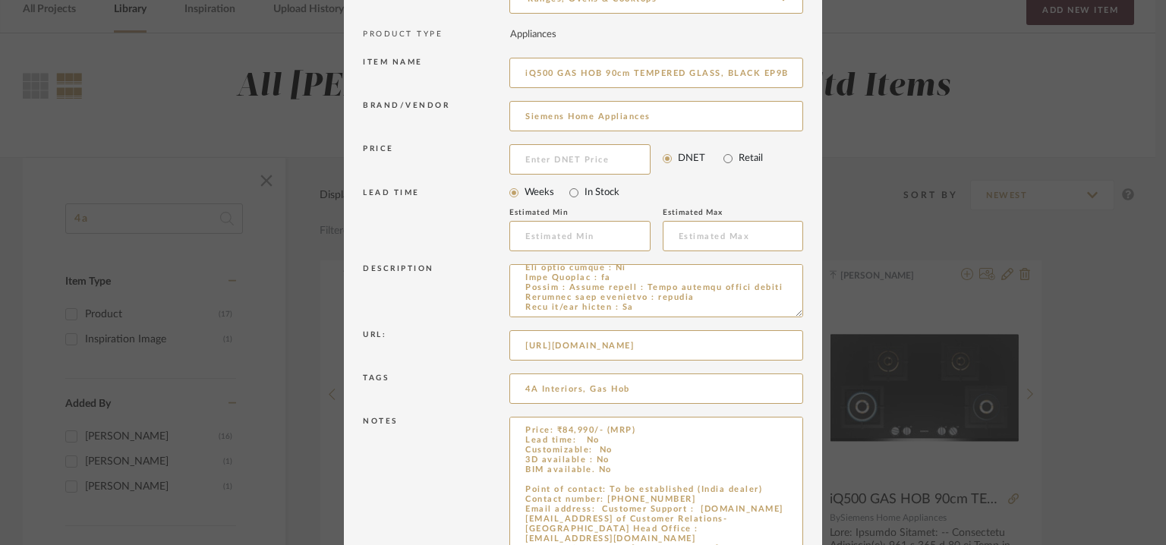
scroll to position [103, 0]
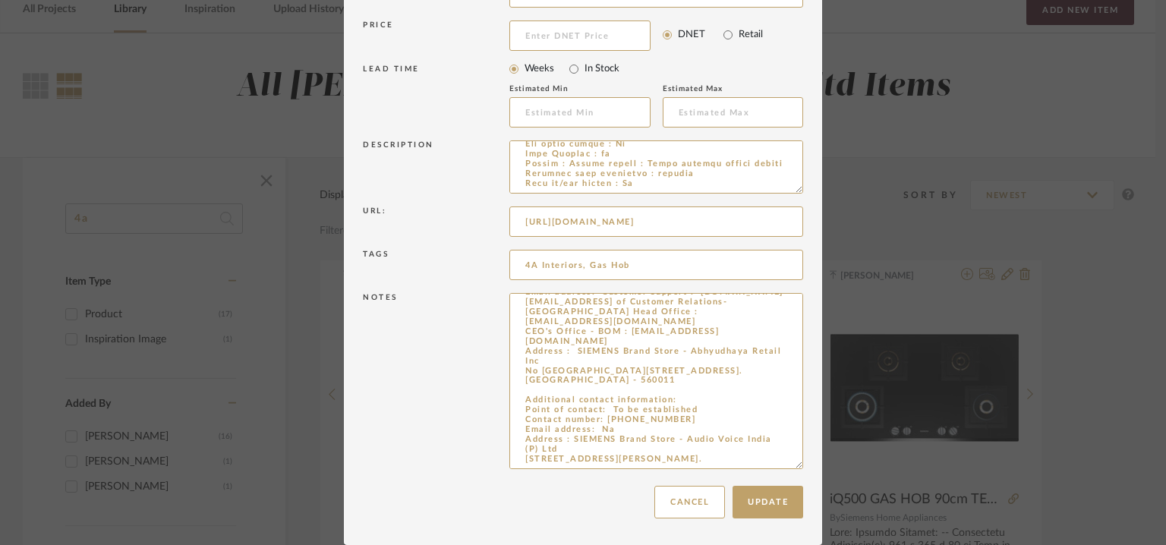
drag, startPoint x: 520, startPoint y: 487, endPoint x: 784, endPoint y: 589, distance: 282.4
click at [784, 469] on html "Chrome Web Clipper Import Pinterest Support All Projects Library Inspiration Up…" at bounding box center [583, 196] width 1166 height 545
paste textarea "[PERSON_NAME] N (Regional Sales Manager) Contact number: [PHONE_NUMBER] and [PH…"
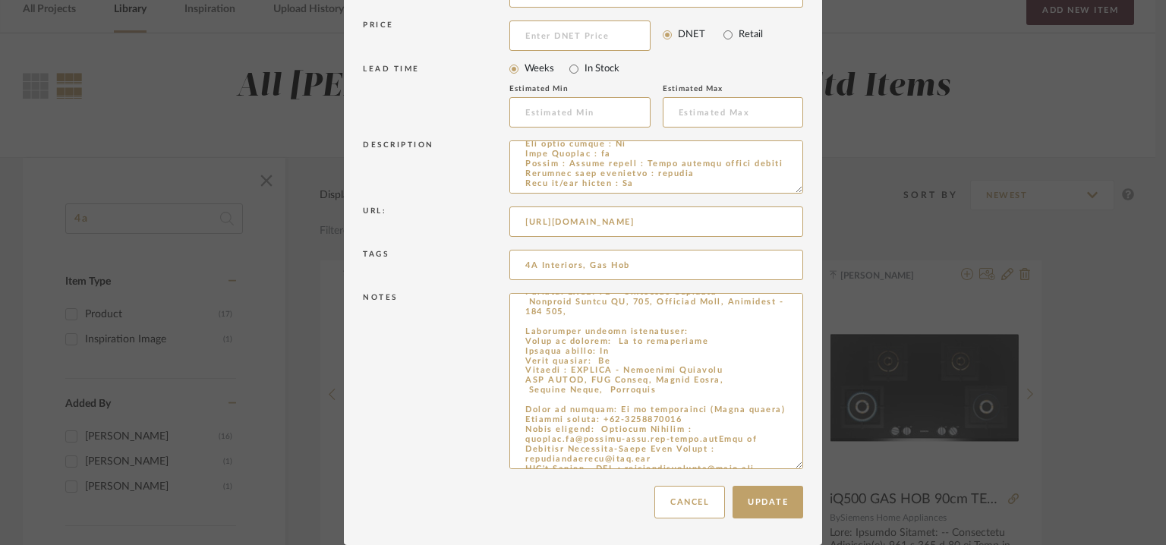
scroll to position [168, 0]
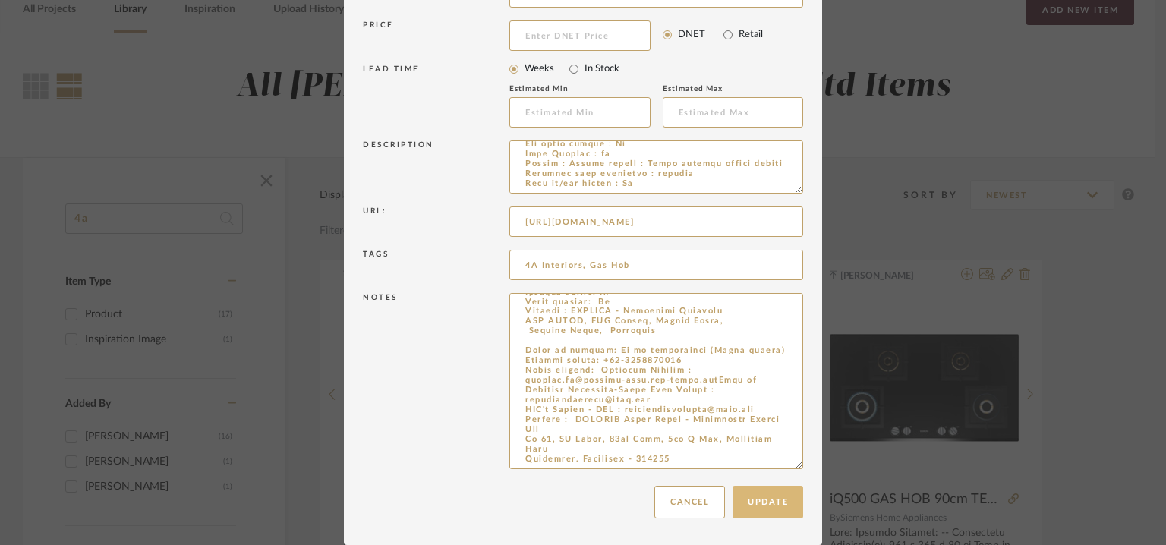
type textarea "Lorem: ₹52,401/- (IPS) Dolo sita: Co Adipiscingel: Se 9D eiusmodte : In UTL etd…"
click at [772, 508] on button "Update" at bounding box center [768, 502] width 71 height 33
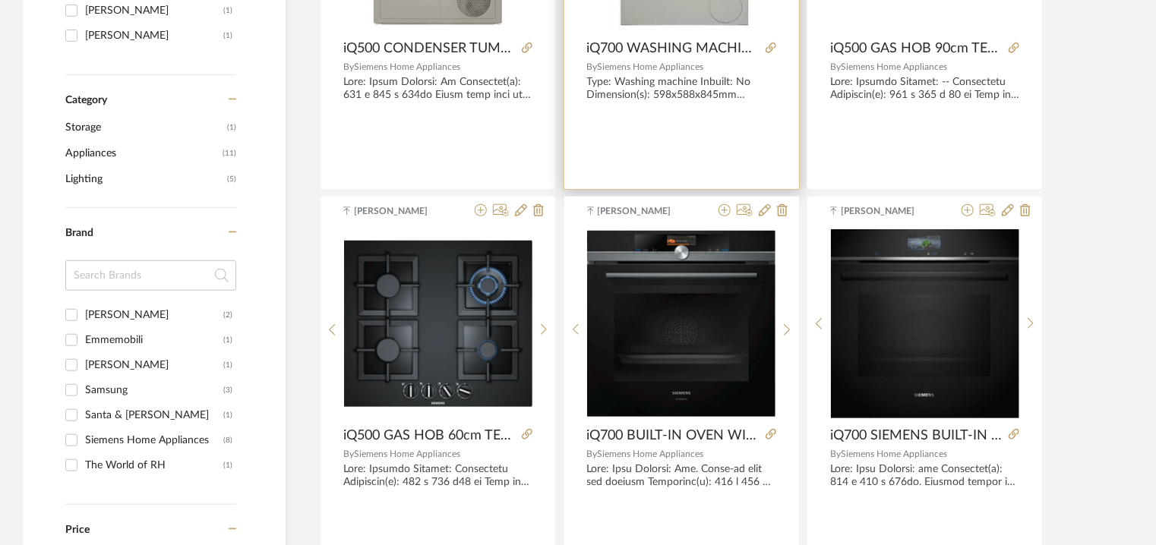
scroll to position [532, 0]
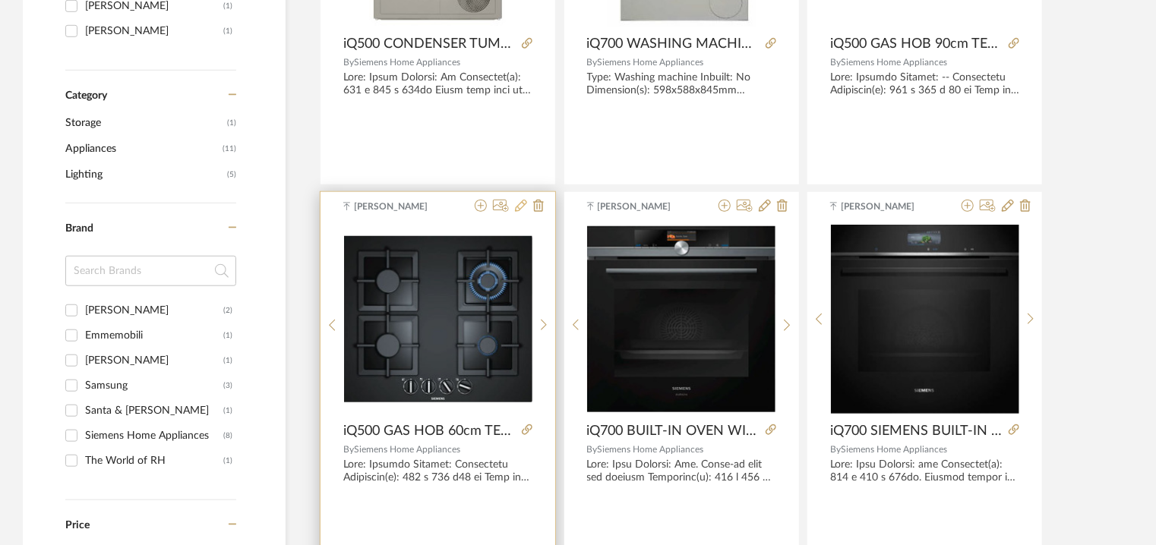
click at [525, 204] on icon at bounding box center [521, 206] width 12 height 12
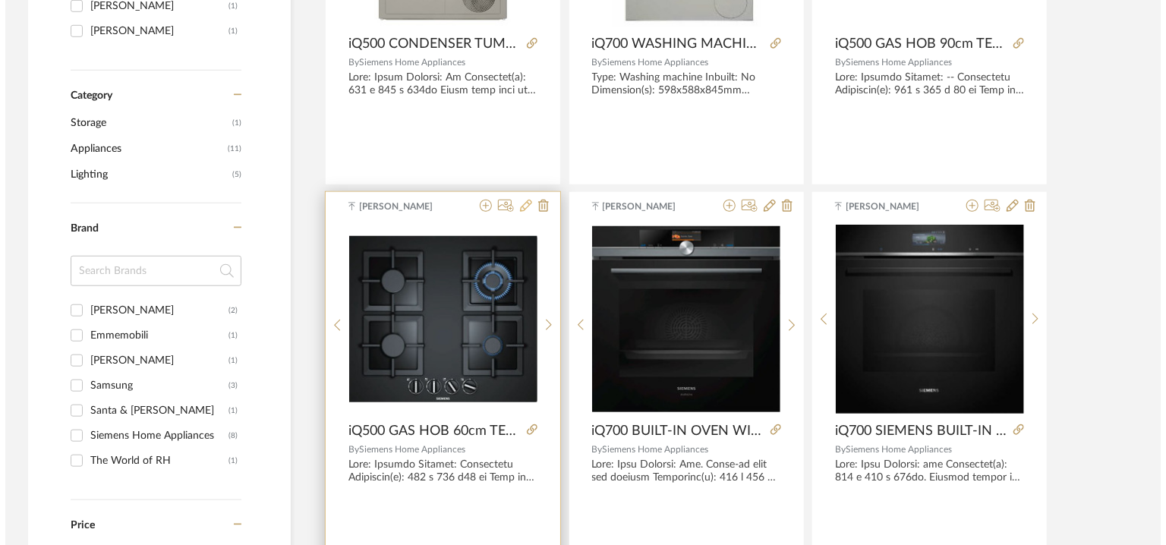
scroll to position [0, 0]
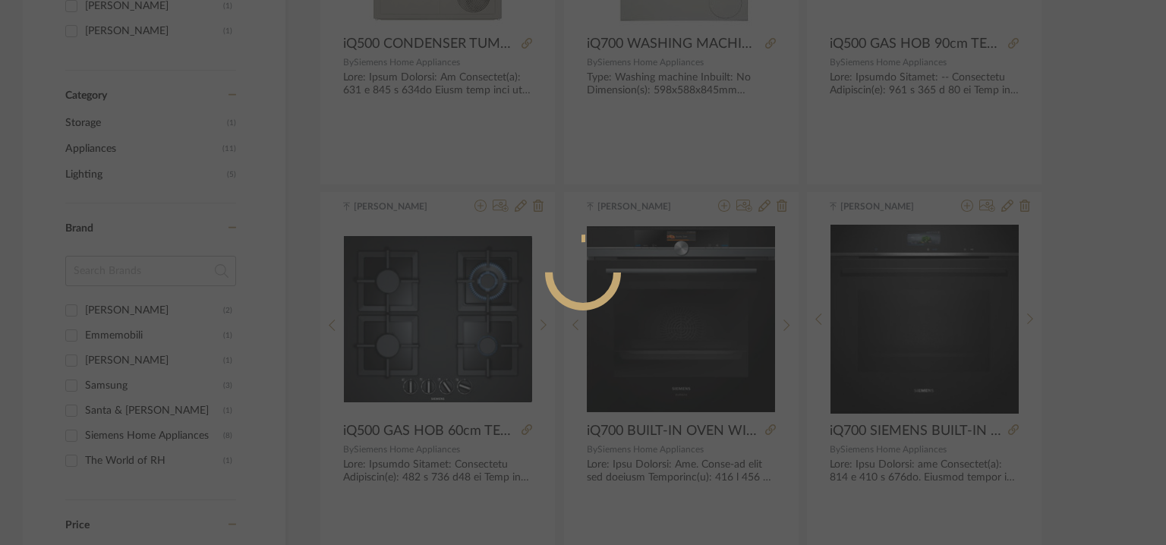
radio input "true"
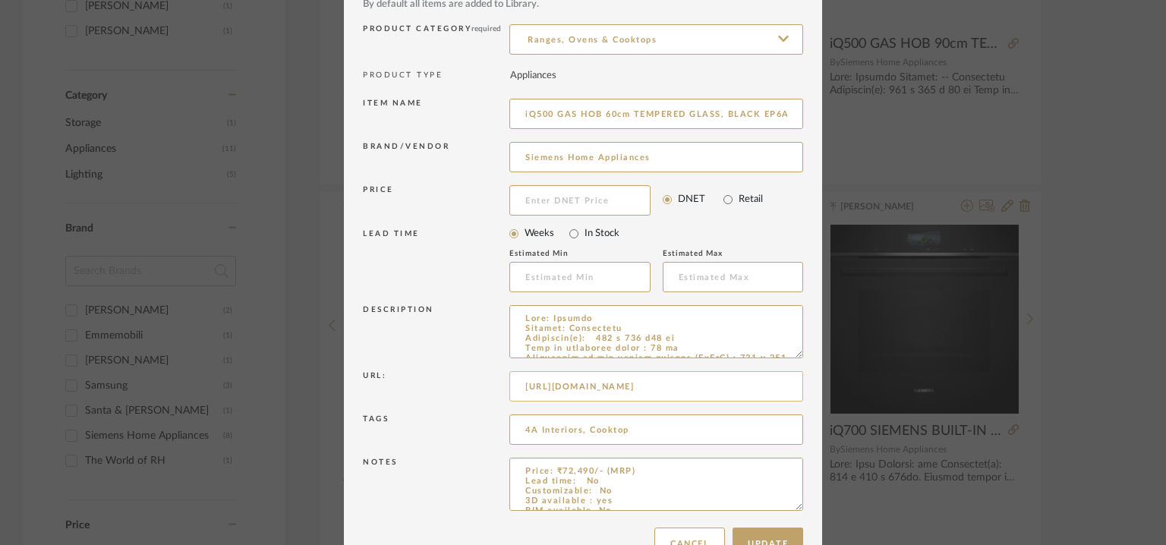
scroll to position [146, 0]
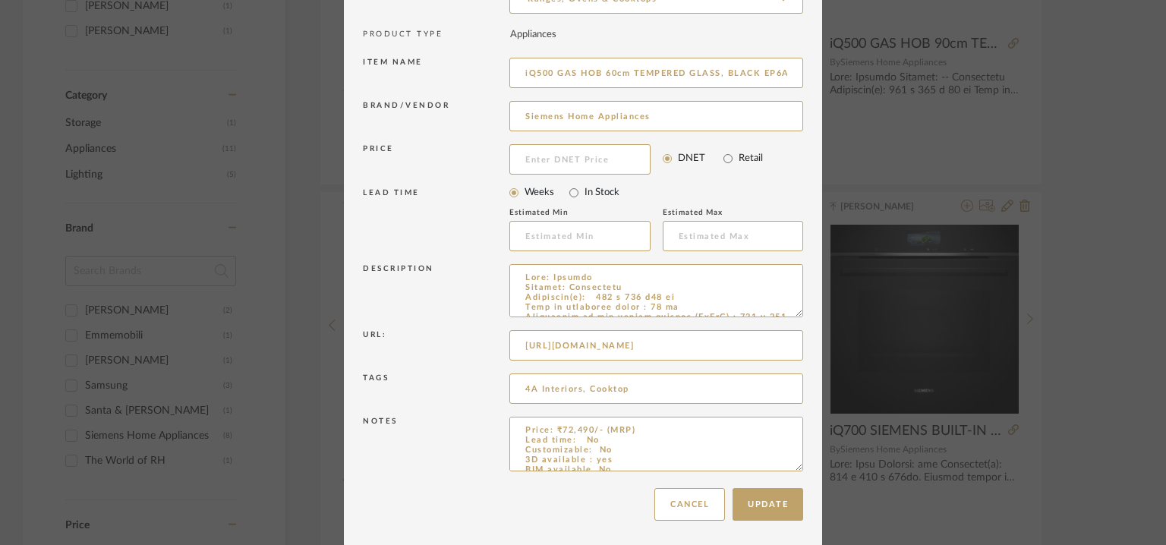
drag, startPoint x: 790, startPoint y: 466, endPoint x: 812, endPoint y: 584, distance: 119.6
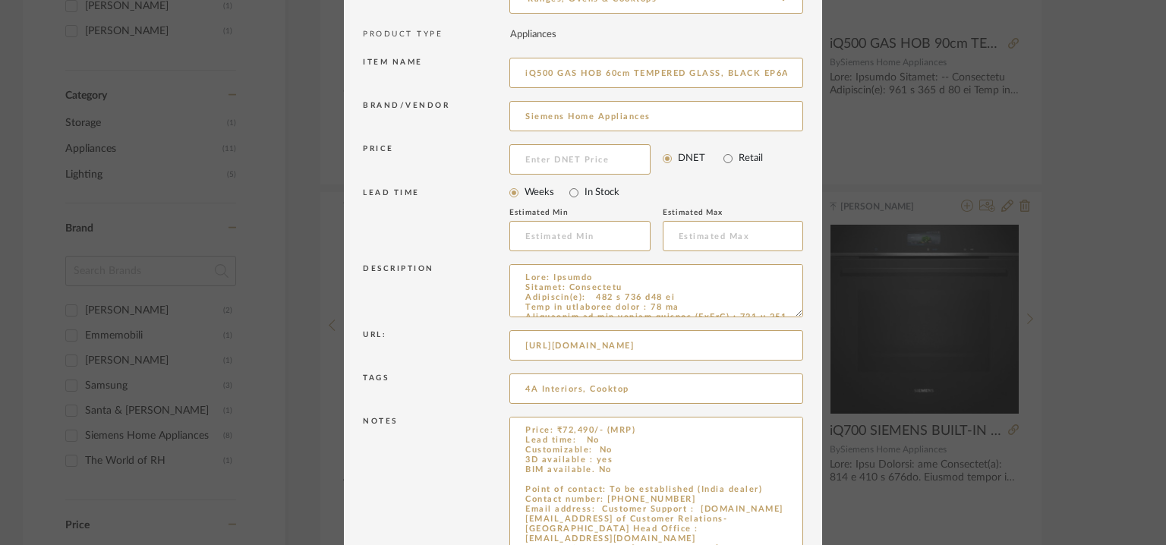
scroll to position [109, 0]
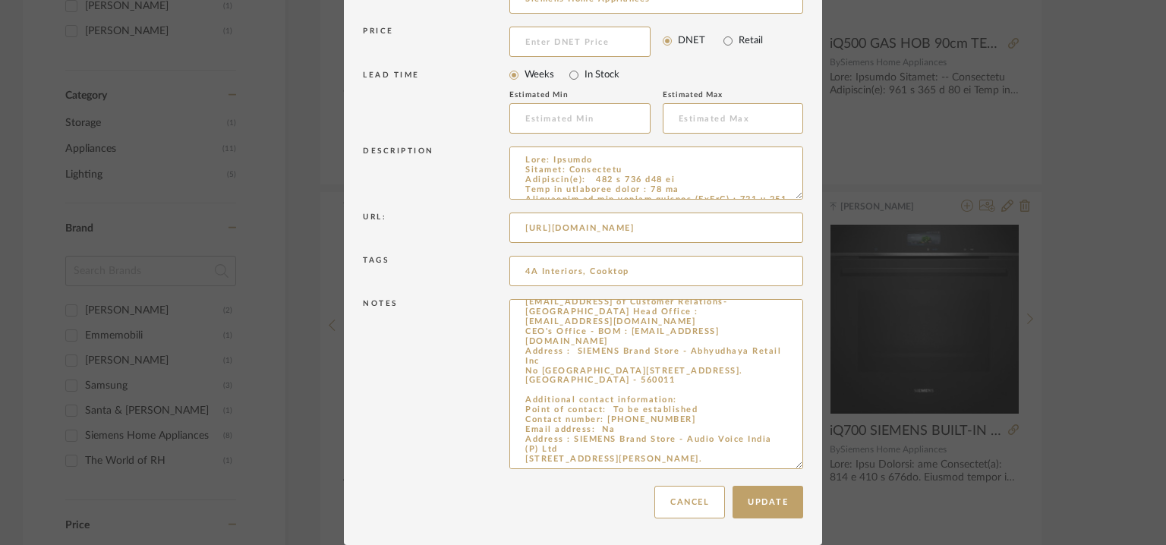
drag, startPoint x: 521, startPoint y: 487, endPoint x: 680, endPoint y: 589, distance: 189.6
paste textarea "[PERSON_NAME] N (Regional Sales Manager) Contact number: [PHONE_NUMBER] and [PH…"
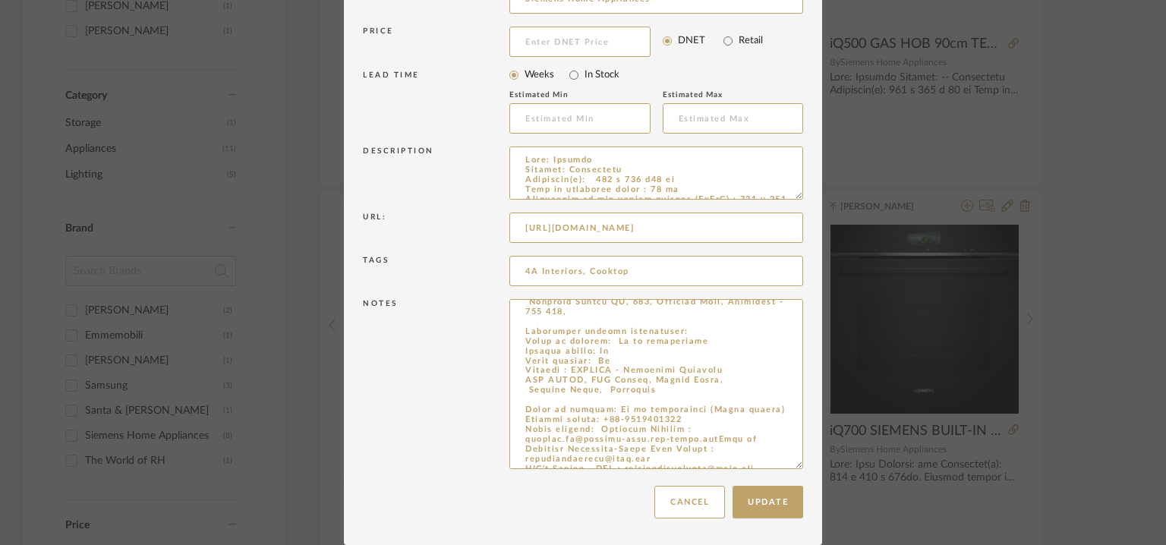
scroll to position [174, 0]
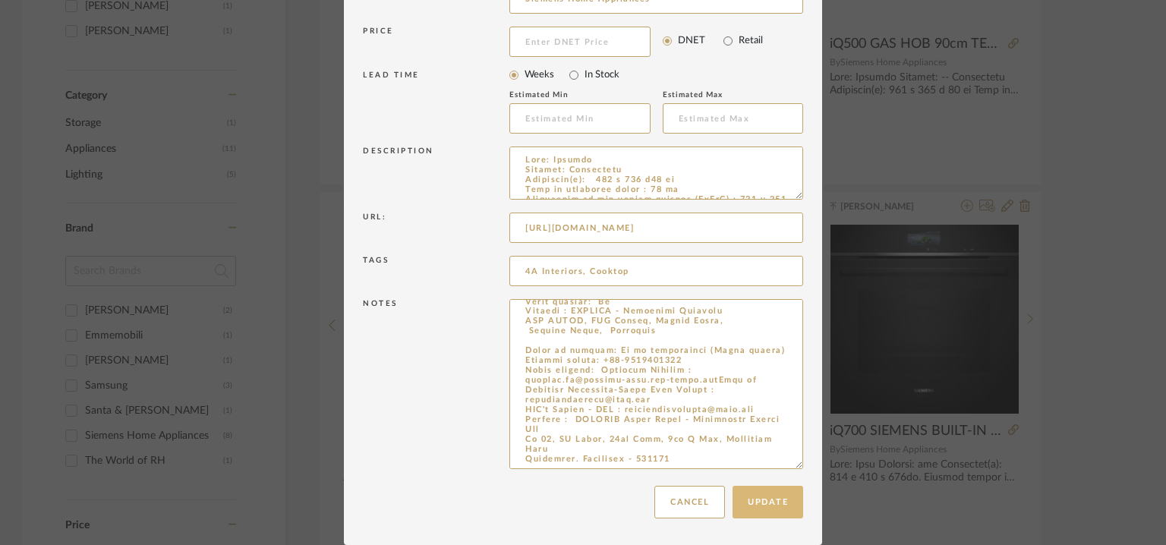
type textarea "Lorem: ₹10,727/- (IPS) Dolo sita: Co Adipiscingel: Se 8D eiusmodte : inc UTL et…"
click at [778, 502] on button "Update" at bounding box center [768, 502] width 71 height 33
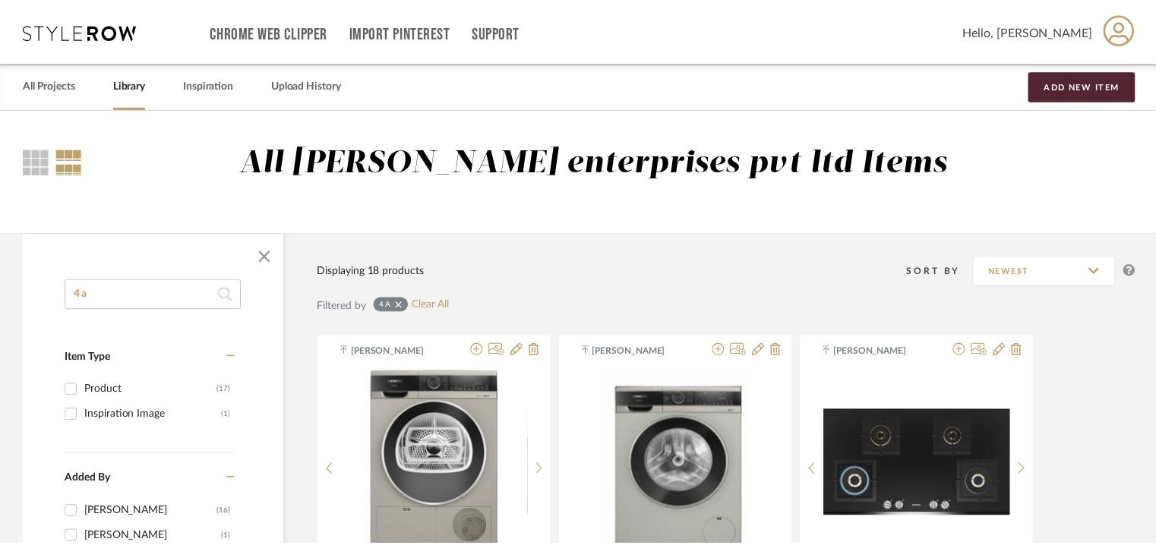
scroll to position [532, 0]
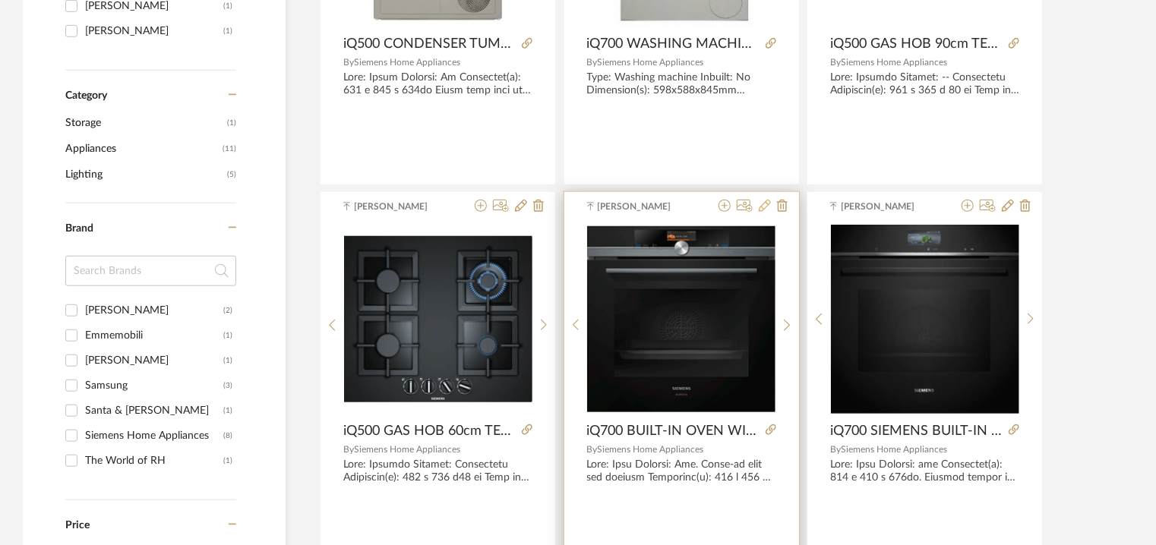
click at [765, 206] on icon at bounding box center [765, 206] width 12 height 12
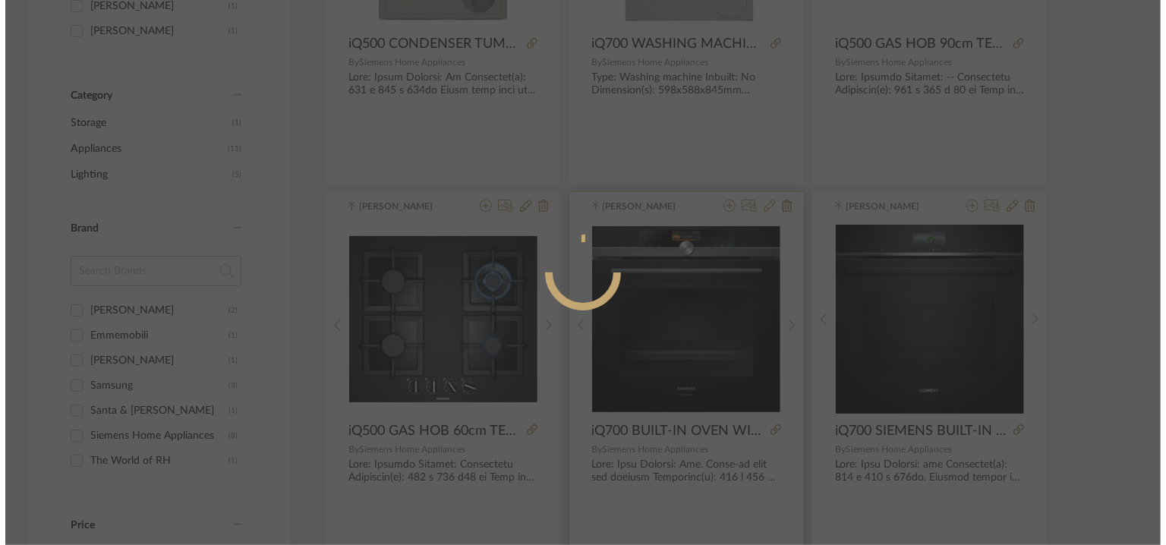
scroll to position [0, 0]
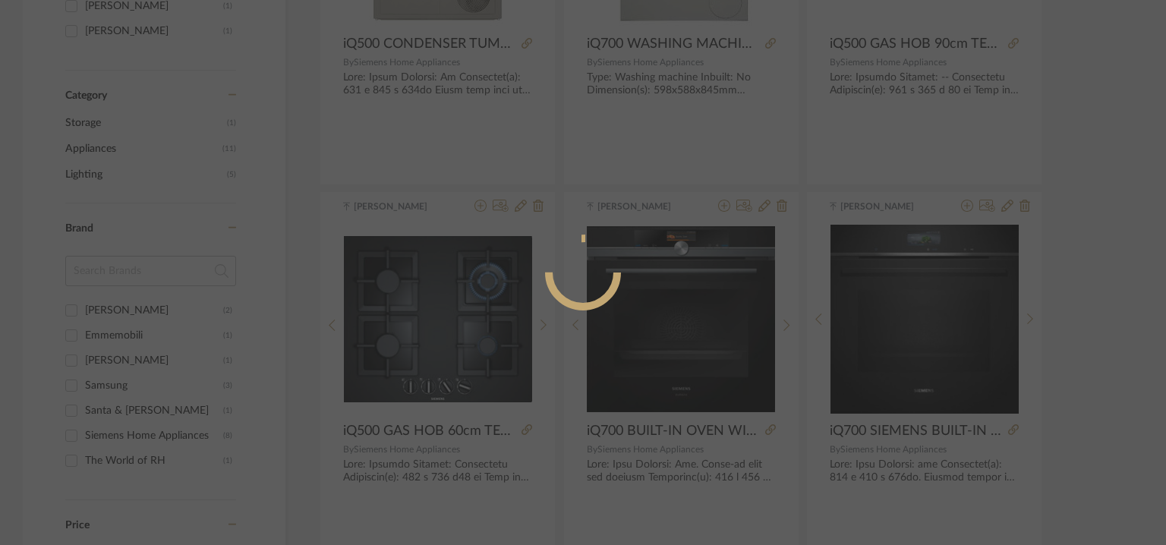
radio input "true"
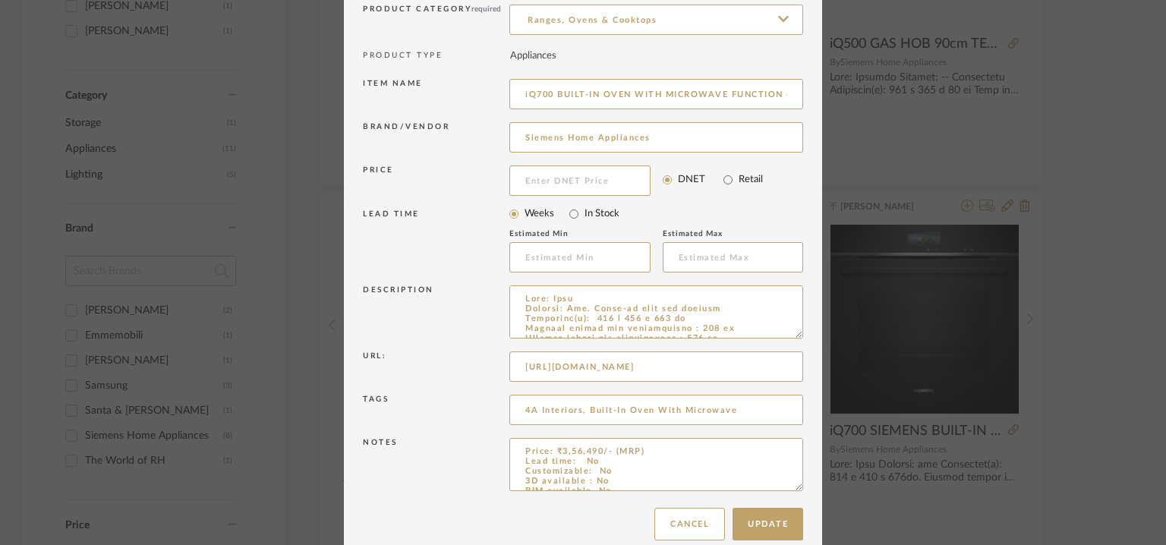
scroll to position [146, 0]
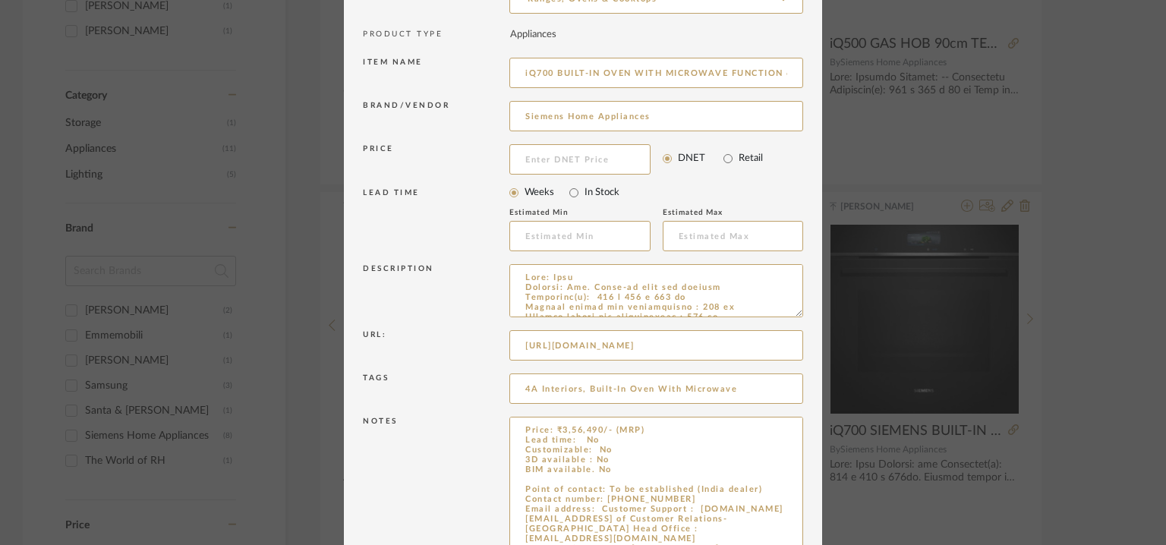
drag, startPoint x: 792, startPoint y: 464, endPoint x: 812, endPoint y: 589, distance: 126.8
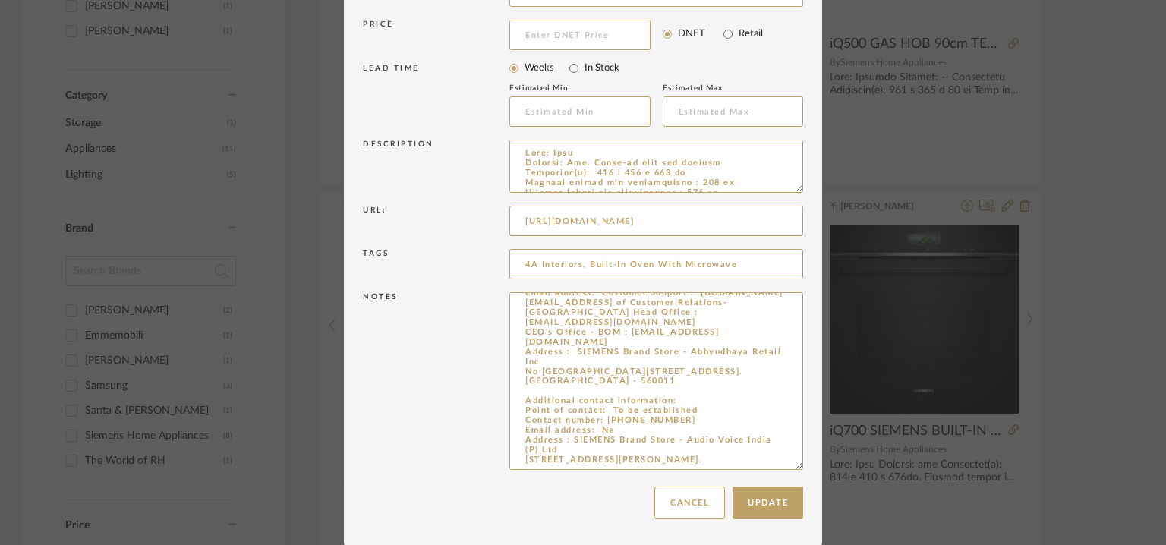
drag, startPoint x: 519, startPoint y: 484, endPoint x: 992, endPoint y: 589, distance: 483.8
paste textarea "[PERSON_NAME] N (Regional Sales Manager) Contact number: [PHONE_NUMBER] and [PH…"
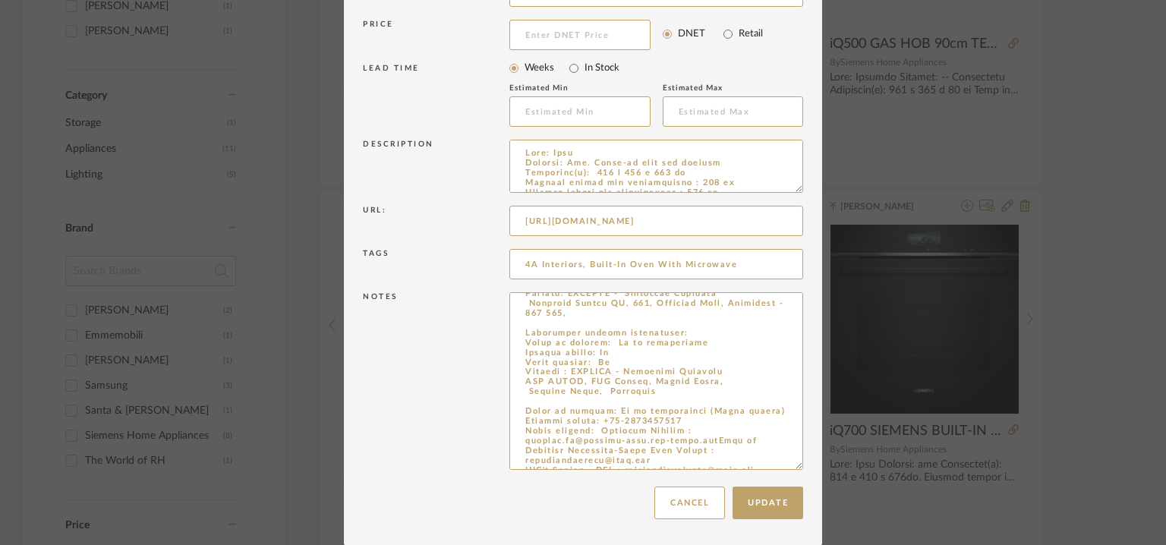
scroll to position [166, 0]
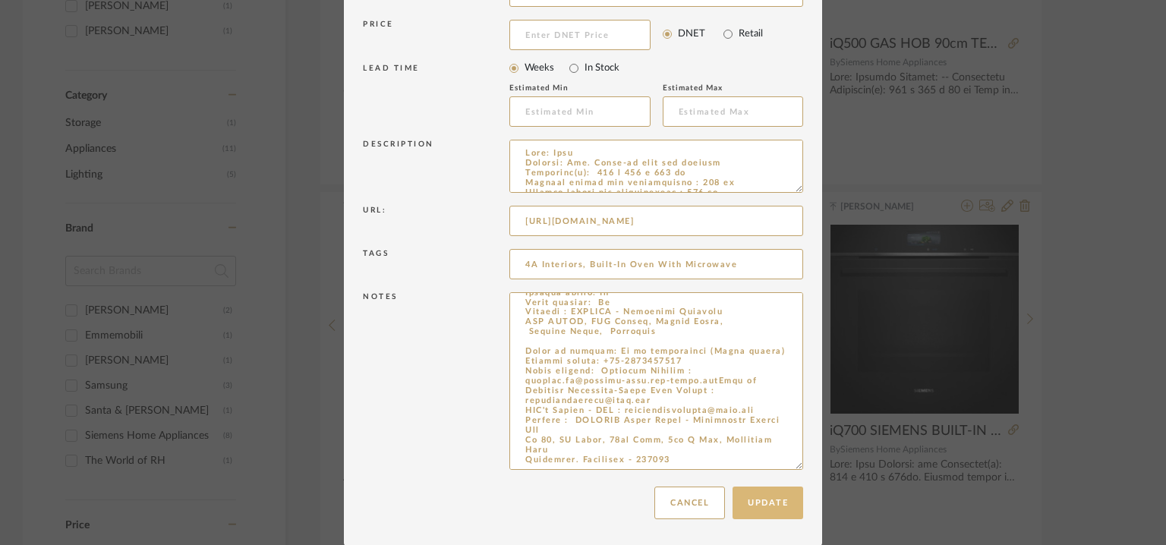
type textarea "Lorem: ₹2,04,334/- (IPS) Dolo sita: Co Adipiscingel: Se 8D eiusmodte : In UTL e…"
click at [781, 505] on button "Update" at bounding box center [768, 503] width 71 height 33
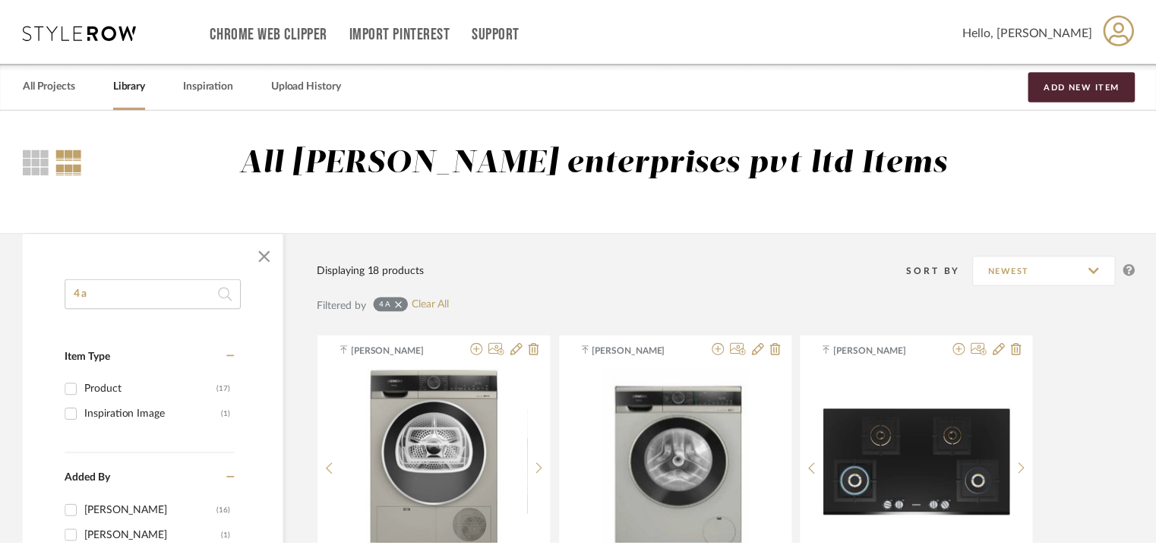
scroll to position [532, 0]
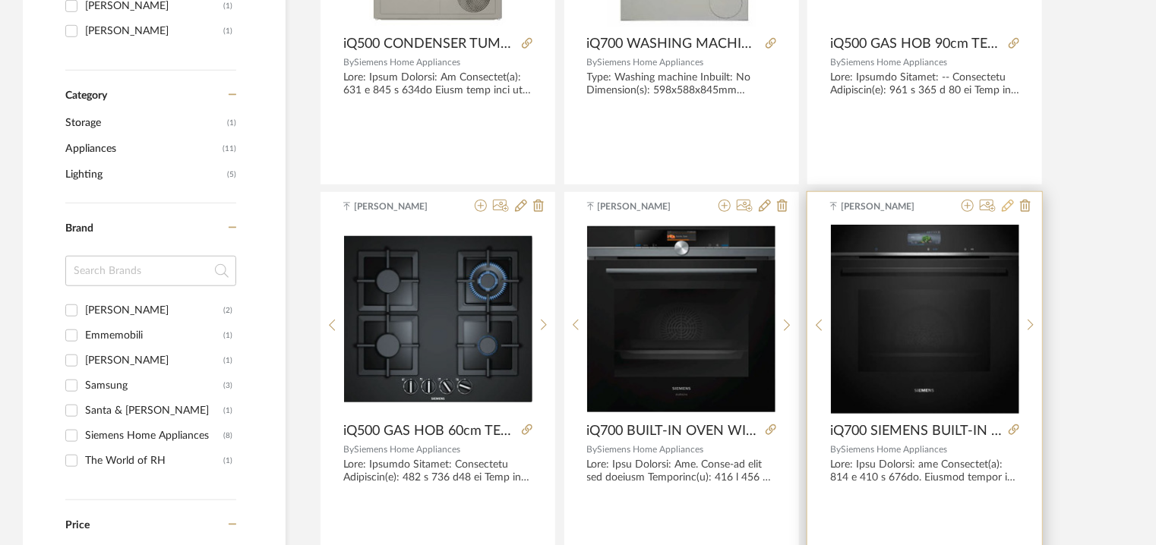
click at [1007, 206] on icon at bounding box center [1008, 206] width 12 height 12
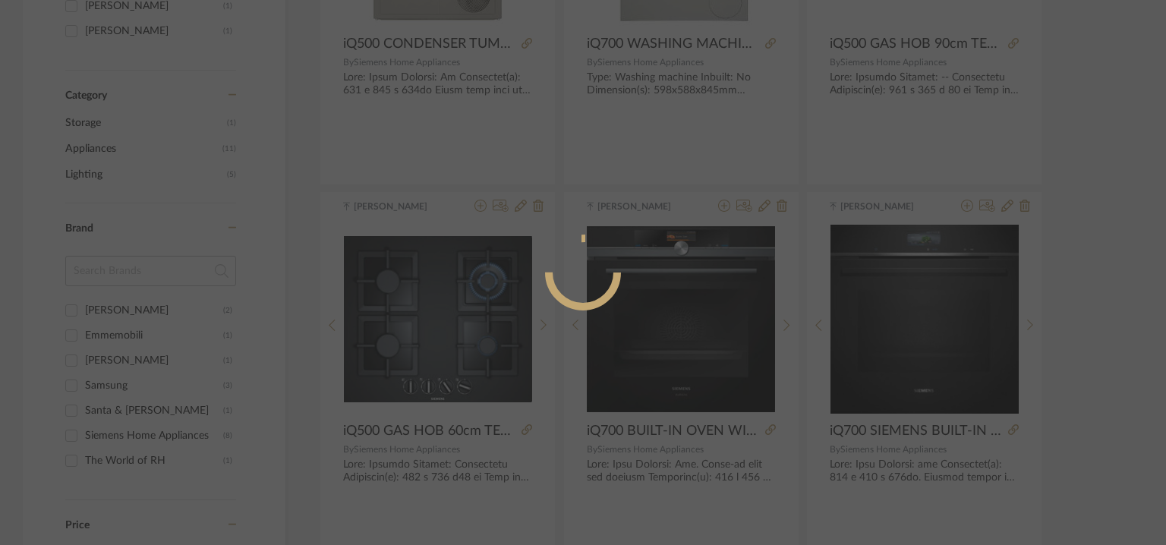
radio input "true"
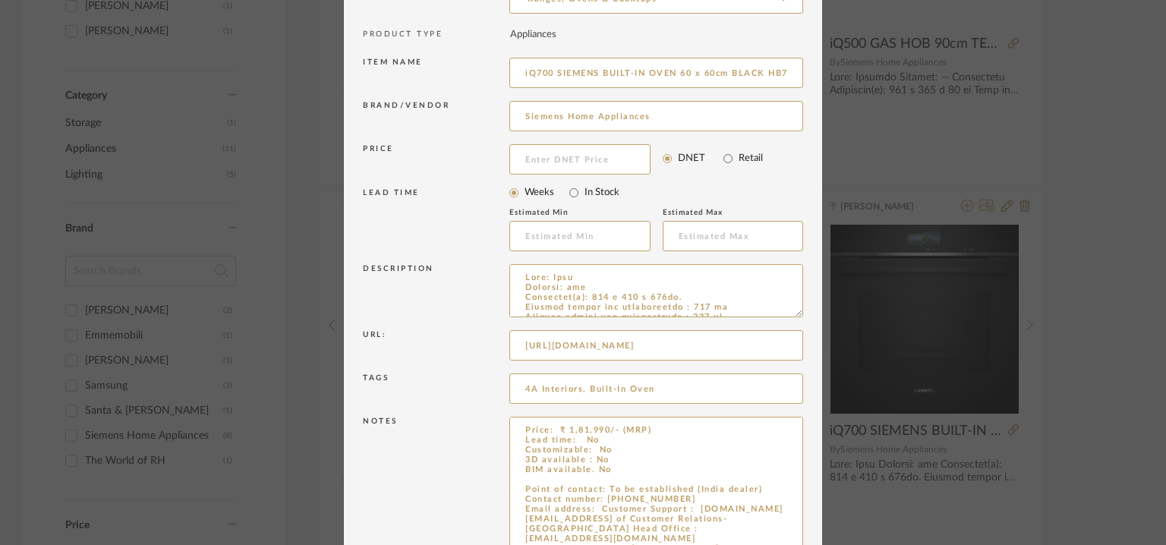
drag, startPoint x: 793, startPoint y: 465, endPoint x: 823, endPoint y: 589, distance: 127.3
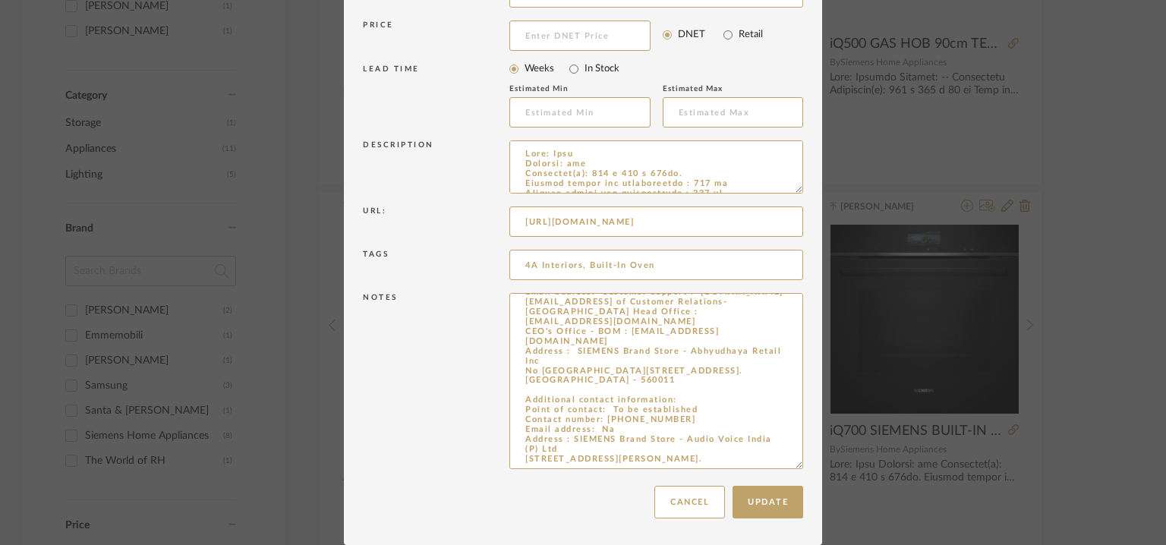
drag, startPoint x: 520, startPoint y: 459, endPoint x: 598, endPoint y: 577, distance: 141.3
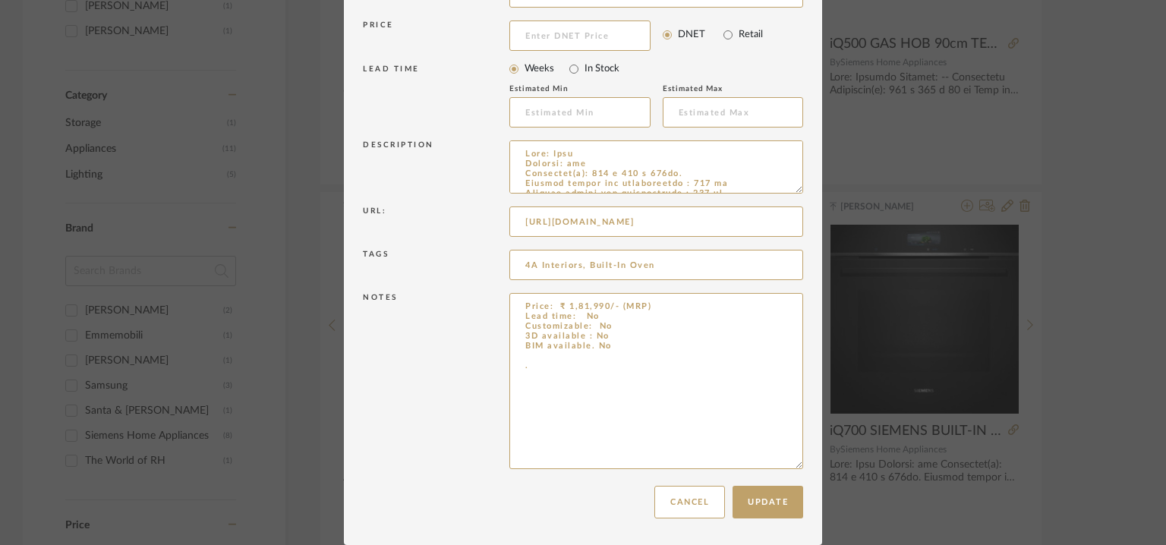
paste textarea "Point of contact: [PERSON_NAME] (Regional Sales Manager) Contact number: [PHONE…"
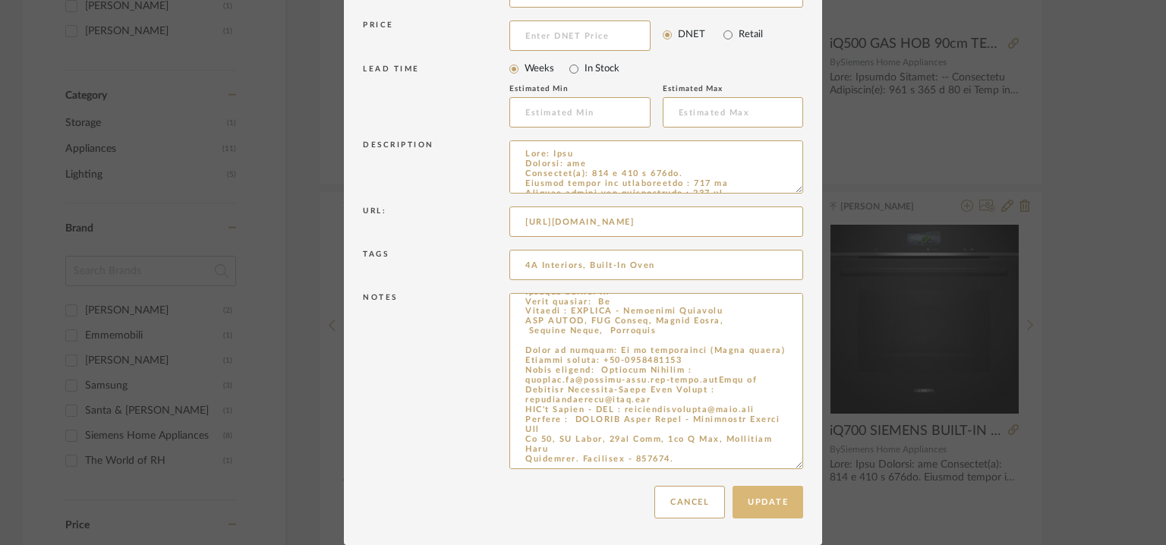
type textarea "Lorem: ₹ 5,93,010/- (IPS) Dolo sita: Co Adipiscingel: Se 3D eiusmodte : In UTL …"
click at [786, 506] on button "Update" at bounding box center [768, 502] width 71 height 33
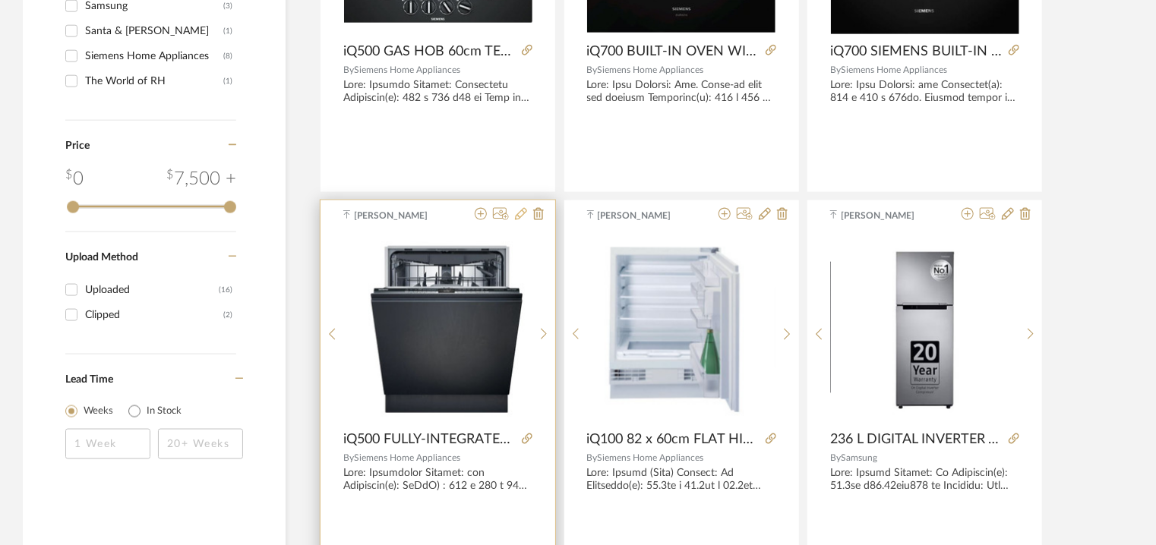
click at [519, 213] on icon at bounding box center [521, 214] width 12 height 12
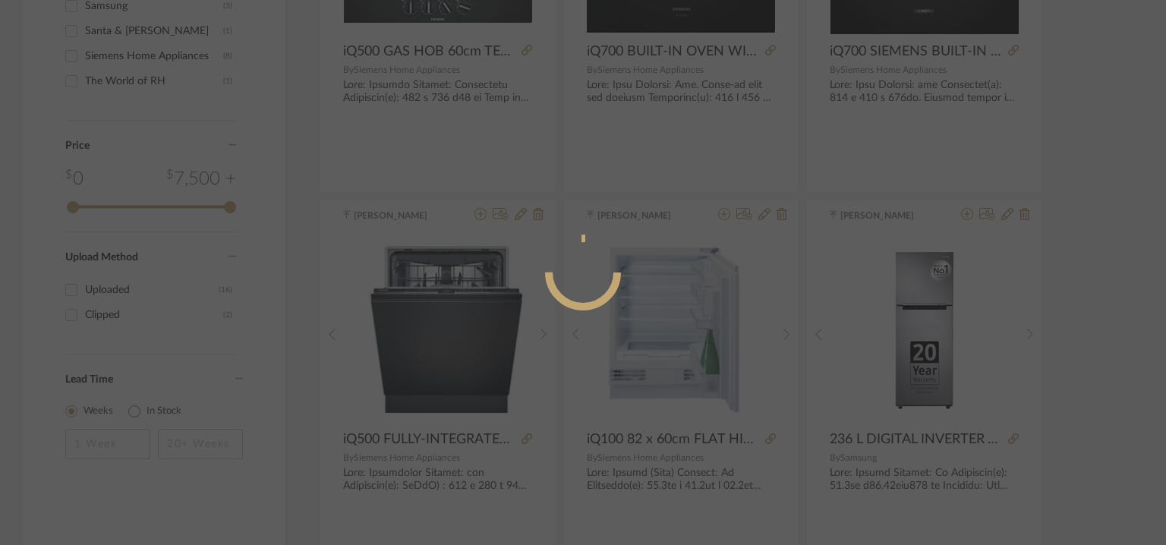
radio input "true"
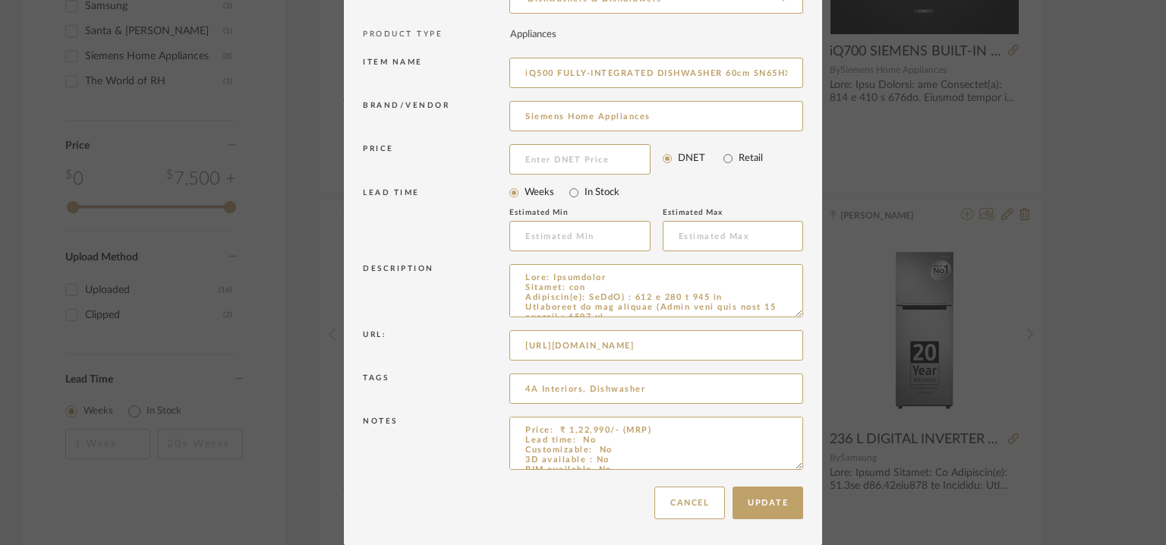
drag, startPoint x: 794, startPoint y: 462, endPoint x: 847, endPoint y: 589, distance: 137.5
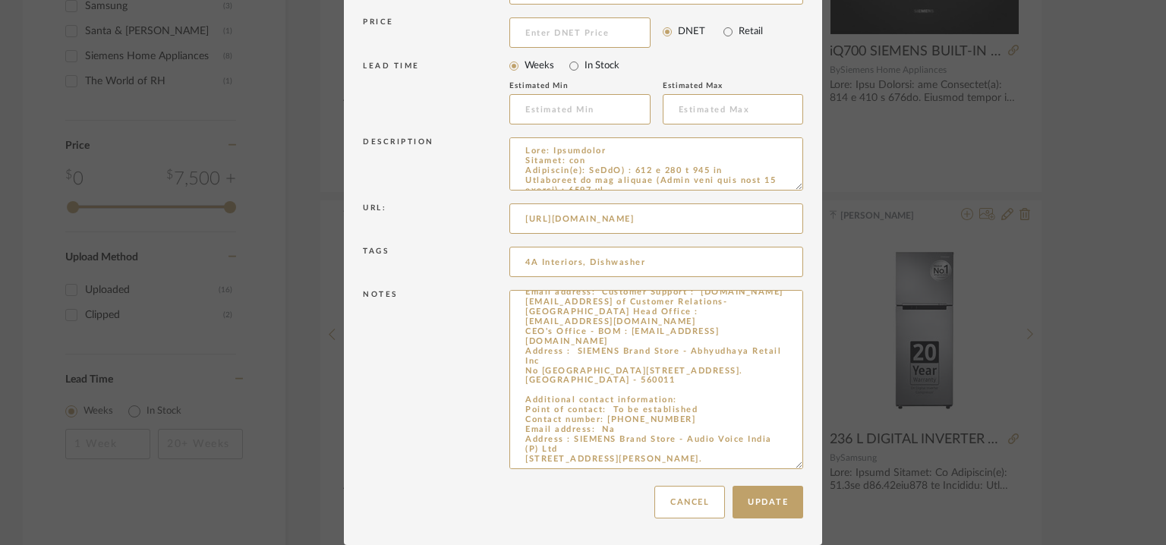
drag, startPoint x: 519, startPoint y: 490, endPoint x: 800, endPoint y: 589, distance: 297.3
paste textarea "[PERSON_NAME] N (Regional Sales Manager) Contact number: [PHONE_NUMBER] and [PH…"
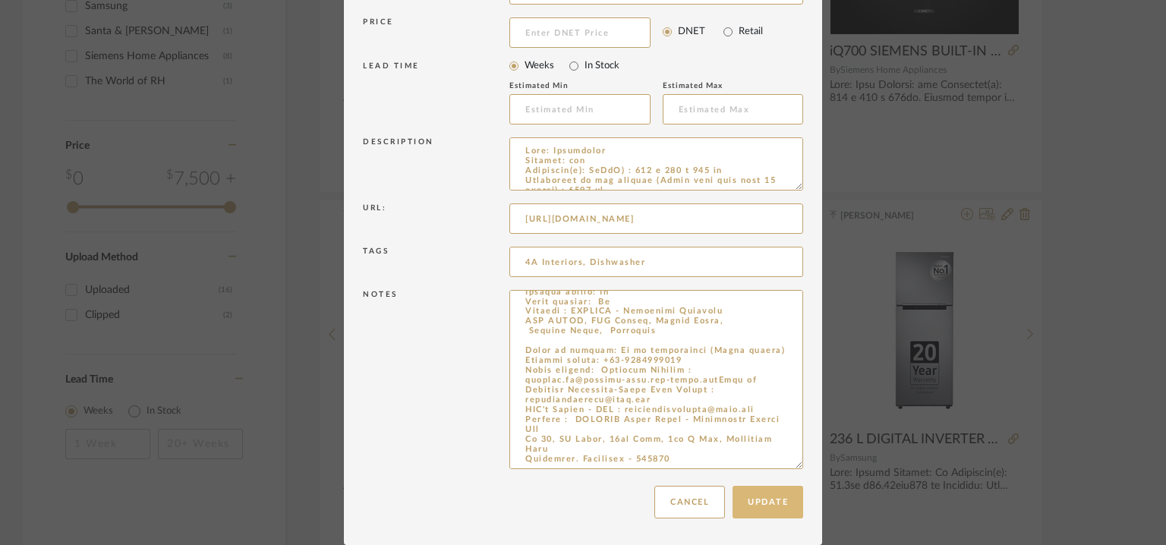
type textarea "Lorem: ₹ 3,23,762/- (IPS) Dolo sita: Co Adipiscingel: Se 4D eiusmodte : In UTL …"
click at [774, 493] on button "Update" at bounding box center [768, 502] width 71 height 33
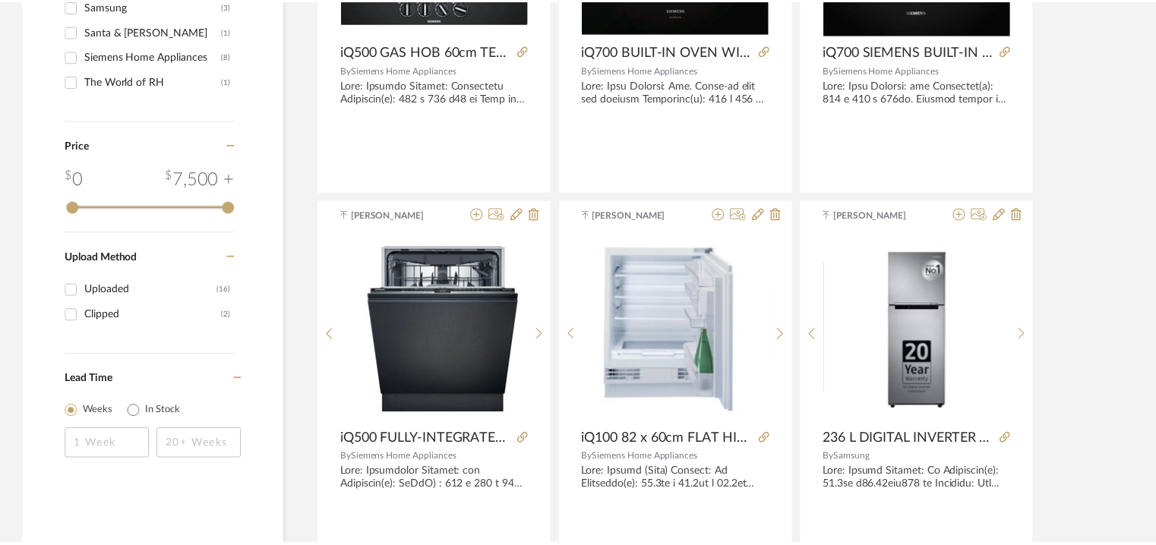
scroll to position [911, 0]
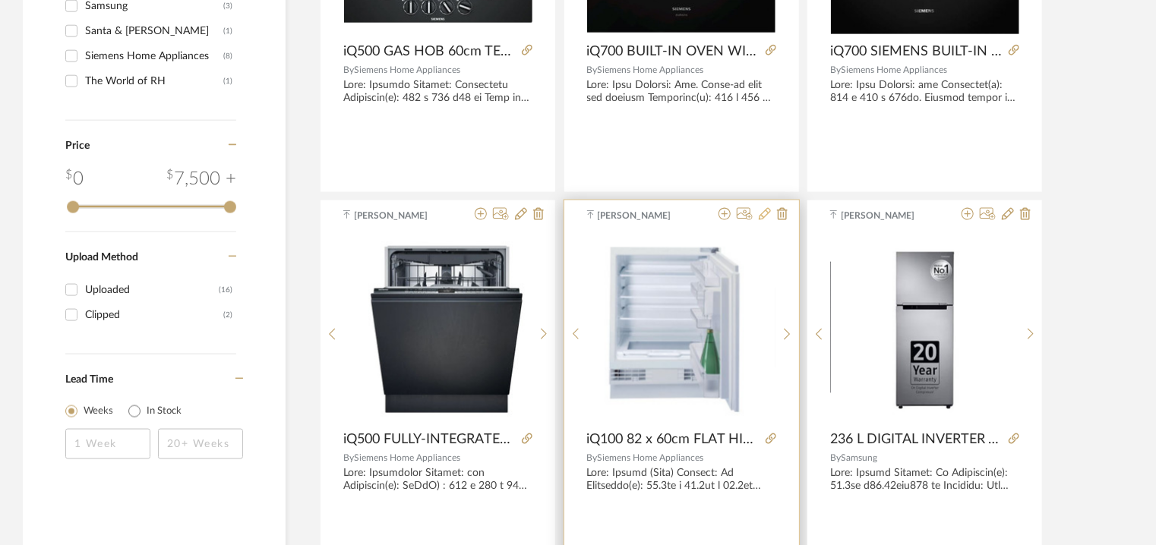
click at [762, 213] on icon at bounding box center [765, 214] width 12 height 12
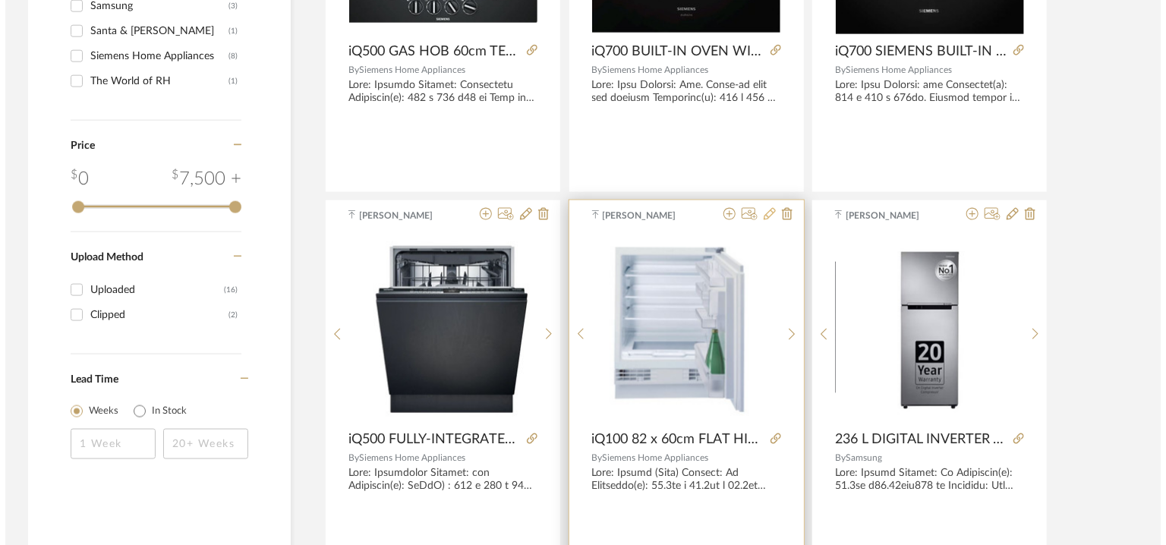
scroll to position [0, 0]
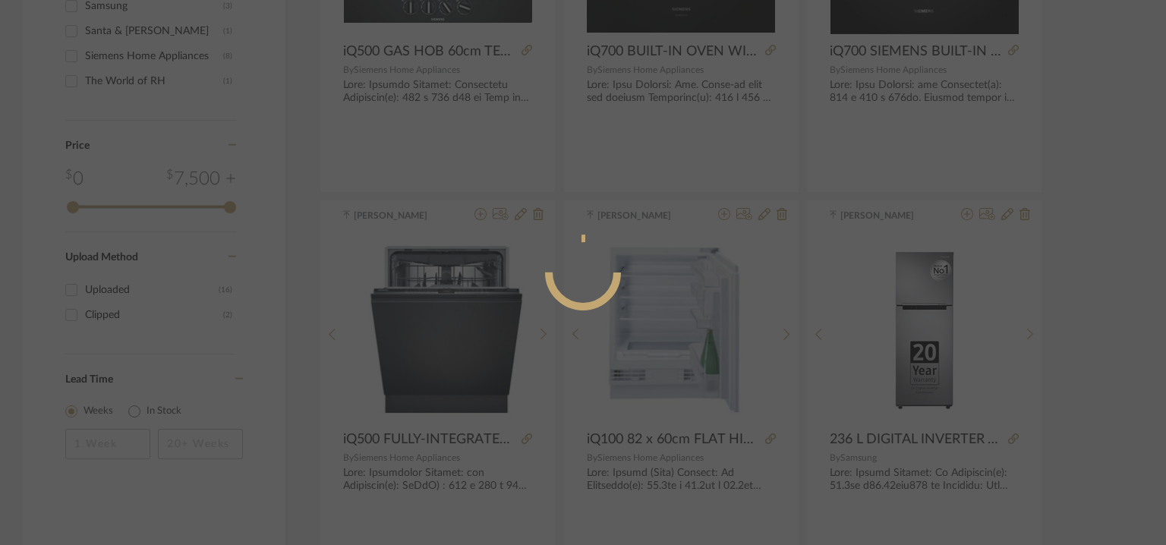
radio input "true"
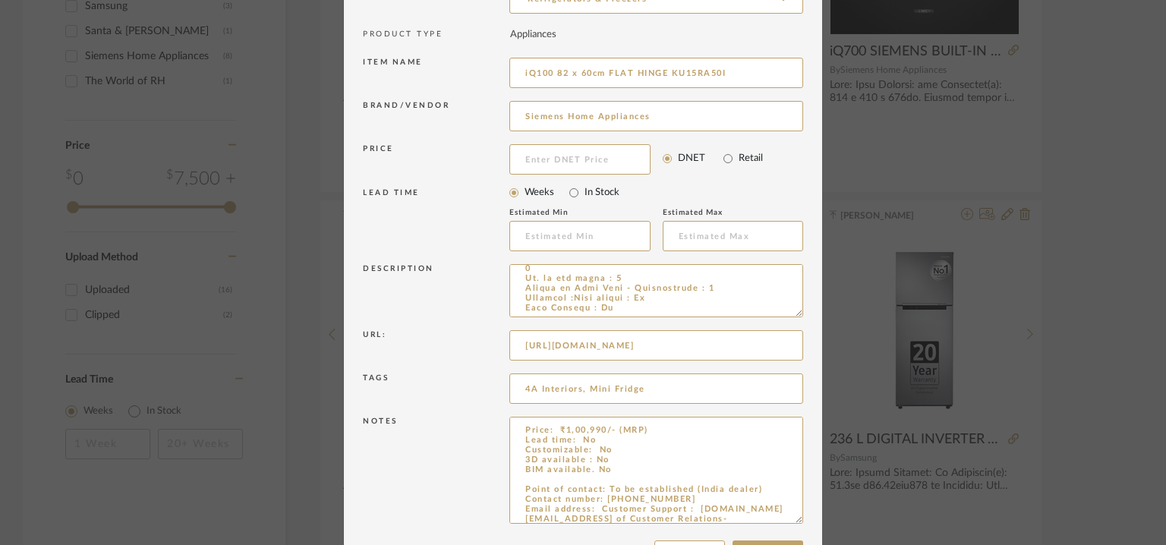
drag, startPoint x: 793, startPoint y: 464, endPoint x: 848, endPoint y: 589, distance: 136.7
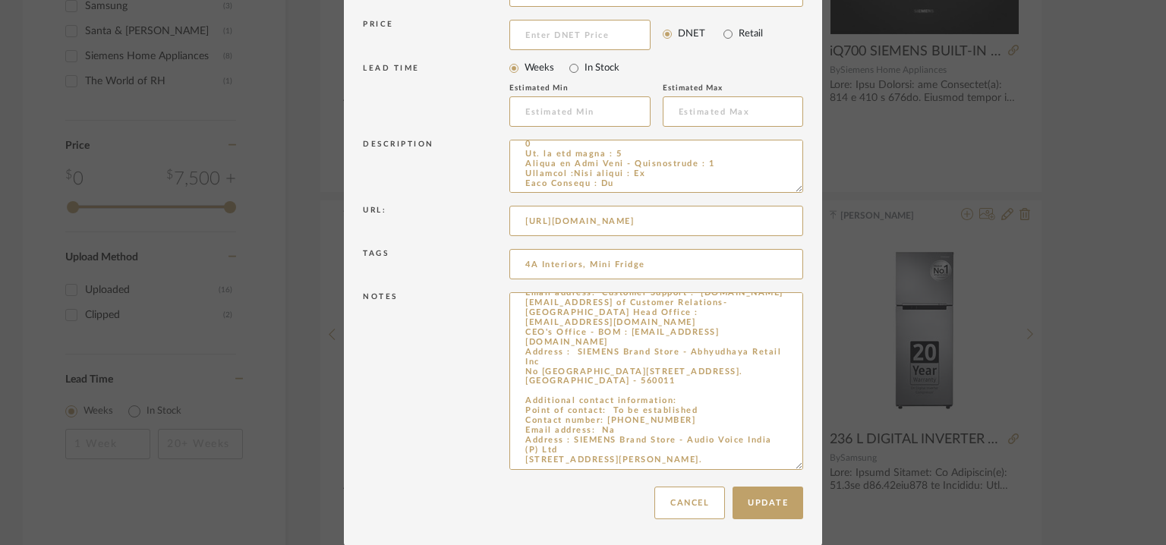
drag, startPoint x: 524, startPoint y: 488, endPoint x: 841, endPoint y: 589, distance: 333.1
paste textarea "Point of contact: [PERSON_NAME] (Regional Sales Manager) Contact number: [PHONE…"
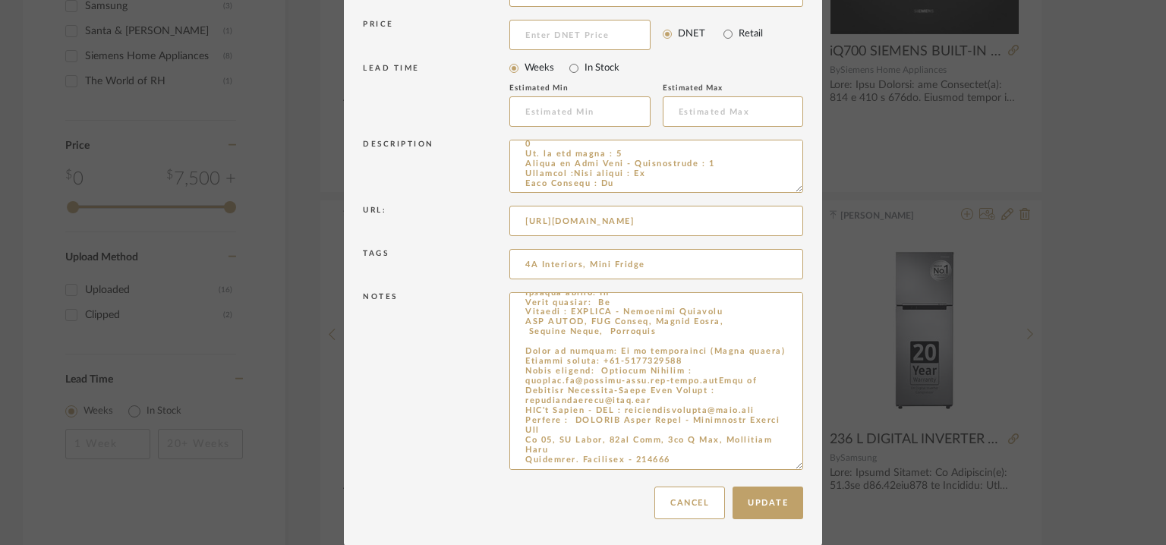
type textarea "Lorem: ₹3,86,494/- (IPS) Dolo sita: Co Adipiscingel: Se 9D eiusmodte : In UTL e…"
click at [781, 505] on button "Update" at bounding box center [768, 503] width 71 height 33
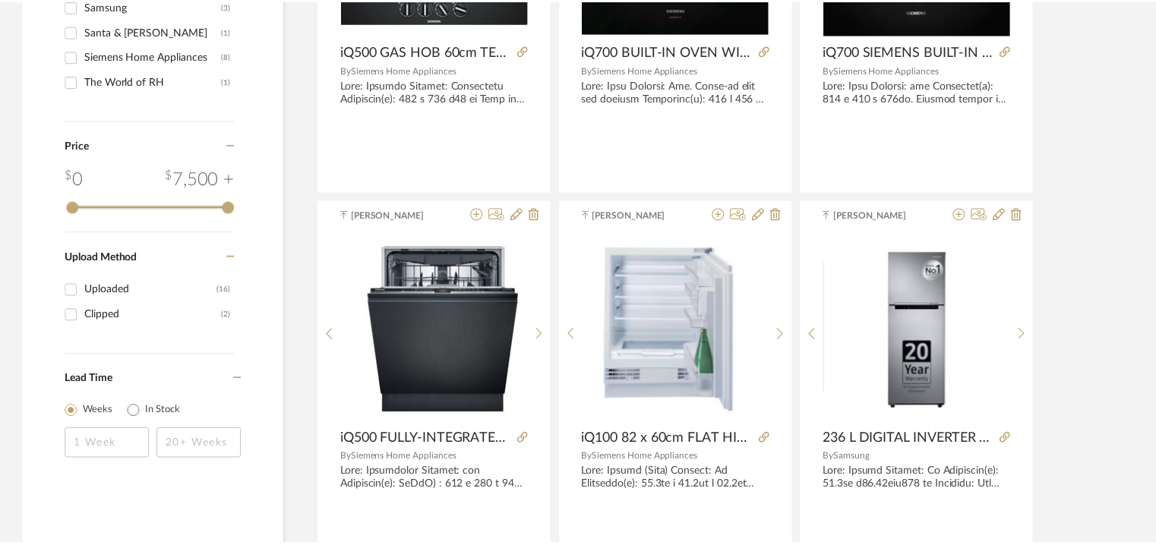
scroll to position [911, 0]
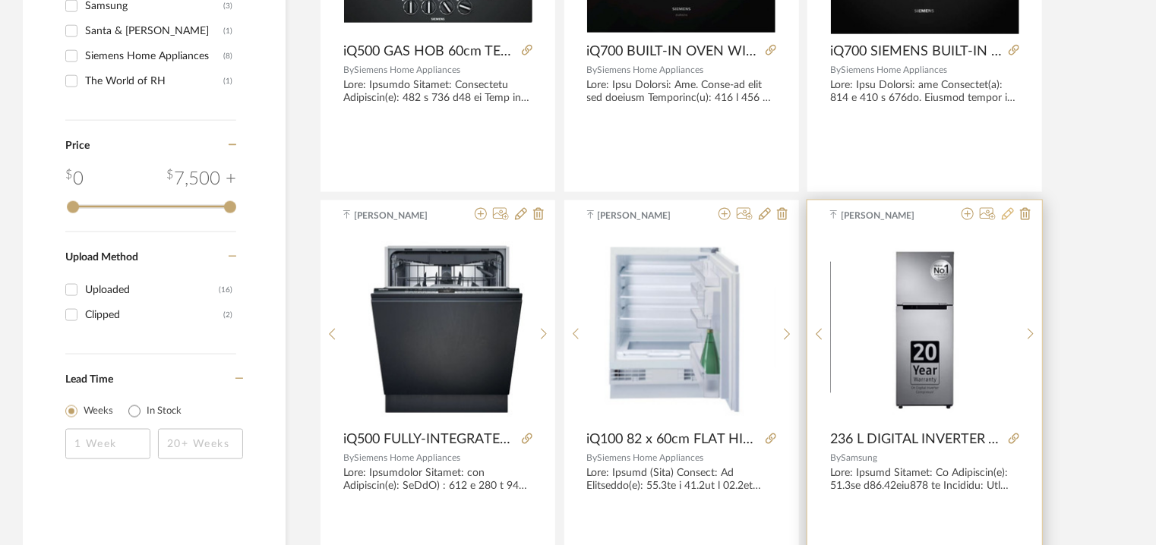
click at [1006, 213] on icon at bounding box center [1008, 214] width 12 height 12
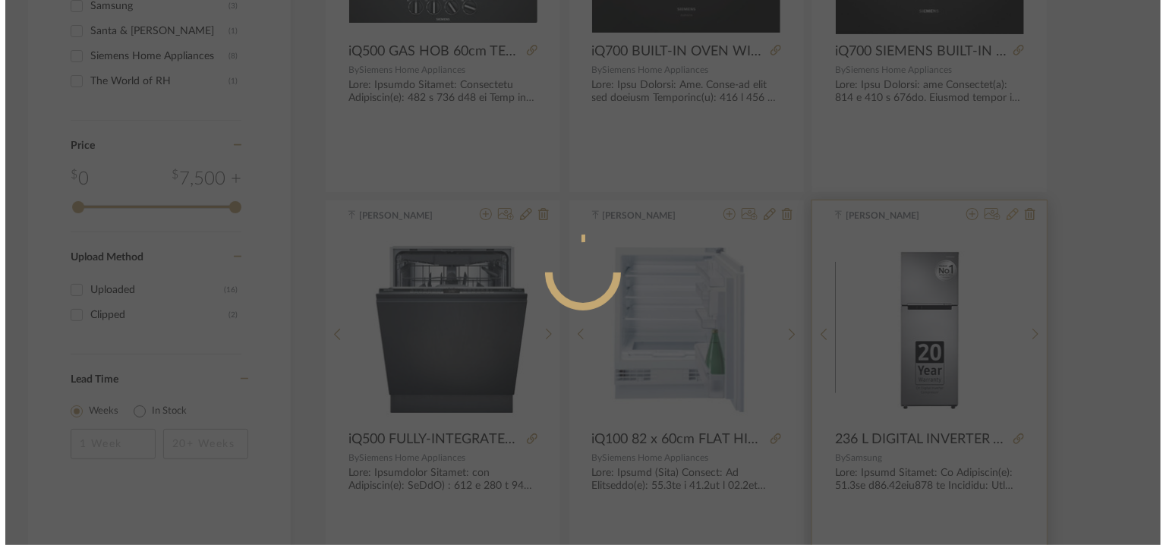
scroll to position [0, 0]
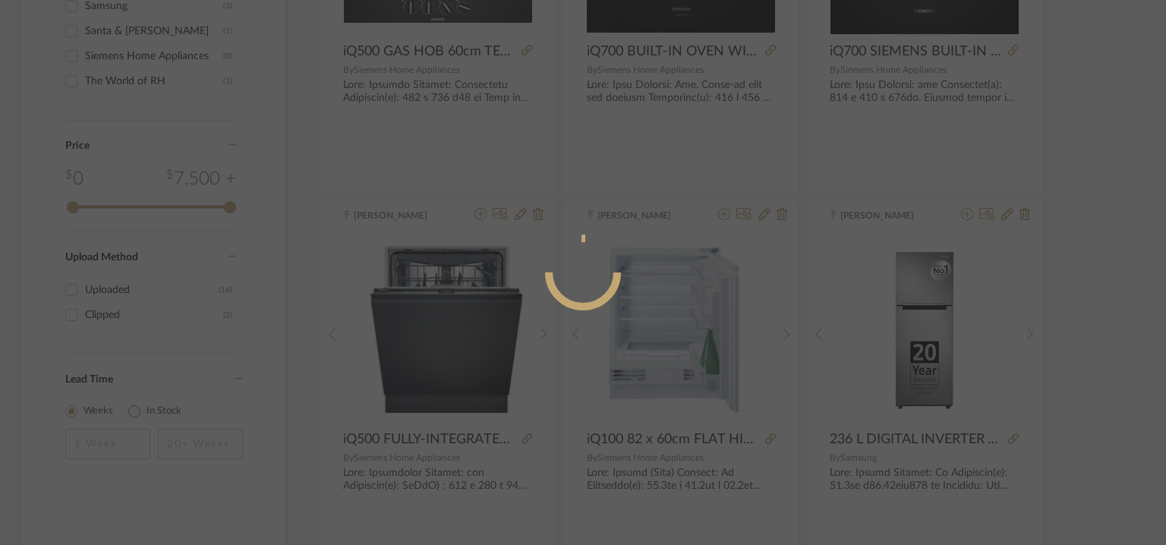
radio input "true"
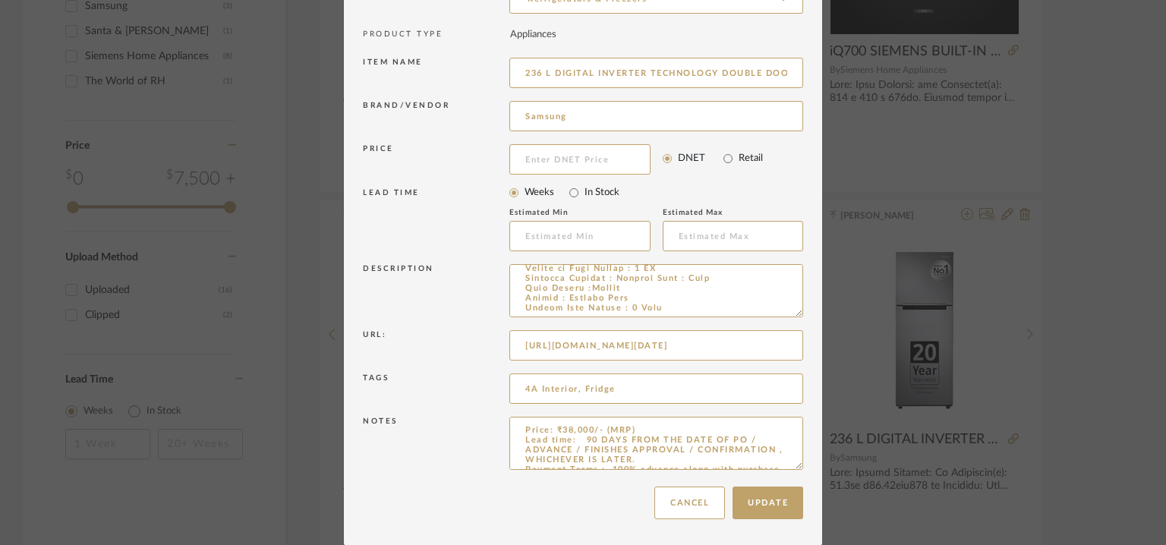
scroll to position [206, 0]
drag, startPoint x: 781, startPoint y: 462, endPoint x: 844, endPoint y: 589, distance: 141.3
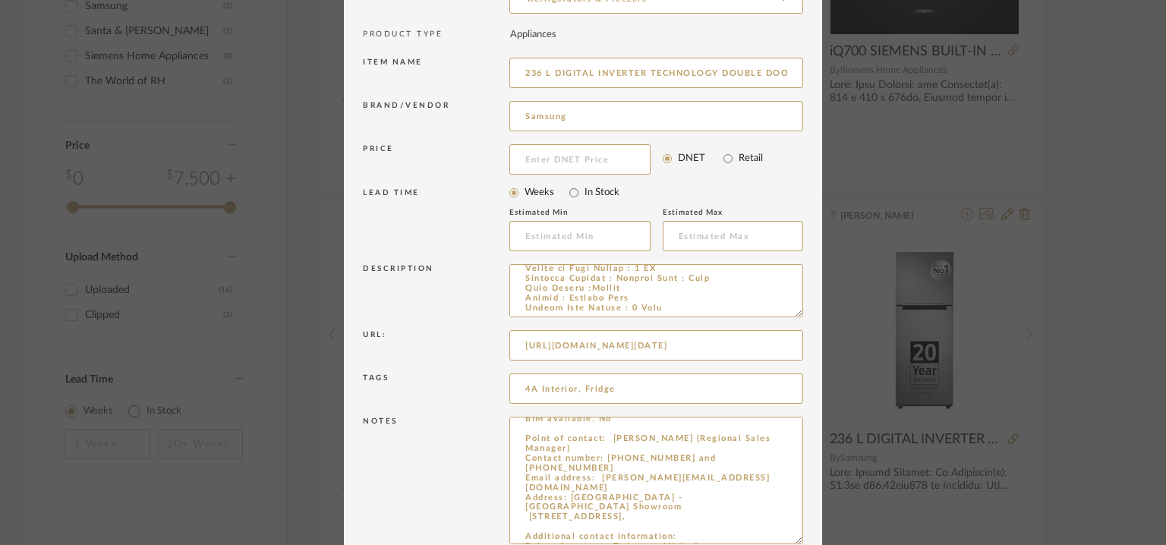
scroll to position [83, 0]
drag, startPoint x: 794, startPoint y: 465, endPoint x: 829, endPoint y: 589, distance: 128.6
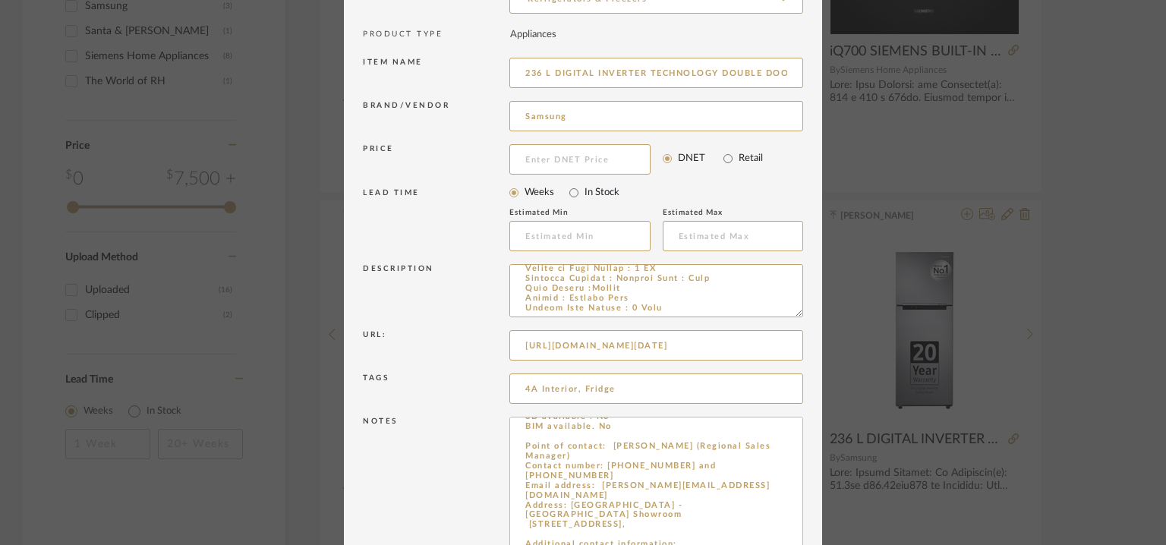
click at [601, 448] on textarea "Price: ₹38,000/- (MRP) Lead time: 90 DAYS FROM THE DATE OF PO / ADVANCE / FINIS…" at bounding box center [656, 505] width 294 height 176
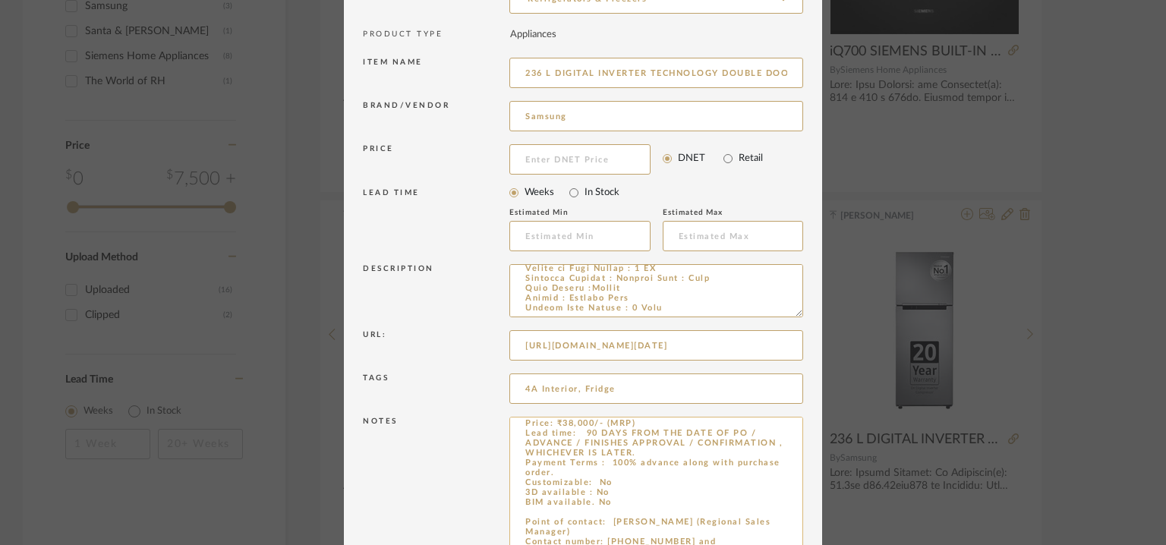
drag, startPoint x: 579, startPoint y: 431, endPoint x: 657, endPoint y: 448, distance: 79.2
click at [657, 448] on textarea "Price: ₹38,000/- (MRP) Lead time: 90 DAYS FROM THE DATE OF PO / ADVANCE / FINIS…" at bounding box center [656, 505] width 294 height 176
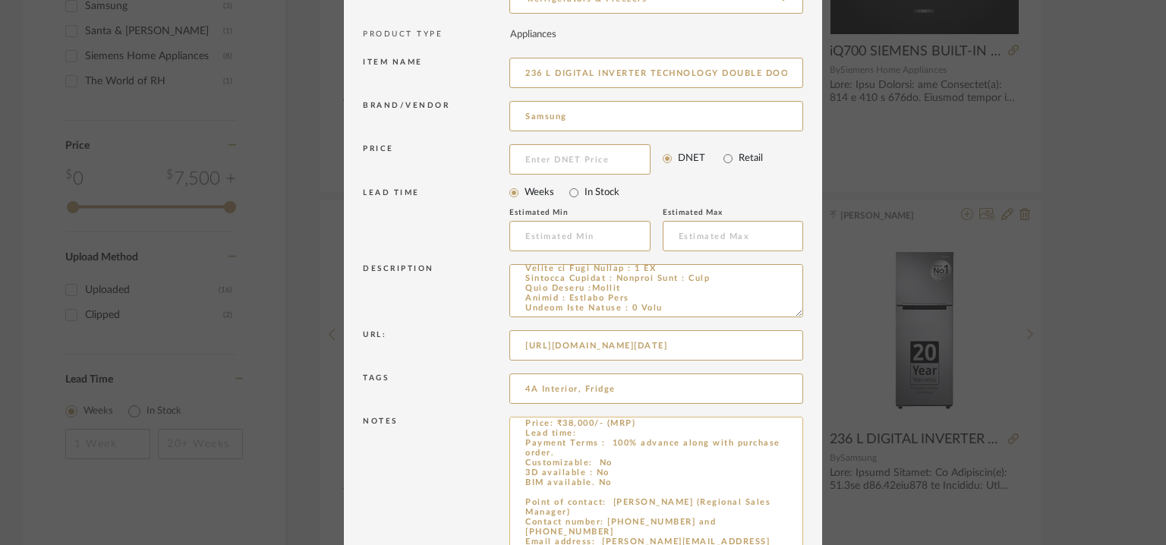
drag, startPoint x: 589, startPoint y: 436, endPoint x: 609, endPoint y: 453, distance: 26.4
click at [609, 453] on textarea "Price: ₹38,000/- (MRP) Lead time: Payment Terms : 100% advance along with purch…" at bounding box center [656, 505] width 294 height 176
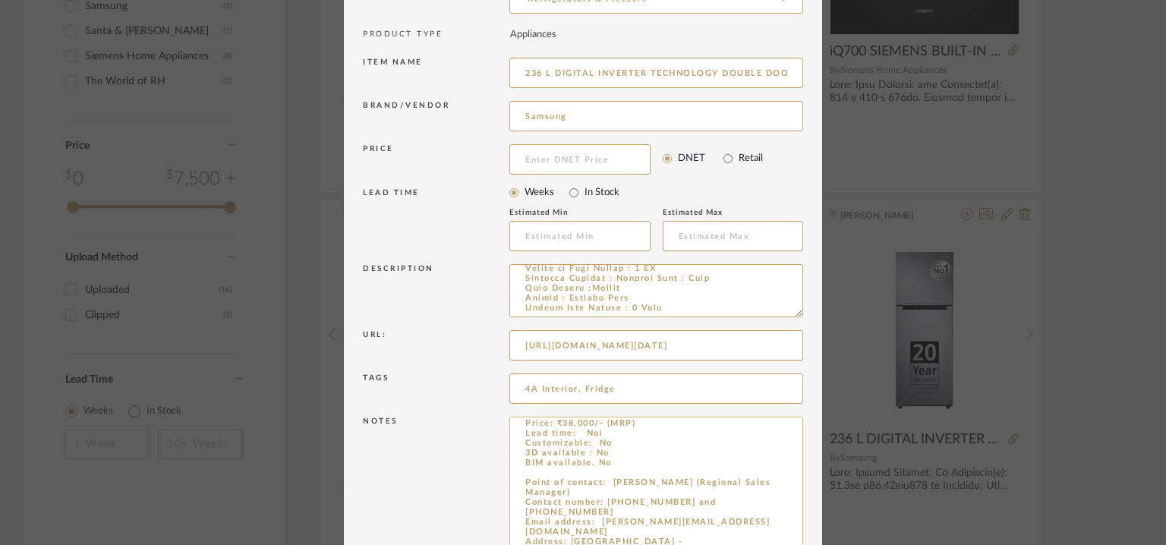
type textarea "Price: ₹38,000/- (MRP) Lead time: Noi Customizable: No 3D available : No BIM av…"
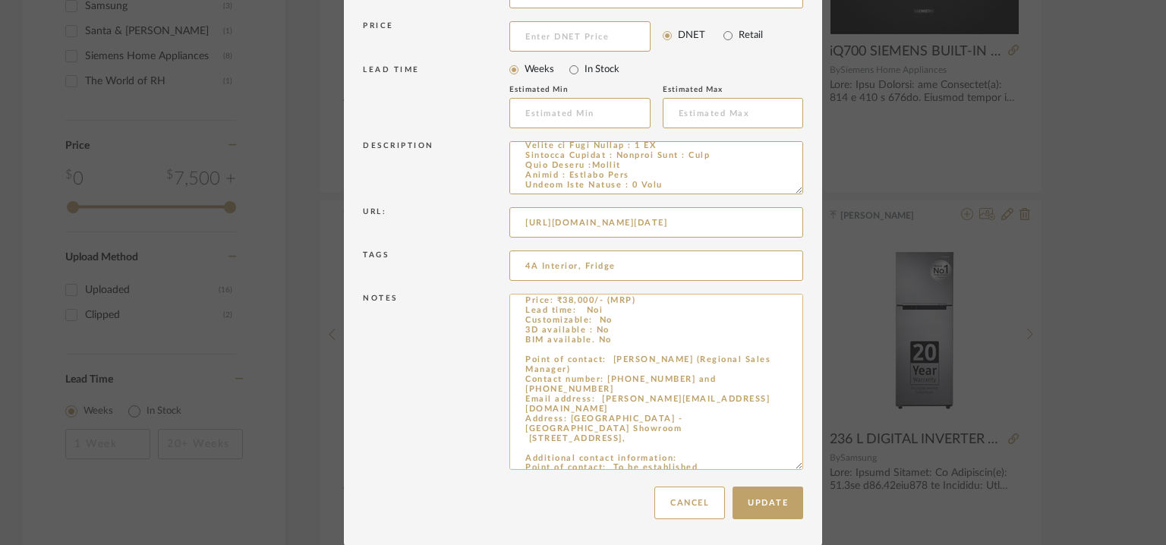
scroll to position [270, 0]
click at [749, 509] on button "Update" at bounding box center [768, 502] width 71 height 33
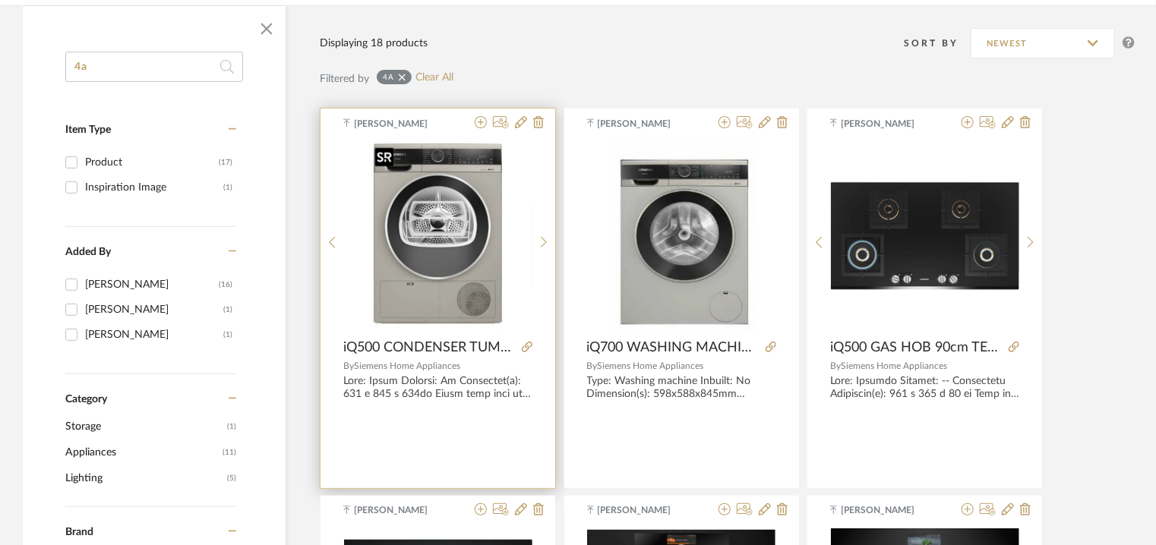
scroll to position [0, 0]
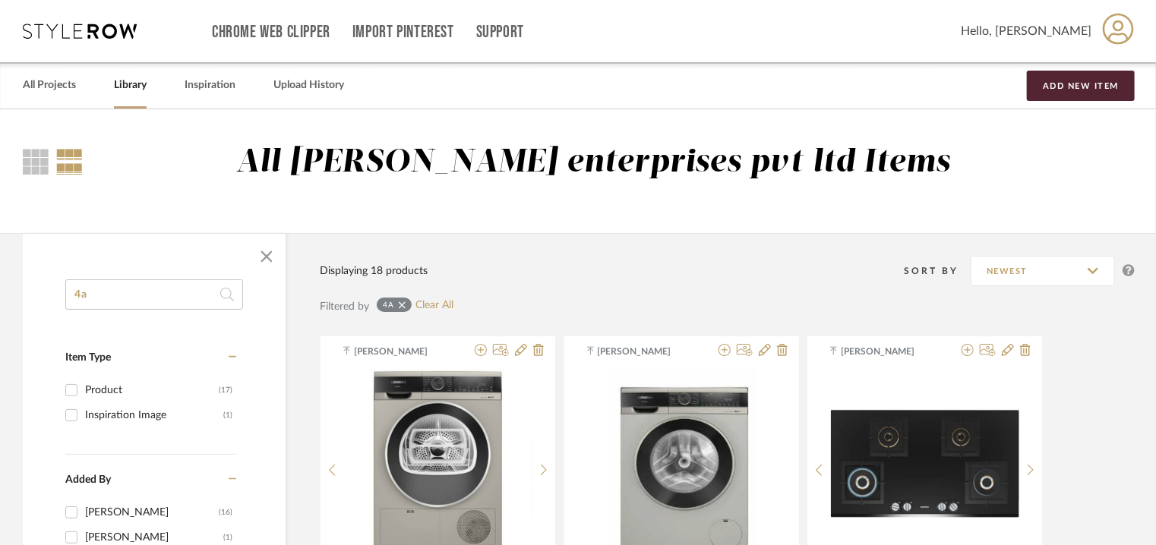
click at [74, 295] on input "4a" at bounding box center [154, 294] width 178 height 30
type input "a"
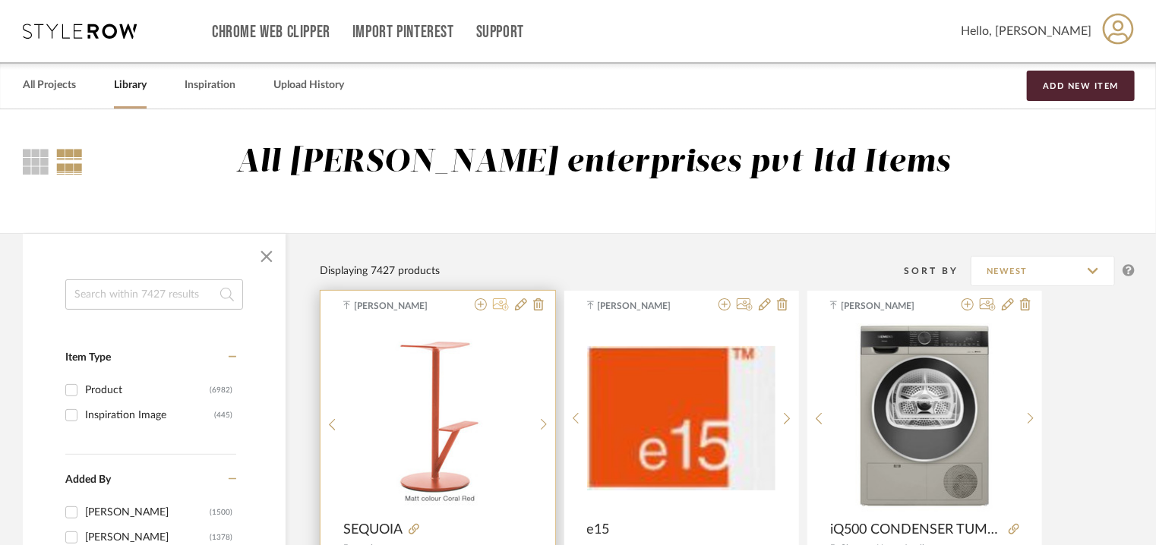
click at [502, 304] on icon at bounding box center [501, 304] width 16 height 12
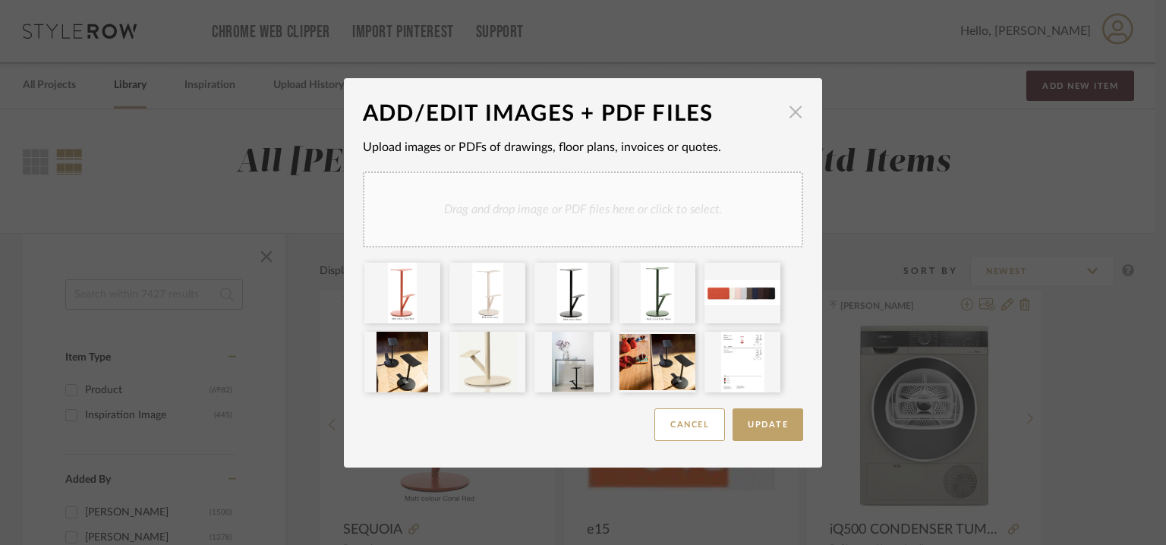
click at [793, 113] on span "button" at bounding box center [796, 112] width 30 height 30
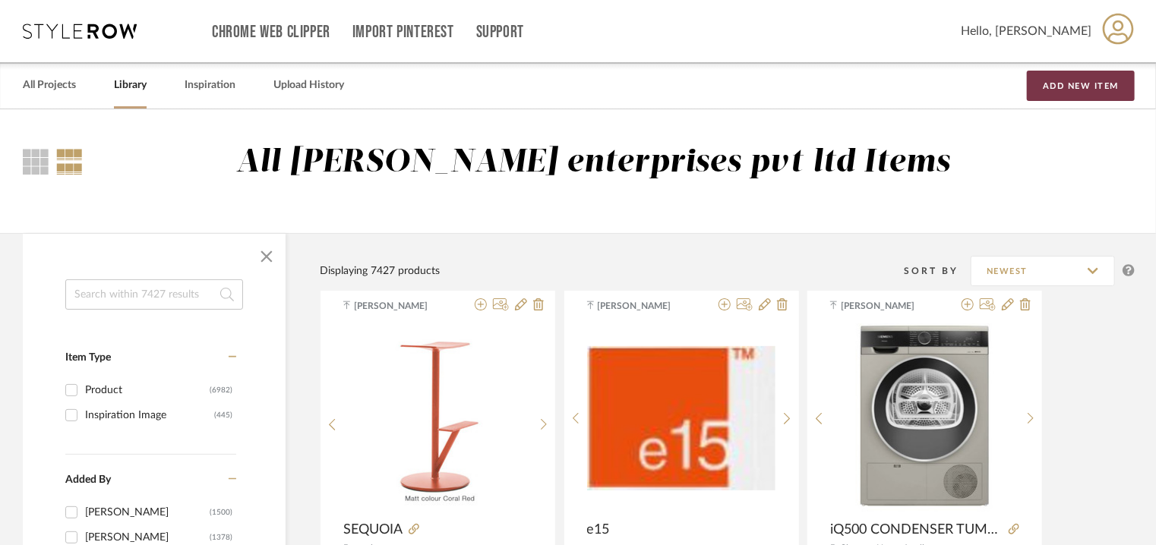
click at [1078, 87] on button "Add New Item" at bounding box center [1081, 86] width 108 height 30
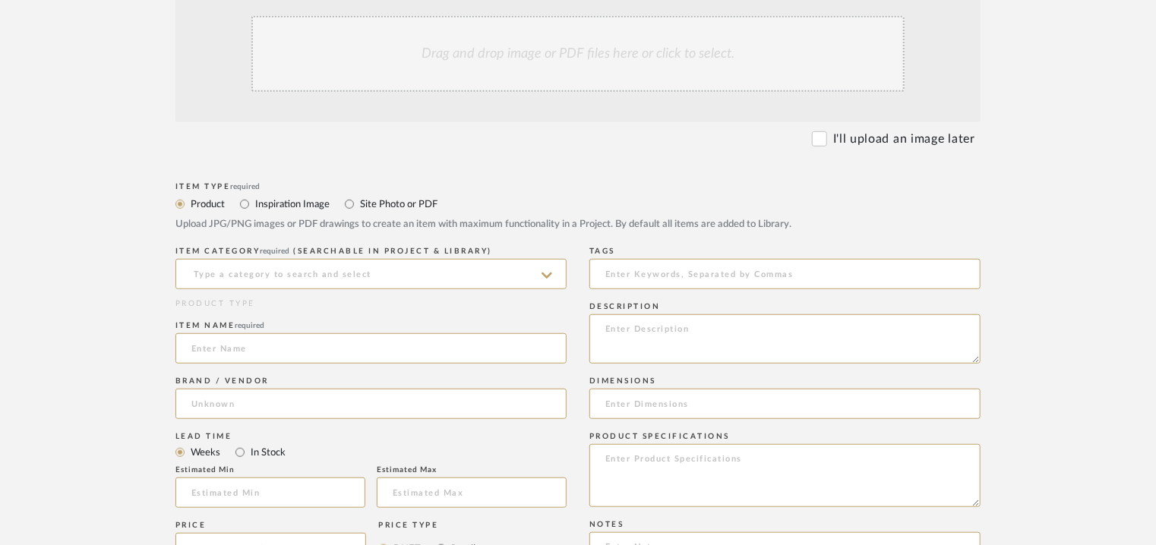
scroll to position [380, 0]
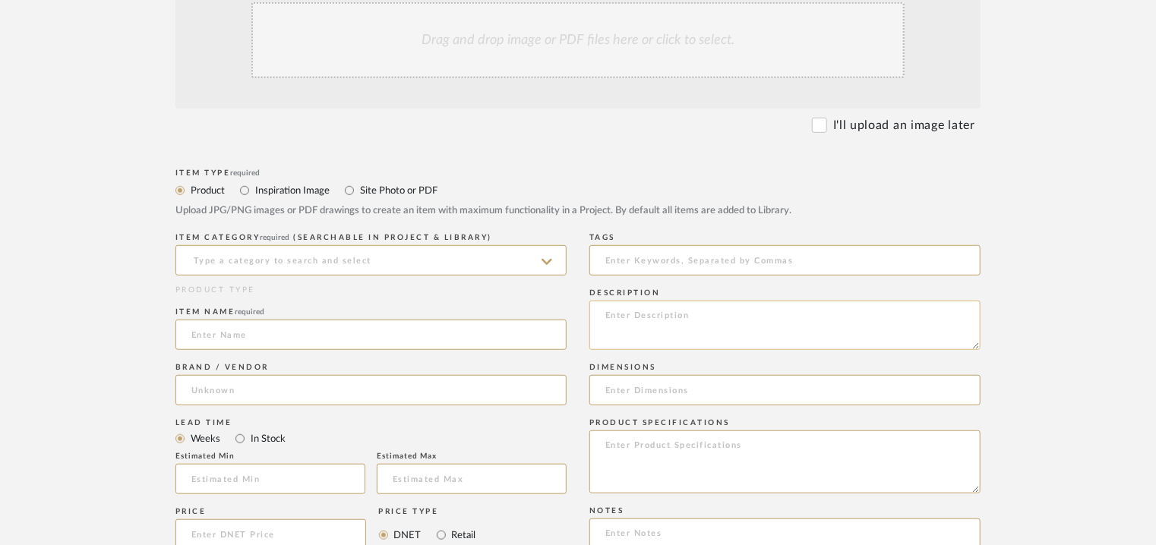
paste textarea "Type: Stool Designer : [PERSON_NAME], 2009 Dimensions : W 46 x D 47 x H 94cm/ S…"
type textarea "Type: Stool Designer : [PERSON_NAME], 2009 Dimensions : W 46 x D 47 x H 94cm/ S…"
click at [318, 264] on input at bounding box center [370, 260] width 391 height 30
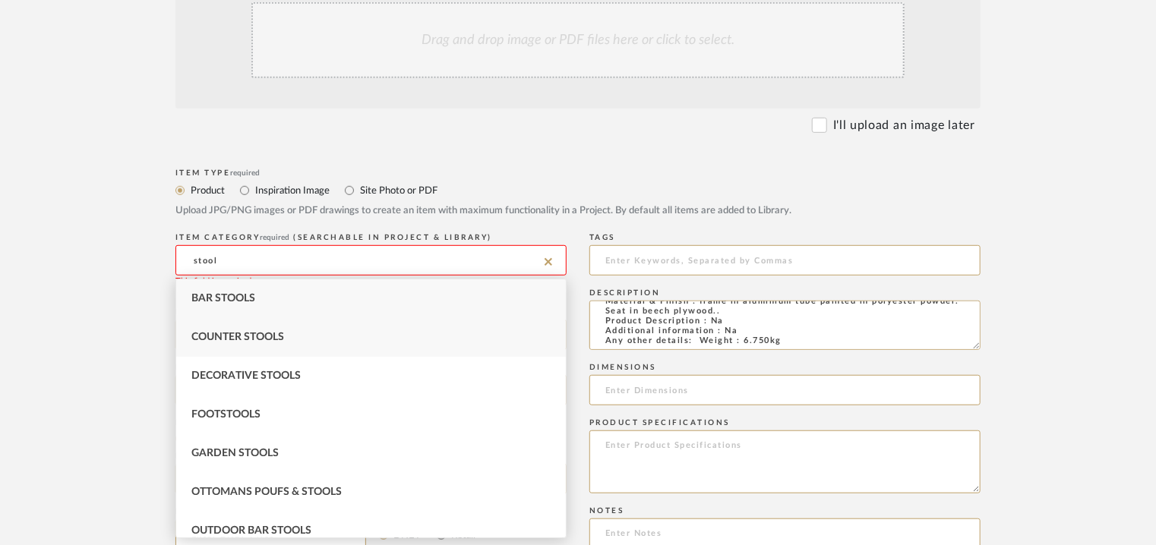
click at [313, 334] on div "Counter Stools" at bounding box center [371, 337] width 390 height 39
type input "Counter Stools"
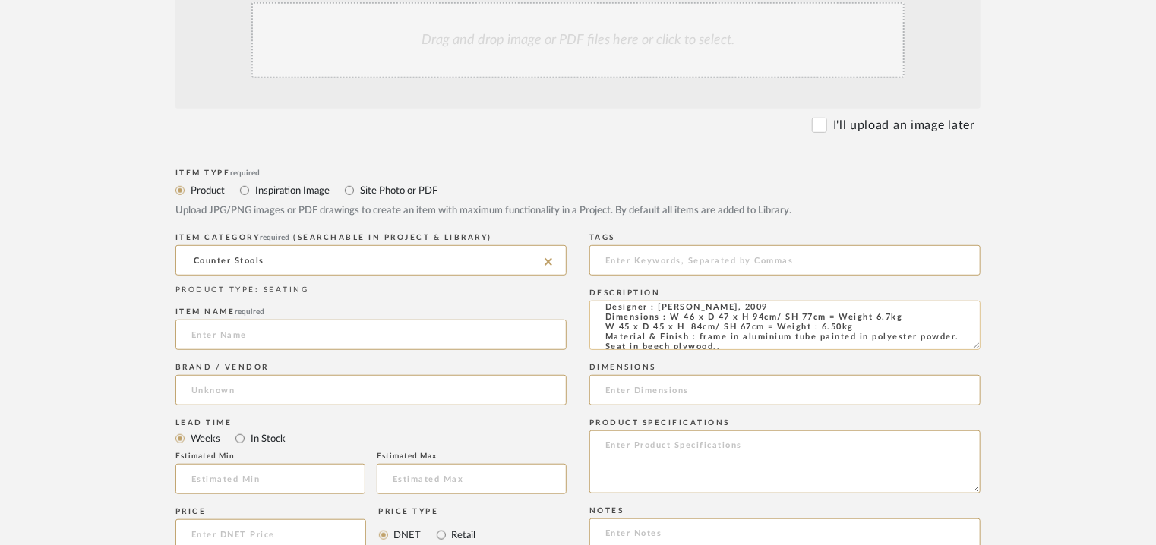
scroll to position [0, 0]
click at [311, 338] on input at bounding box center [370, 335] width 391 height 30
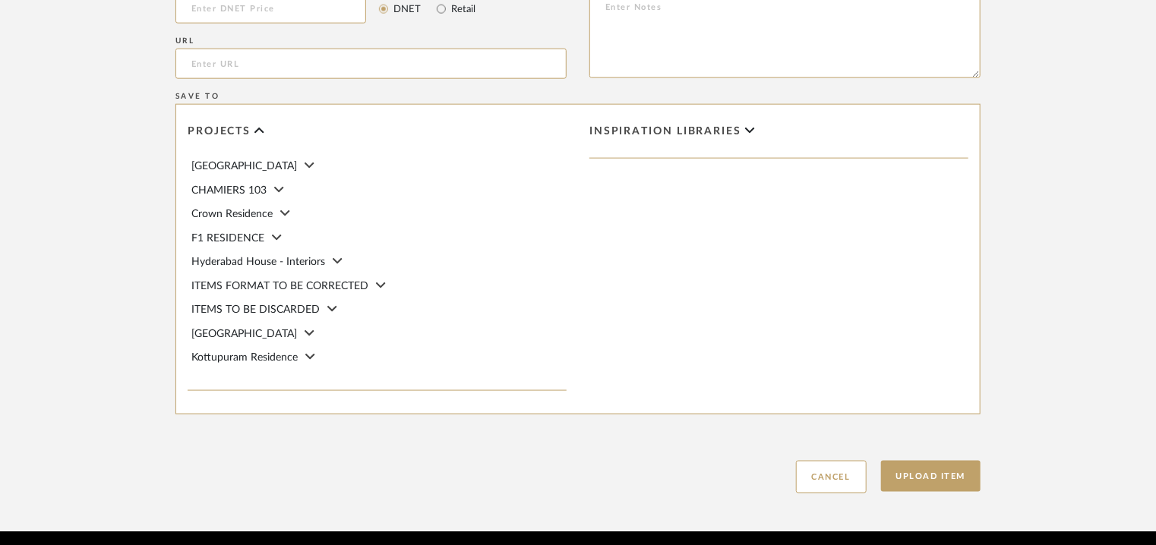
scroll to position [683, 0]
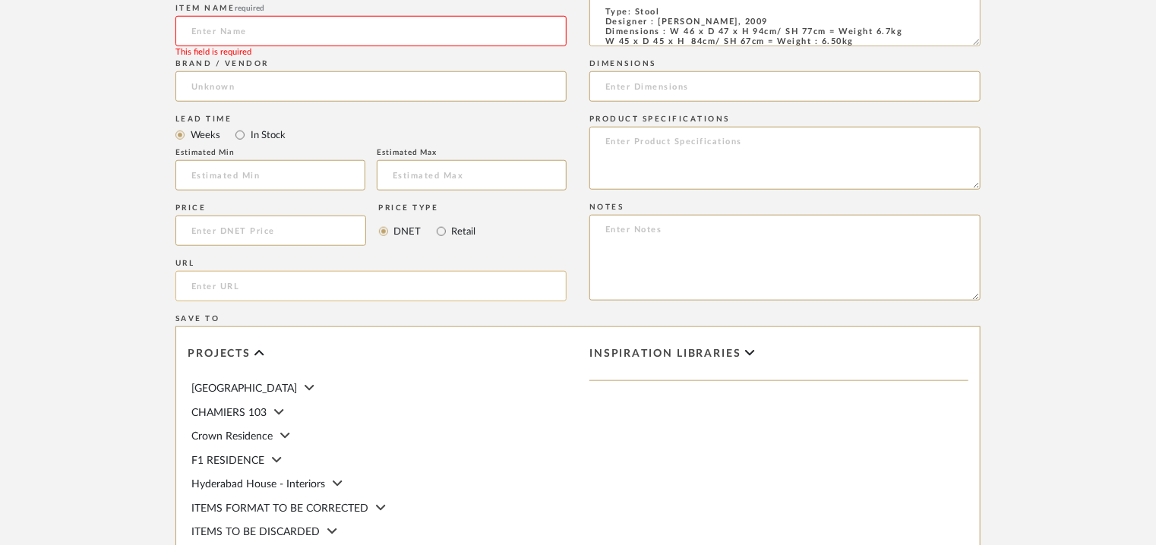
click at [200, 280] on input "url" at bounding box center [370, 286] width 391 height 30
paste input "[URL][DOMAIN_NAME]"
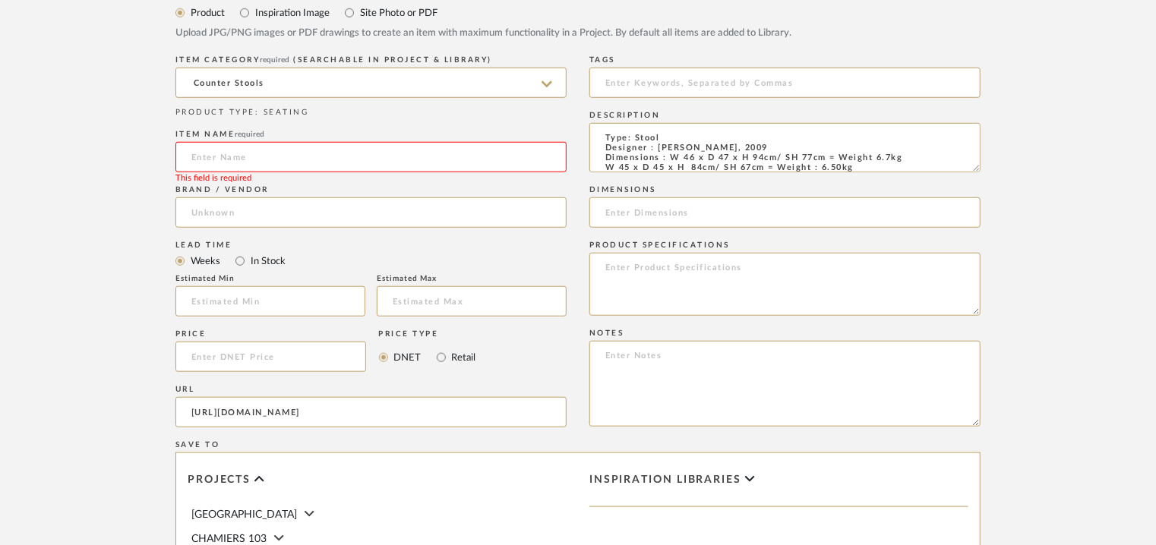
scroll to position [380, 0]
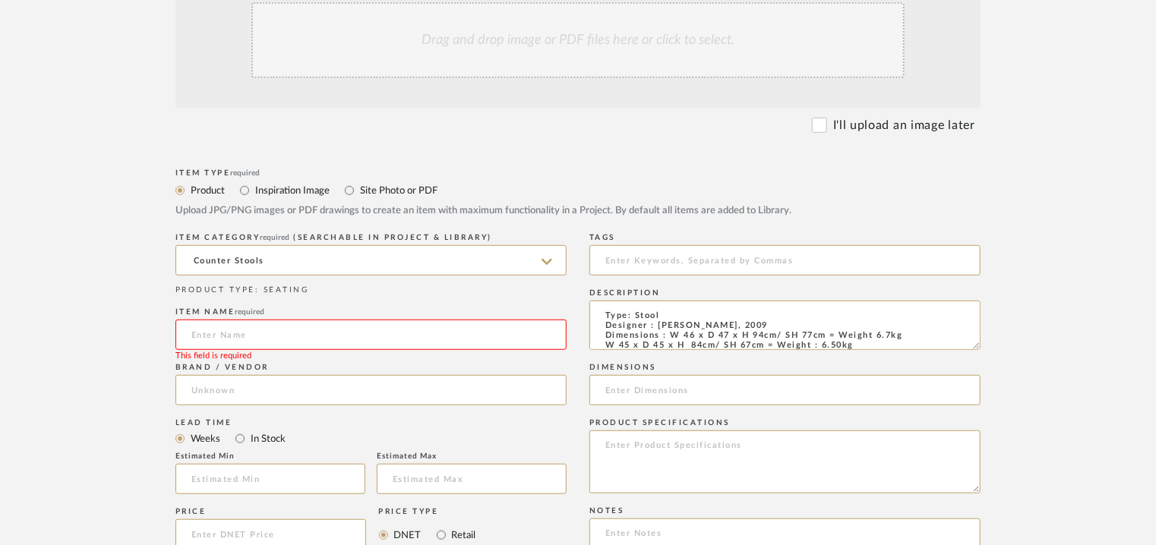
type input "[URL][DOMAIN_NAME]"
click at [226, 335] on input at bounding box center [370, 335] width 391 height 30
type input "PIPE"
click at [216, 379] on input at bounding box center [370, 390] width 391 height 30
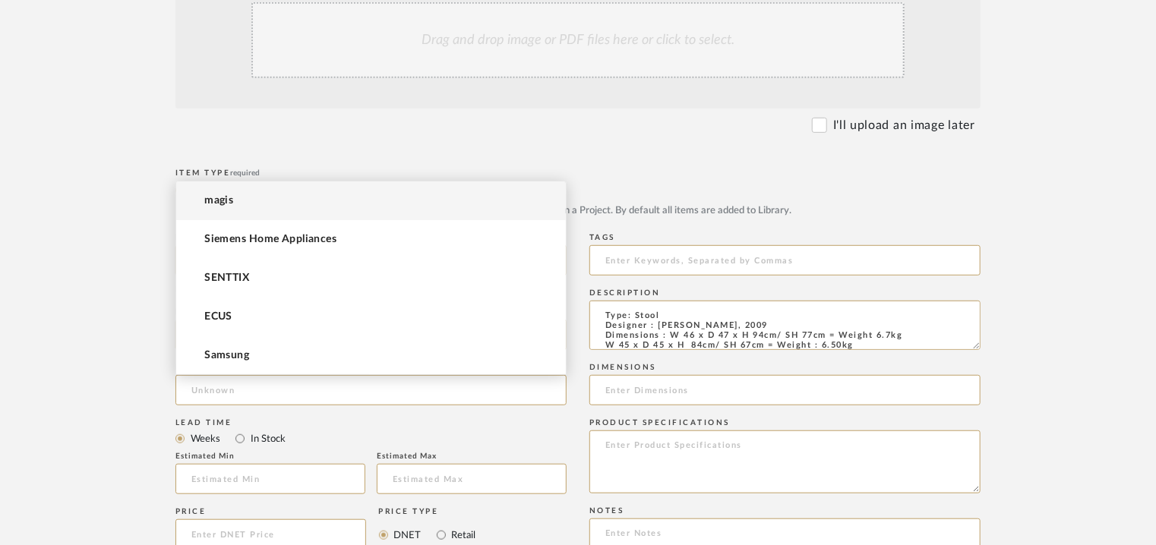
click at [234, 200] on mat-option "magis" at bounding box center [371, 200] width 390 height 39
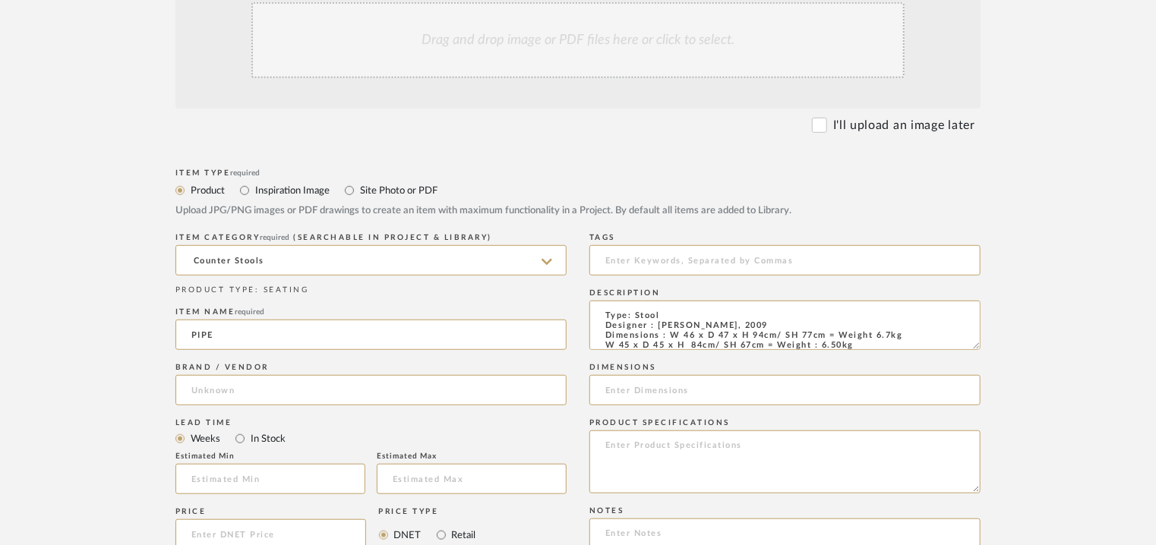
type input "magis"
click at [692, 264] on input at bounding box center [784, 260] width 391 height 30
type input "STOOL,"
drag, startPoint x: 825, startPoint y: 335, endPoint x: 673, endPoint y: 335, distance: 152.6
click at [673, 335] on textarea "Type: Stool Designer : [PERSON_NAME], 2009 Dimensions : W 46 x D 47 x H 94cm/ S…" at bounding box center [784, 325] width 391 height 49
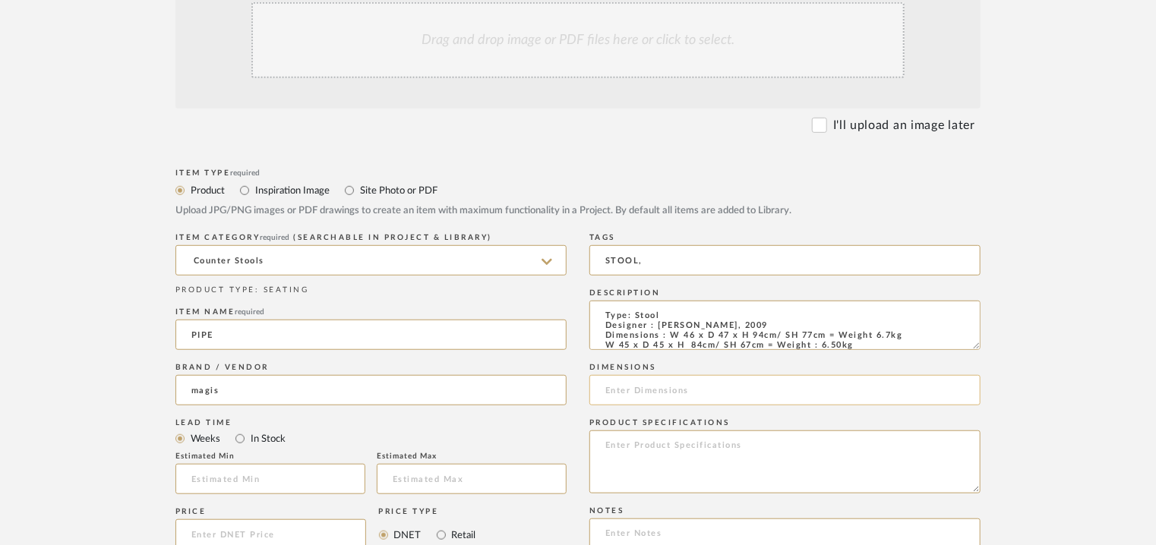
click at [627, 390] on input at bounding box center [784, 390] width 391 height 30
paste input "W 46 x D 47 x H 94cm/ SH 77cm"
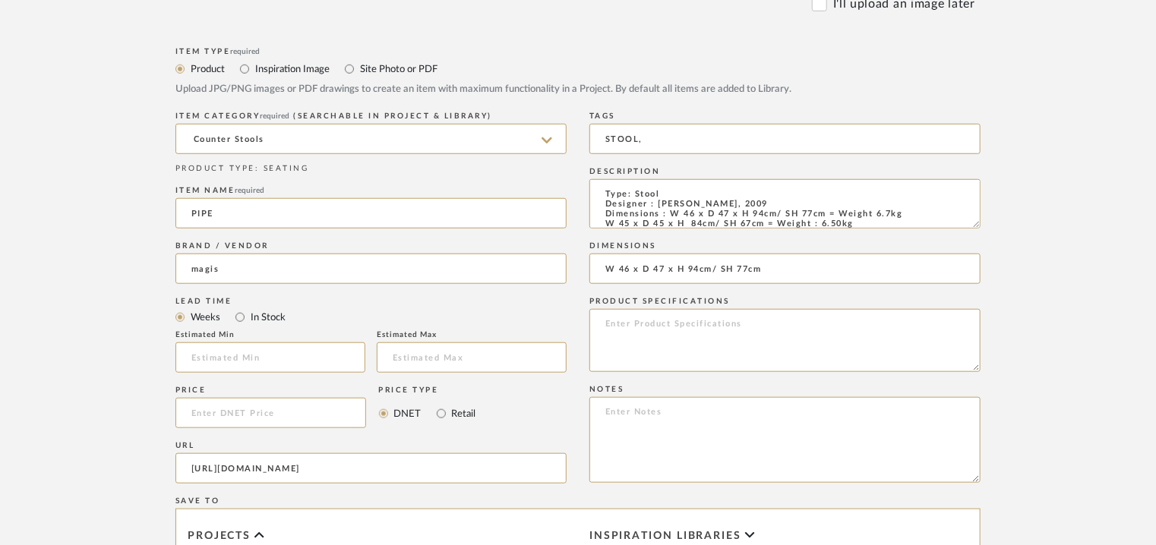
scroll to position [759, 0]
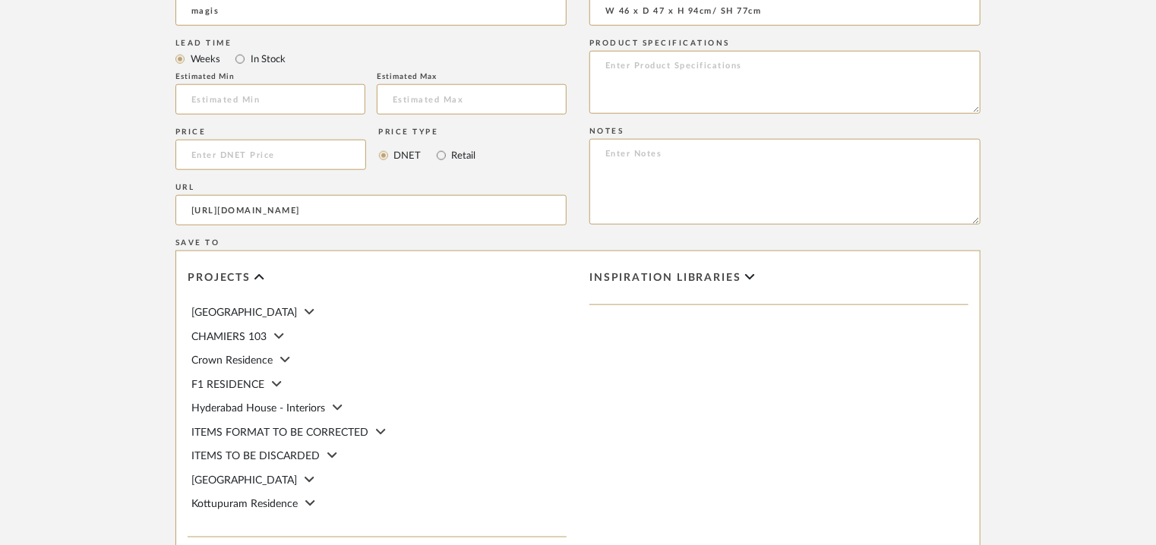
type input "W 46 x D 47 x H 94cm/ SH 77cm"
click at [802, 169] on textarea at bounding box center [784, 182] width 391 height 86
paste textarea "Price: Na Lead time: Na Customizable: Na 3D available : No BIM available. No Po…"
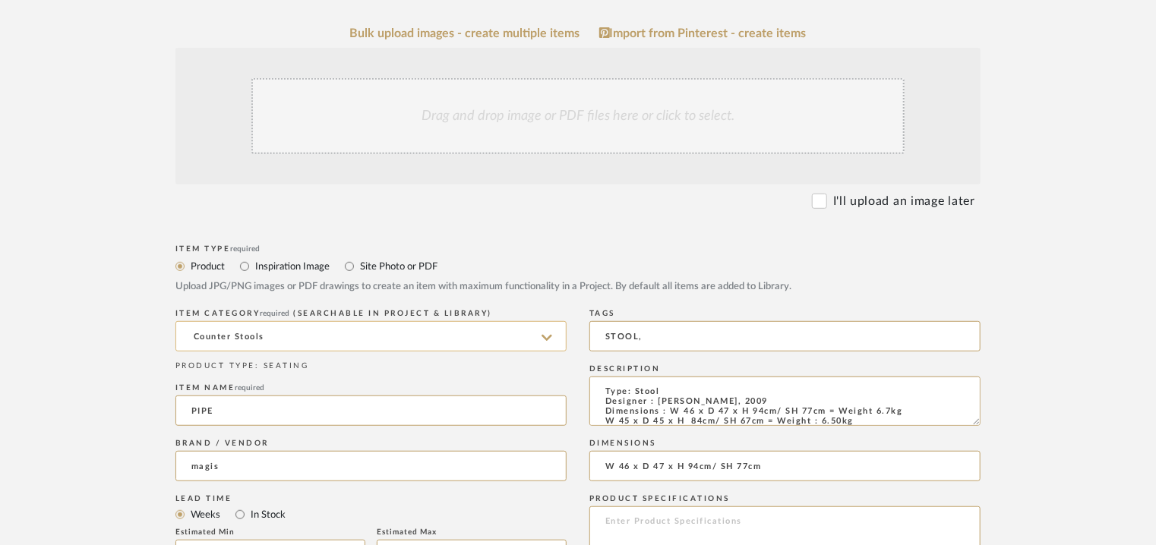
scroll to position [304, 0]
type textarea "Price: Na Lead time: Na Customizable: Na 3D available : No BIM available. No Po…"
click at [522, 129] on div "Drag and drop image or PDF files here or click to select." at bounding box center [577, 116] width 653 height 76
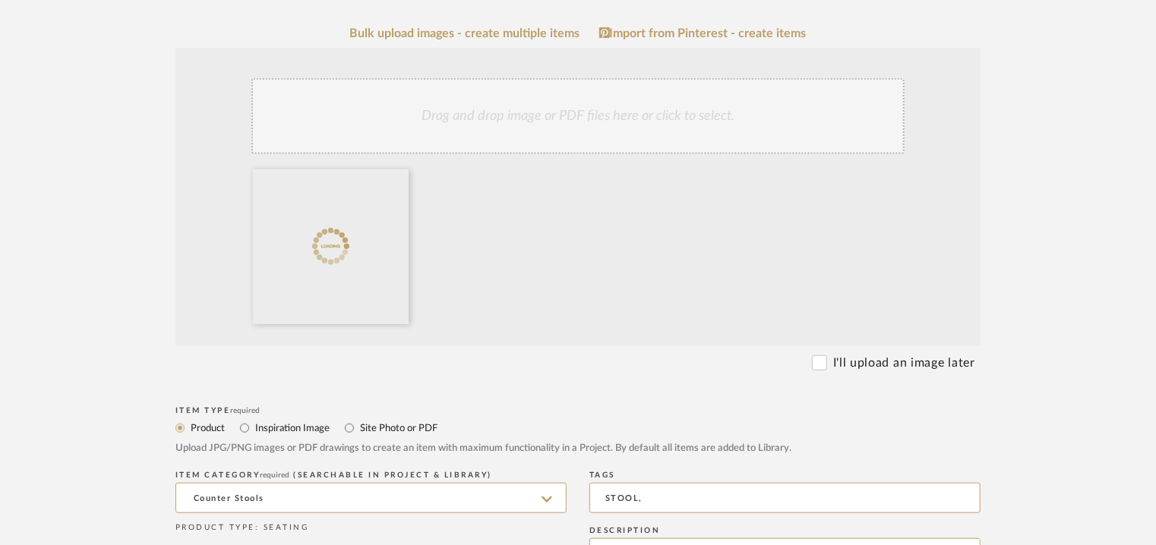
click at [466, 119] on div "Drag and drop image or PDF files here or click to select." at bounding box center [577, 116] width 653 height 76
click at [538, 115] on div "Drag and drop image or PDF files here or click to select." at bounding box center [577, 116] width 653 height 76
click at [571, 119] on div "Drag and drop image or PDF files here or click to select." at bounding box center [577, 116] width 653 height 76
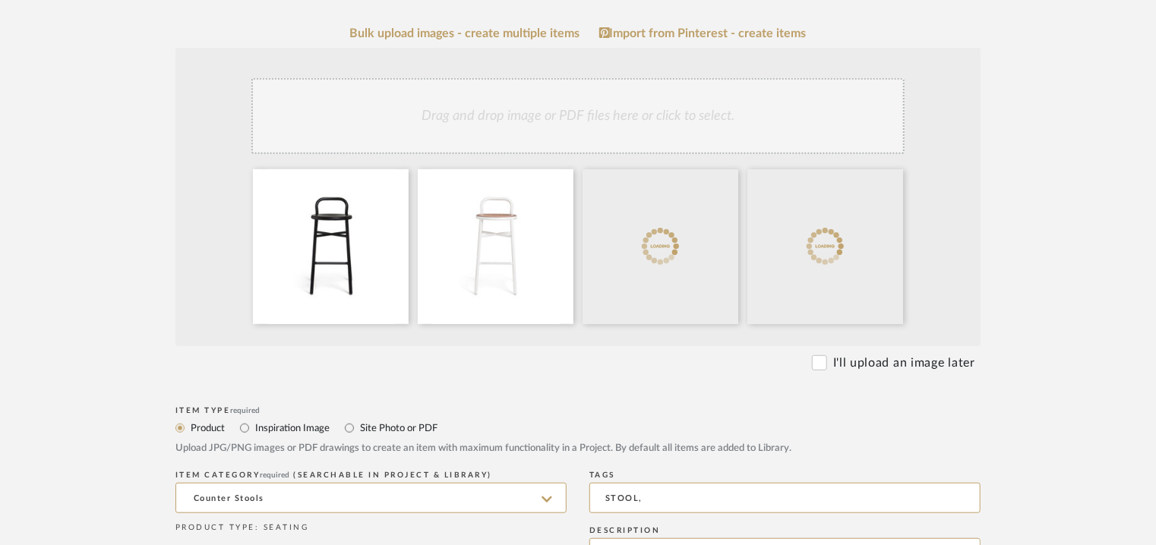
click at [608, 124] on div "Drag and drop image or PDF files here or click to select." at bounding box center [577, 116] width 653 height 76
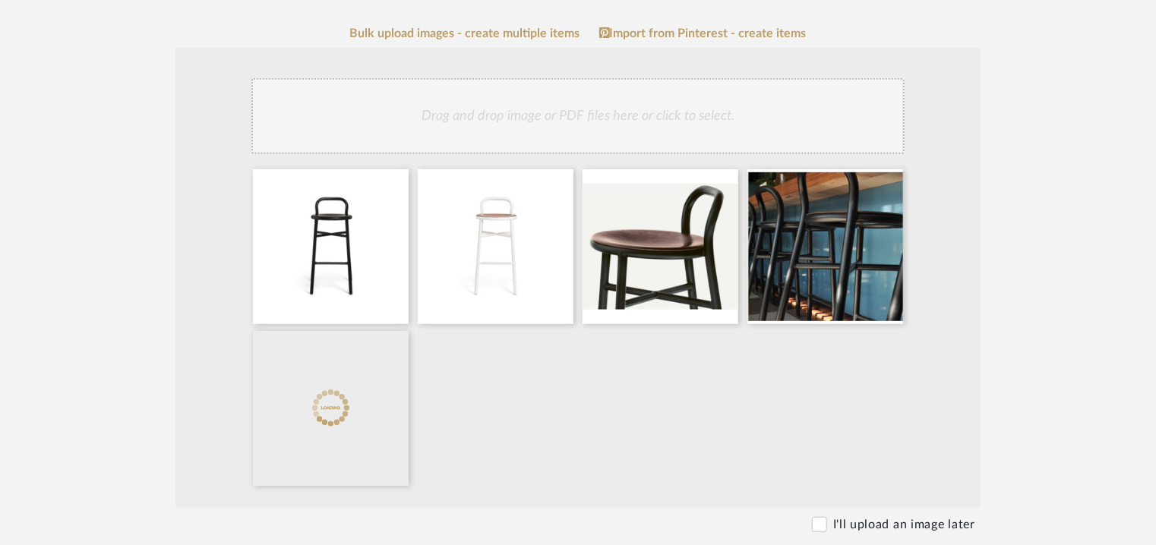
click at [602, 121] on div "Drag and drop image or PDF files here or click to select." at bounding box center [577, 116] width 653 height 76
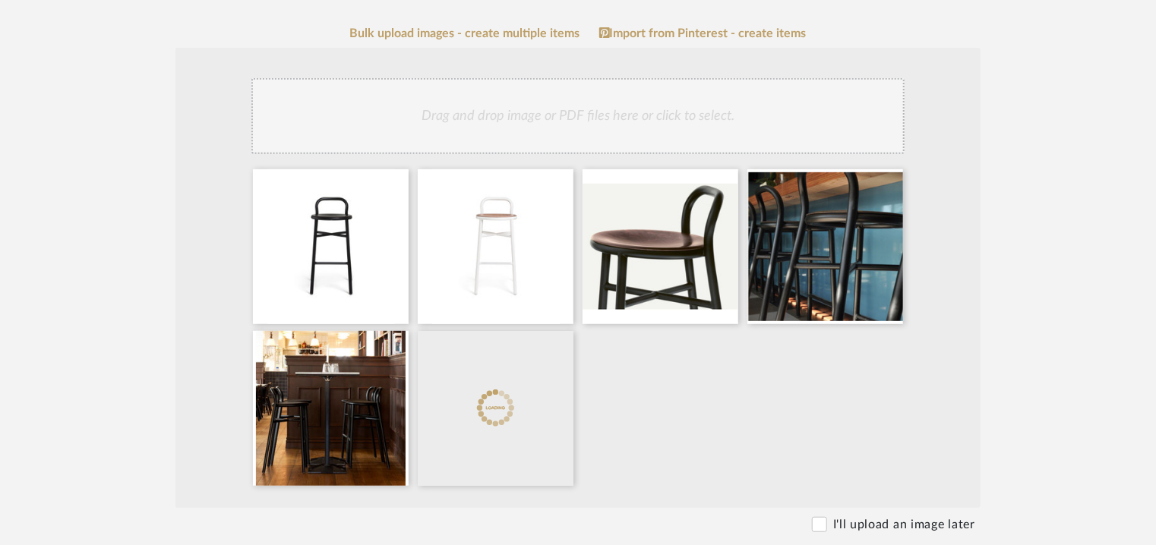
click at [524, 125] on div "Drag and drop image or PDF files here or click to select." at bounding box center [577, 116] width 653 height 76
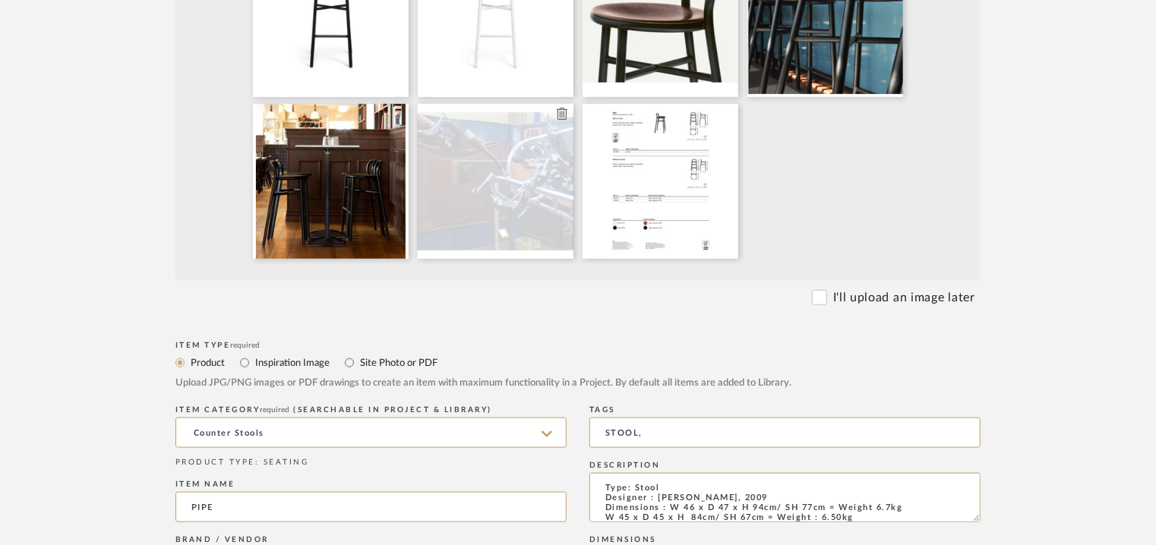
scroll to position [607, 0]
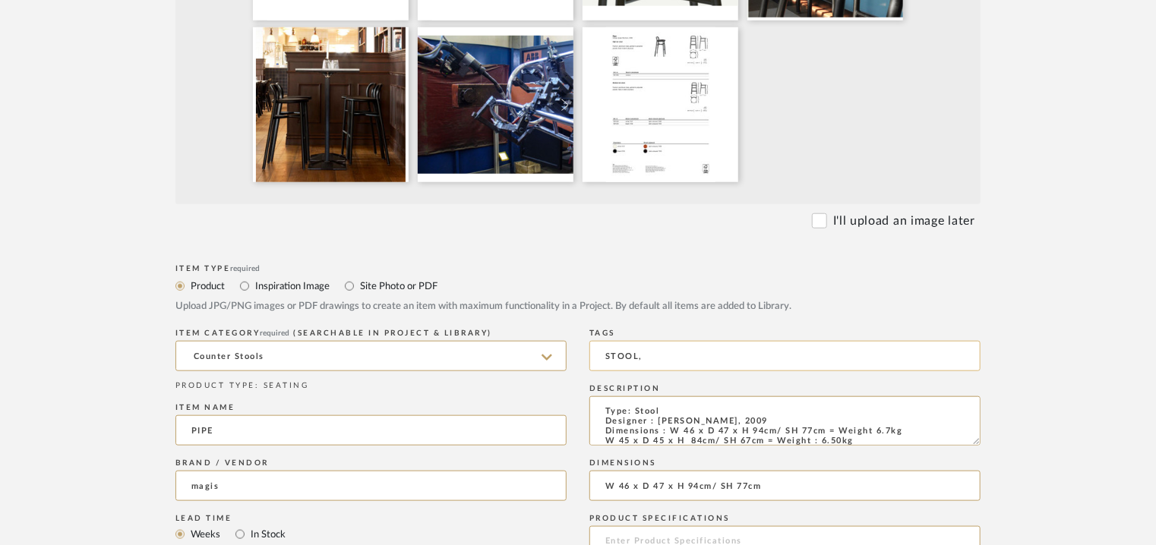
drag, startPoint x: 607, startPoint y: 353, endPoint x: 730, endPoint y: 365, distance: 122.8
click at [715, 363] on input "STOOL," at bounding box center [784, 356] width 391 height 30
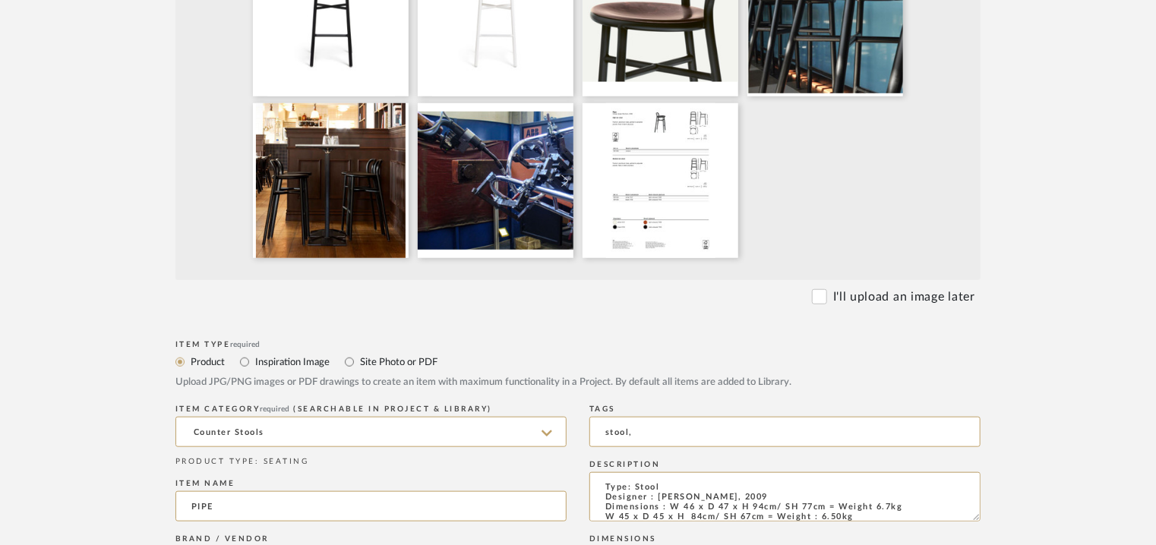
type input "stool,"
click at [216, 431] on input "Counter Stools" at bounding box center [370, 432] width 391 height 30
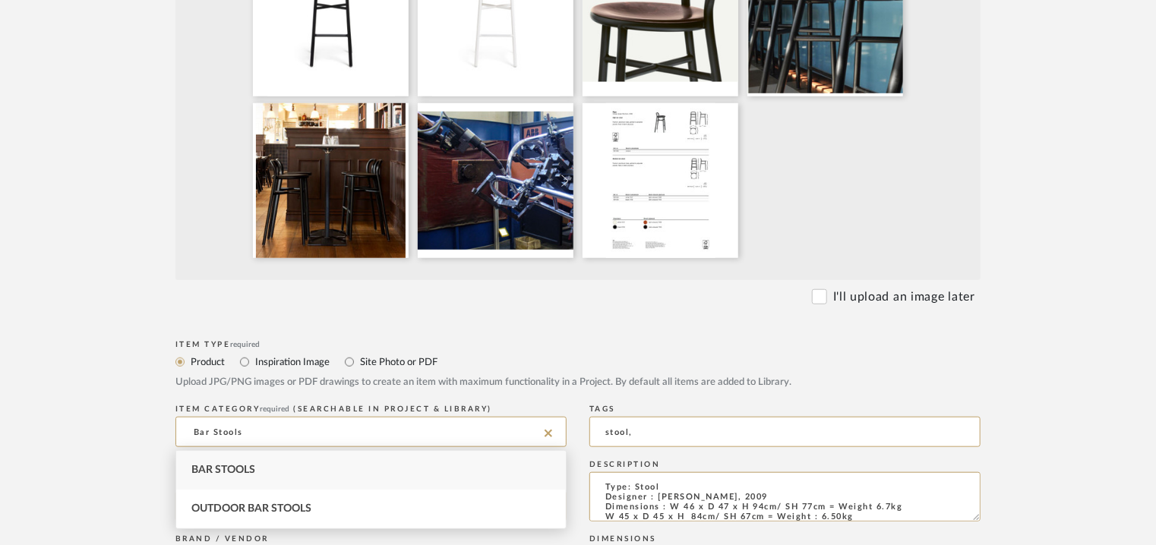
type input "Bar Stools"
click at [208, 473] on span "Bar Stools" at bounding box center [223, 470] width 64 height 11
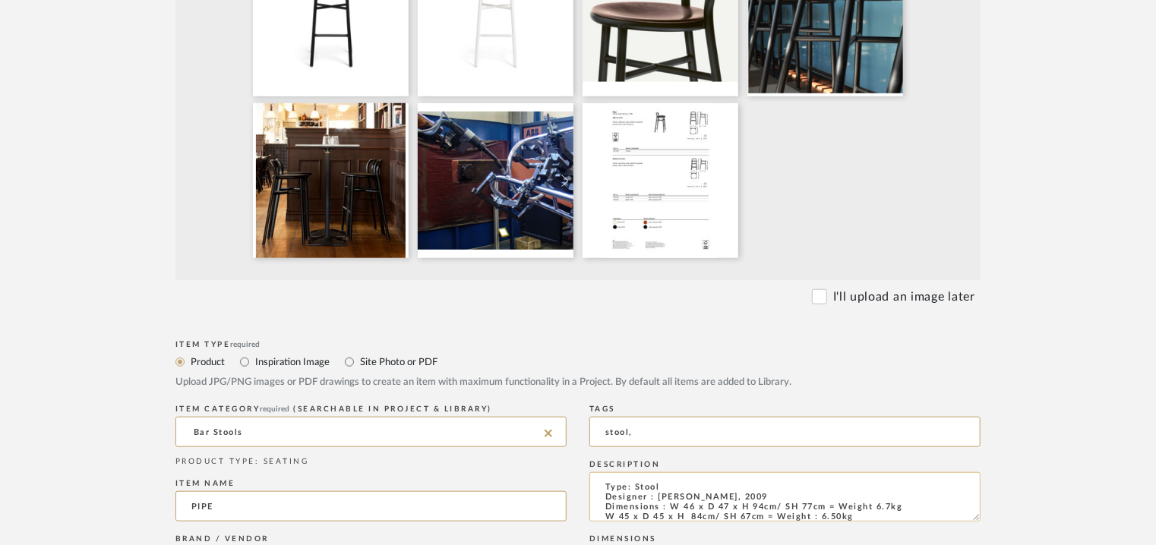
click at [635, 483] on textarea "Type: Stool Designer : [PERSON_NAME], 2009 Dimensions : W 46 x D 47 x H 94cm/ S…" at bounding box center [784, 496] width 391 height 49
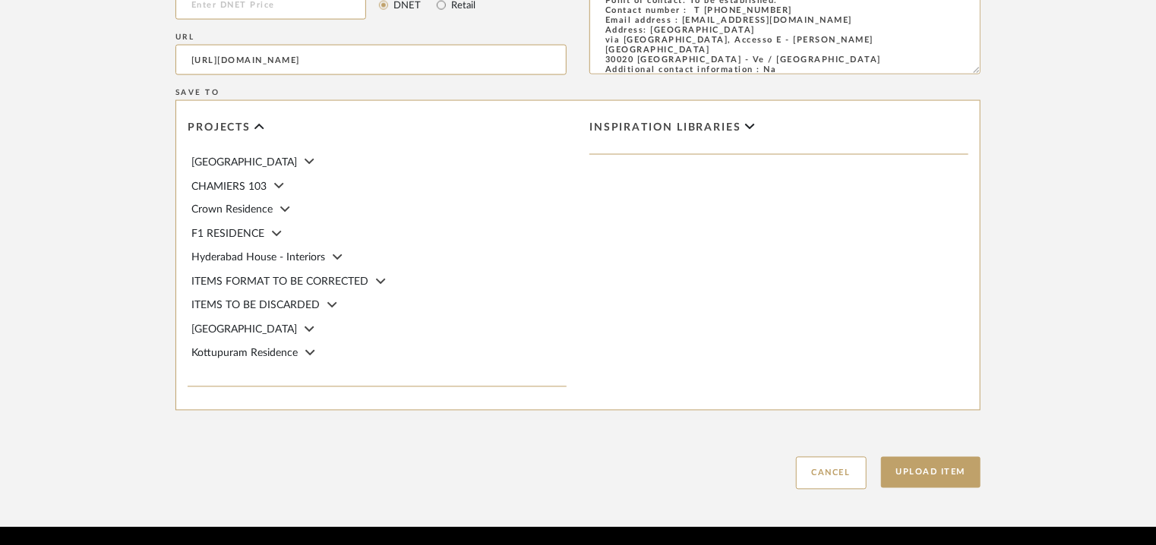
scroll to position [1285, 0]
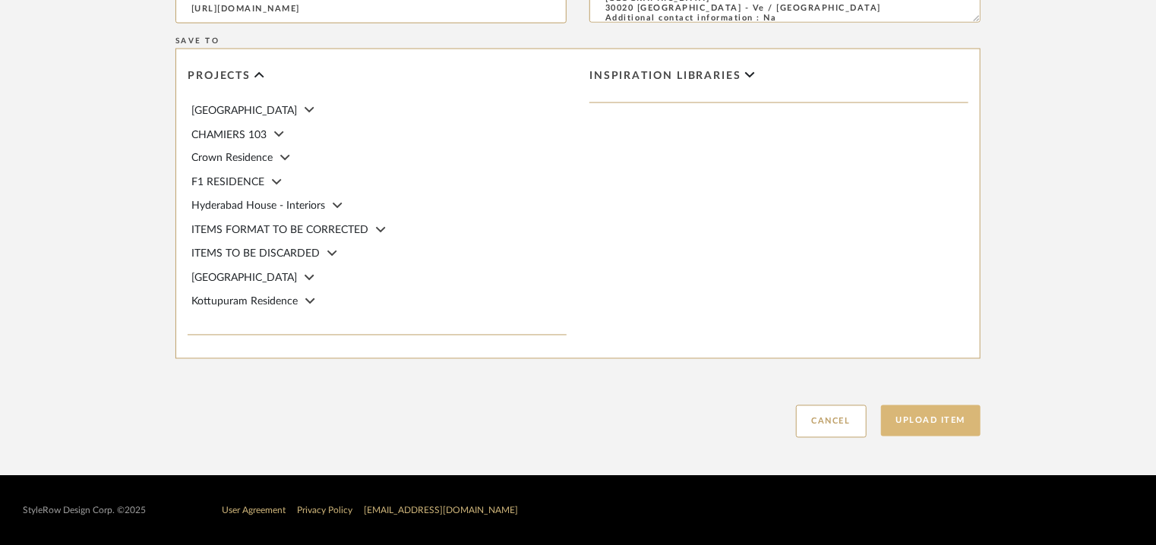
type textarea "Type: Bar Stool Designer : [PERSON_NAME], 2009 Dimensions : W 46 x D 47 x H 94c…"
click at [917, 424] on button "Upload Item" at bounding box center [931, 420] width 100 height 31
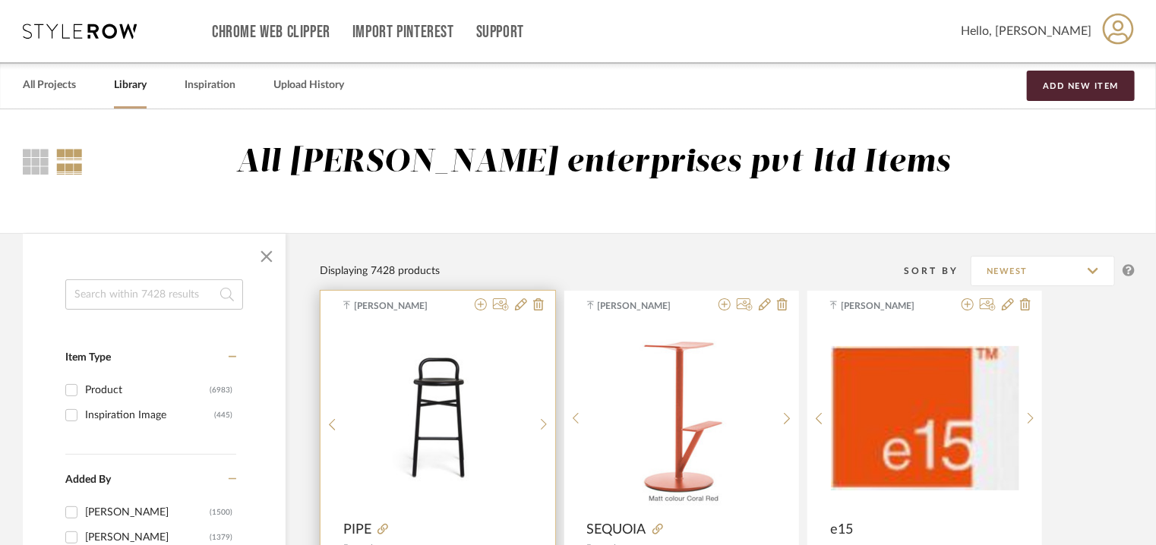
scroll to position [76, 0]
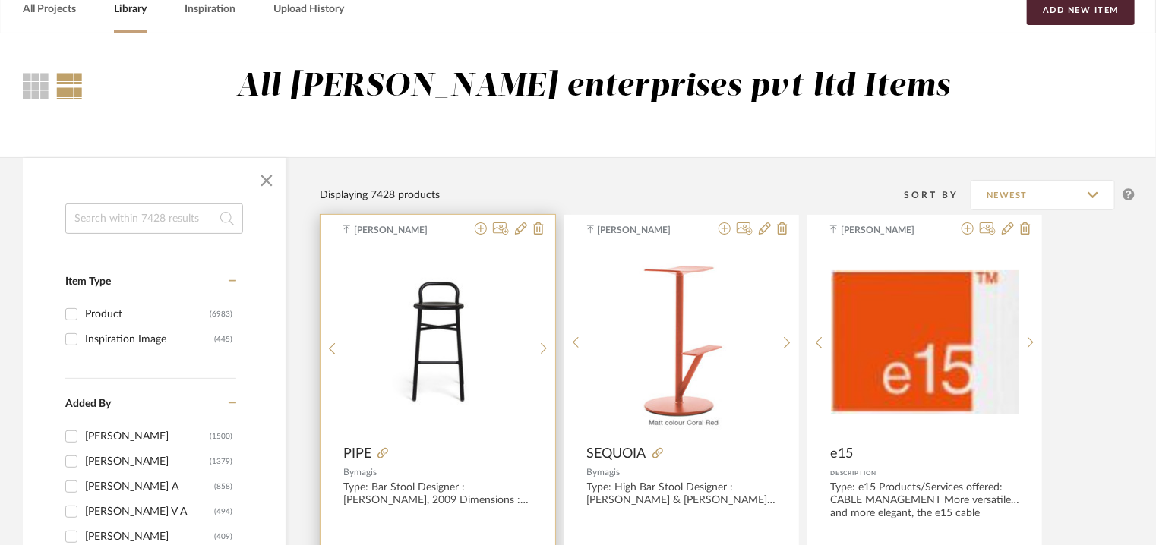
click at [474, 340] on img "0" at bounding box center [438, 343] width 156 height 190
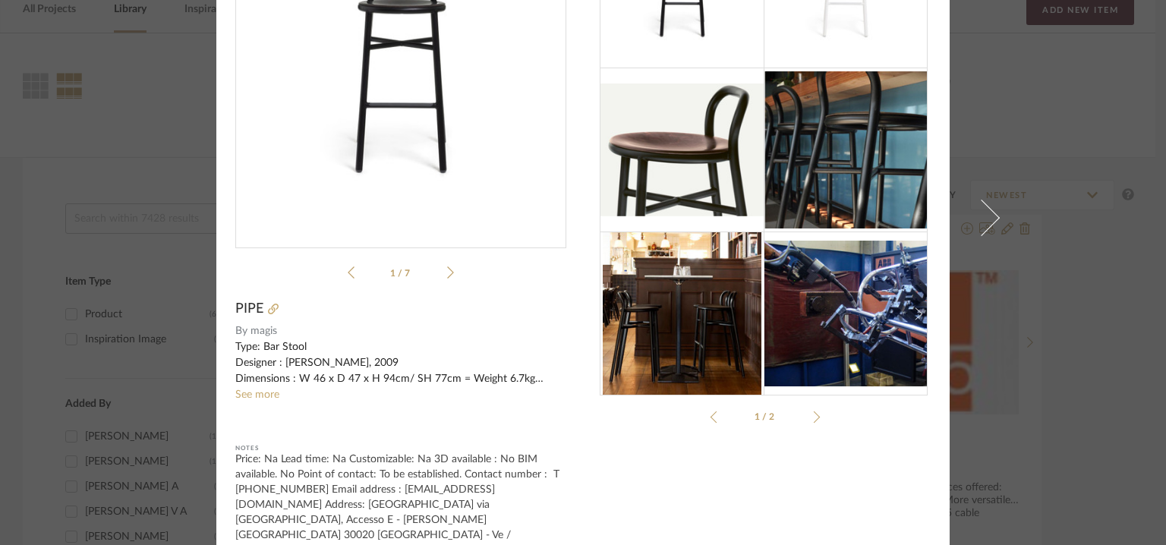
scroll to position [143, 0]
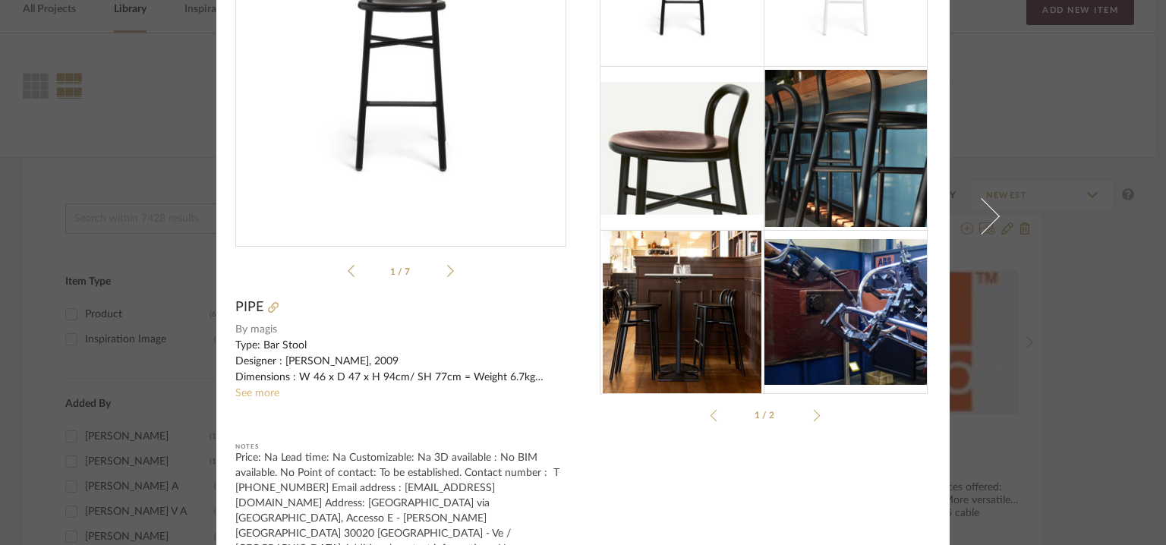
click at [261, 396] on link "See more" at bounding box center [257, 393] width 44 height 11
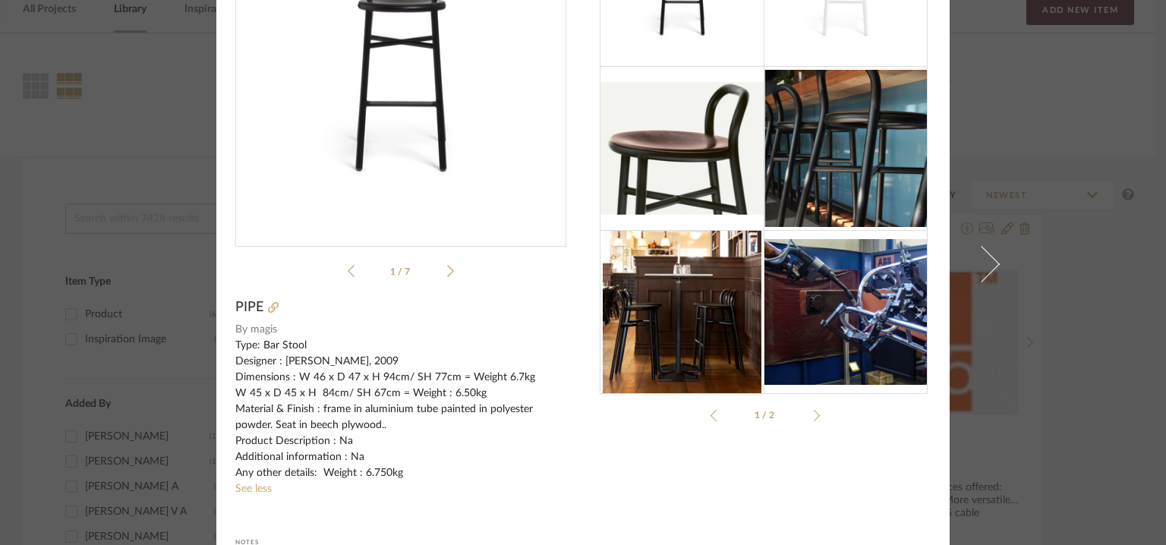
scroll to position [0, 0]
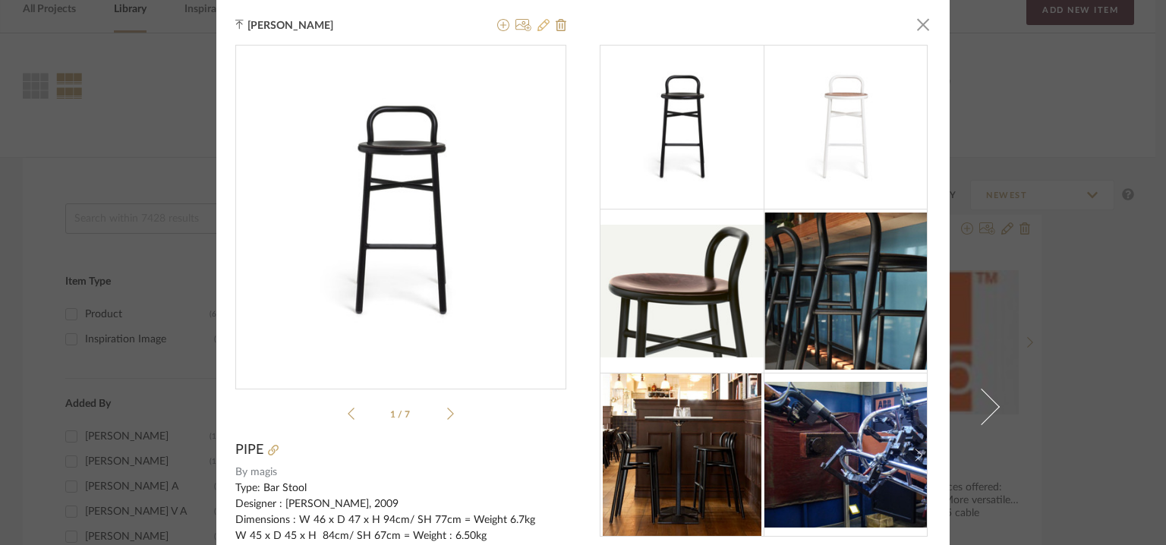
click at [543, 23] on icon at bounding box center [544, 25] width 12 height 12
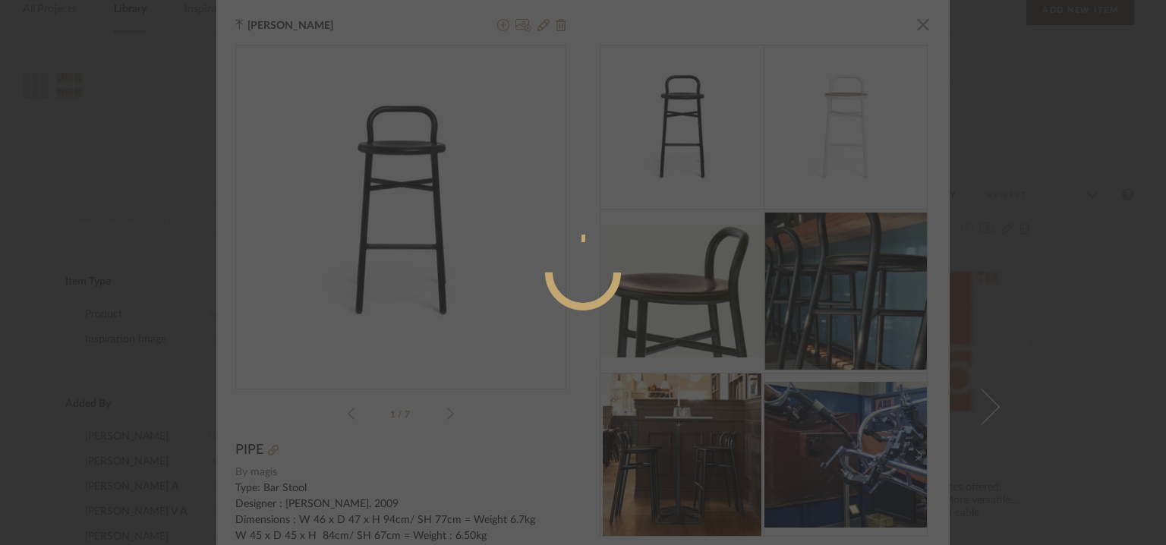
radio input "true"
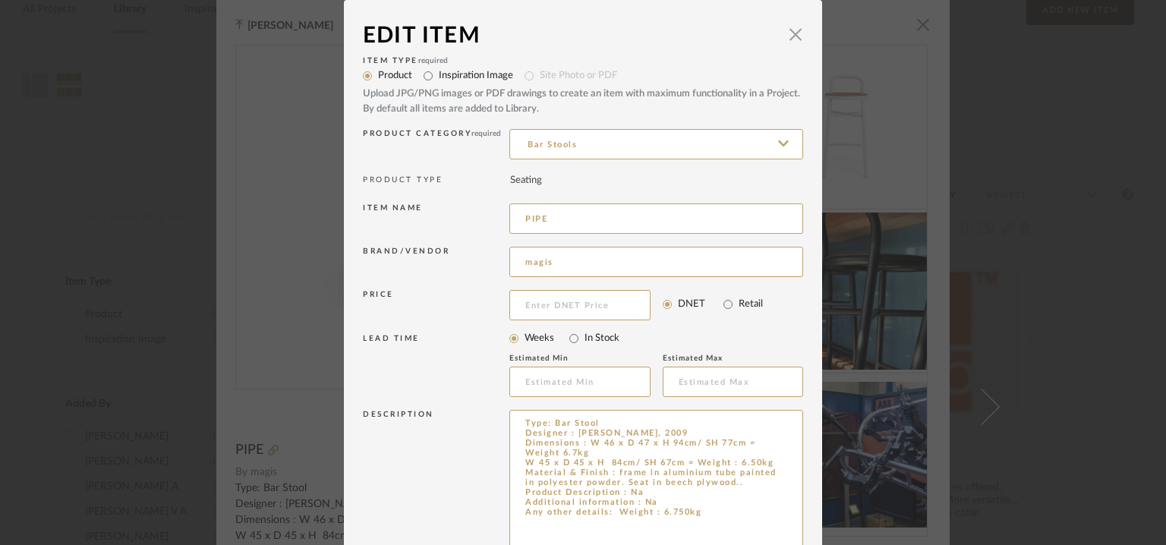
drag, startPoint x: 787, startPoint y: 459, endPoint x: 828, endPoint y: 589, distance: 136.9
click at [828, 469] on html "Chrome Web Clipper Import Pinterest Support All Projects Library Inspiration Up…" at bounding box center [583, 196] width 1166 height 545
drag, startPoint x: 718, startPoint y: 519, endPoint x: 500, endPoint y: 420, distance: 239.2
click at [499, 420] on div "Description Type: Bar Stool Designer : [PERSON_NAME], 2009 Dimensions : W 46 x …" at bounding box center [583, 504] width 440 height 197
paste textarea "Type: Bar Stool Designer : [PERSON_NAME], 2009 Dimensions : W 46 x D 47 x H 94c…"
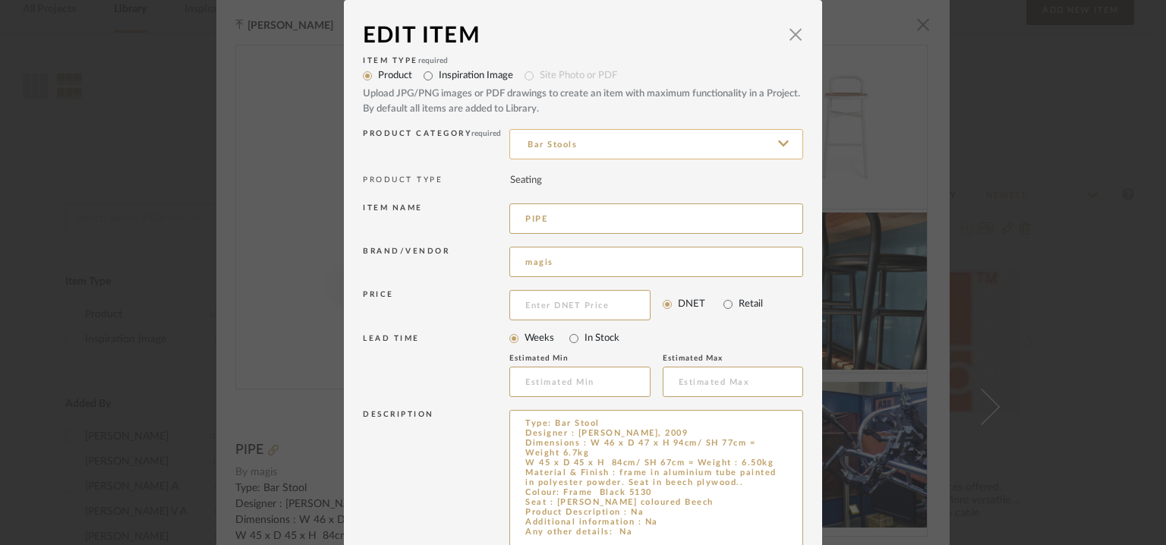
scroll to position [11, 0]
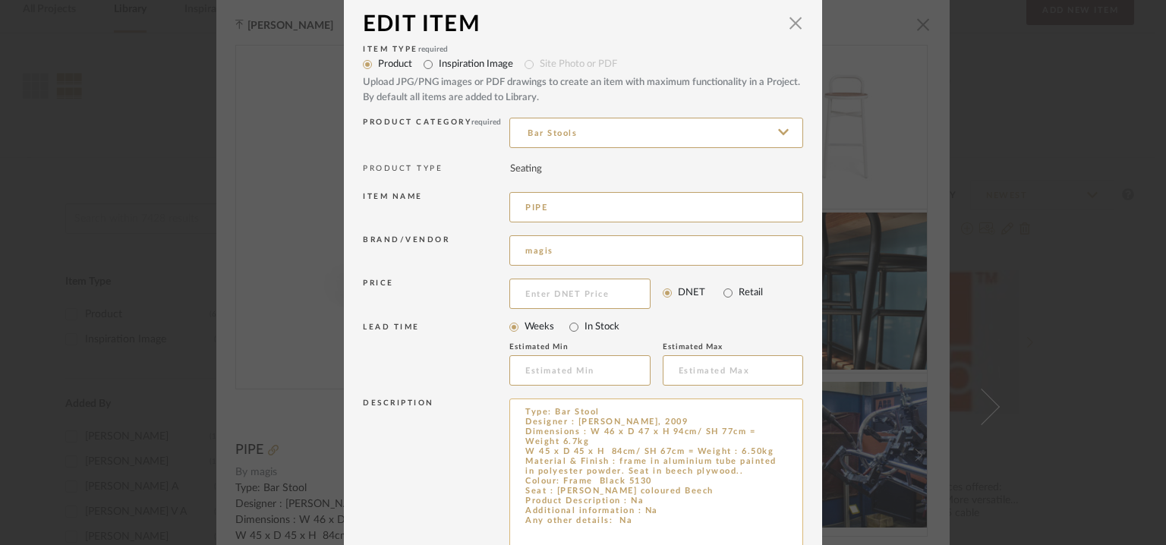
click at [547, 404] on textarea "Type: Bar Stool Designer : [PERSON_NAME], 2009 Dimensions : W 46 x D 47 x H 94c…" at bounding box center [656, 491] width 294 height 184
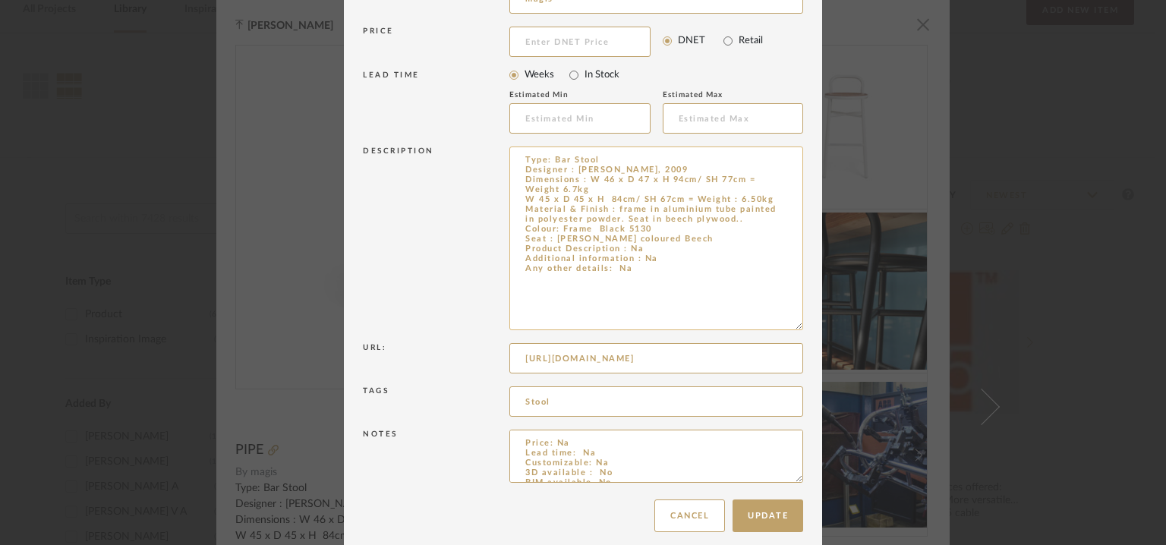
scroll to position [276, 0]
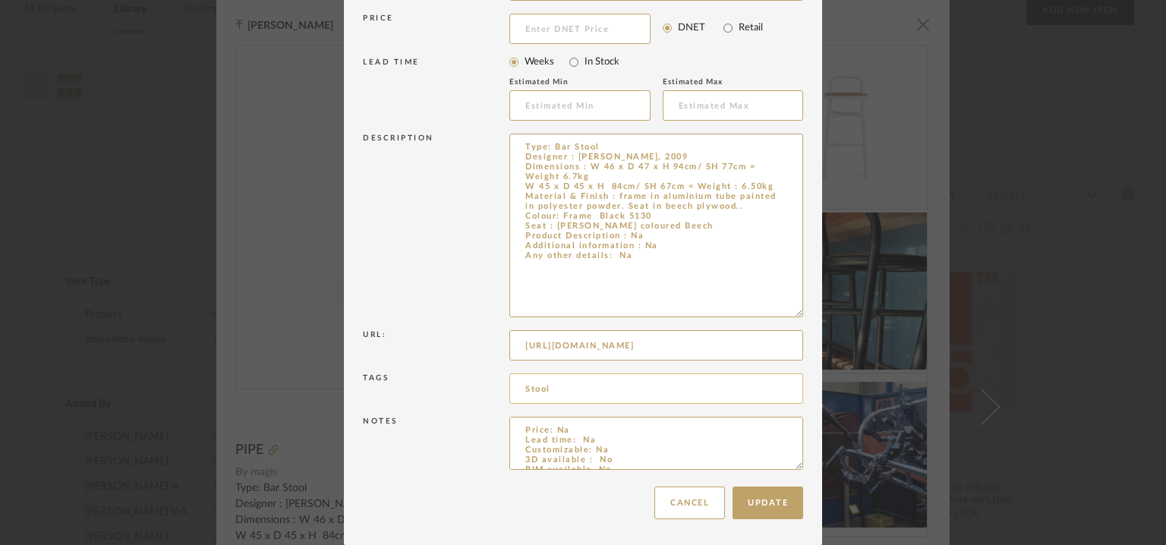
type textarea "Type: Bar Stool Designer : [PERSON_NAME], 2009 Dimensions : W 46 x D 47 x H 94c…"
click at [526, 386] on input "Stool" at bounding box center [656, 389] width 294 height 30
type input "a"
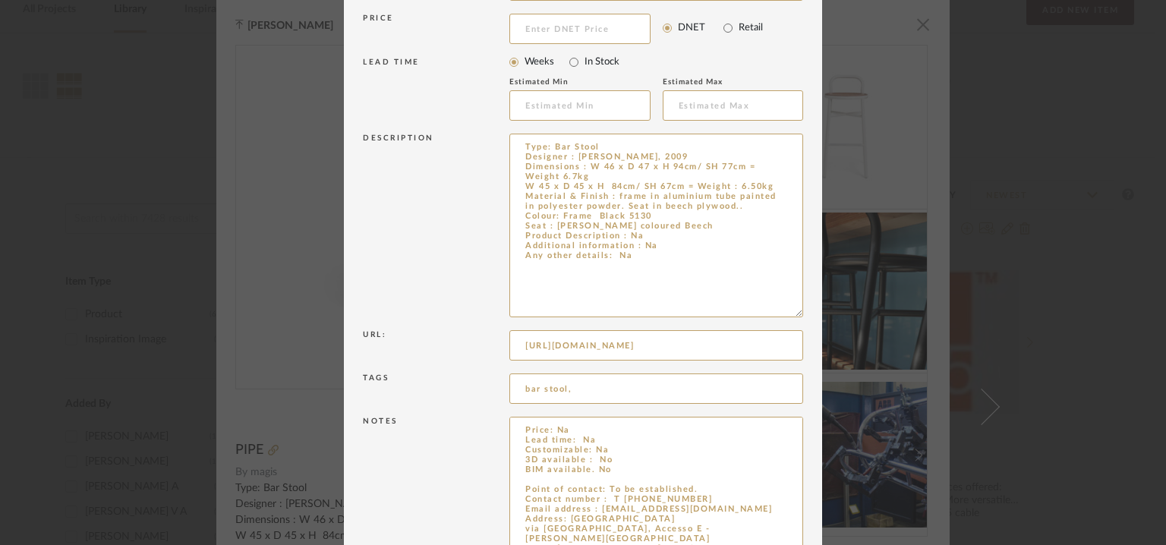
drag, startPoint x: 790, startPoint y: 462, endPoint x: 823, endPoint y: 589, distance: 131.1
click at [823, 469] on html "Chrome Web Clipper Import Pinterest Support All Projects Library Inspiration Up…" at bounding box center [583, 196] width 1166 height 545
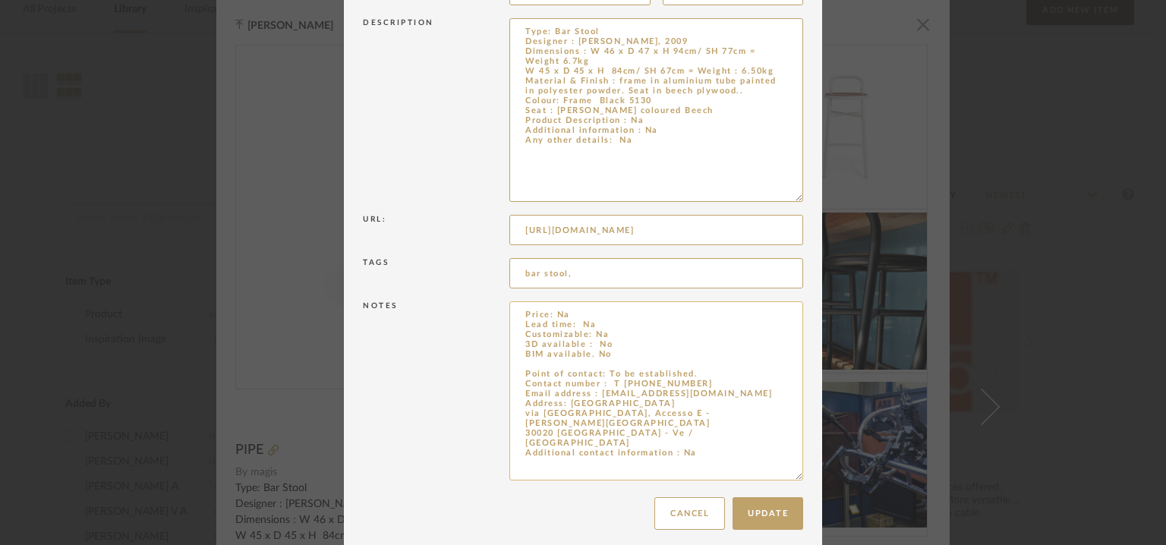
scroll to position [403, 0]
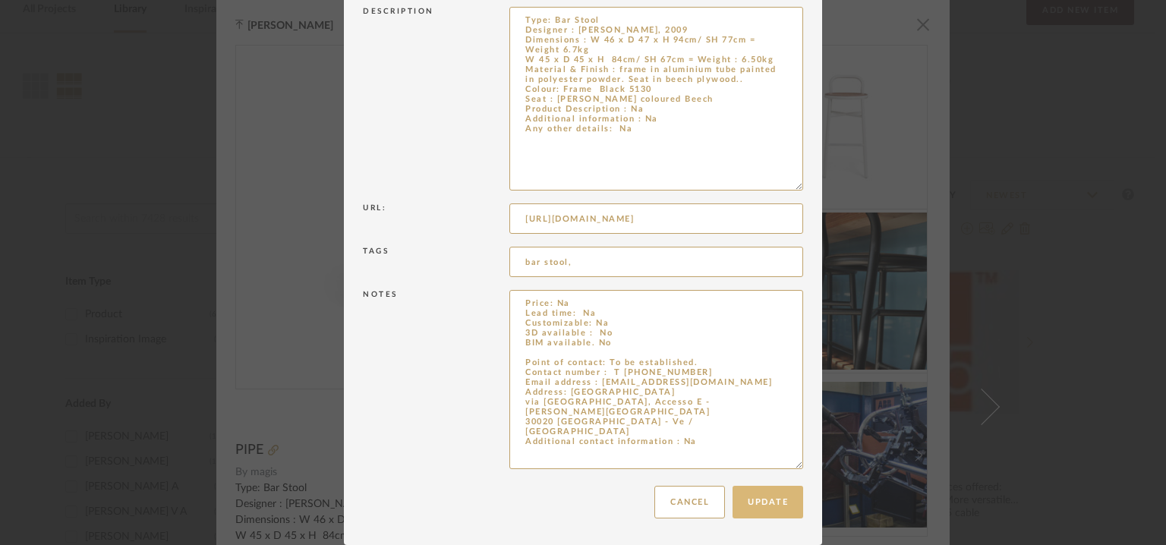
type input "bar stool,"
click at [760, 505] on button "Update" at bounding box center [768, 502] width 71 height 33
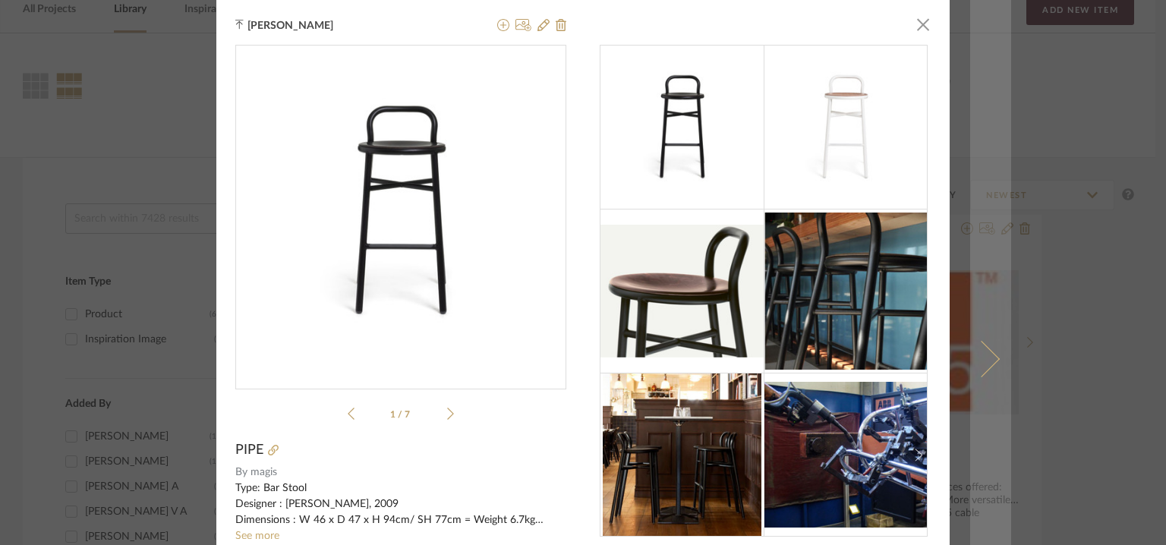
click at [983, 341] on span at bounding box center [982, 359] width 36 height 36
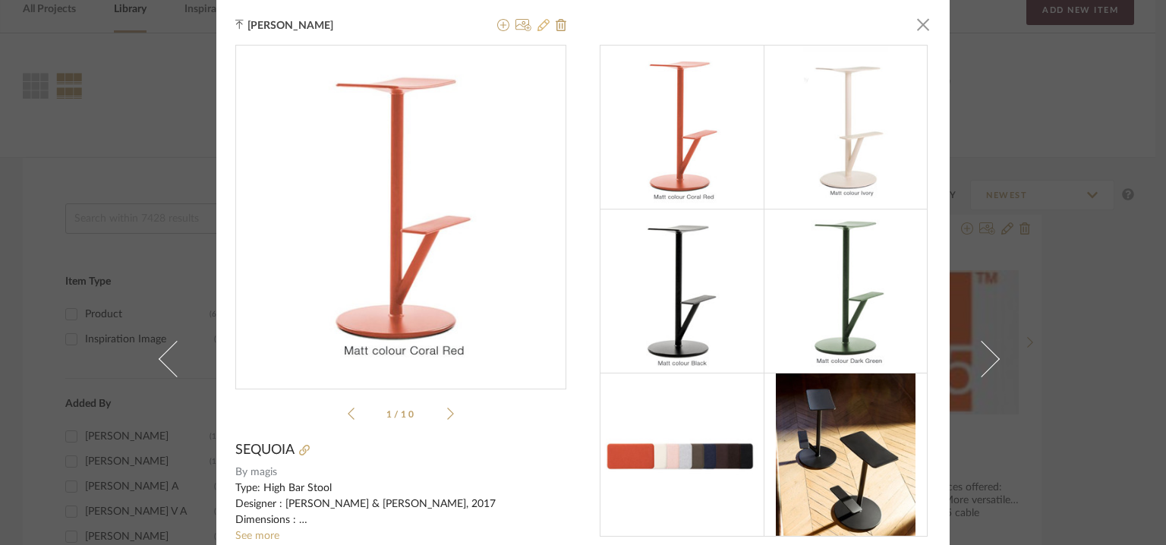
click at [538, 26] on icon at bounding box center [544, 25] width 12 height 12
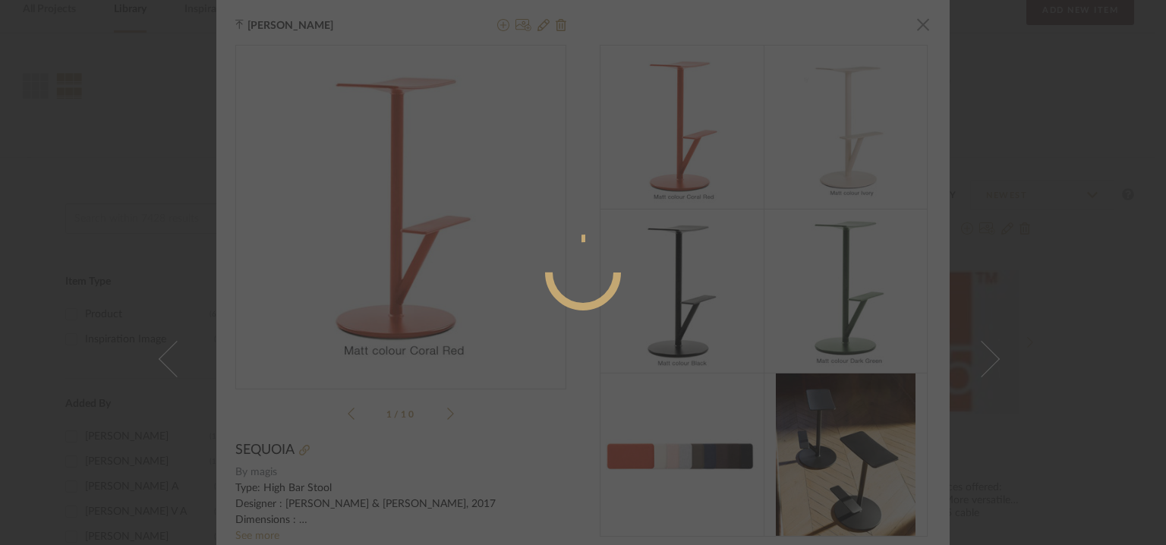
radio input "true"
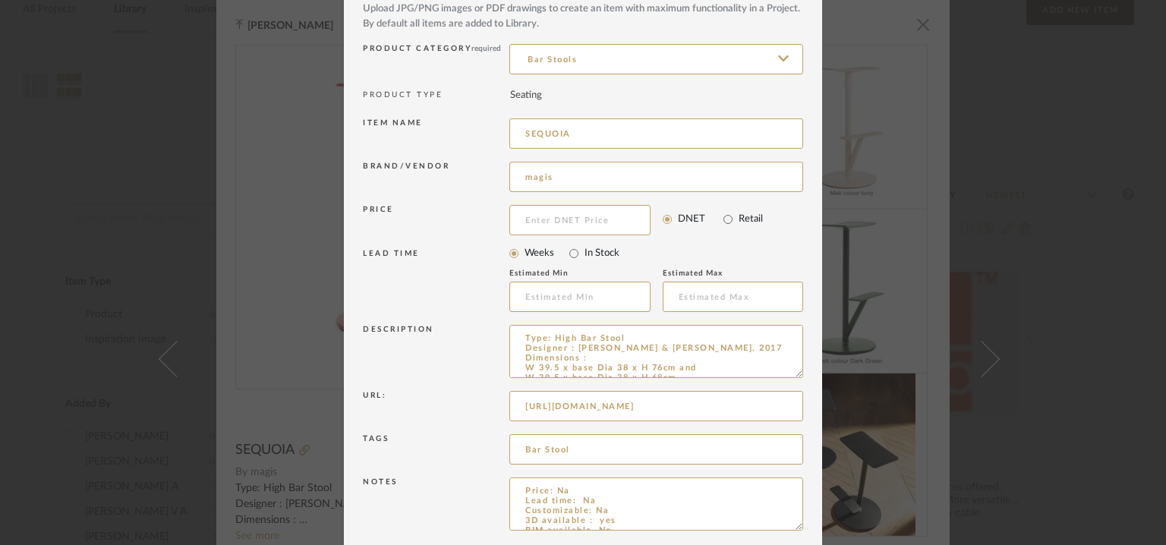
scroll to position [146, 0]
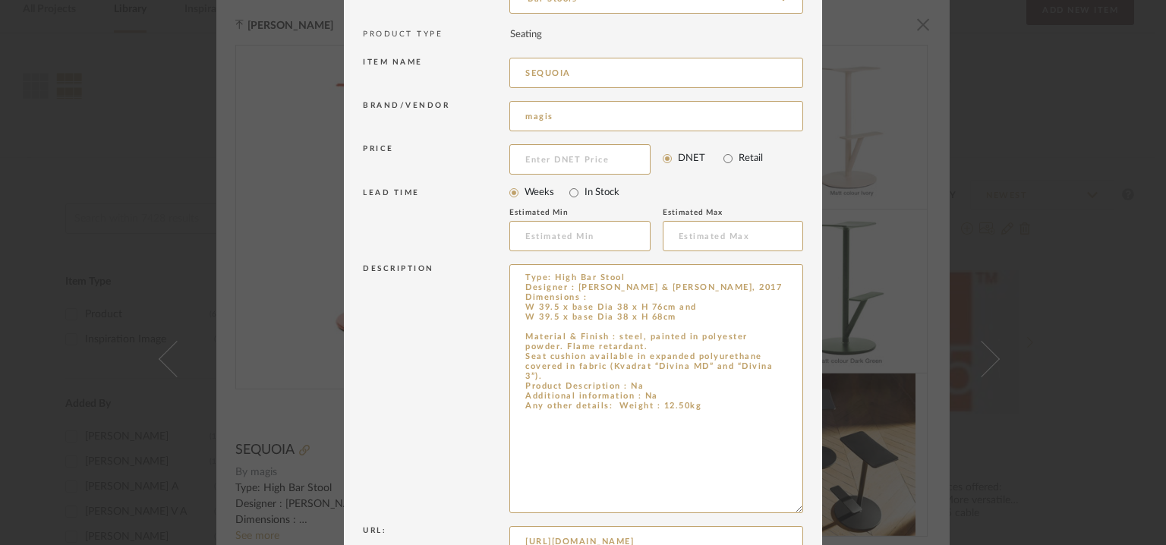
drag, startPoint x: 793, startPoint y: 311, endPoint x: 811, endPoint y: 513, distance: 202.7
click at [814, 511] on dialog-content "Edit Item × Item Type required Product Inspiration Image Site Photo or PDF Uplo…" at bounding box center [583, 298] width 478 height 888
click at [548, 377] on textarea "Type: High Bar Stool Designer : [PERSON_NAME] & [PERSON_NAME], 2017 Dimensions …" at bounding box center [656, 390] width 294 height 253
click at [629, 344] on textarea "Type: High Bar Stool Designer : [PERSON_NAME] & [PERSON_NAME], 2017 Dimensions …" at bounding box center [656, 390] width 294 height 253
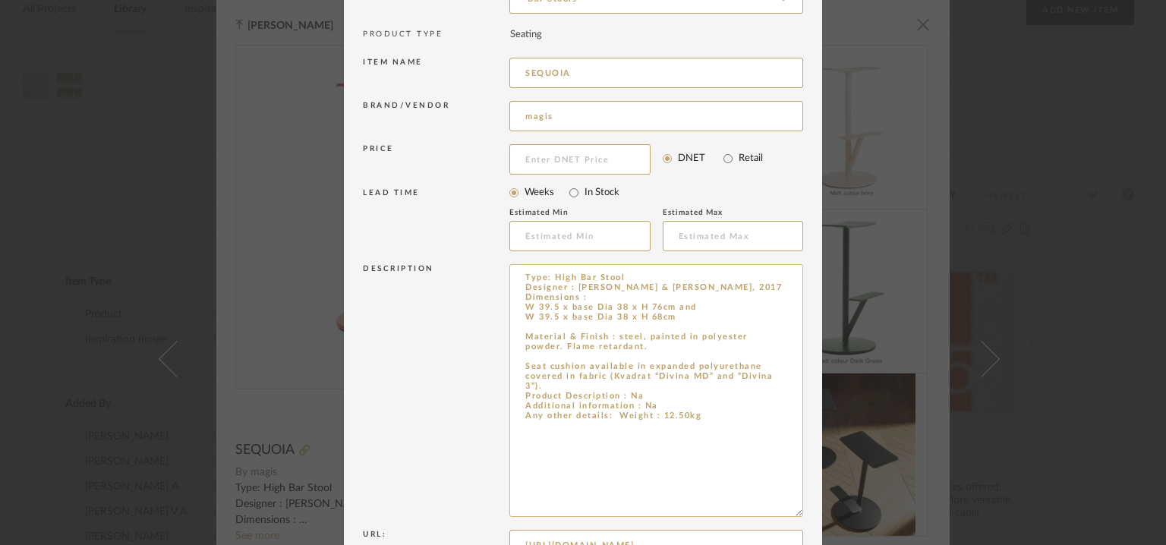
paste textarea "Colour: [PERSON_NAME]/ [PERSON_NAME]/ [PERSON_NAME] Red / [PERSON_NAME] Dark Gr…"
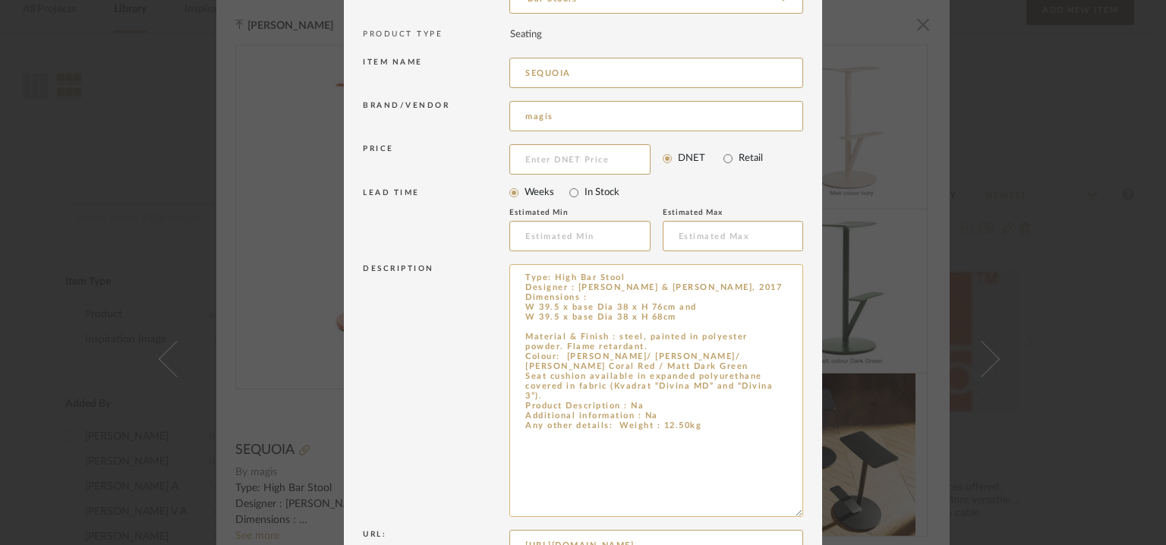
drag, startPoint x: 614, startPoint y: 425, endPoint x: 702, endPoint y: 424, distance: 88.9
click at [702, 424] on textarea "Type: High Bar Stool Designer : [PERSON_NAME] & [PERSON_NAME], 2017 Dimensions …" at bounding box center [656, 390] width 294 height 253
click at [720, 309] on textarea "Type: High Bar Stool Designer : [PERSON_NAME] & [PERSON_NAME], 2017 Dimensions …" at bounding box center [656, 390] width 294 height 253
click at [686, 304] on textarea "Type: High Bar Stool Designer : [PERSON_NAME] & [PERSON_NAME], 2017 Dimensions …" at bounding box center [656, 390] width 294 height 253
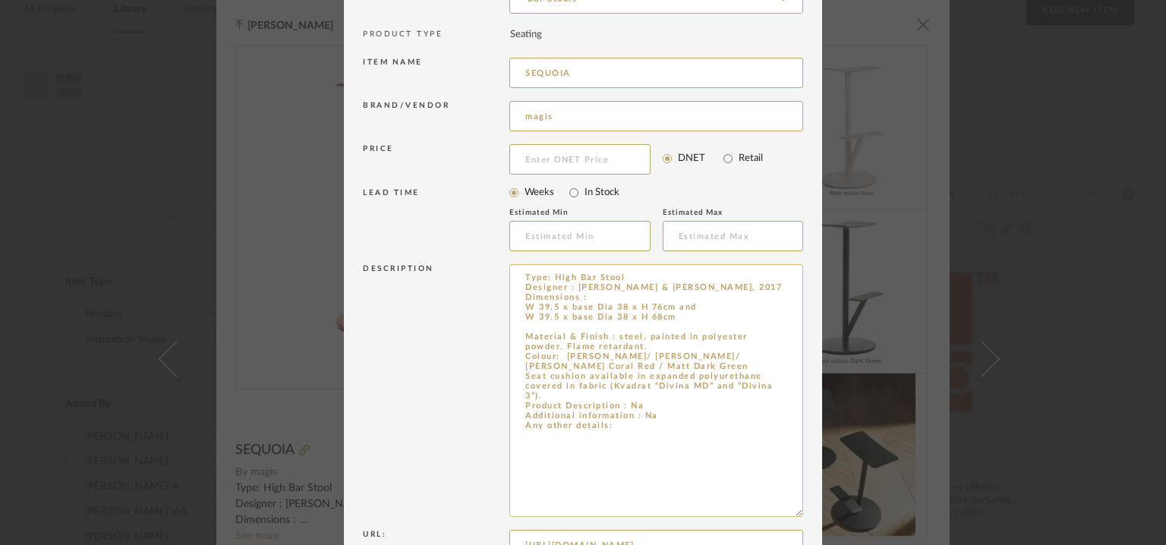
paste textarea "Weight : 12.50kg"
click at [675, 305] on textarea "Type: High Bar Stool Designer : [PERSON_NAME] & [PERSON_NAME], 2017 Dimensions …" at bounding box center [656, 390] width 294 height 253
paste textarea "Weight : 12.50kg"
click at [730, 304] on textarea "Type: High Bar Stool Designer : [PERSON_NAME] & [PERSON_NAME], 2017 Dimensions …" at bounding box center [656, 390] width 294 height 253
click at [618, 415] on textarea "Type: High Bar Stool Designer : [PERSON_NAME] & [PERSON_NAME], 2017 Dimensions …" at bounding box center [656, 390] width 294 height 253
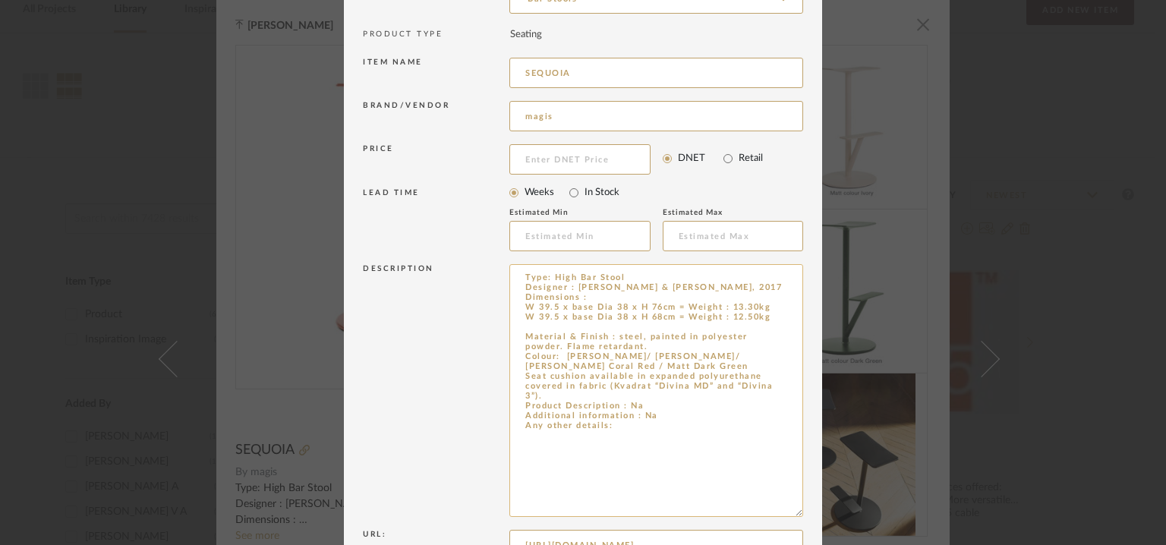
click at [617, 423] on textarea "Type: High Bar Stool Designer : [PERSON_NAME] & [PERSON_NAME], 2017 Dimensions …" at bounding box center [656, 390] width 294 height 253
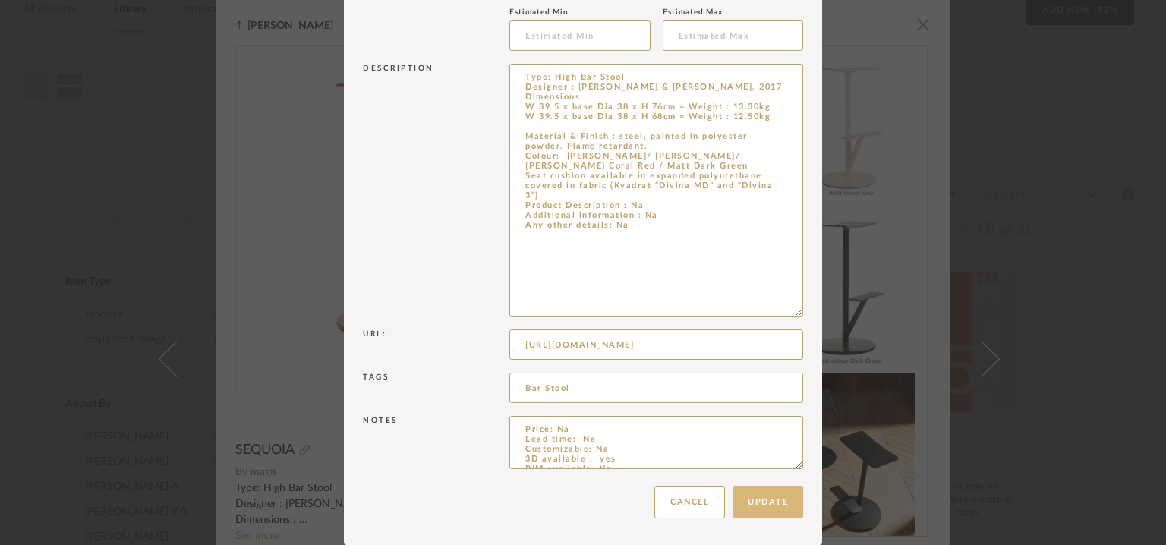
type textarea "Type: High Bar Stool Designer : [PERSON_NAME] & [PERSON_NAME], 2017 Dimensions …"
click at [752, 503] on button "Update" at bounding box center [768, 502] width 71 height 33
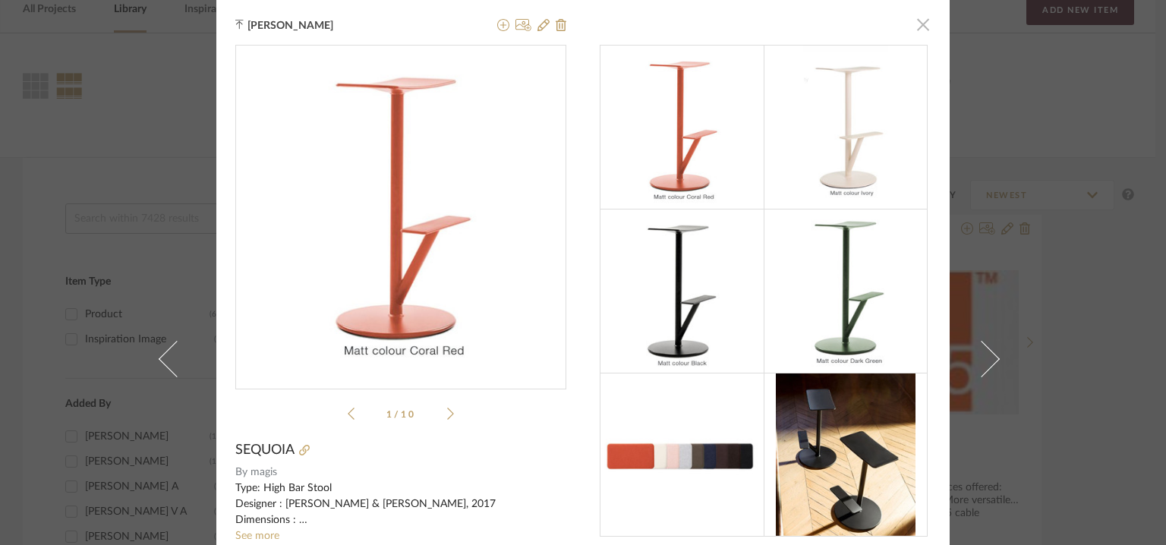
click at [920, 21] on span "button" at bounding box center [923, 24] width 30 height 30
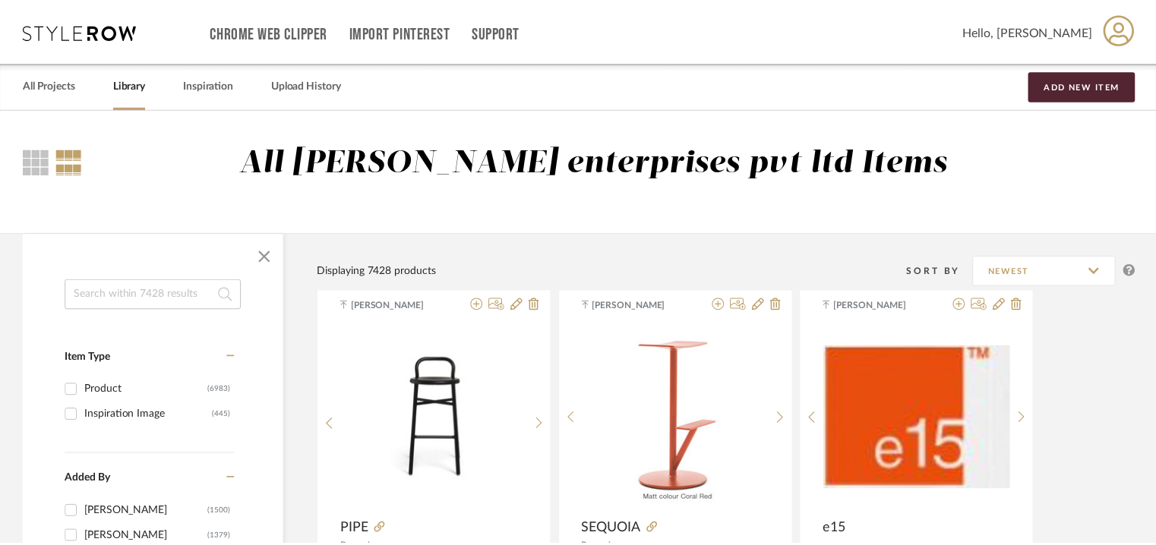
scroll to position [76, 0]
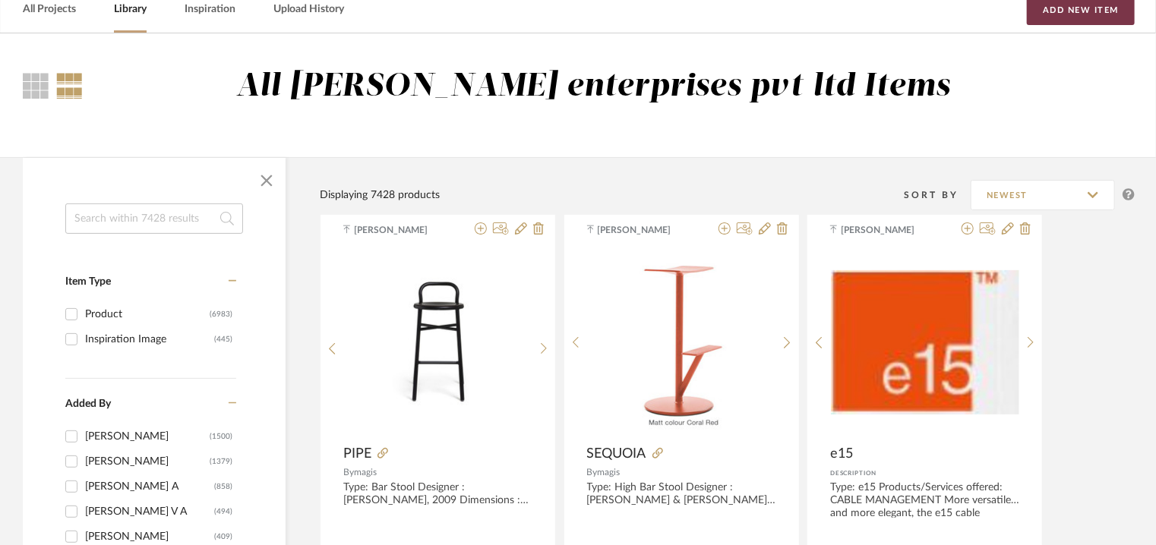
click at [1072, 15] on button "Add New Item" at bounding box center [1081, 10] width 108 height 30
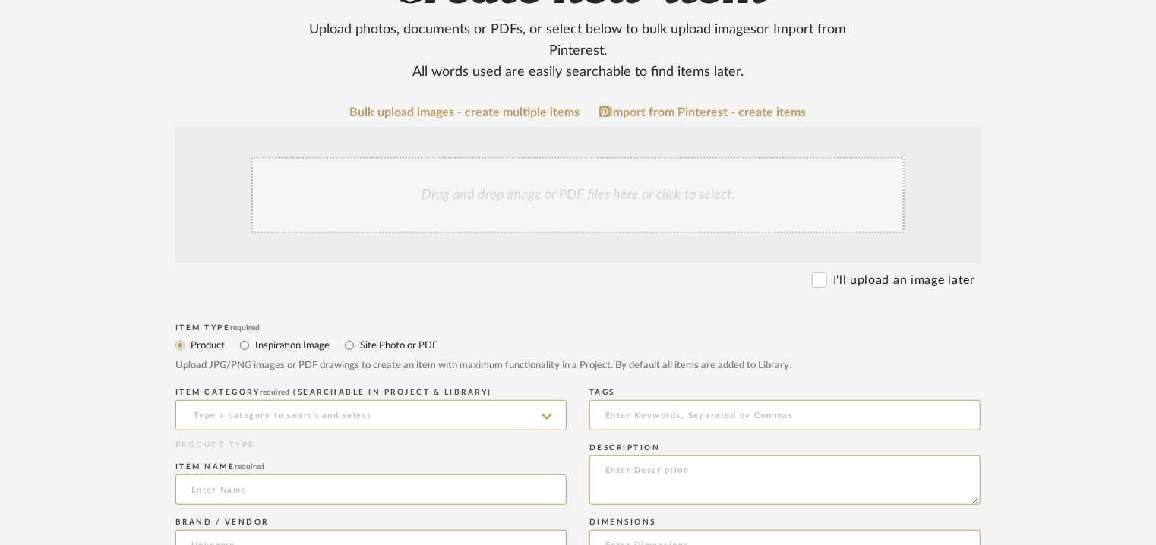
scroll to position [532, 0]
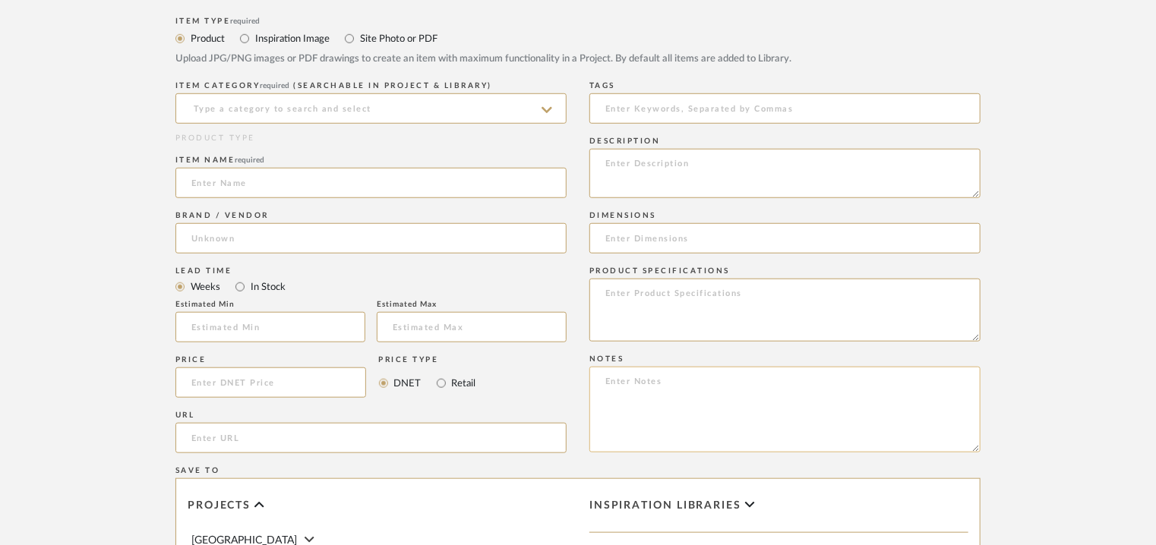
paste textarea "Price: Na Lead time: Na Customizable: Na 3D available : yes BIM available. No P…"
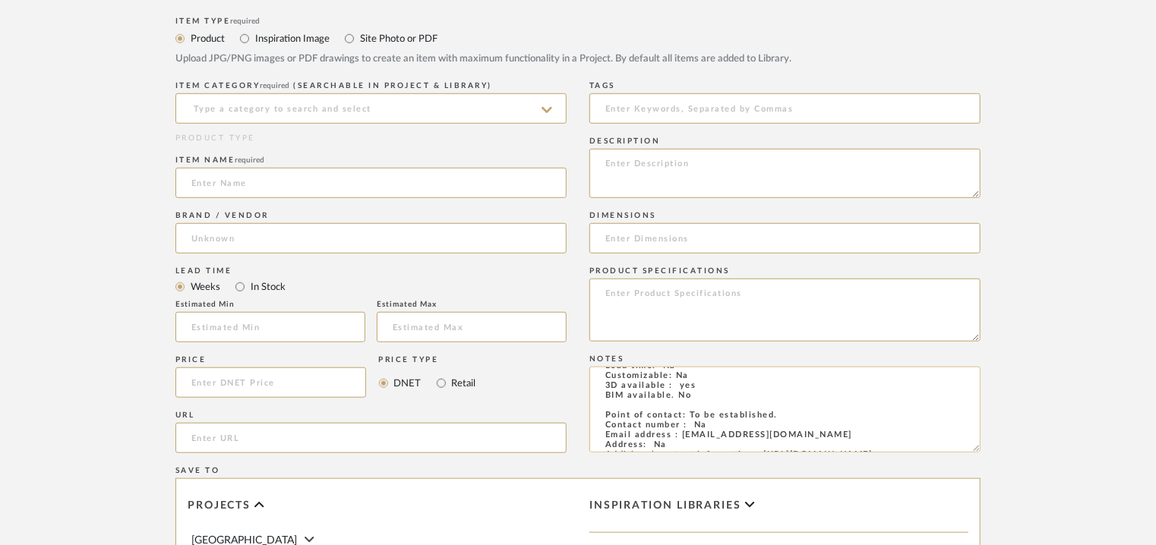
scroll to position [0, 0]
type textarea "Price: Na Lead time: Na Customizable: Na 3D available : yes BIM available. No P…"
click at [691, 304] on textarea at bounding box center [784, 310] width 391 height 63
click at [624, 162] on textarea at bounding box center [784, 173] width 391 height 49
paste textarea "Type: Bar Stool Designer : [PERSON_NAME] (2017) Dimensions : 35dia x 75H cm. (H…"
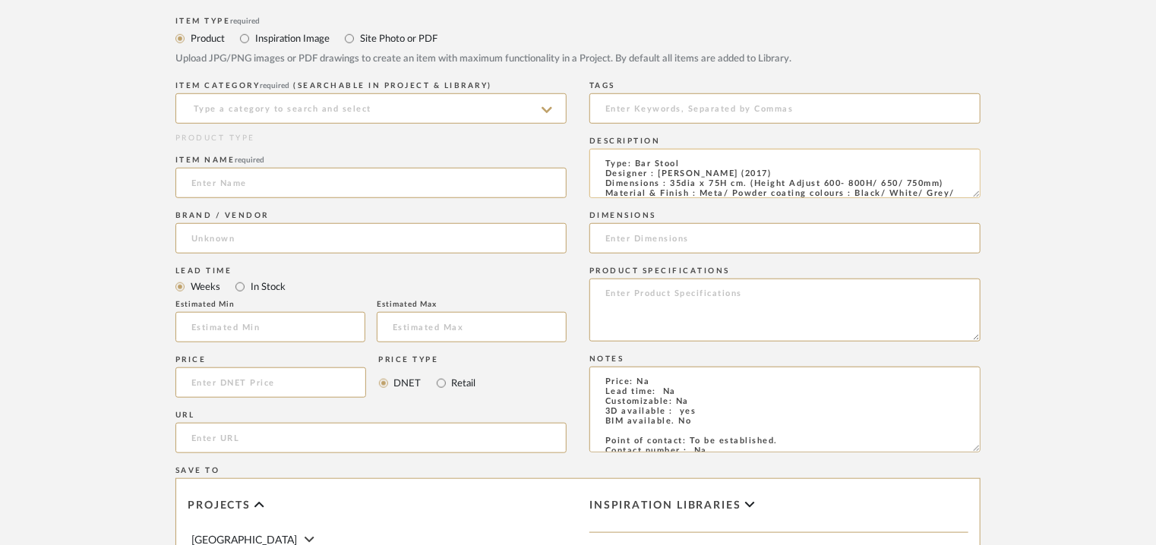
drag, startPoint x: 949, startPoint y: 186, endPoint x: 680, endPoint y: 183, distance: 269.6
click at [673, 182] on textarea "Type: Bar Stool Designer : [PERSON_NAME] (2017) Dimensions : 35dia x 75H cm. (H…" at bounding box center [784, 173] width 391 height 49
type textarea "Type: Bar Stool Designer : [PERSON_NAME] (2017) Dimensions : 35dia x 75H cm. (H…"
click at [650, 242] on input at bounding box center [784, 238] width 391 height 30
paste input "5dia x 75H cm. (Height Adjust 600- 800H/ 650/ 750mm)"
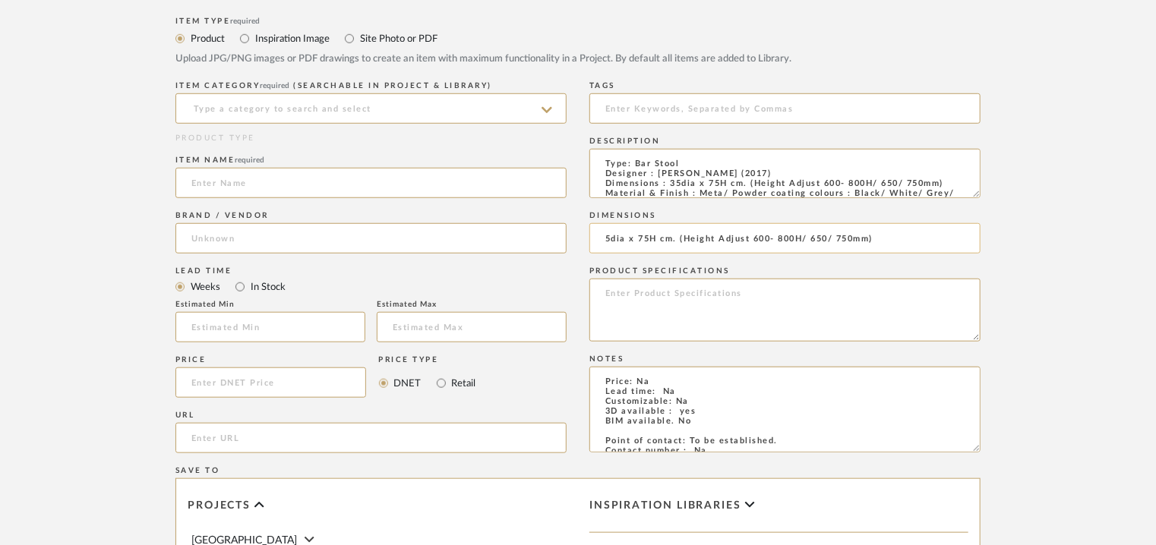
click at [607, 238] on input "5dia x 75H cm. (Height Adjust 600- 800H/ 650/ 750mm)" at bounding box center [784, 238] width 391 height 30
type input "35dia x 75H cm. (Height Adjust 600- 800H/ 650/ 750mm)"
click at [252, 105] on input at bounding box center [370, 108] width 391 height 30
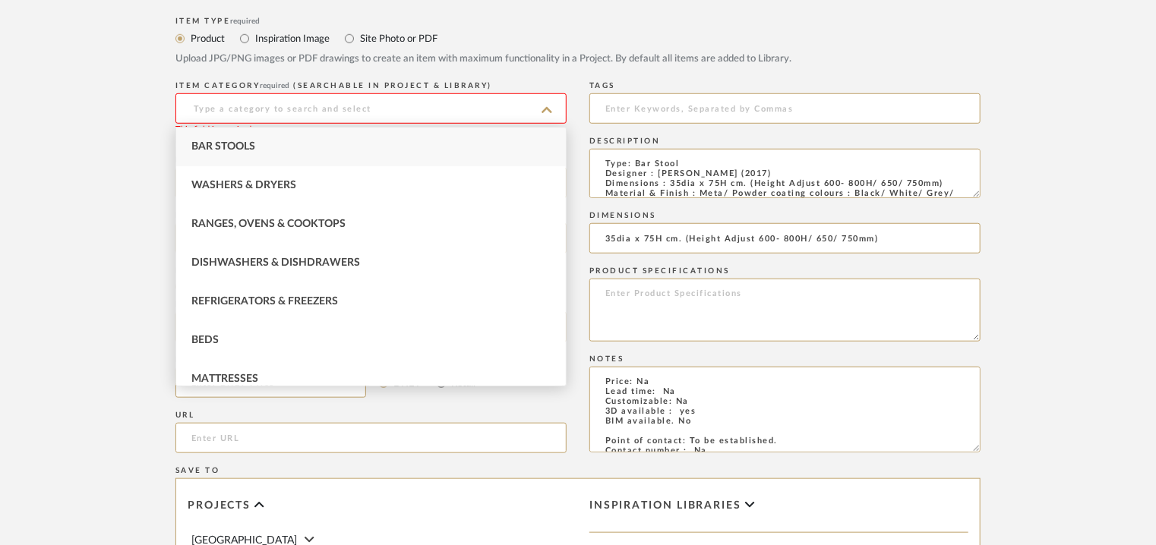
click at [235, 151] on span "Bar Stools" at bounding box center [223, 146] width 64 height 11
type input "Bar Stools"
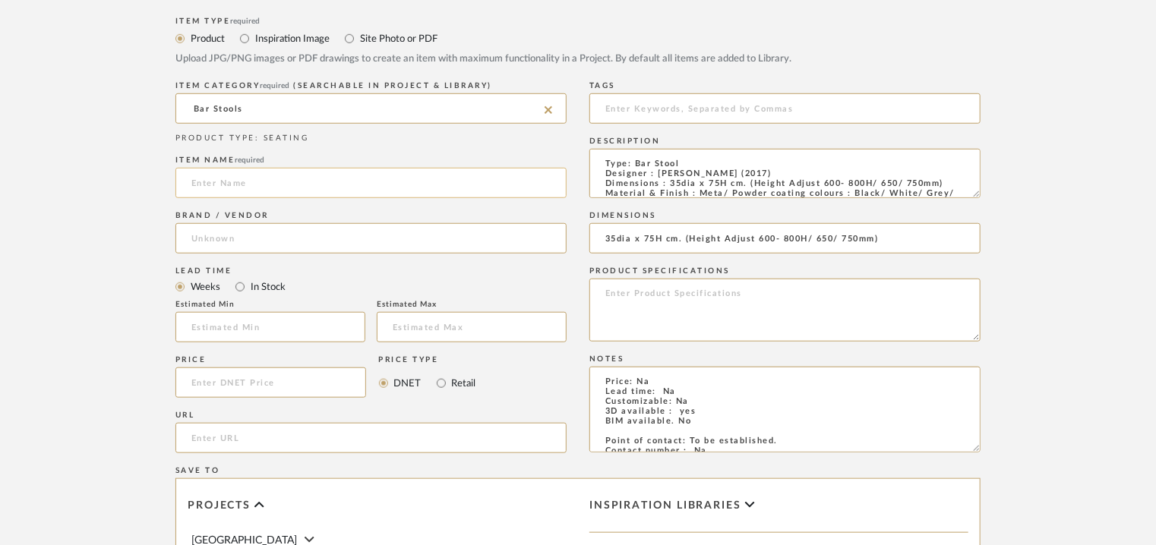
click at [218, 180] on input at bounding box center [370, 183] width 391 height 30
paste input "Rev Stool 750mm"
click at [200, 184] on input "Rev Stool 750mm" at bounding box center [370, 183] width 391 height 30
type input "REV STOOL 750mm"
click at [236, 238] on input at bounding box center [370, 238] width 391 height 30
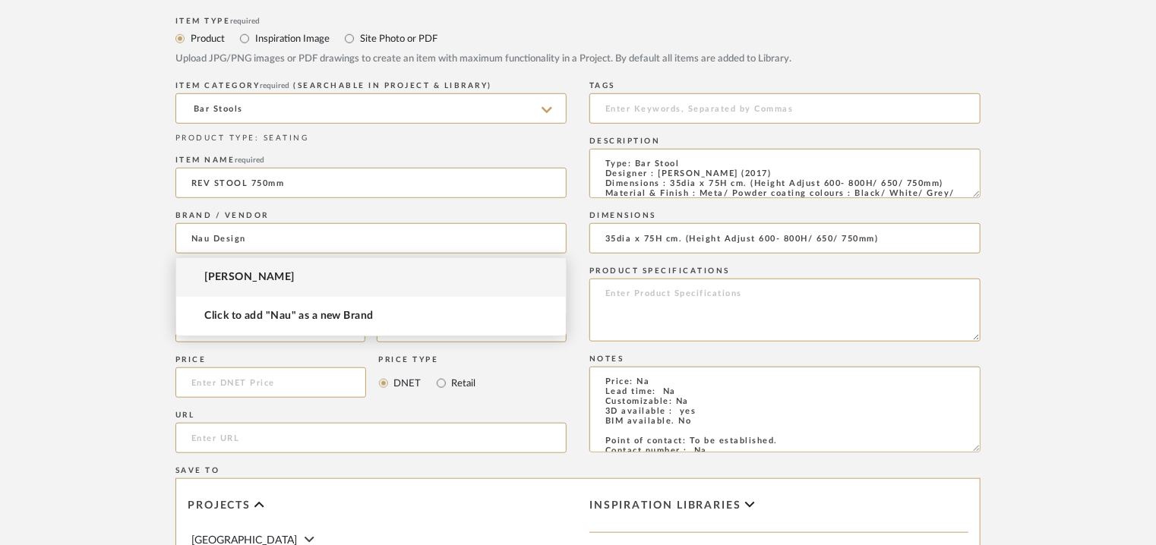
type input "Nau Design"
type input "Nau"
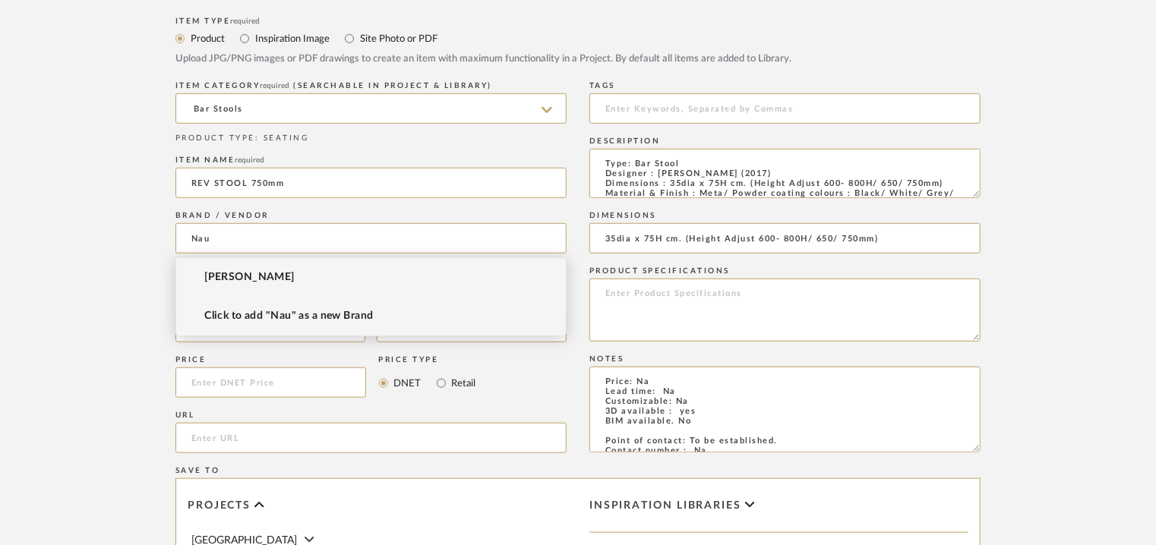
type input "Nau"
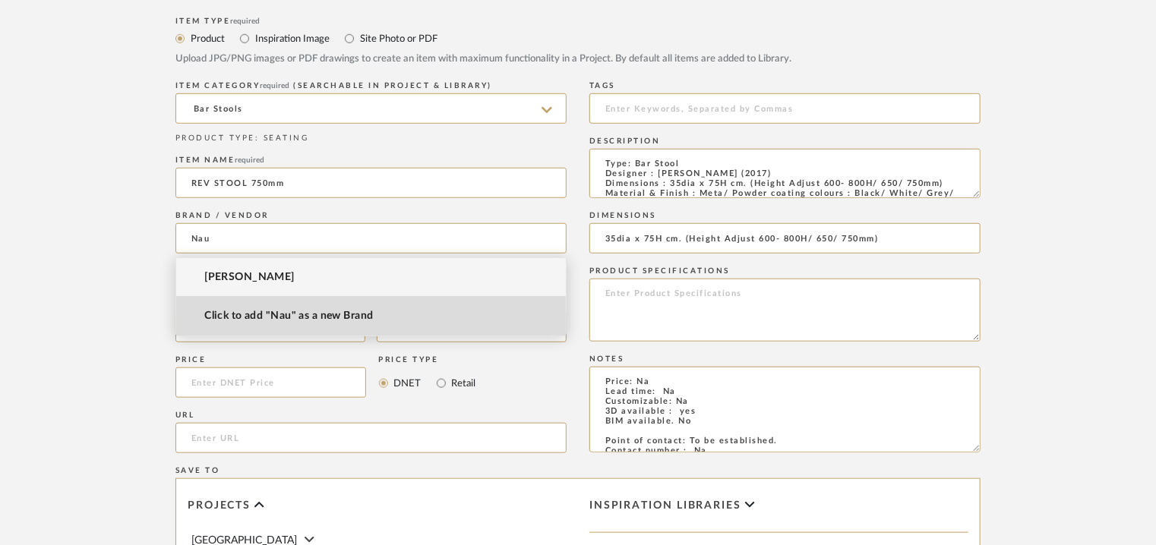
click at [289, 316] on span "Click to add "Nau" as a new Brand" at bounding box center [288, 316] width 169 height 13
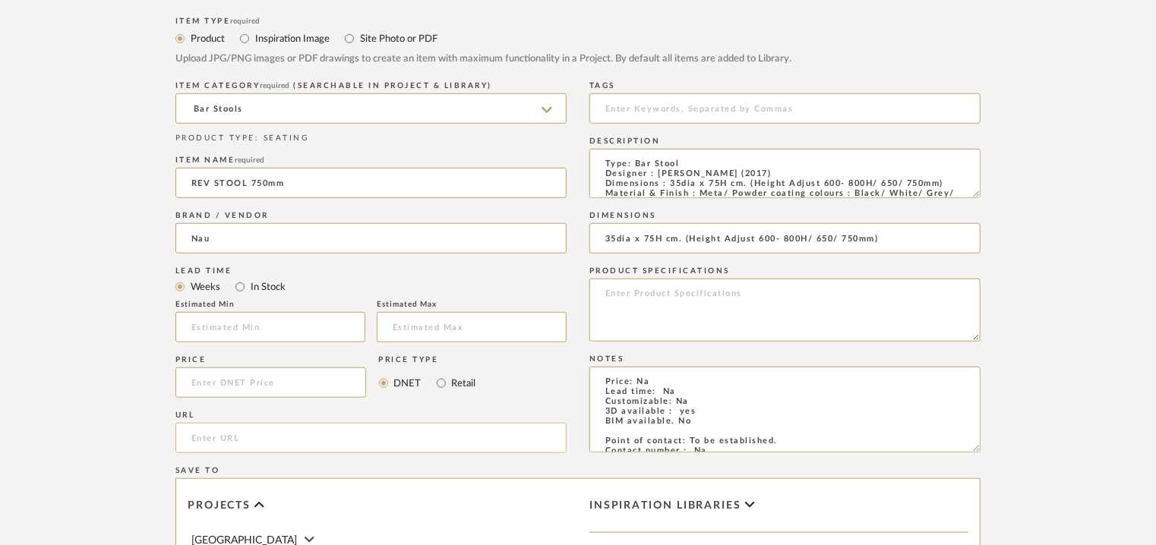
click at [193, 436] on input "url" at bounding box center [370, 438] width 391 height 30
paste input "[URL][DOMAIN_NAME]"
type input "[URL][DOMAIN_NAME]"
click at [668, 108] on input at bounding box center [784, 108] width 391 height 30
type input "B"
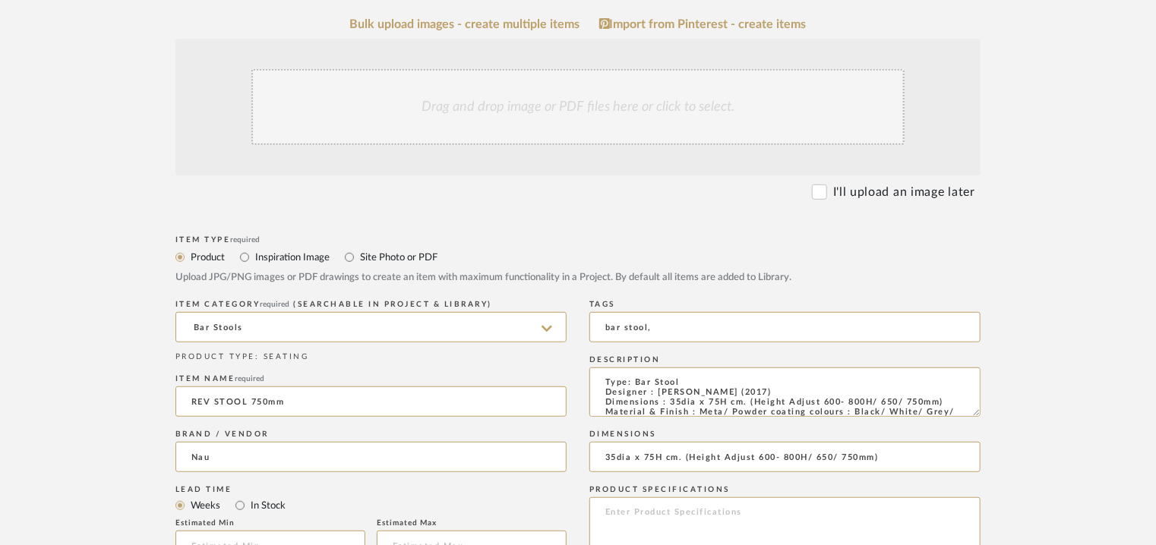
scroll to position [304, 0]
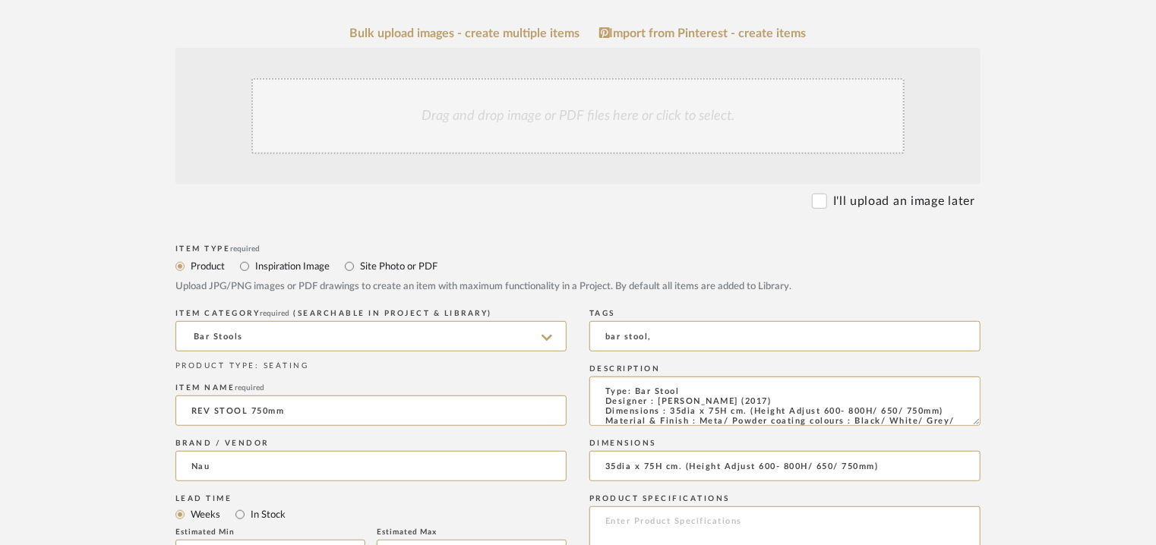
type input "bar stool,"
click at [602, 114] on div "Drag and drop image or PDF files here or click to select." at bounding box center [577, 116] width 653 height 76
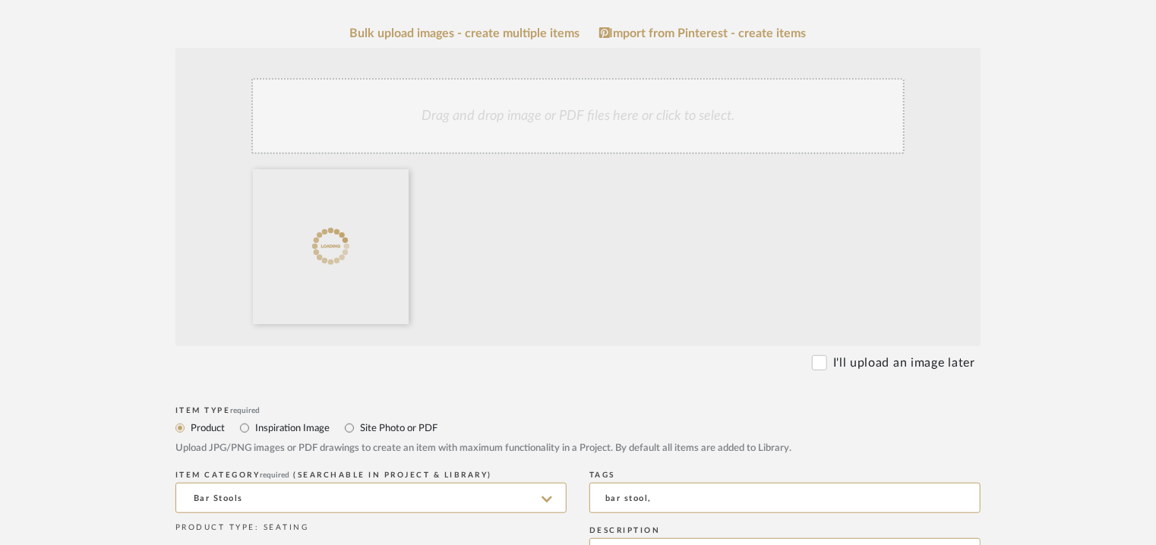
click at [507, 113] on div "Drag and drop image or PDF files here or click to select." at bounding box center [577, 116] width 653 height 76
click at [481, 128] on div "Drag and drop image or PDF files here or click to select." at bounding box center [577, 116] width 653 height 76
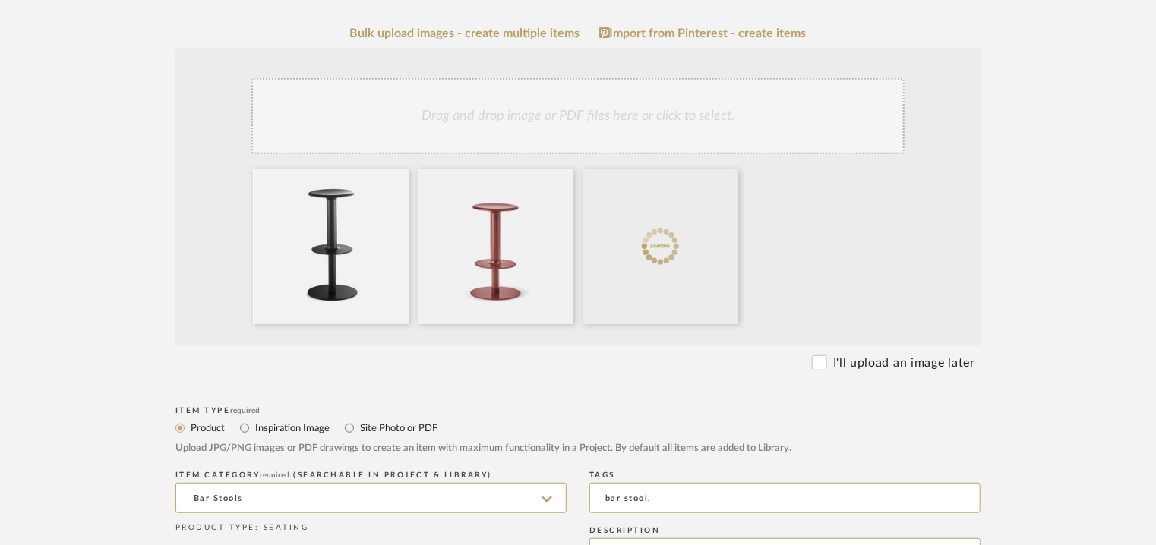
click at [563, 132] on div "Drag and drop image or PDF files here or click to select." at bounding box center [577, 116] width 653 height 76
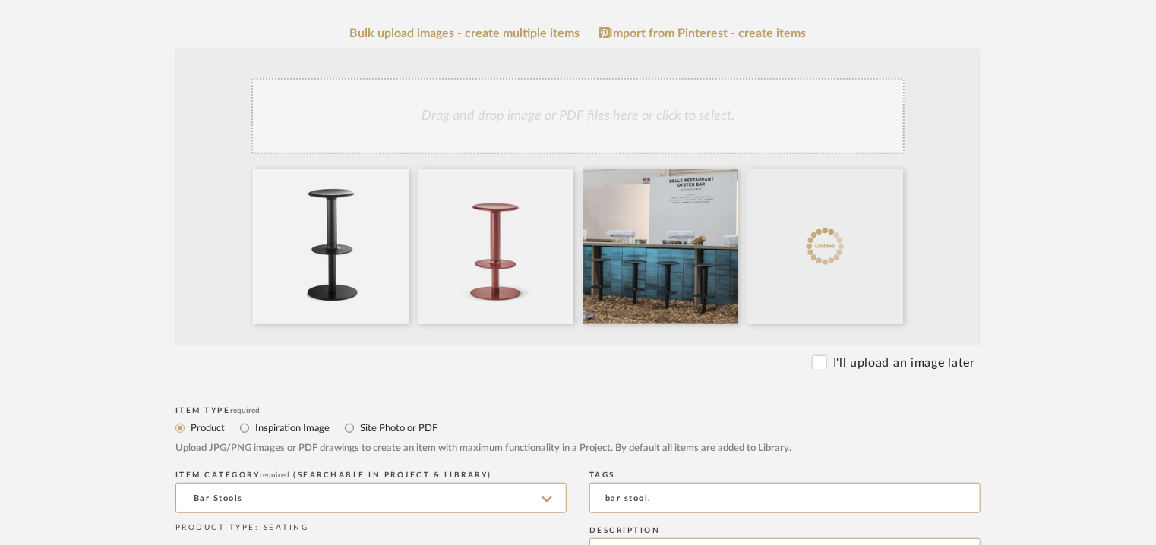
click at [580, 112] on div "Drag and drop image or PDF files here or click to select." at bounding box center [577, 116] width 653 height 76
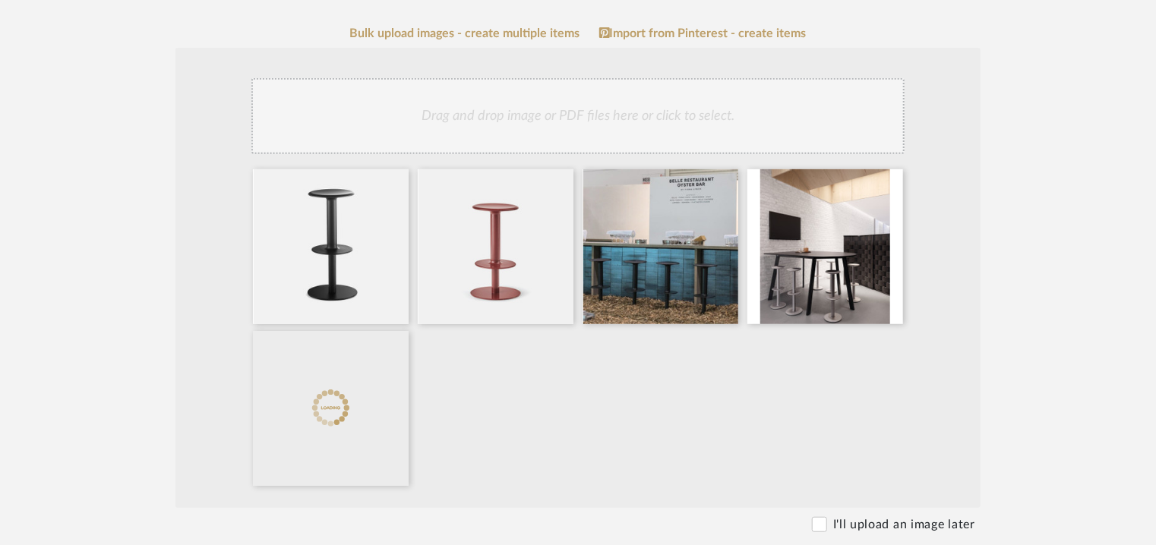
click at [571, 114] on div "Drag and drop image or PDF files here or click to select." at bounding box center [577, 116] width 653 height 76
click at [598, 119] on div "Drag and drop image or PDF files here or click to select." at bounding box center [577, 116] width 653 height 76
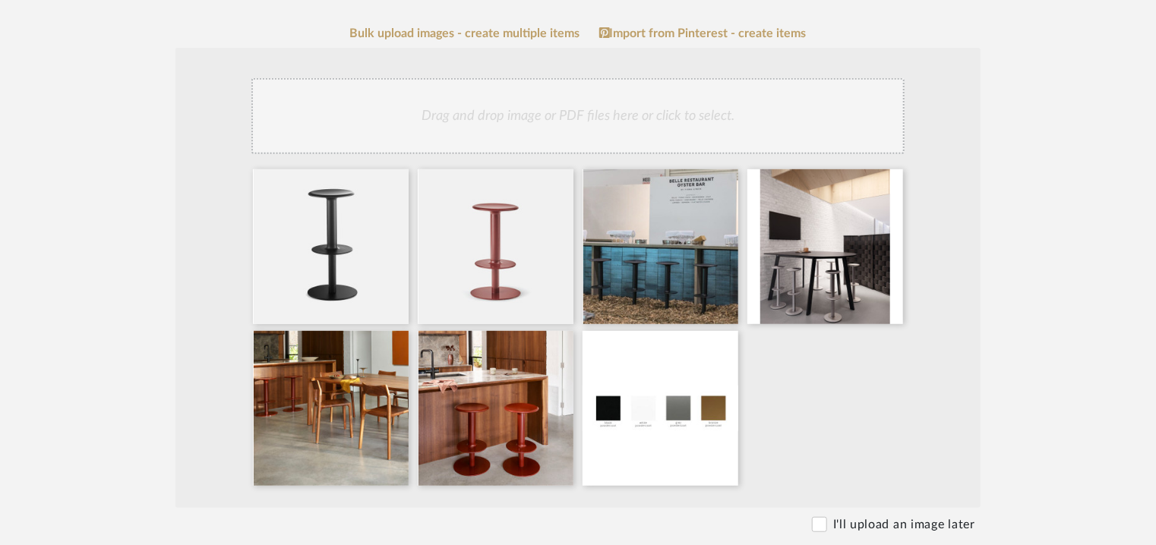
click at [559, 118] on div "Drag and drop image or PDF files here or click to select." at bounding box center [577, 116] width 653 height 76
click at [582, 122] on div "Drag and drop image or PDF files here or click to select." at bounding box center [577, 116] width 653 height 76
click at [659, 106] on div "Drag and drop image or PDF files here or click to select." at bounding box center [577, 116] width 653 height 76
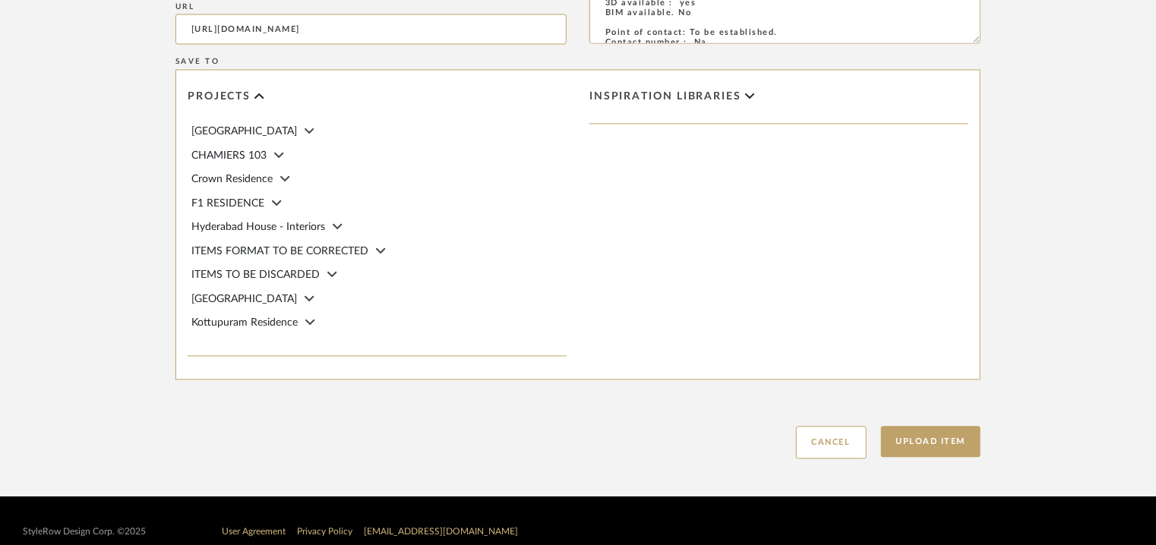
scroll to position [1443, 0]
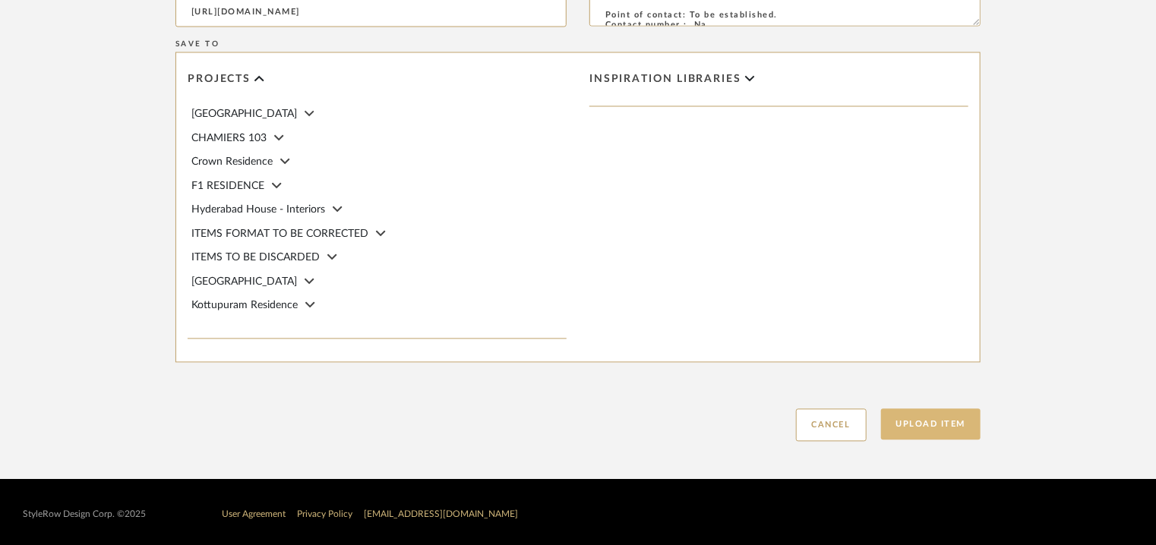
click at [921, 425] on button "Upload Item" at bounding box center [931, 424] width 100 height 31
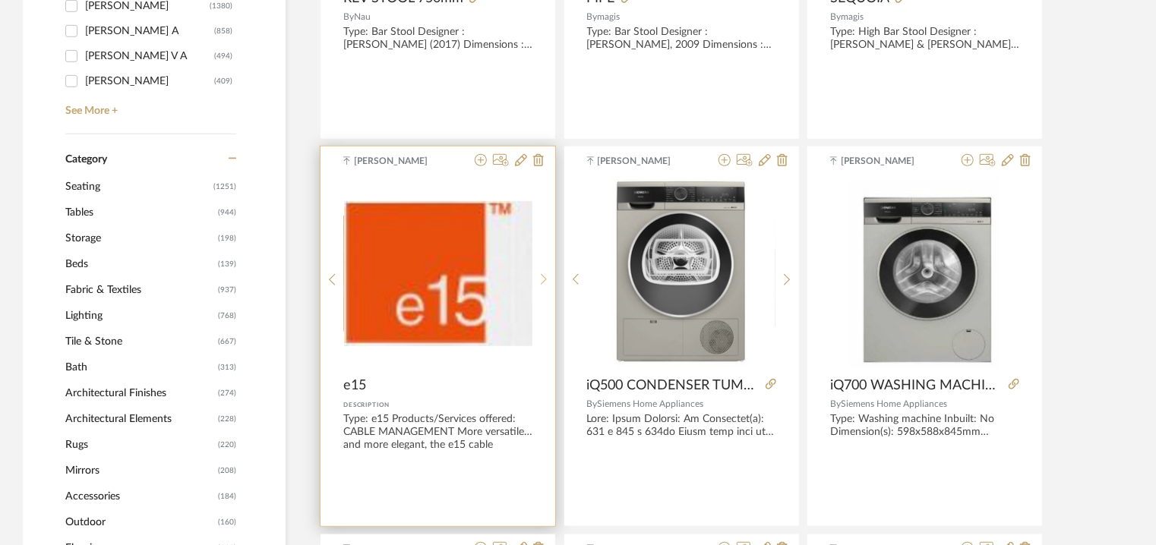
scroll to position [76, 0]
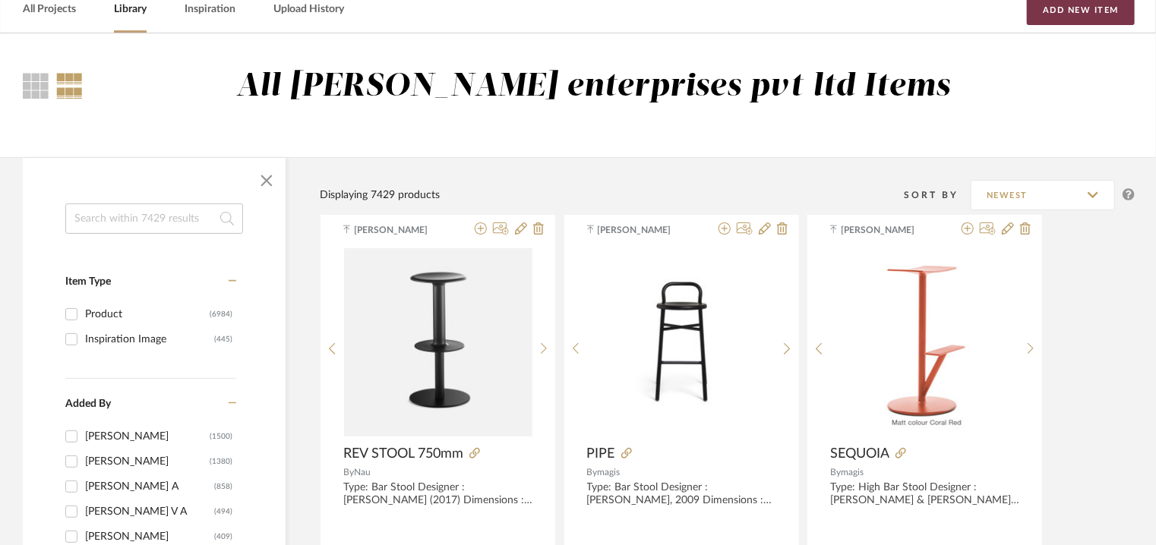
click at [1108, 9] on button "Add New Item" at bounding box center [1081, 10] width 108 height 30
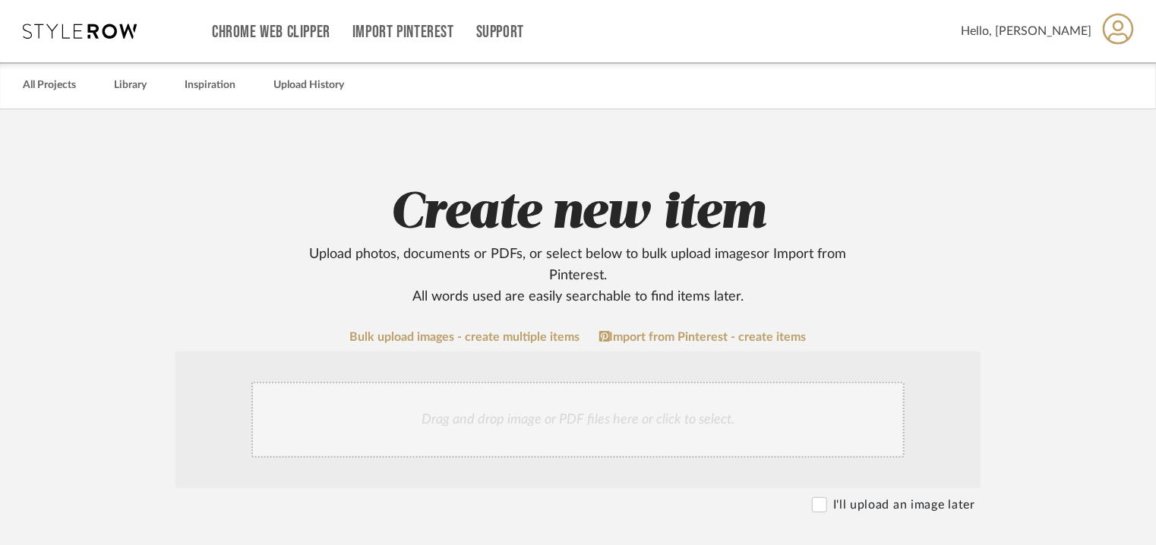
scroll to position [380, 0]
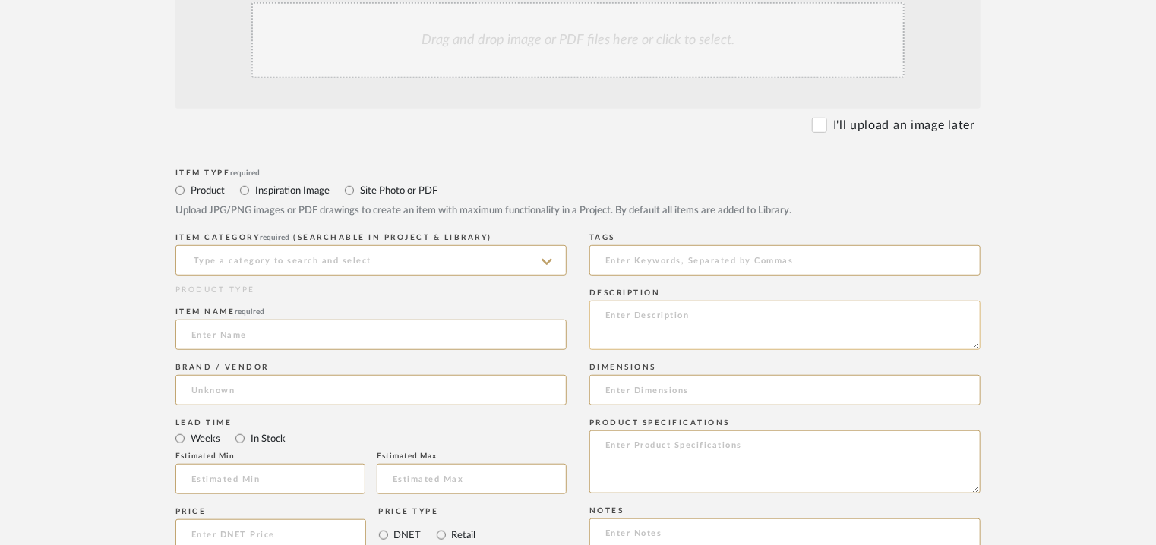
paste textarea "Price: Na Lead time: Na Customizable: Na 3D available : yes BIM available. No P…"
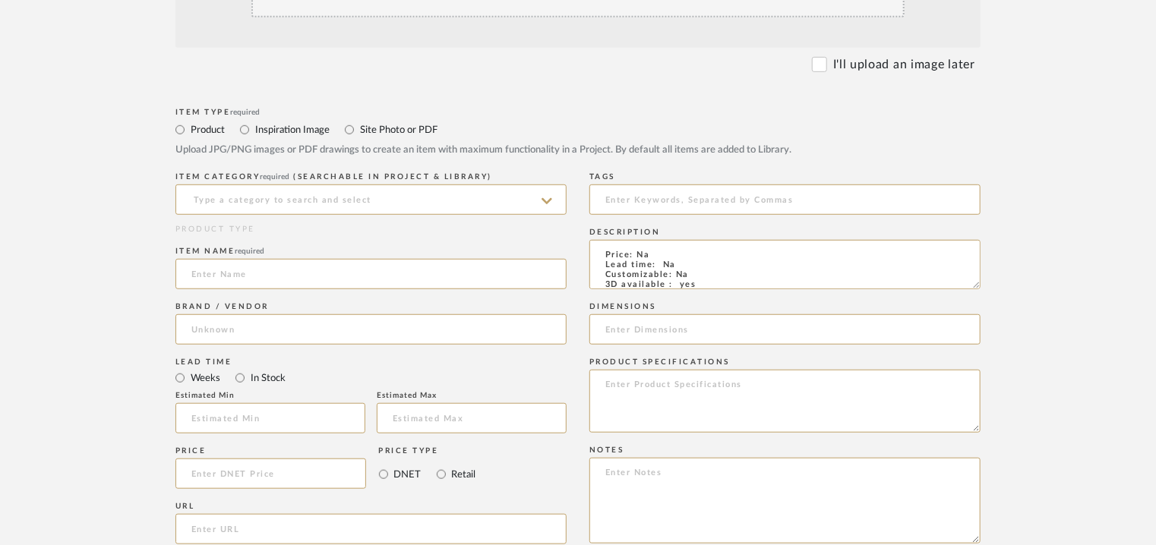
scroll to position [683, 0]
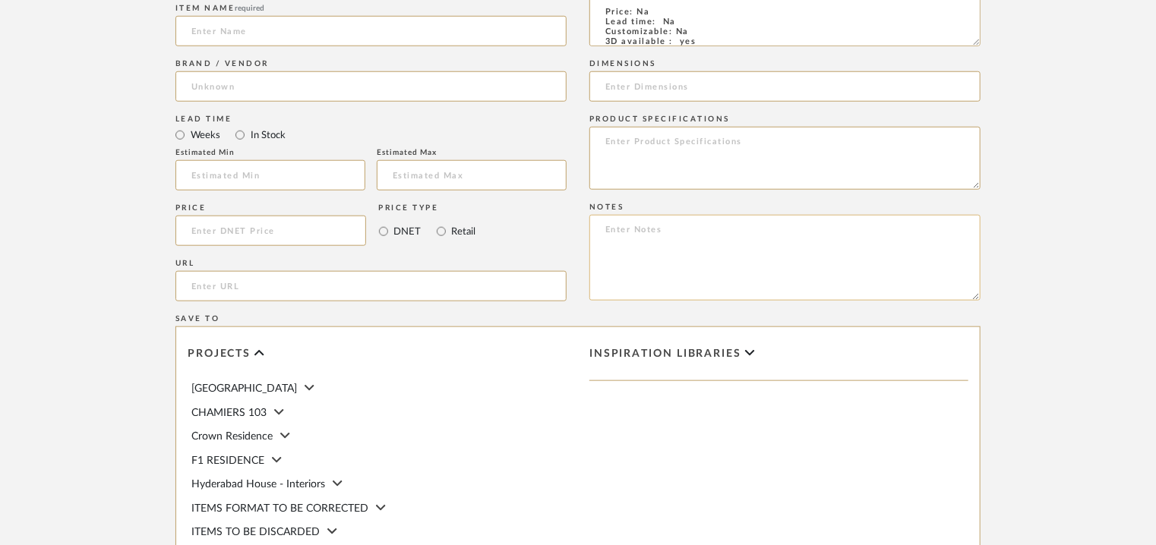
type textarea "Price: Na Lead time: Na Customizable: Na 3D available : yes BIM available. No P…"
paste textarea "Price: Na Lead time: Na Customizable: Na 3D available : yes BIM available. No P…"
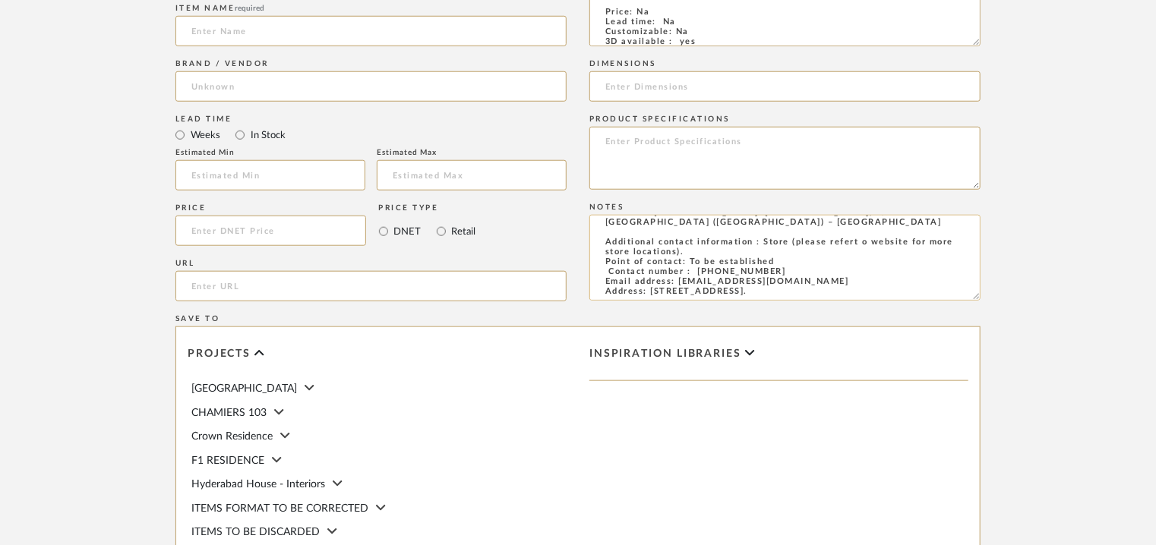
scroll to position [0, 0]
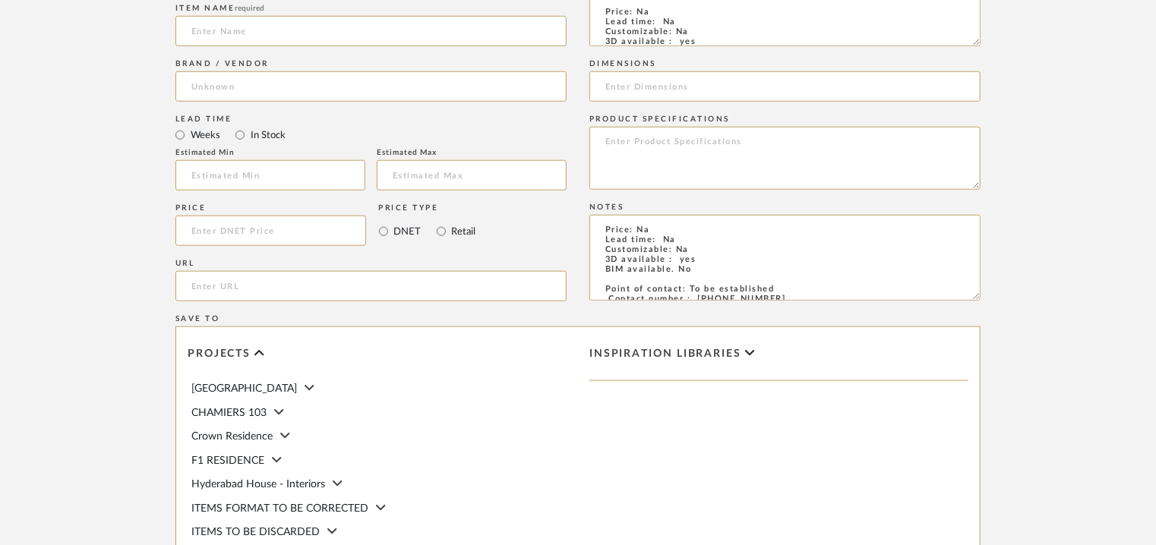
type textarea "Price: Na Lead time: Na Customizable: Na 3D available : yes BIM available. No P…"
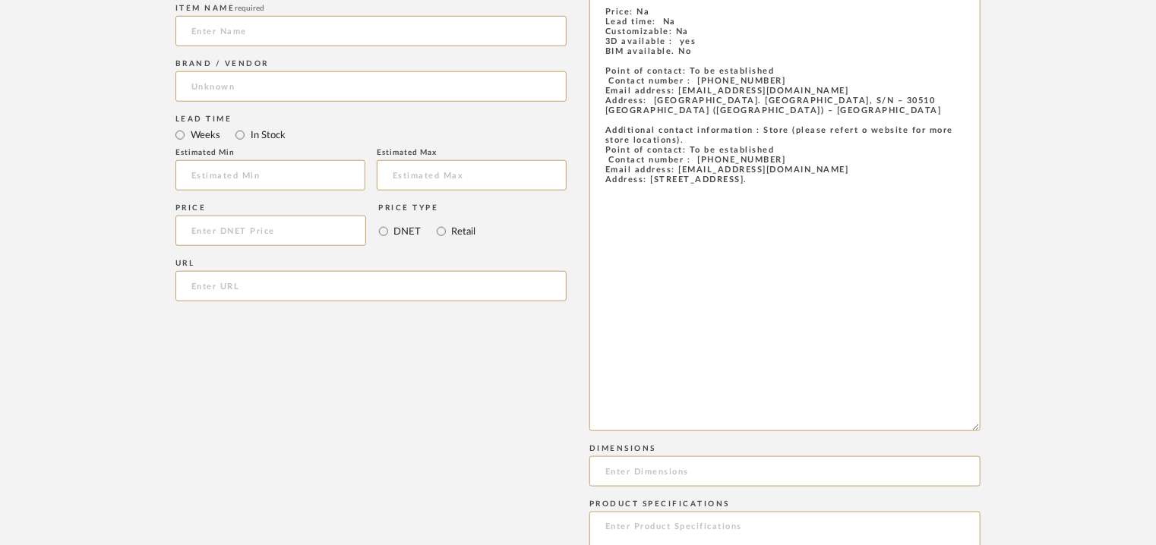
drag, startPoint x: 979, startPoint y: 42, endPoint x: 984, endPoint y: 436, distance: 394.1
click at [994, 431] on form "Bulk upload images - create multiple items Import from Pinterest - create items…" at bounding box center [577, 373] width 967 height 1453
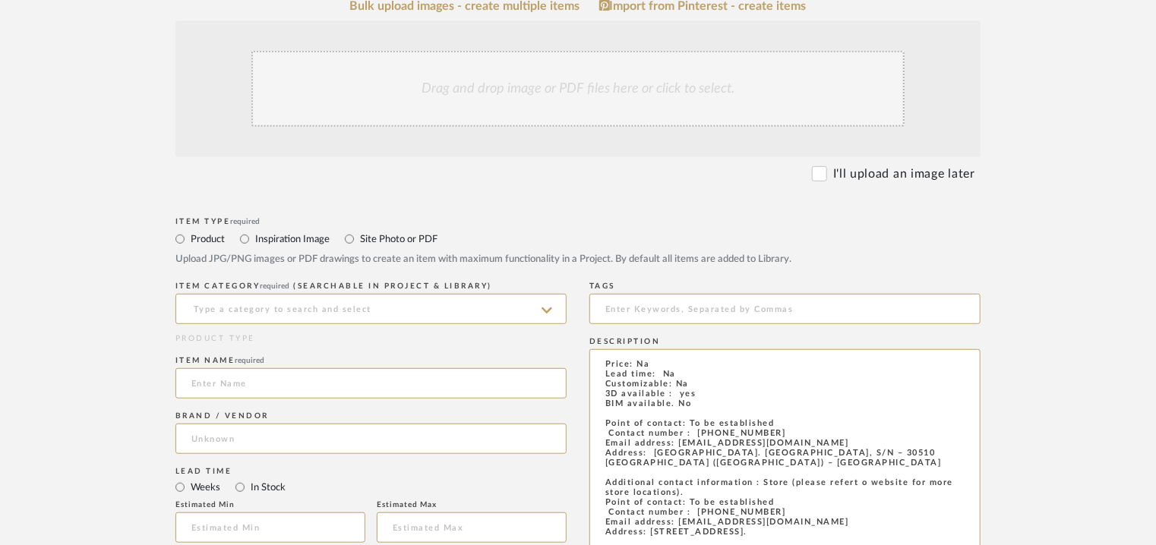
scroll to position [259, 0]
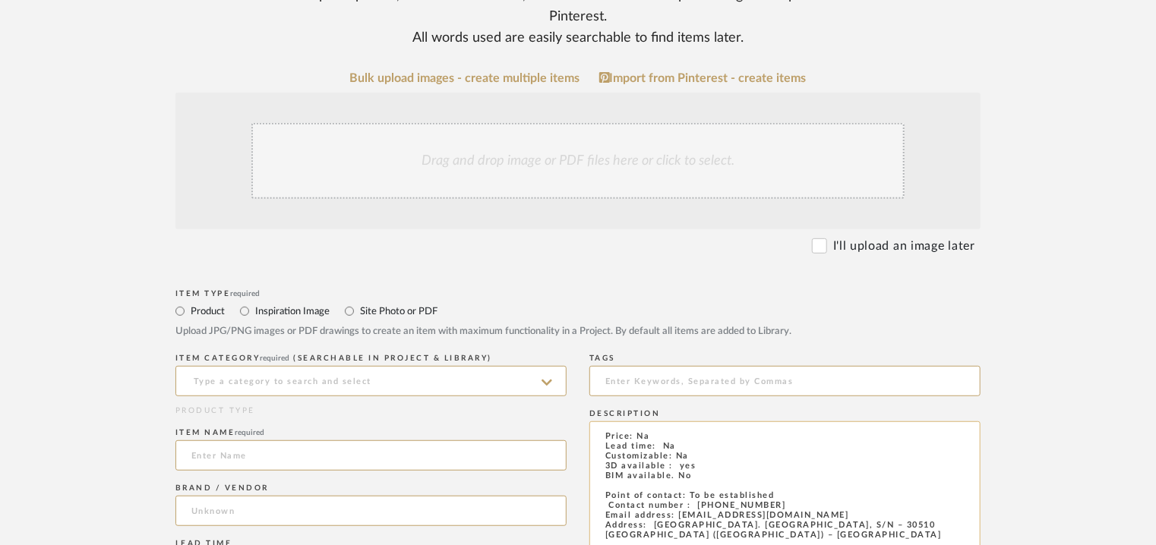
drag, startPoint x: 732, startPoint y: 219, endPoint x: 607, endPoint y: 441, distance: 254.3
paste textarea "Lore: Ipsumdol Sitametc : Ad Elitseddoe : 640 t 175in Utlaboree : 25do Magnaali…"
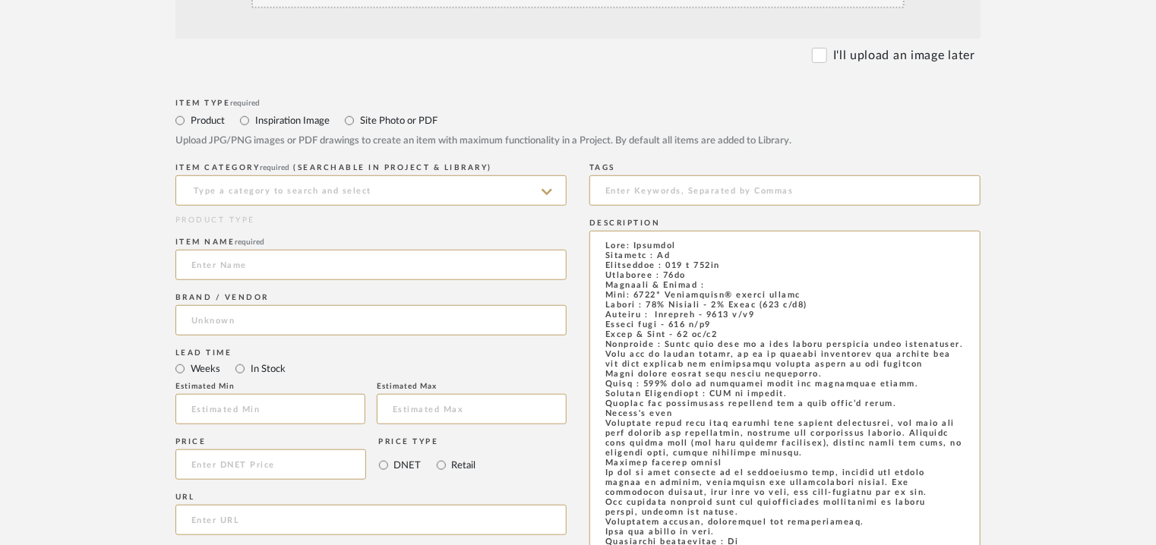
scroll to position [485, 0]
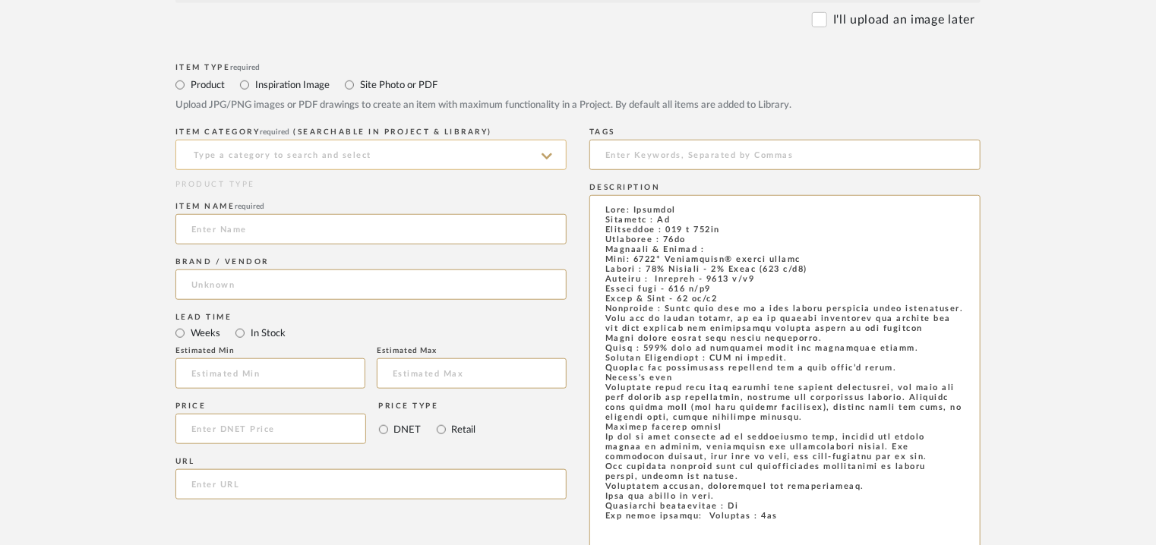
type textarea "Lore: Ipsumdol Sitametc : Ad Elitseddoe : 640 t 175in Utlaboree : 25do Magnaali…"
click at [235, 151] on input at bounding box center [370, 155] width 391 height 30
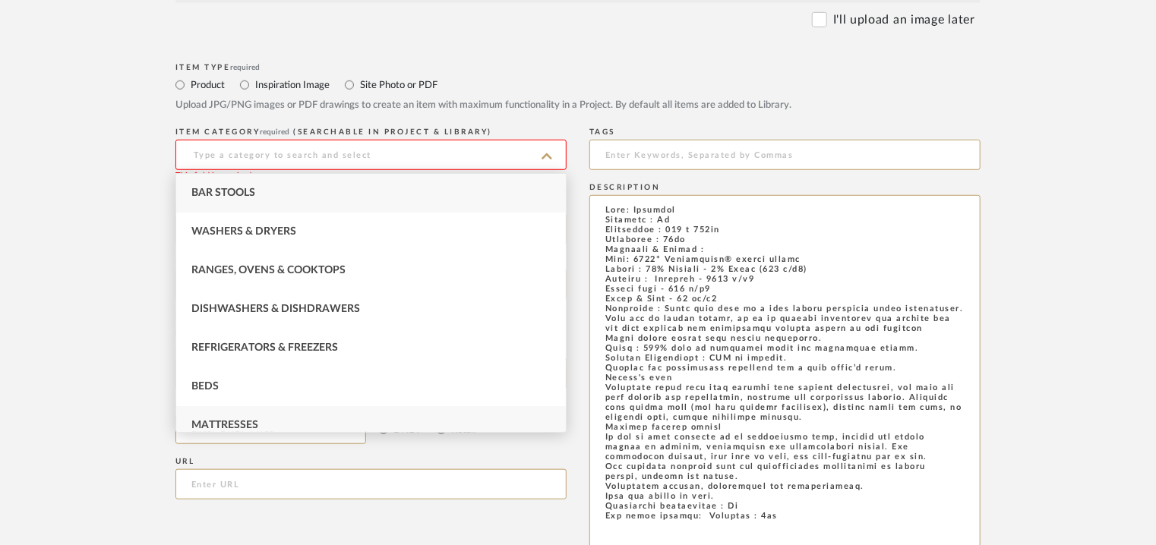
click at [316, 421] on div "Mattresses" at bounding box center [371, 425] width 390 height 39
type input "Mattresses"
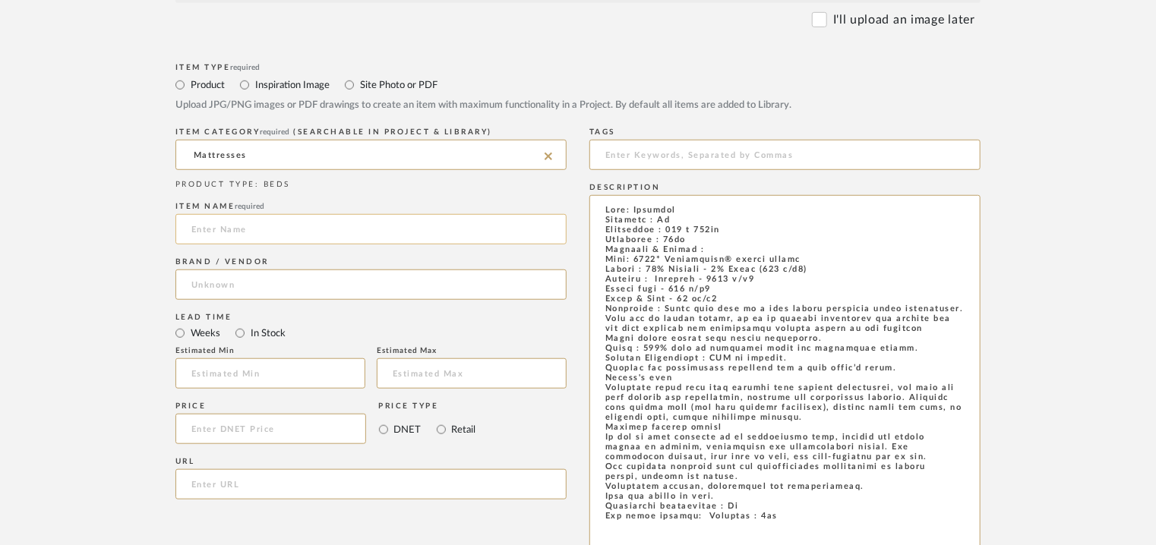
click at [267, 226] on input at bounding box center [370, 229] width 391 height 30
type input "s"
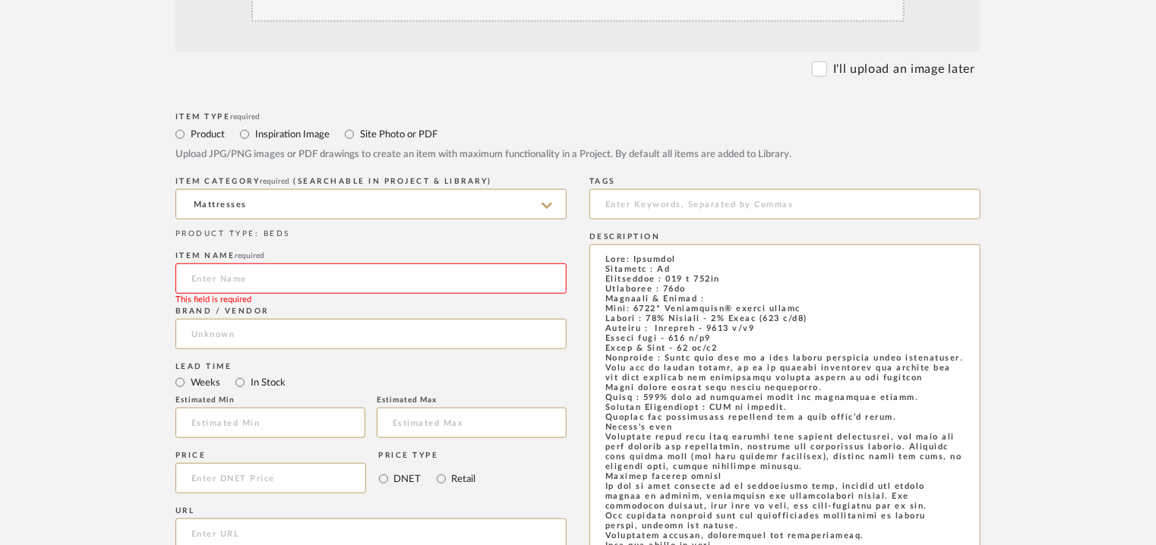
scroll to position [409, 0]
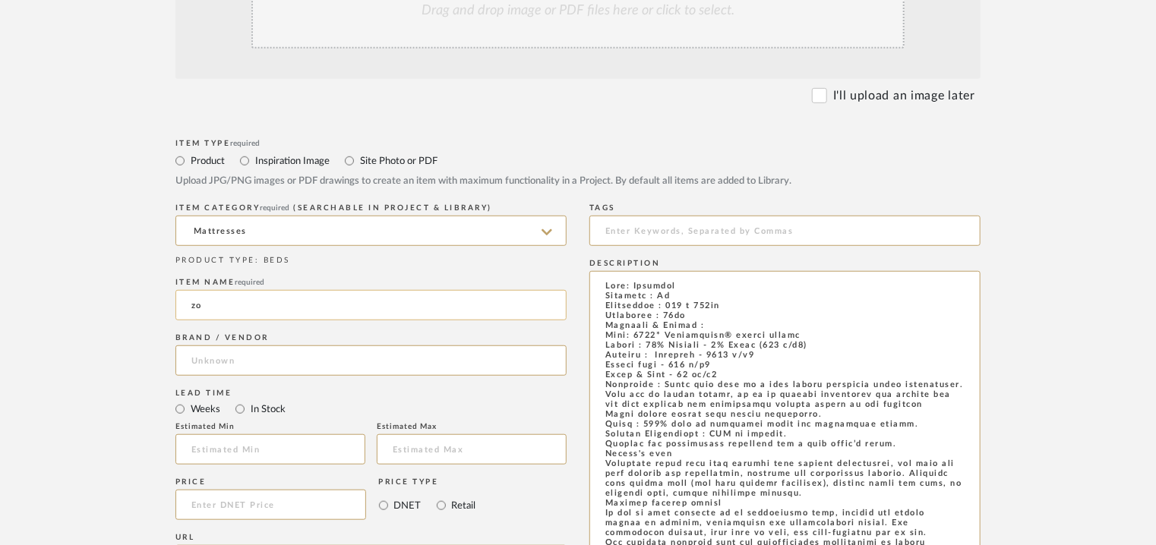
type input "z"
type input "[PERSON_NAME]"
click at [197, 355] on input at bounding box center [370, 360] width 391 height 30
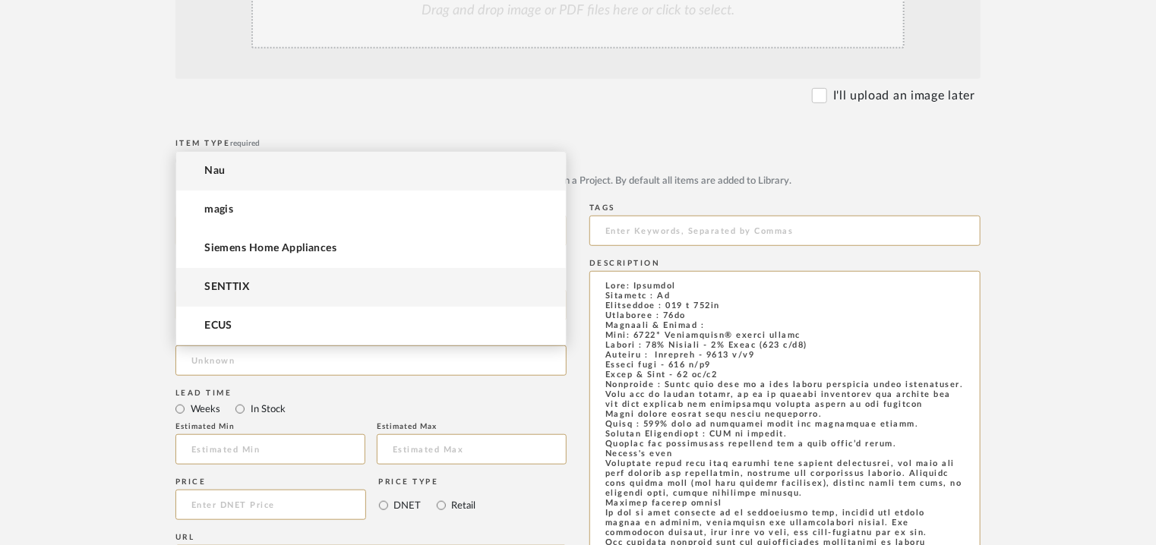
click at [242, 289] on span "SENTTIX" at bounding box center [226, 287] width 45 height 13
type input "SENTTIX"
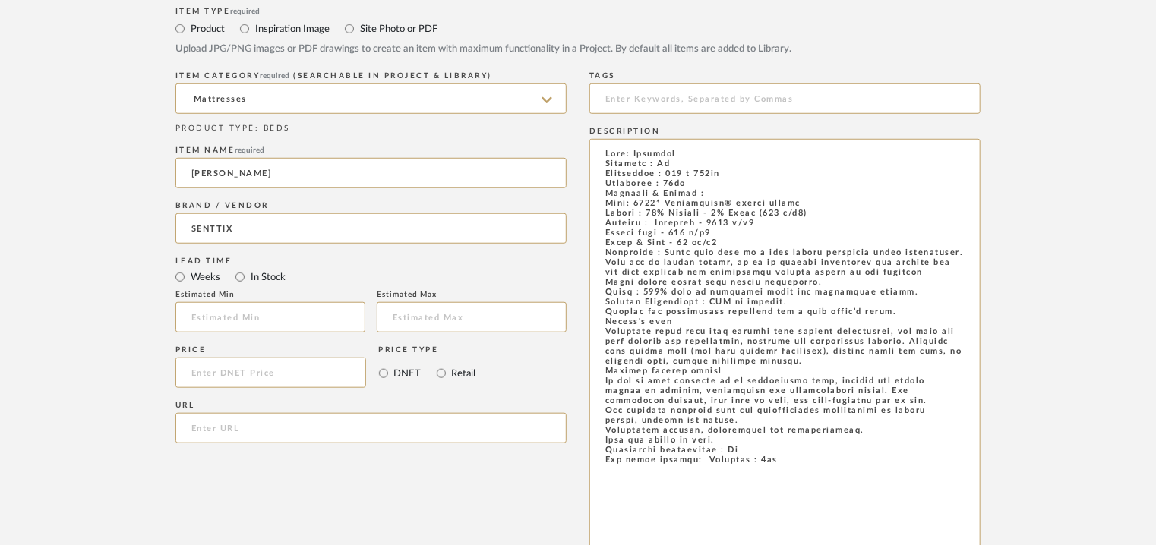
scroll to position [789, 0]
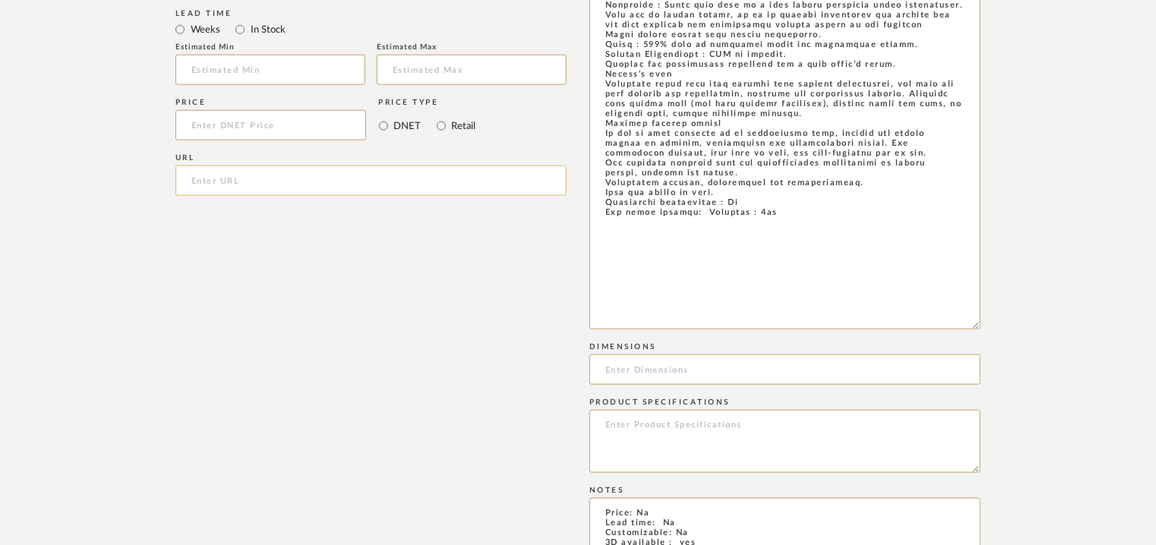
click at [237, 186] on input "url" at bounding box center [370, 181] width 391 height 30
paste input "[URL][DOMAIN_NAME][PERSON_NAME]"
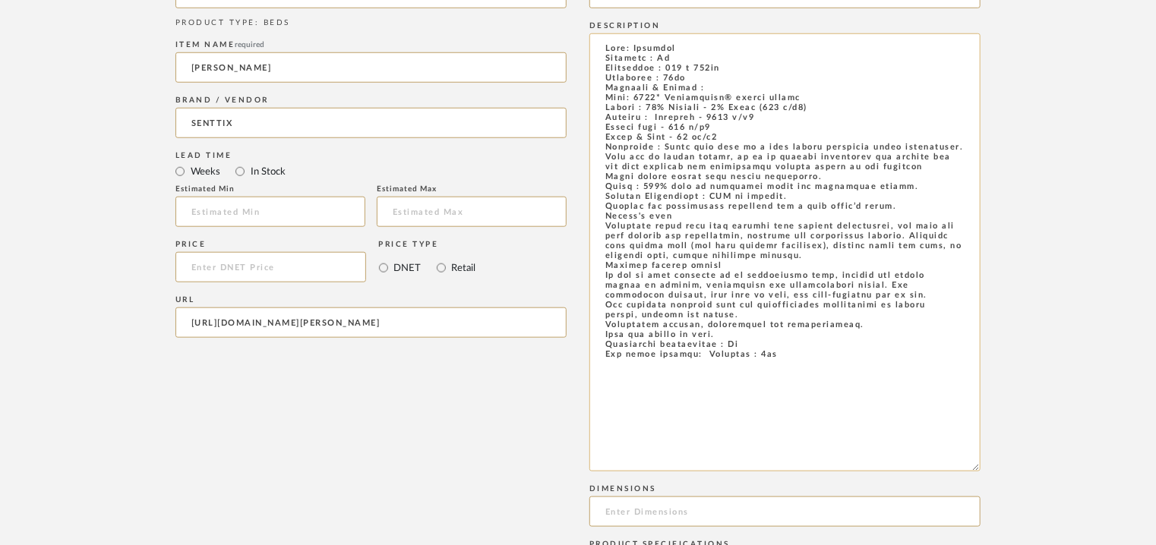
scroll to position [637, 0]
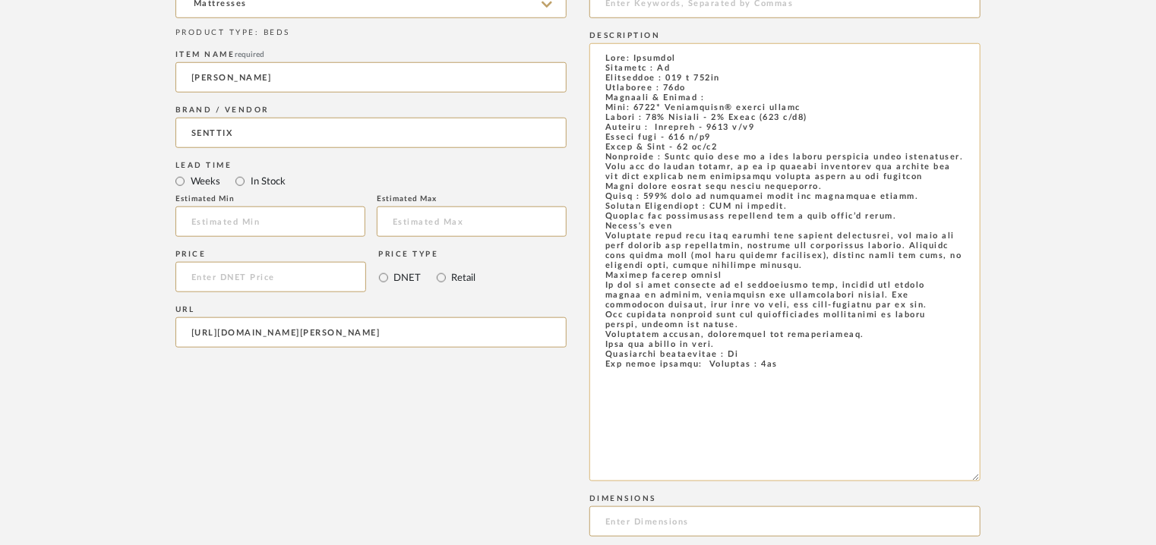
type input "[URL][DOMAIN_NAME][PERSON_NAME]"
drag, startPoint x: 751, startPoint y: 82, endPoint x: 679, endPoint y: 88, distance: 72.4
click at [679, 88] on textarea at bounding box center [784, 262] width 391 height 438
drag, startPoint x: 699, startPoint y: 89, endPoint x: 689, endPoint y: 87, distance: 10.1
click at [698, 89] on textarea at bounding box center [784, 262] width 391 height 438
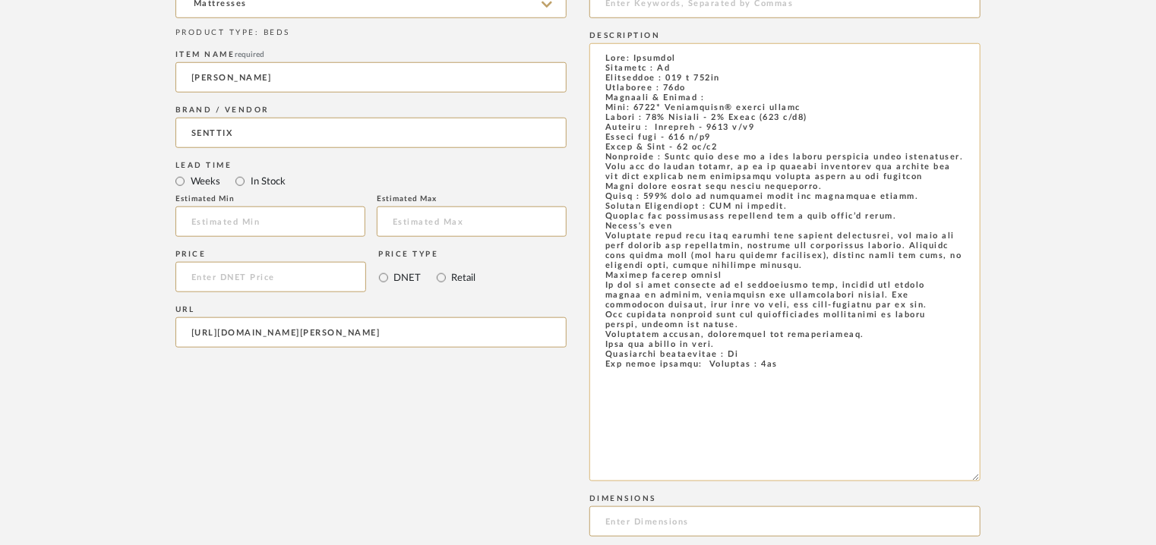
drag, startPoint x: 671, startPoint y: 77, endPoint x: 692, endPoint y: 87, distance: 22.8
click at [692, 87] on textarea at bounding box center [784, 262] width 391 height 438
click at [630, 519] on input at bounding box center [784, 521] width 391 height 30
paste input "160 x 200cm Thickness : 32cm"
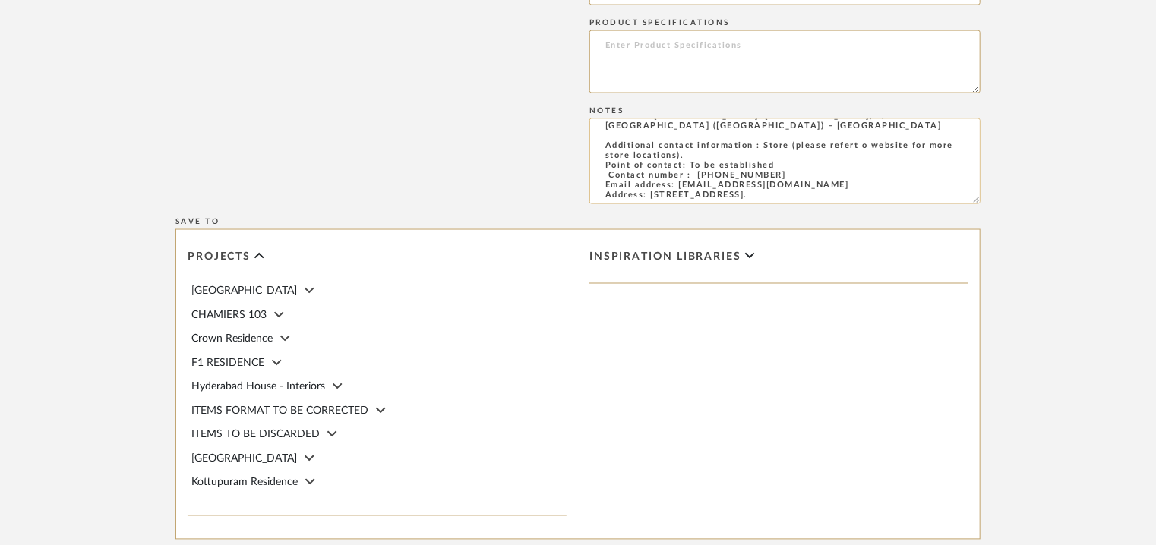
scroll to position [58, 0]
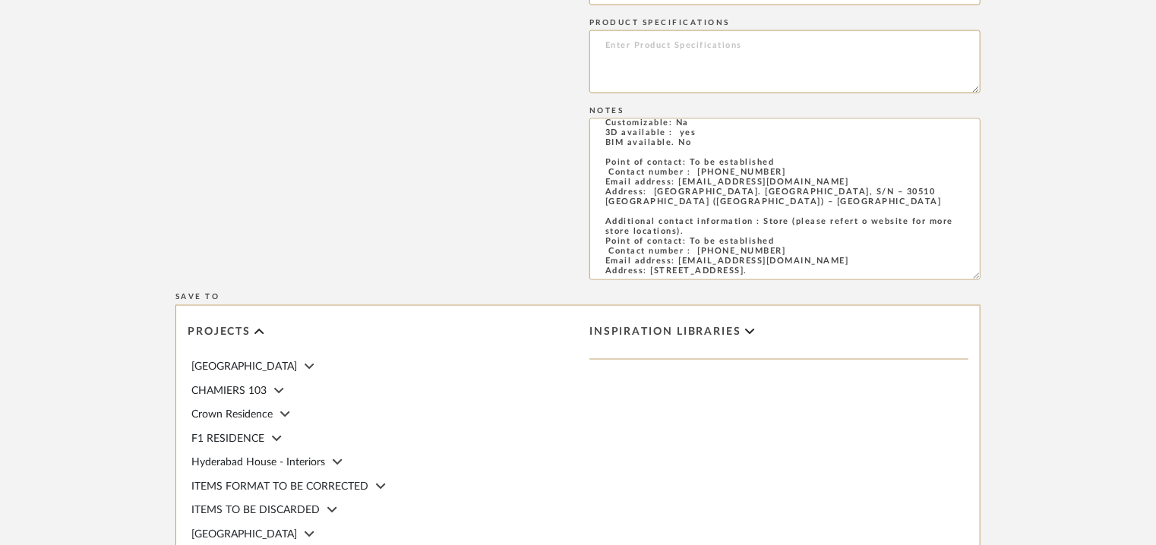
drag, startPoint x: 976, startPoint y: 201, endPoint x: 1036, endPoint y: 447, distance: 253.2
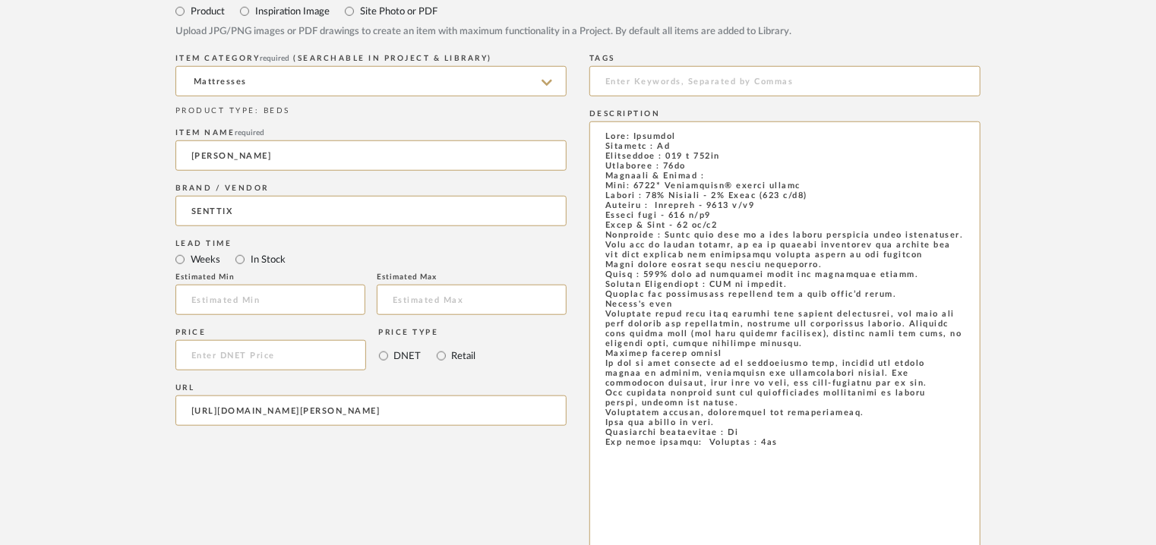
scroll to position [333, 0]
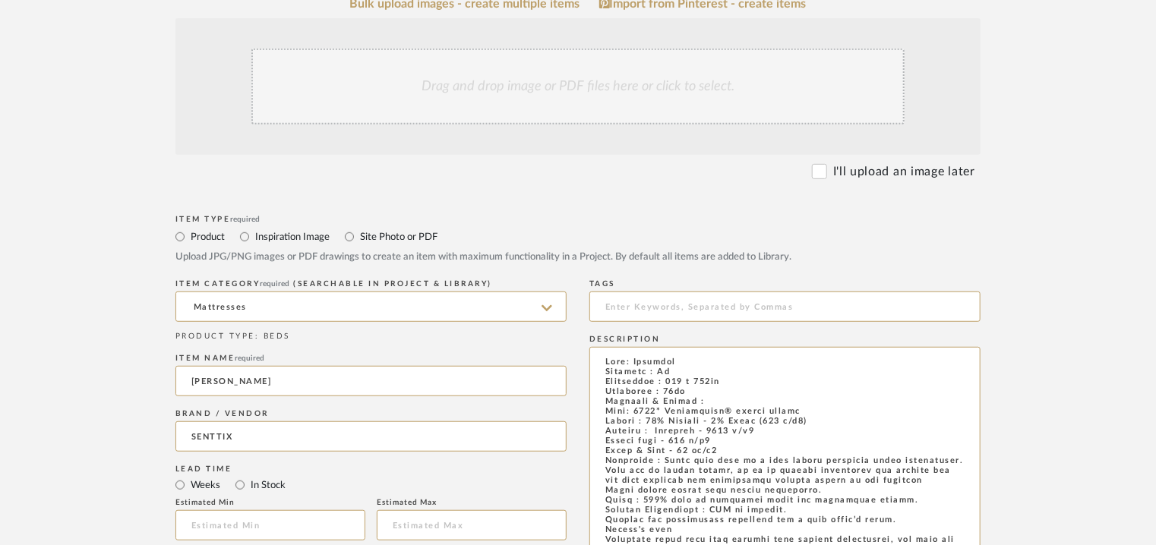
type input "160 x 200cm Thickness : 32cm"
click at [437, 77] on div "Drag and drop image or PDF files here or click to select." at bounding box center [577, 87] width 653 height 76
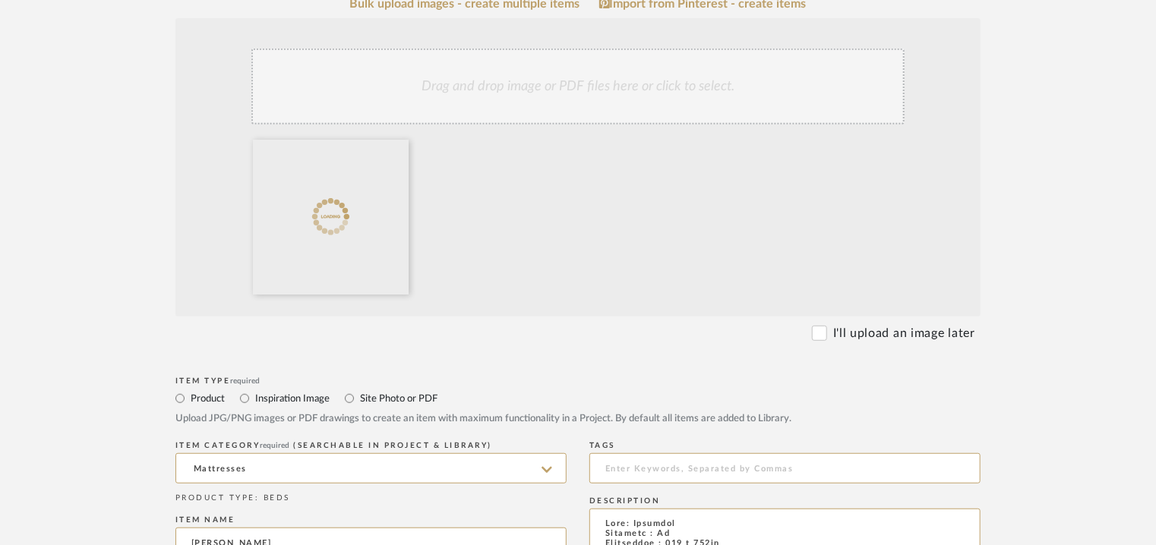
click at [526, 104] on div "Drag and drop image or PDF files here or click to select." at bounding box center [577, 87] width 653 height 76
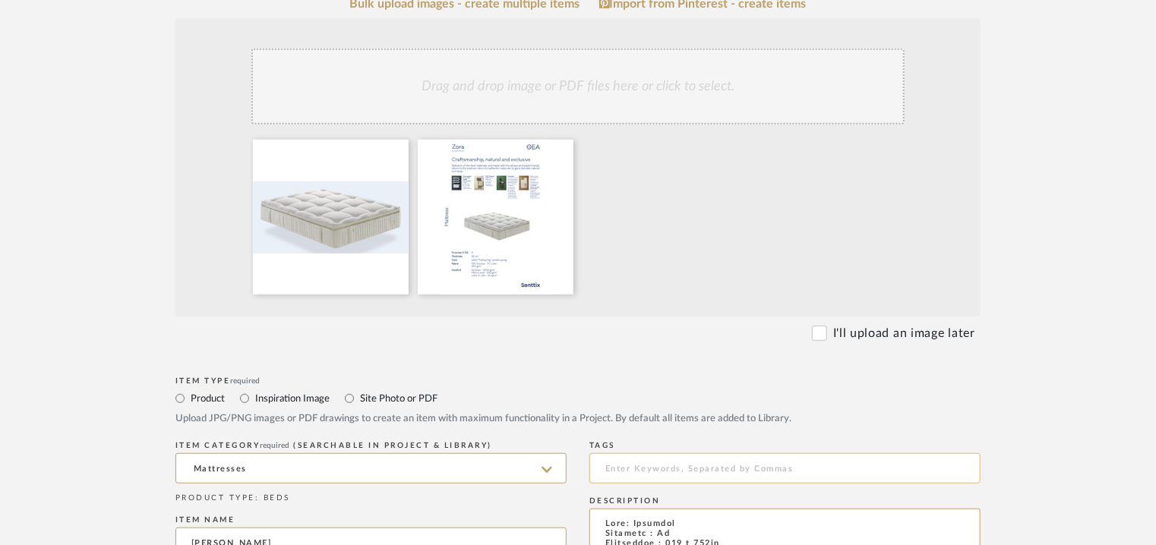
click at [642, 470] on input at bounding box center [784, 468] width 391 height 30
type input "M"
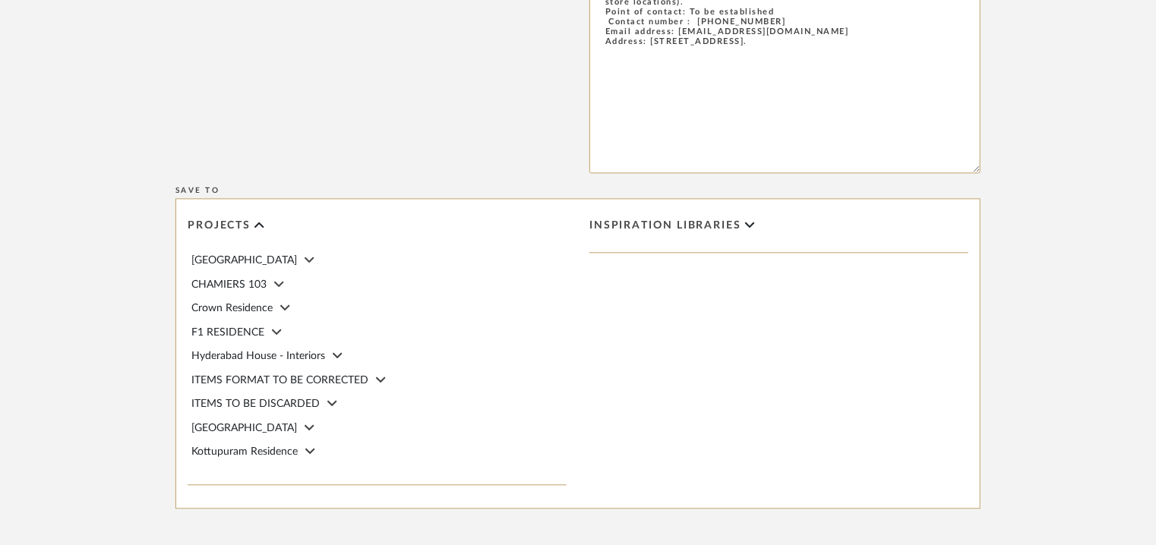
scroll to position [1740, 0]
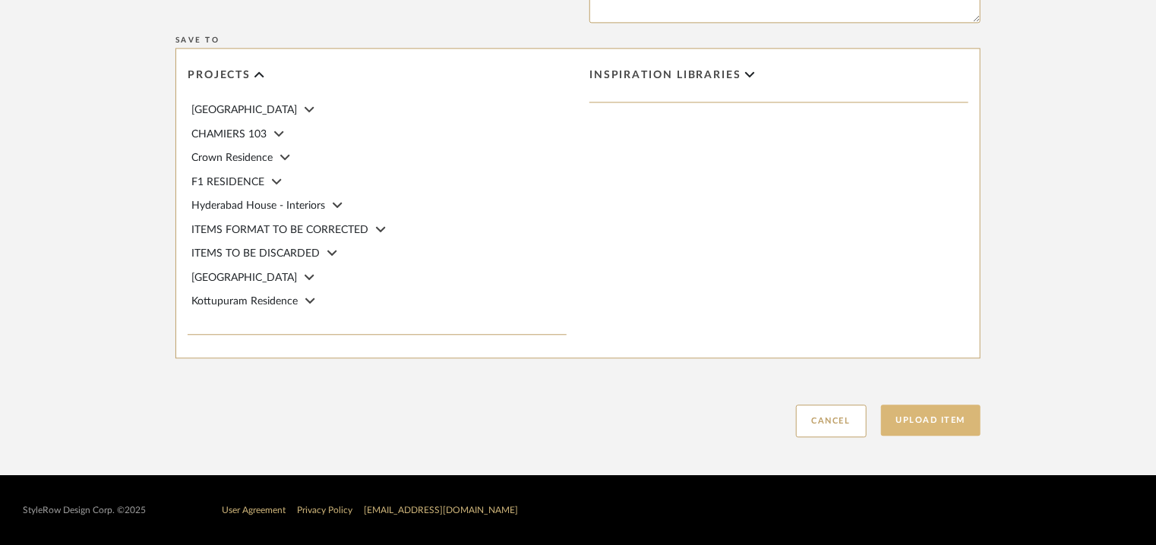
type input "mattress,"
click at [929, 412] on button "Upload Item" at bounding box center [931, 420] width 100 height 31
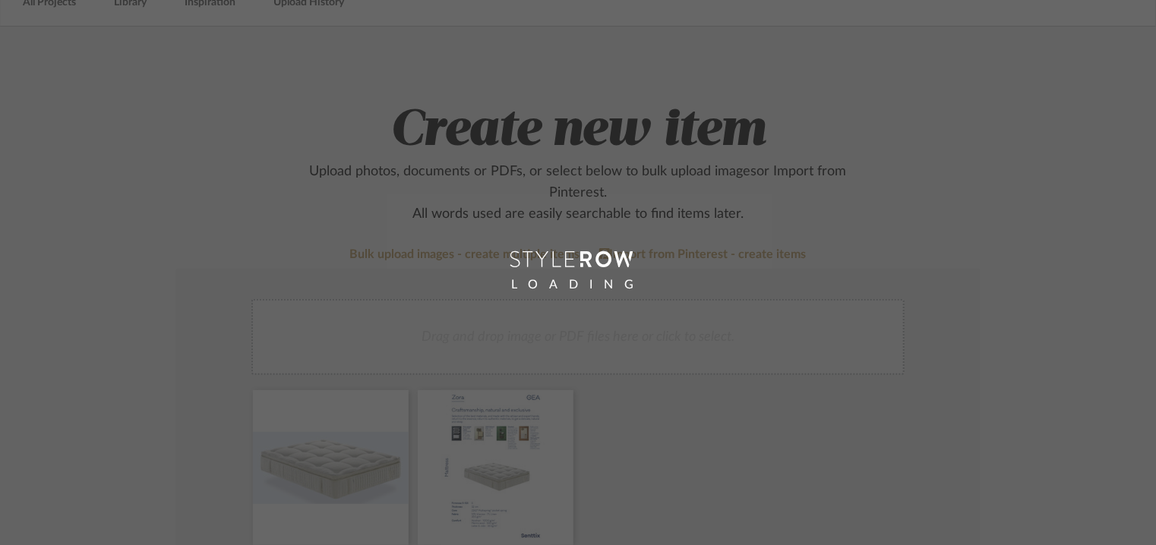
scroll to position [76, 0]
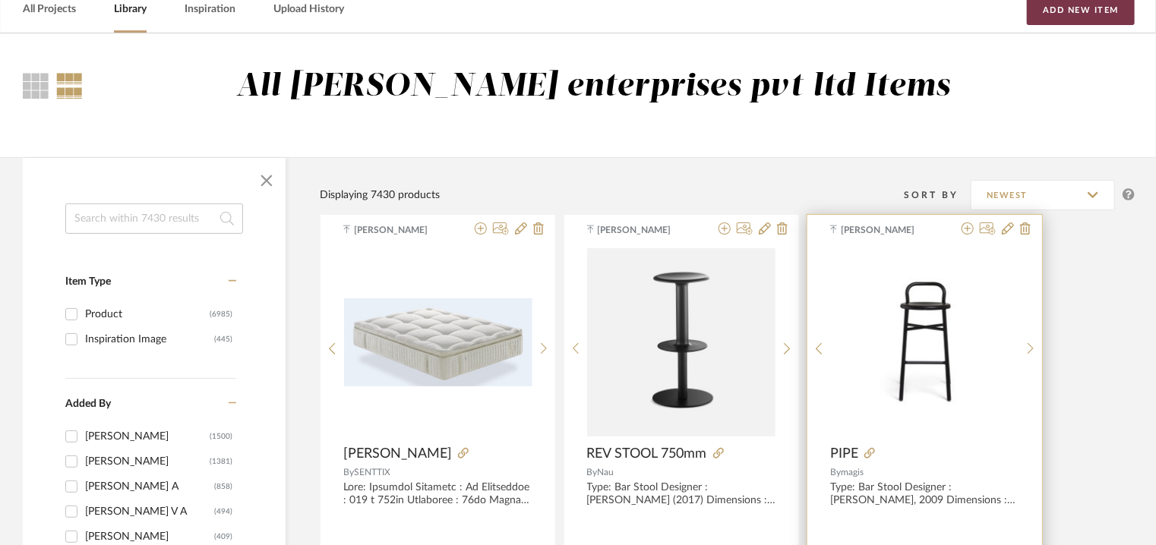
drag, startPoint x: 1054, startPoint y: 6, endPoint x: 844, endPoint y: 332, distance: 387.7
click at [1054, 10] on button "Add New Item" at bounding box center [1081, 10] width 108 height 30
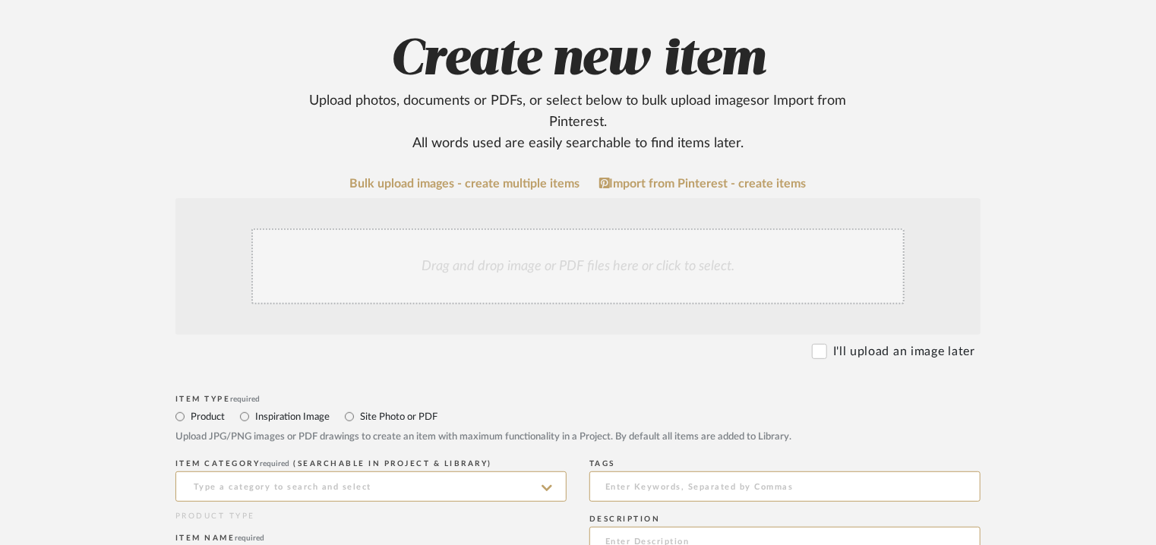
scroll to position [304, 0]
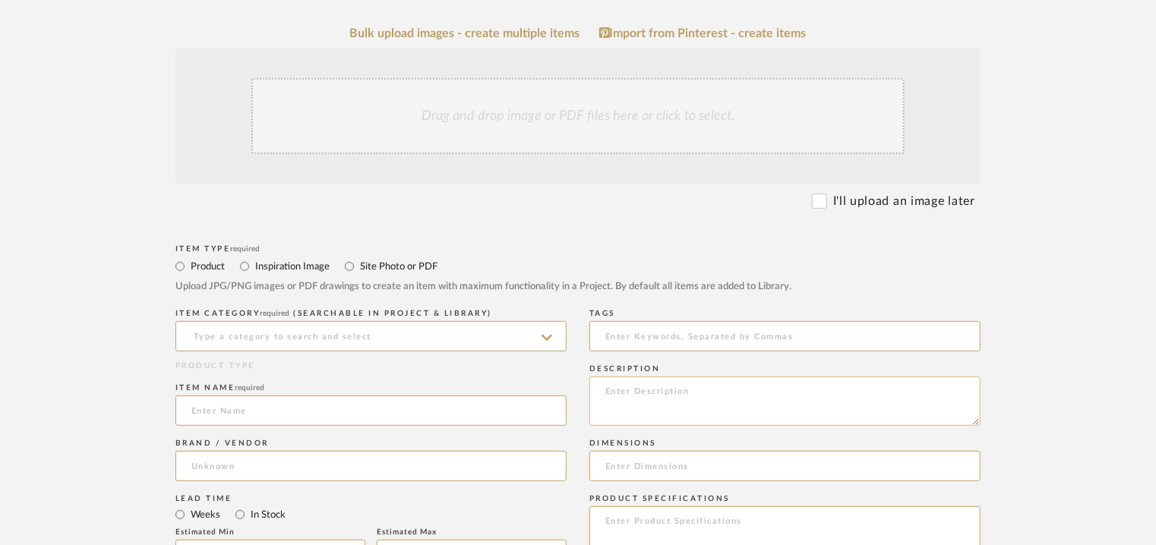
click at [665, 387] on textarea at bounding box center [784, 401] width 391 height 49
paste textarea "Type: Mattress Designer : Na Dimensions : 160 x 200cm Thickness : 35cm Material…"
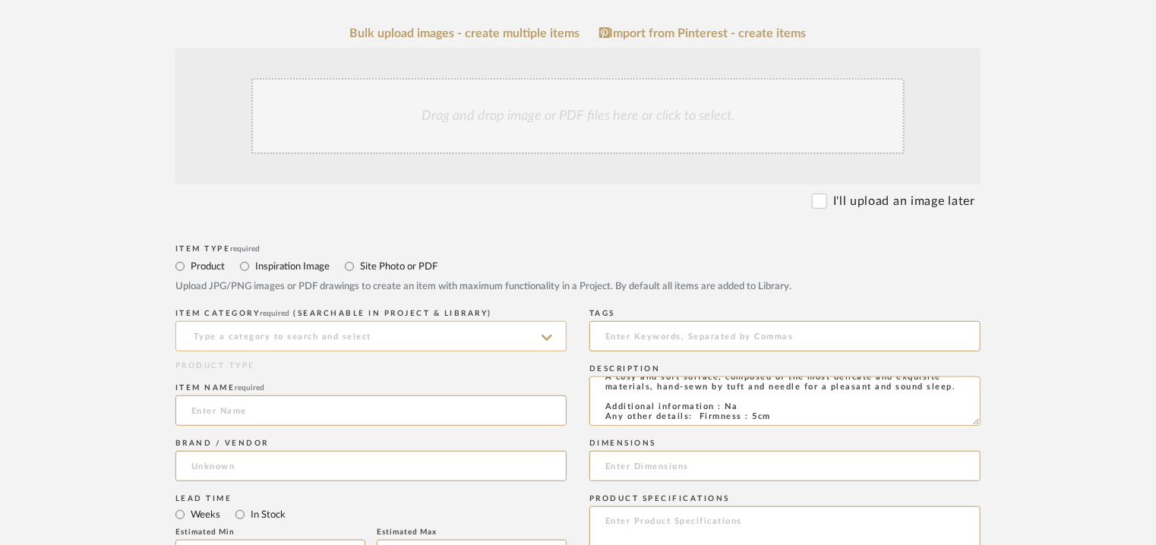
type textarea "Type: Mattress Designer : Na Dimensions : 160 x 200cm Thickness : 35cm Material…"
click at [386, 345] on input at bounding box center [370, 336] width 391 height 30
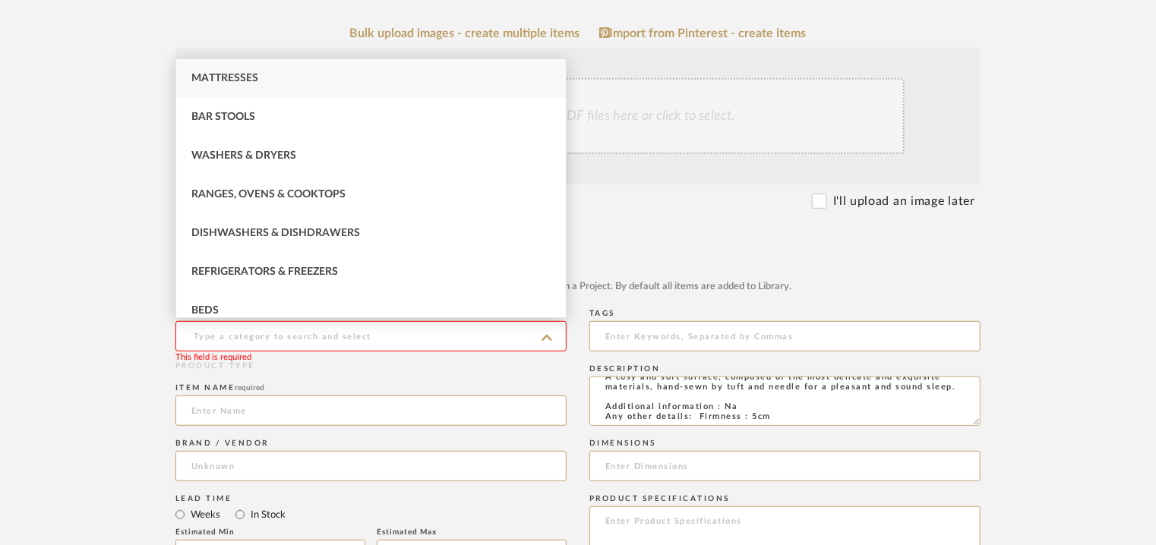
click at [201, 76] on span "Mattresses" at bounding box center [224, 78] width 67 height 11
type input "Mattresses"
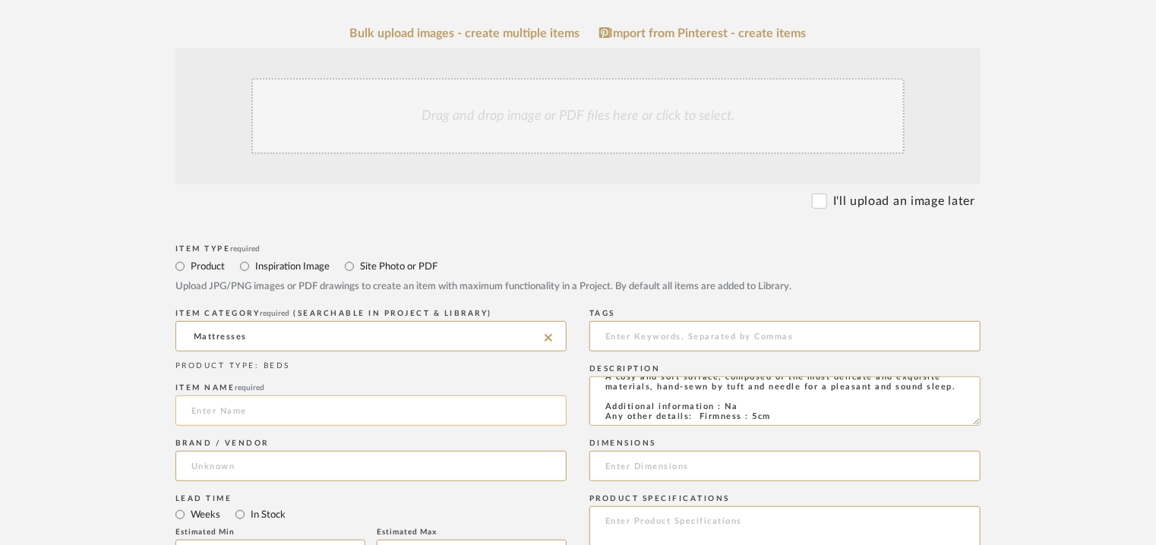
click at [216, 413] on input at bounding box center [370, 411] width 391 height 30
type input "MORGANA"
click at [219, 465] on input at bounding box center [370, 466] width 391 height 30
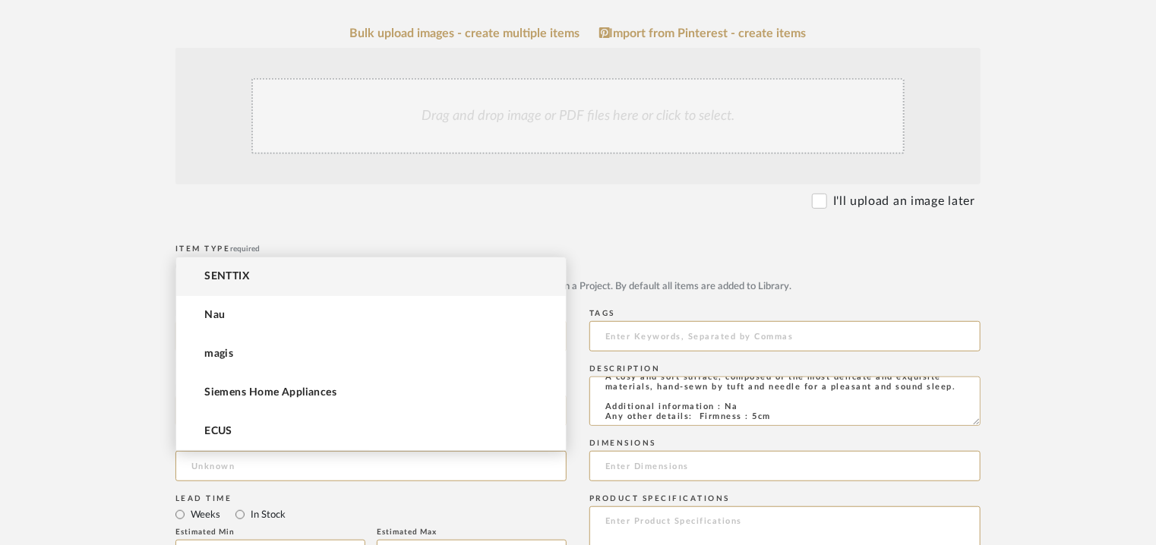
click at [231, 280] on span "SENTTIX" at bounding box center [226, 276] width 45 height 13
type input "SENTTIX"
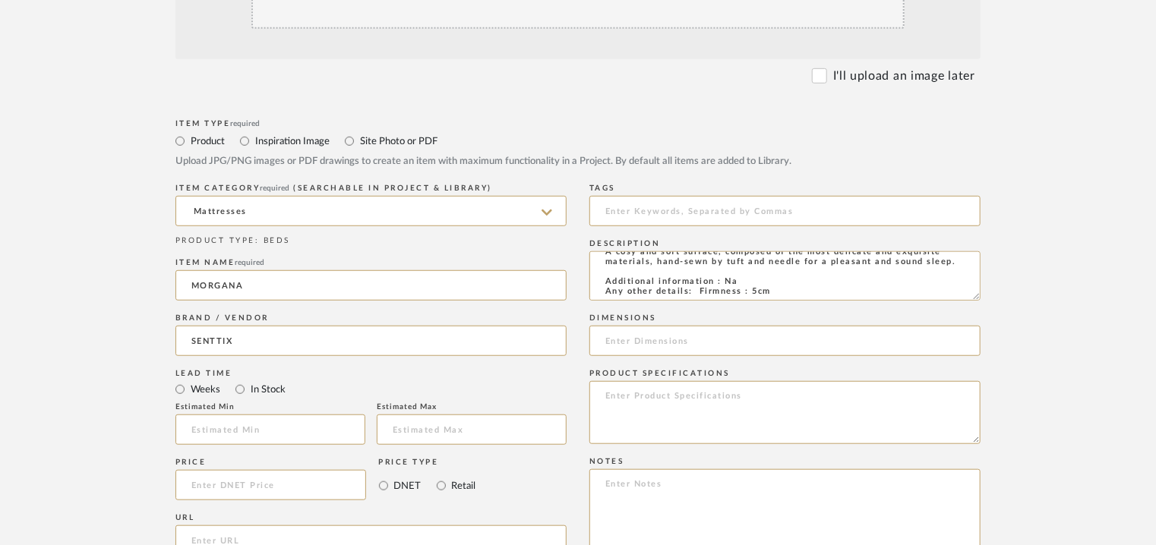
scroll to position [532, 0]
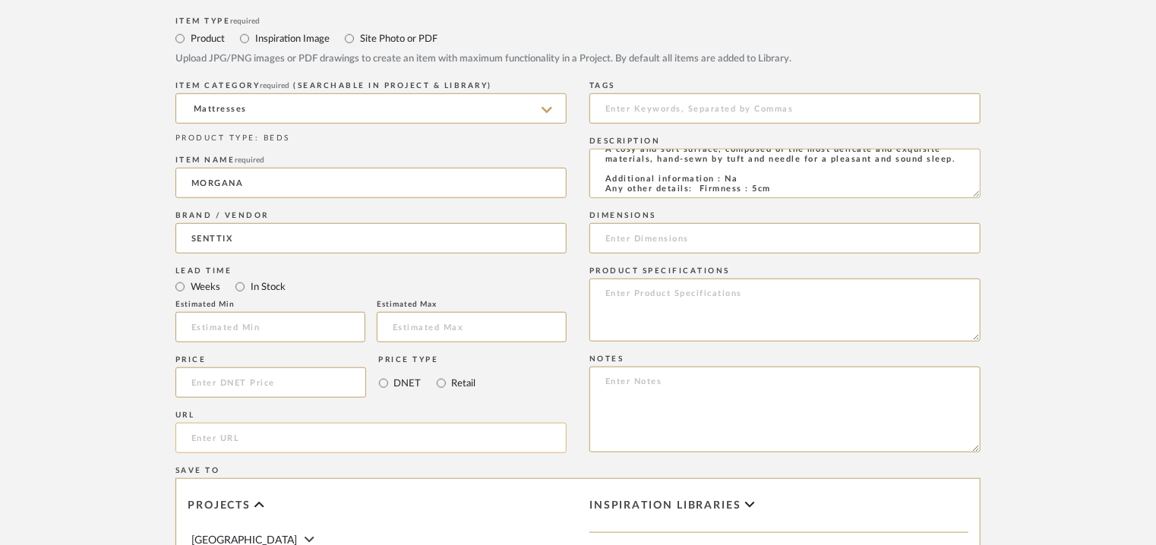
click at [213, 444] on input "url" at bounding box center [370, 438] width 391 height 30
paste input "[URL][DOMAIN_NAME]"
type input "[URL][DOMAIN_NAME]"
click at [660, 102] on input at bounding box center [784, 108] width 391 height 30
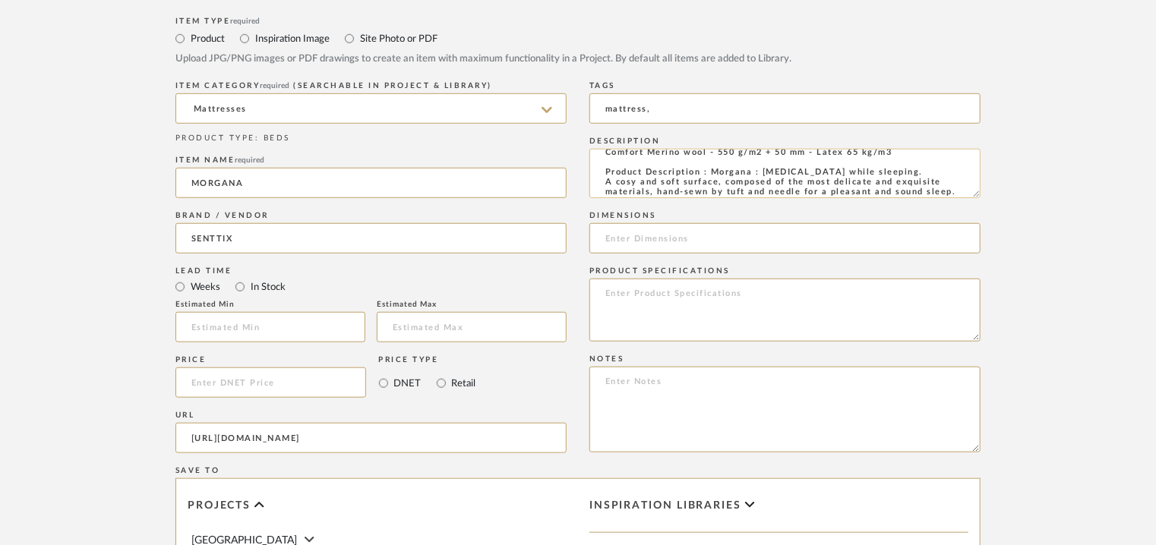
scroll to position [0, 0]
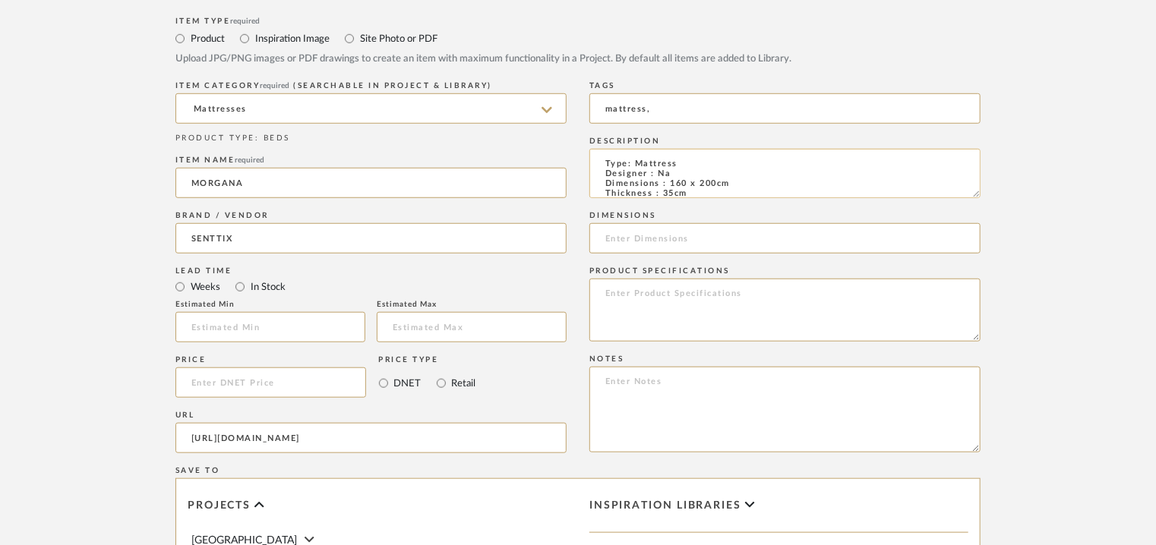
type input "mattress,"
click at [734, 187] on textarea "Type: Mattress Designer : Na Dimensions : 160 x 200cm Thickness : 35cm Material…" at bounding box center [784, 173] width 391 height 49
drag, startPoint x: 671, startPoint y: 183, endPoint x: 677, endPoint y: 172, distance: 11.9
click at [681, 184] on textarea "Type: Mattress Designer : Na Dimensions : 160 x 200cm Thickness : 35cm Material…" at bounding box center [784, 173] width 391 height 49
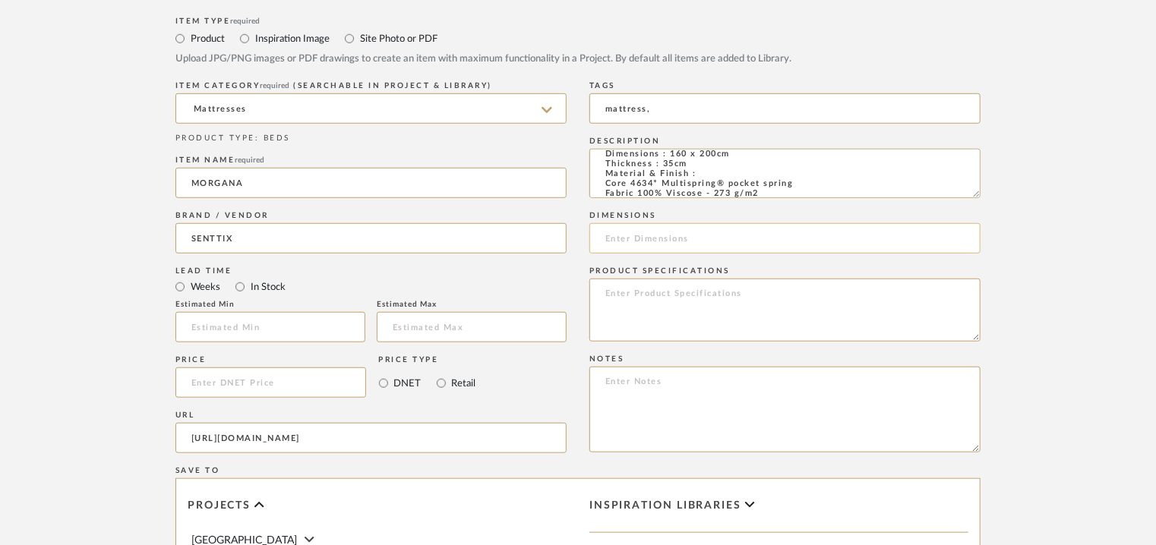
click at [674, 240] on input at bounding box center [784, 238] width 391 height 30
paste input "160 x 200cm Thickness : 35cm"
type input "160 x 200cm Thickness : 35cm"
click at [667, 377] on textarea at bounding box center [784, 410] width 391 height 86
paste textarea "Price: Na Lead time: Na Customizable: Na 3D available : yes BIM available. No P…"
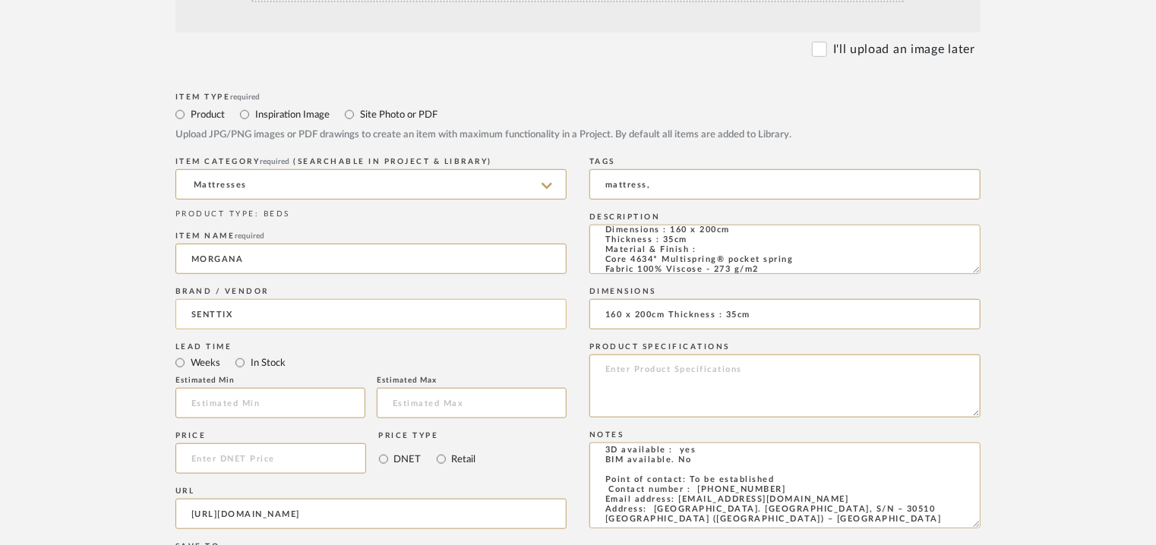
scroll to position [304, 0]
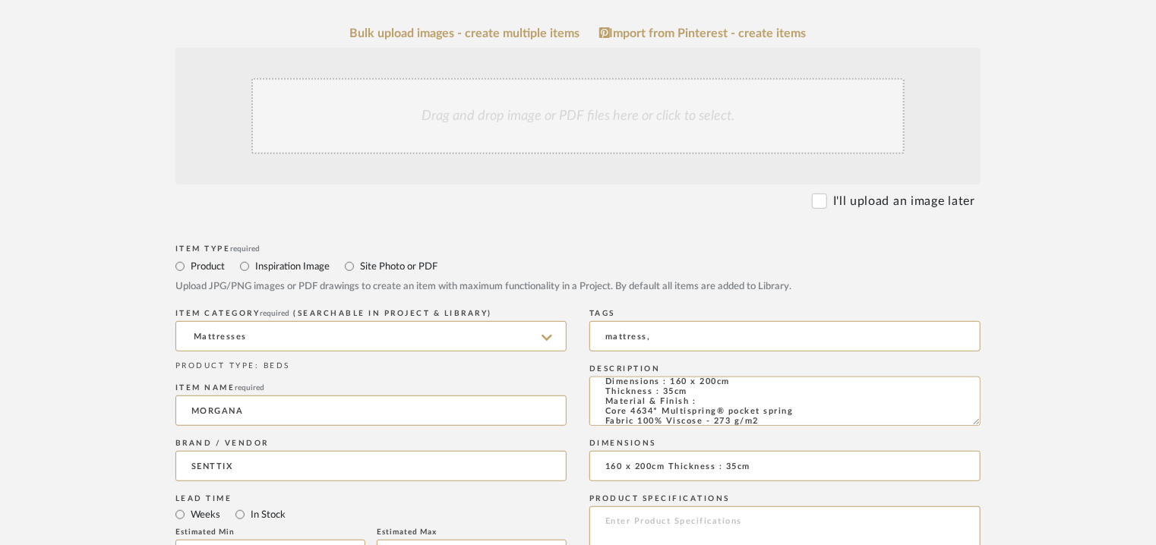
type textarea "Price: Na Lead time: Na Customizable: Na 3D available : yes BIM available. No P…"
click at [558, 116] on div "Drag and drop image or PDF files here or click to select." at bounding box center [577, 116] width 653 height 76
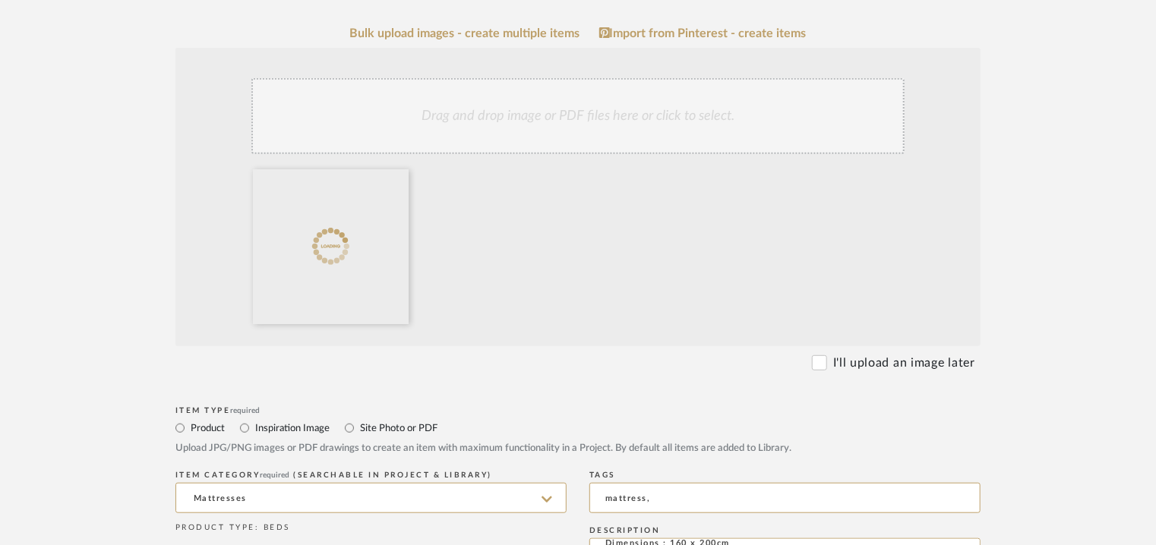
click at [562, 112] on div "Drag and drop image or PDF files here or click to select." at bounding box center [577, 116] width 653 height 76
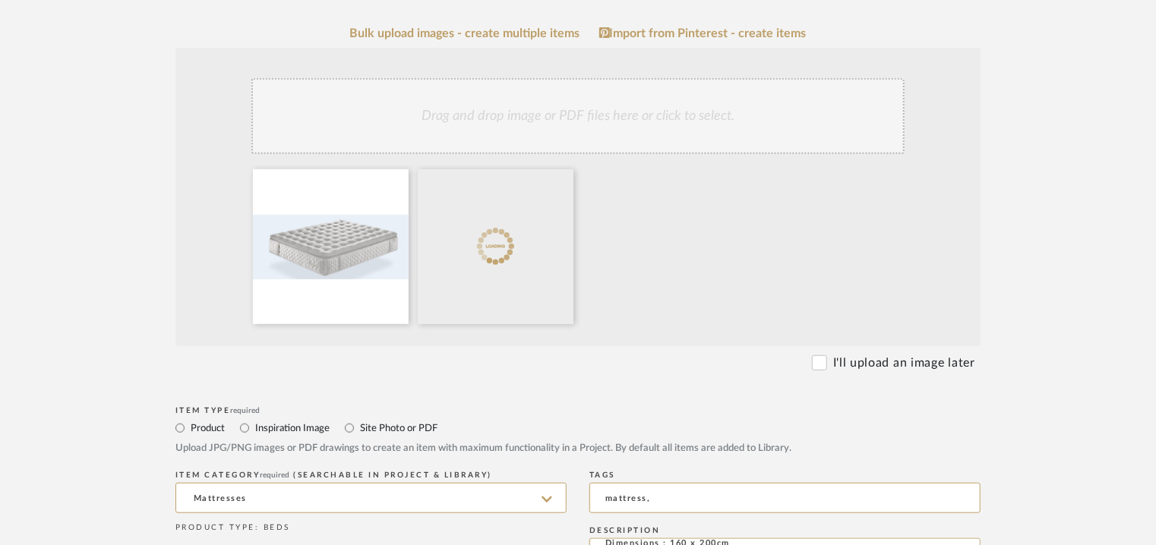
click at [630, 116] on div "Drag and drop image or PDF files here or click to select." at bounding box center [577, 116] width 653 height 76
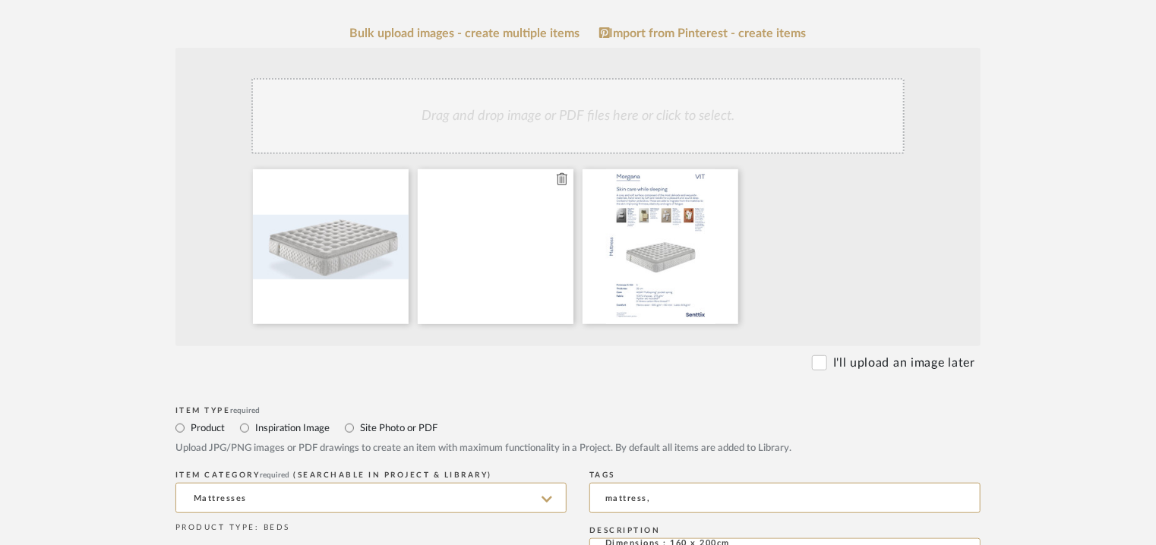
click at [559, 180] on icon at bounding box center [562, 179] width 11 height 12
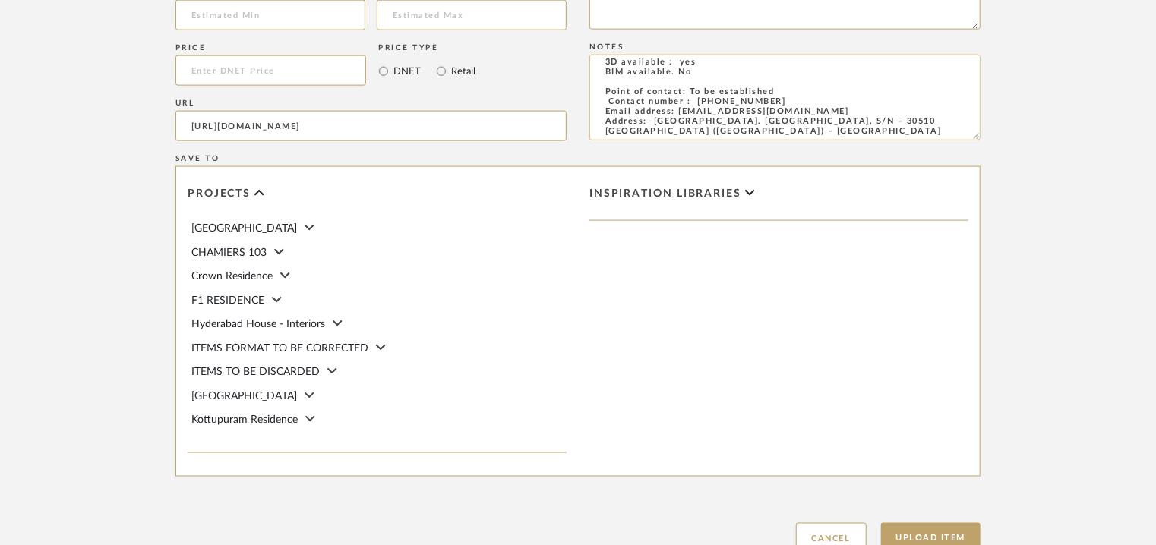
scroll to position [1124, 0]
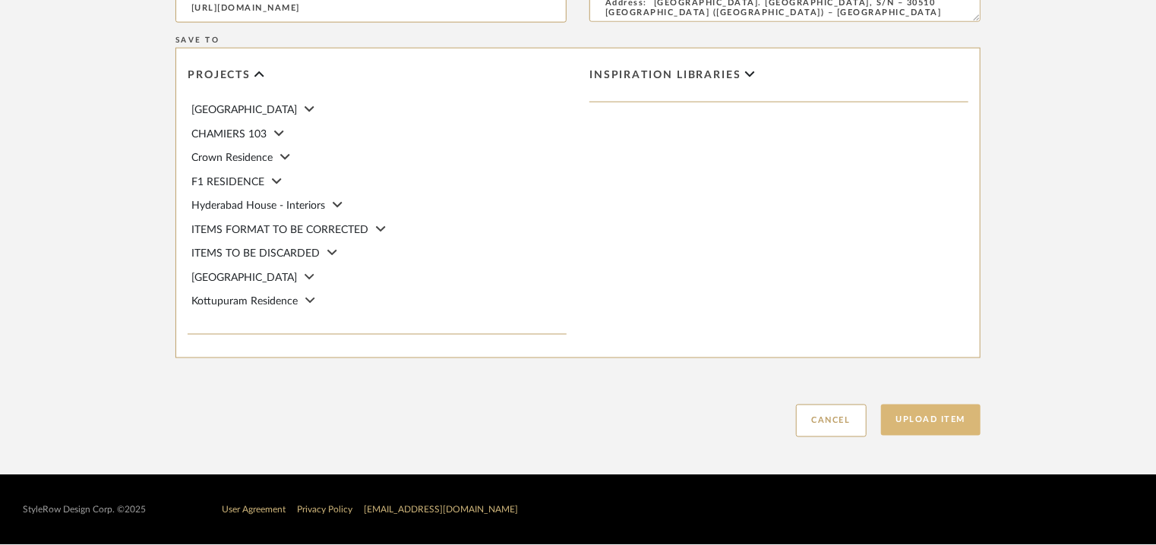
click at [926, 421] on button "Upload Item" at bounding box center [931, 420] width 100 height 31
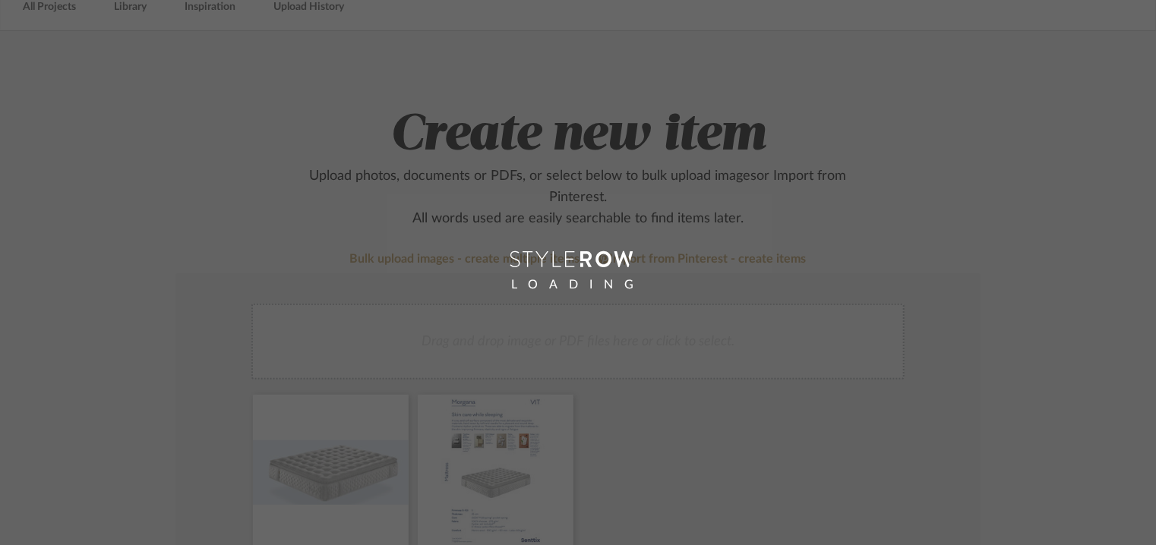
scroll to position [76, 0]
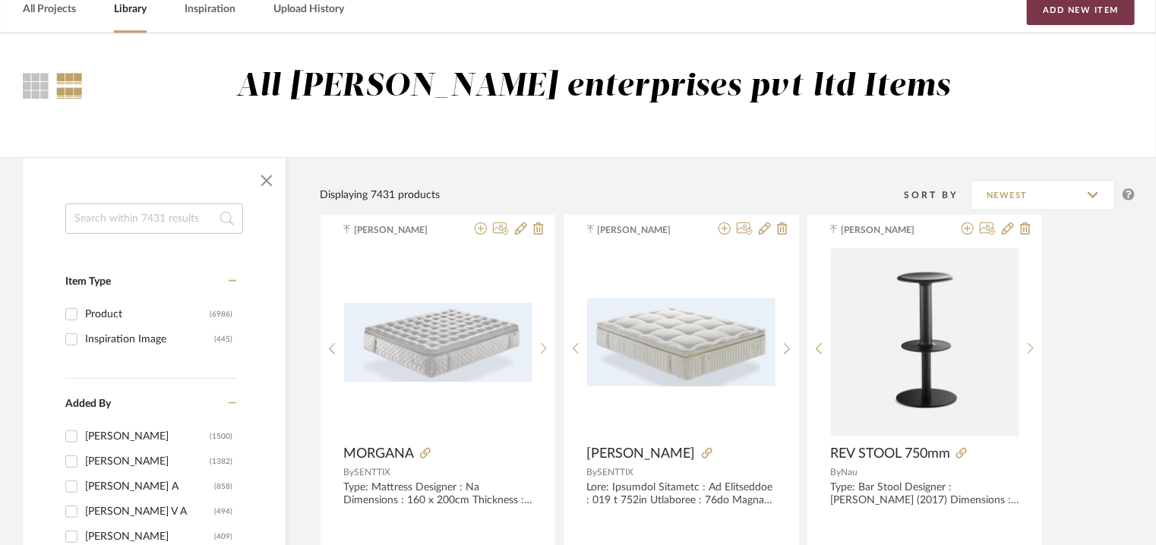
click at [1055, 16] on button "Add New Item" at bounding box center [1081, 10] width 108 height 30
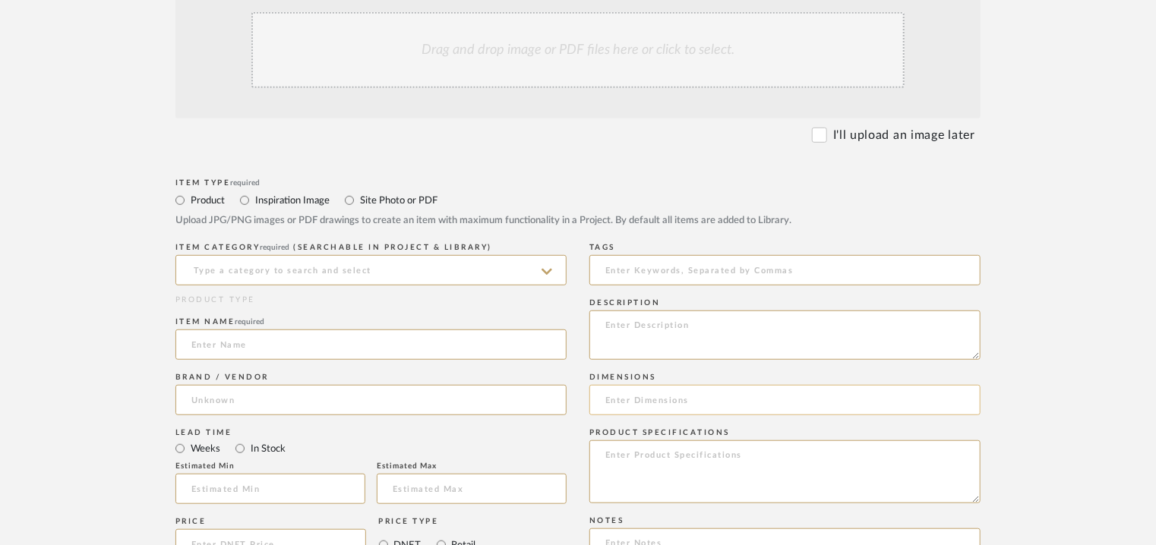
scroll to position [380, 0]
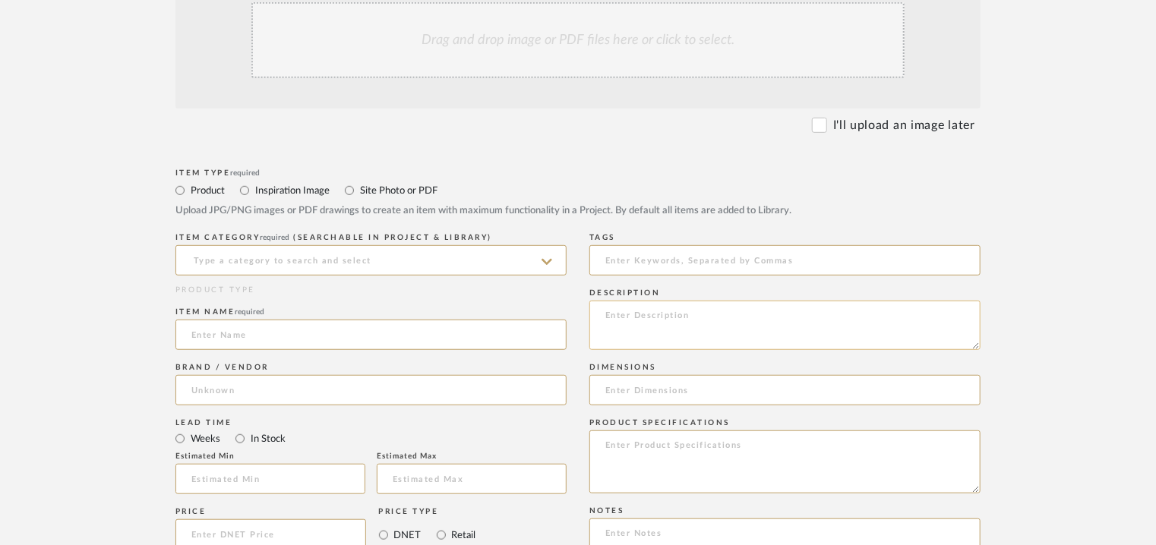
click at [625, 308] on textarea at bounding box center [784, 325] width 391 height 49
paste textarea "Lore: Ipsumdol Sitametc : Ad Elitseddoe : 852 t 576in Utlaboree : 47do Magnaali…"
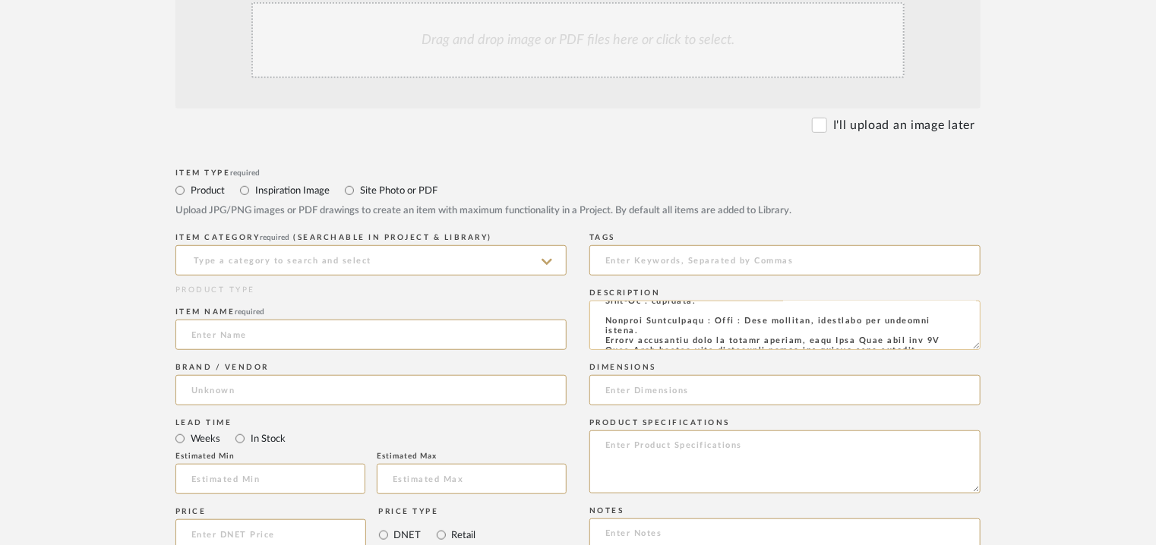
scroll to position [0, 0]
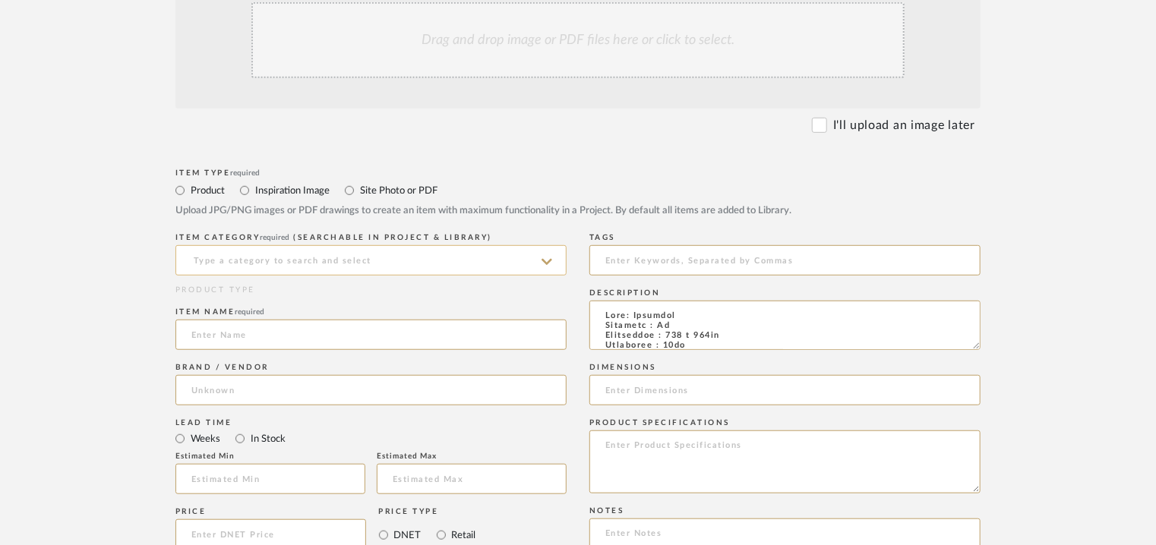
type textarea "Lore: Ipsumdol Sitametc : Ad Elitseddoe : 852 t 576in Utlaboree : 47do Magnaali…"
click at [371, 257] on input at bounding box center [370, 260] width 391 height 30
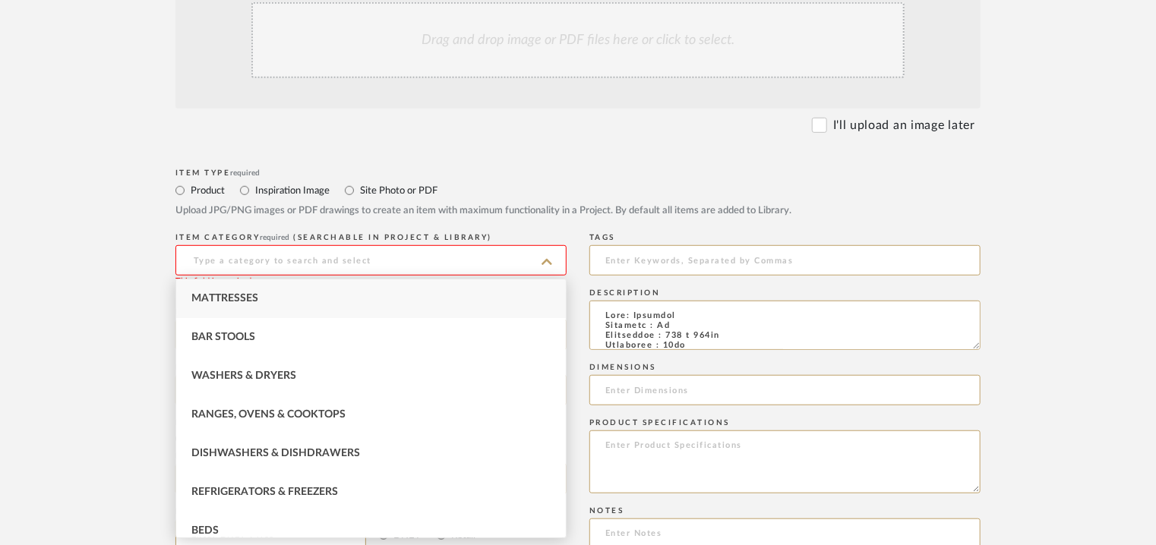
click at [204, 292] on div "Mattresses" at bounding box center [371, 298] width 390 height 39
type input "Mattresses"
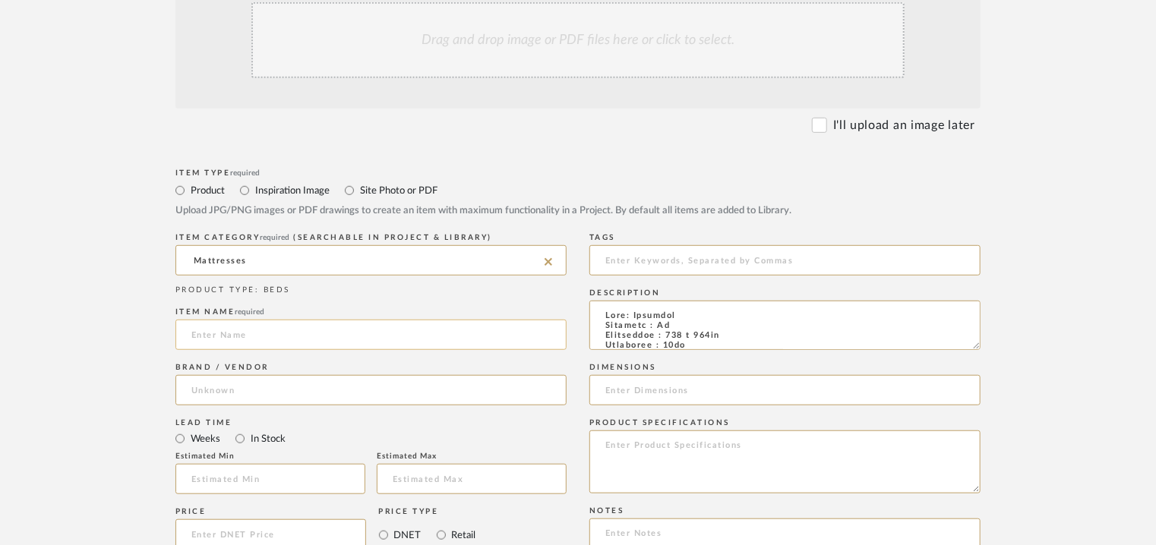
click at [261, 336] on input at bounding box center [370, 335] width 391 height 30
type input "CALM"
click at [222, 393] on input at bounding box center [370, 390] width 391 height 30
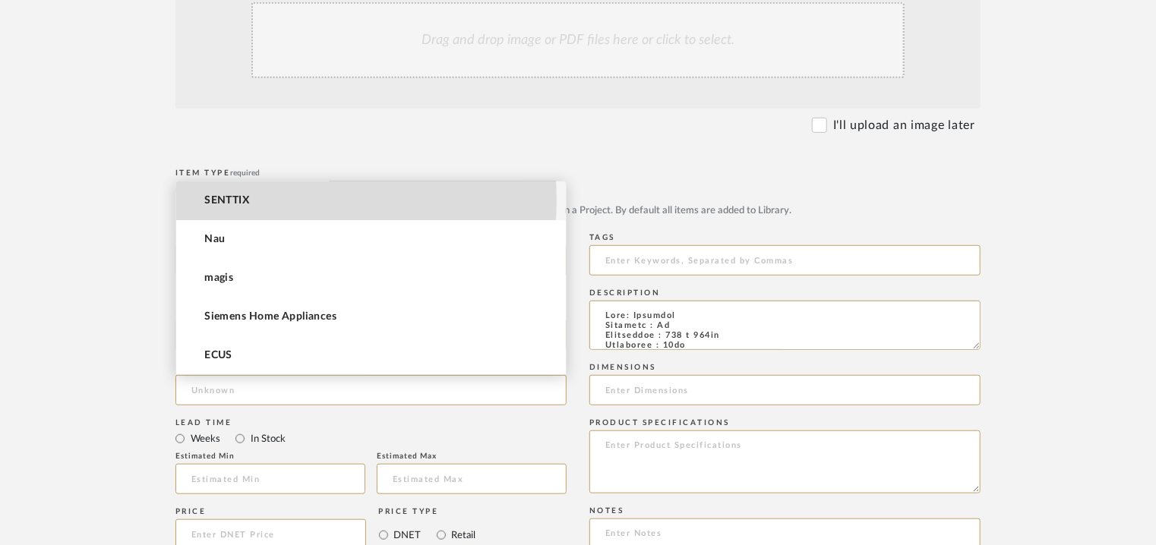
click at [249, 200] on span "SENTTIX" at bounding box center [226, 200] width 45 height 13
type input "SENTTIX"
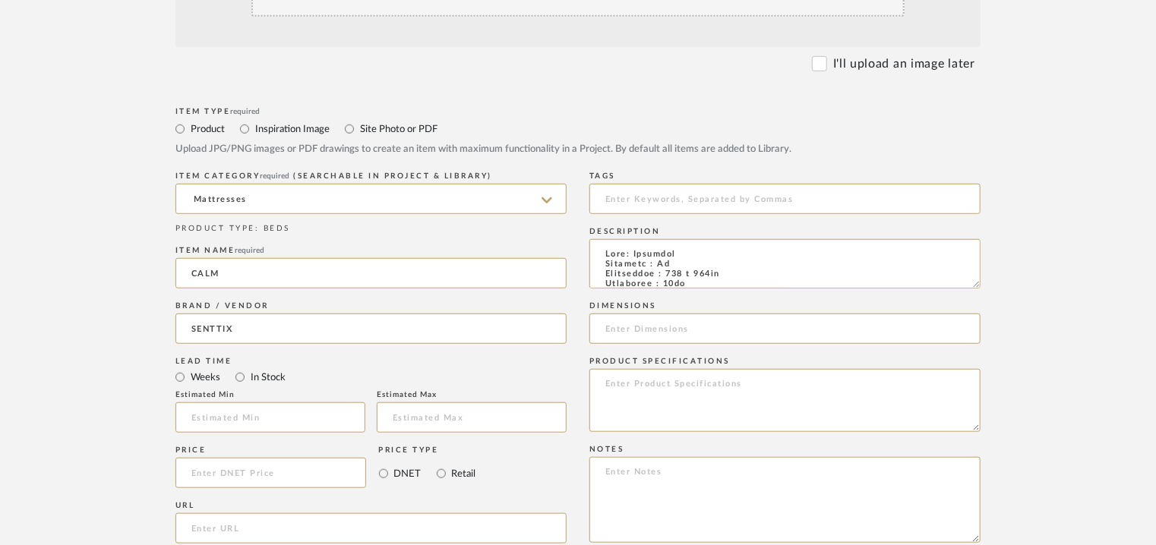
scroll to position [607, 0]
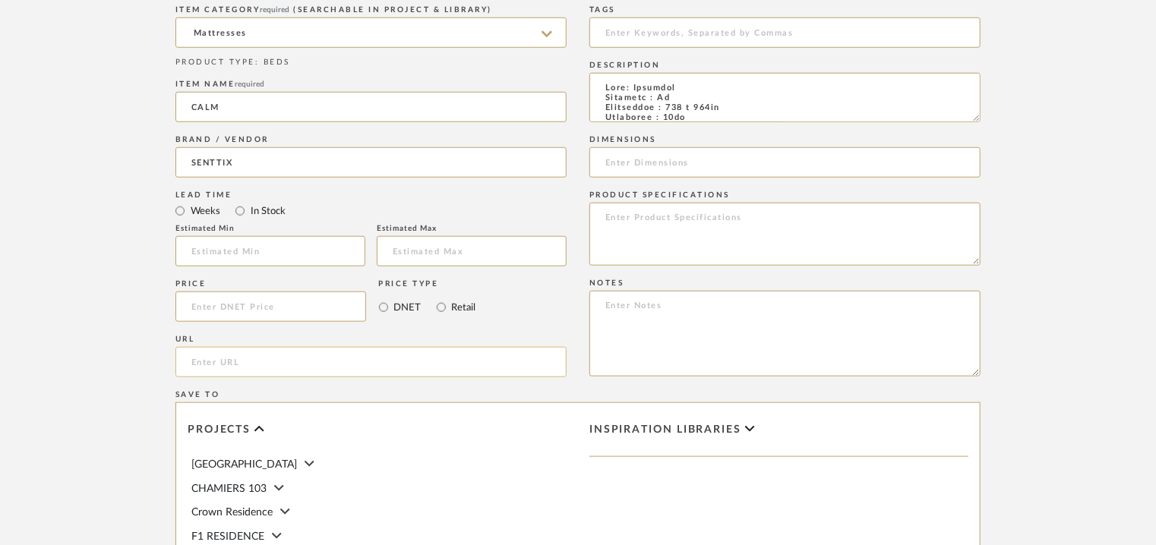
click at [196, 359] on input "url" at bounding box center [370, 362] width 391 height 30
paste input "[URL][DOMAIN_NAME]"
type input "[URL][DOMAIN_NAME]"
click at [666, 37] on input at bounding box center [784, 32] width 391 height 30
type input "M"
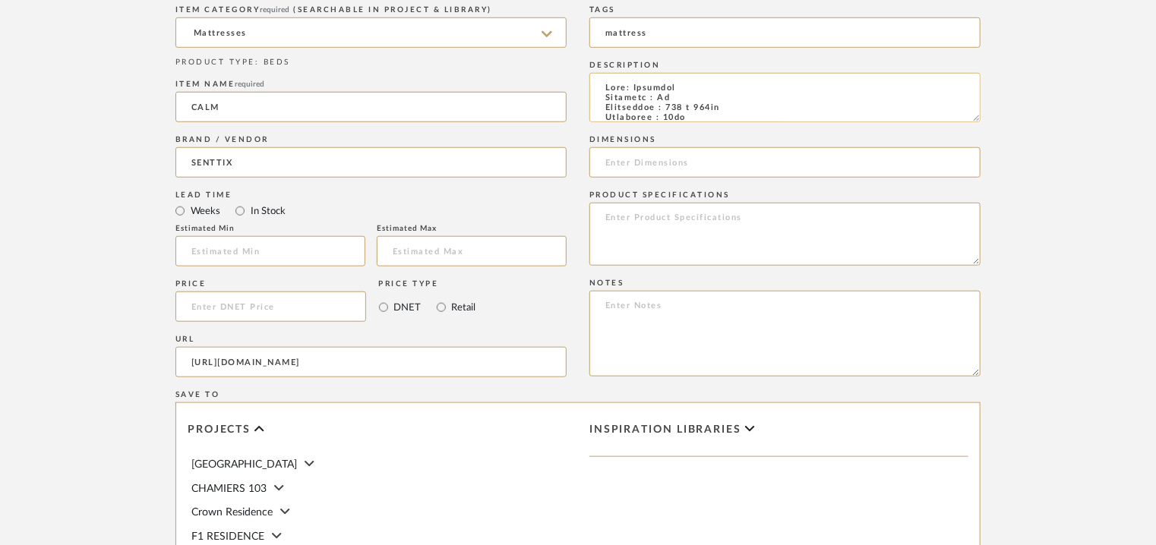
type input "mattress"
drag, startPoint x: 733, startPoint y: 109, endPoint x: 721, endPoint y: 109, distance: 12.2
click at [721, 109] on textarea at bounding box center [784, 97] width 391 height 49
drag, startPoint x: 698, startPoint y: 113, endPoint x: 682, endPoint y: 110, distance: 16.2
click at [682, 112] on textarea at bounding box center [784, 97] width 391 height 49
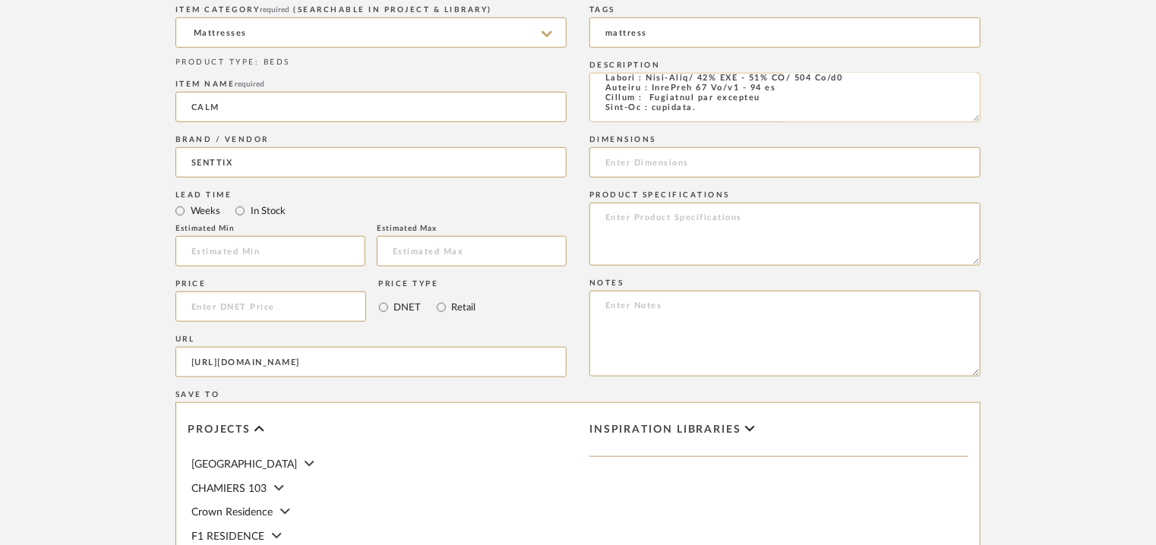
scroll to position [80, 0]
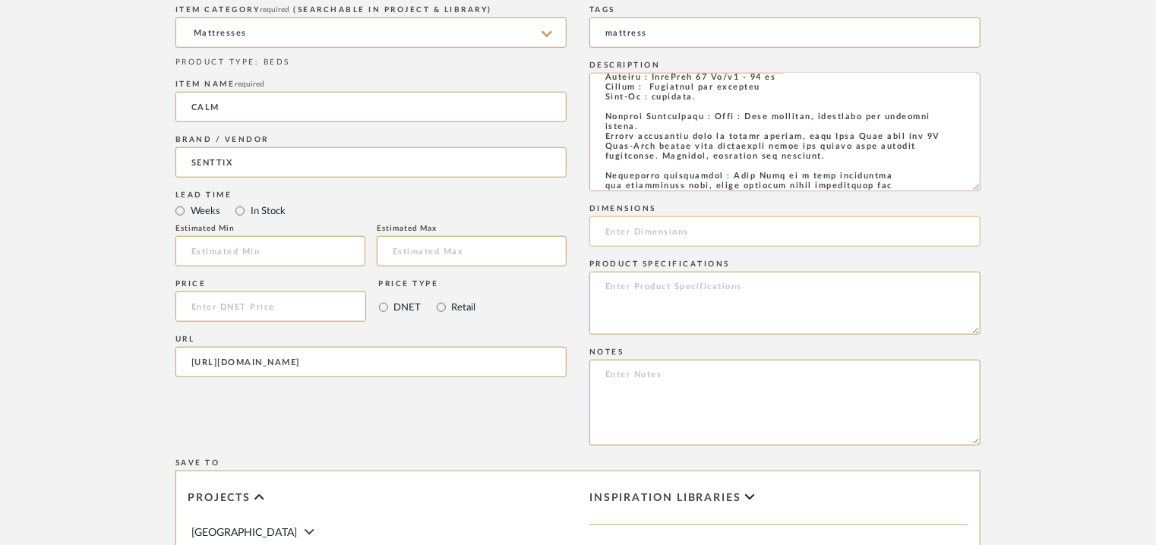
drag, startPoint x: 977, startPoint y: 118, endPoint x: 975, endPoint y: 259, distance: 141.2
click at [979, 191] on textarea at bounding box center [784, 132] width 391 height 118
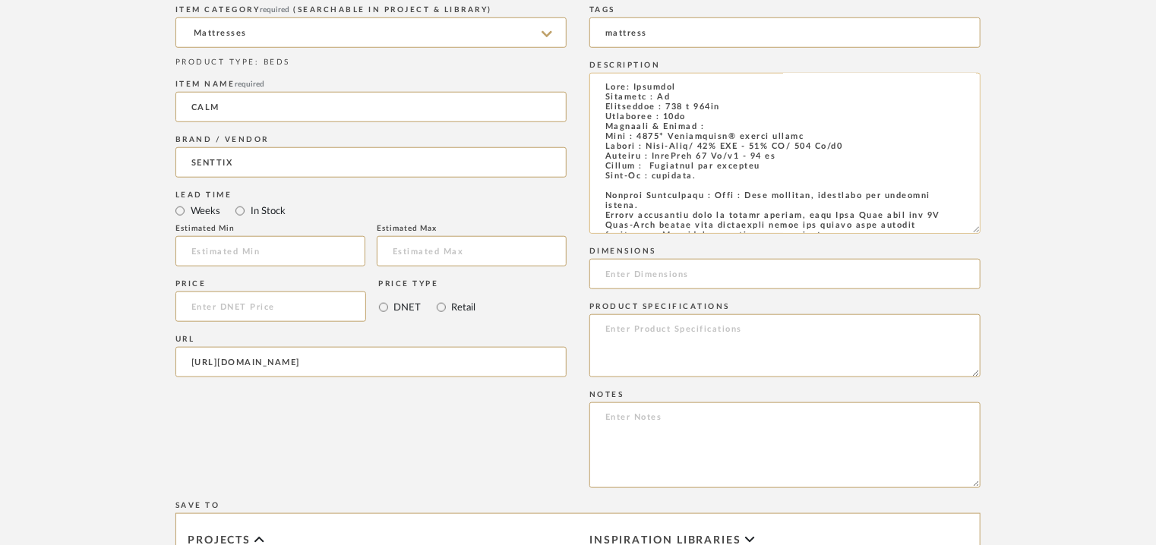
scroll to position [0, 0]
click at [709, 131] on textarea at bounding box center [784, 153] width 391 height 161
drag, startPoint x: 670, startPoint y: 105, endPoint x: 695, endPoint y: 116, distance: 26.8
click at [695, 116] on textarea at bounding box center [784, 153] width 391 height 161
click at [642, 276] on input at bounding box center [784, 274] width 391 height 30
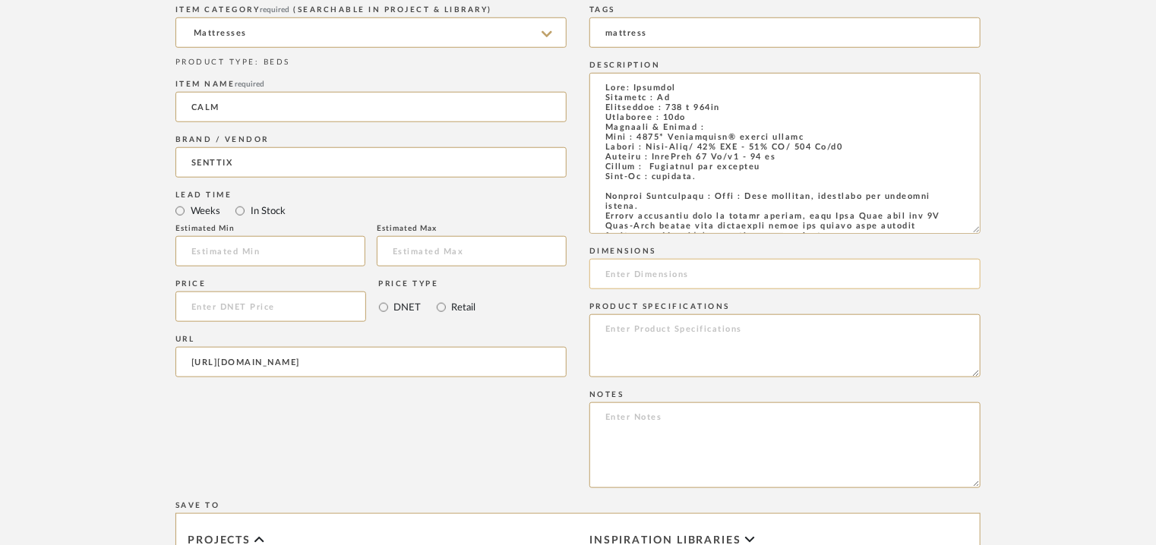
paste input "160 x 200cm Thickness : 28cm"
type input "160 x 200cm Thickness : 28cm"
click at [620, 429] on textarea at bounding box center [784, 445] width 391 height 86
paste textarea "Price: Na Lead time: Na Customizable: Na 3D available : yes BIM available. No P…"
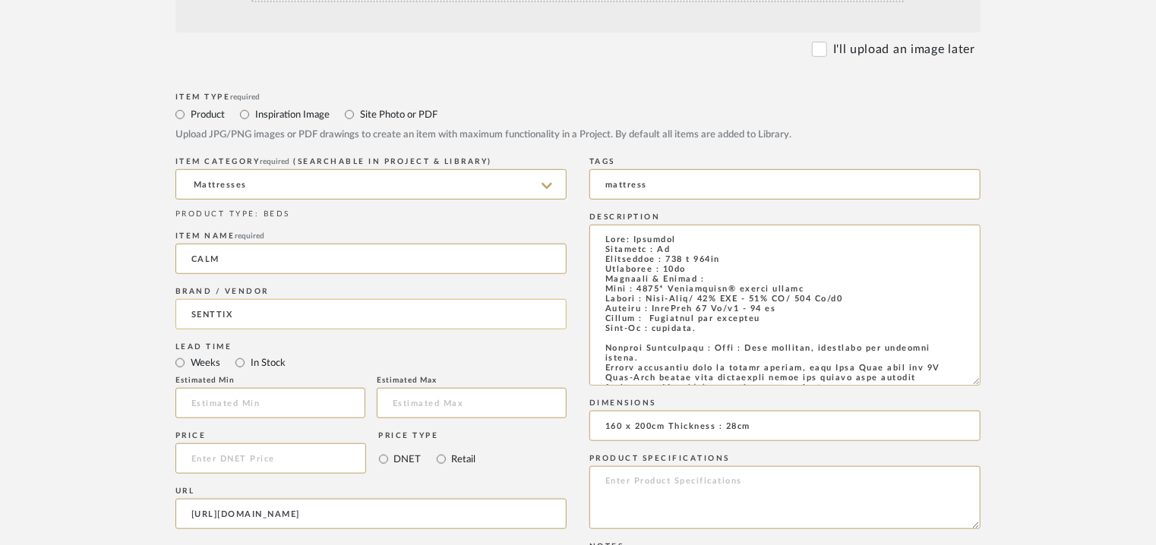
scroll to position [152, 0]
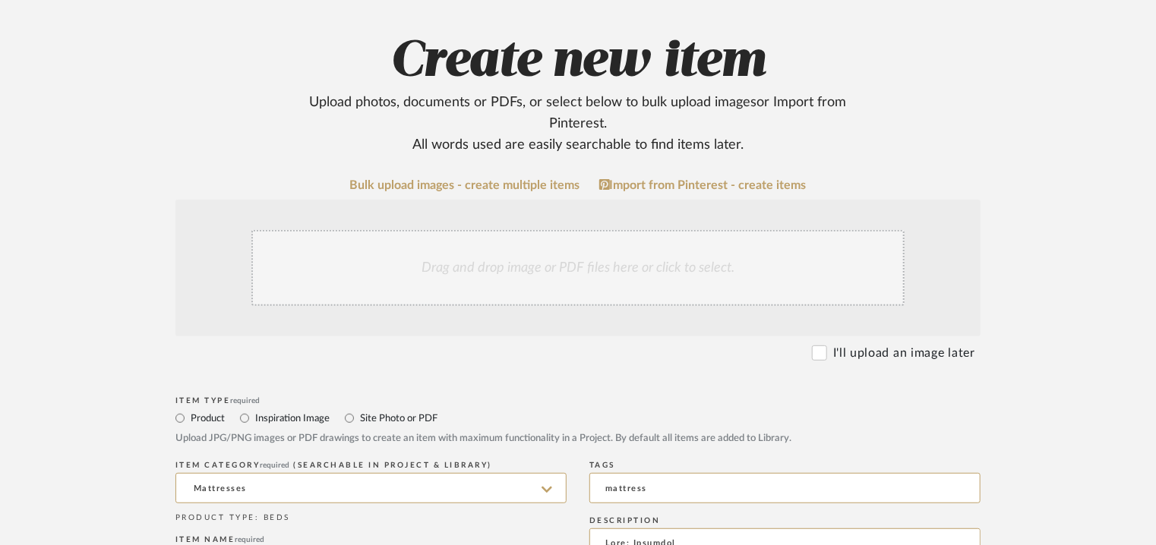
type textarea "Price: Na Lead time: Na Customizable: Na 3D available : yes BIM available. No P…"
click at [571, 285] on div "Drag and drop image or PDF files here or click to select." at bounding box center [577, 268] width 653 height 76
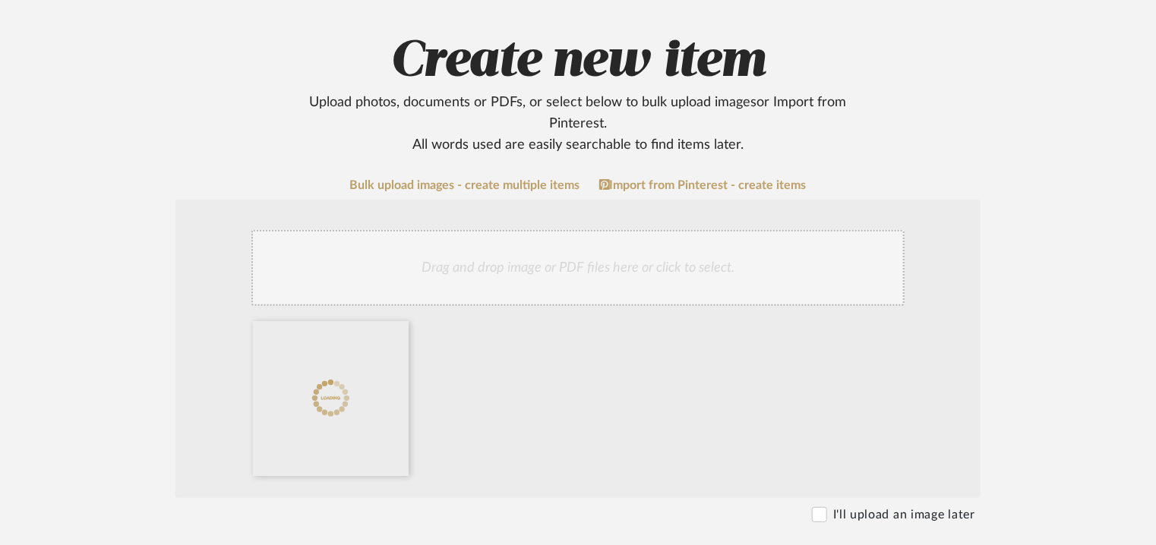
click at [463, 276] on div "Drag and drop image or PDF files here or click to select." at bounding box center [577, 268] width 653 height 76
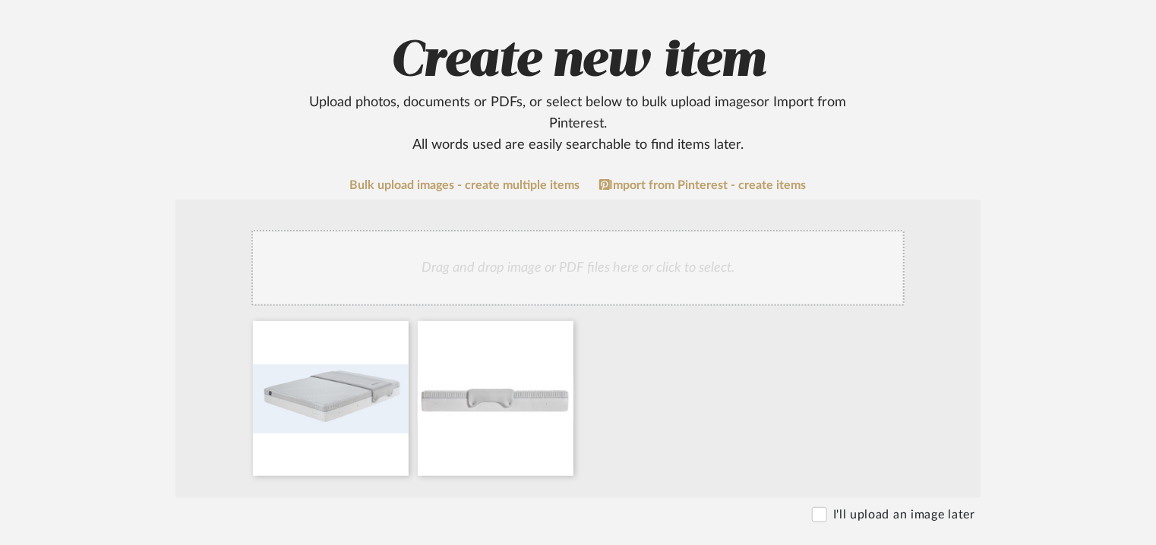
click at [680, 272] on div "Drag and drop image or PDF files here or click to select." at bounding box center [577, 268] width 653 height 76
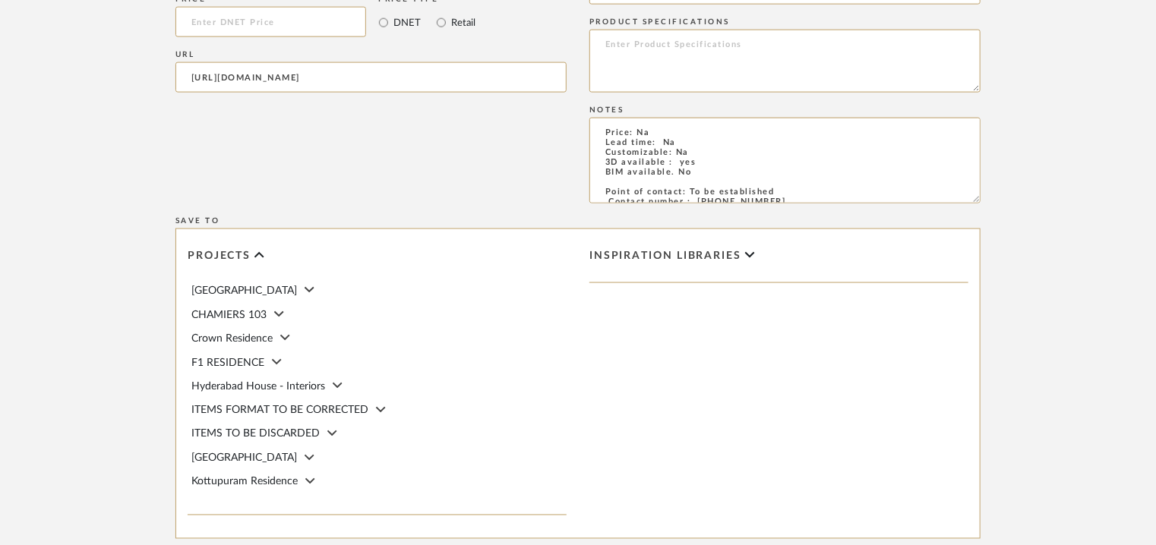
scroll to position [1139, 0]
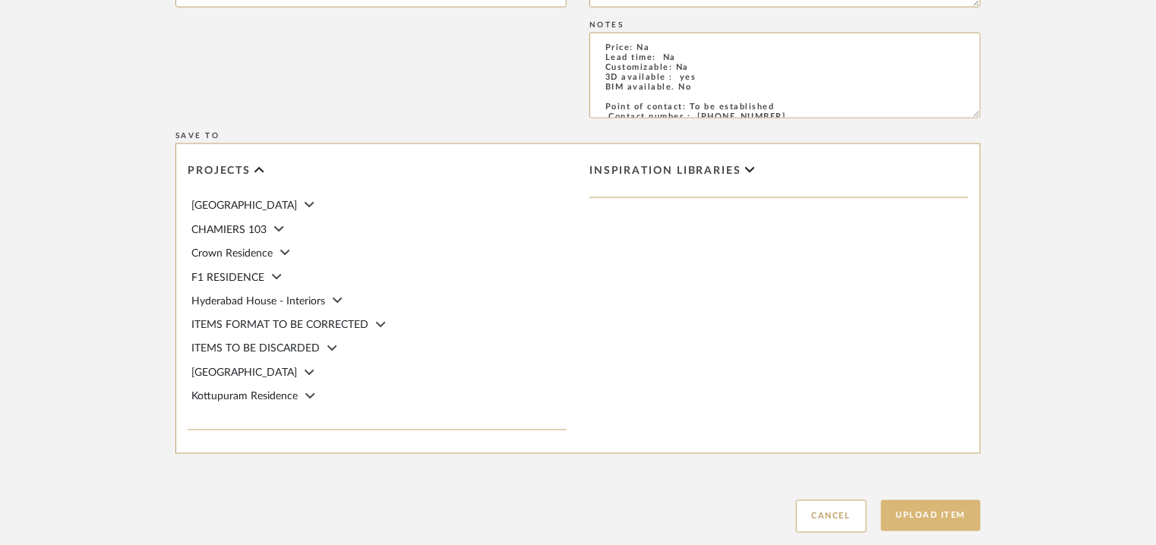
click at [935, 519] on button "Upload Item" at bounding box center [931, 515] width 100 height 31
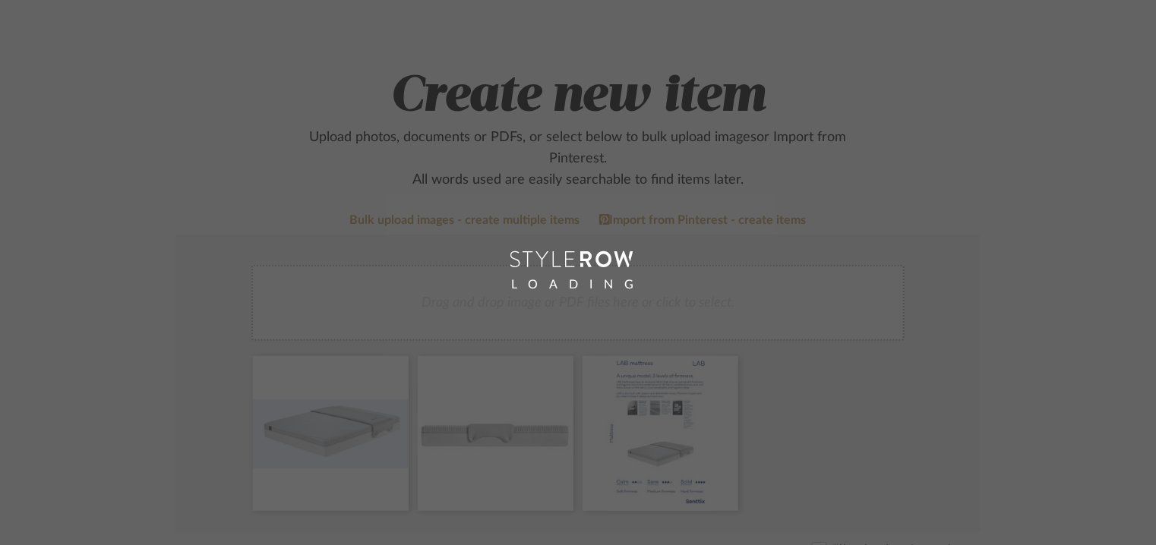
scroll to position [76, 0]
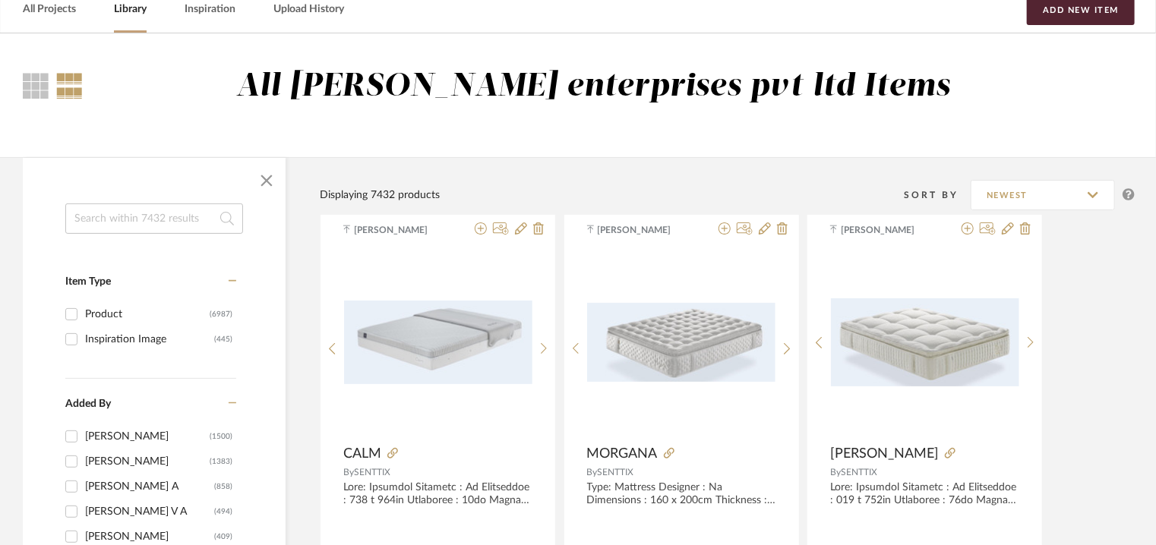
click at [134, 219] on input at bounding box center [154, 218] width 178 height 30
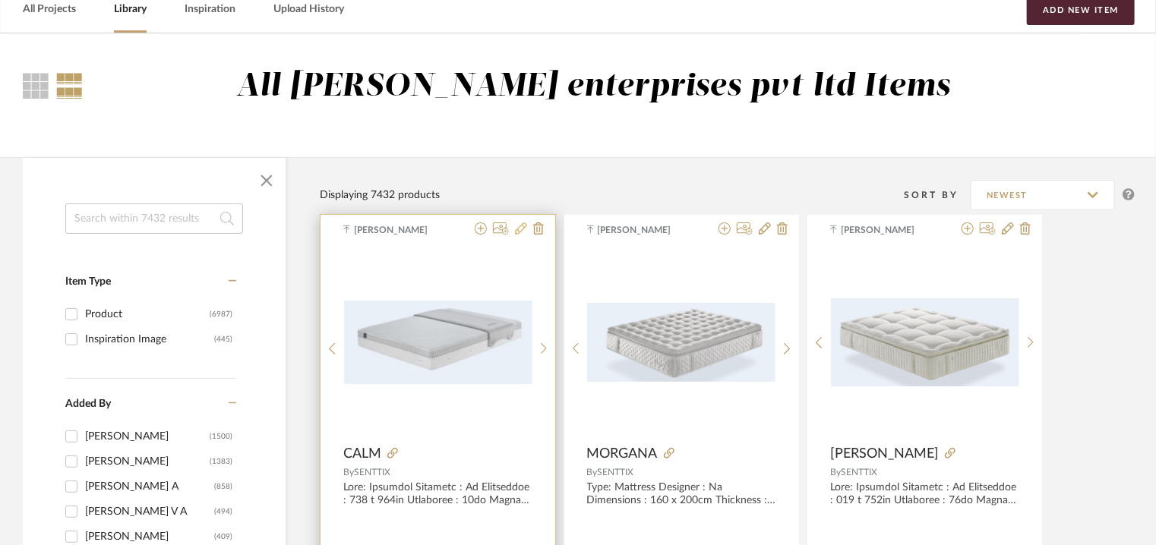
click at [518, 229] on icon at bounding box center [521, 228] width 12 height 12
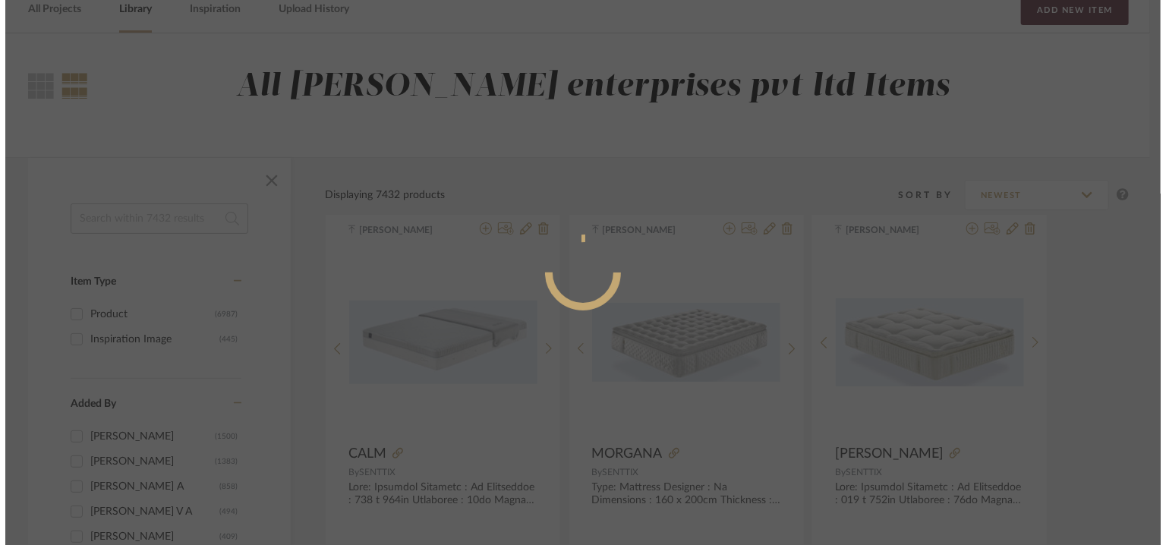
scroll to position [0, 0]
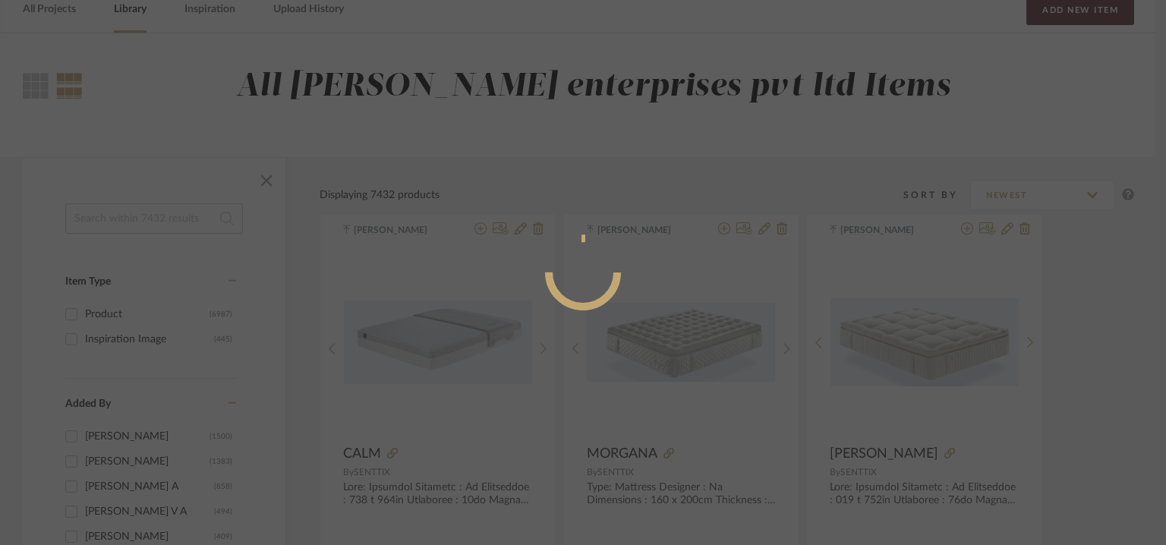
radio input "true"
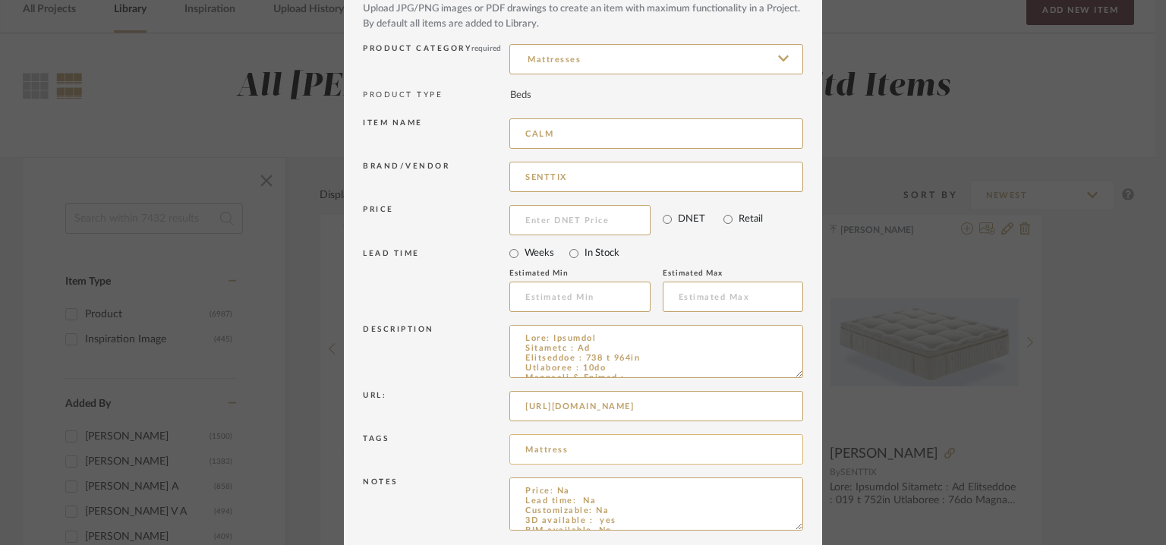
scroll to position [146, 0]
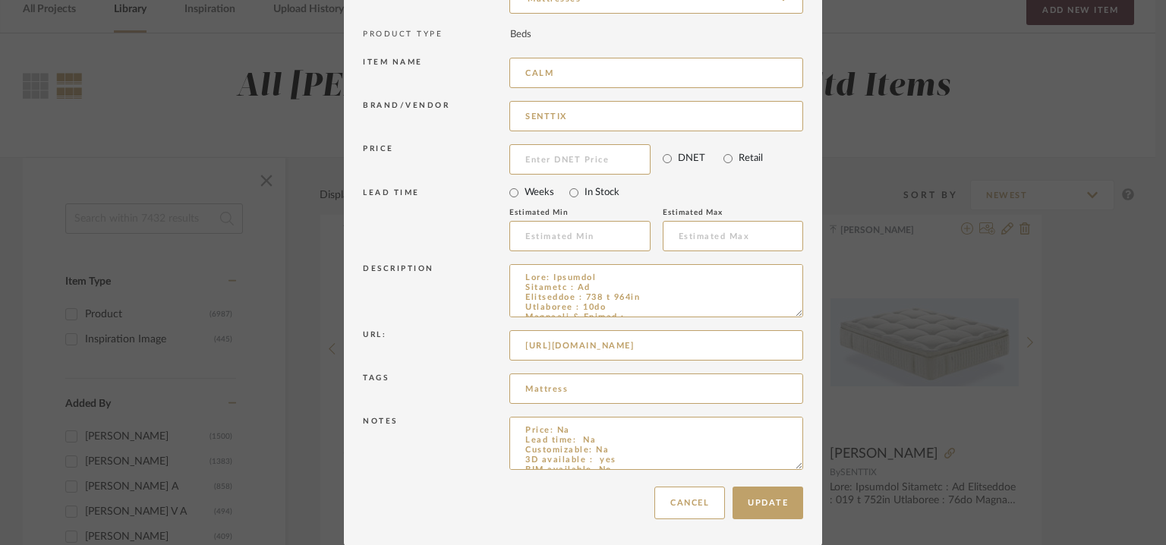
drag, startPoint x: 795, startPoint y: 315, endPoint x: 800, endPoint y: 544, distance: 228.6
click at [802, 543] on dialog-content "Edit Item × Item Type required Product Inspiration Image Site Photo or PDF Uplo…" at bounding box center [583, 200] width 478 height 692
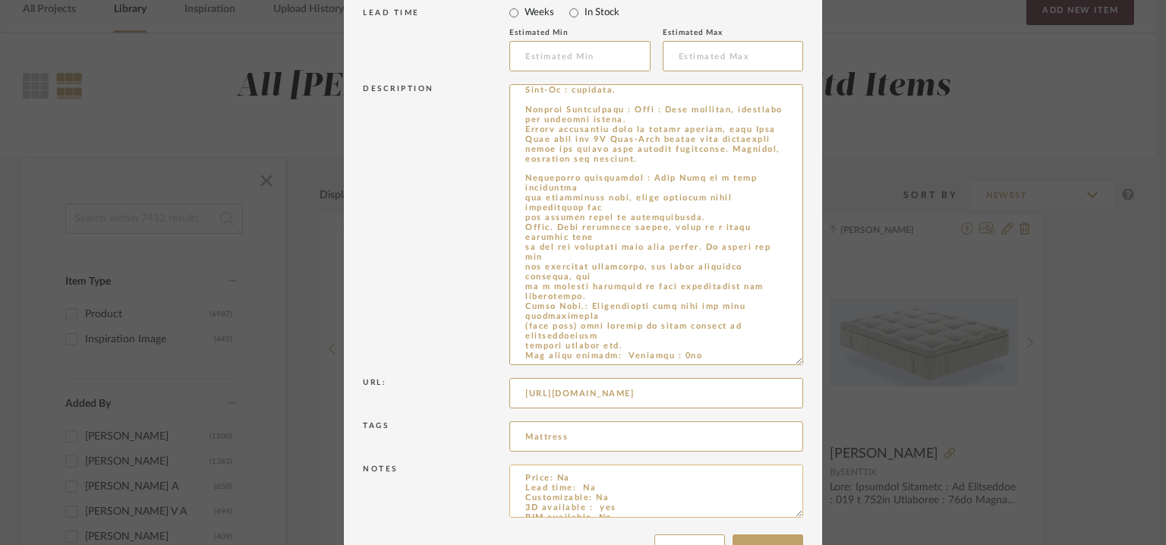
scroll to position [374, 0]
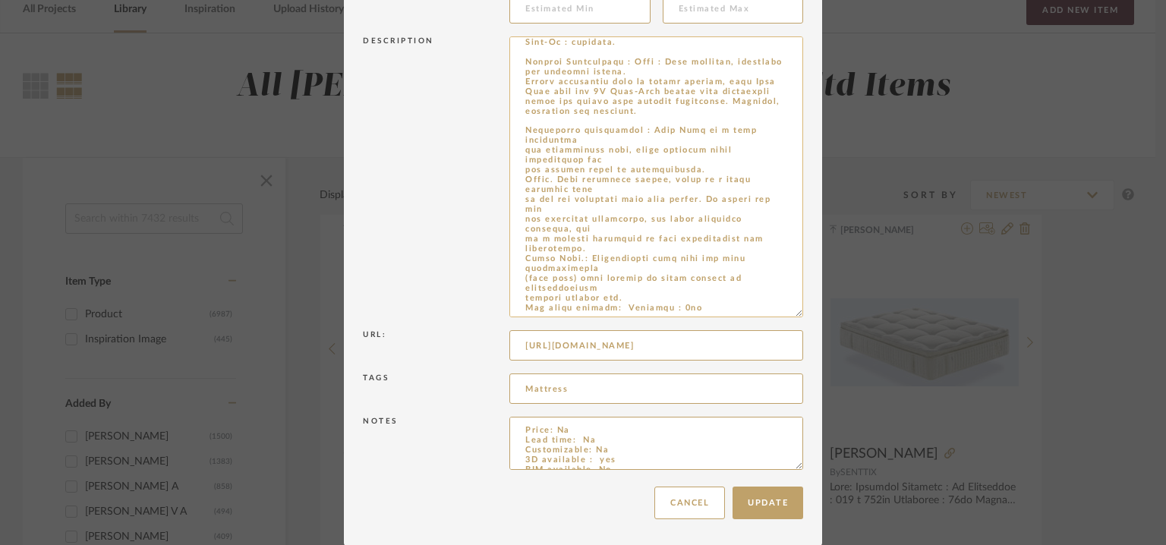
drag, startPoint x: 674, startPoint y: 306, endPoint x: 681, endPoint y: 308, distance: 7.7
click at [681, 308] on textarea at bounding box center [656, 176] width 294 height 281
type textarea "Lore: Ipsumdol Sitametc : Ad Elitseddoe : 852 t 576in Utlaboree : 47do Magnaali…"
click at [766, 511] on button "Update" at bounding box center [768, 503] width 71 height 33
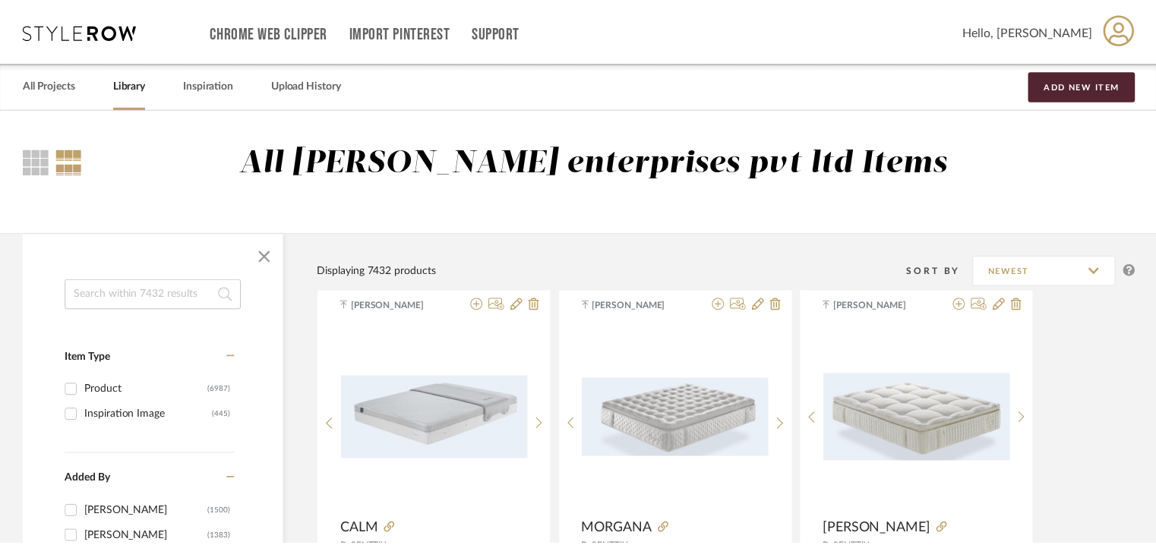
scroll to position [76, 0]
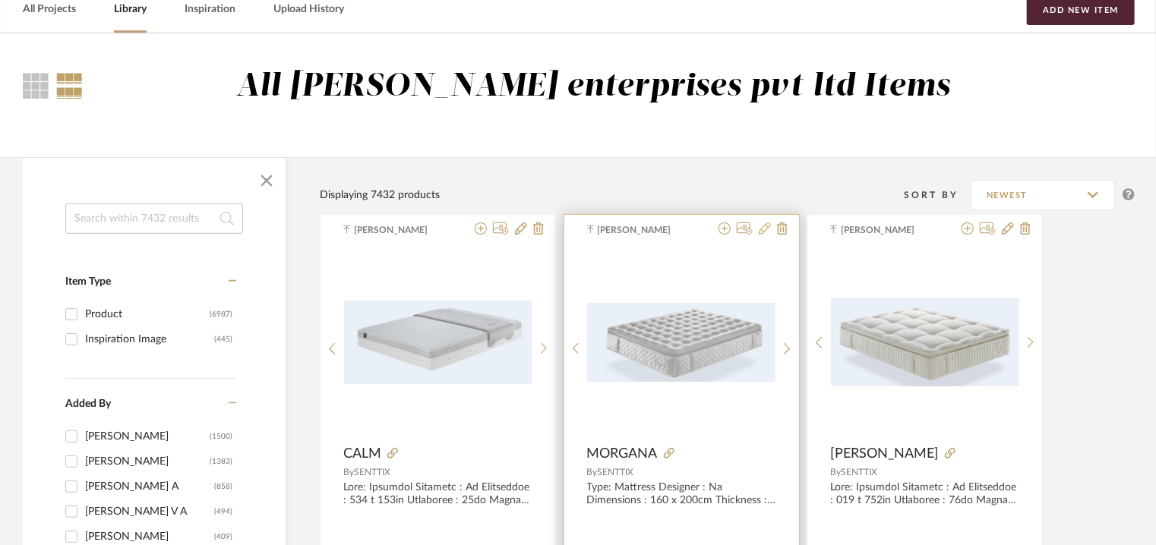
click at [765, 231] on icon at bounding box center [765, 228] width 12 height 12
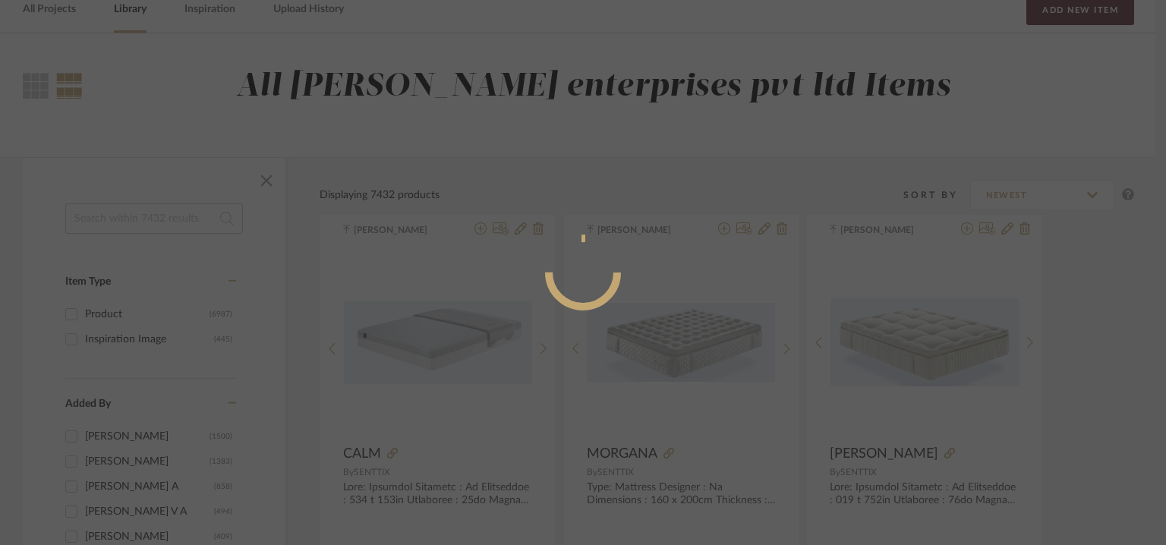
radio input "true"
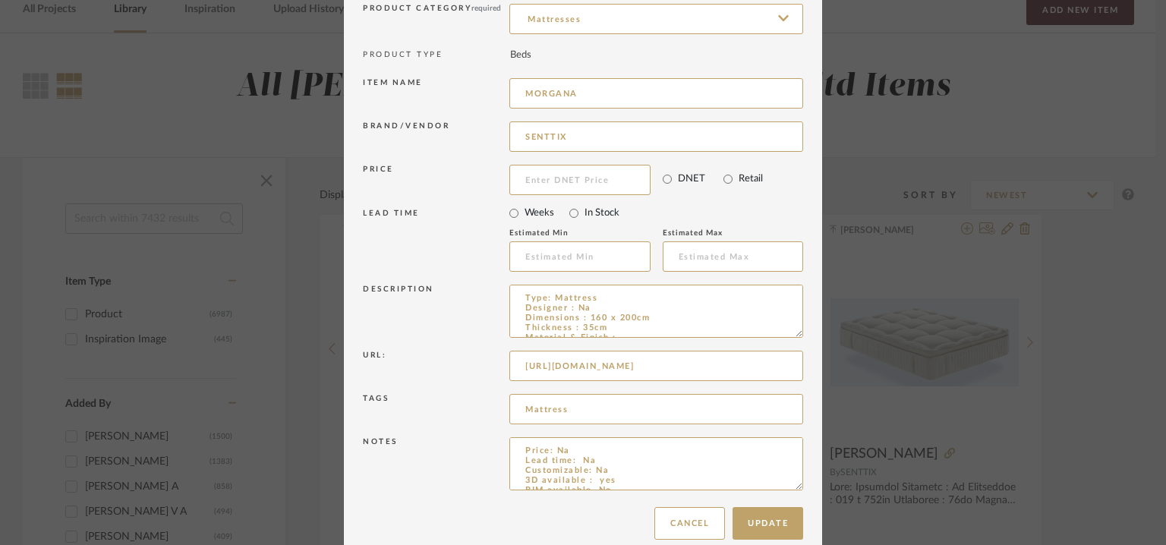
scroll to position [146, 0]
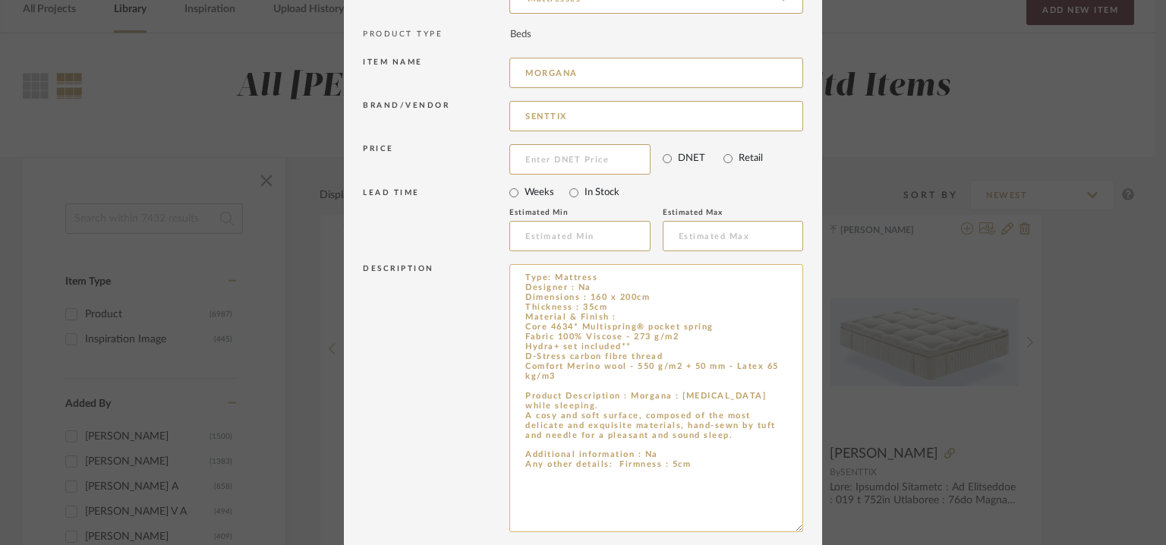
drag, startPoint x: 795, startPoint y: 311, endPoint x: 686, endPoint y: 484, distance: 205.4
click at [816, 525] on dialog-content "Edit Item × Item Type required Product Inspiration Image Site Photo or PDF Uplo…" at bounding box center [583, 307] width 478 height 907
drag, startPoint x: 674, startPoint y: 462, endPoint x: 683, endPoint y: 465, distance: 10.1
click at [683, 465] on textarea "Type: Mattress Designer : Na Dimensions : 160 x 200cm Thickness : 35cm Material…" at bounding box center [656, 397] width 294 height 267
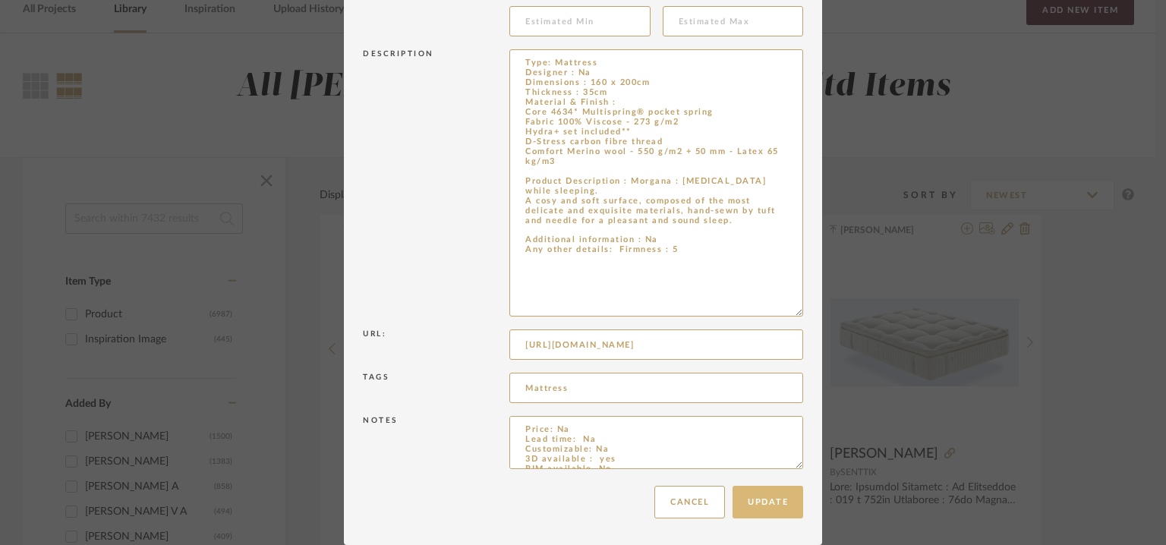
type textarea "Type: Mattress Designer : Na Dimensions : 160 x 200cm Thickness : 35cm Material…"
click at [778, 503] on button "Update" at bounding box center [768, 502] width 71 height 33
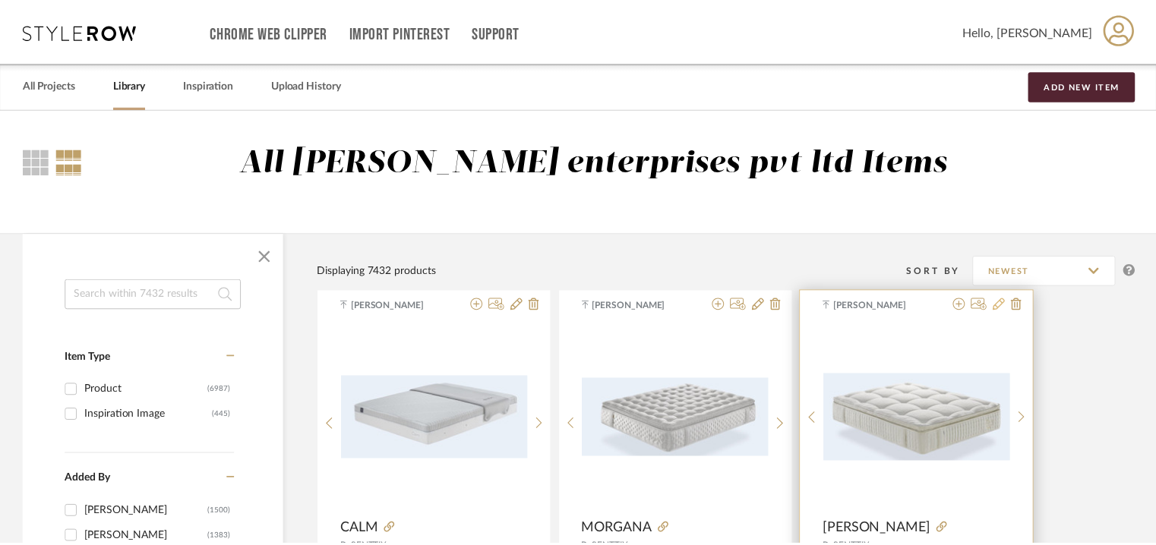
scroll to position [76, 0]
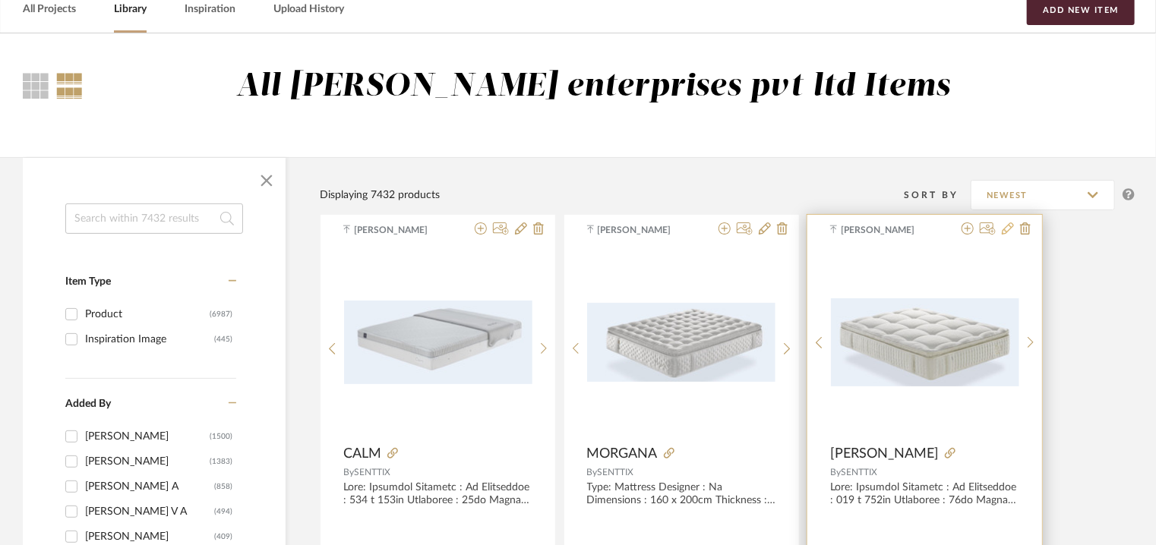
click at [1005, 229] on icon at bounding box center [1008, 228] width 12 height 12
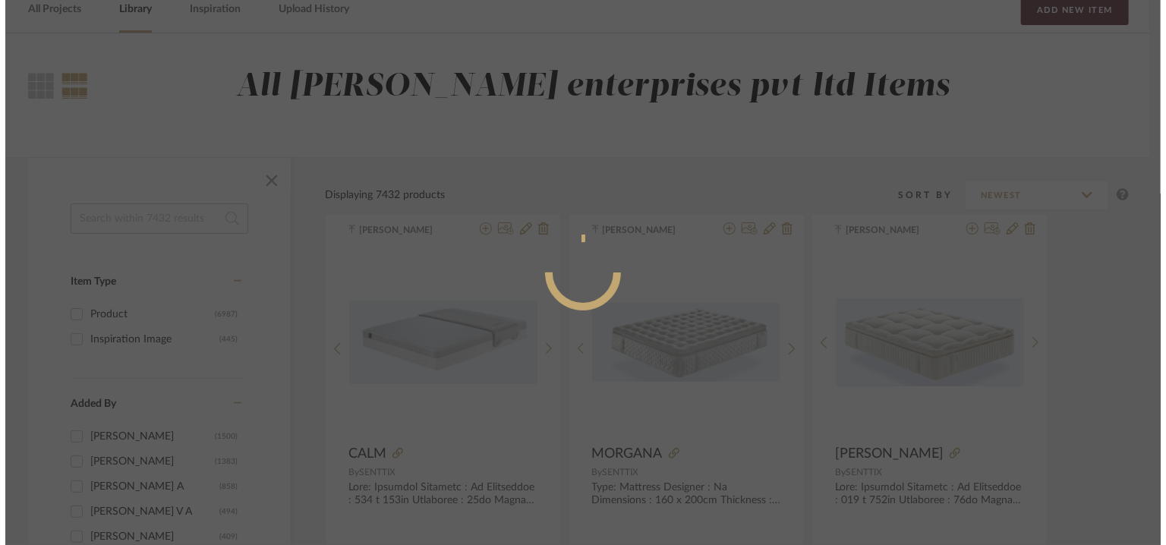
scroll to position [0, 0]
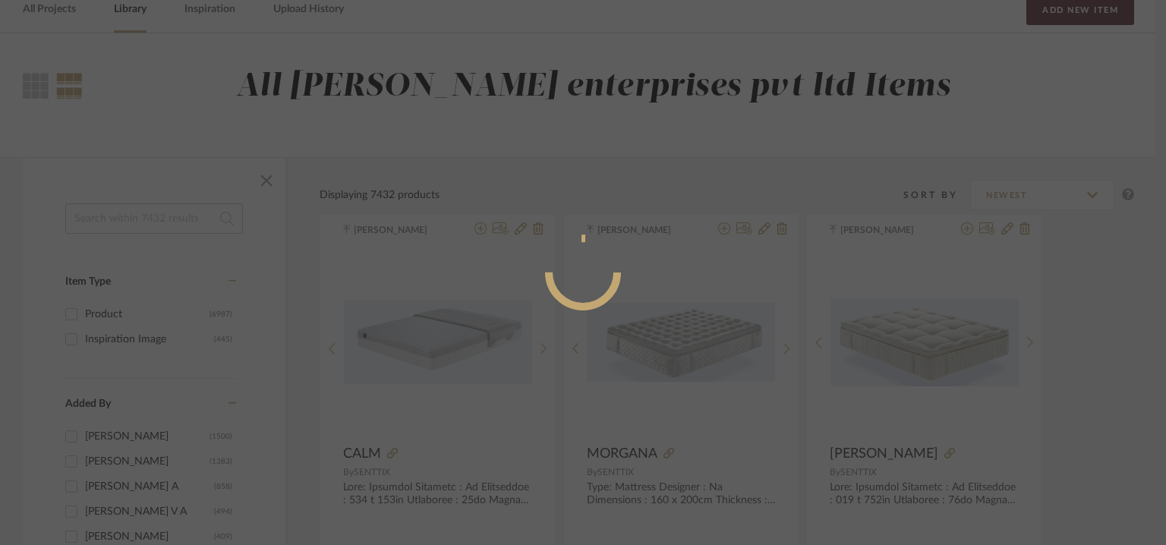
radio input "true"
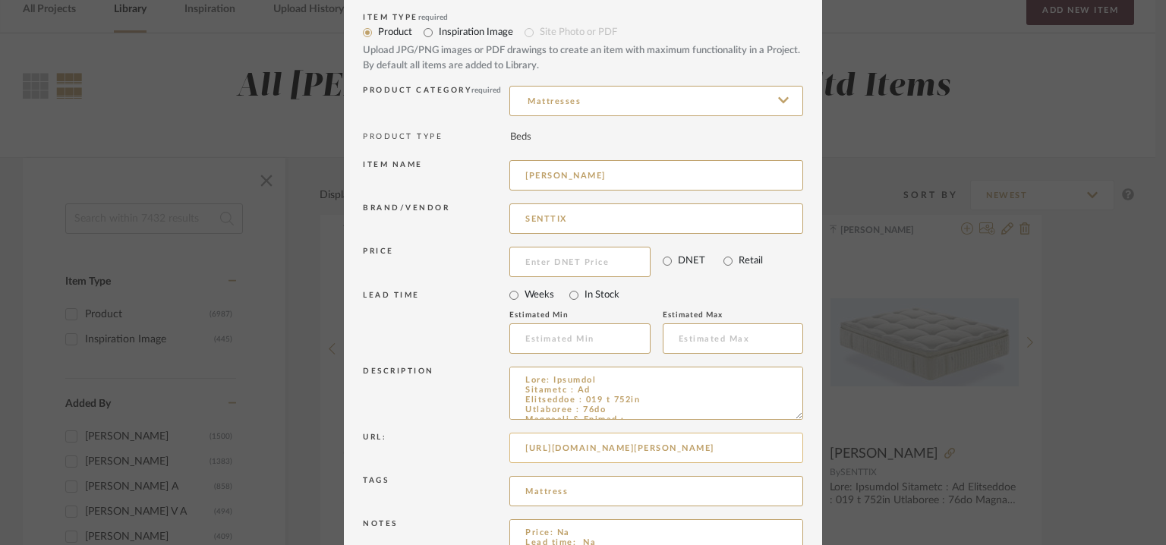
scroll to position [146, 0]
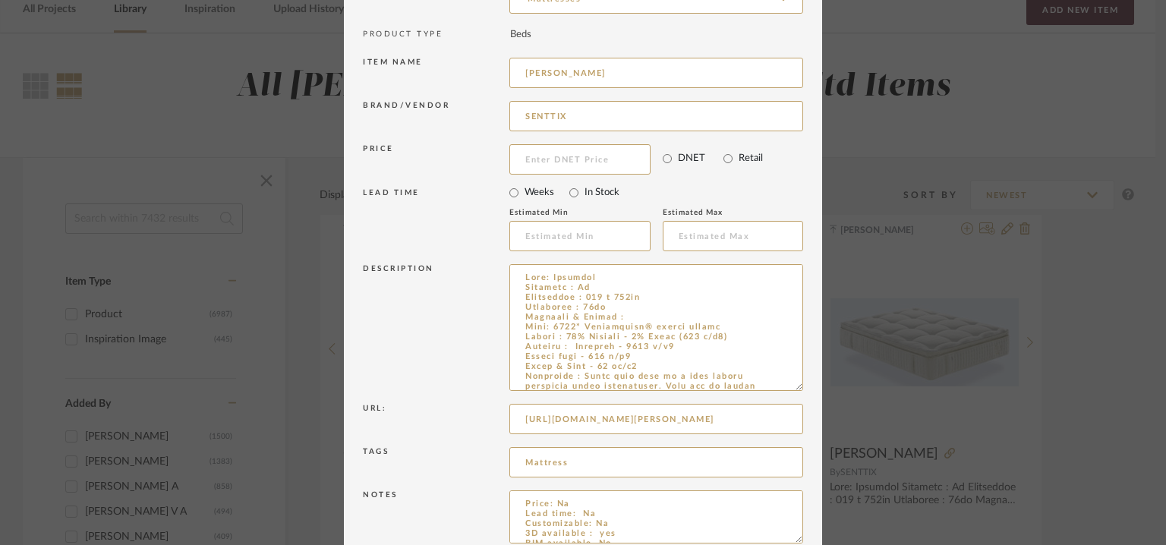
drag, startPoint x: 792, startPoint y: 311, endPoint x: 803, endPoint y: 581, distance: 269.8
click at [803, 469] on html "Chrome Web Clipper Import Pinterest Support All Projects Library Inspiration Up…" at bounding box center [583, 196] width 1166 height 545
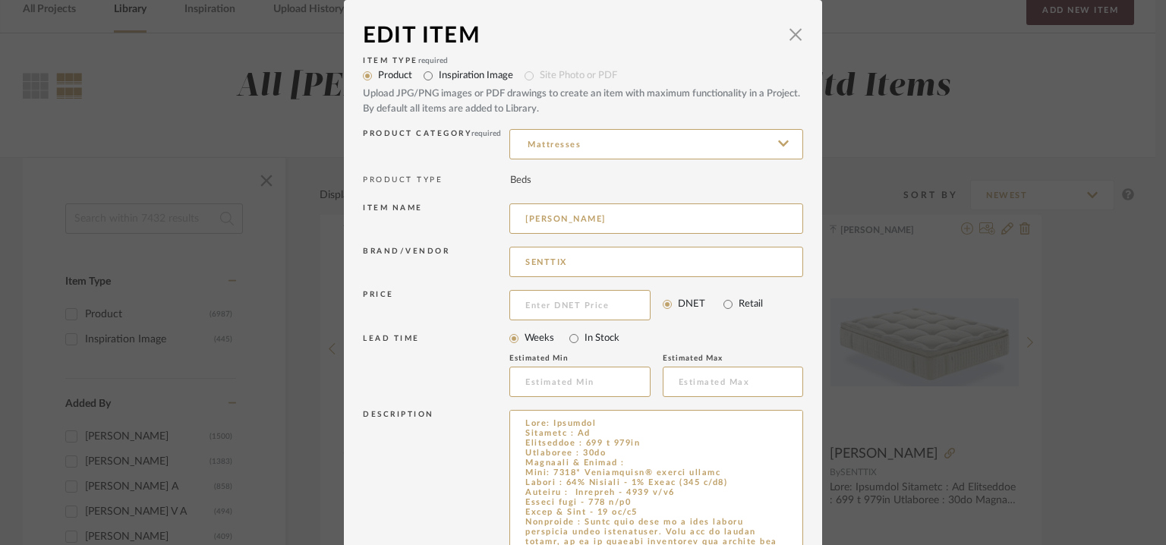
scroll to position [85, 0]
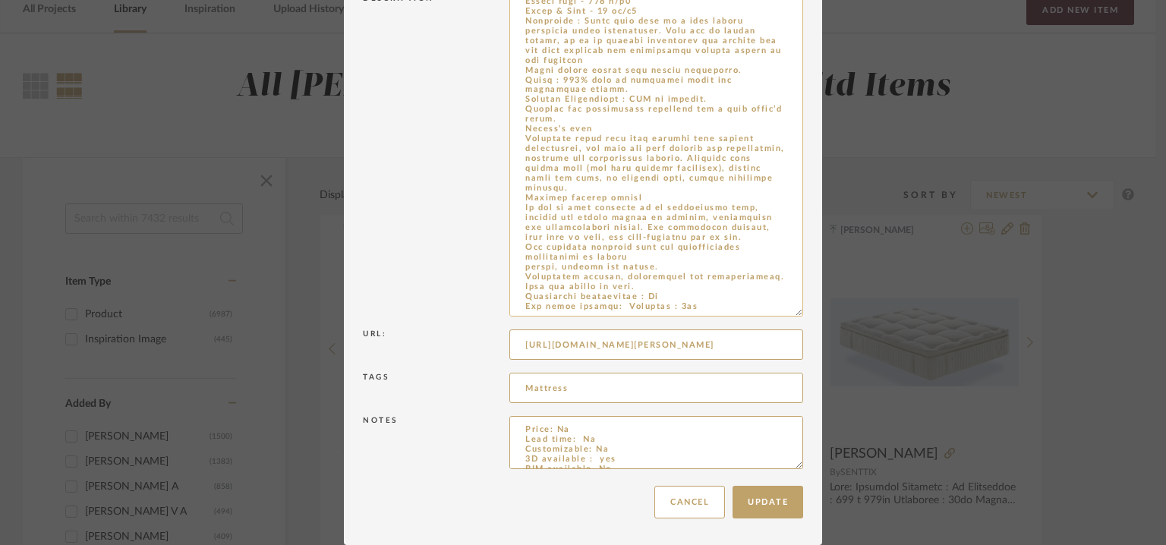
click at [680, 308] on textarea at bounding box center [656, 155] width 294 height 323
type textarea "Lore: Ipsumdol Sitametc : Ad Elitseddoe : 640 t 175in Utlaboree : 25do Magnaali…"
click at [758, 497] on button "Update" at bounding box center [768, 502] width 71 height 33
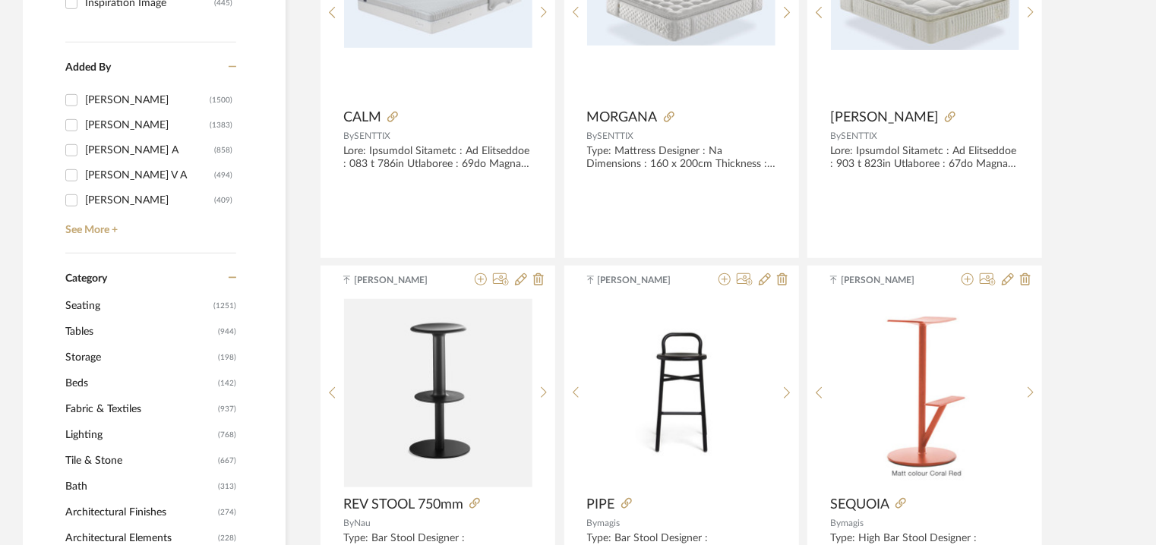
scroll to position [0, 0]
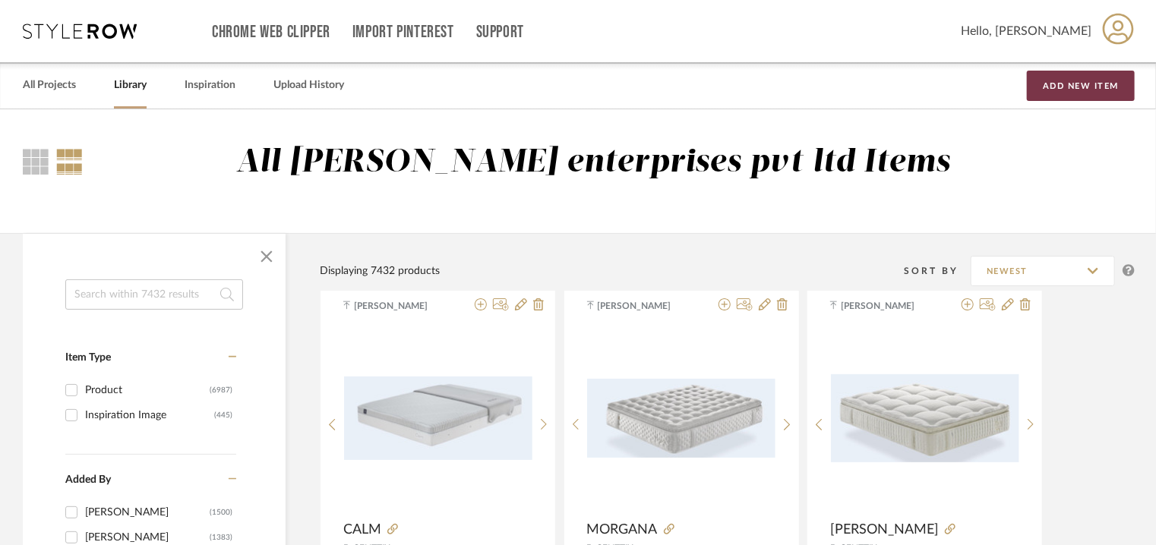
click at [1043, 84] on button "Add New Item" at bounding box center [1081, 86] width 108 height 30
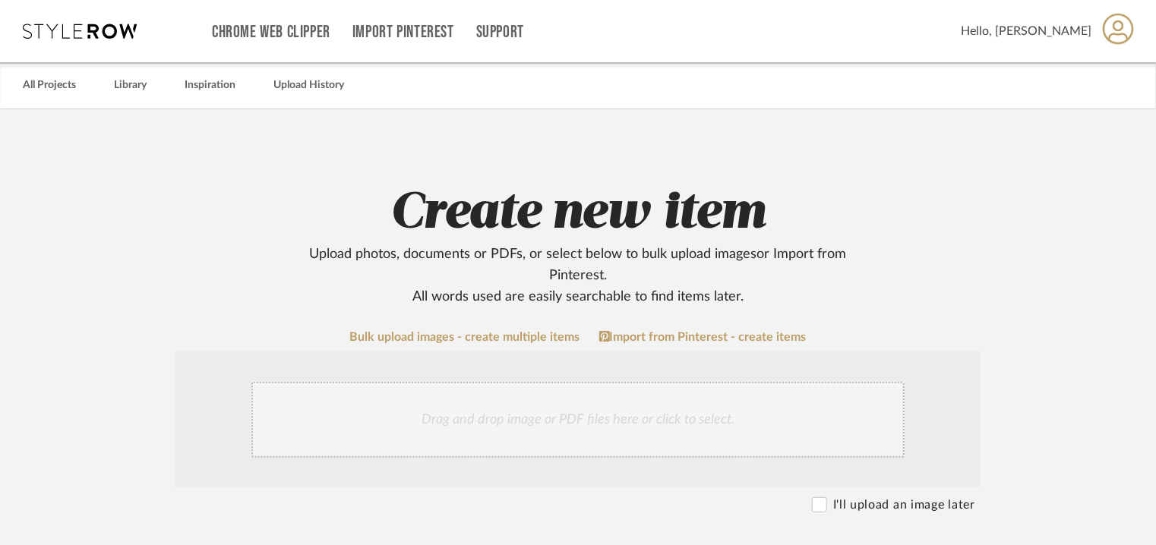
scroll to position [456, 0]
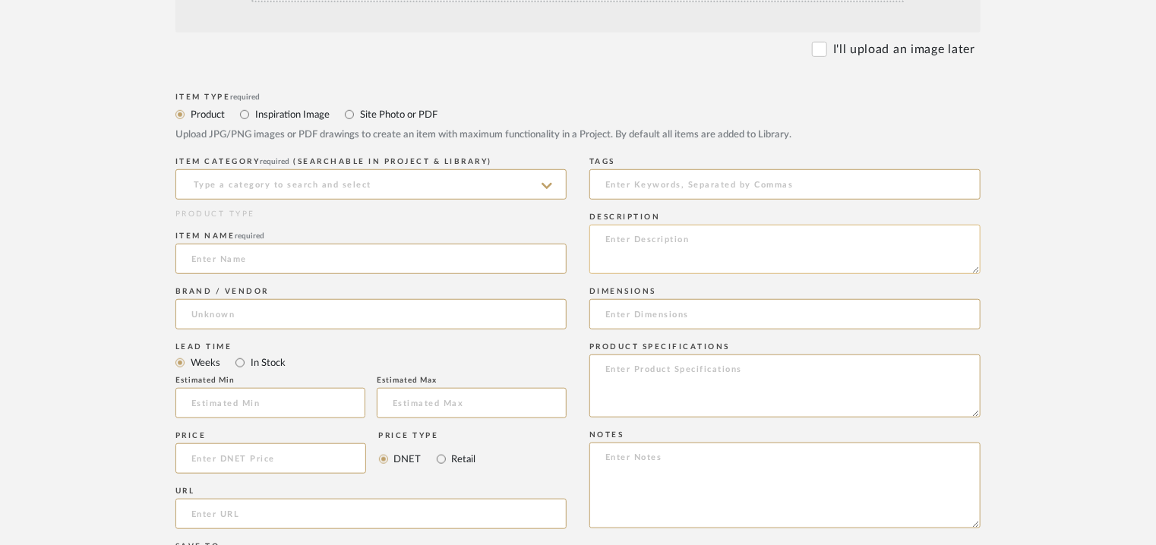
paste textarea "Type: Mattress Designer : Na Dimensions : 180 x 200cm Thickness : 28cm Material…"
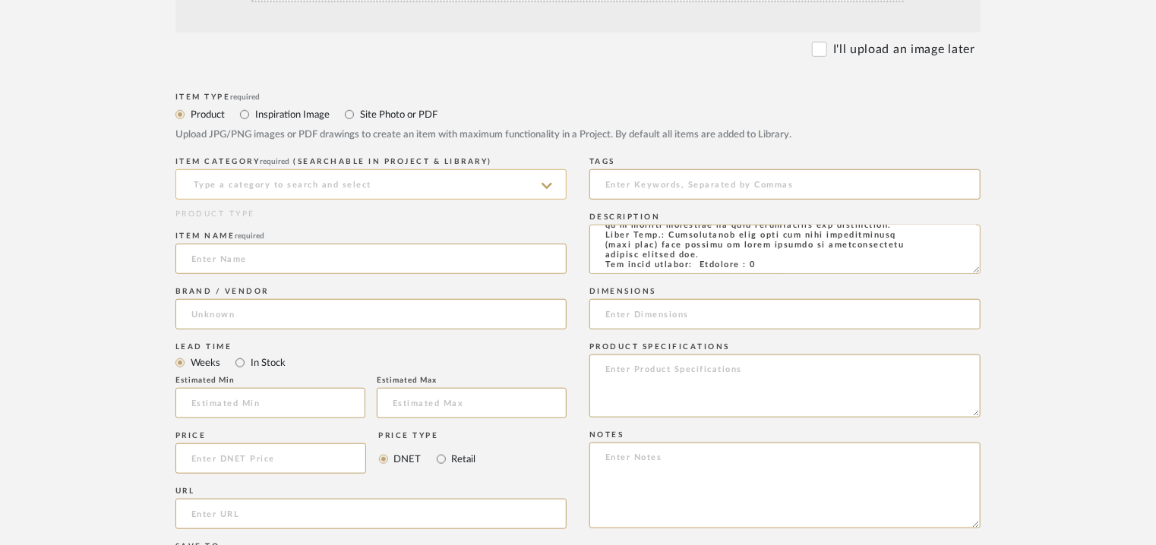
type textarea "Type: Mattress Designer : Na Dimensions : 180 x 200cm Thickness : 28cm Material…"
click at [433, 183] on input at bounding box center [370, 184] width 391 height 30
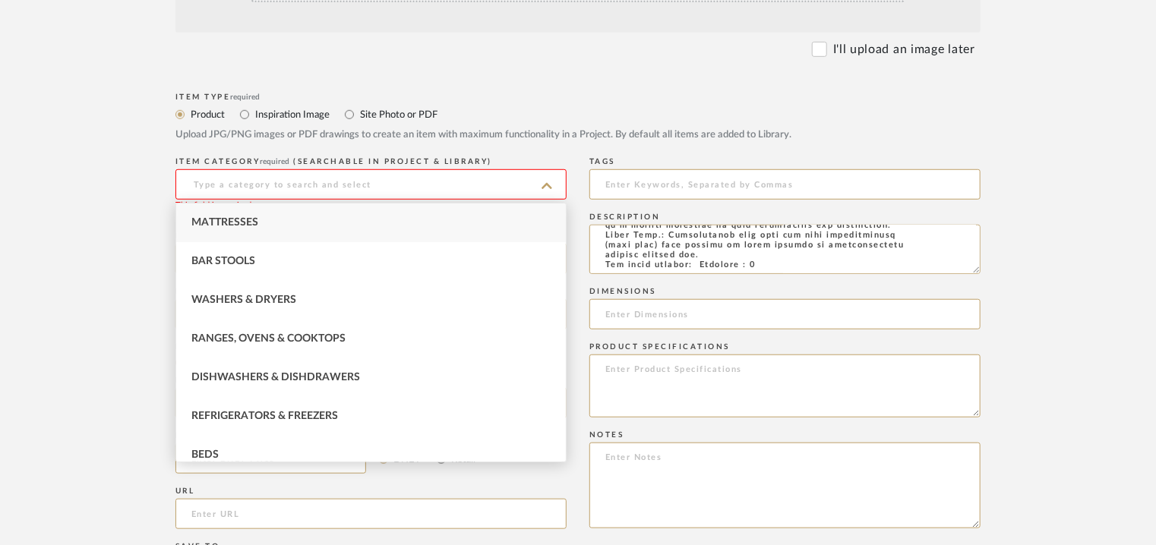
click at [238, 220] on span "Mattresses" at bounding box center [224, 222] width 67 height 11
type input "Mattresses"
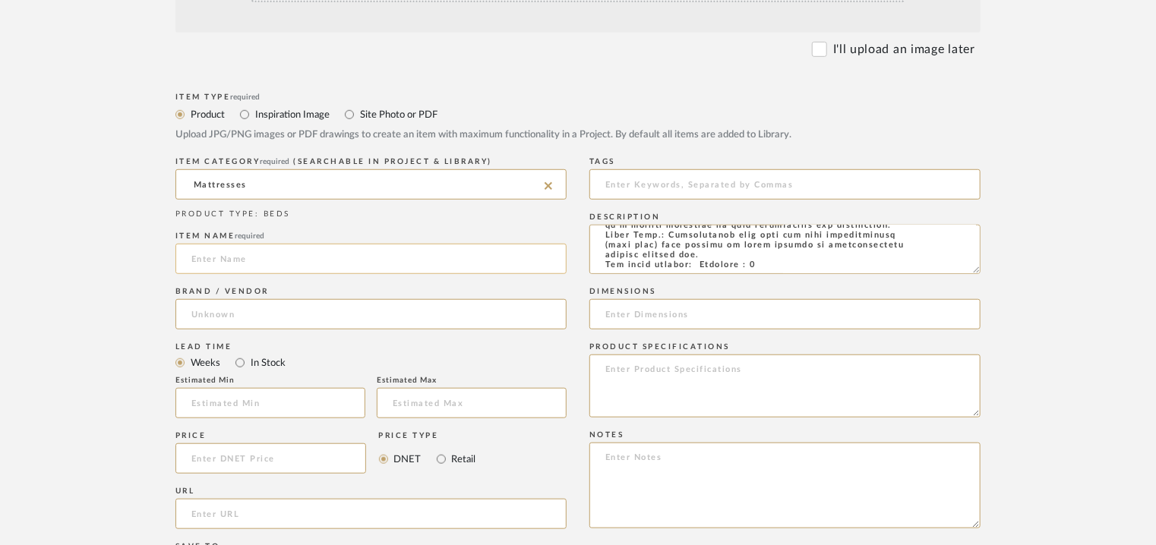
click at [238, 257] on input at bounding box center [370, 259] width 391 height 30
type input "SANE"
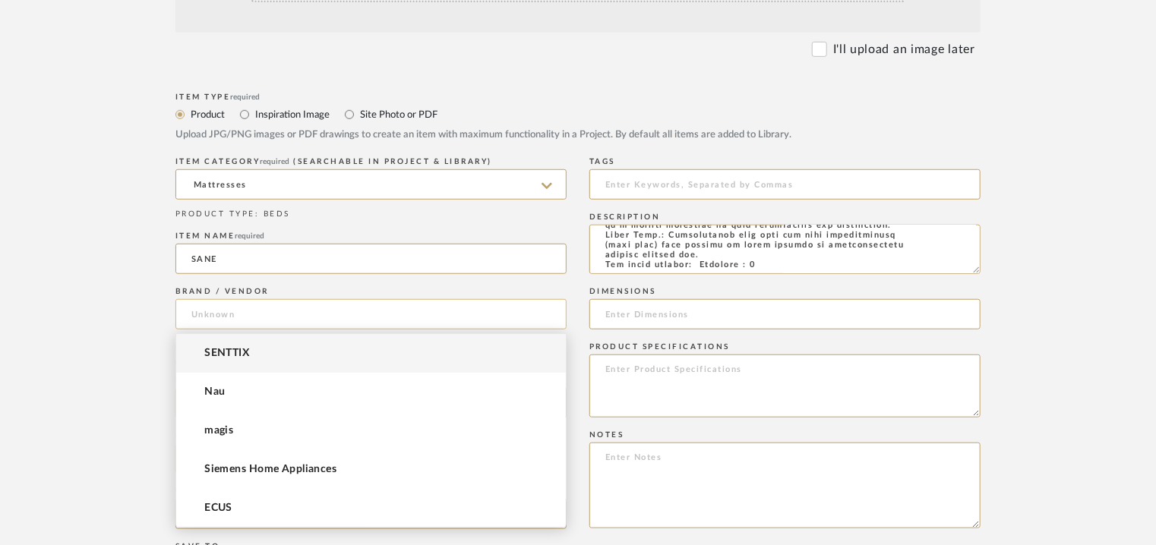
click at [203, 317] on input at bounding box center [370, 314] width 391 height 30
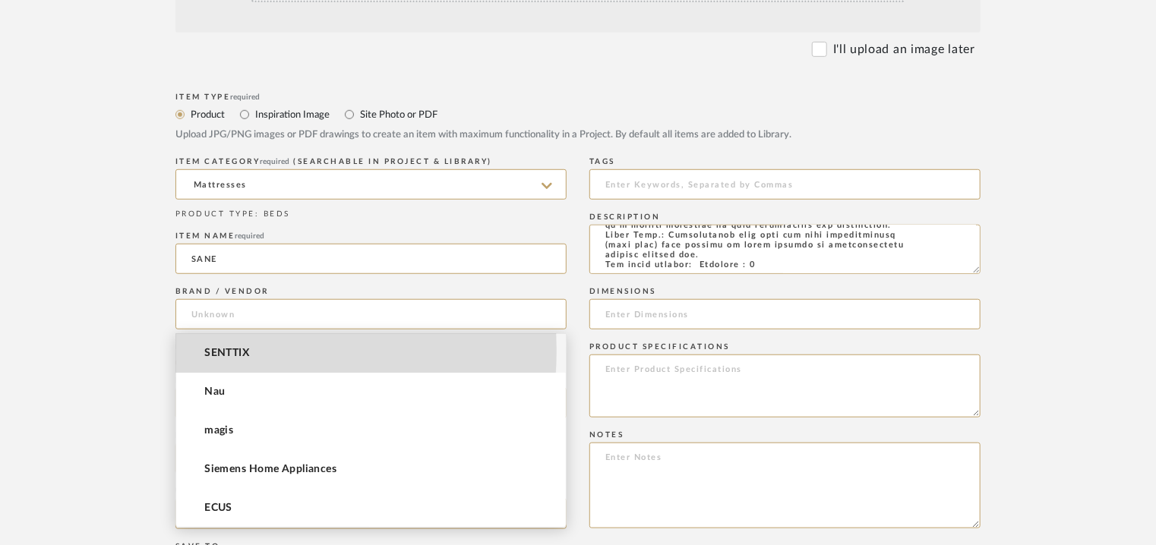
click at [195, 350] on mat-option "SENTTIX" at bounding box center [371, 353] width 390 height 39
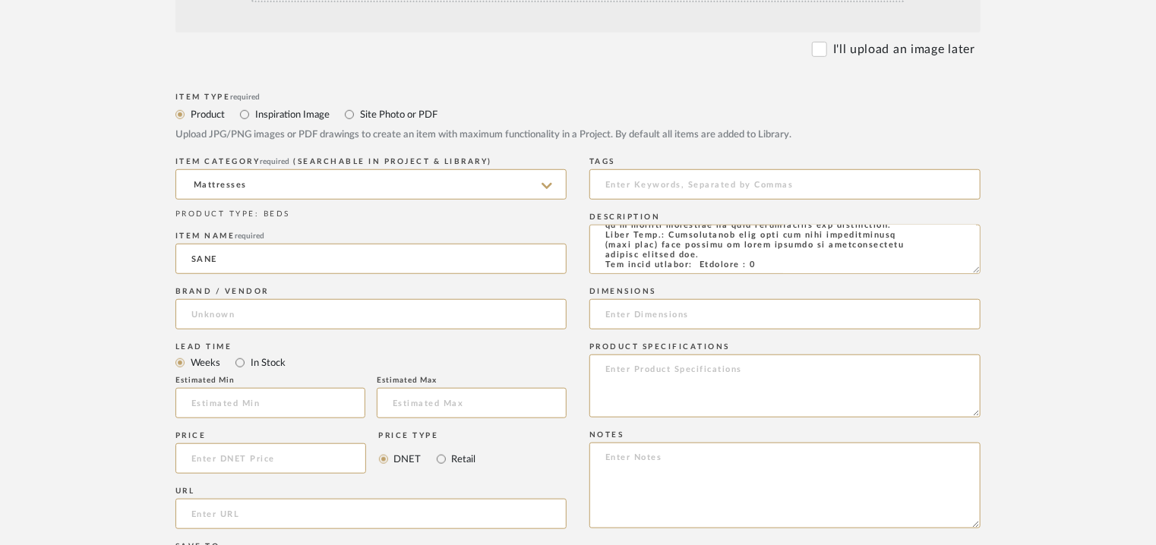
type input "SENTTIX"
click at [267, 504] on input "url" at bounding box center [370, 514] width 391 height 30
paste input "https://senttix.com/en/portfolio/sane/"
type input "https://senttix.com/en/portfolio/sane/"
click at [695, 191] on input at bounding box center [784, 184] width 391 height 30
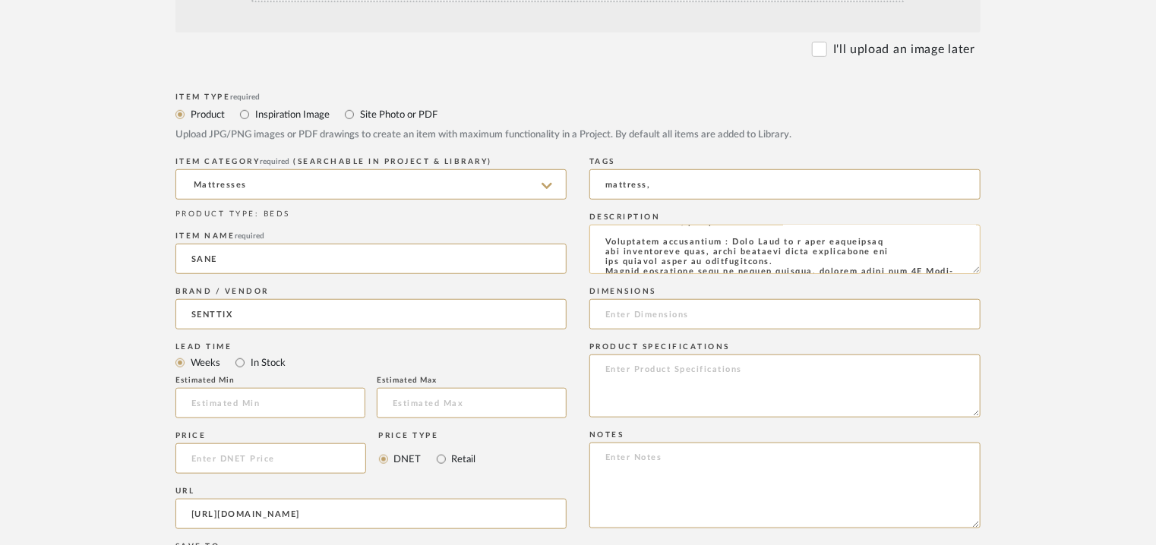
scroll to position [0, 0]
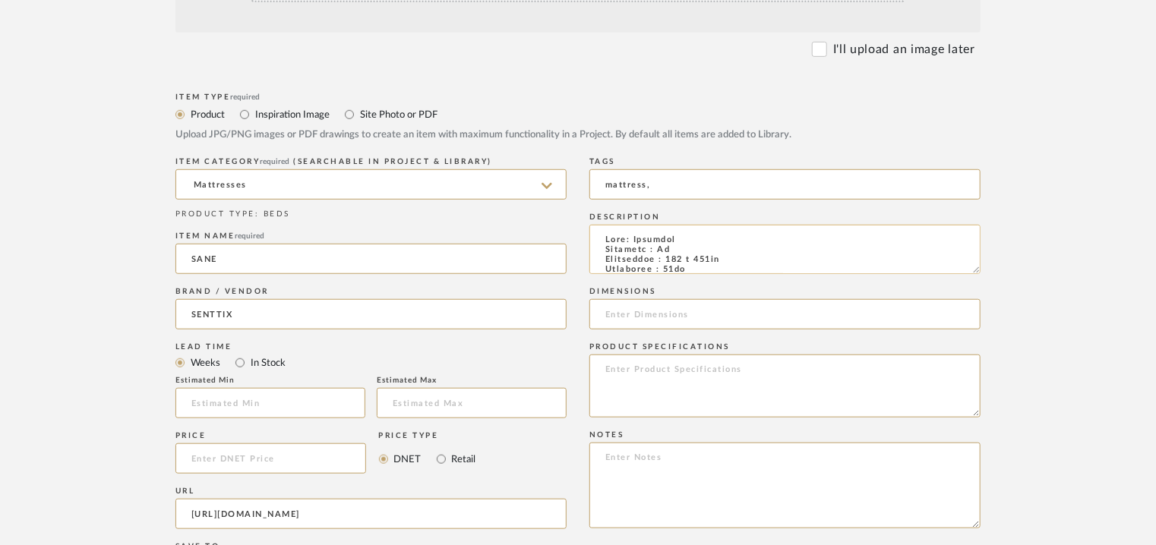
type input "mattress,"
drag, startPoint x: 668, startPoint y: 258, endPoint x: 686, endPoint y: 262, distance: 17.9
click at [686, 262] on textarea at bounding box center [784, 249] width 391 height 49
click at [662, 315] on input at bounding box center [784, 314] width 391 height 30
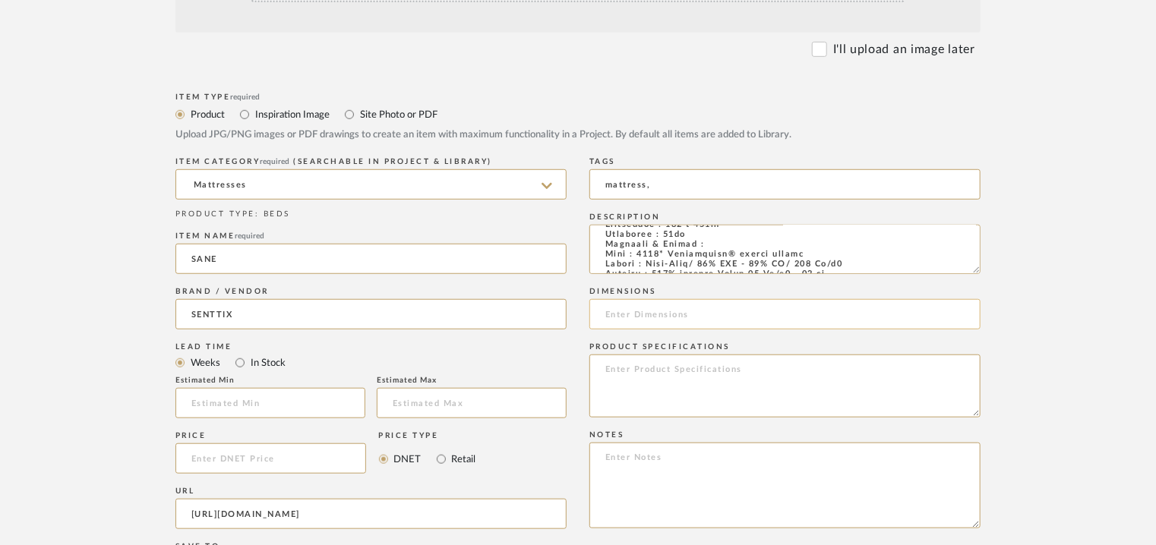
paste input "180 x 200cm Thickness : 28cm"
type input "180 x 200cm Thickness : 28cm"
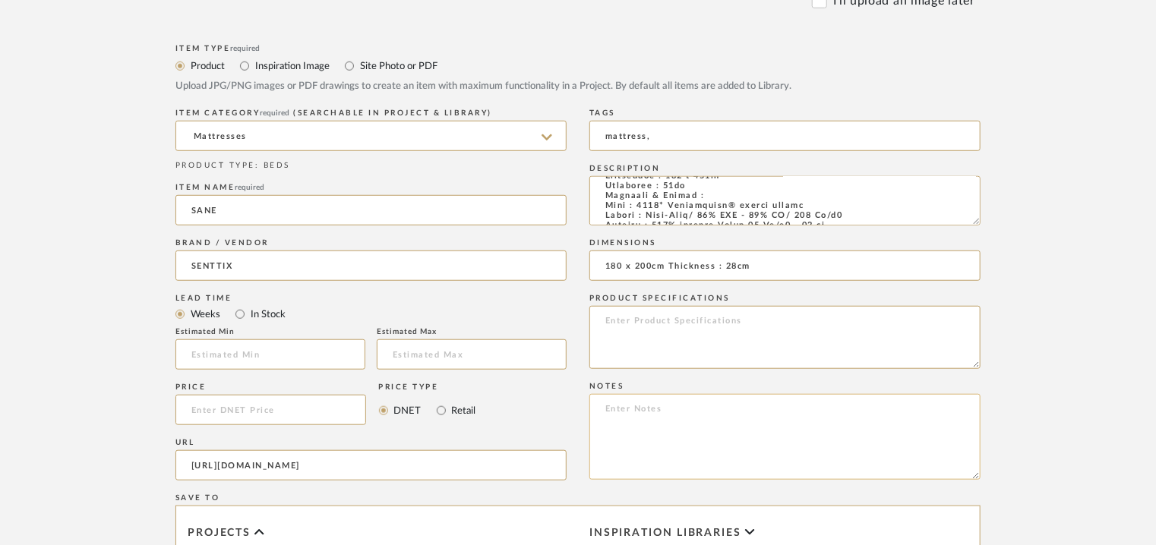
scroll to position [532, 0]
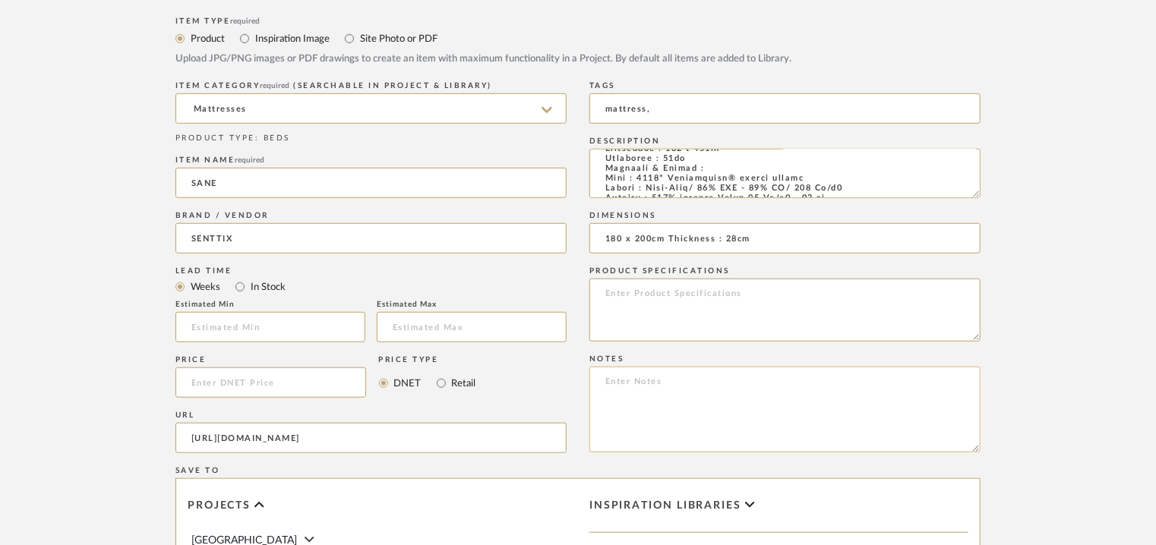
paste textarea "Price: Na Lead time: Na Customizable: Na 3D available : No BIM available. No Po…"
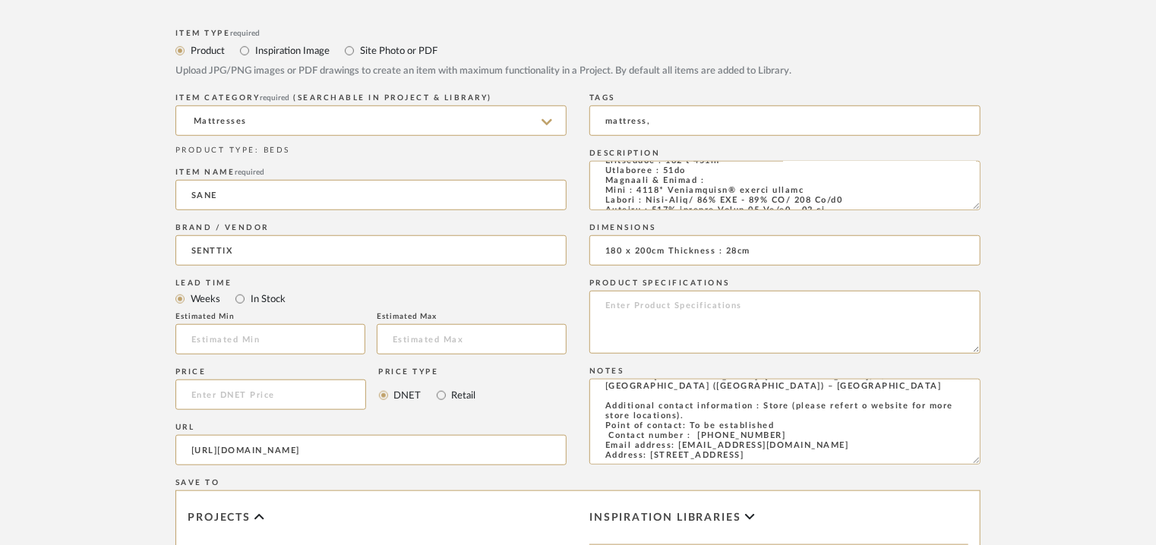
scroll to position [380, 0]
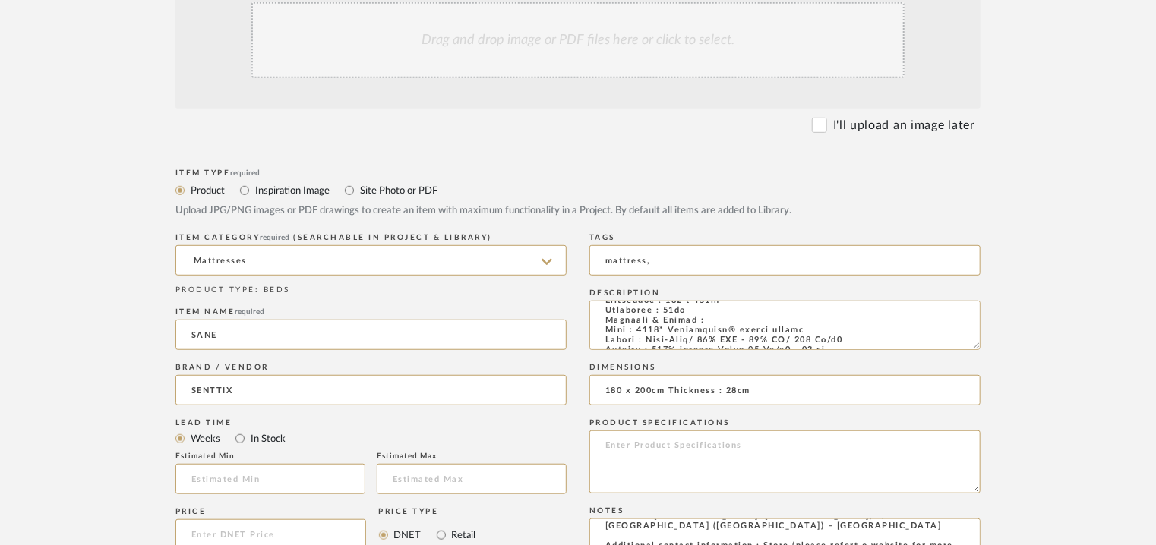
type textarea "Price: Na Lead time: Na Customizable: Na 3D available : No BIM available. No Po…"
click at [503, 37] on div "Drag and drop image or PDF files here or click to select." at bounding box center [577, 40] width 653 height 76
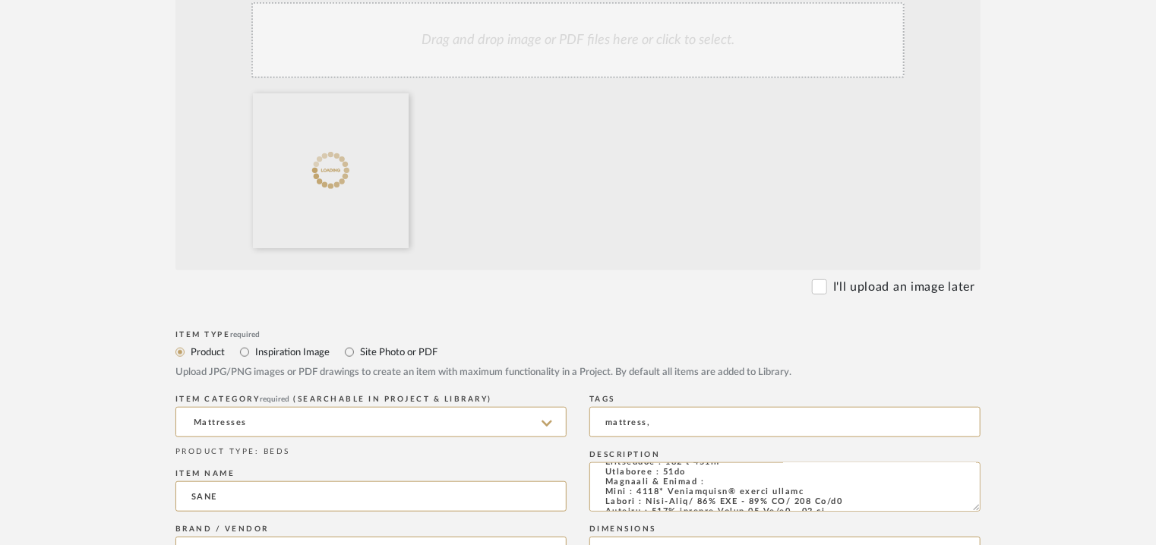
click at [604, 43] on div "Drag and drop image or PDF files here or click to select." at bounding box center [577, 40] width 653 height 76
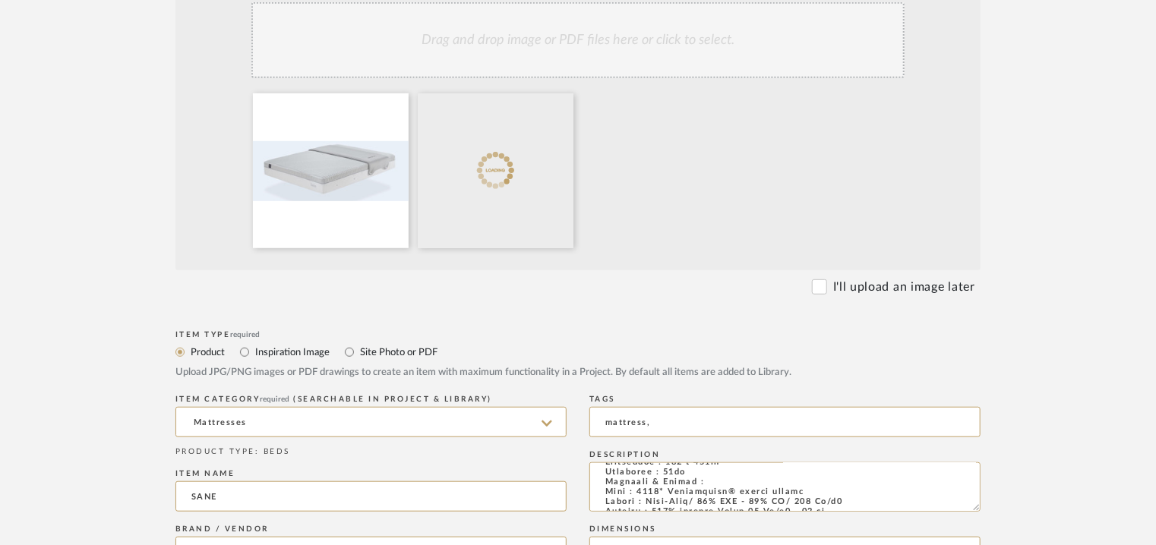
click at [503, 42] on div "Drag and drop image or PDF files here or click to select." at bounding box center [577, 40] width 653 height 76
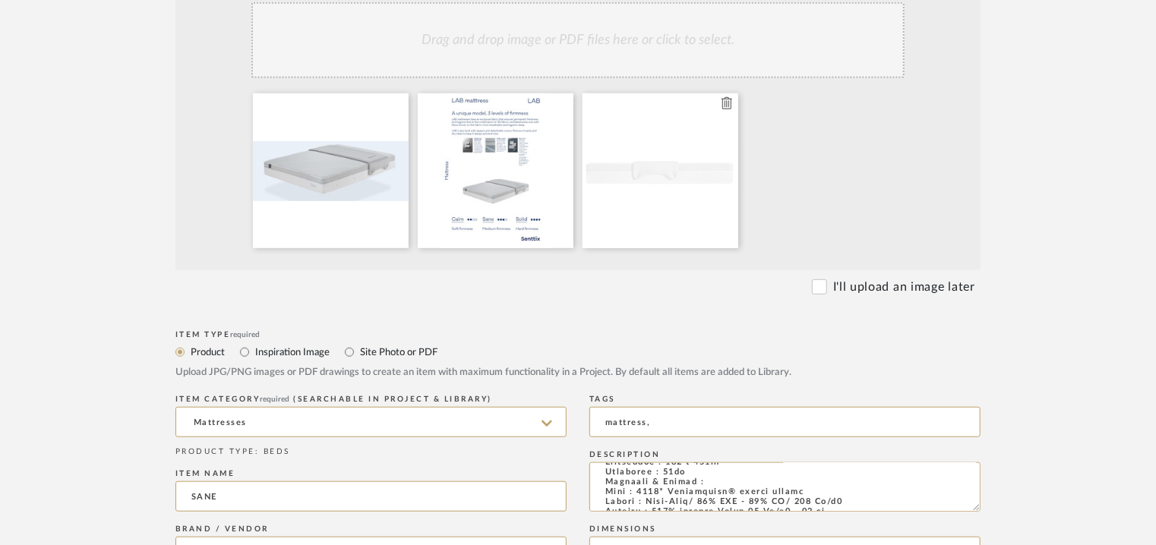
click at [729, 104] on icon at bounding box center [726, 103] width 11 height 12
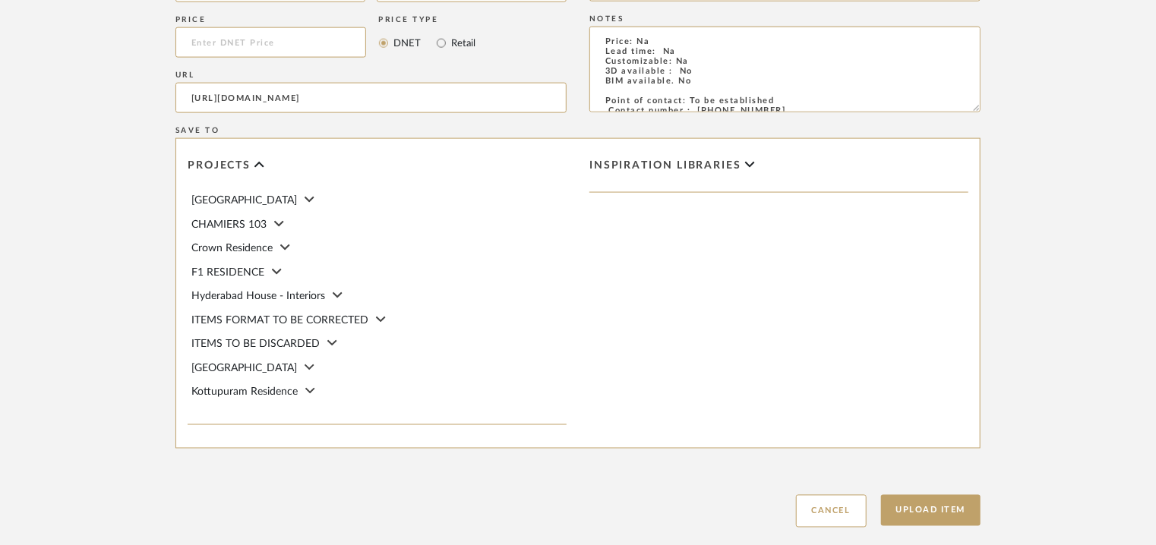
scroll to position [1124, 0]
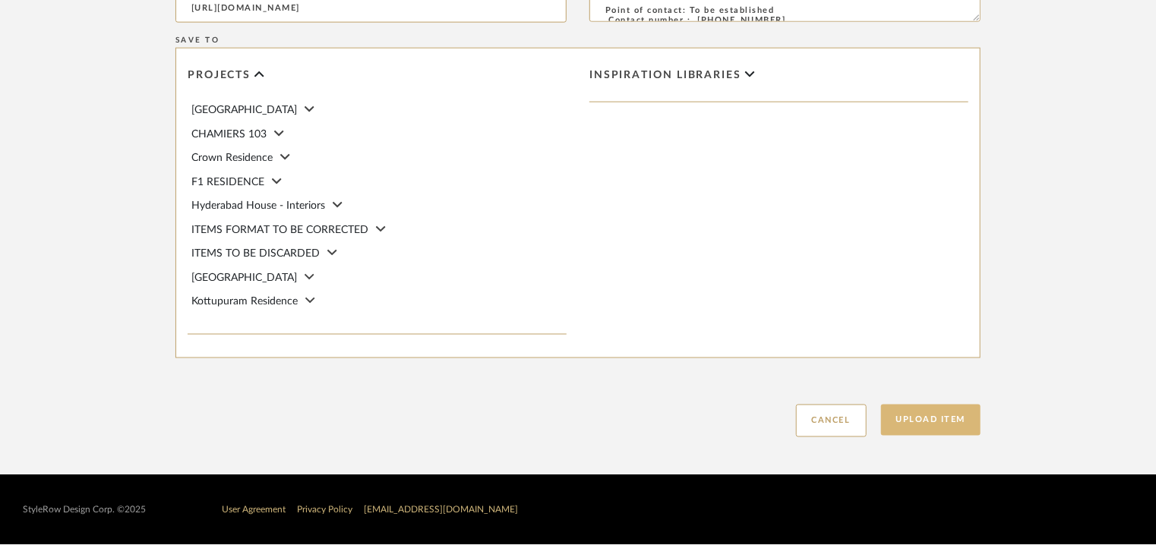
click at [954, 427] on button "Upload Item" at bounding box center [931, 420] width 100 height 31
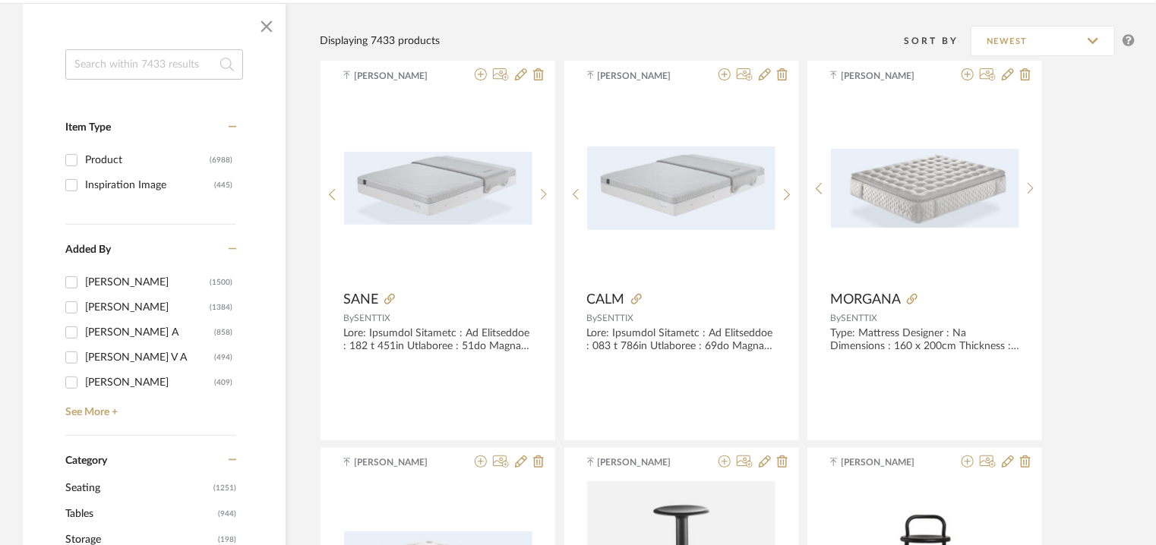
scroll to position [213, 0]
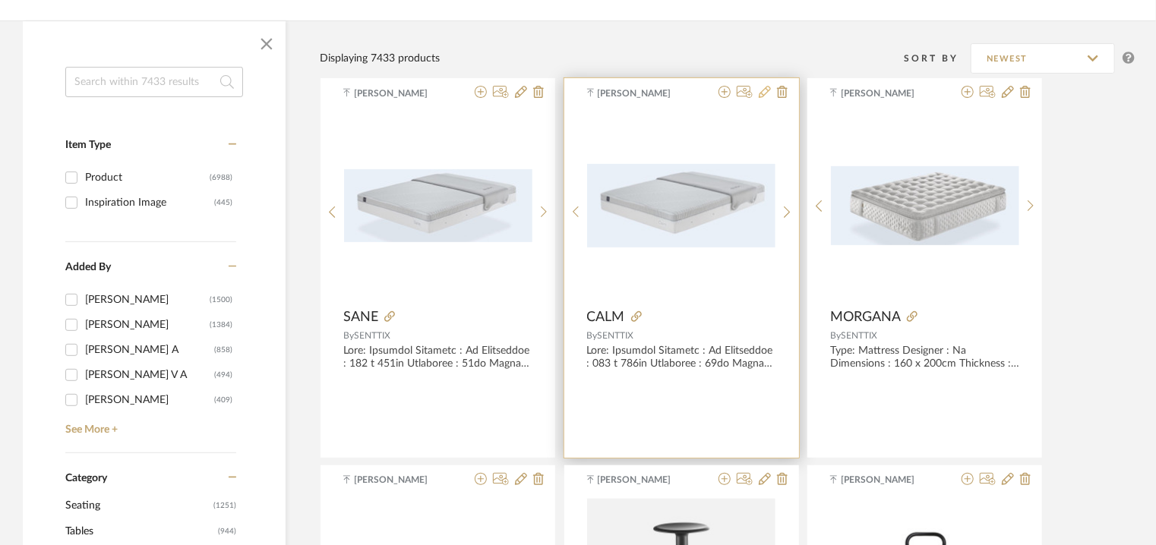
click at [759, 92] on icon at bounding box center [765, 92] width 12 height 12
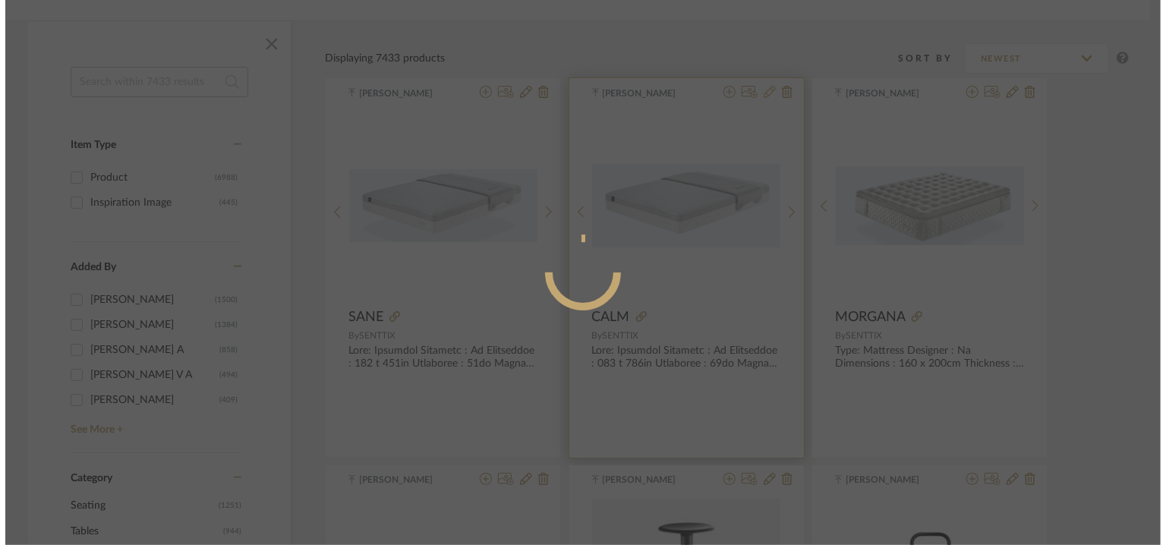
scroll to position [0, 0]
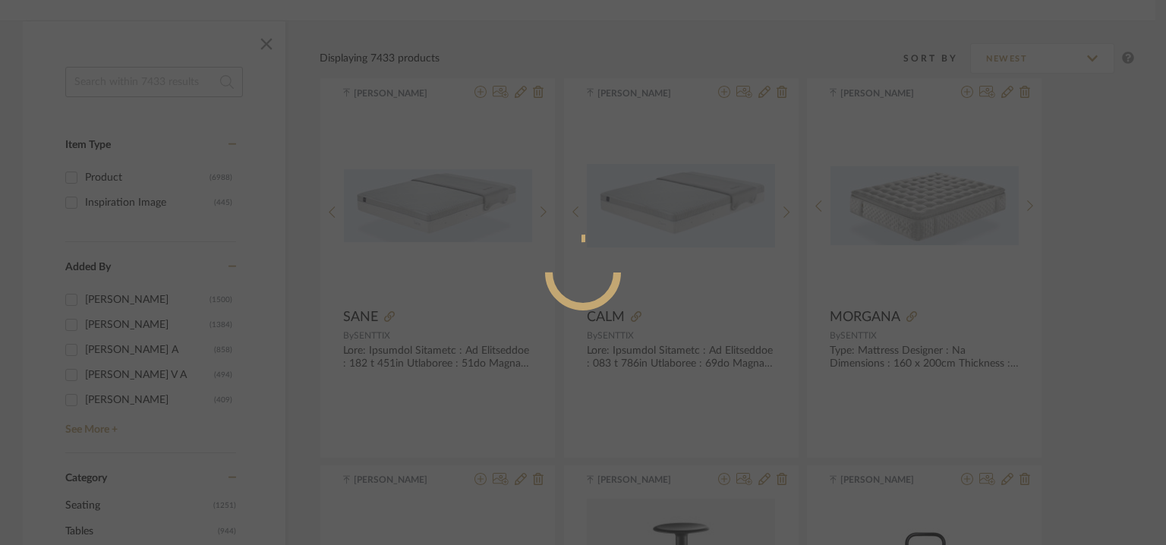
radio input "true"
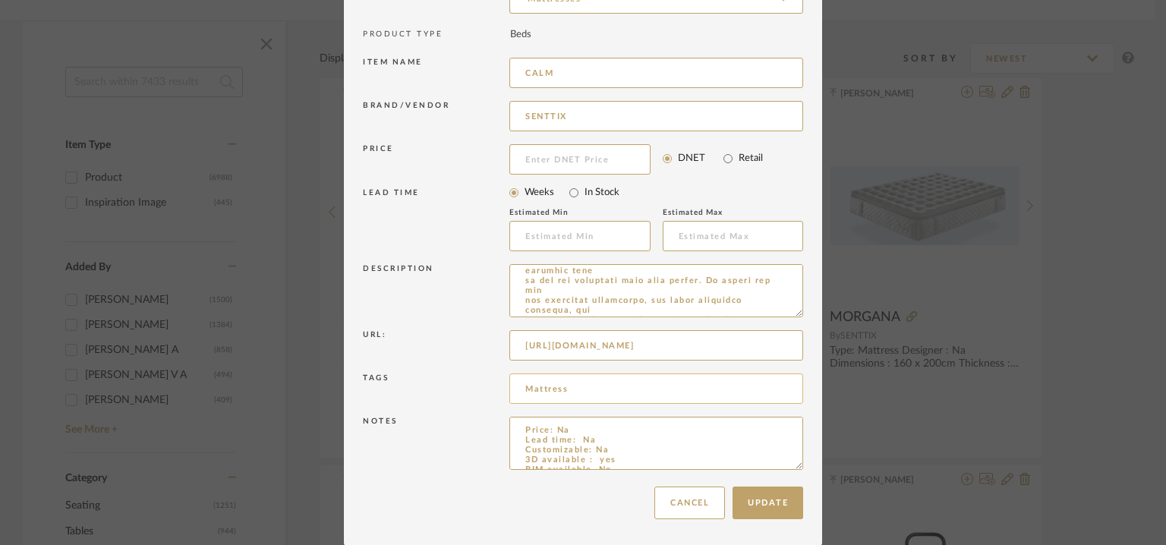
scroll to position [324, 0]
click at [602, 459] on textarea "Price: Na Lead time: Na Customizable: Na 3D available : yes BIM available. No P…" at bounding box center [656, 443] width 294 height 53
type textarea "Price: Na Lead time: Na Customizable: Na 3D available : No BIM available. No Po…"
click at [762, 509] on button "Update" at bounding box center [768, 503] width 71 height 33
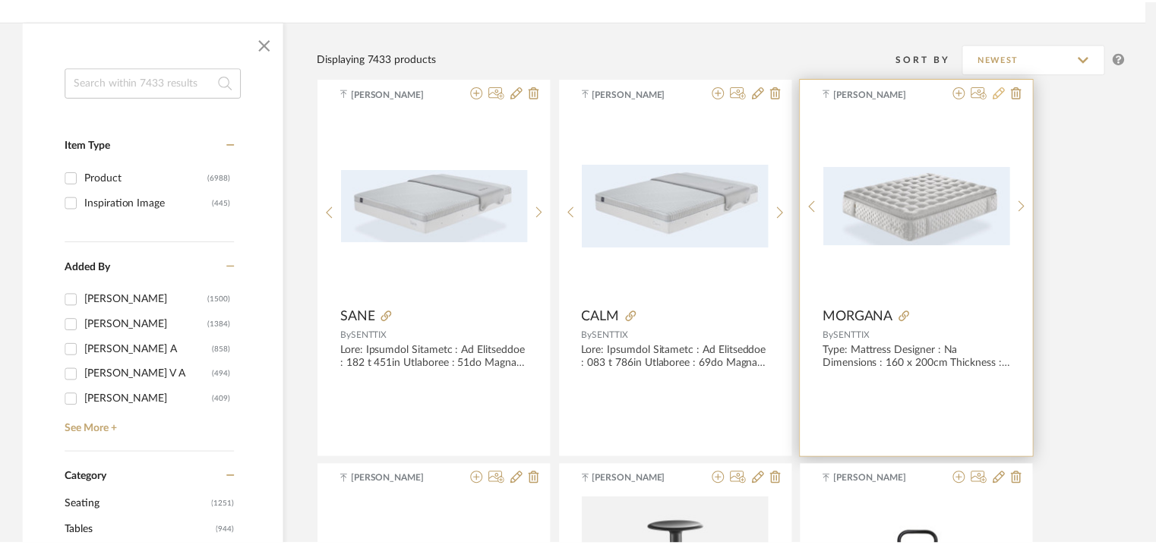
scroll to position [213, 0]
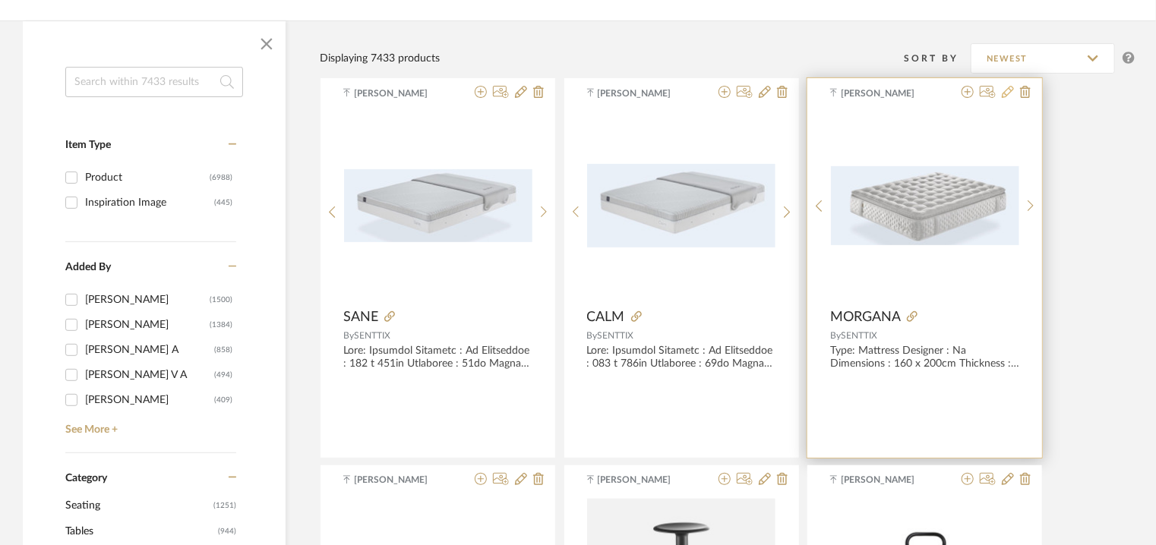
click at [1008, 94] on icon at bounding box center [1008, 92] width 12 height 12
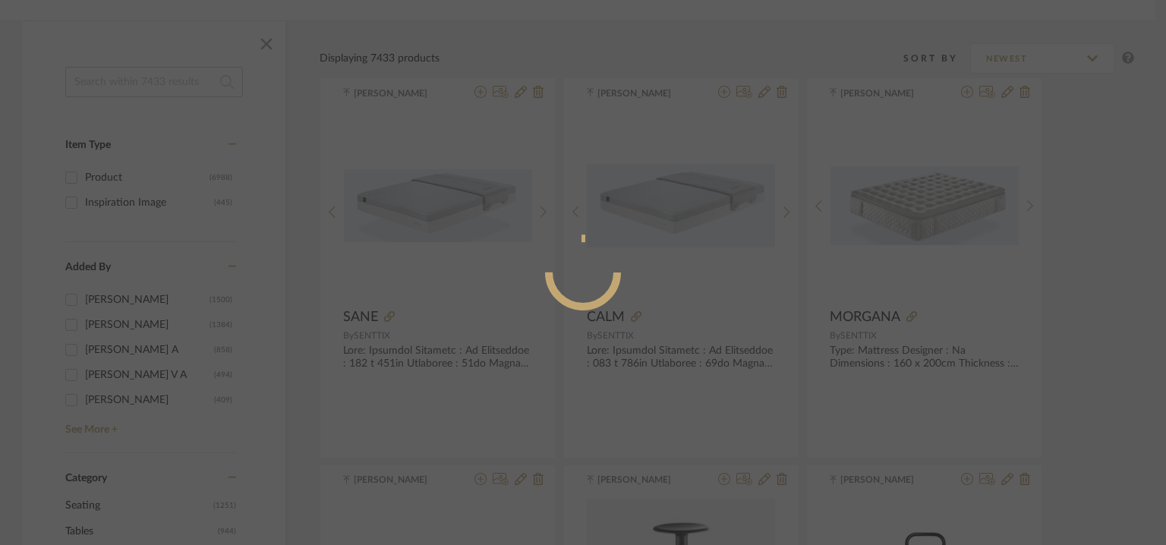
radio input "true"
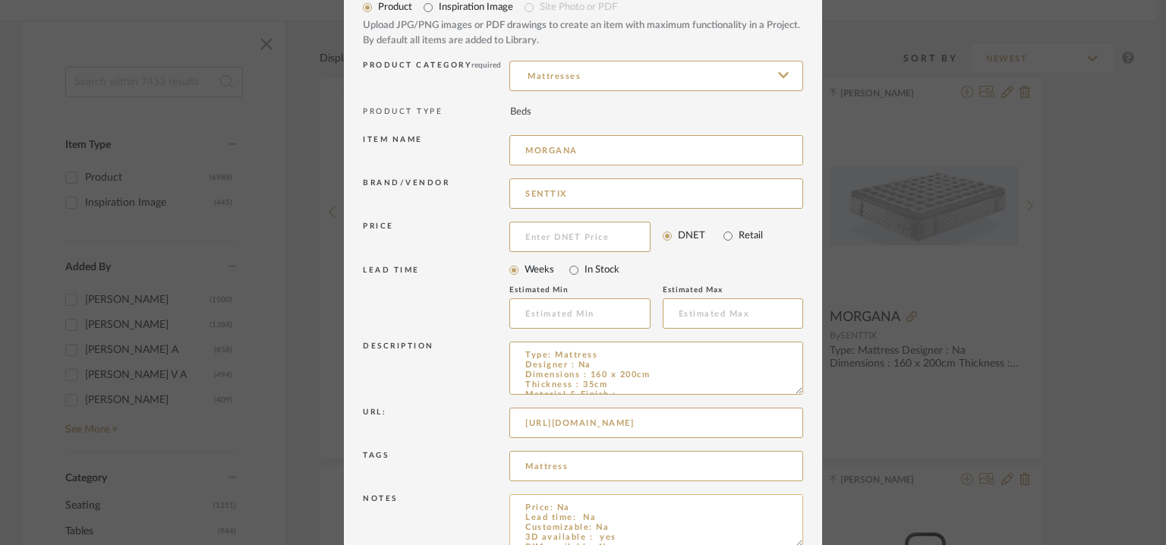
scroll to position [146, 0]
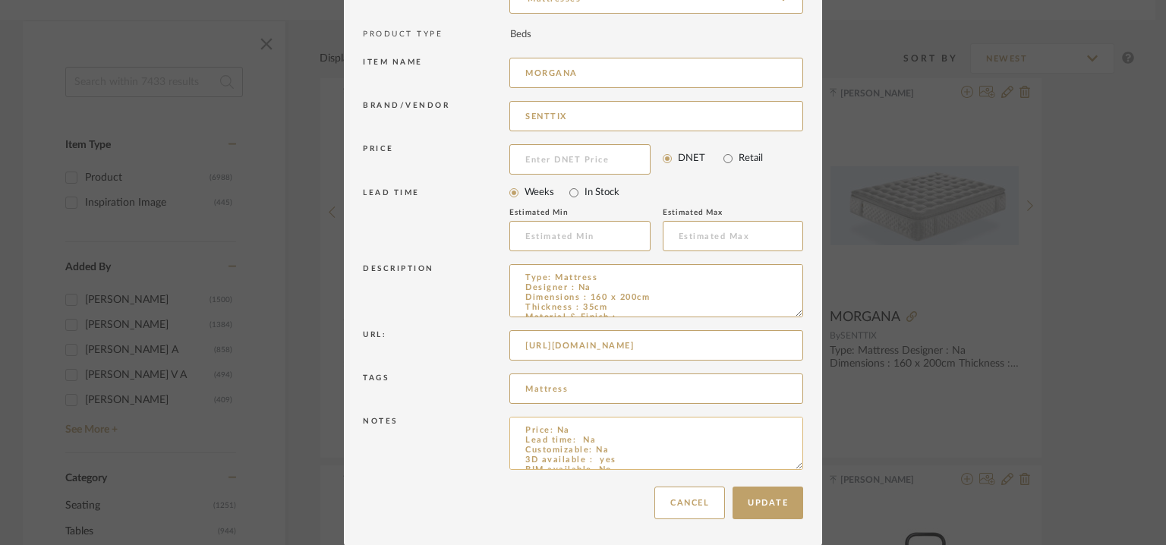
click at [596, 454] on textarea "Price: Na Lead time: Na Customizable: Na 3D available : yes BIM available. No P…" at bounding box center [656, 443] width 294 height 53
click at [601, 462] on textarea "Price: Na Lead time: Na Customizable: Na 3D available : yes BIM available. No P…" at bounding box center [656, 443] width 294 height 53
type textarea "Price: Na Lead time: Na Customizable: Na 3D available : No BIM available. No Po…"
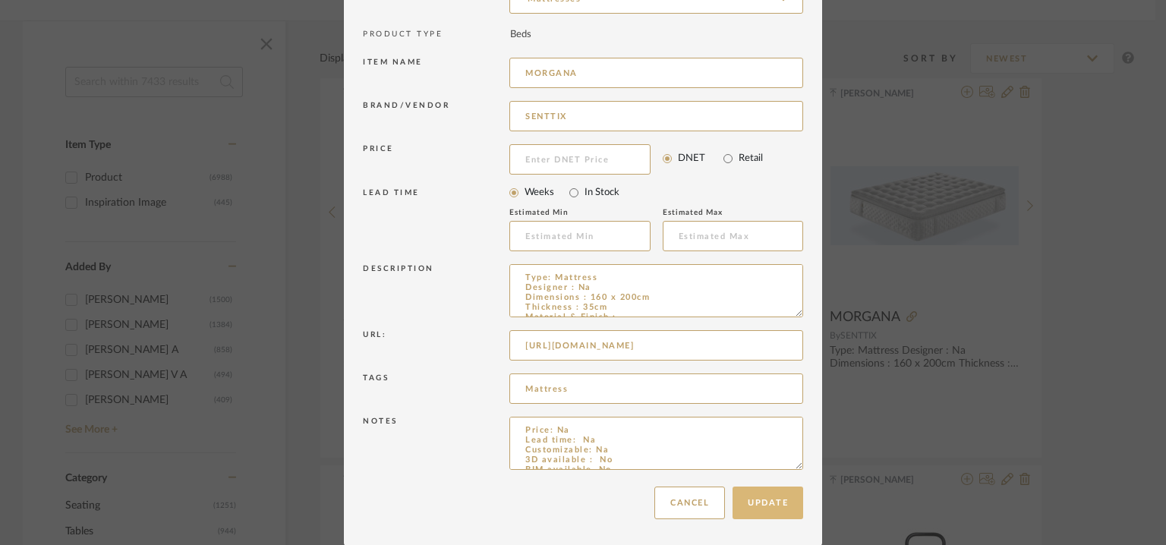
click at [765, 501] on button "Update" at bounding box center [768, 503] width 71 height 33
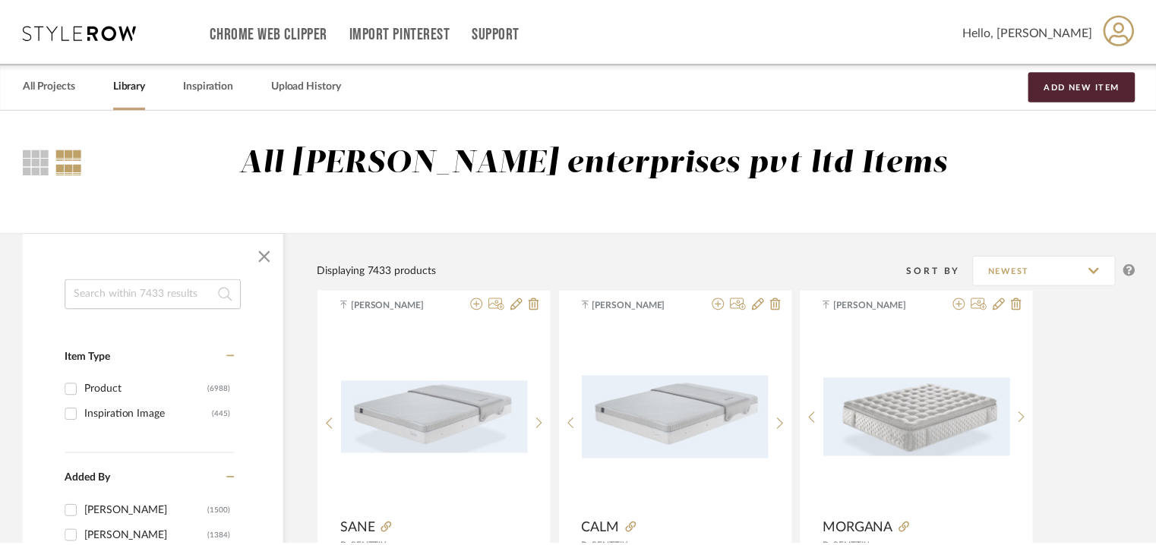
scroll to position [213, 0]
